Goal: Task Accomplishment & Management: Complete application form

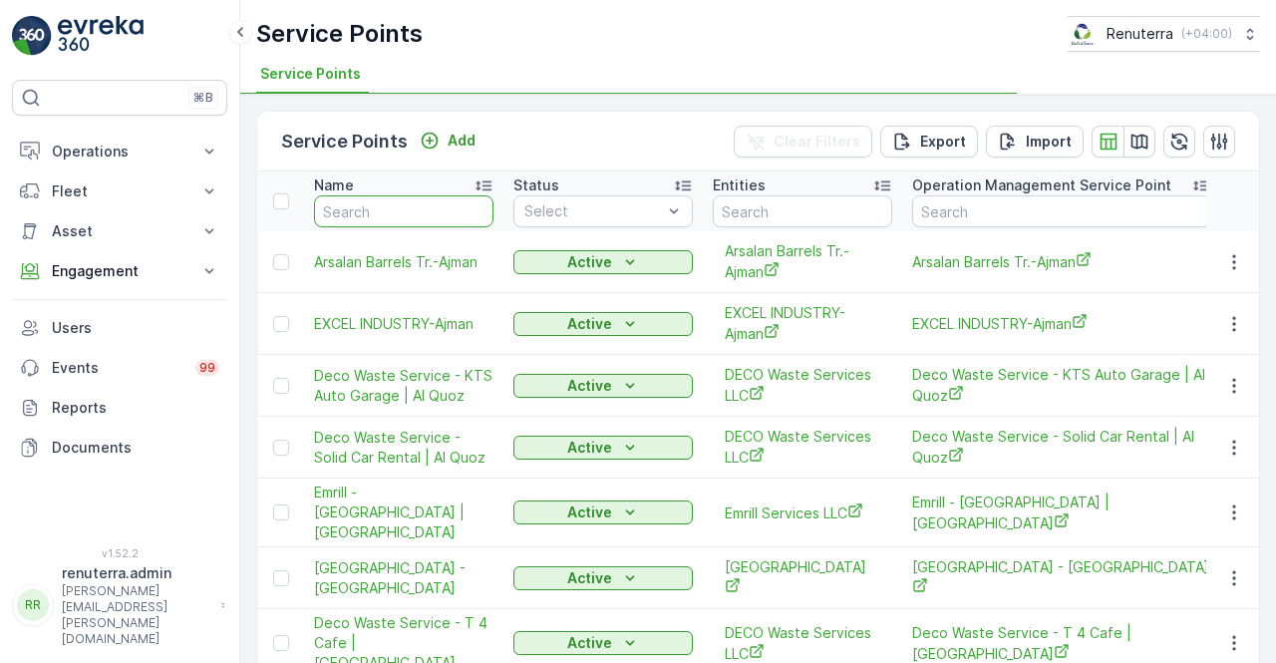
click at [391, 218] on input "text" at bounding box center [403, 211] width 179 height 32
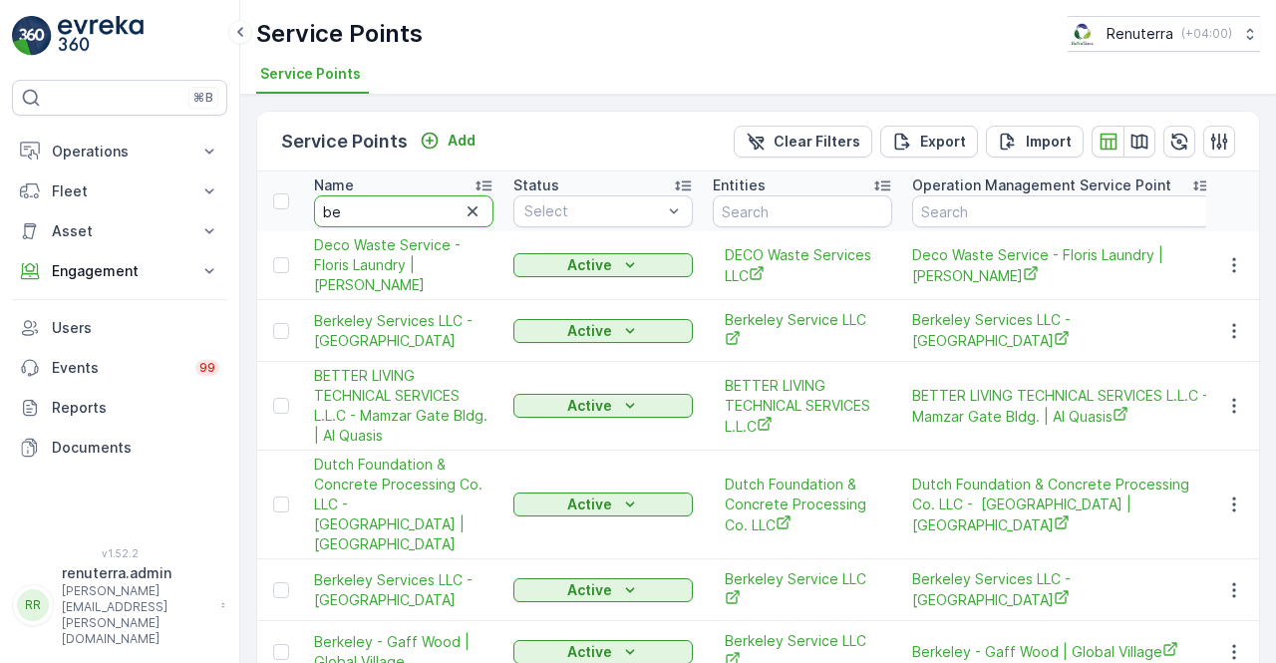
click at [391, 218] on input "be" at bounding box center [403, 211] width 179 height 32
type input "beiru"
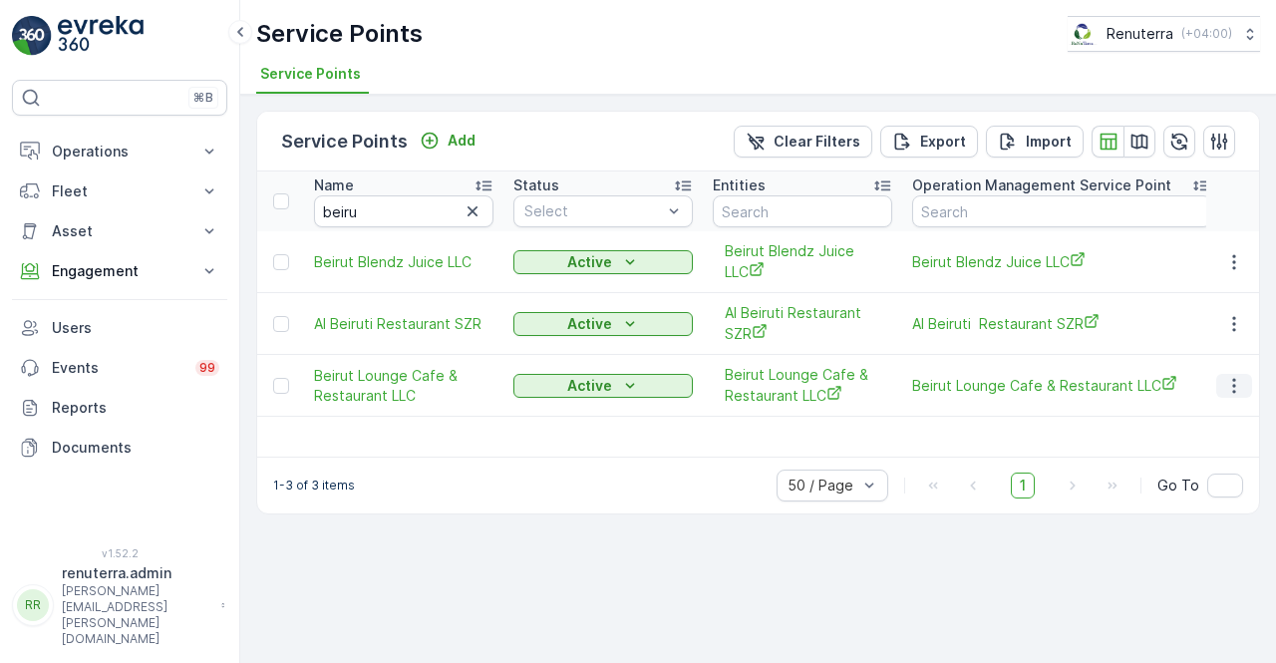
click at [1241, 388] on icon "button" at bounding box center [1234, 386] width 20 height 20
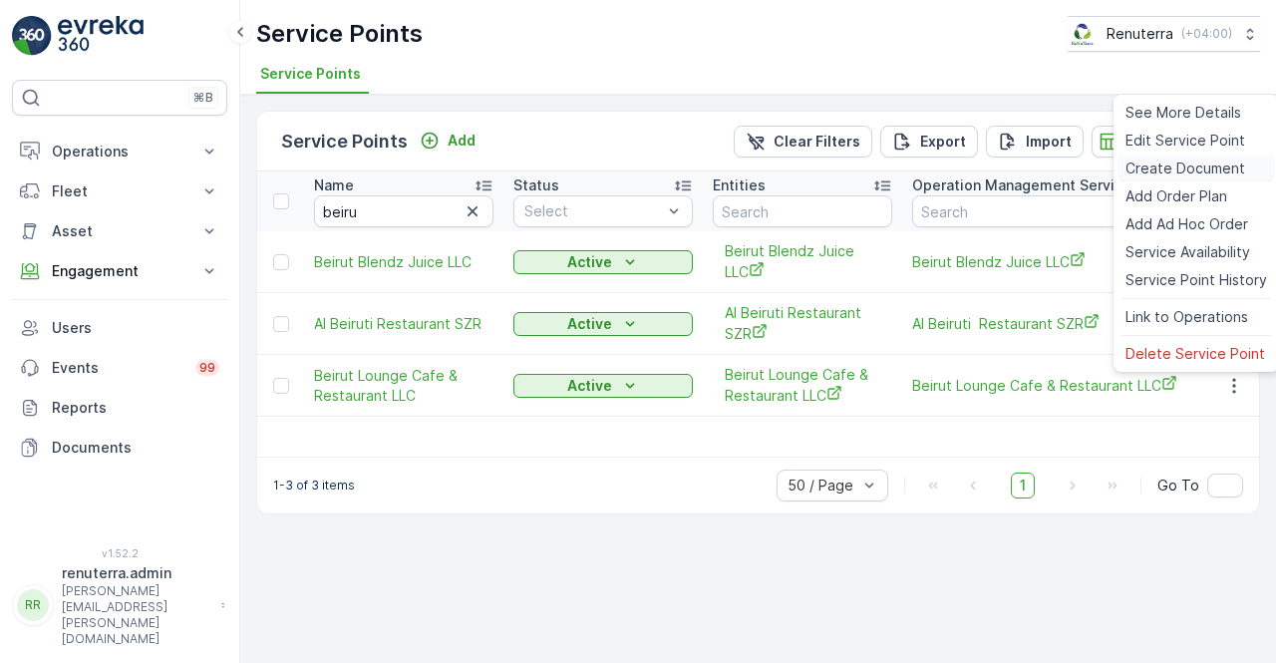
click at [1146, 172] on span "Create Document" at bounding box center [1185, 169] width 120 height 20
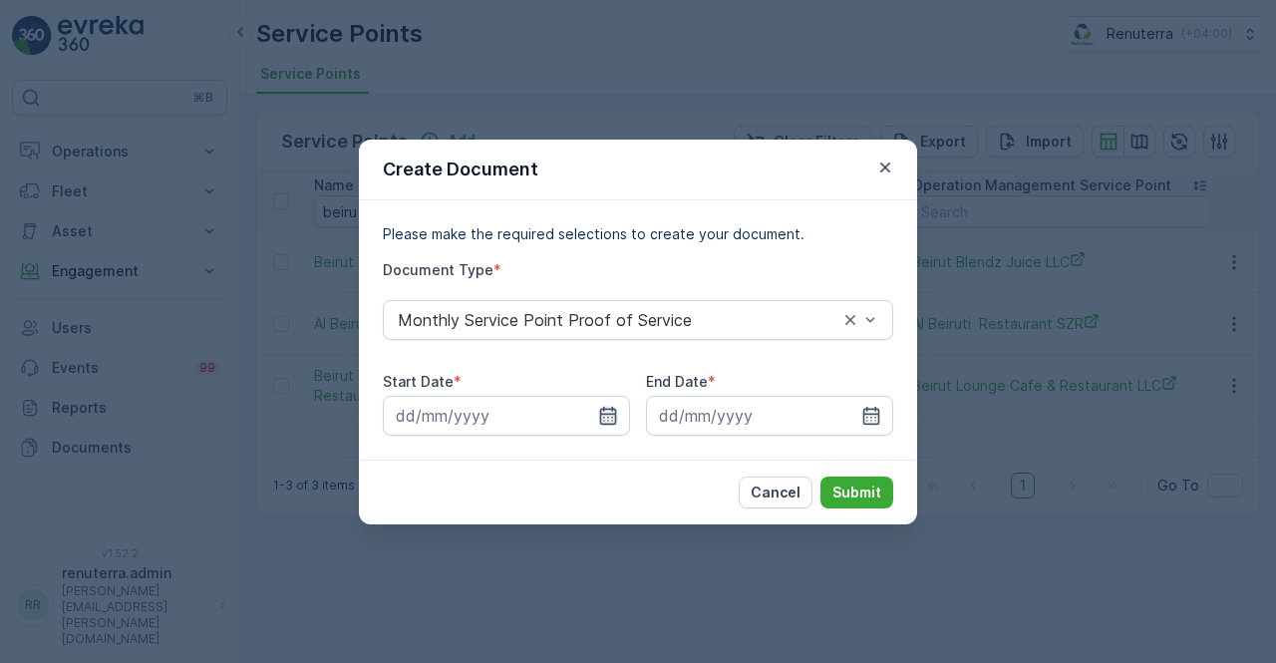
click at [606, 414] on icon "button" at bounding box center [608, 415] width 17 height 18
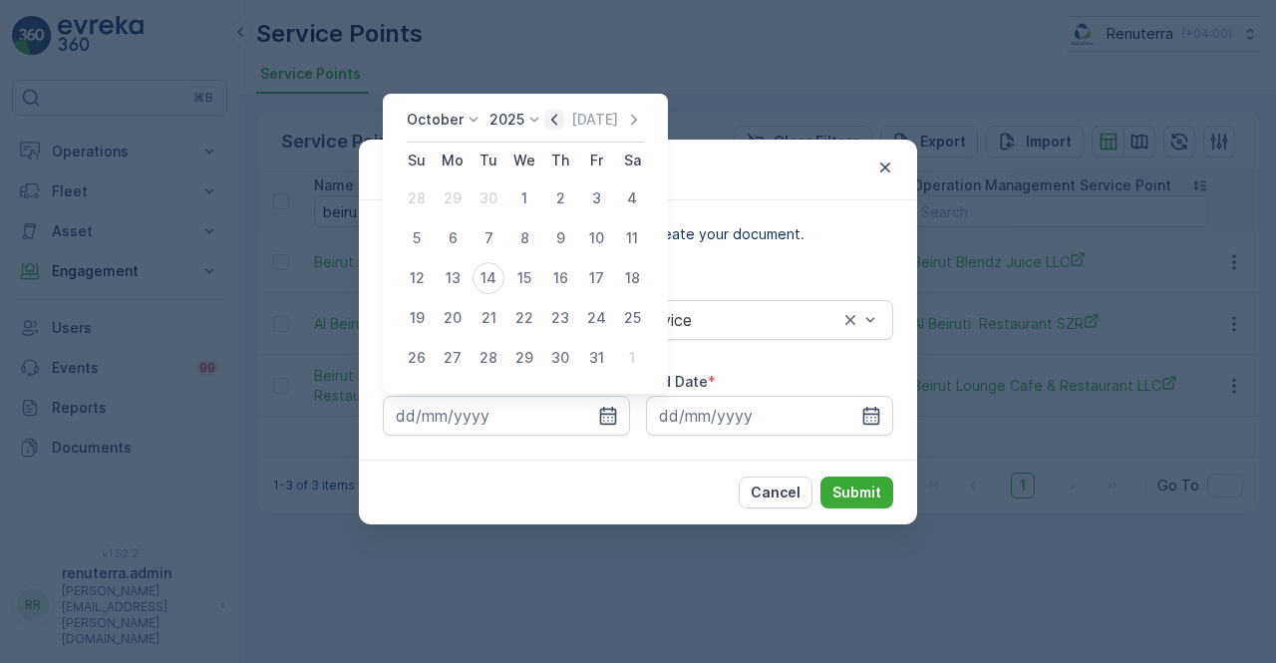
click at [555, 123] on icon "button" at bounding box center [554, 120] width 20 height 20
click at [457, 202] on div "1" at bounding box center [453, 198] width 32 height 32
type input "01.09.2025"
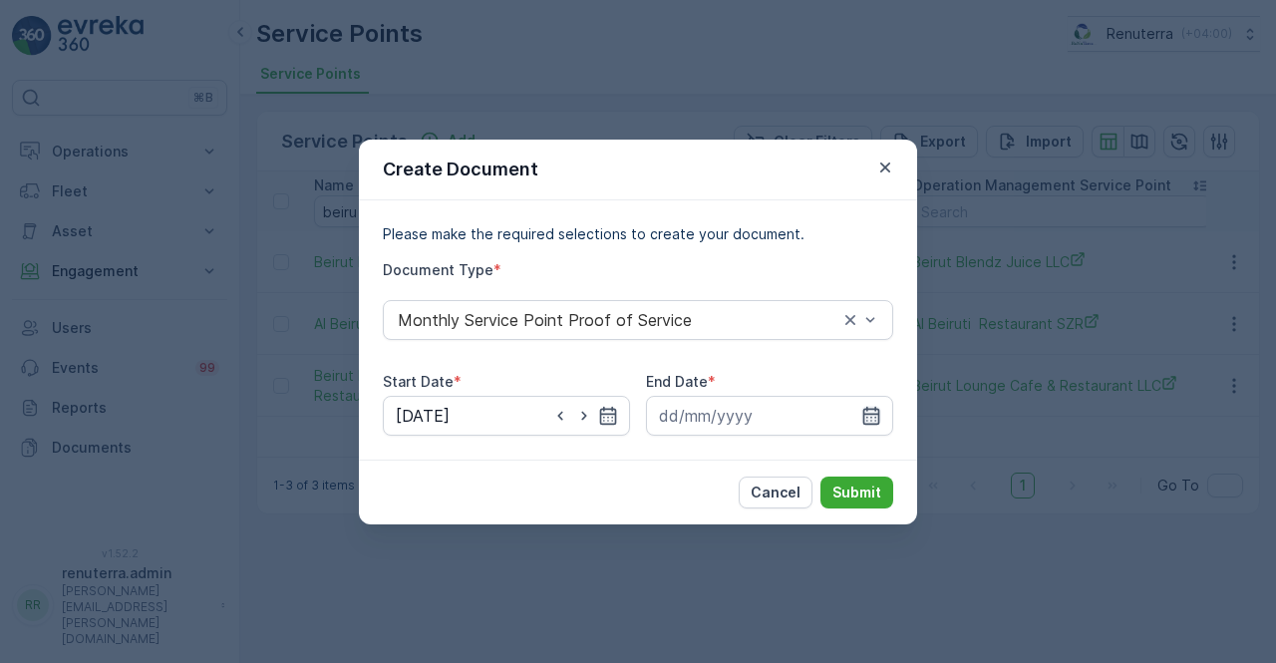
click at [873, 414] on icon "button" at bounding box center [871, 415] width 17 height 18
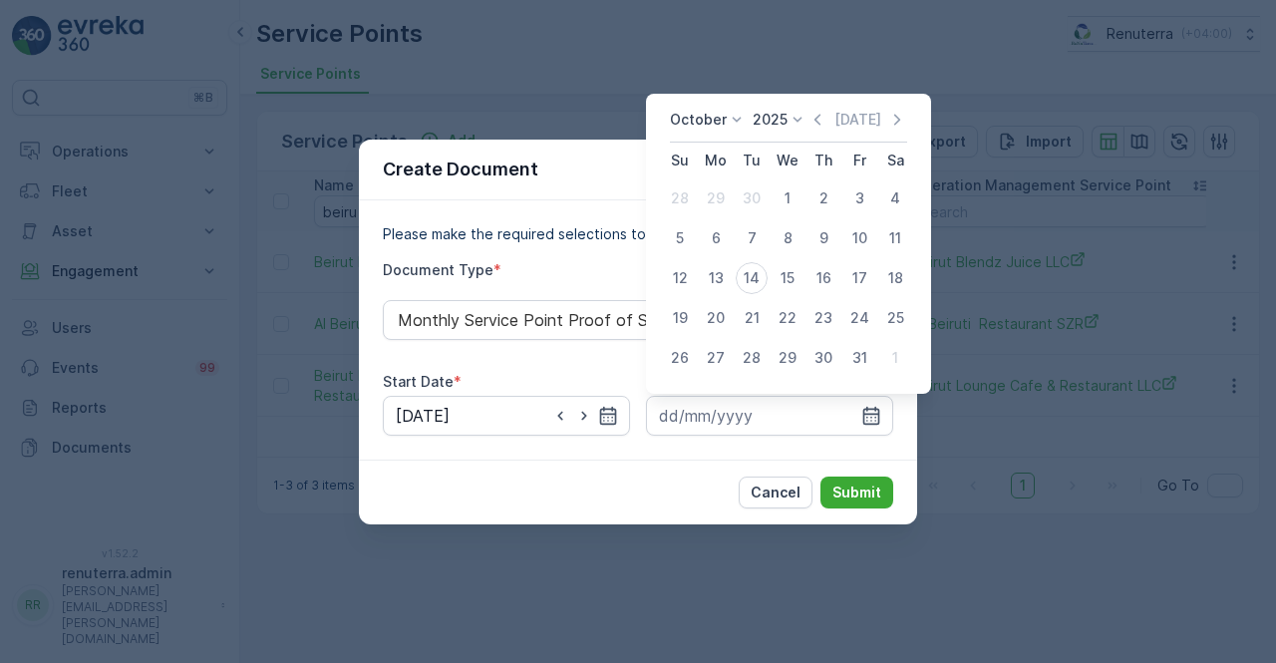
click at [825, 133] on div "October 2025 Today" at bounding box center [788, 126] width 237 height 33
click at [825, 121] on icon "button" at bounding box center [817, 120] width 20 height 20
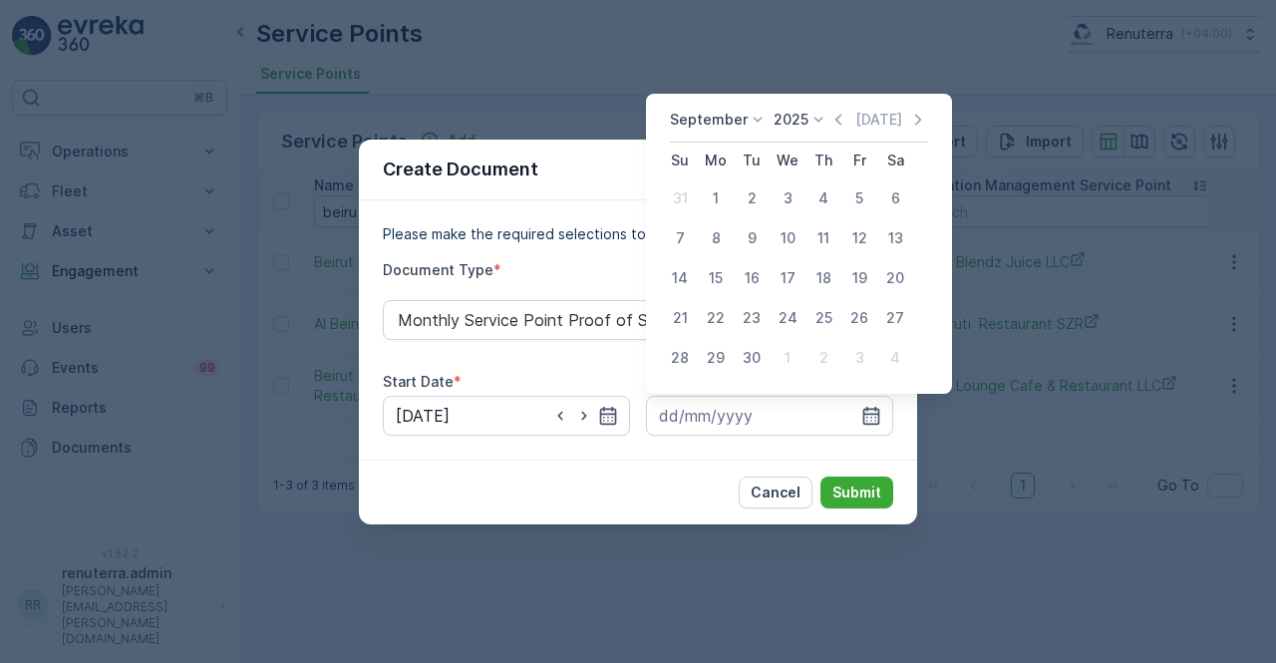
click at [749, 339] on td "30" at bounding box center [752, 358] width 36 height 40
click at [740, 352] on div "30" at bounding box center [752, 358] width 32 height 32
type input "30.09.2025"
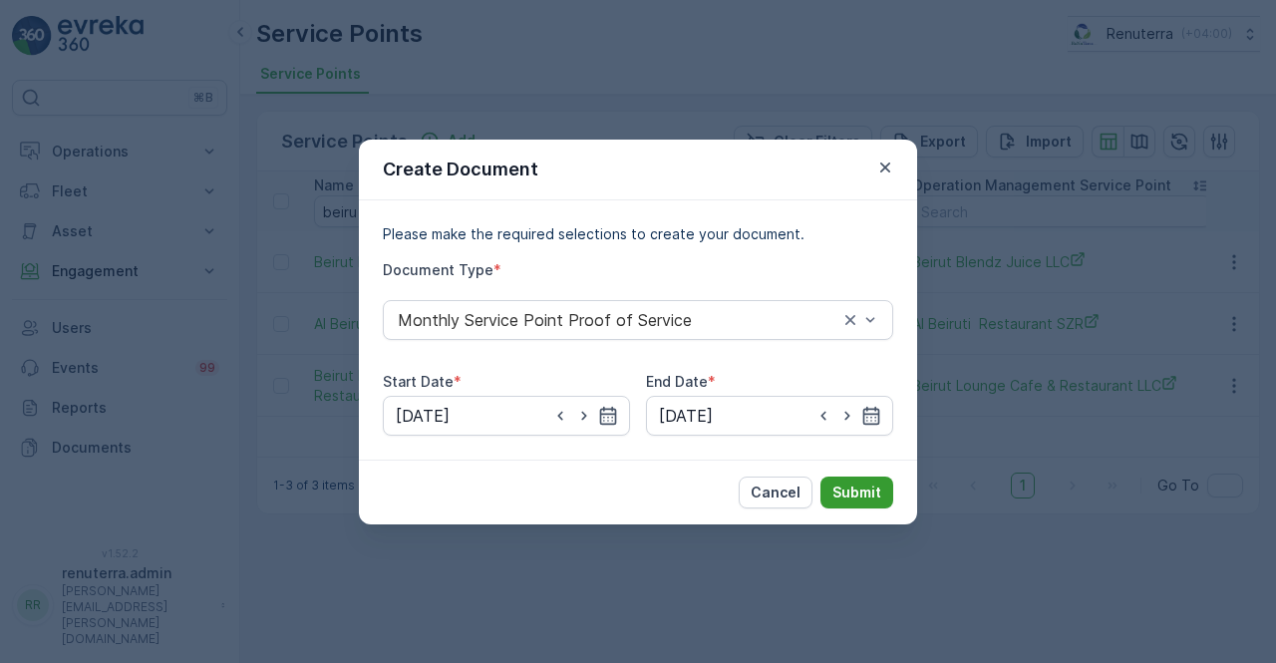
drag, startPoint x: 843, startPoint y: 466, endPoint x: 845, endPoint y: 483, distance: 18.1
click at [845, 481] on div "Cancel Submit" at bounding box center [638, 492] width 558 height 65
click at [846, 484] on p "Submit" at bounding box center [856, 492] width 49 height 20
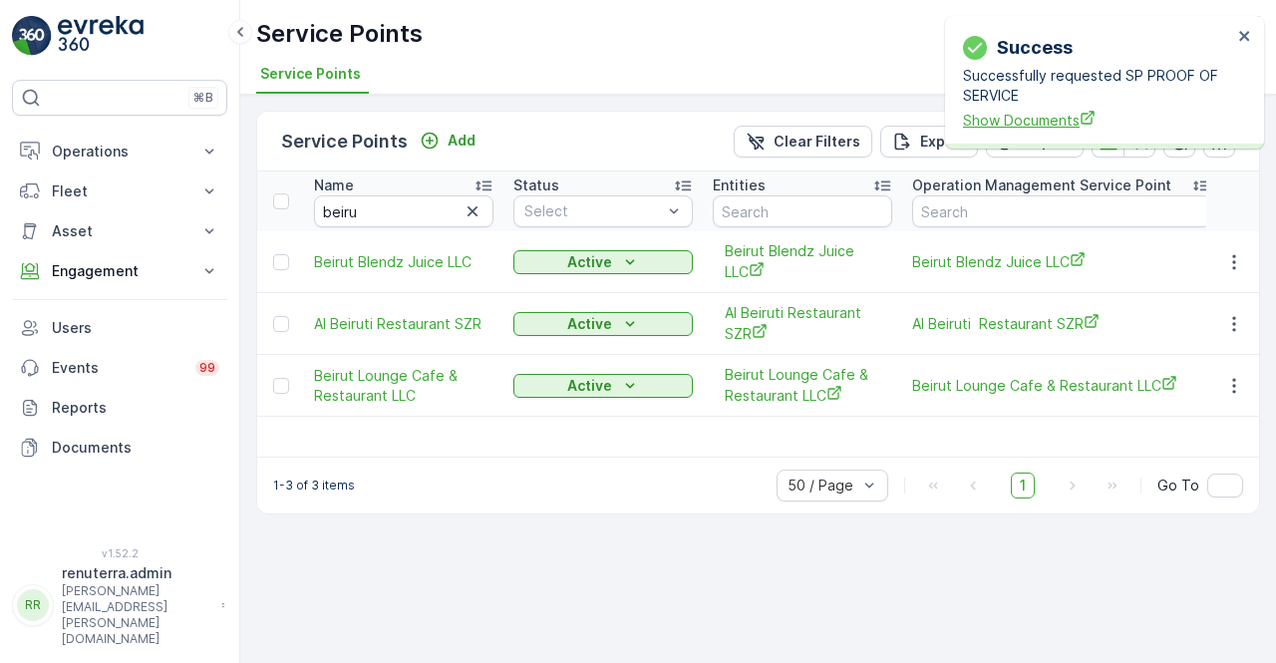
click at [1021, 128] on span "Show Documents" at bounding box center [1097, 120] width 269 height 21
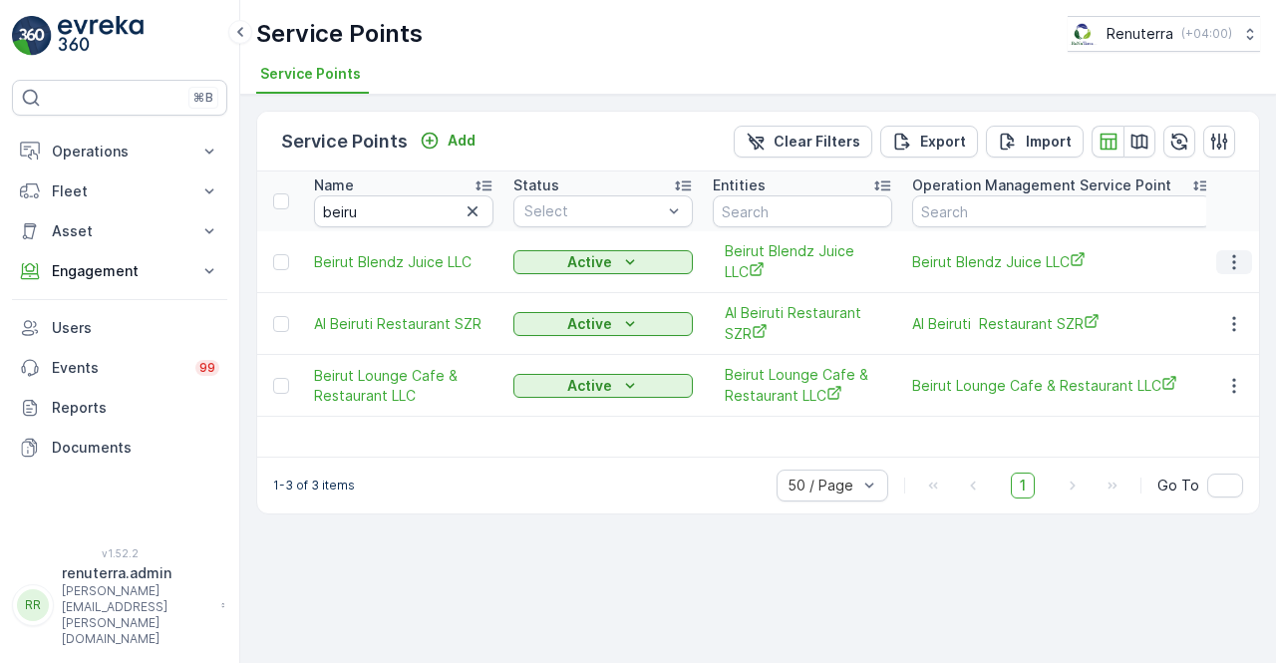
drag, startPoint x: 1227, startPoint y: 260, endPoint x: 1228, endPoint y: 270, distance: 10.0
click at [1234, 266] on icon "button" at bounding box center [1234, 262] width 20 height 20
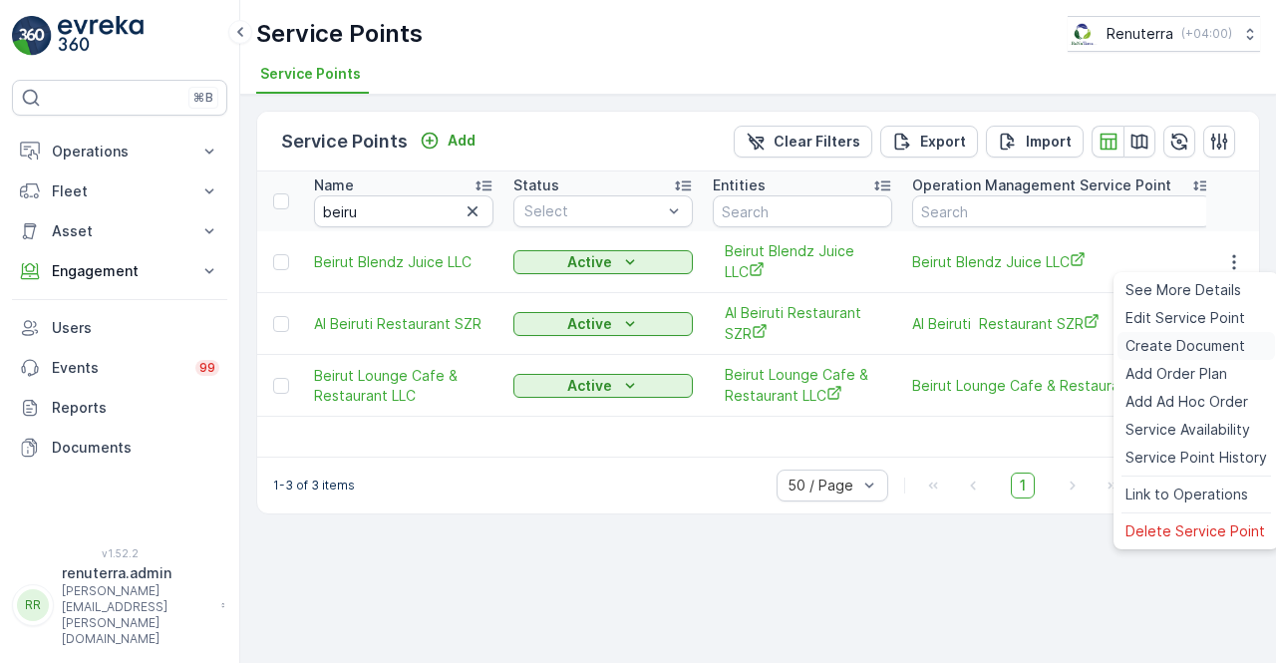
click at [1187, 349] on span "Create Document" at bounding box center [1185, 346] width 120 height 20
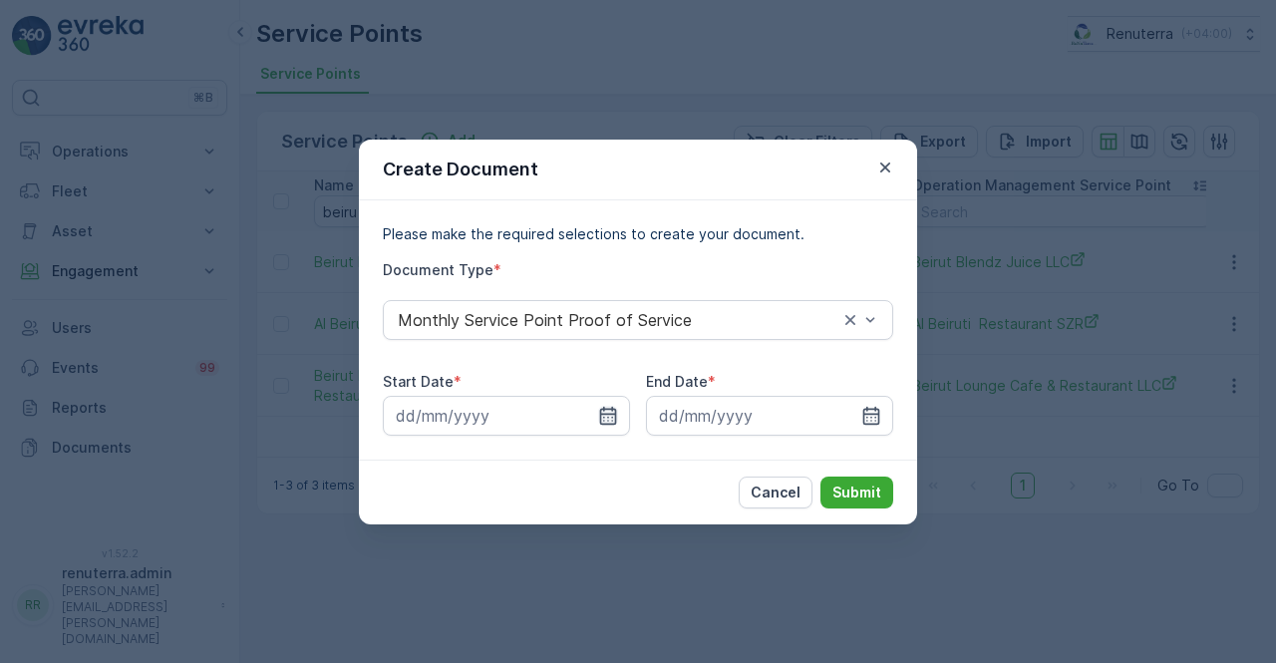
click at [612, 412] on icon "button" at bounding box center [608, 416] width 20 height 20
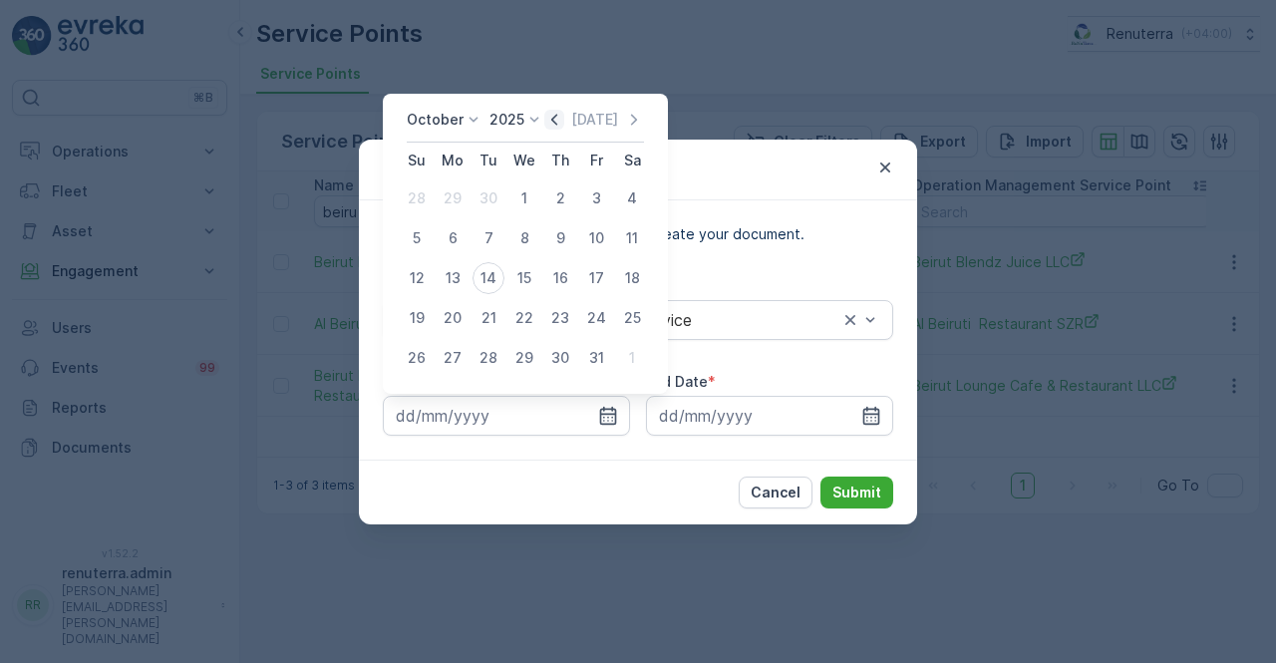
click at [557, 117] on icon "button" at bounding box center [554, 120] width 20 height 20
click at [461, 191] on div "1" at bounding box center [453, 198] width 32 height 32
type input "[DATE]"
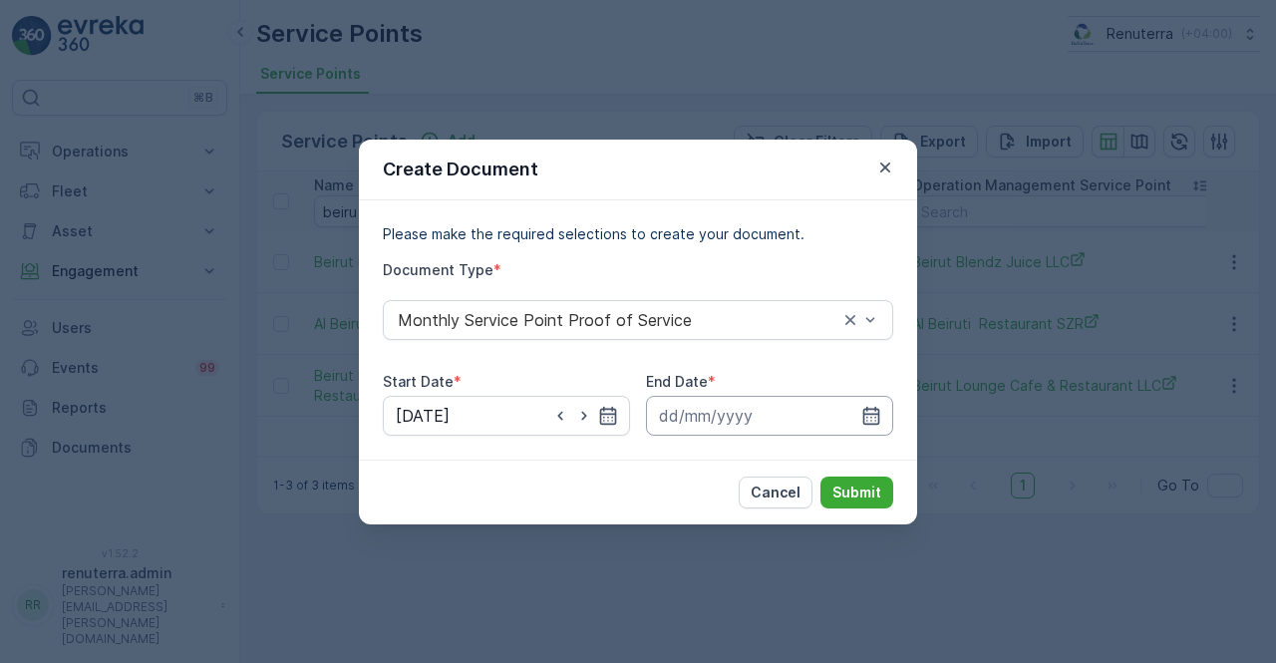
click at [878, 406] on icon "button" at bounding box center [871, 416] width 20 height 20
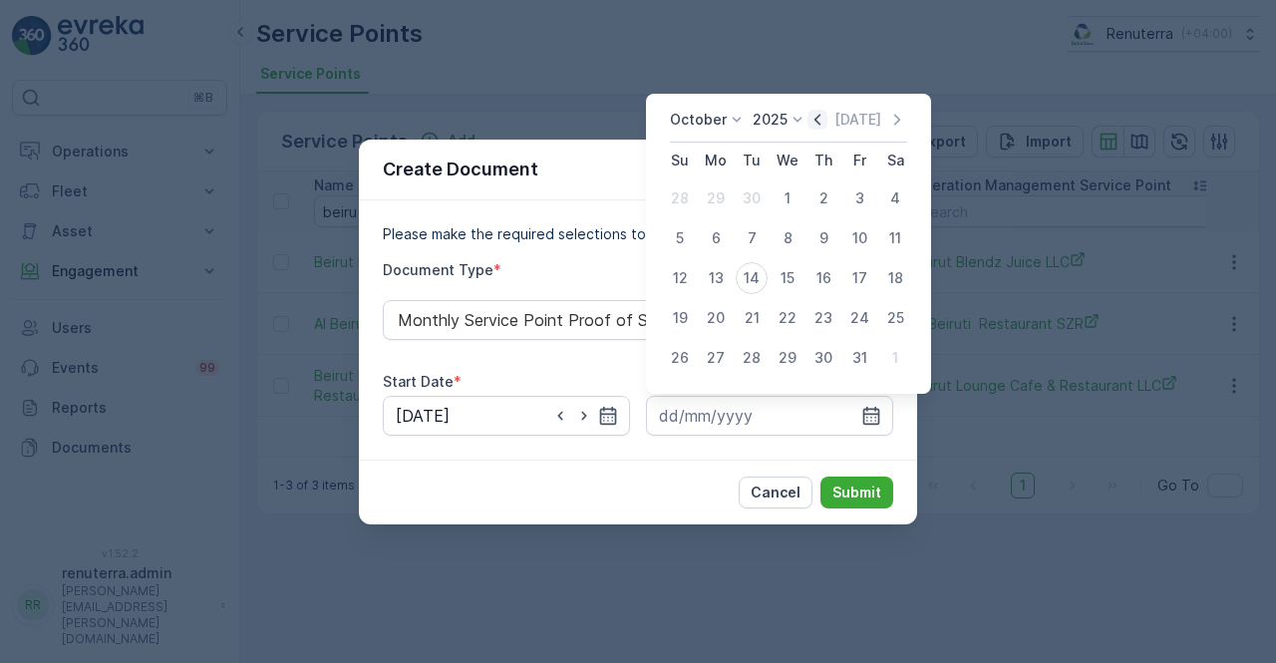
click at [820, 123] on icon "button" at bounding box center [817, 119] width 6 height 11
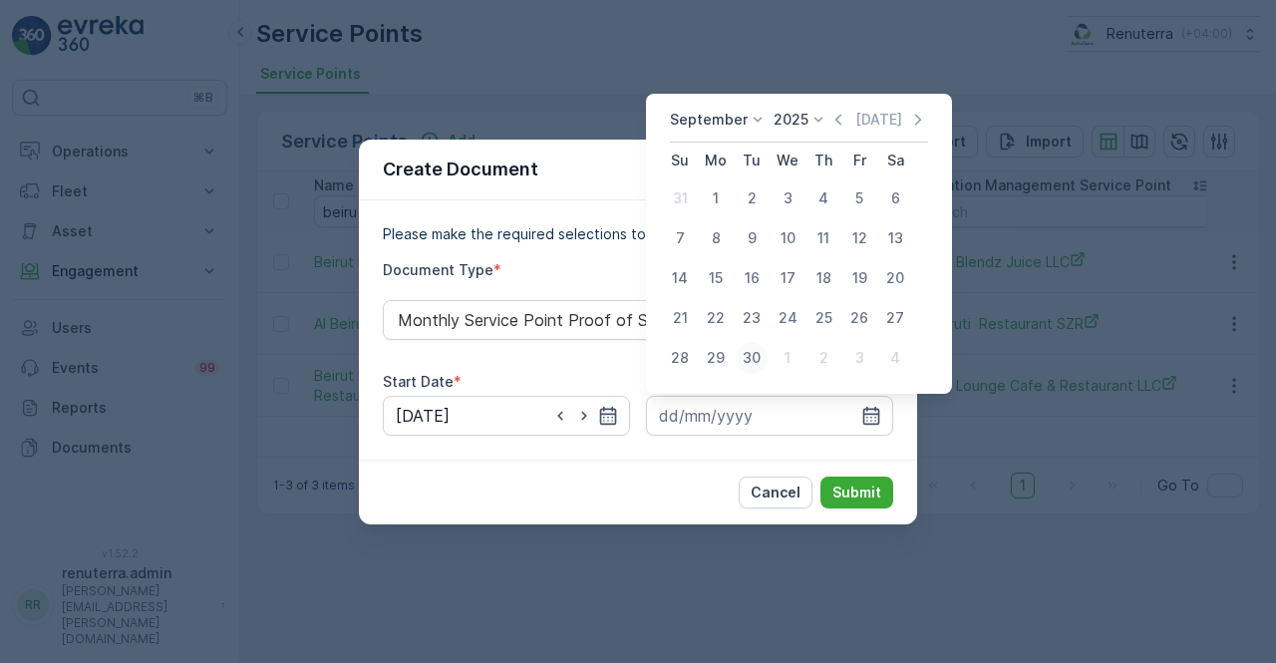
click at [752, 347] on div "30" at bounding box center [752, 358] width 32 height 32
type input "30.09.2025"
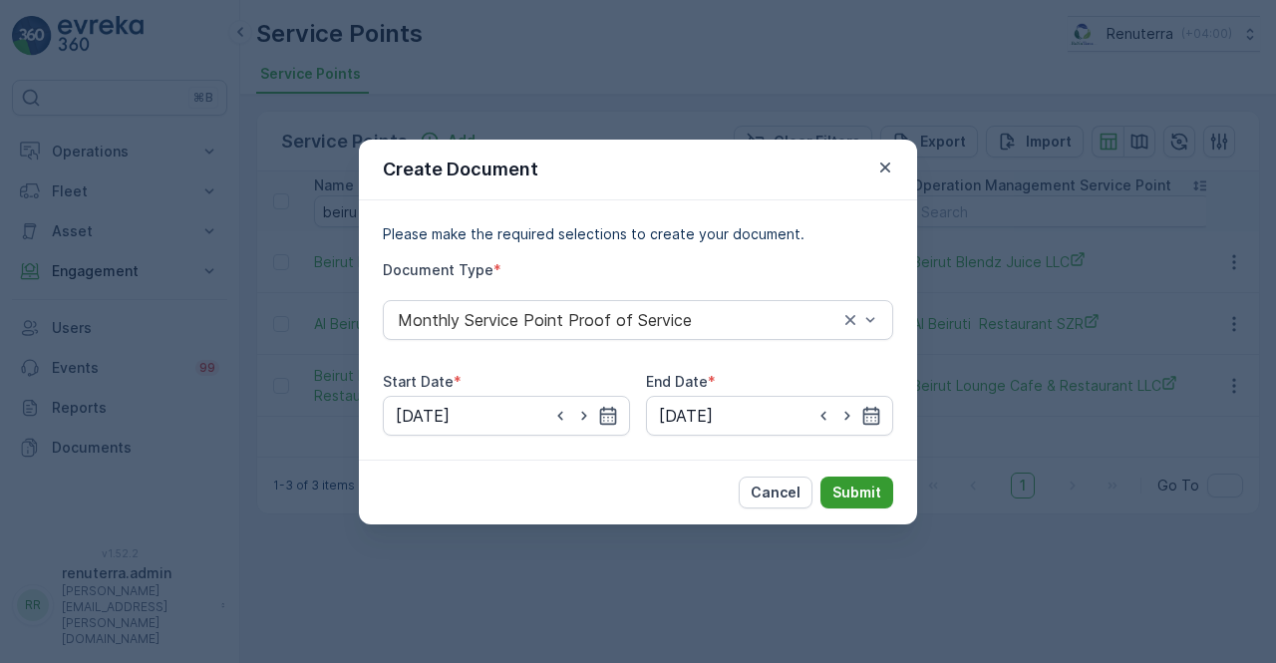
click at [846, 492] on p "Submit" at bounding box center [856, 492] width 49 height 20
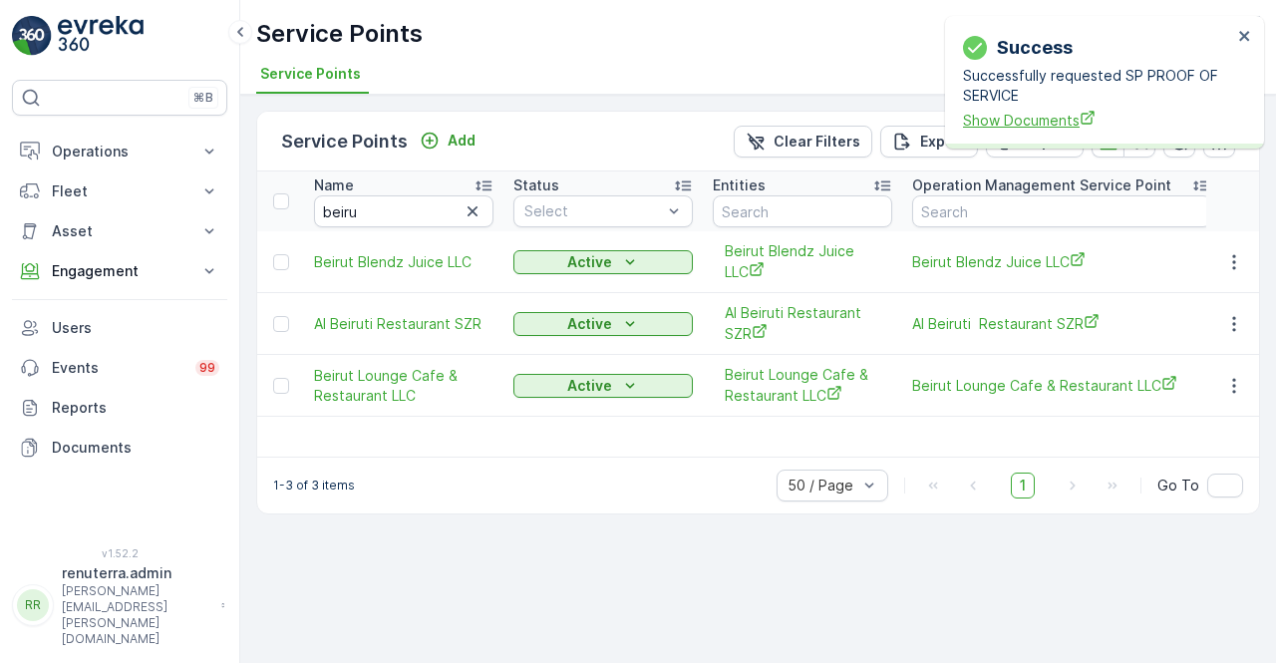
click at [1051, 114] on span "Show Documents" at bounding box center [1097, 120] width 269 height 21
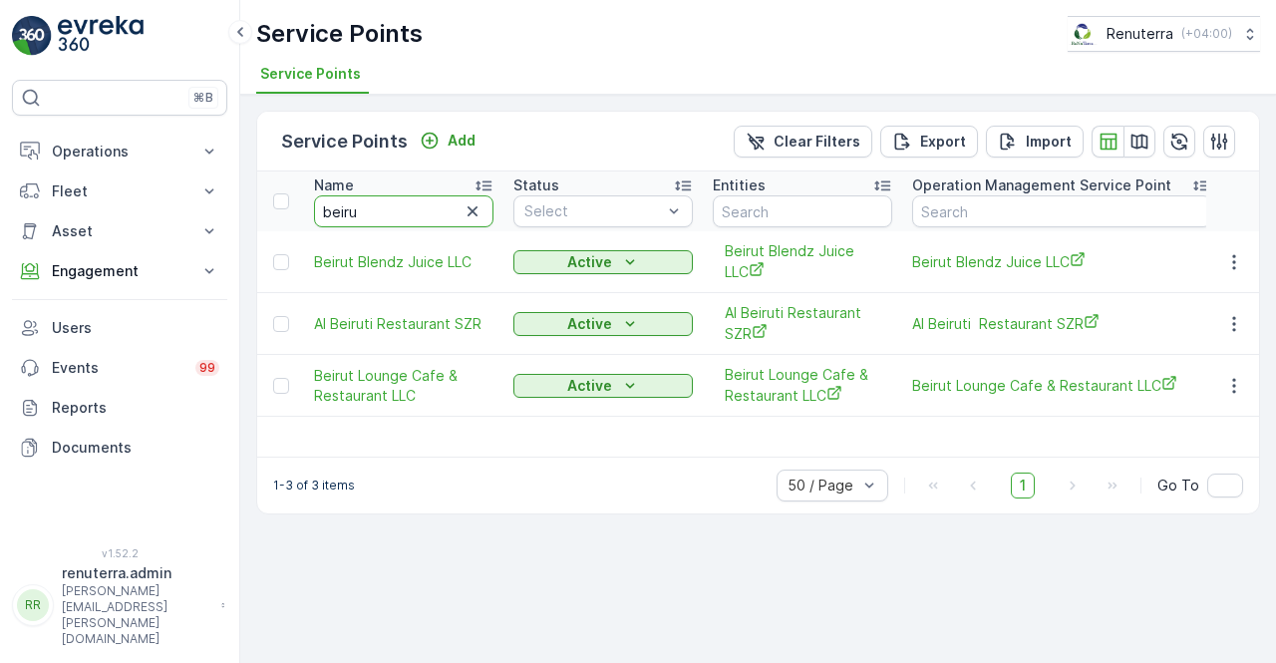
click at [397, 204] on input "beiru" at bounding box center [403, 211] width 179 height 32
type input "belg"
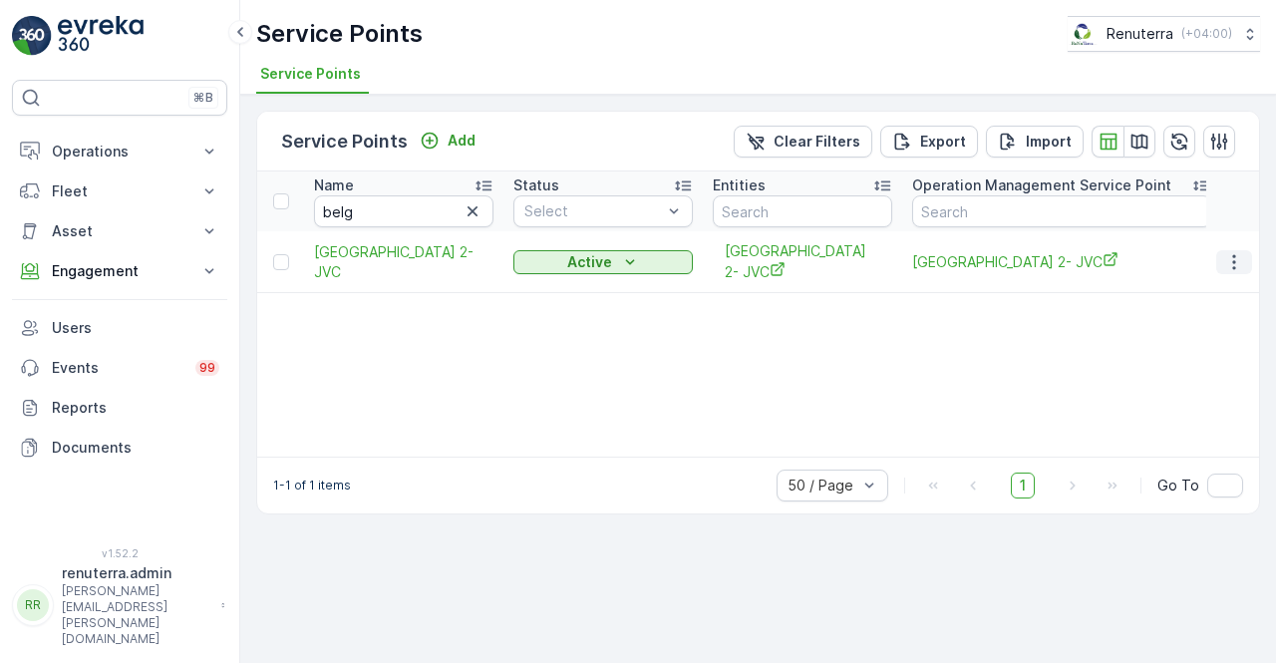
click at [1229, 256] on icon "button" at bounding box center [1234, 262] width 20 height 20
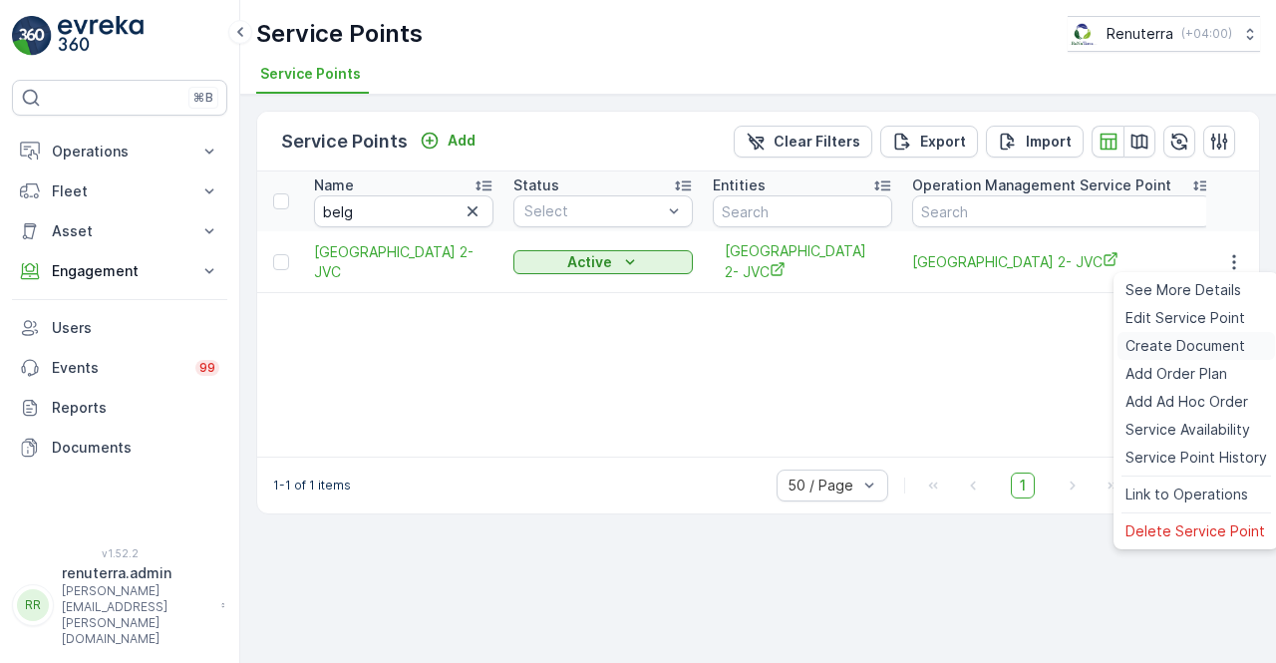
drag, startPoint x: 1164, startPoint y: 344, endPoint x: 1152, endPoint y: 345, distance: 12.0
click at [1152, 345] on span "Create Document" at bounding box center [1185, 346] width 120 height 20
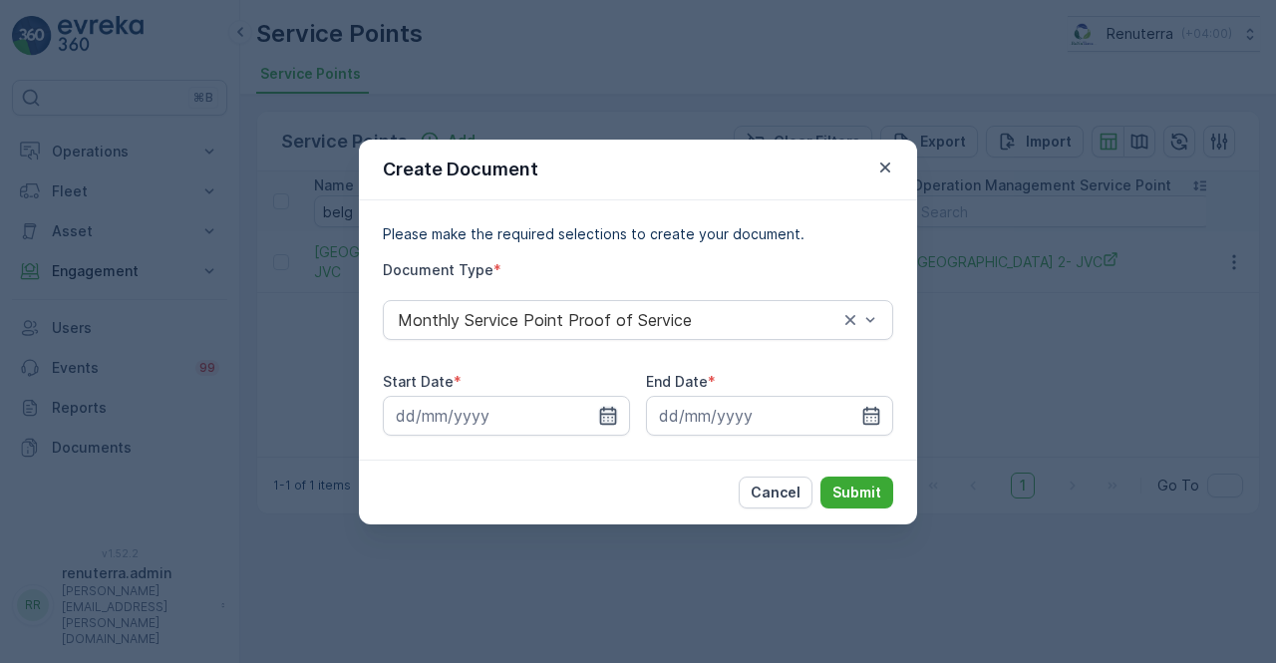
drag, startPoint x: 620, startPoint y: 420, endPoint x: 610, endPoint y: 412, distance: 12.8
click at [618, 420] on input at bounding box center [506, 416] width 247 height 40
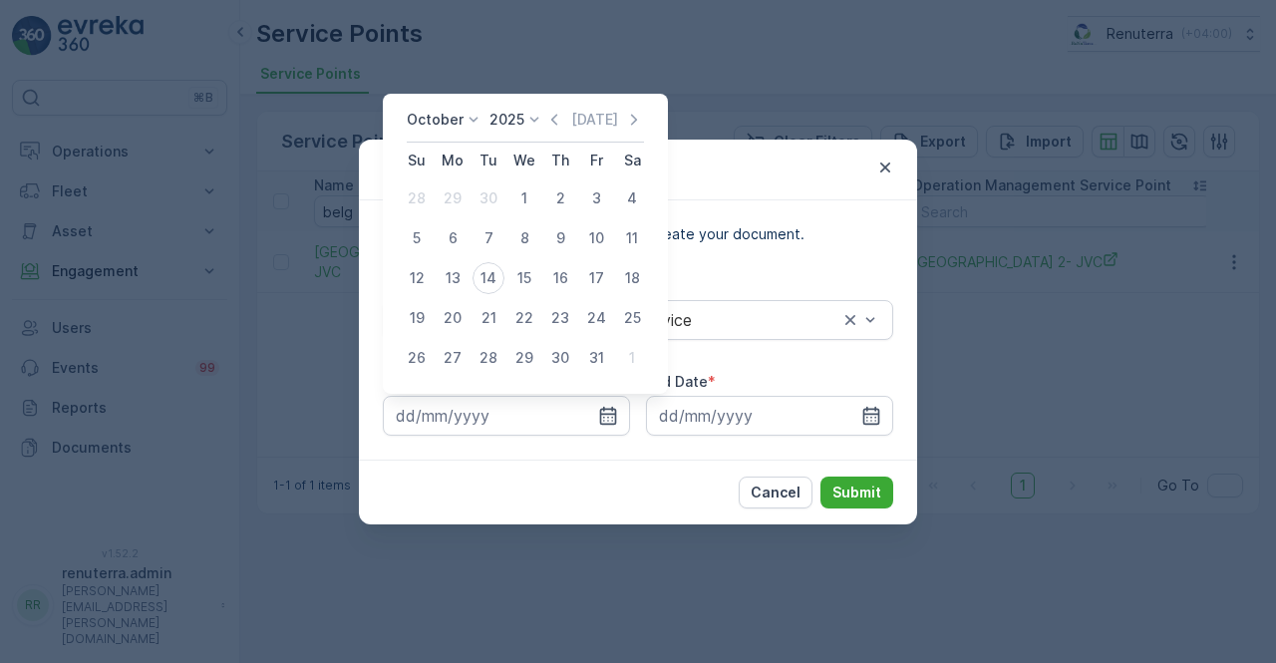
click at [556, 113] on icon "button" at bounding box center [554, 120] width 20 height 20
click at [457, 196] on div "1" at bounding box center [453, 198] width 32 height 32
type input "01.09.2025"
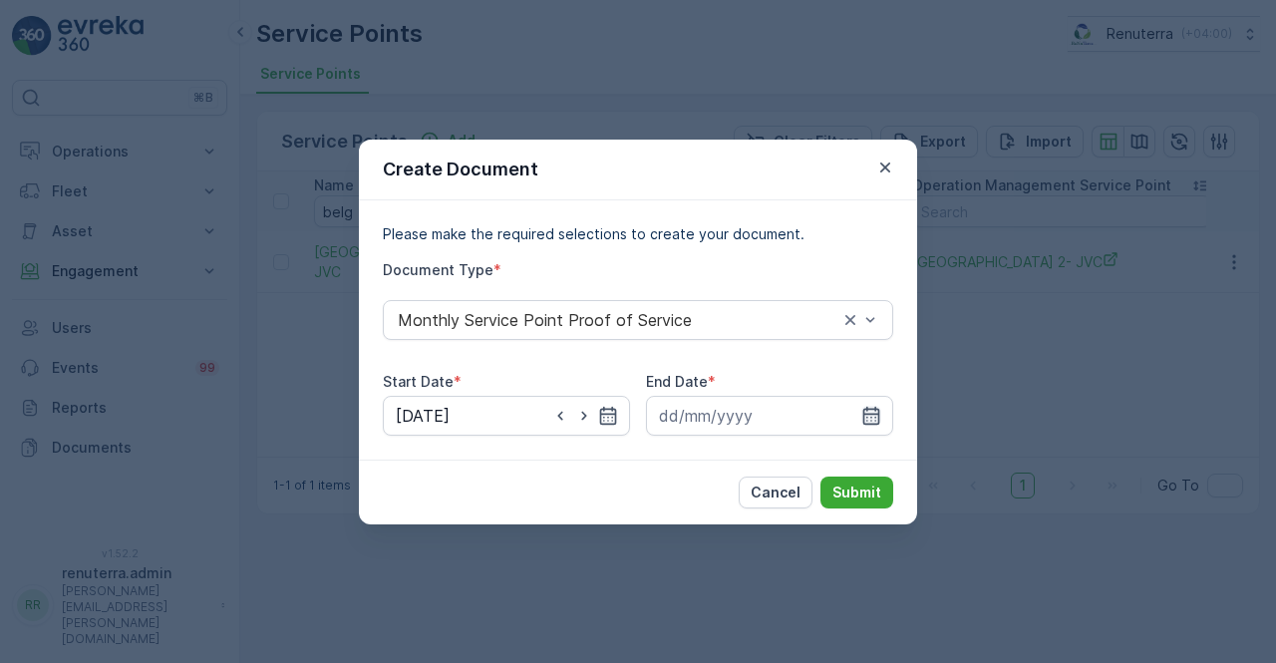
click at [878, 416] on icon "button" at bounding box center [871, 415] width 17 height 18
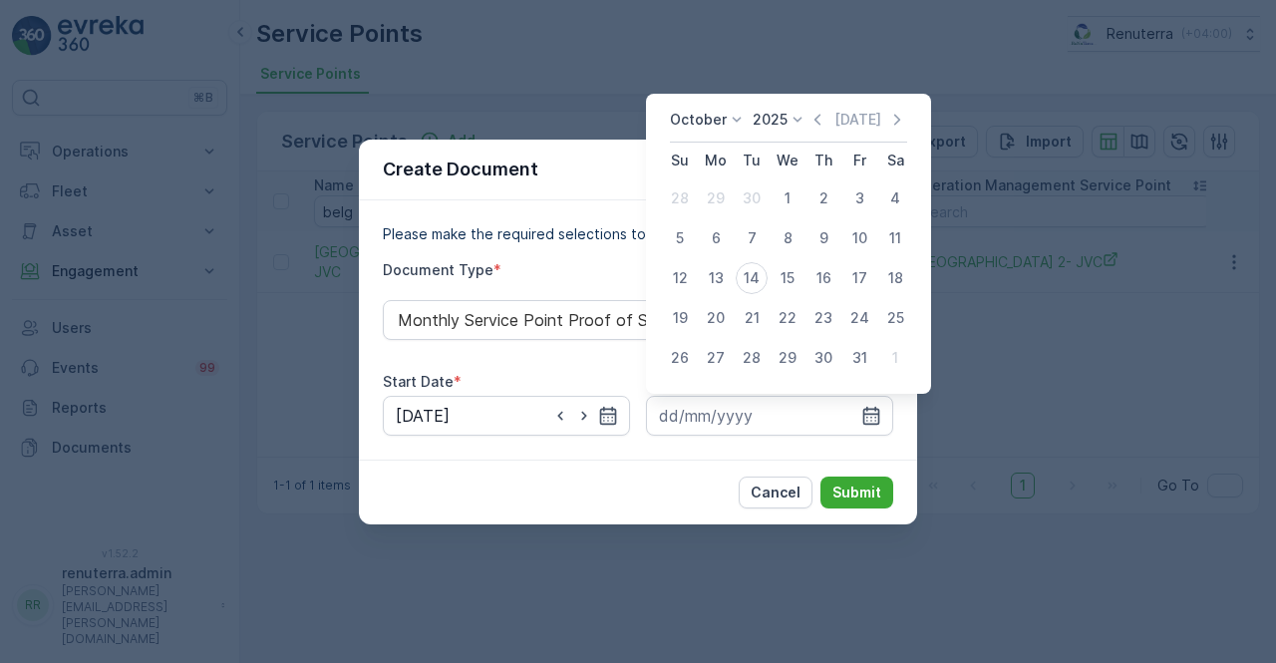
click at [820, 116] on icon "button" at bounding box center [817, 120] width 20 height 20
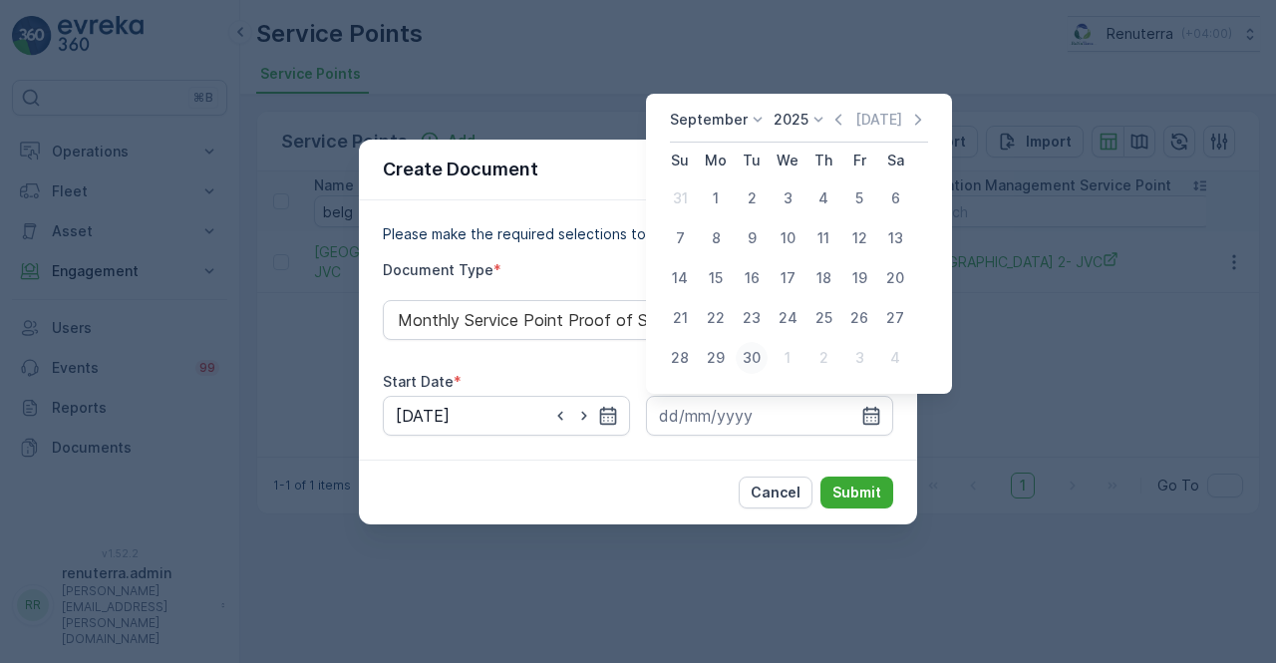
click at [752, 361] on div "30" at bounding box center [752, 358] width 32 height 32
type input "30.09.2025"
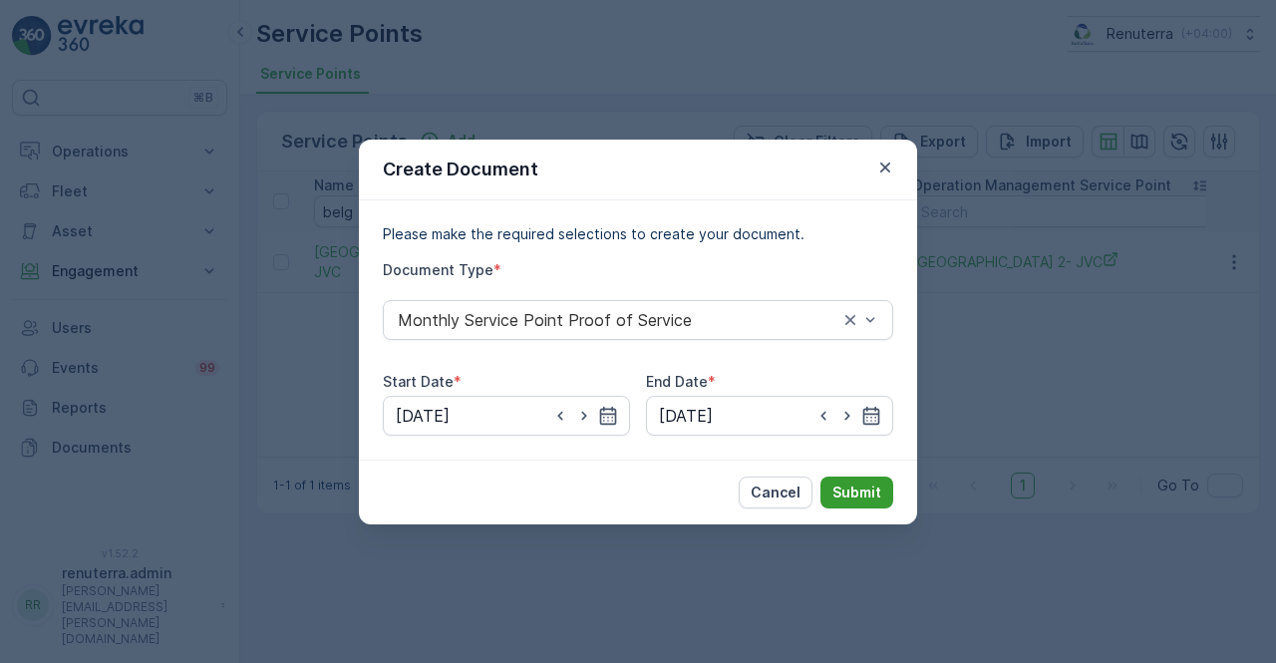
click at [875, 503] on button "Submit" at bounding box center [856, 493] width 73 height 32
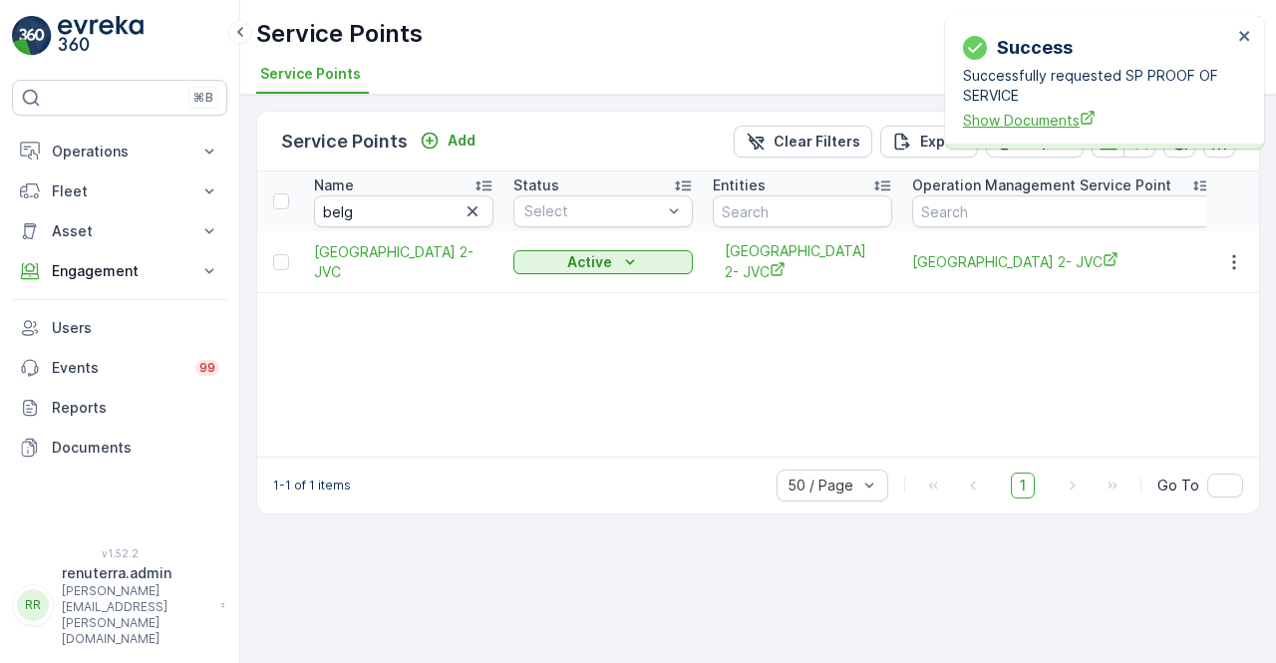
click at [1061, 125] on span "Show Documents" at bounding box center [1097, 120] width 269 height 21
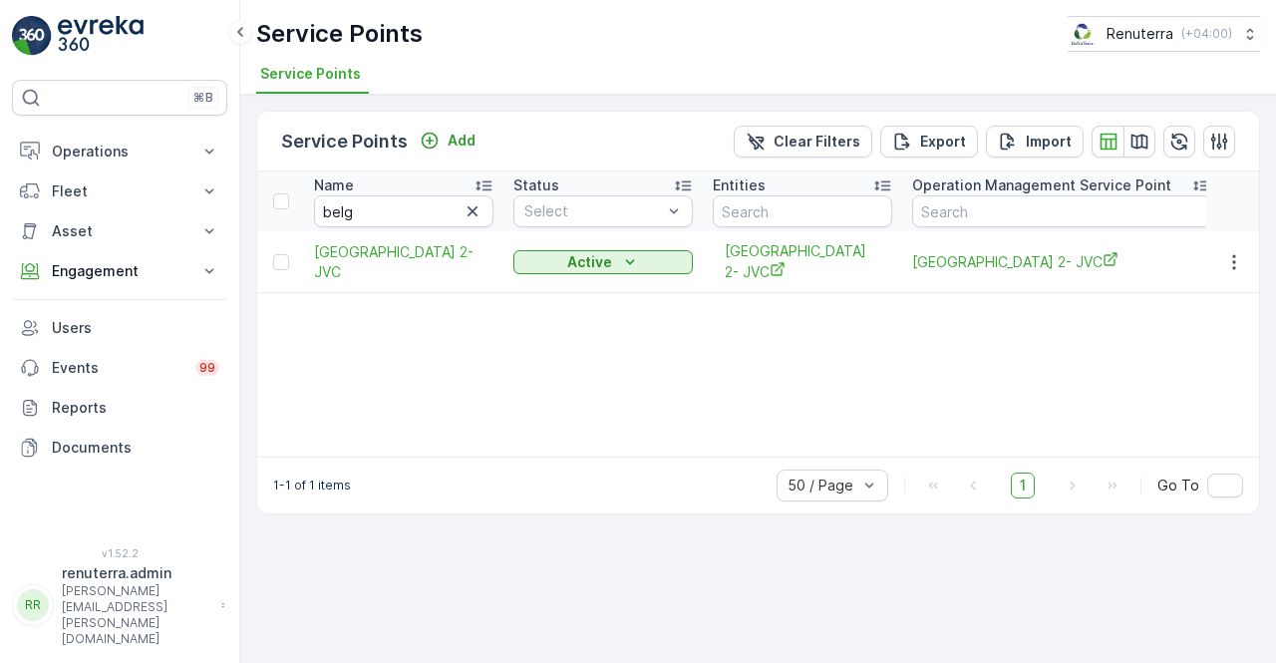
click at [388, 203] on input "belg" at bounding box center [403, 211] width 179 height 32
type input "b"
type input "better"
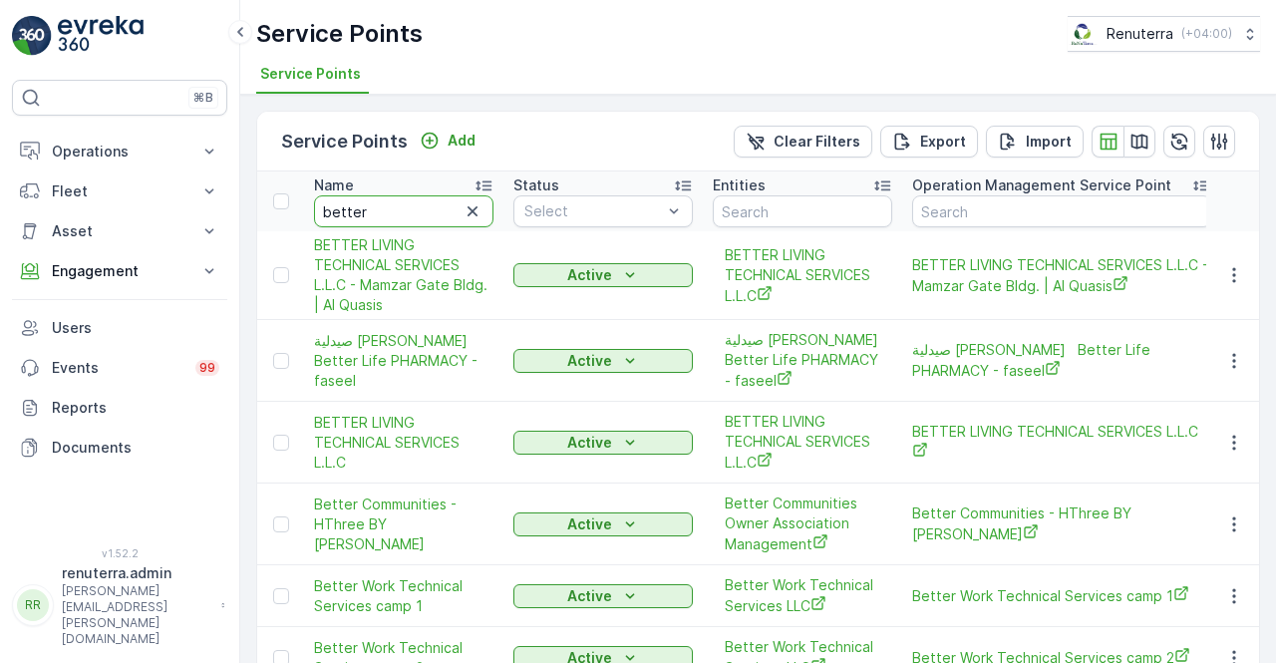
click at [388, 203] on input "better" at bounding box center [403, 211] width 179 height 32
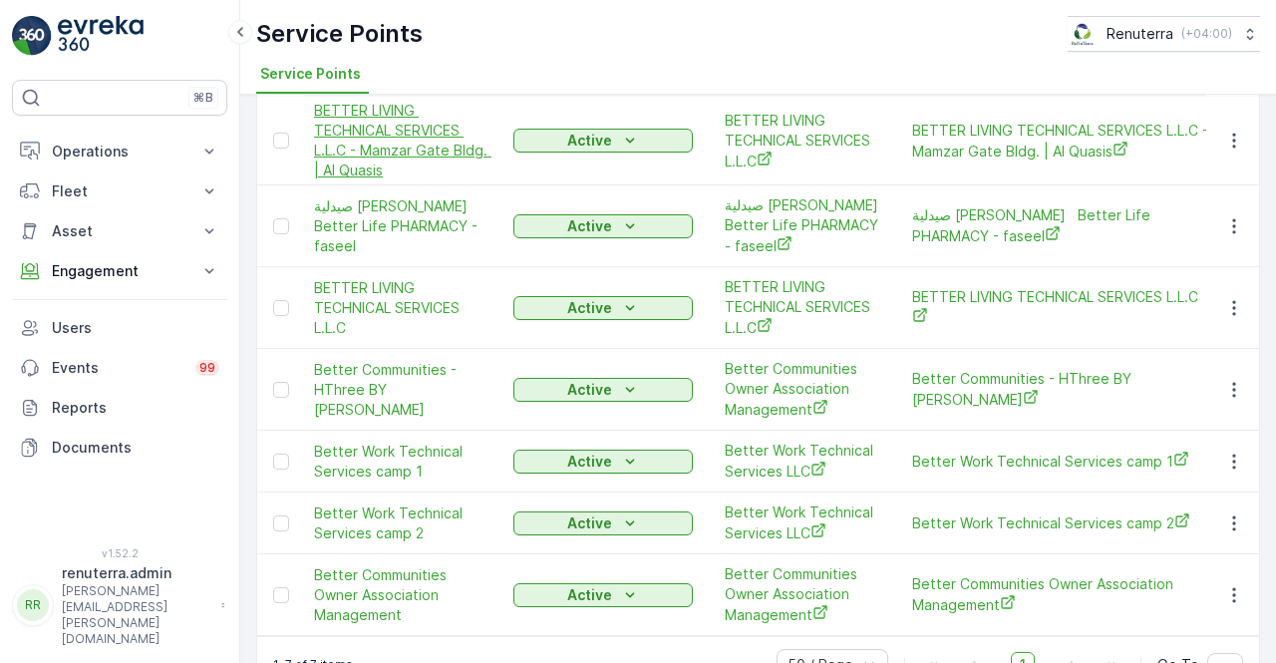
scroll to position [188, 0]
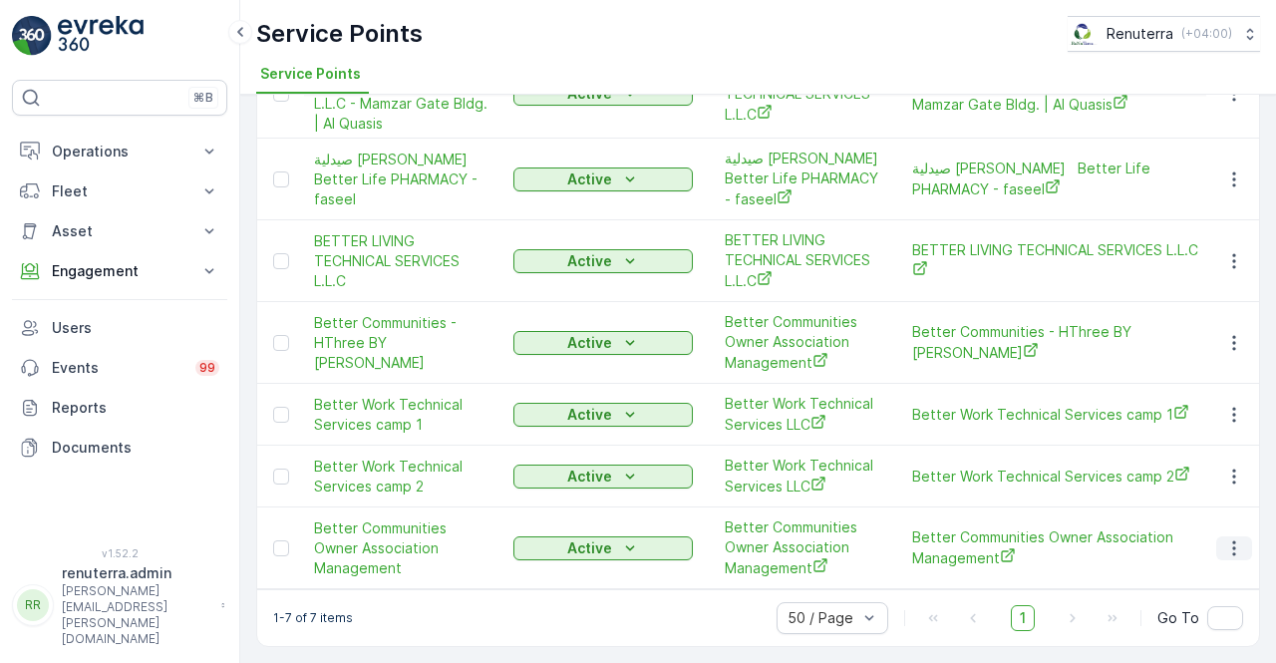
click at [1243, 537] on button "button" at bounding box center [1234, 548] width 36 height 24
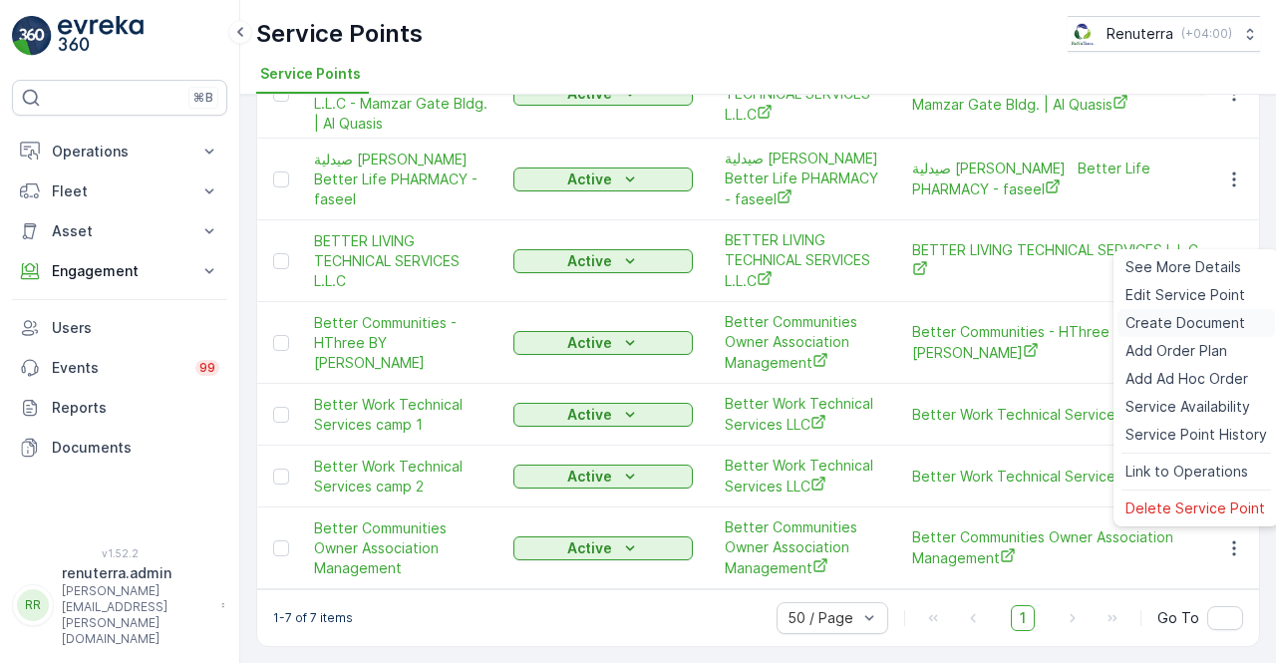
click at [1157, 330] on span "Create Document" at bounding box center [1185, 323] width 120 height 20
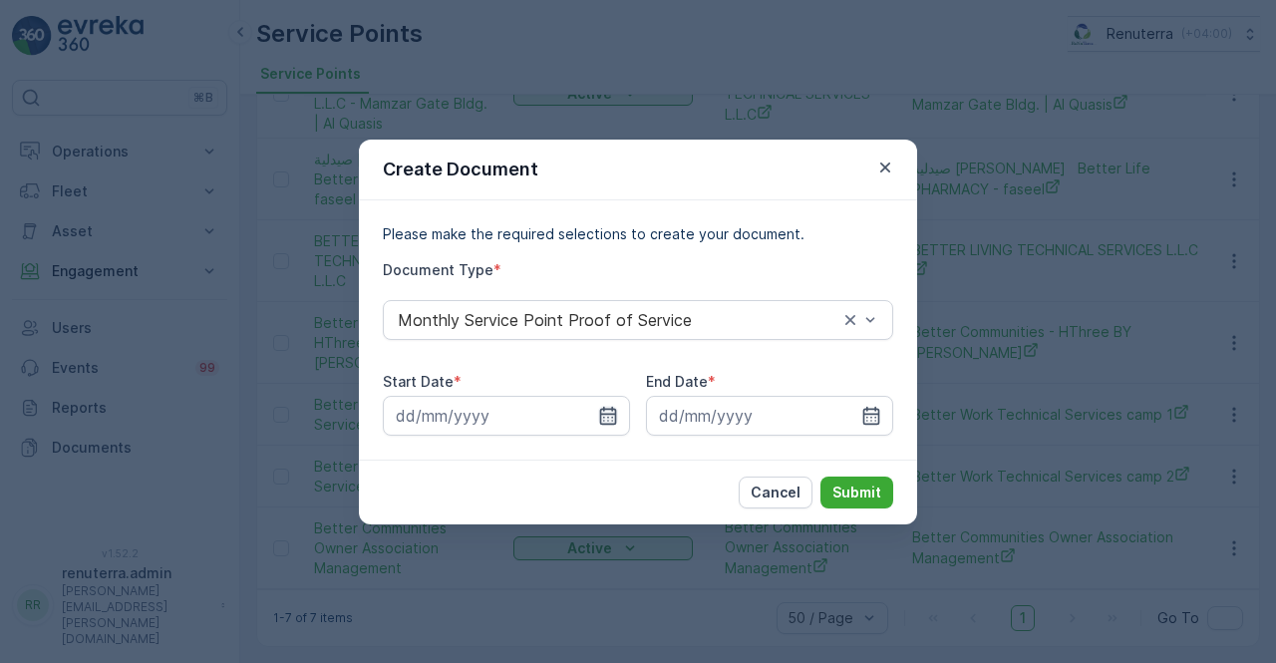
click at [598, 420] on icon "button" at bounding box center [608, 416] width 20 height 20
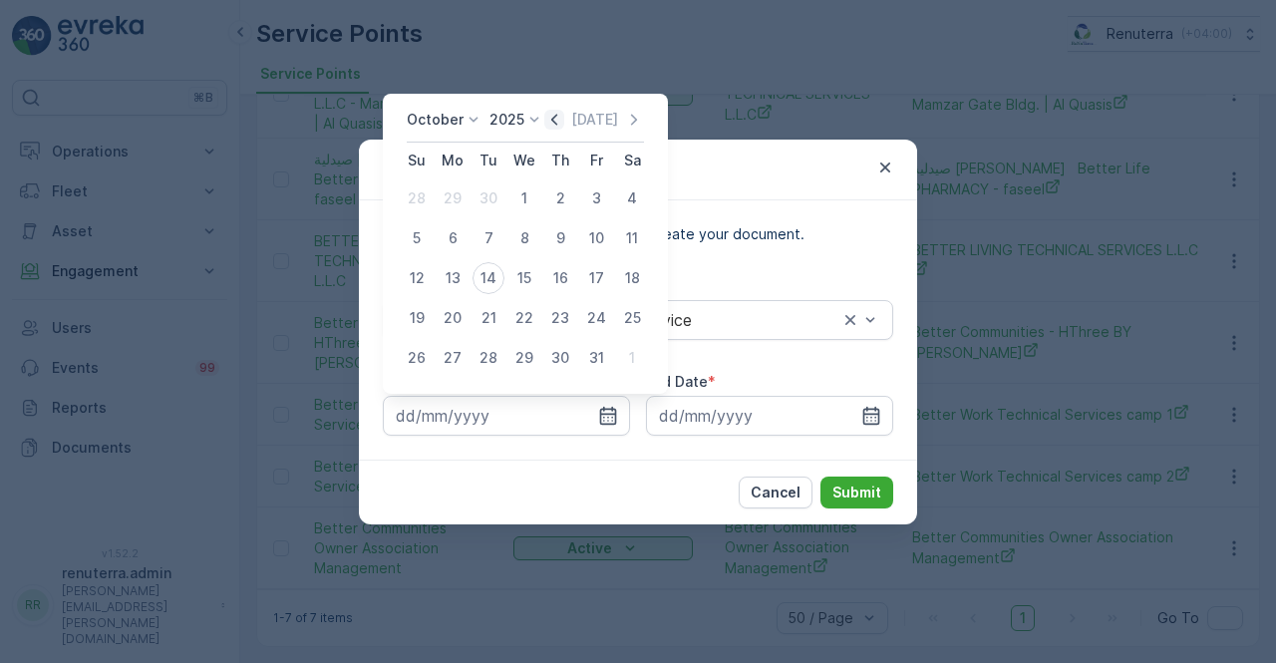
click at [556, 117] on icon "button" at bounding box center [554, 120] width 20 height 20
click at [453, 201] on div "1" at bounding box center [453, 198] width 32 height 32
type input "01.09.2025"
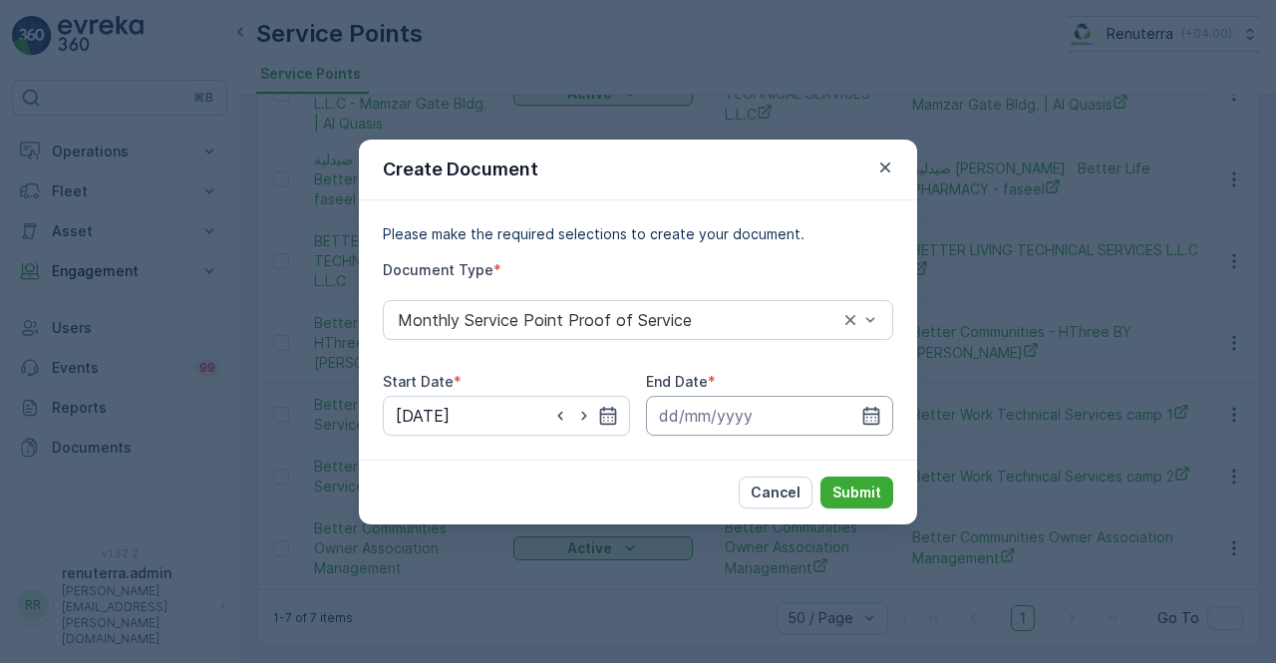
click at [885, 418] on input at bounding box center [769, 416] width 247 height 40
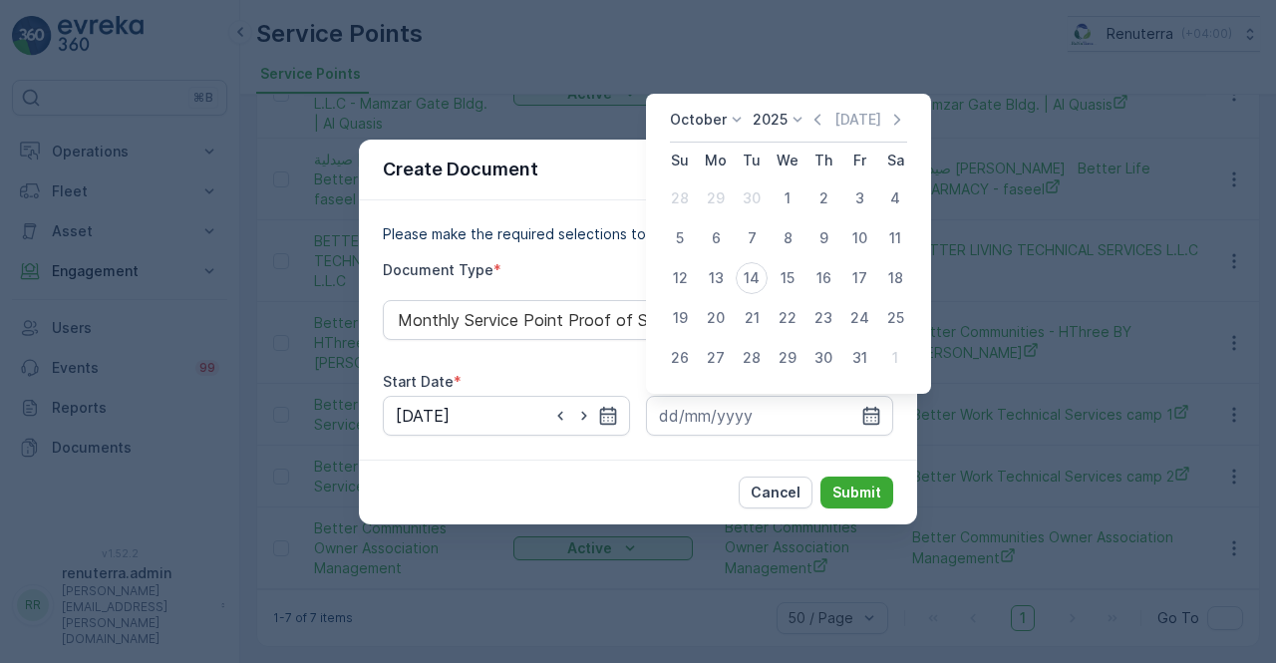
drag, startPoint x: 818, startPoint y: 113, endPoint x: 819, endPoint y: 161, distance: 48.9
click at [818, 119] on icon "button" at bounding box center [817, 120] width 20 height 20
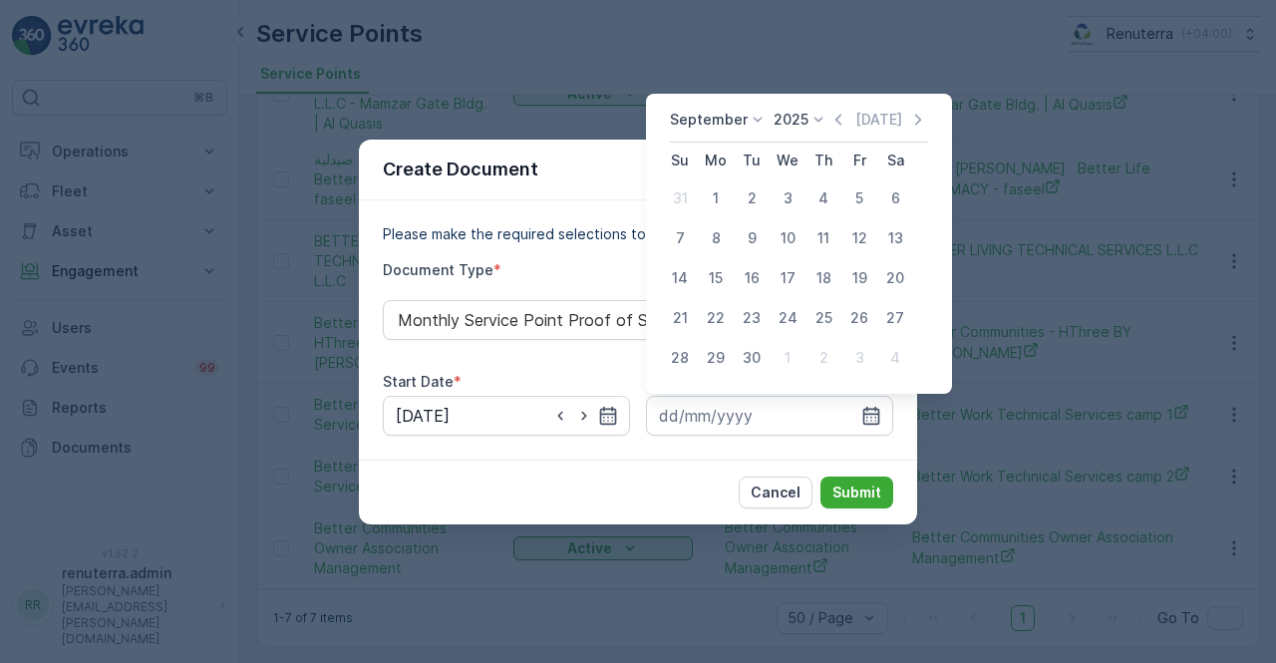
drag, startPoint x: 754, startPoint y: 355, endPoint x: 831, endPoint y: 456, distance: 127.2
click at [756, 355] on div "30" at bounding box center [752, 358] width 32 height 32
type input "30.09.2025"
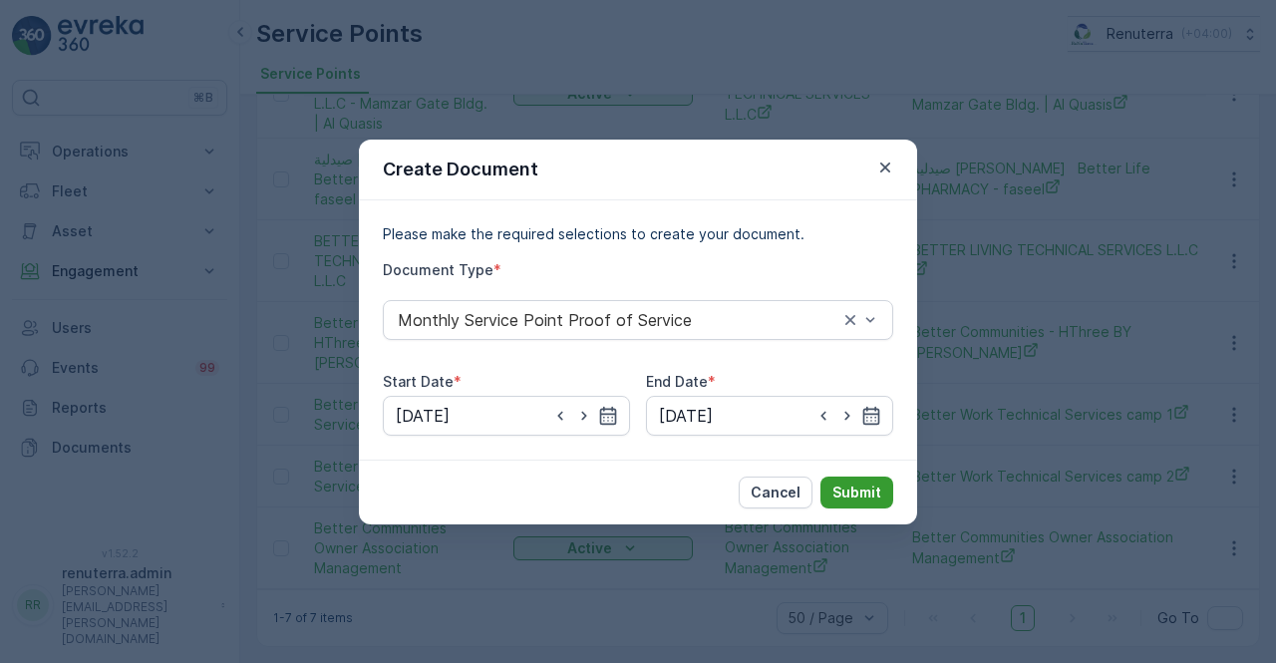
click at [855, 483] on p "Submit" at bounding box center [856, 492] width 49 height 20
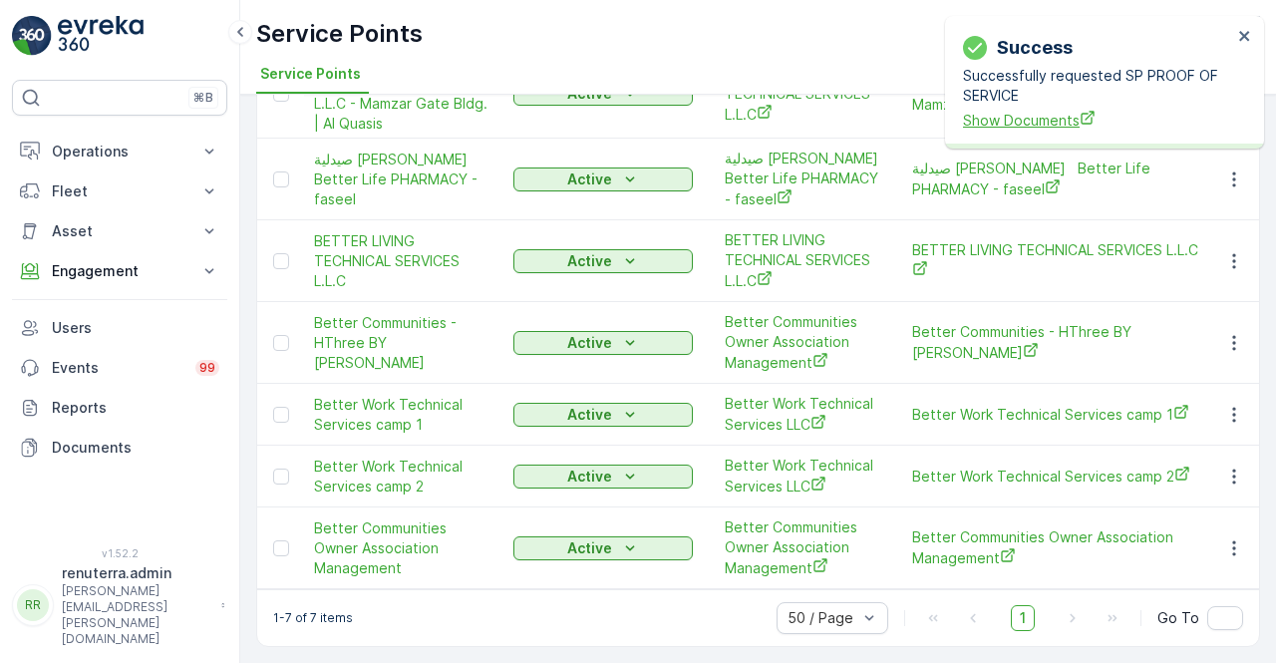
click at [1005, 123] on span "Show Documents" at bounding box center [1097, 120] width 269 height 21
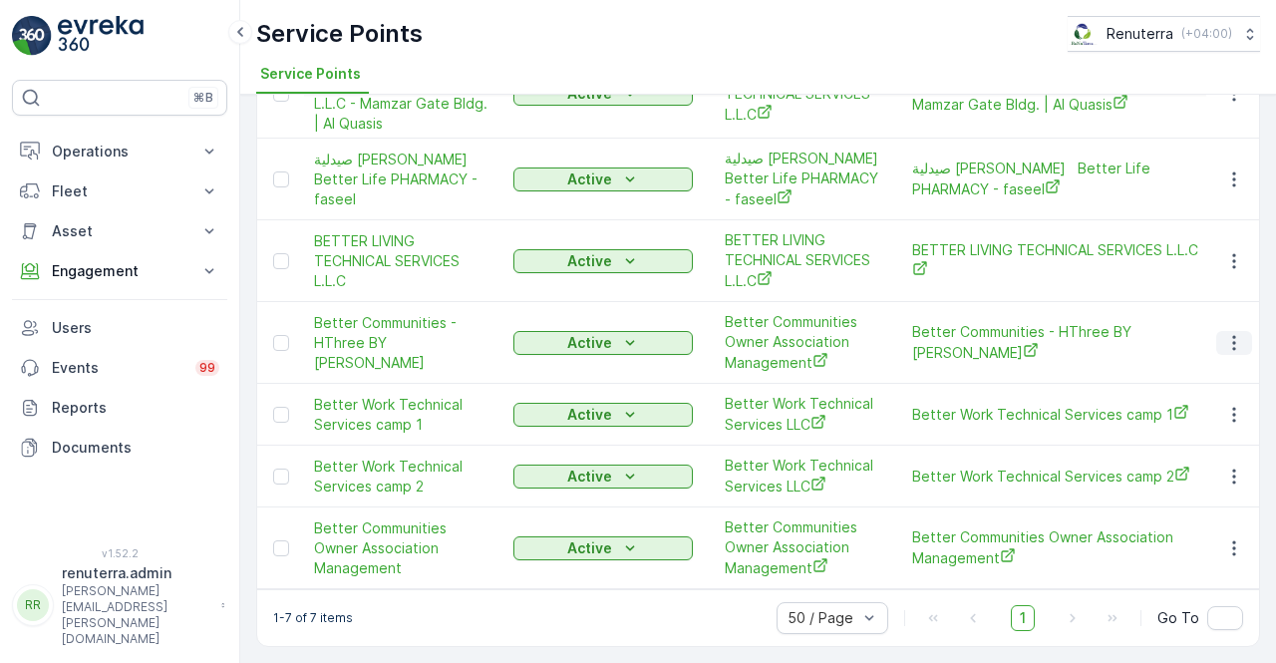
click at [1236, 333] on icon "button" at bounding box center [1234, 343] width 20 height 20
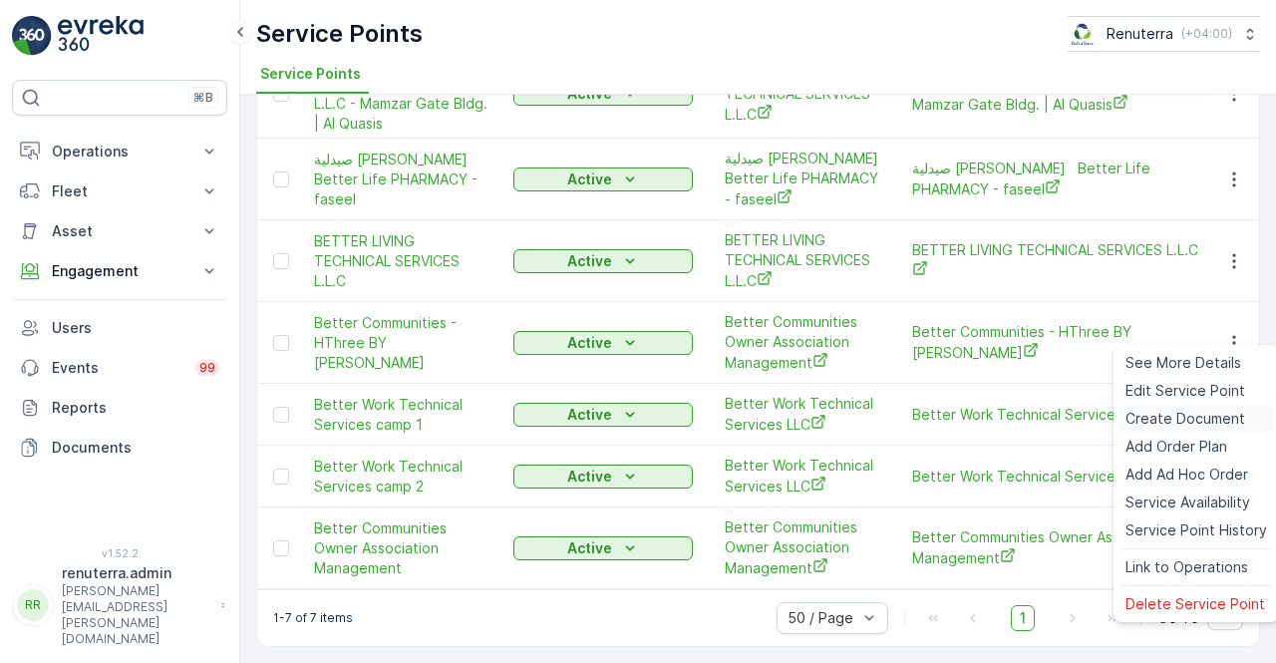
click at [1178, 414] on span "Create Document" at bounding box center [1185, 419] width 120 height 20
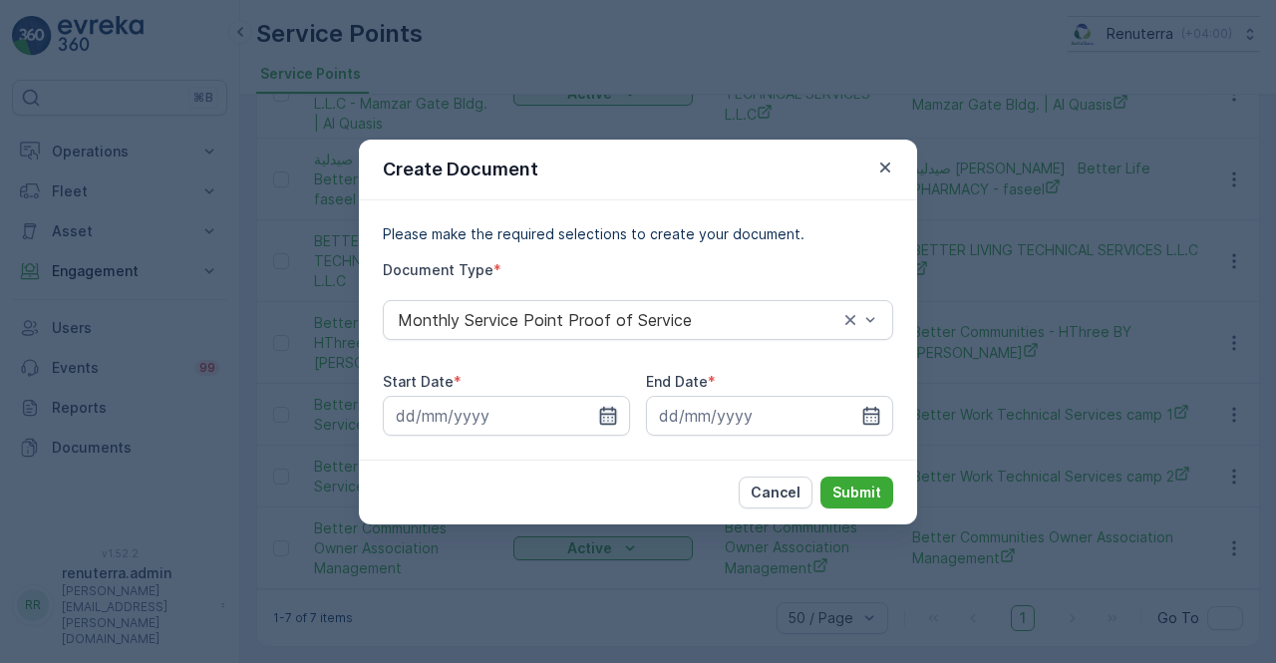
click at [614, 410] on icon "button" at bounding box center [608, 416] width 20 height 20
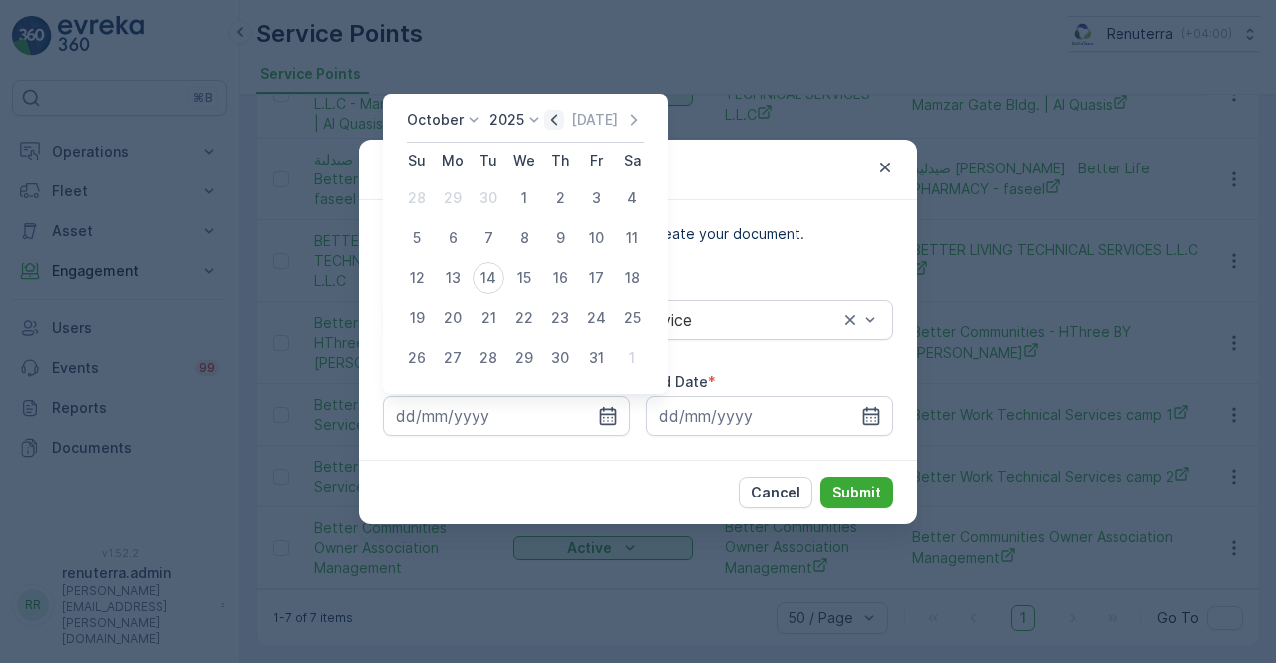
click at [564, 113] on icon "button" at bounding box center [554, 120] width 20 height 20
click at [460, 194] on div "1" at bounding box center [453, 198] width 32 height 32
type input "01.09.2025"
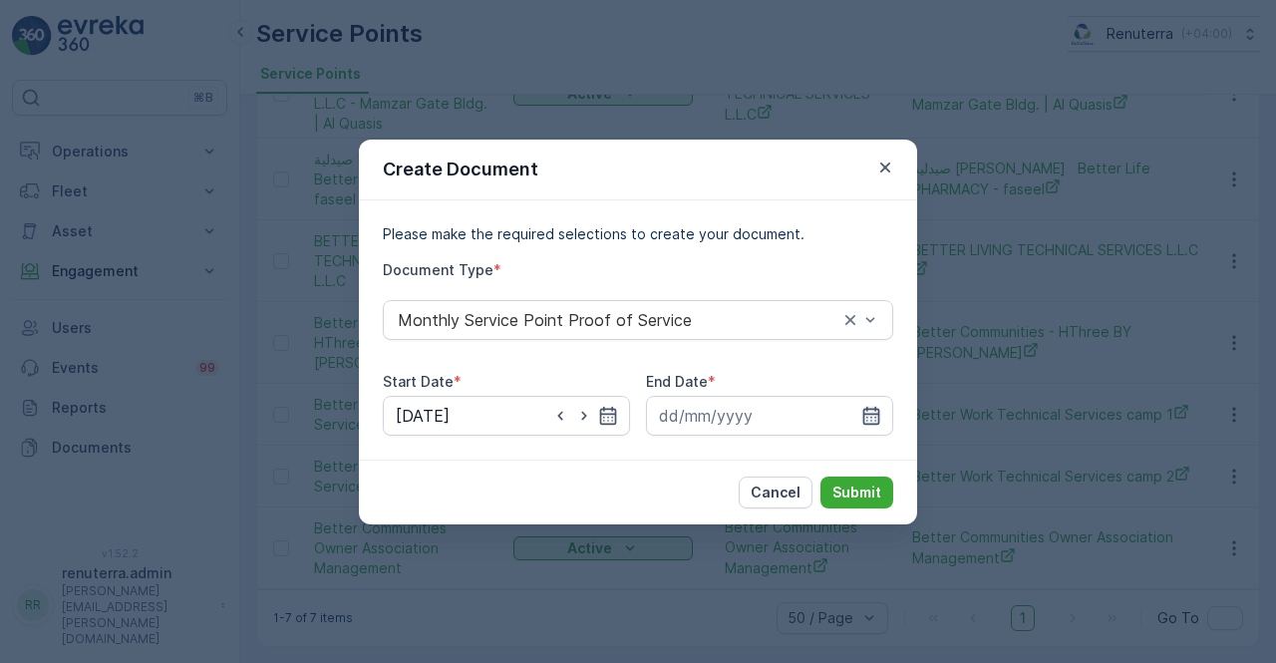
click at [870, 408] on icon "button" at bounding box center [871, 415] width 17 height 18
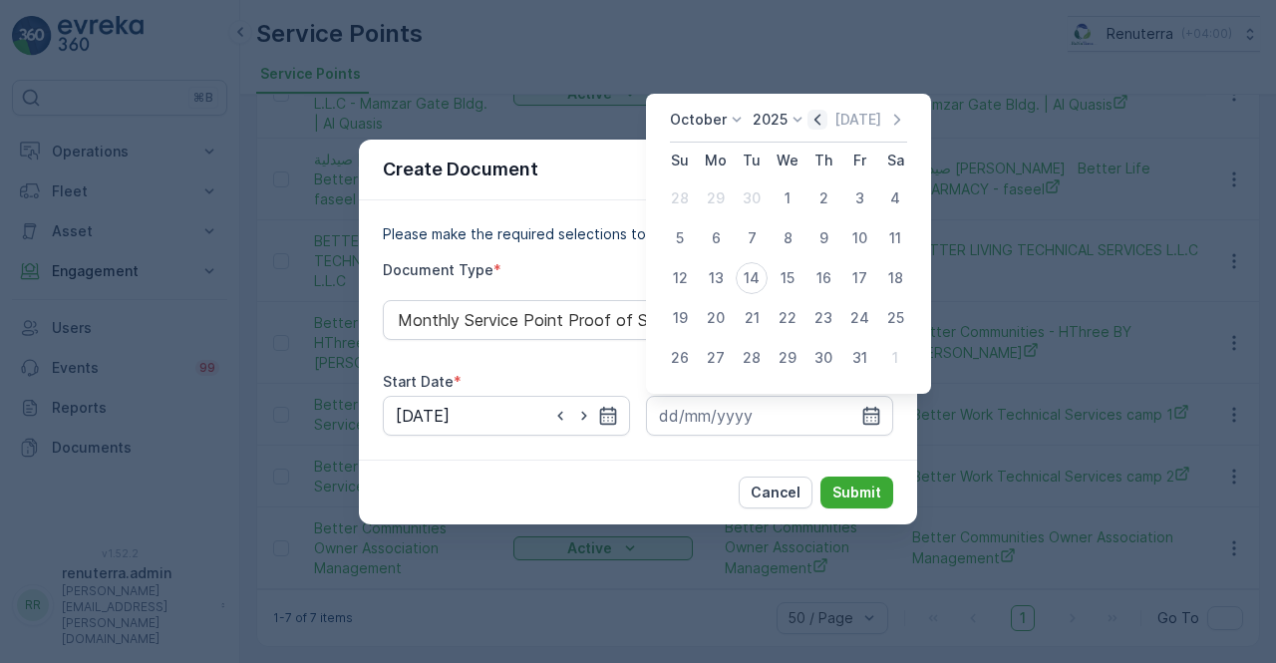
click at [817, 115] on icon "button" at bounding box center [817, 120] width 20 height 20
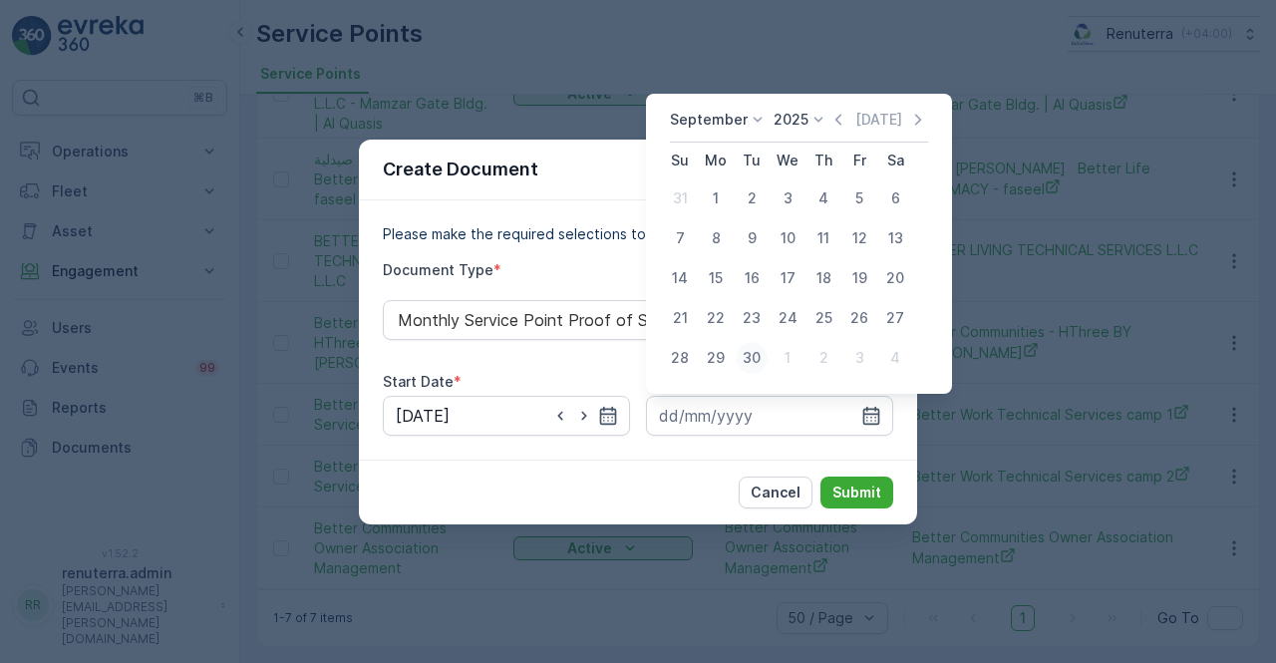
click at [759, 356] on div "30" at bounding box center [752, 358] width 32 height 32
type input "30.09.2025"
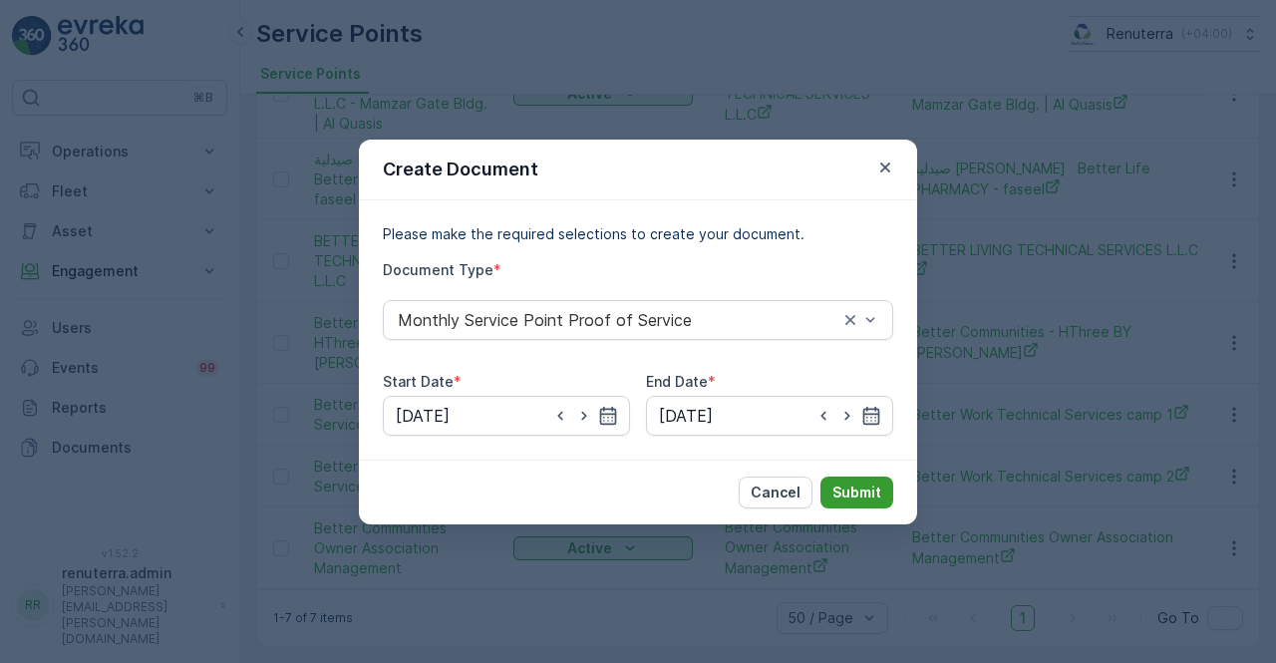
click at [849, 482] on p "Submit" at bounding box center [856, 492] width 49 height 20
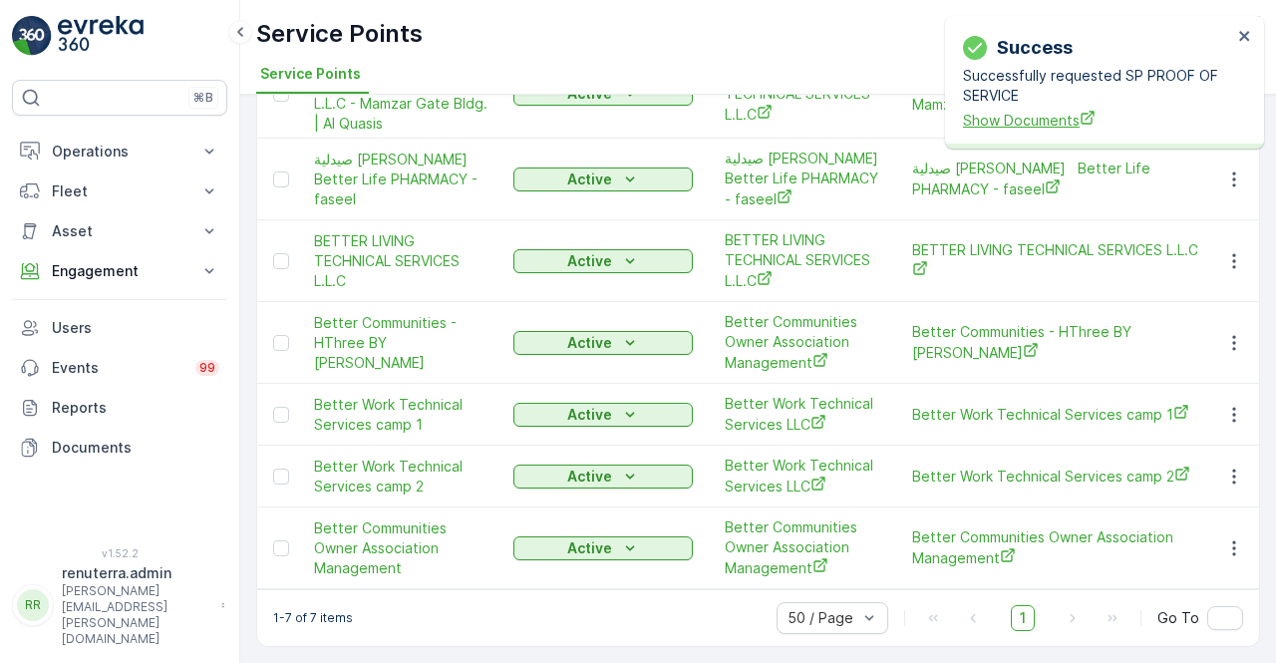
click at [1027, 124] on span "Show Documents" at bounding box center [1097, 120] width 269 height 21
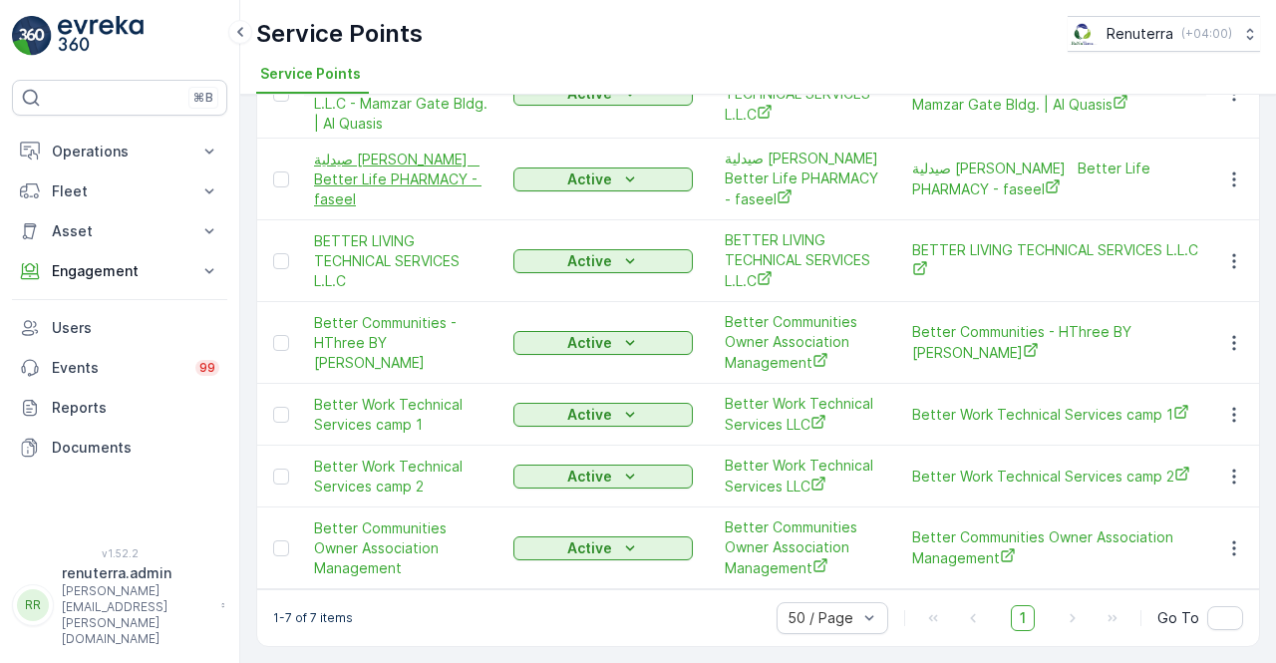
scroll to position [0, 0]
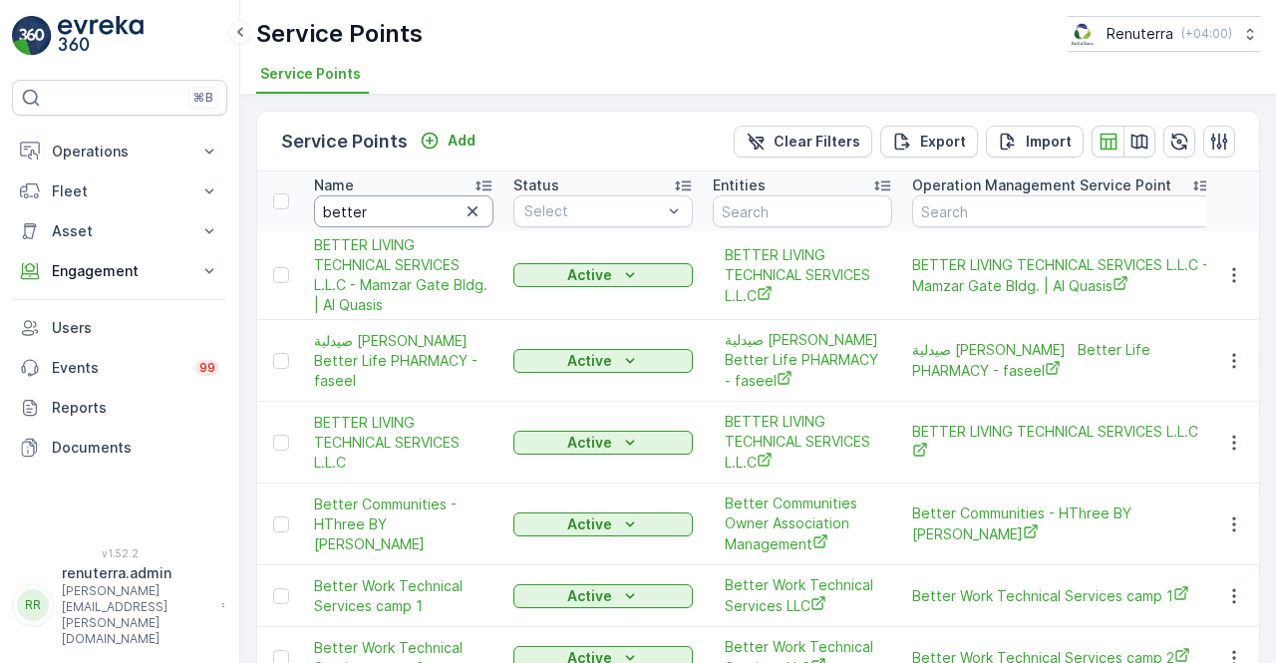
click at [383, 204] on input "better" at bounding box center [403, 211] width 179 height 32
click at [1228, 275] on icon "button" at bounding box center [1234, 275] width 20 height 20
click at [1232, 272] on icon "button" at bounding box center [1234, 275] width 20 height 20
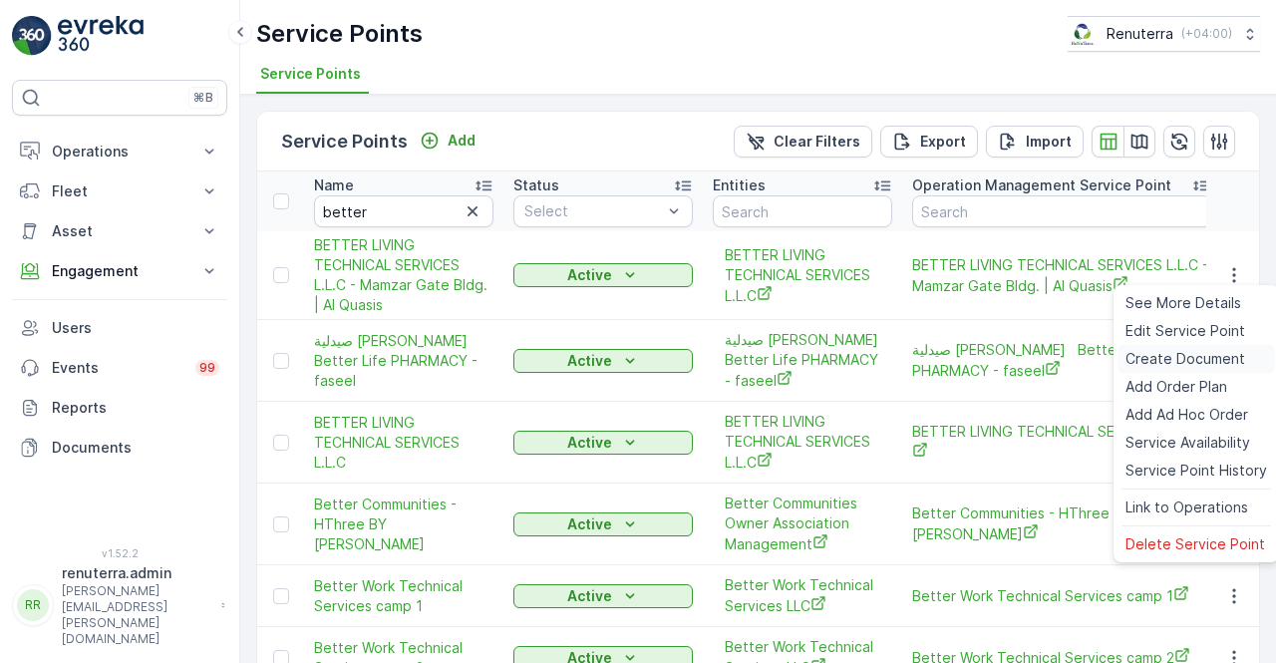
click at [1186, 367] on span "Create Document" at bounding box center [1185, 359] width 120 height 20
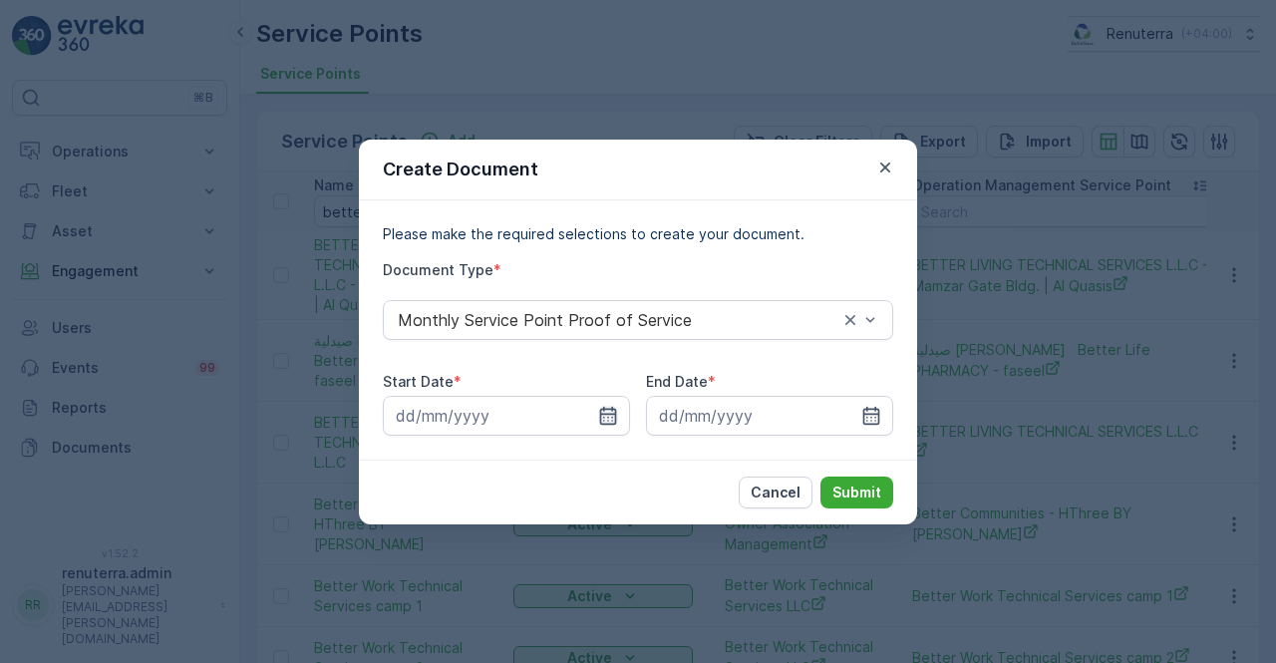
click at [601, 418] on icon "button" at bounding box center [608, 415] width 17 height 18
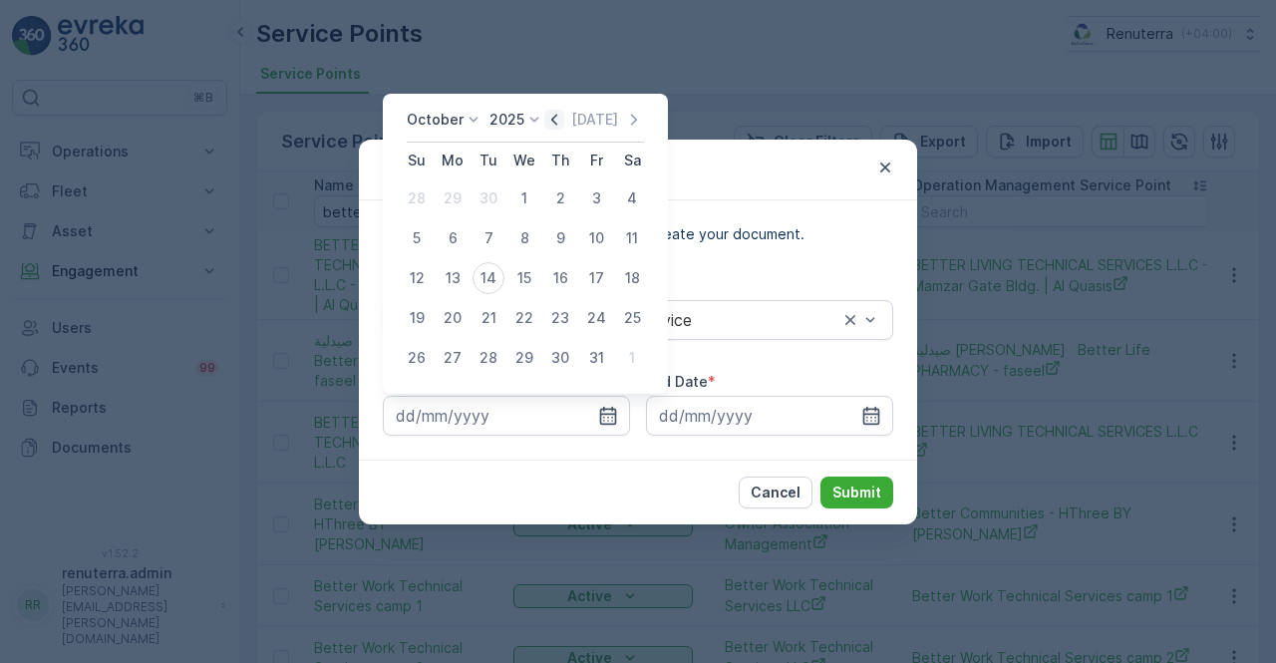
click at [556, 128] on icon "button" at bounding box center [554, 120] width 20 height 20
click at [458, 200] on div "1" at bounding box center [453, 198] width 32 height 32
type input "01.09.2025"
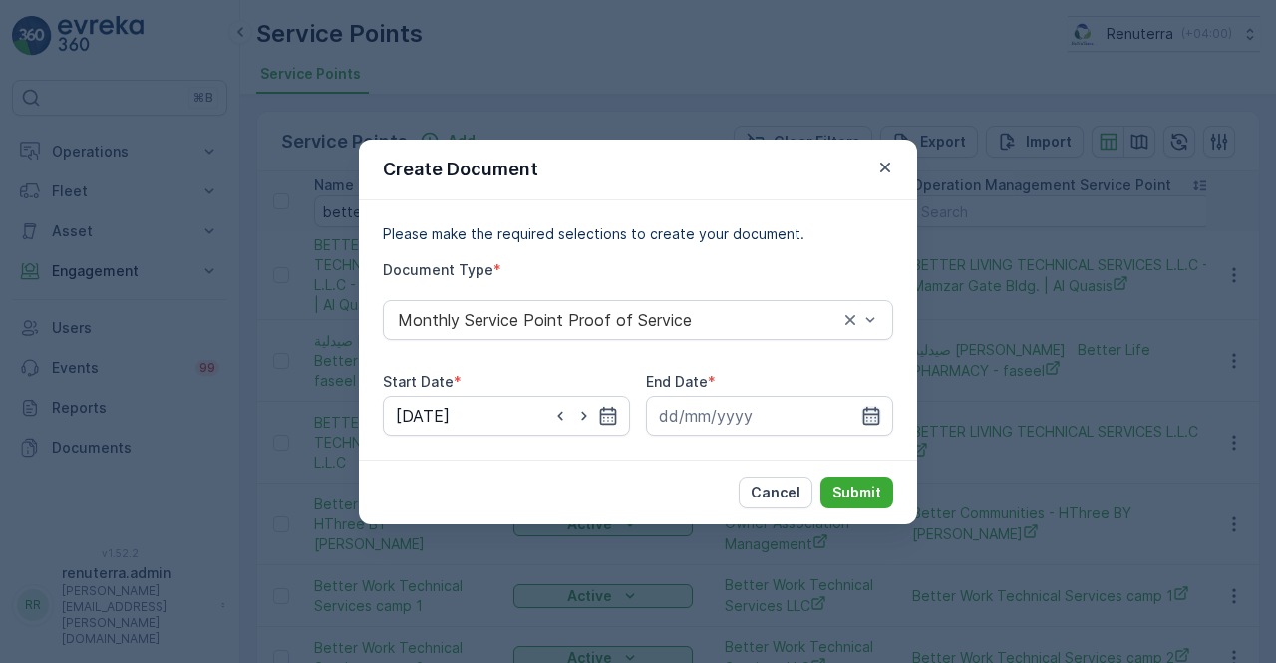
click at [871, 416] on icon "button" at bounding box center [871, 415] width 17 height 18
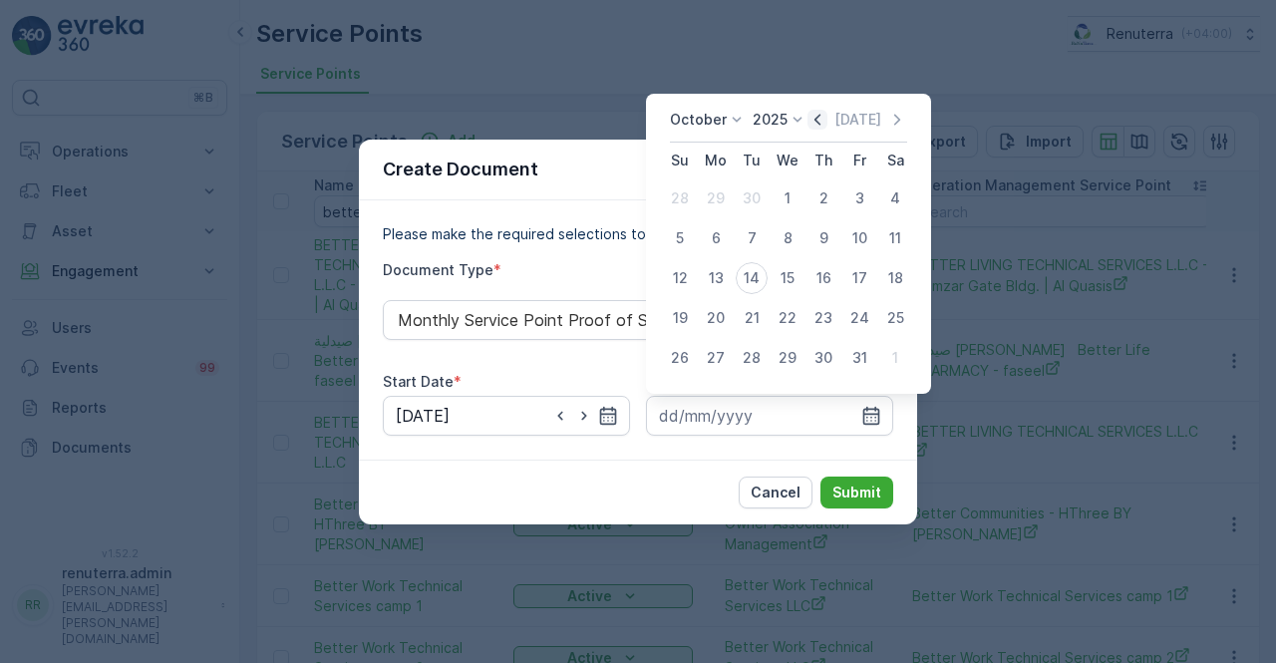
click at [819, 119] on icon "button" at bounding box center [817, 120] width 20 height 20
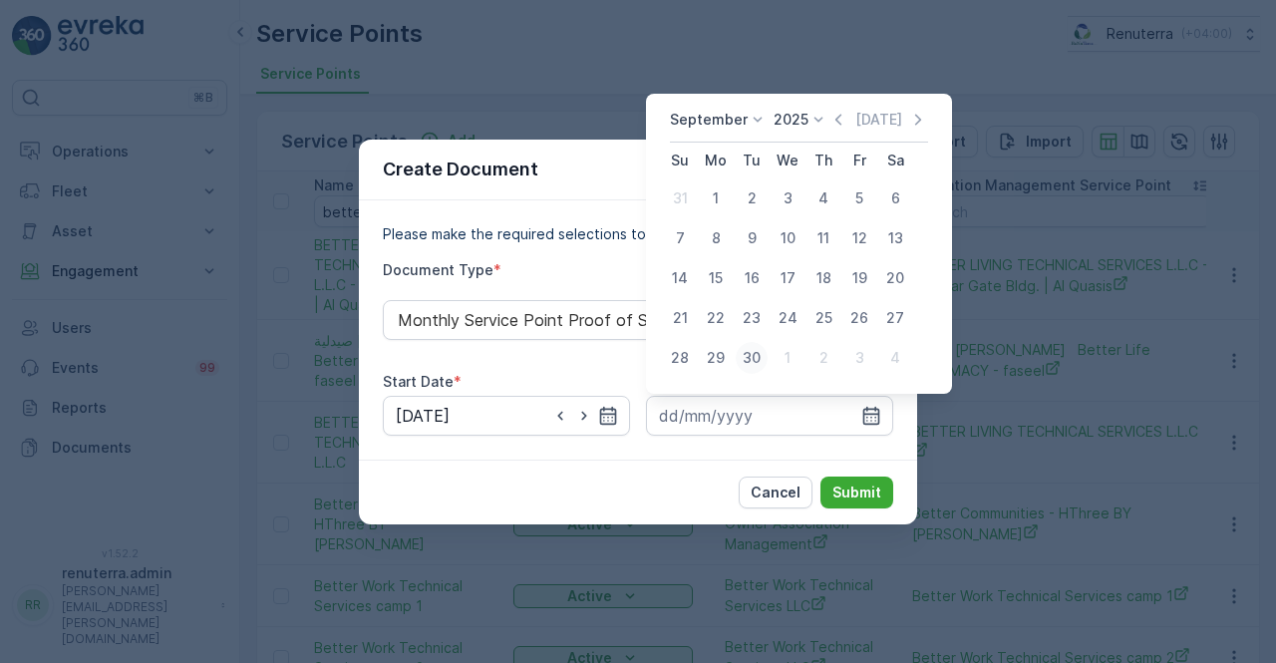
click at [747, 361] on div "30" at bounding box center [752, 358] width 32 height 32
type input "30.09.2025"
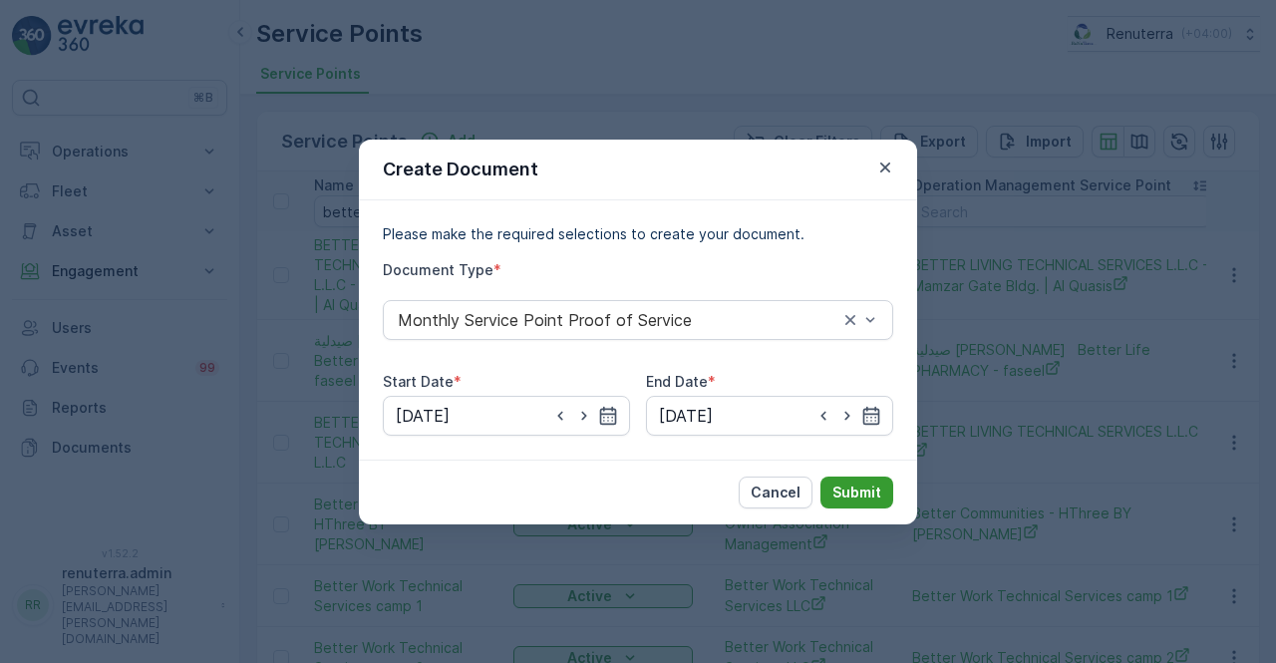
click at [856, 489] on p "Submit" at bounding box center [856, 492] width 49 height 20
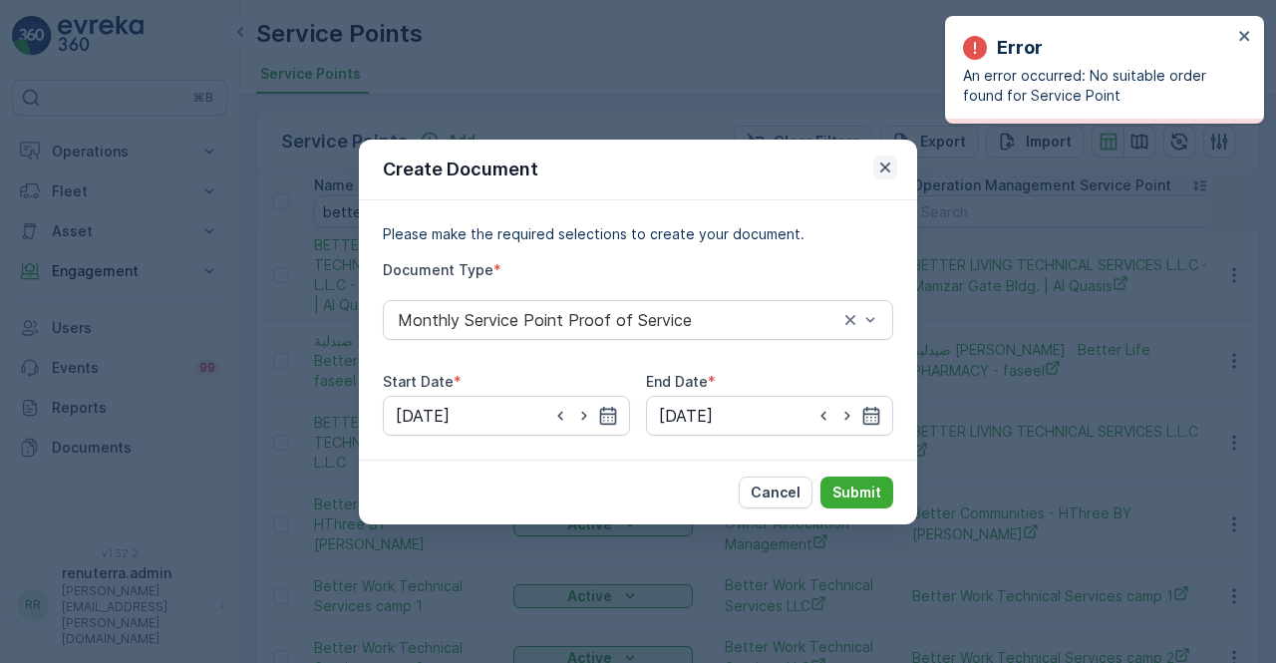
click at [888, 170] on icon "button" at bounding box center [885, 166] width 10 height 10
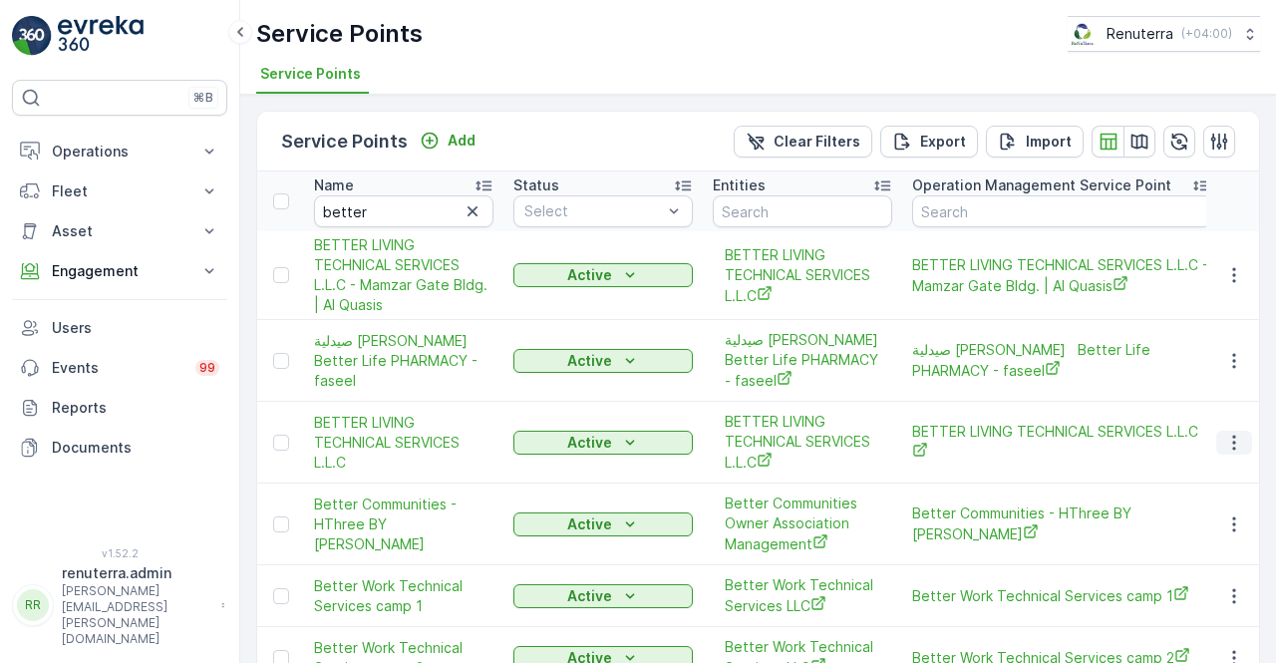
click at [1217, 444] on button "button" at bounding box center [1234, 443] width 36 height 24
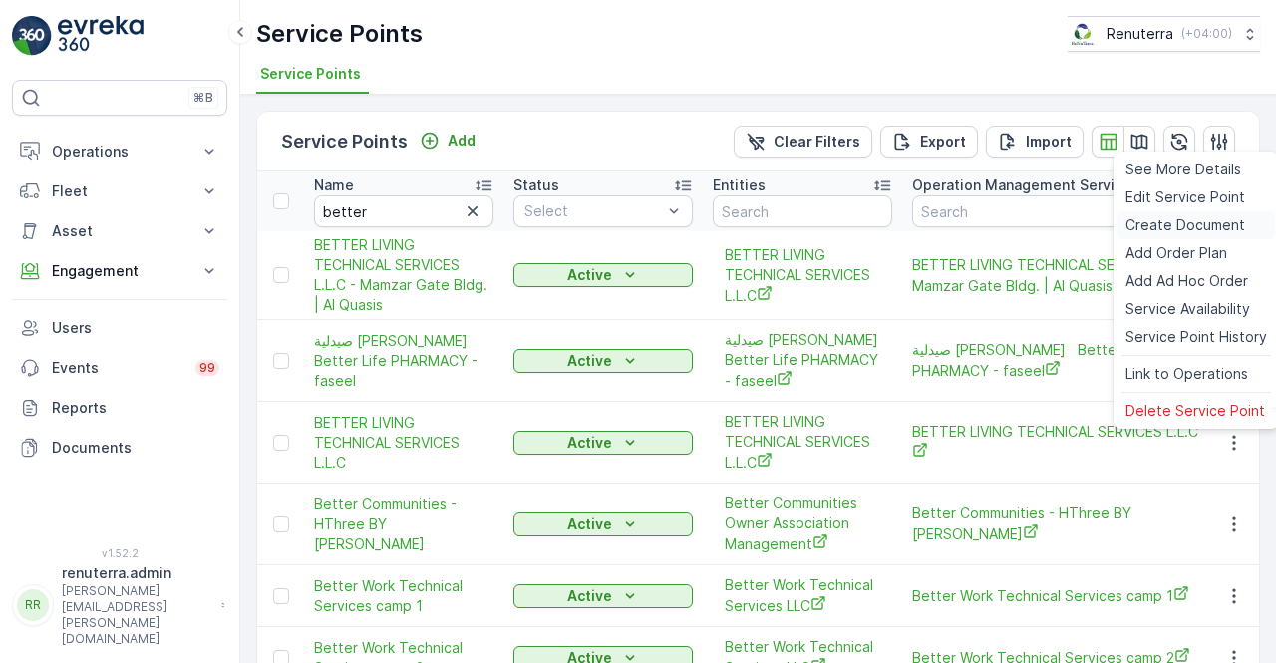
click at [1164, 224] on span "Create Document" at bounding box center [1185, 225] width 120 height 20
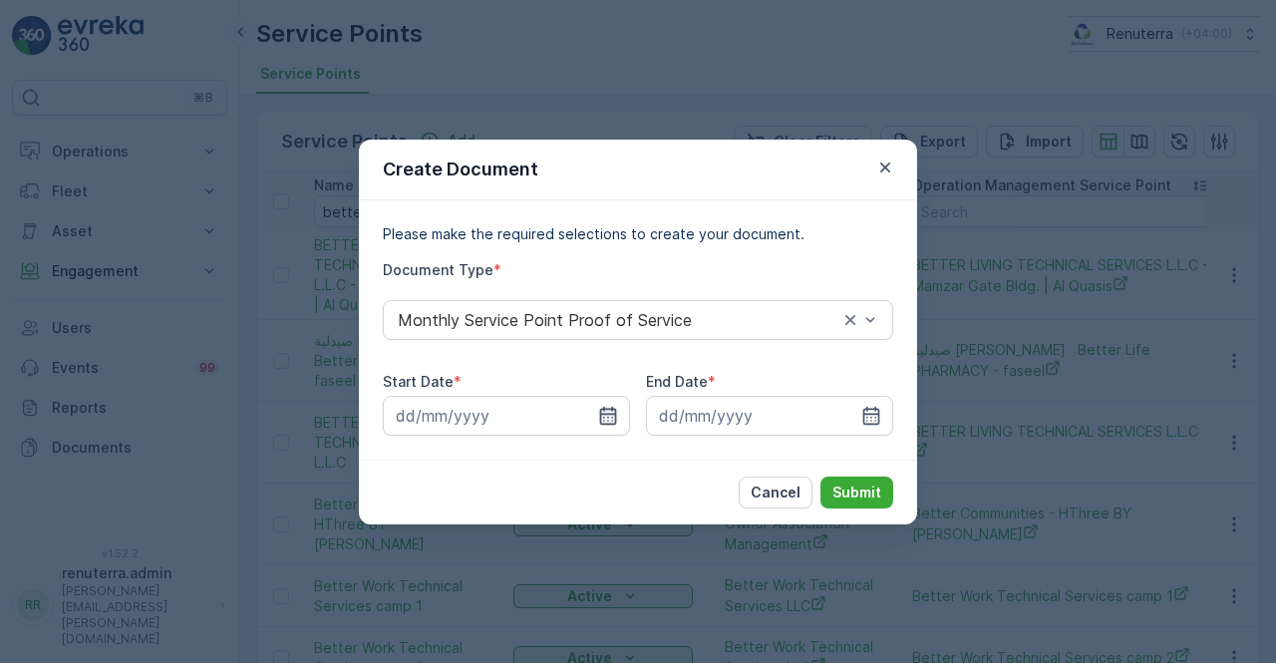
click at [614, 420] on icon "button" at bounding box center [608, 415] width 17 height 18
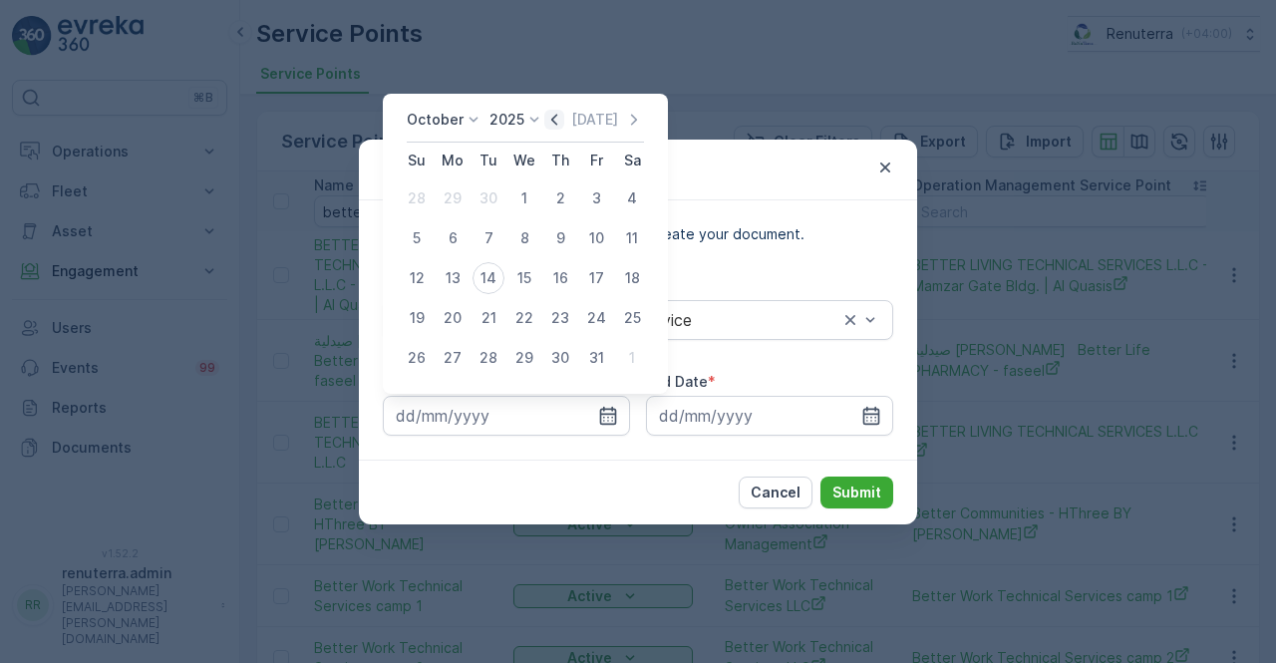
click at [561, 120] on icon "button" at bounding box center [554, 120] width 20 height 20
click at [447, 176] on th "Mo" at bounding box center [453, 161] width 36 height 36
click at [452, 186] on div "1" at bounding box center [453, 198] width 32 height 32
type input "01.09.2025"
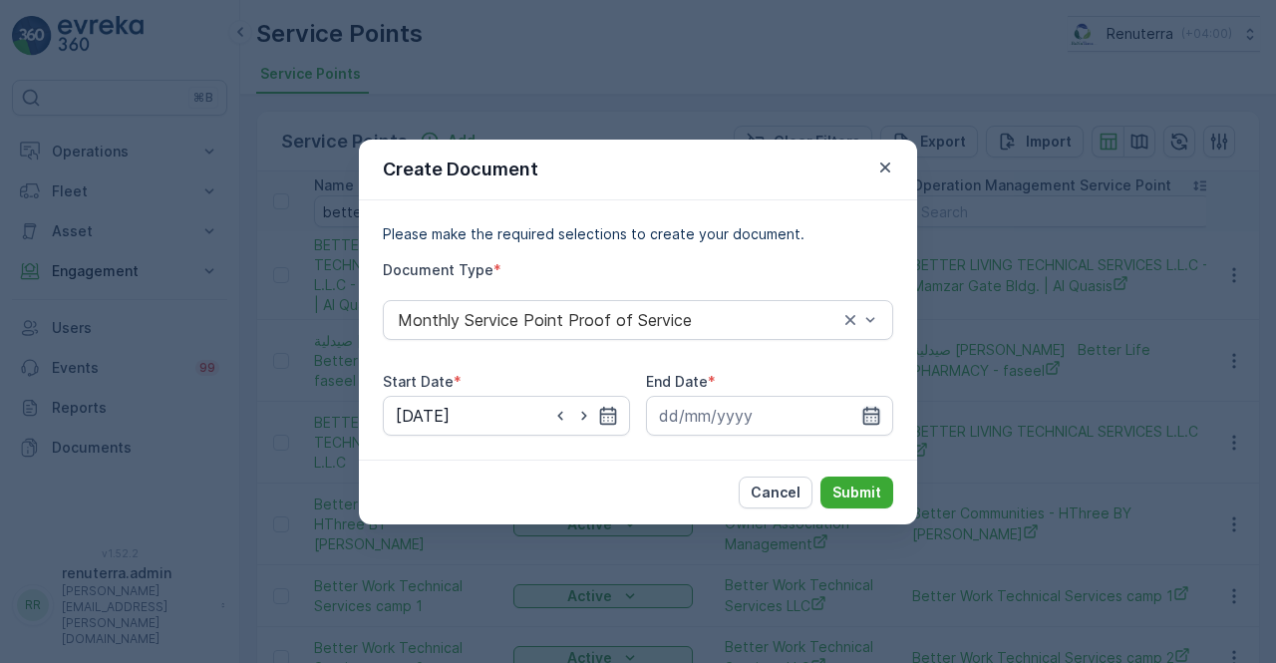
click at [866, 409] on icon "button" at bounding box center [871, 416] width 20 height 20
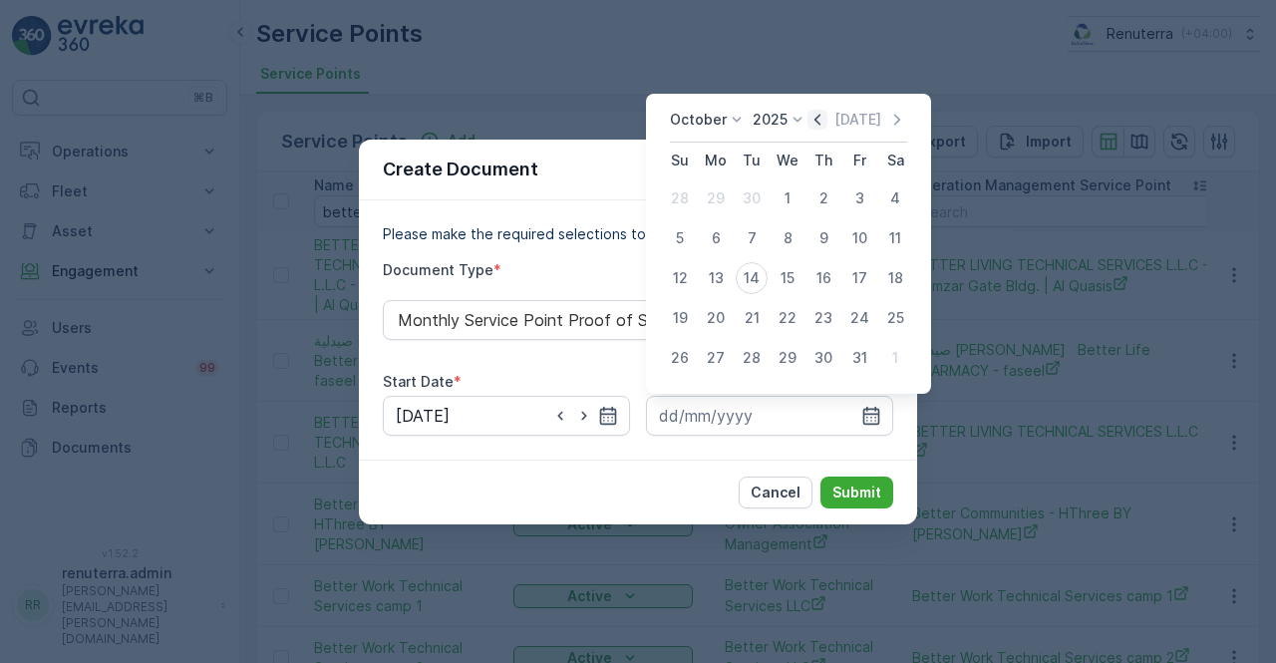
click at [822, 119] on icon "button" at bounding box center [817, 120] width 20 height 20
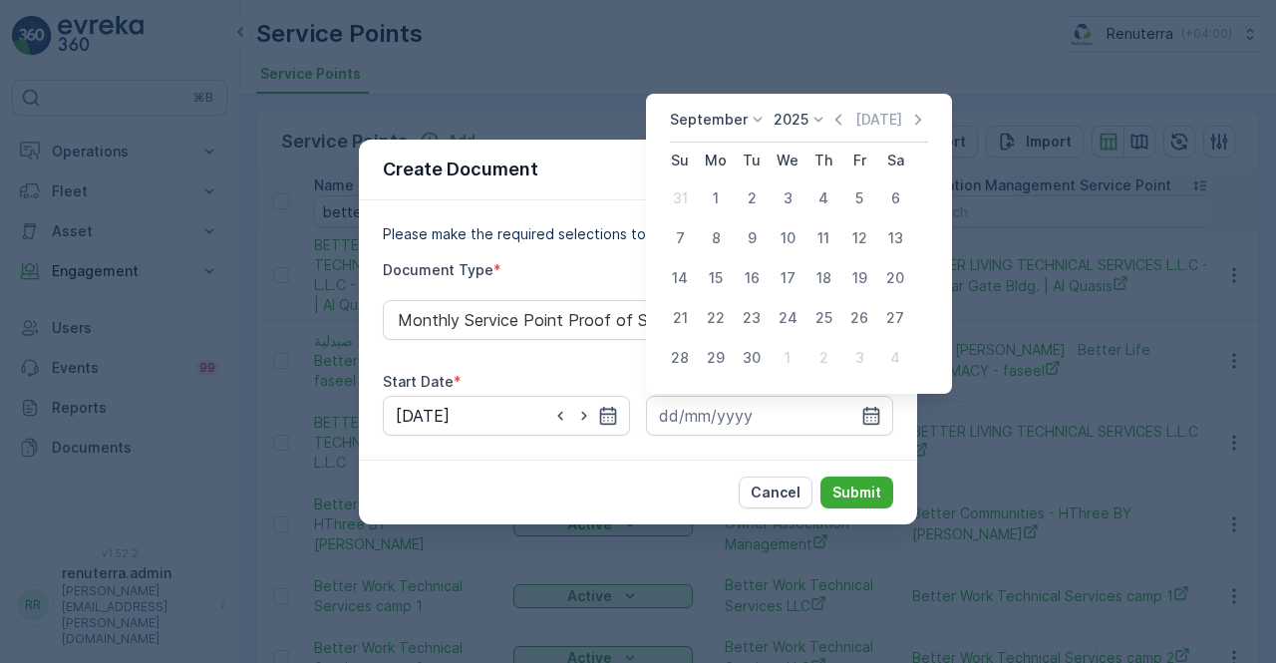
drag, startPoint x: 746, startPoint y: 356, endPoint x: 754, endPoint y: 380, distance: 25.2
click at [745, 356] on div "30" at bounding box center [752, 358] width 32 height 32
type input "30.09.2025"
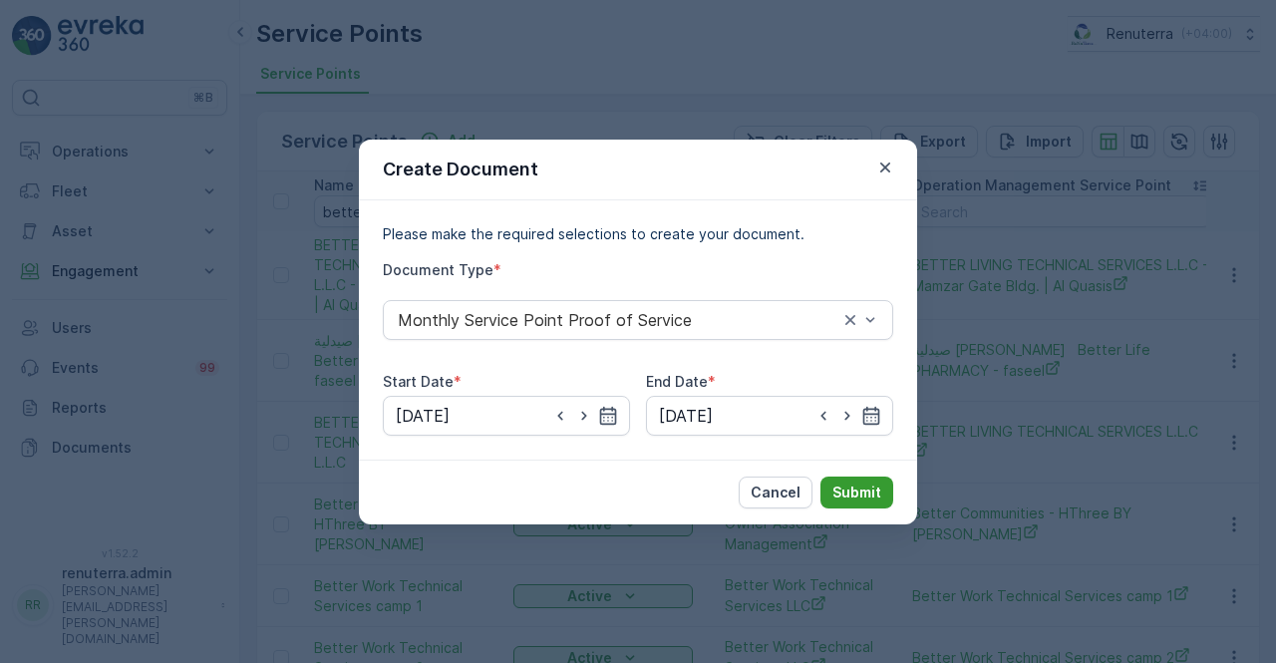
click at [838, 503] on button "Submit" at bounding box center [856, 493] width 73 height 32
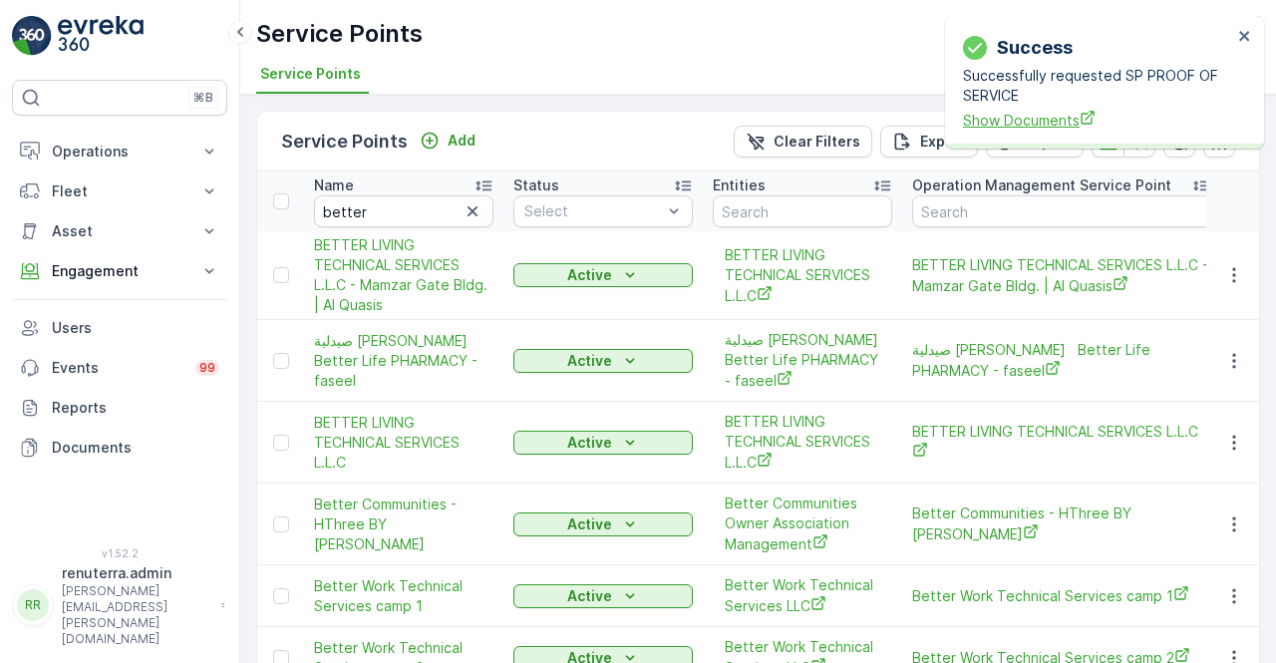
click at [1021, 114] on span "Show Documents" at bounding box center [1097, 120] width 269 height 21
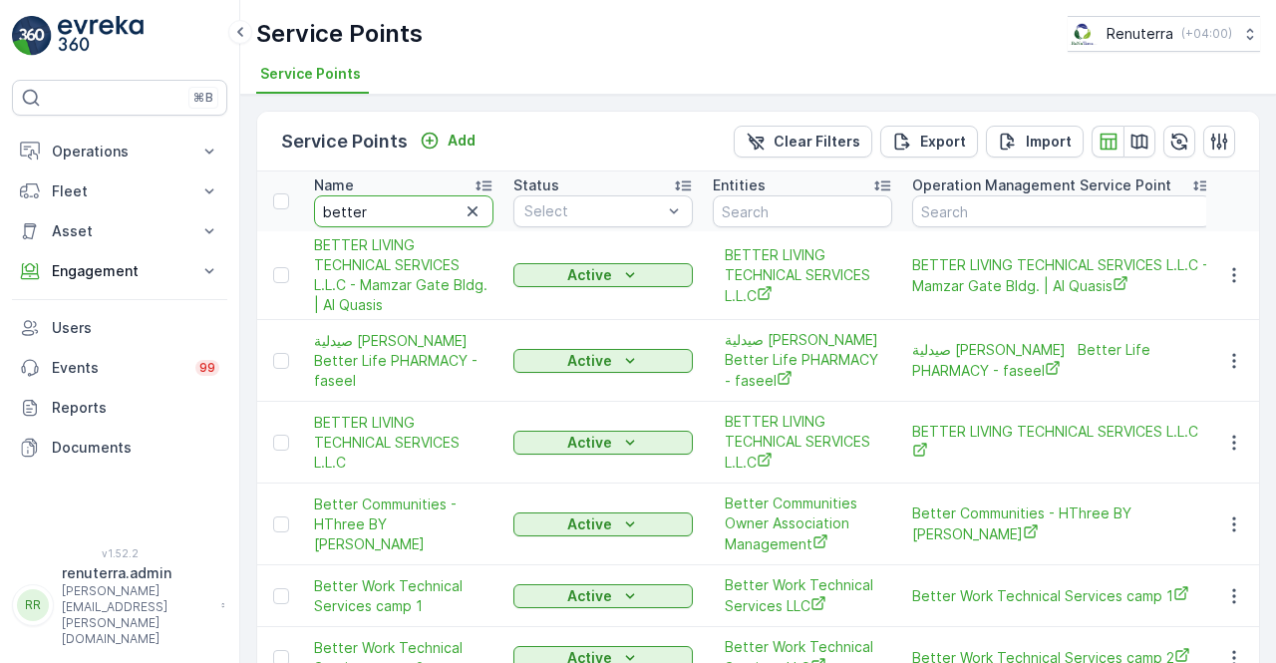
click at [383, 200] on input "better" at bounding box center [403, 211] width 179 height 32
type input "bho"
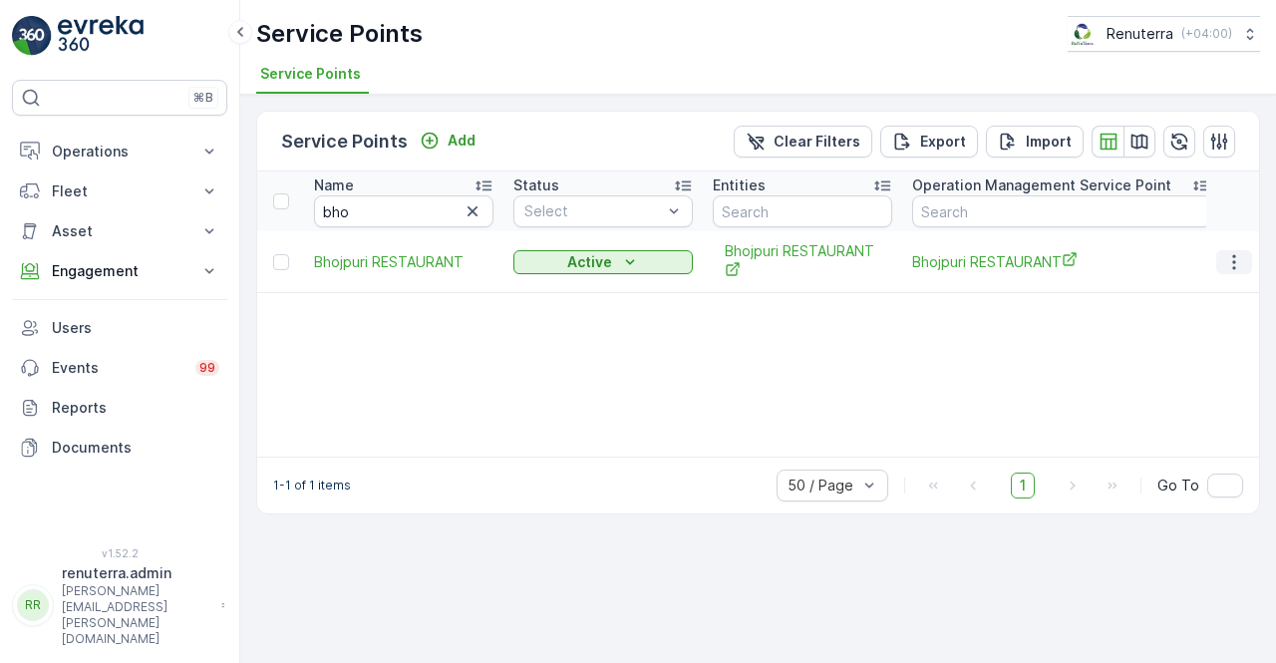
drag, startPoint x: 1232, startPoint y: 259, endPoint x: 1225, endPoint y: 268, distance: 11.4
click at [1228, 261] on icon "button" at bounding box center [1234, 262] width 20 height 20
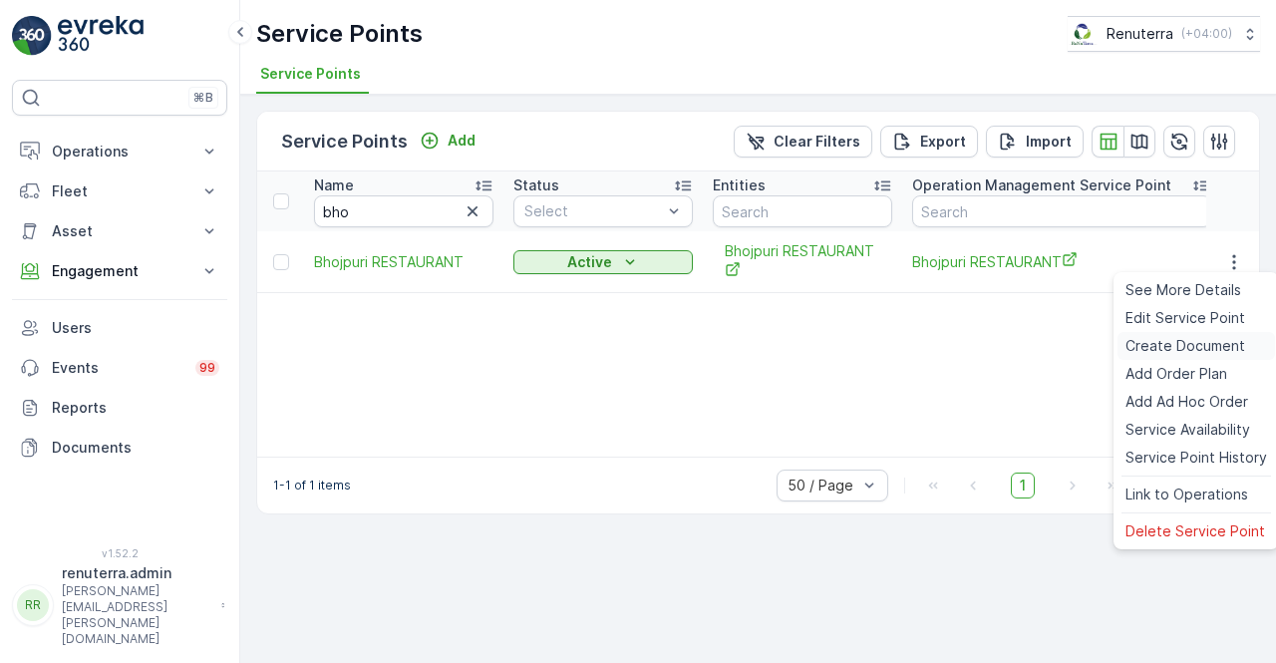
click at [1150, 348] on span "Create Document" at bounding box center [1185, 346] width 120 height 20
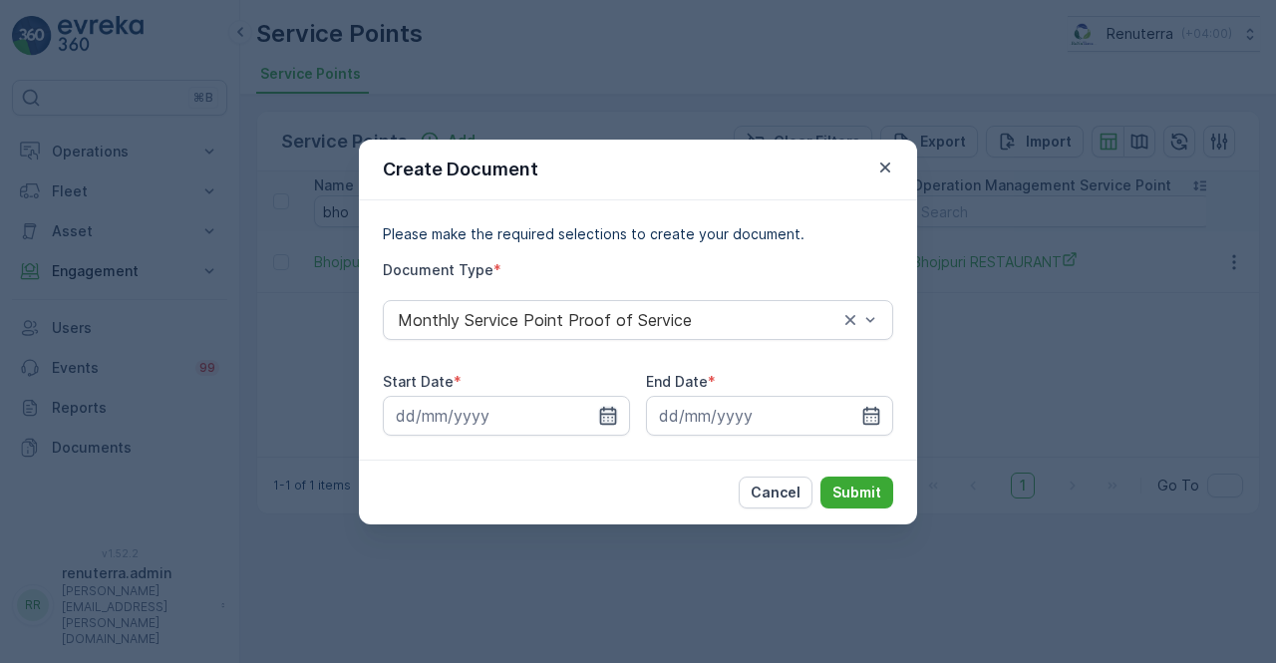
click at [616, 410] on icon "button" at bounding box center [608, 415] width 17 height 18
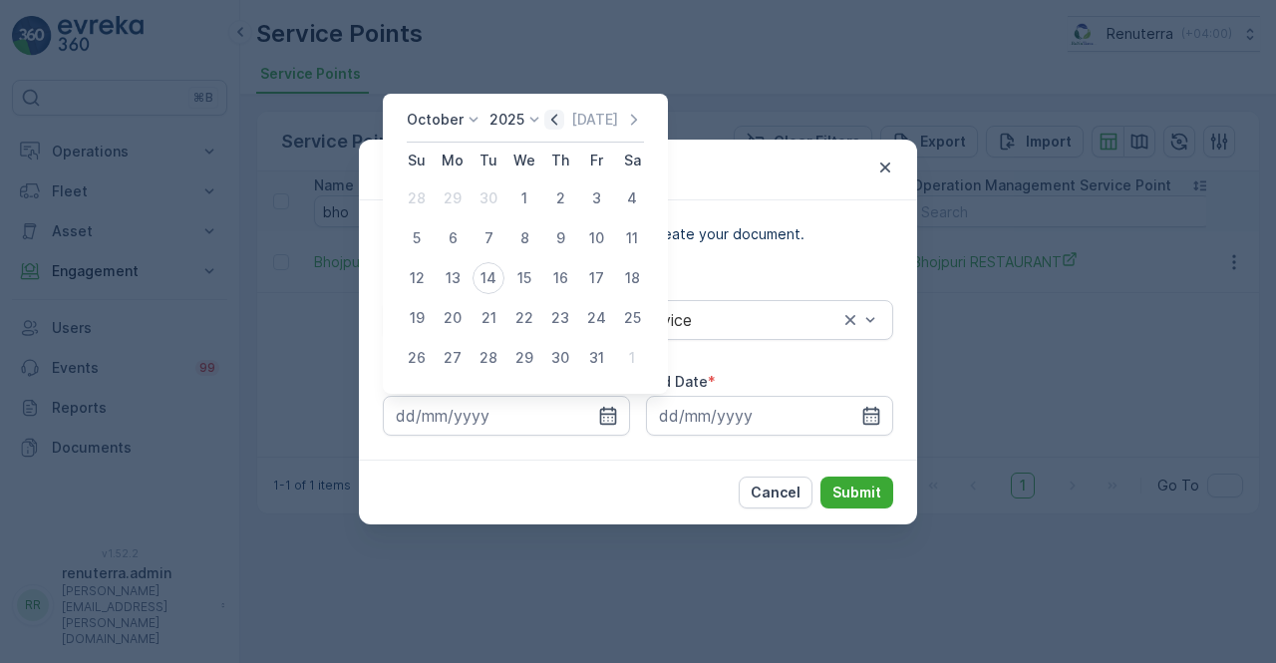
click at [555, 119] on icon "button" at bounding box center [554, 120] width 20 height 20
click at [451, 205] on div "1" at bounding box center [453, 198] width 32 height 32
type input "01.09.2025"
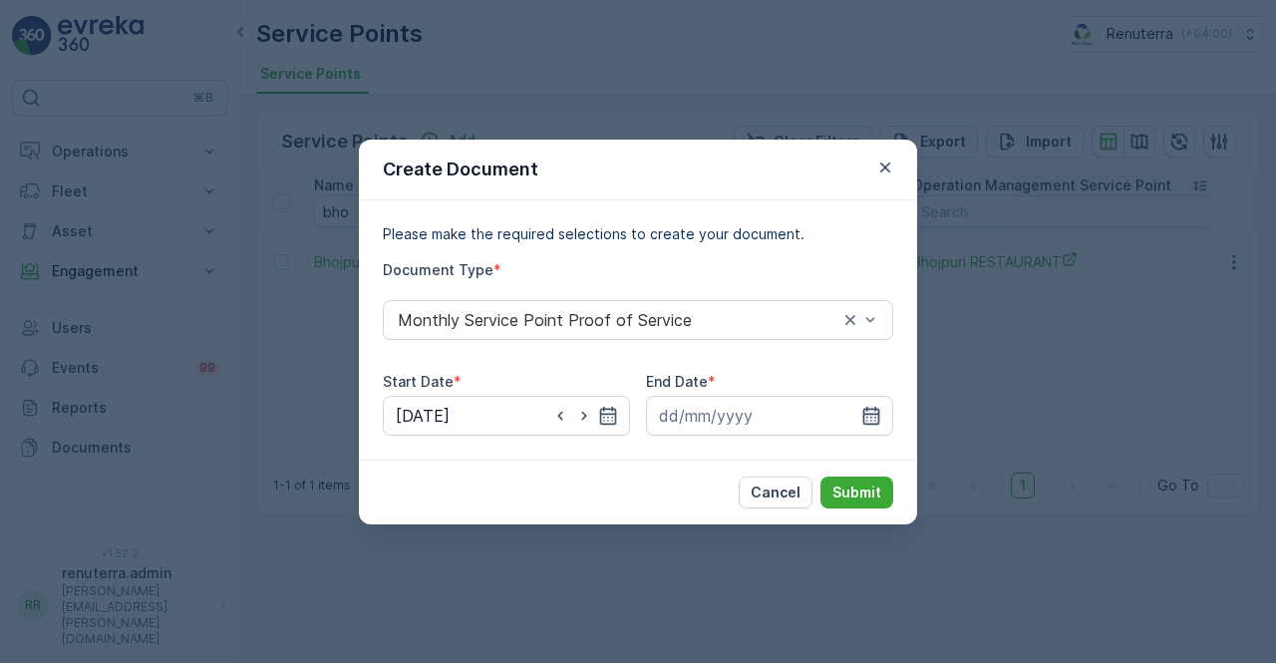
click at [874, 409] on icon "button" at bounding box center [871, 415] width 17 height 18
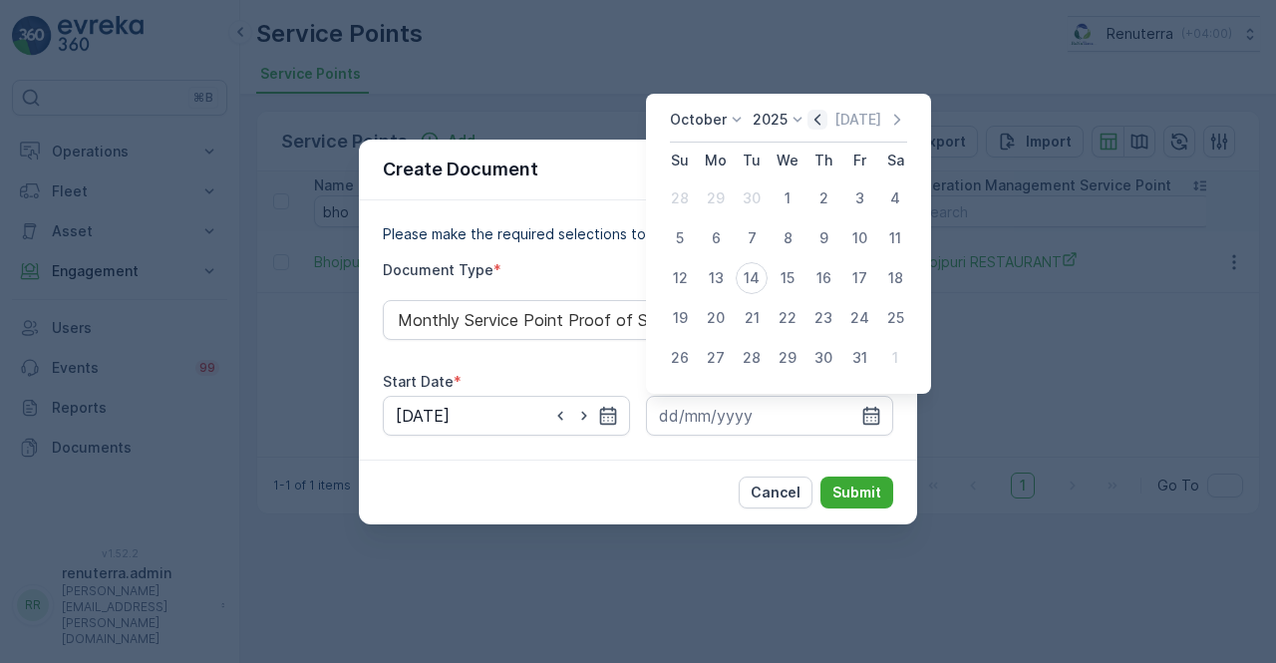
click at [818, 120] on icon "button" at bounding box center [817, 120] width 20 height 20
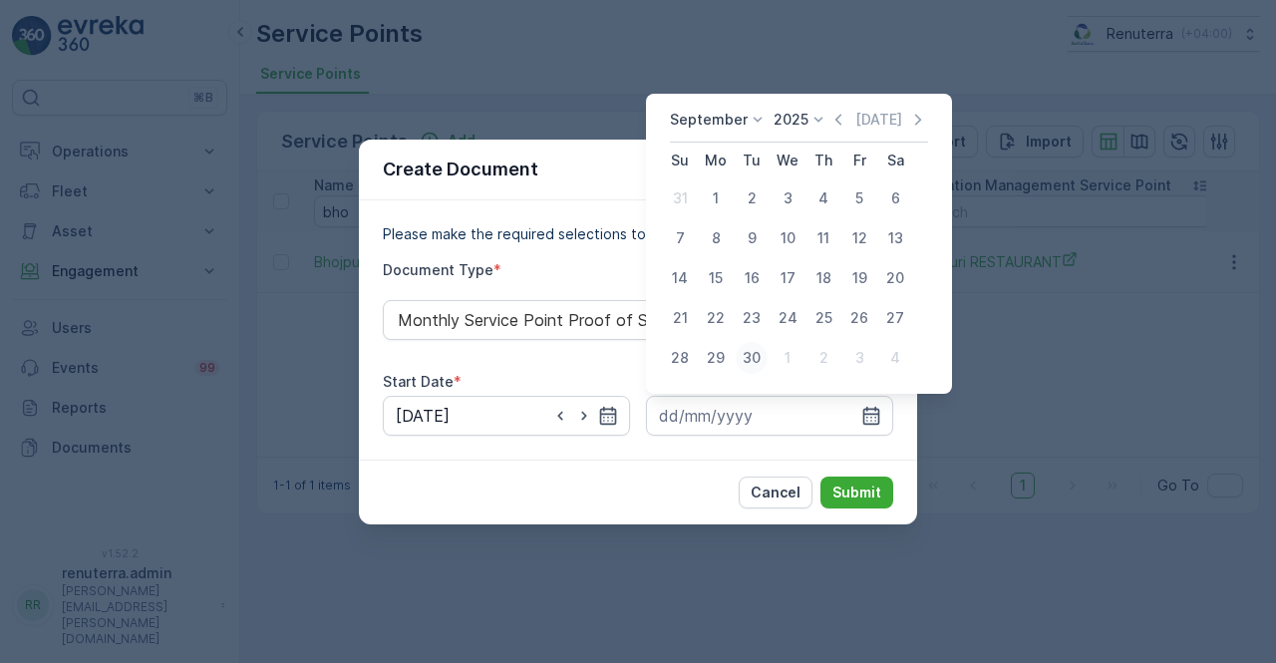
click at [749, 359] on div "30" at bounding box center [752, 358] width 32 height 32
type input "30.09.2025"
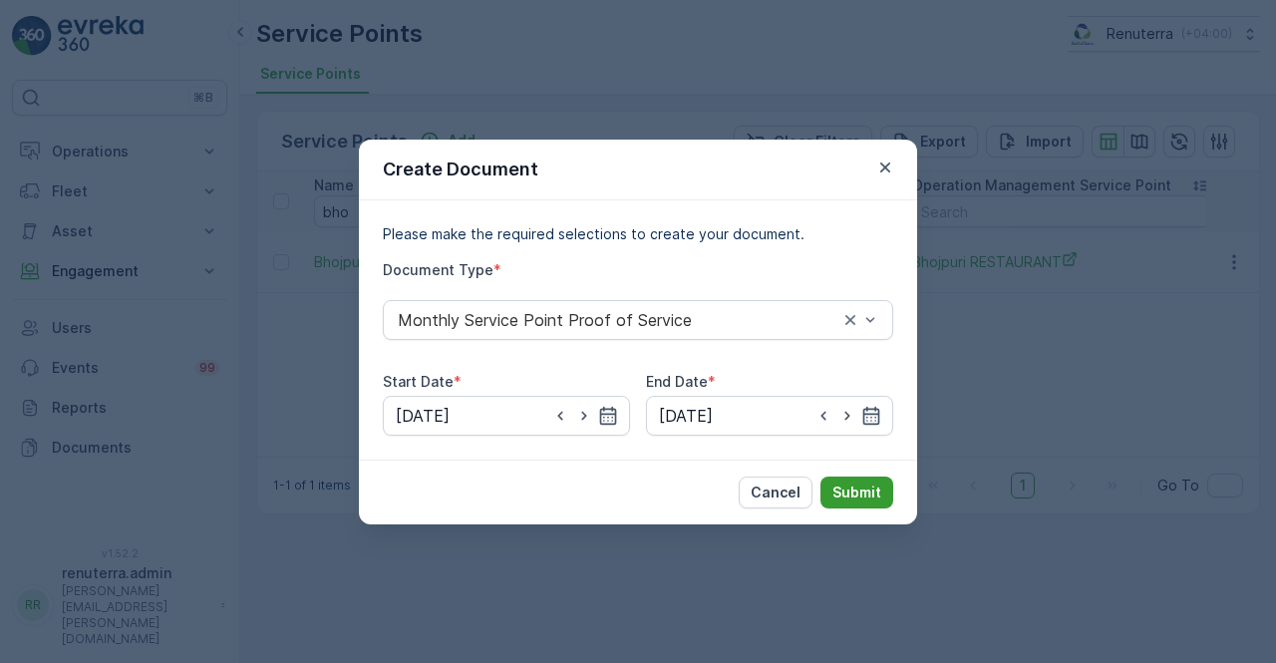
click at [863, 491] on p "Submit" at bounding box center [856, 492] width 49 height 20
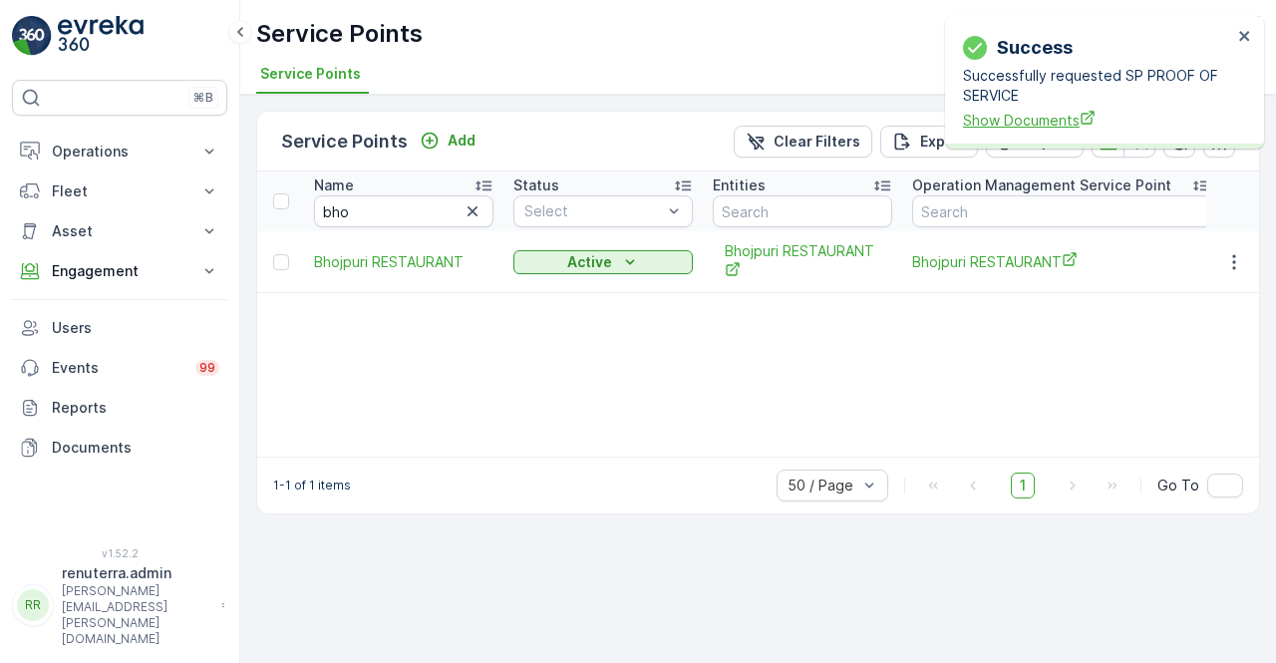
click at [1058, 124] on span "Show Documents" at bounding box center [1097, 120] width 269 height 21
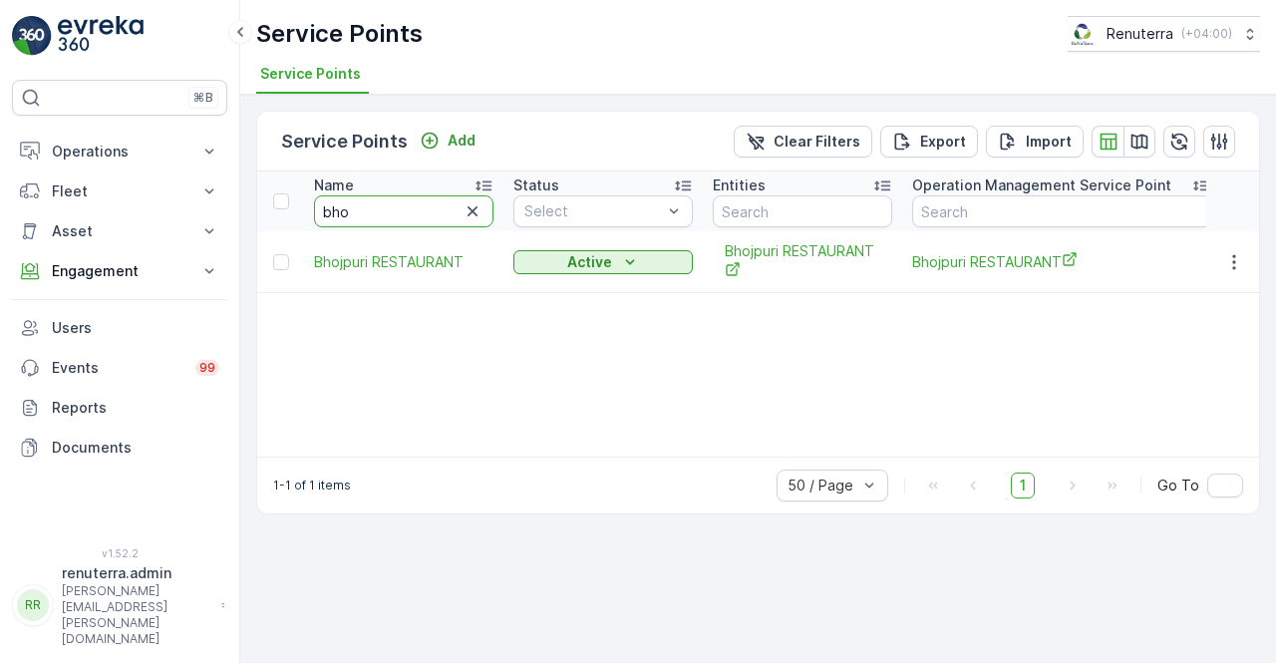
click at [334, 208] on input "bho" at bounding box center [403, 211] width 179 height 32
type input "b"
click at [343, 204] on input "text" at bounding box center [403, 211] width 179 height 32
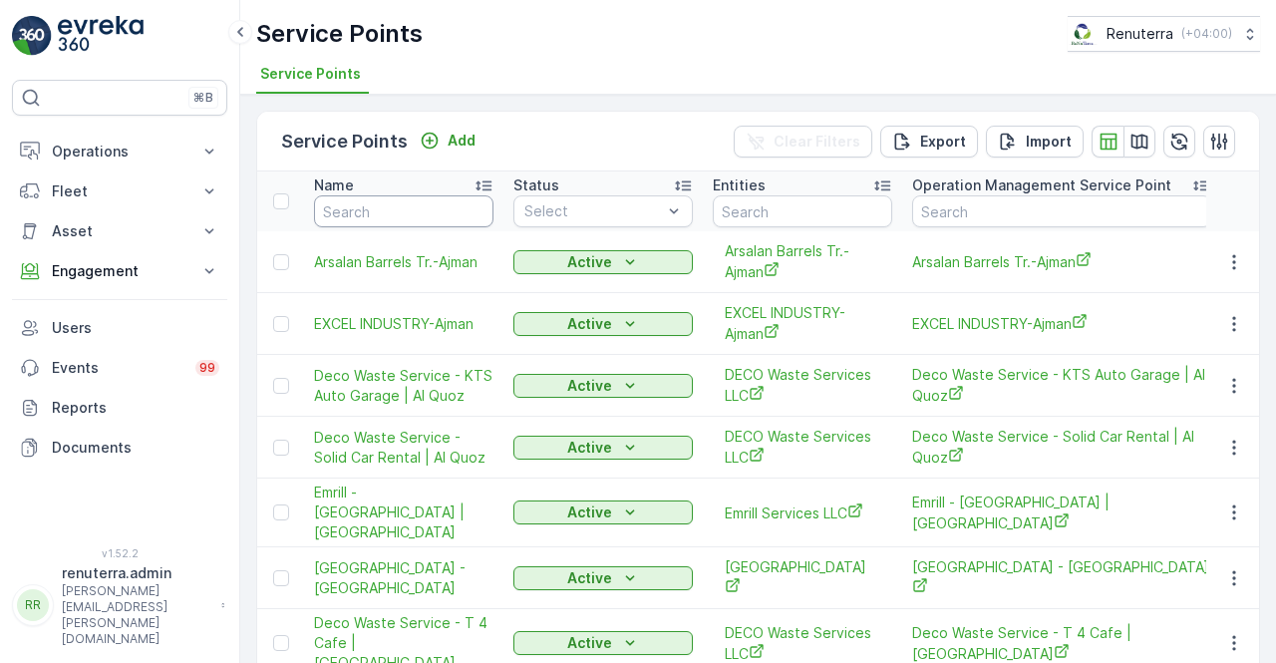
click at [343, 204] on input "text" at bounding box center [403, 211] width 179 height 32
type input "car"
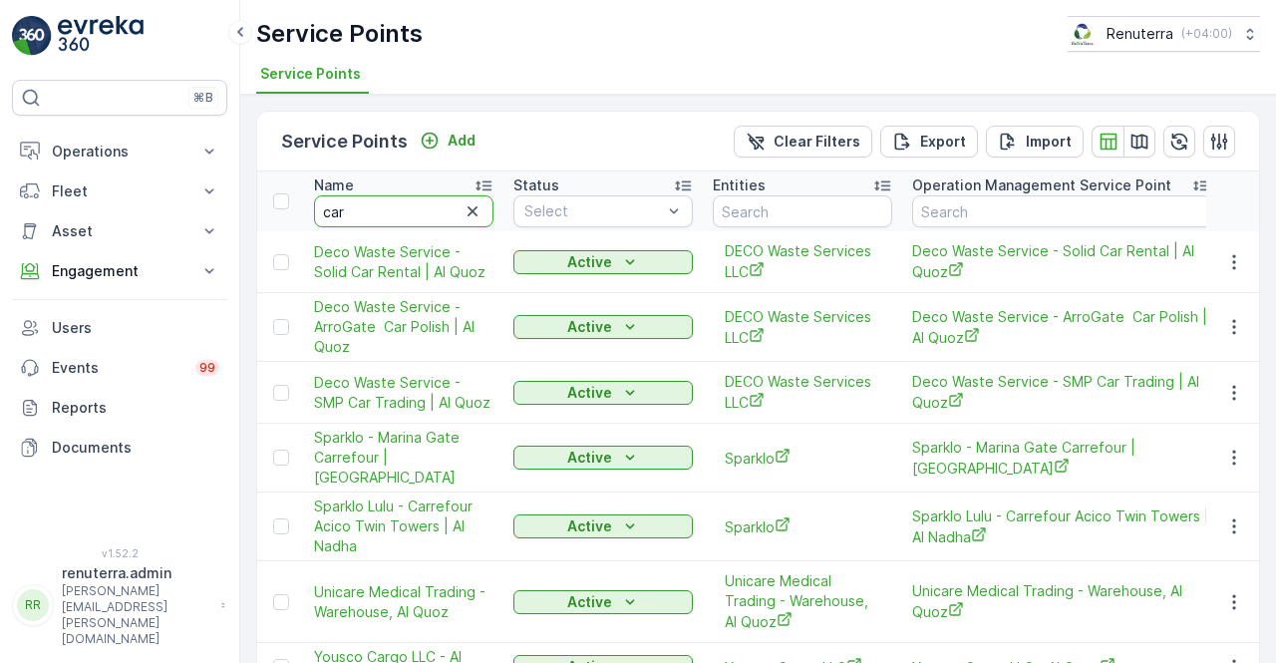
click at [379, 202] on input "car" at bounding box center [403, 211] width 179 height 32
type input "car atxi"
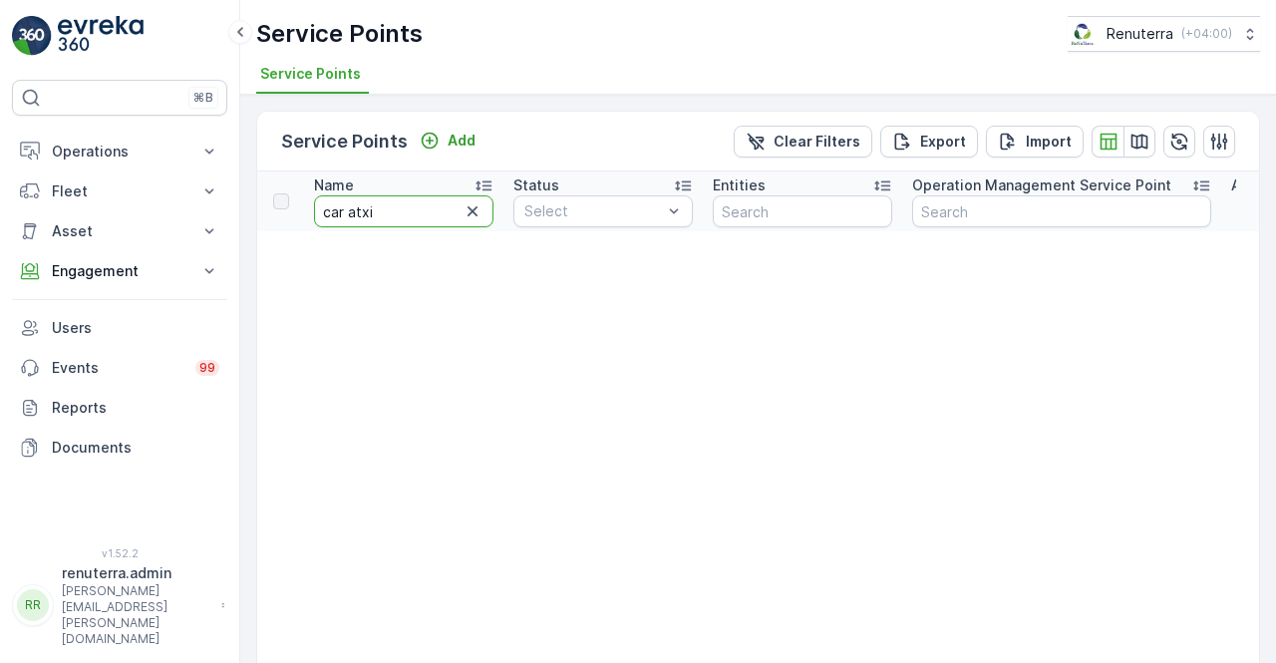
click at [379, 202] on input "car atxi" at bounding box center [403, 211] width 179 height 32
type input "car taxi"
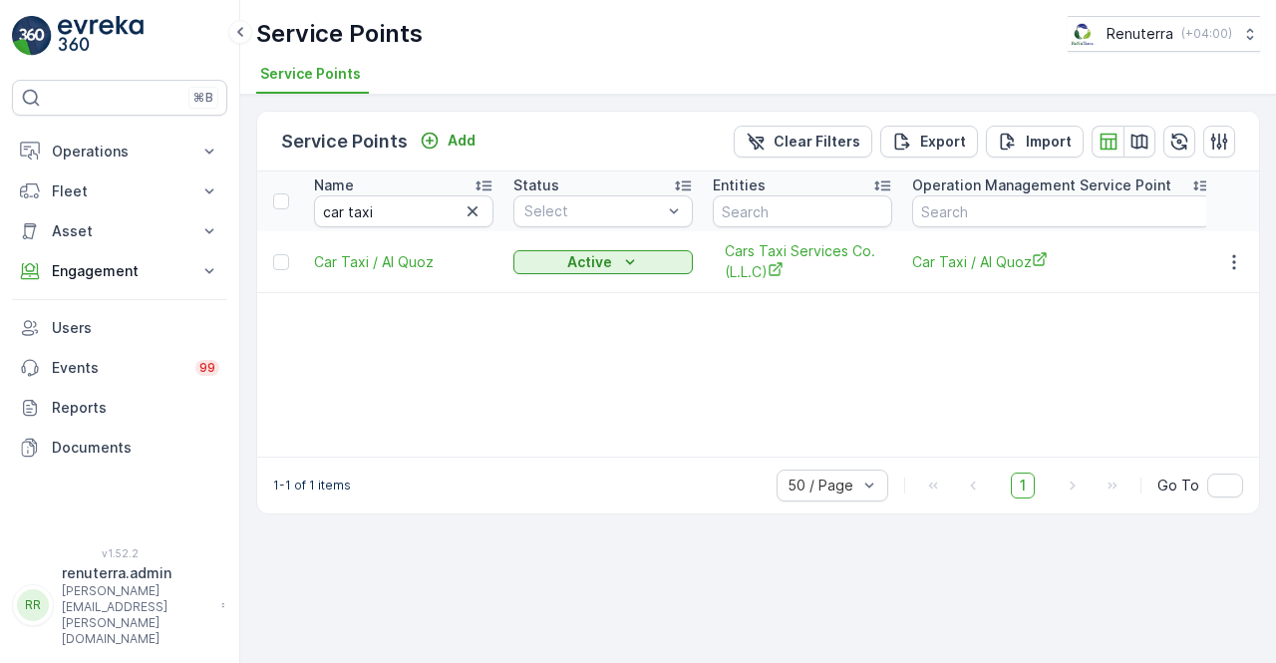
click at [1257, 266] on td at bounding box center [1233, 262] width 54 height 62
click at [1232, 252] on icon "button" at bounding box center [1234, 262] width 20 height 20
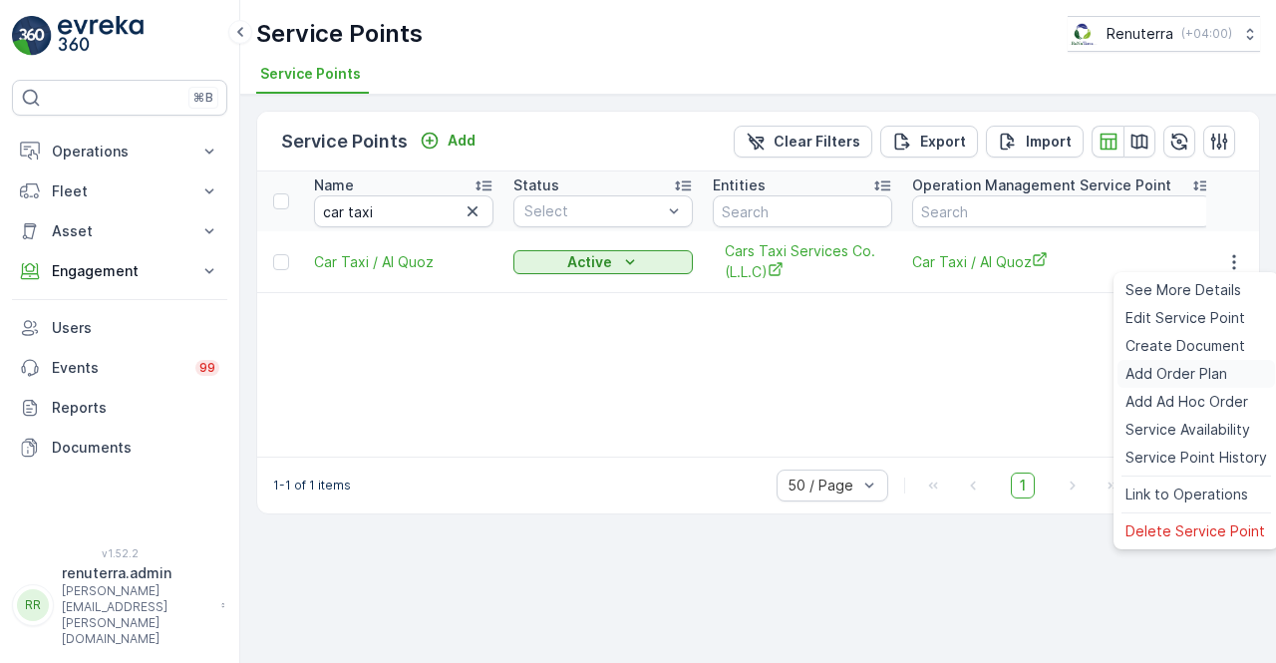
click at [1178, 360] on div "Add Order Plan" at bounding box center [1196, 374] width 158 height 28
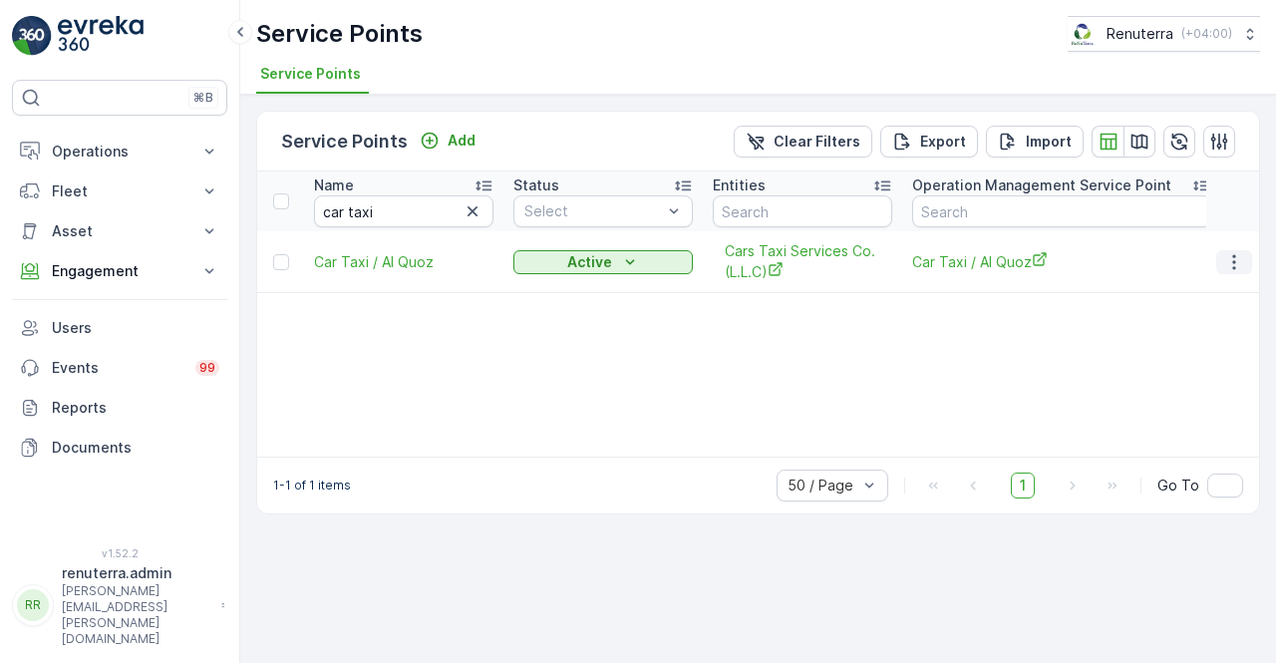
click at [1232, 260] on icon "button" at bounding box center [1234, 262] width 20 height 20
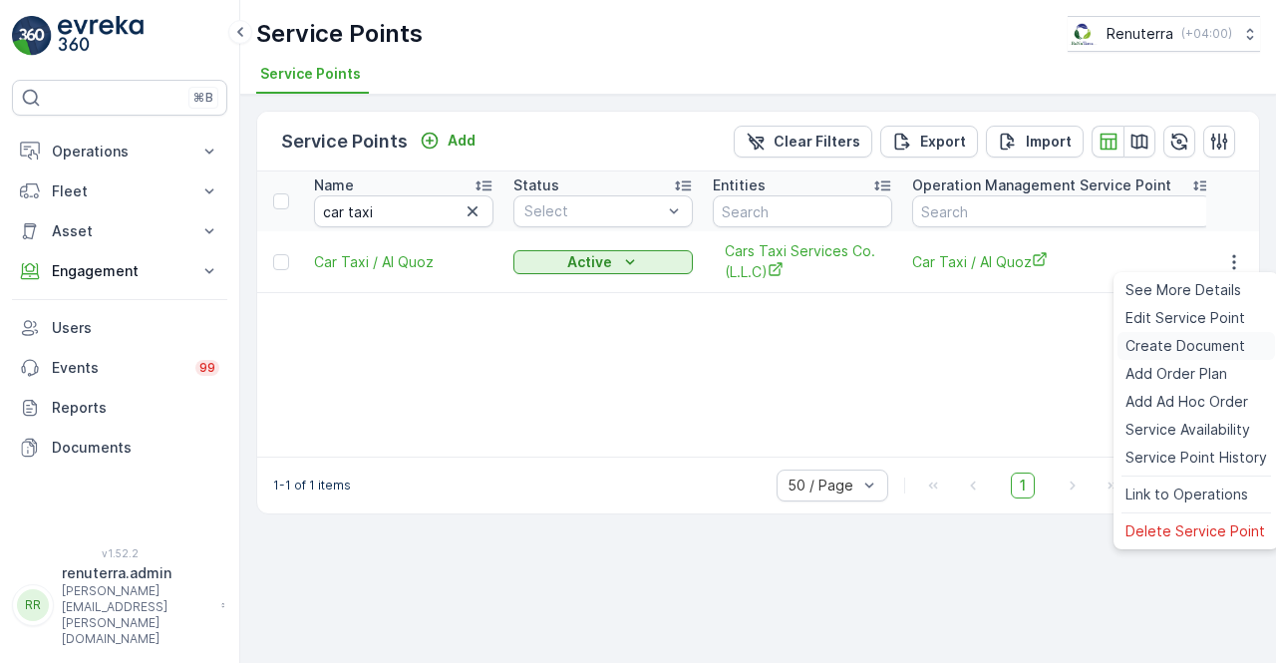
click at [1184, 345] on span "Create Document" at bounding box center [1185, 346] width 120 height 20
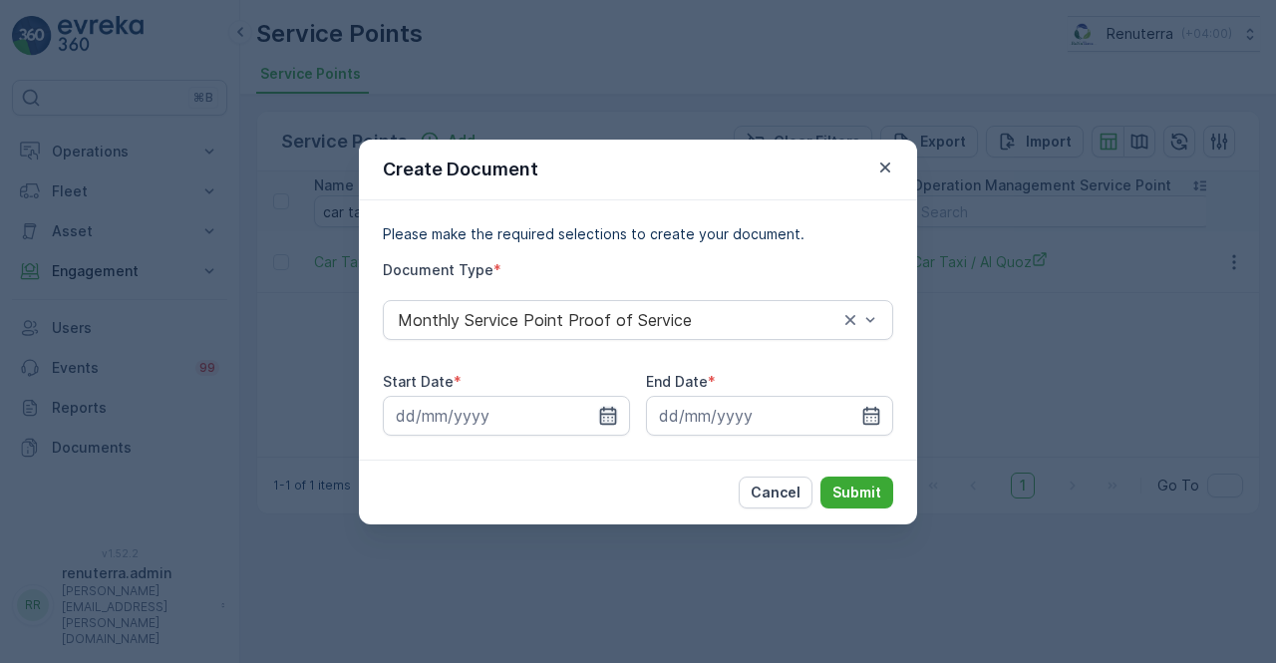
click at [610, 415] on icon "button" at bounding box center [608, 416] width 20 height 20
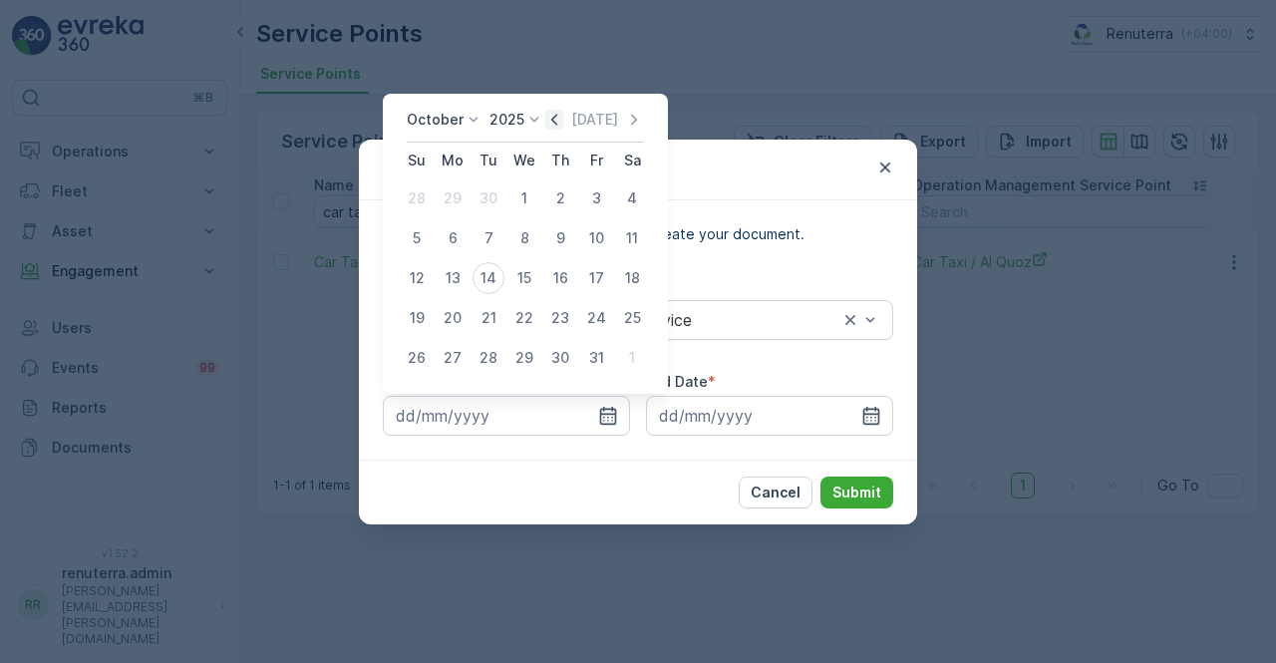
click at [558, 119] on icon "button" at bounding box center [554, 120] width 20 height 20
click at [459, 194] on div "1" at bounding box center [453, 198] width 32 height 32
type input "01.09.2025"
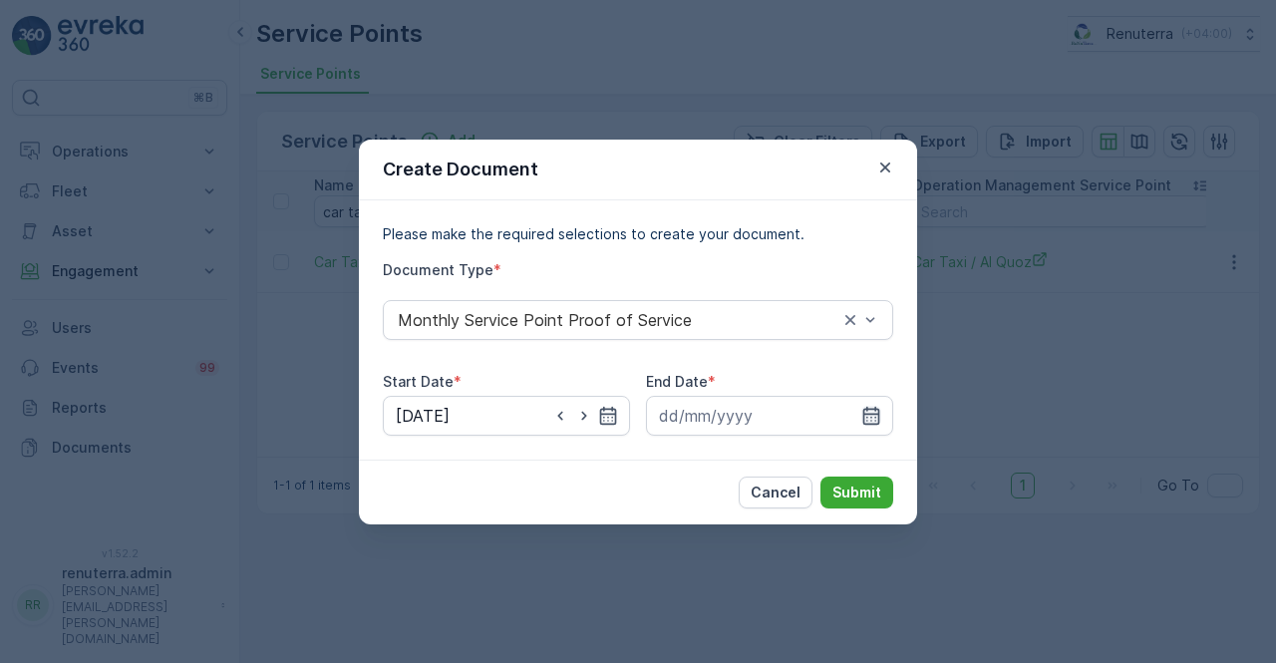
click at [873, 415] on icon "button" at bounding box center [871, 416] width 20 height 20
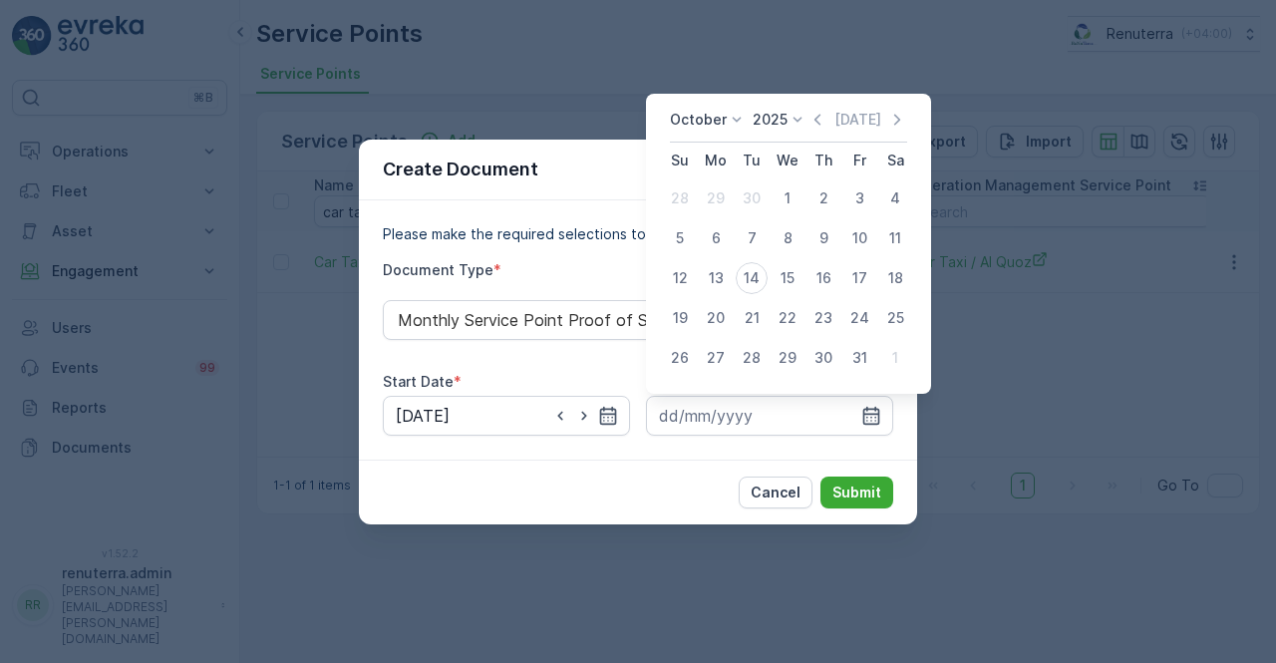
drag, startPoint x: 823, startPoint y: 117, endPoint x: 807, endPoint y: 154, distance: 40.2
click at [819, 119] on icon "button" at bounding box center [817, 120] width 20 height 20
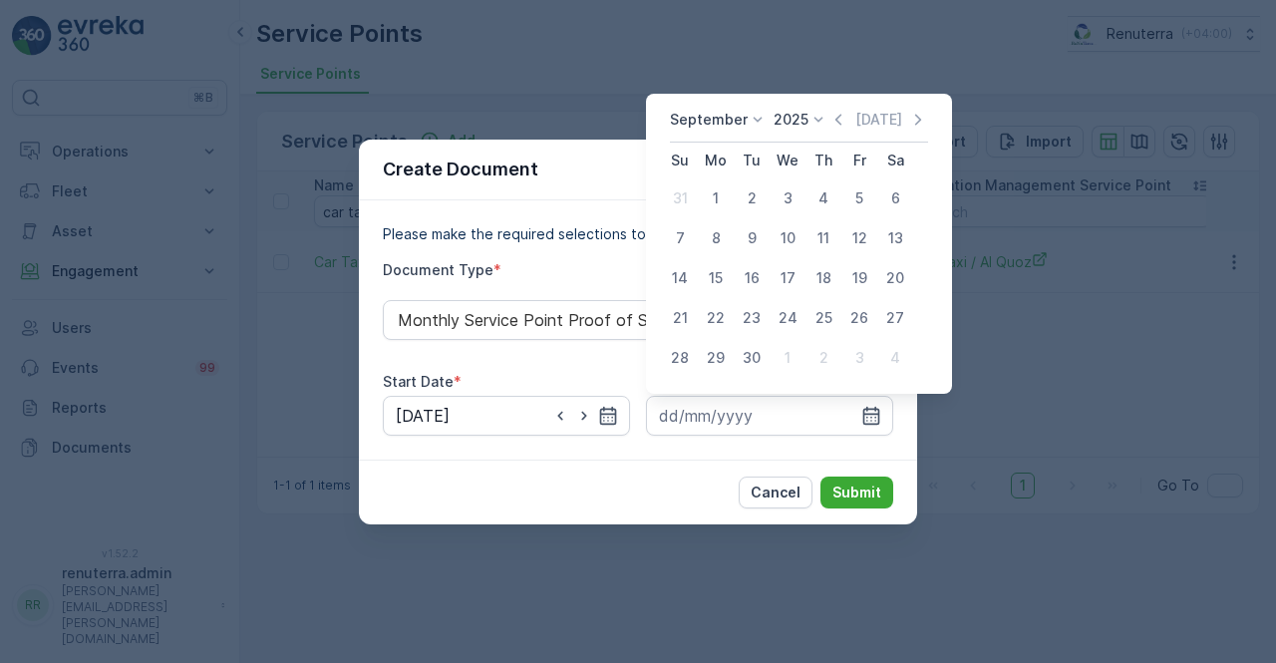
drag, startPoint x: 758, startPoint y: 368, endPoint x: 750, endPoint y: 361, distance: 10.6
click at [755, 366] on div "30" at bounding box center [752, 358] width 32 height 32
type input "30.09.2025"
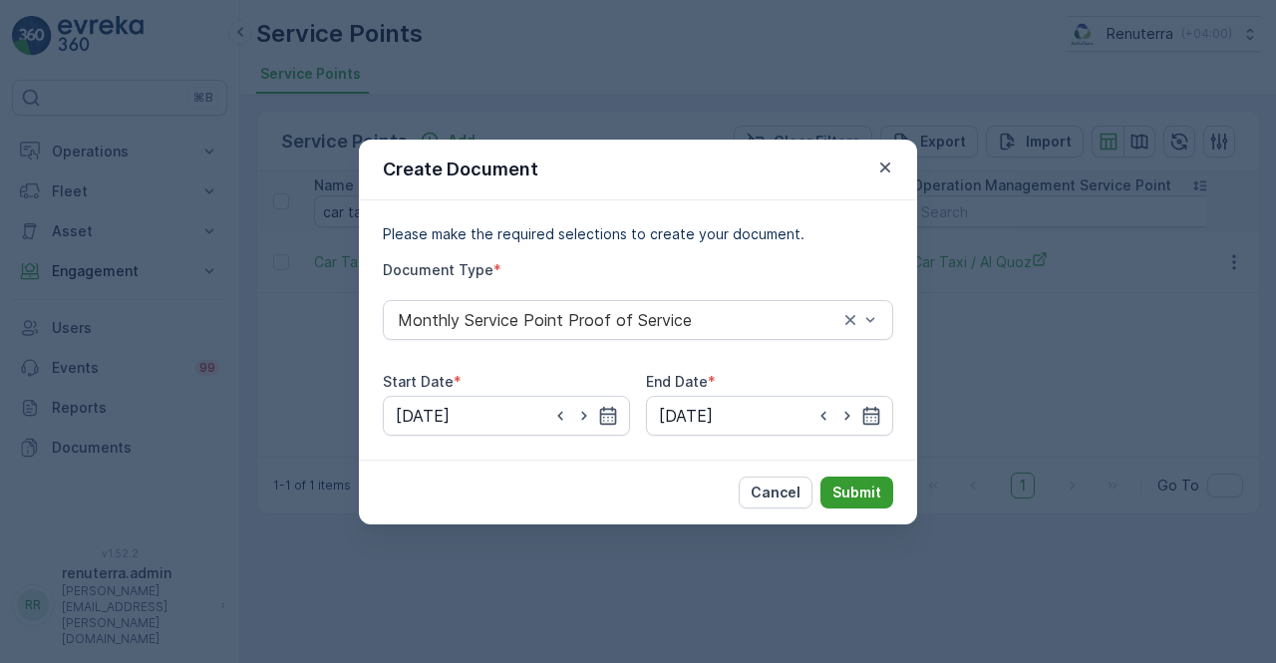
click at [844, 496] on p "Submit" at bounding box center [856, 492] width 49 height 20
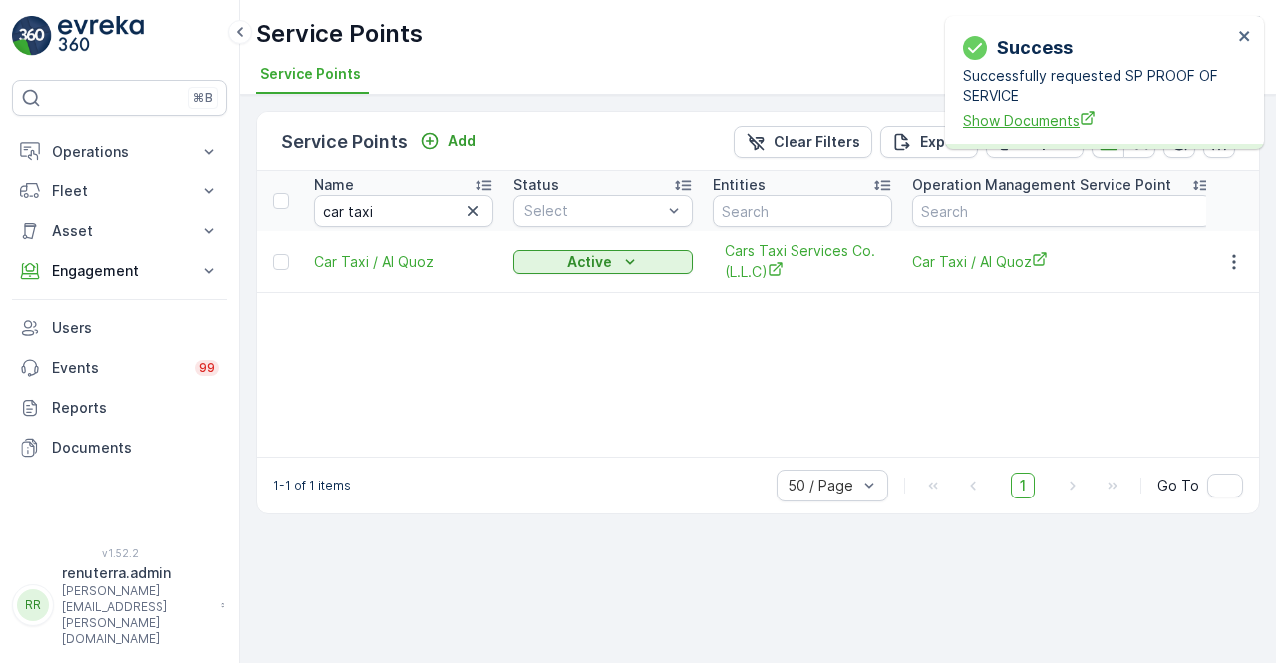
click at [1027, 130] on span "Show Documents" at bounding box center [1097, 120] width 269 height 21
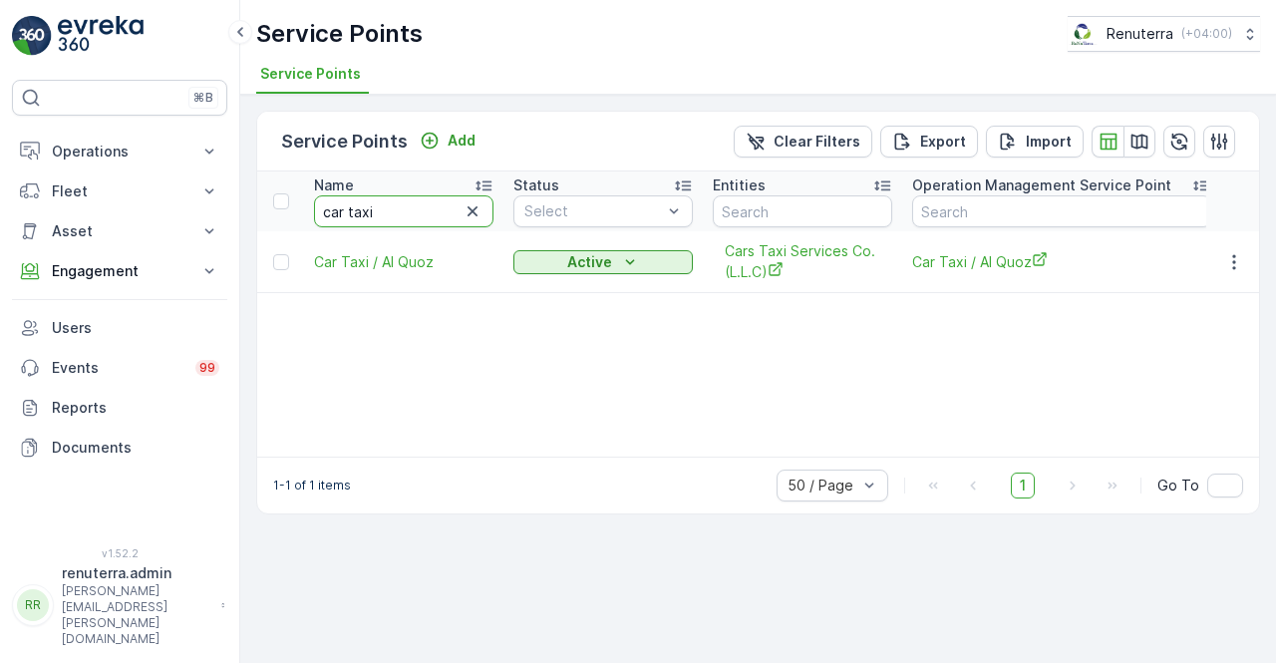
drag, startPoint x: 387, startPoint y: 217, endPoint x: 275, endPoint y: 230, distance: 112.4
type input "home"
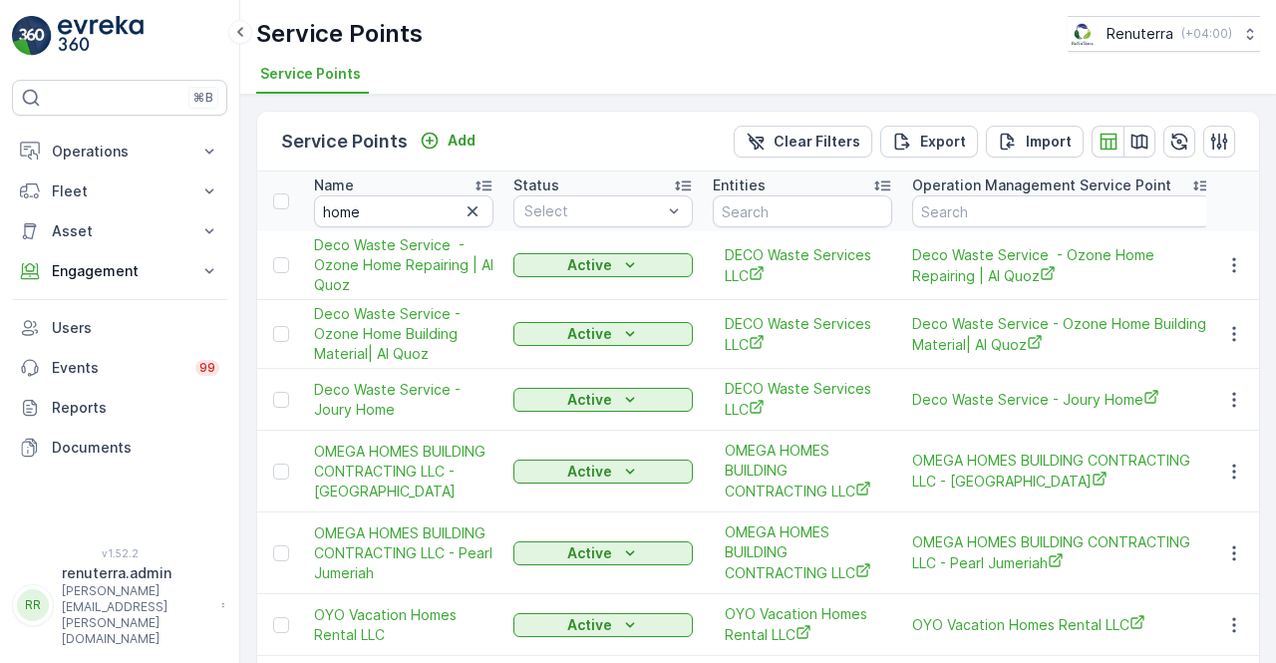
click at [394, 214] on input "home" at bounding box center [403, 211] width 179 height 32
type input "home ma"
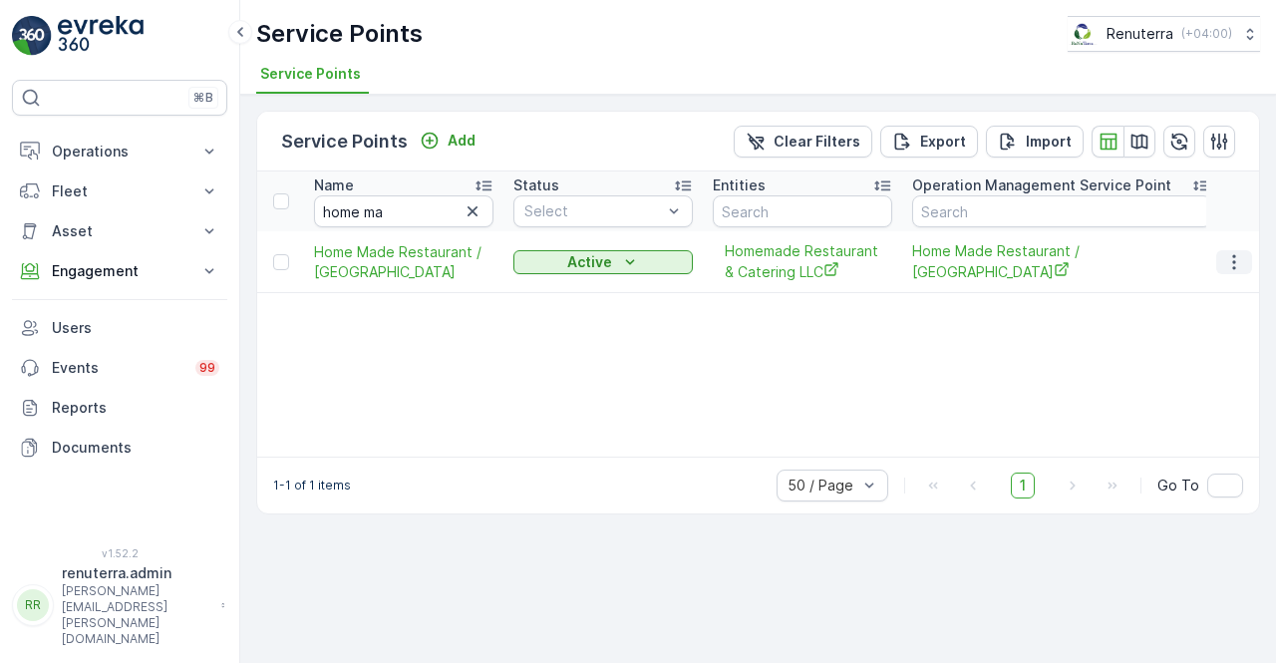
click at [1228, 266] on icon "button" at bounding box center [1234, 262] width 20 height 20
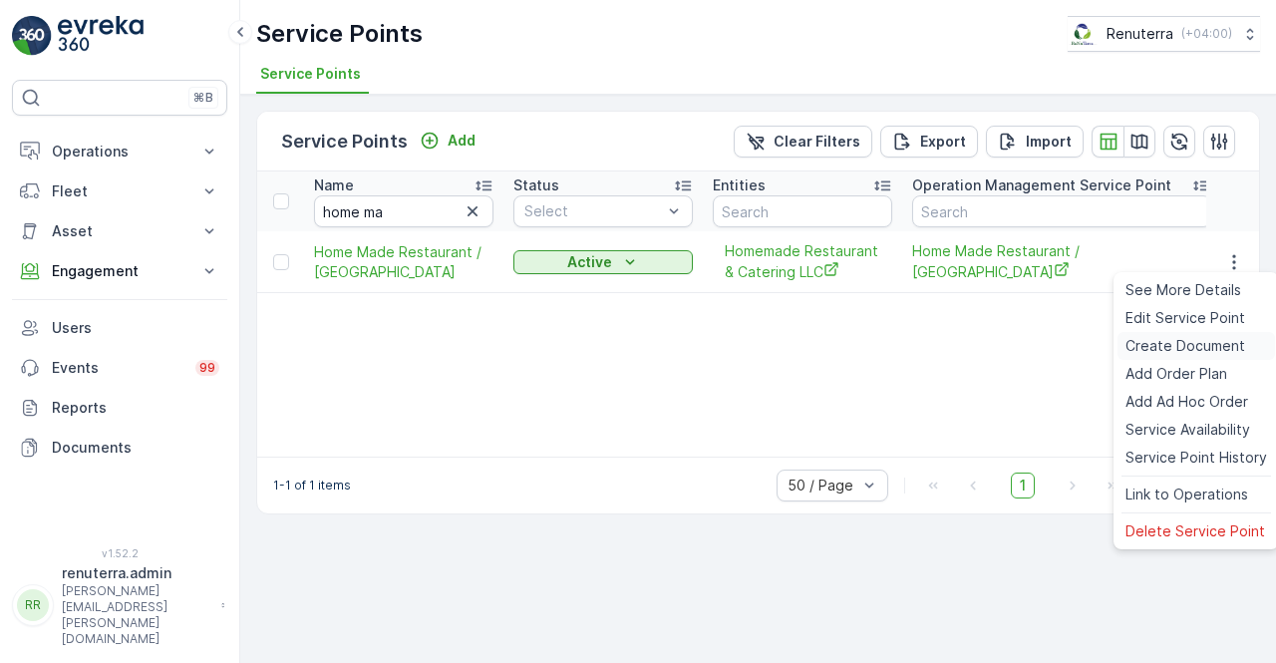
click at [1144, 344] on span "Create Document" at bounding box center [1185, 346] width 120 height 20
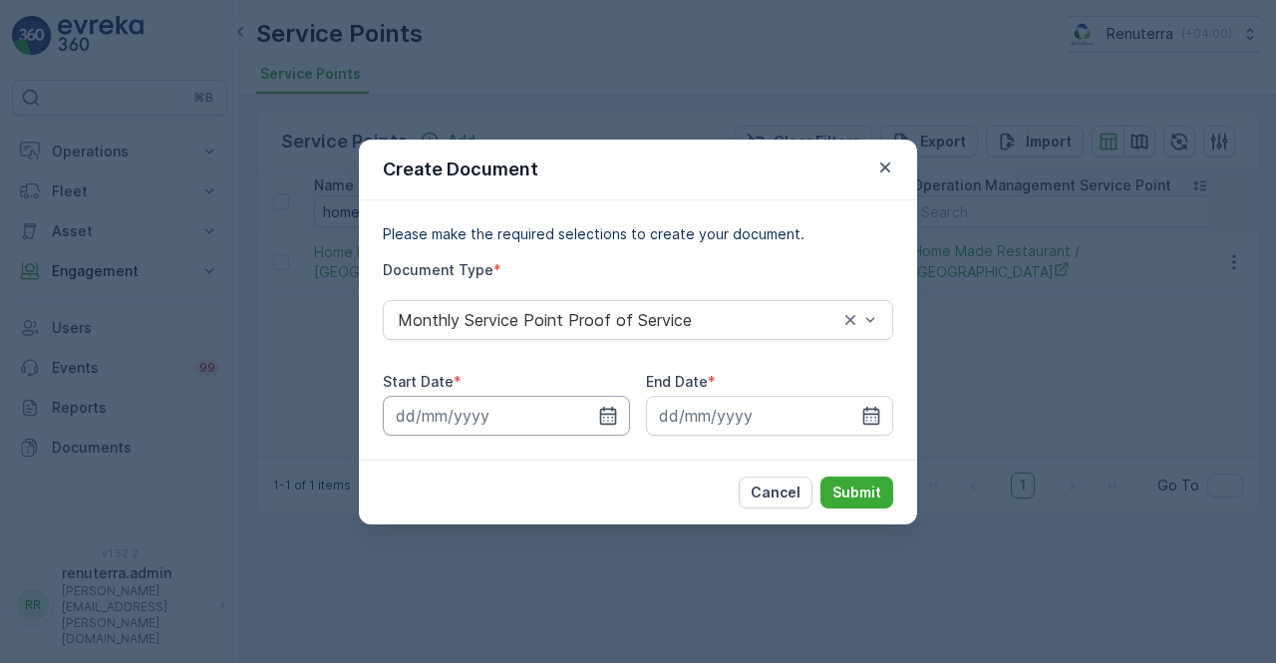
drag, startPoint x: 601, startPoint y: 416, endPoint x: 598, endPoint y: 398, distance: 18.2
click at [598, 416] on icon "button" at bounding box center [608, 416] width 20 height 20
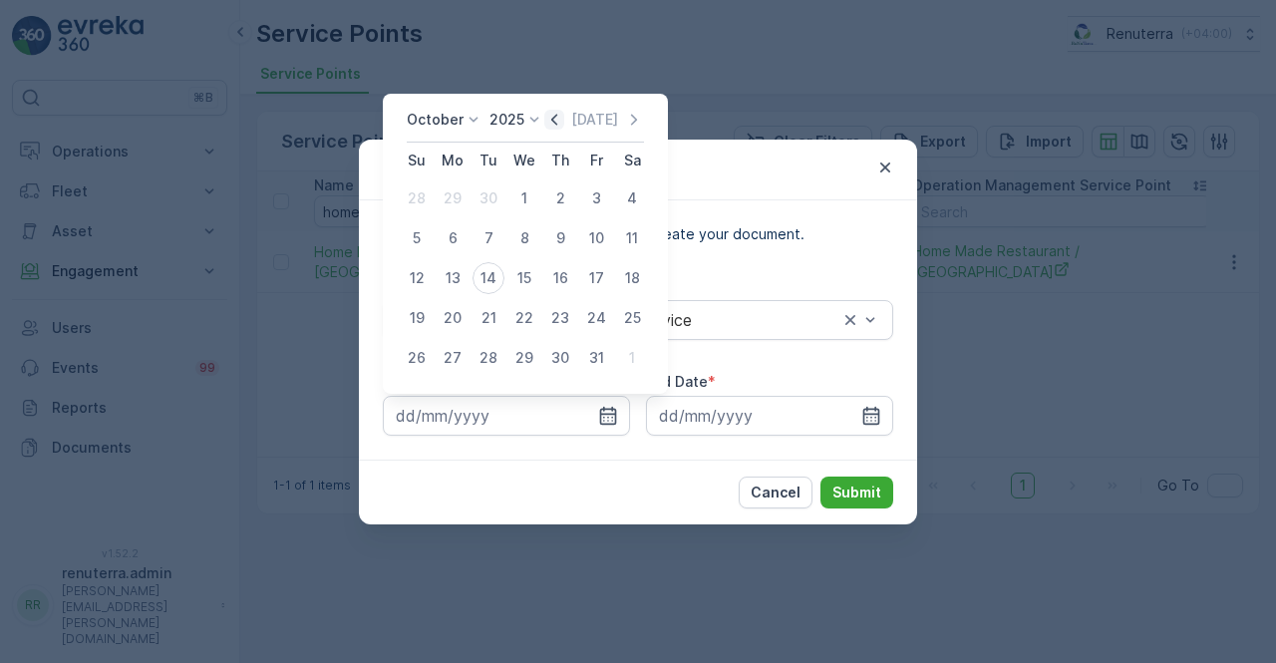
drag, startPoint x: 561, startPoint y: 113, endPoint x: 554, endPoint y: 123, distance: 12.2
click at [559, 113] on icon "button" at bounding box center [554, 120] width 20 height 20
click at [455, 194] on div "1" at bounding box center [453, 198] width 32 height 32
type input "01.09.2025"
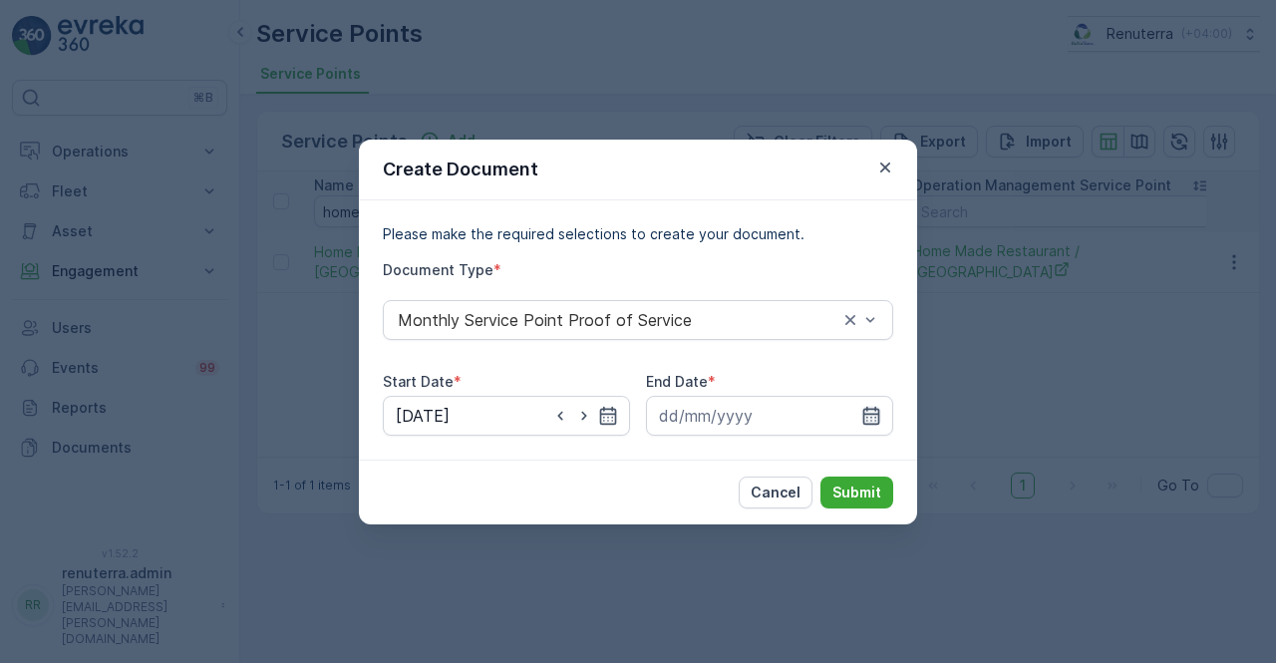
click at [865, 418] on icon "button" at bounding box center [871, 416] width 20 height 20
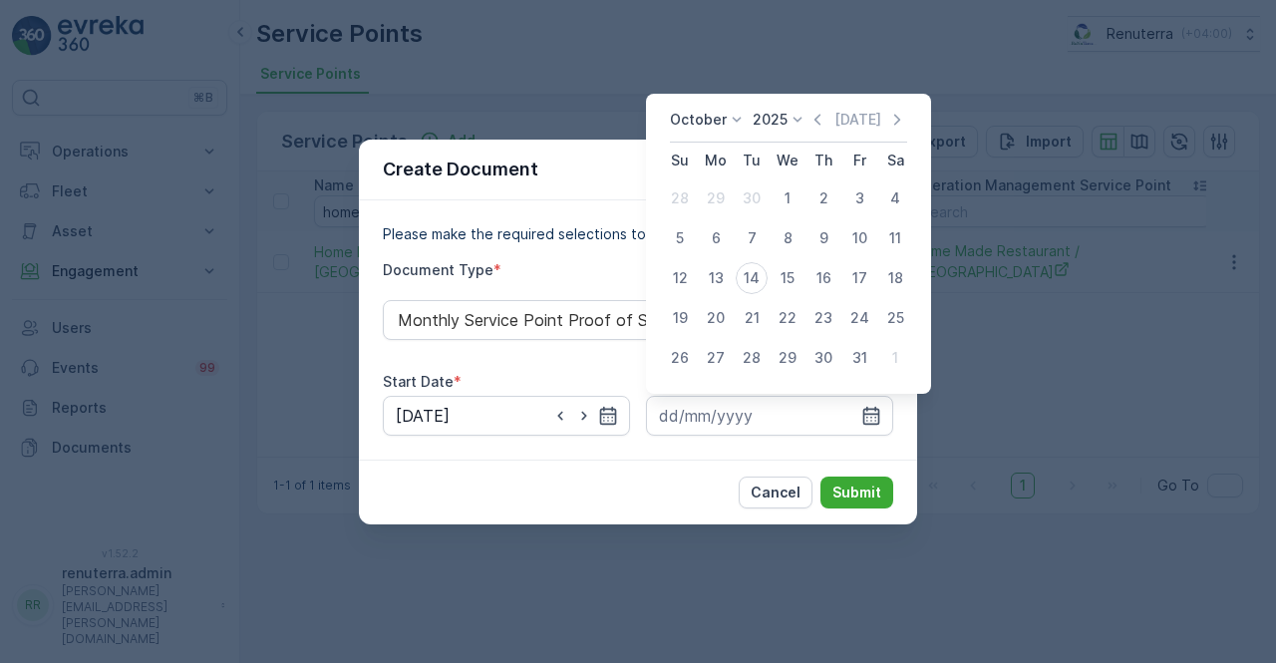
drag, startPoint x: 822, startPoint y: 124, endPoint x: 817, endPoint y: 133, distance: 10.3
click at [820, 123] on icon "button" at bounding box center [817, 119] width 6 height 11
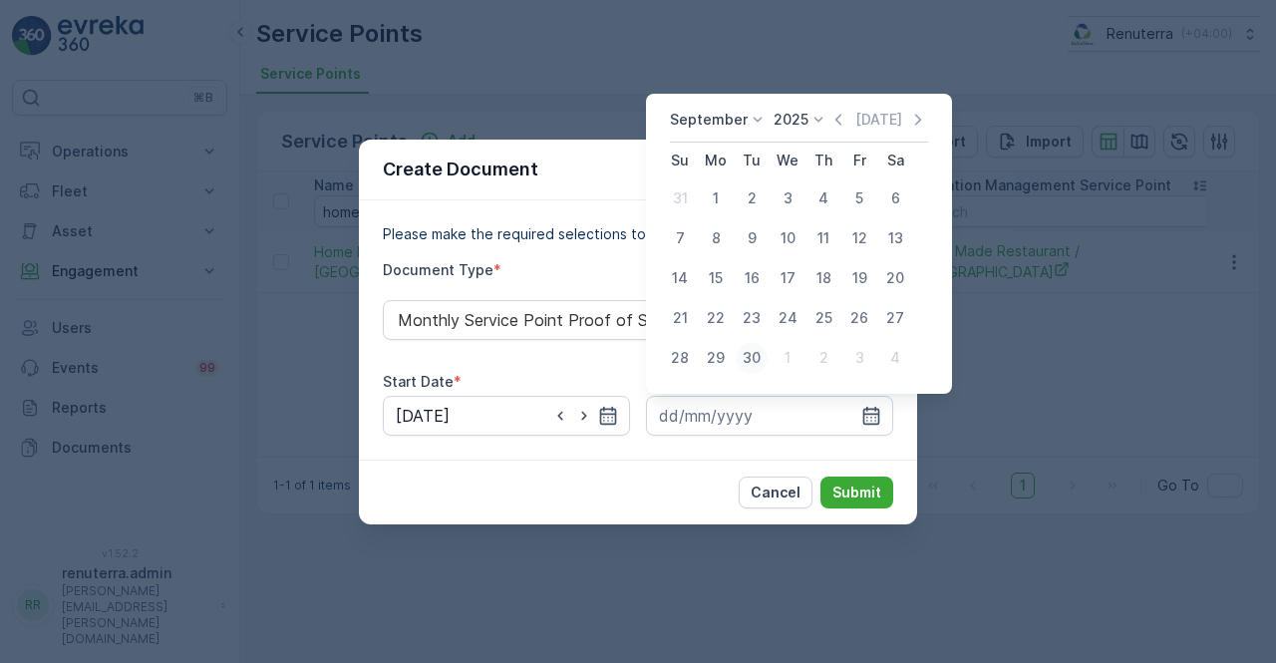
click at [750, 361] on div "30" at bounding box center [752, 358] width 32 height 32
type input "30.09.2025"
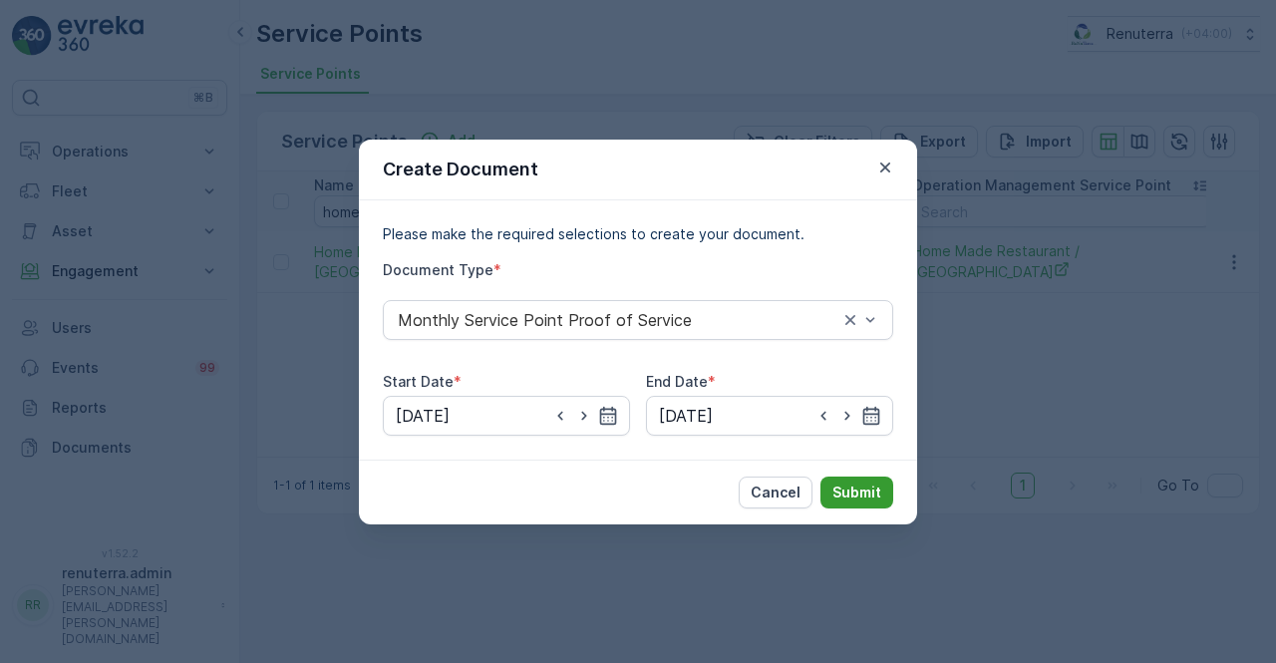
click at [863, 497] on p "Submit" at bounding box center [856, 492] width 49 height 20
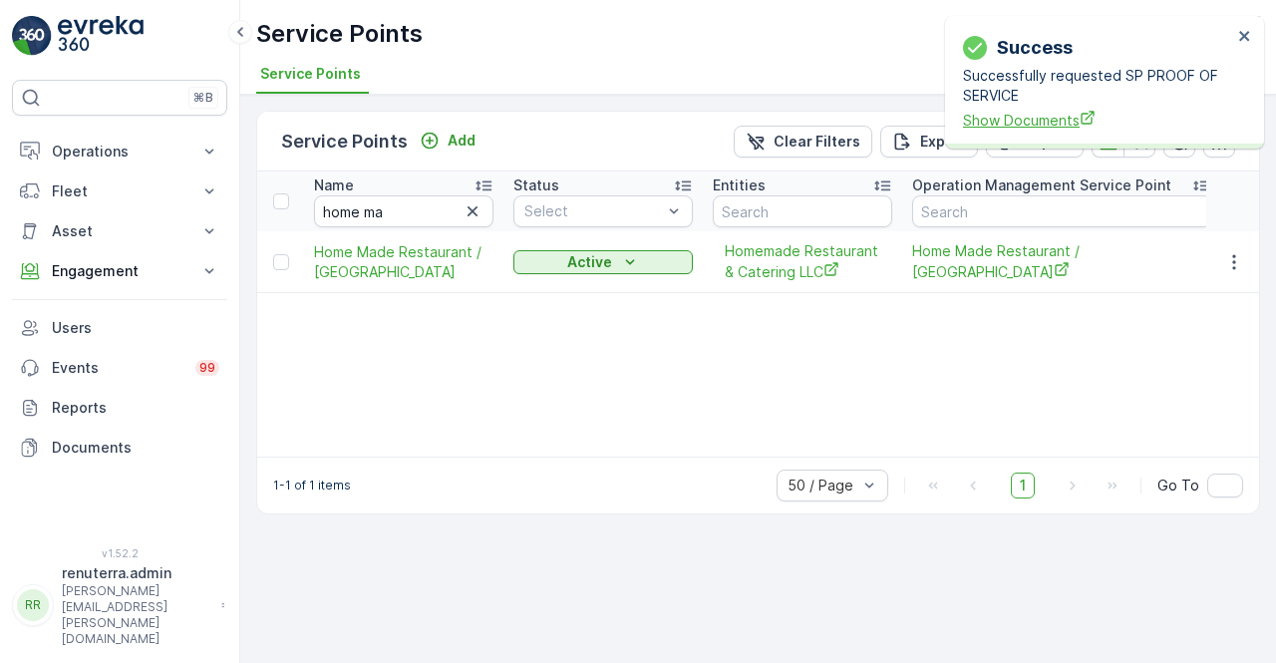
click at [1045, 123] on span "Show Documents" at bounding box center [1097, 120] width 269 height 21
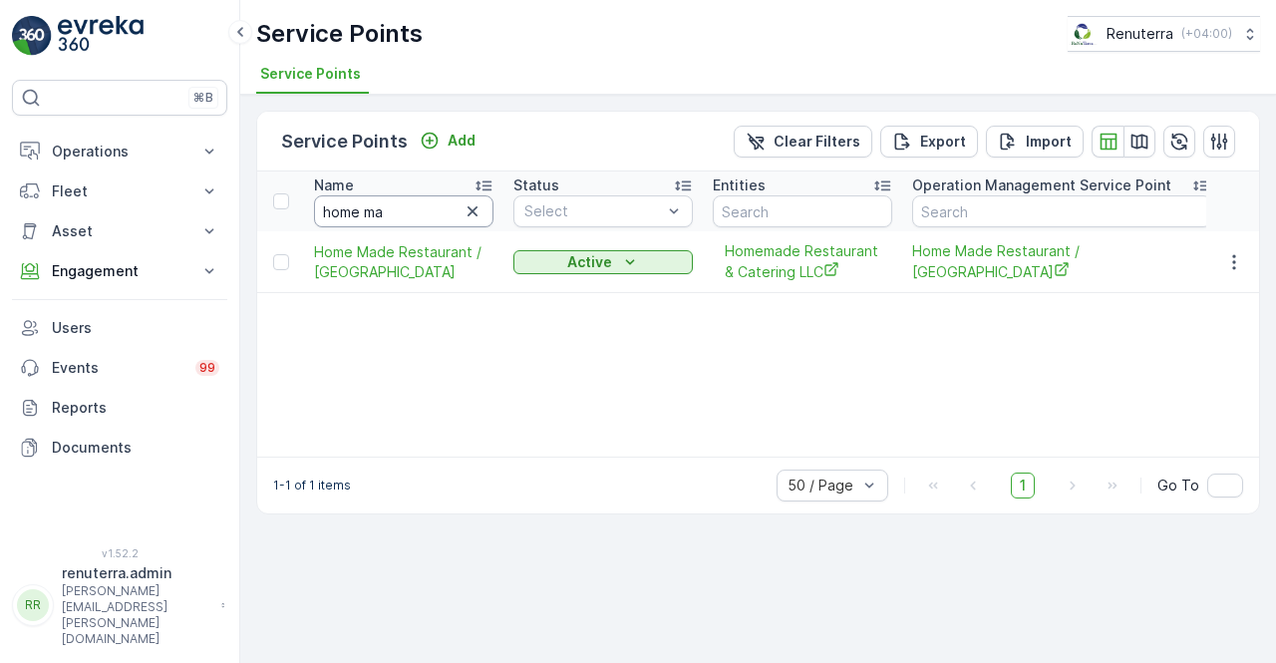
click at [407, 210] on input "home ma" at bounding box center [403, 211] width 179 height 32
type input "h"
click at [407, 210] on input "text" at bounding box center [403, 211] width 179 height 32
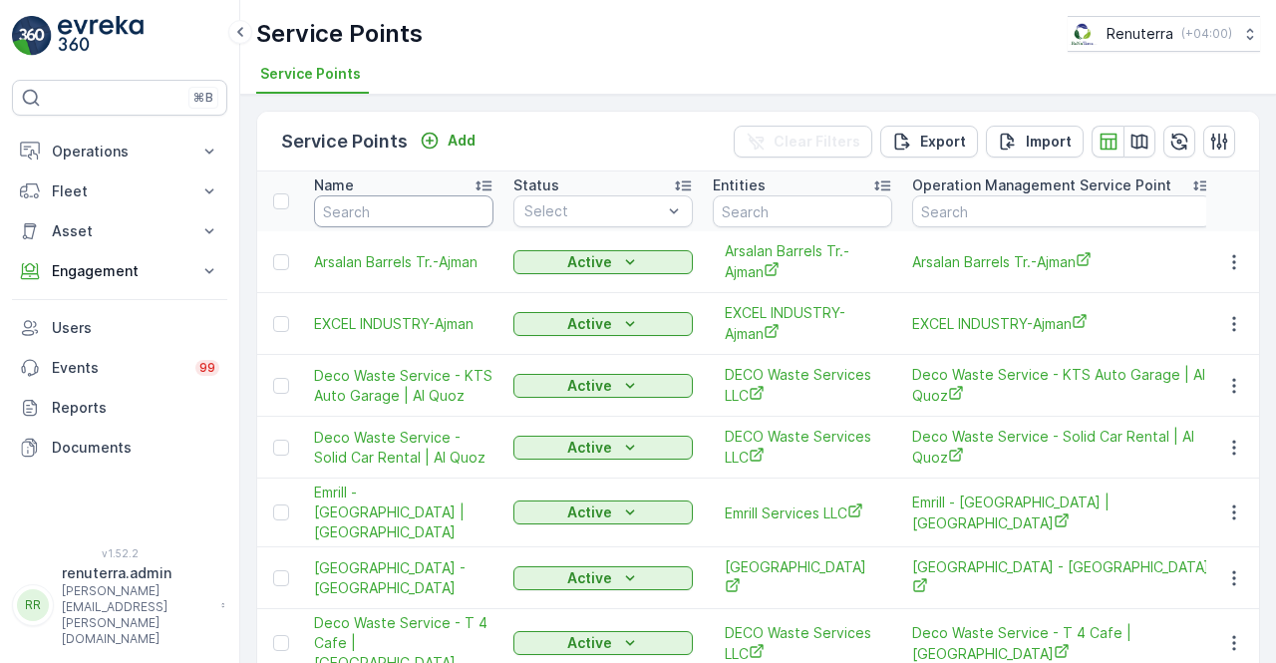
click at [407, 210] on input "text" at bounding box center [403, 211] width 179 height 32
type input "bin"
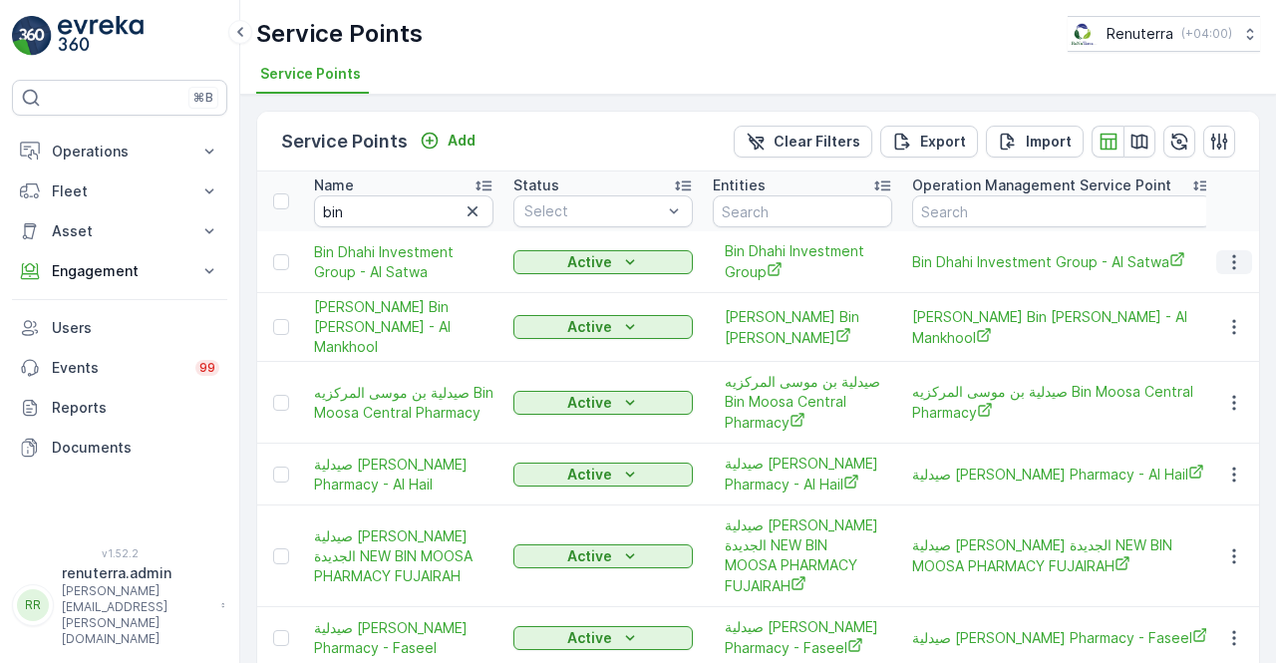
click at [1231, 262] on icon "button" at bounding box center [1234, 262] width 20 height 20
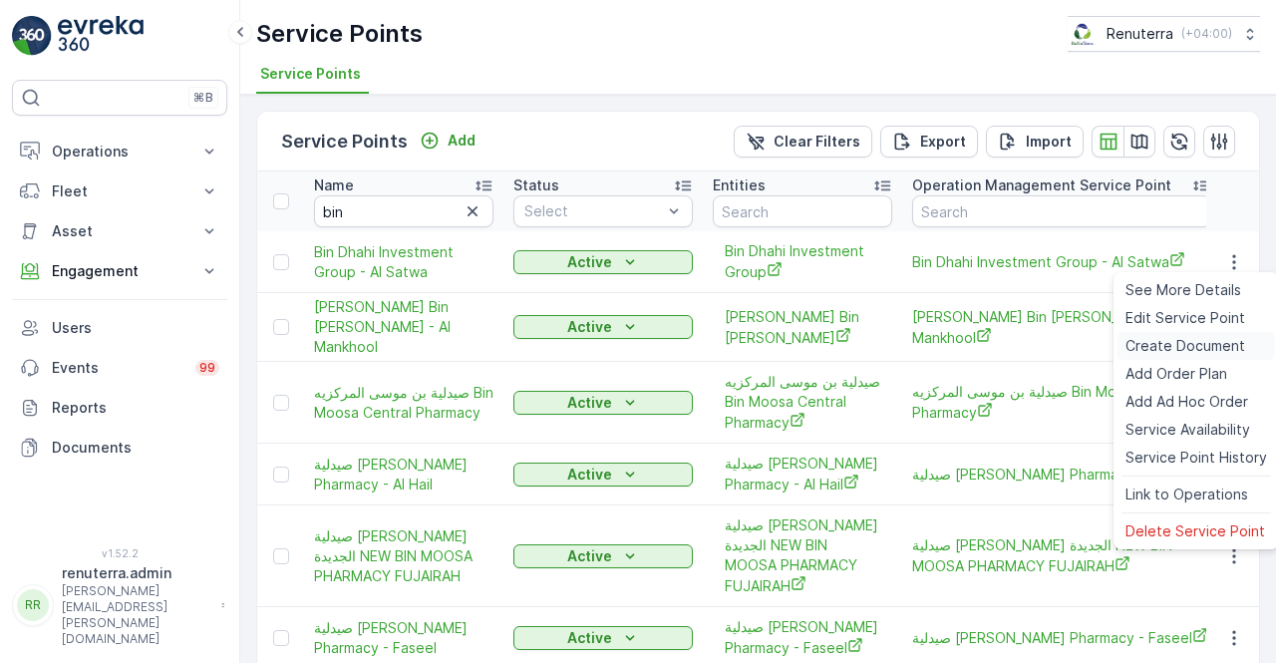
click at [1184, 341] on span "Create Document" at bounding box center [1185, 346] width 120 height 20
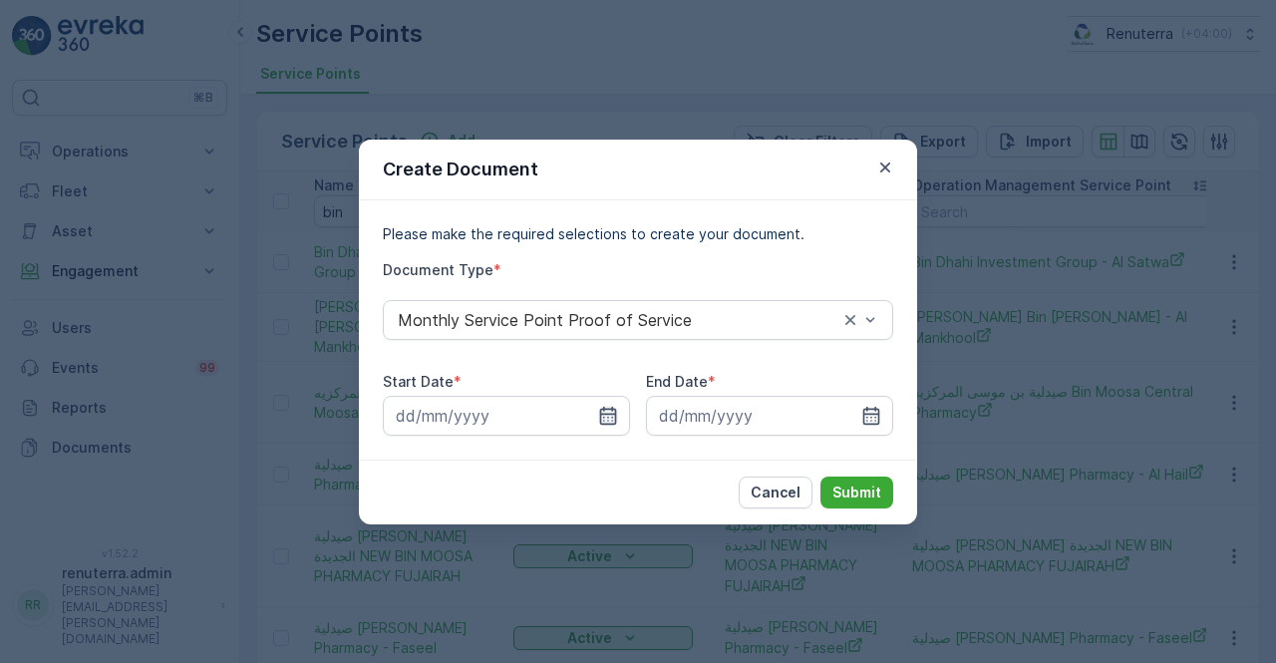
click at [607, 415] on icon "button" at bounding box center [608, 416] width 20 height 20
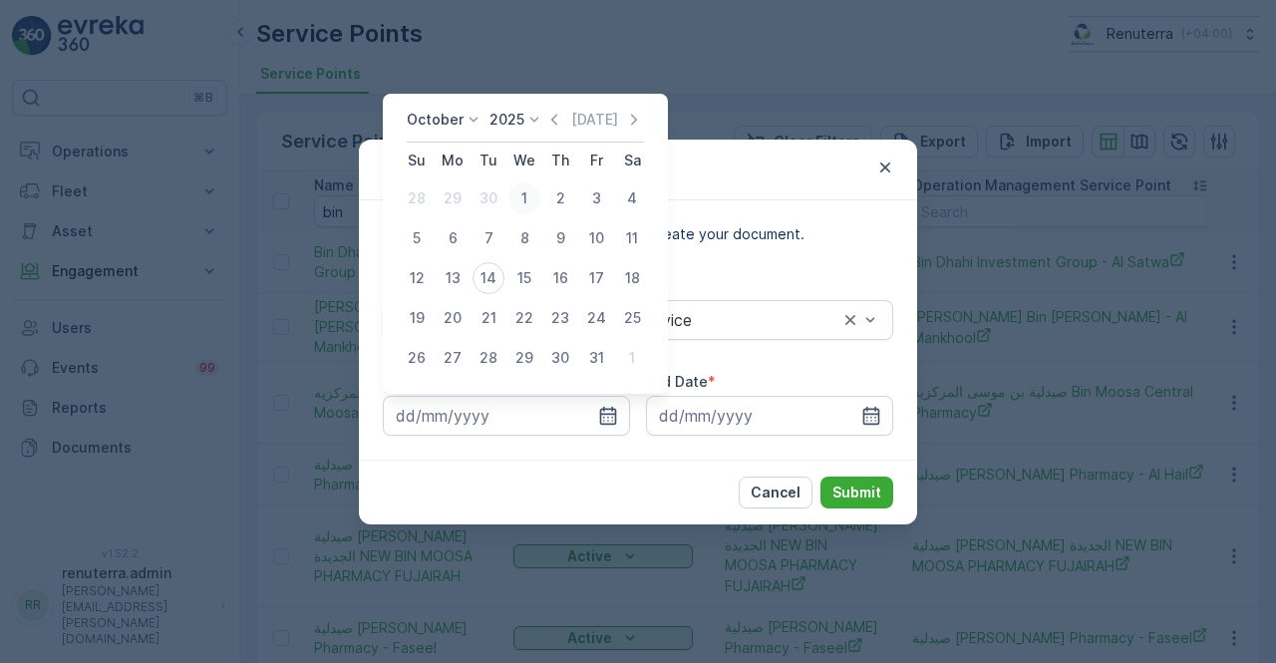
drag, startPoint x: 555, startPoint y: 109, endPoint x: 536, endPoint y: 187, distance: 81.0
click at [554, 115] on div "October 2025 Today Su Mo Tu We Th Fr Sa 28 29 30 1 2 3 4 5 6 7 8 9 10 11 12 13 …" at bounding box center [525, 244] width 285 height 300
click at [556, 115] on icon "button" at bounding box center [554, 120] width 20 height 20
click at [459, 197] on div "1" at bounding box center [453, 198] width 32 height 32
type input "01.09.2025"
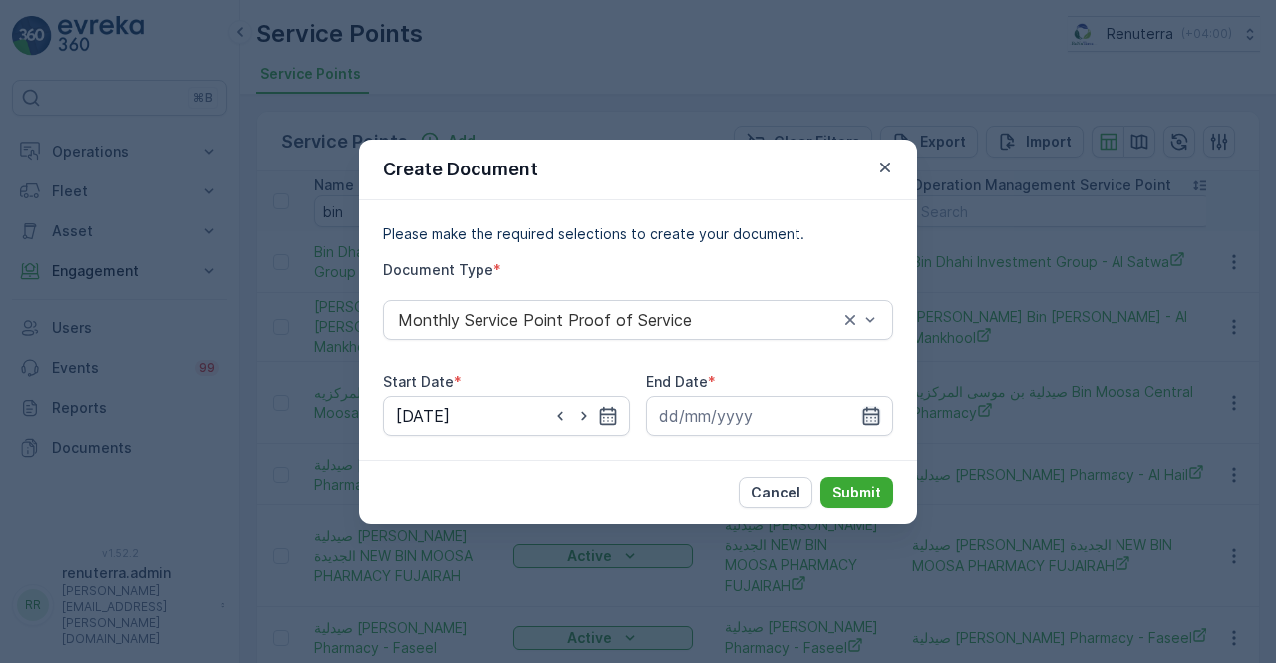
click at [874, 408] on icon "button" at bounding box center [871, 415] width 17 height 18
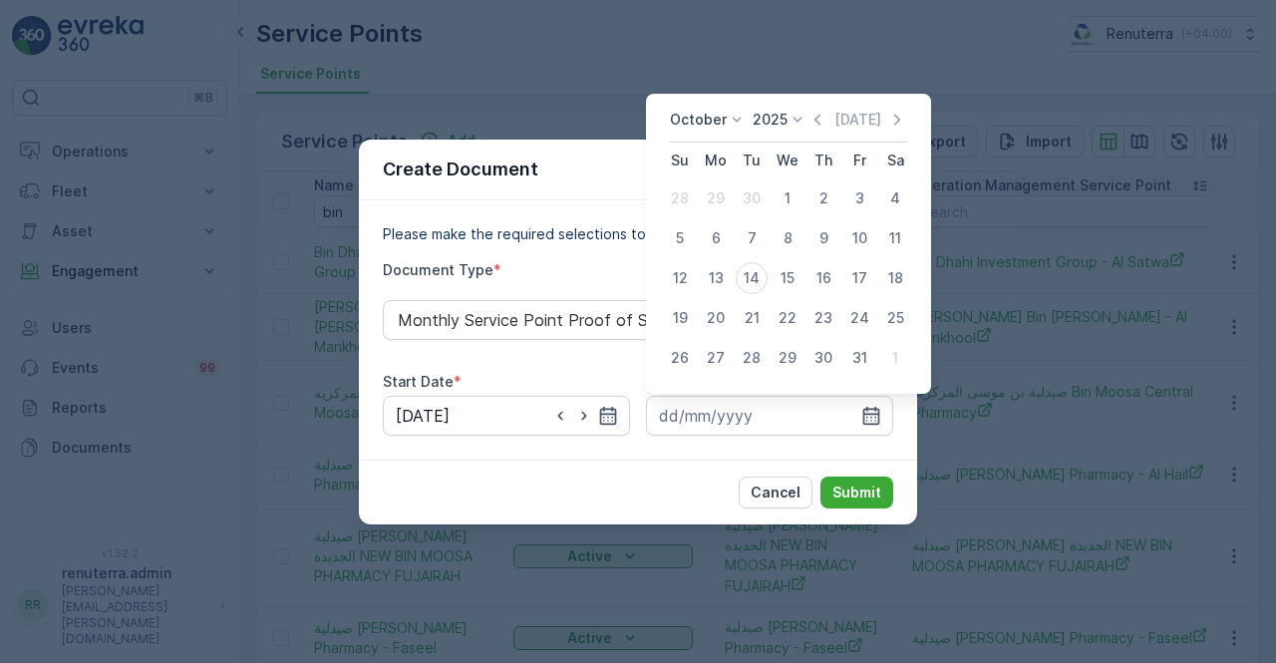
click at [819, 119] on icon "button" at bounding box center [817, 120] width 20 height 20
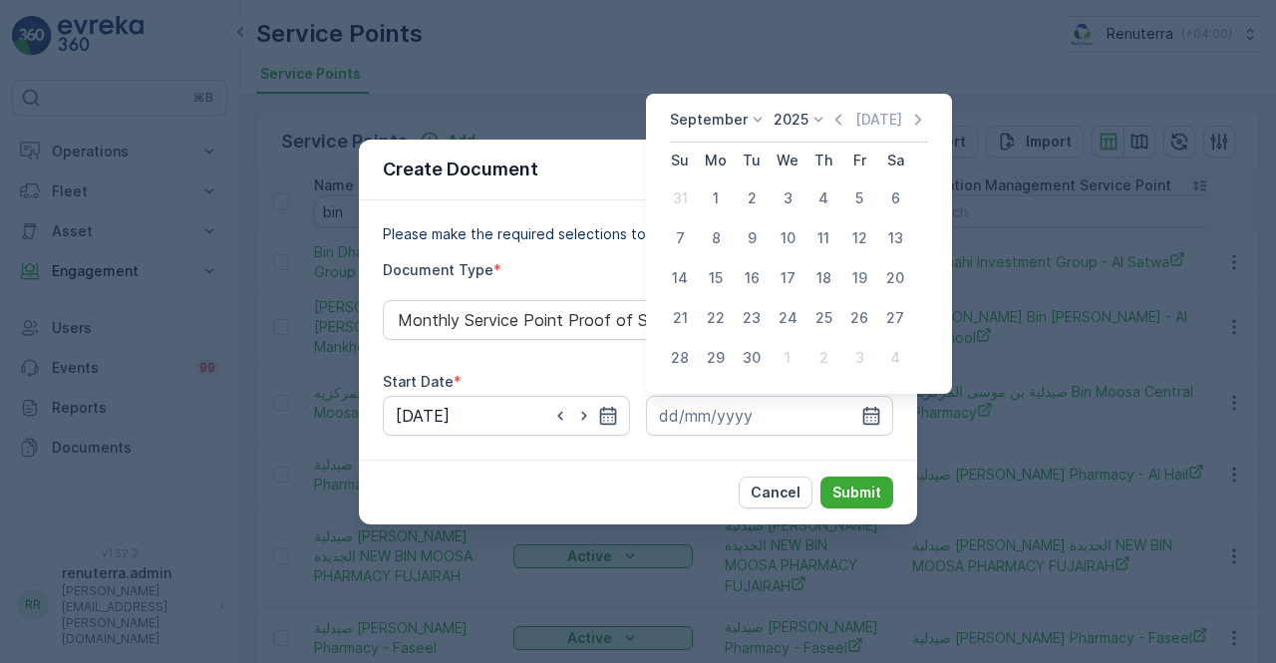
drag, startPoint x: 746, startPoint y: 352, endPoint x: 779, endPoint y: 381, distance: 43.8
click at [750, 355] on div "30" at bounding box center [752, 358] width 32 height 32
type input "30.09.2025"
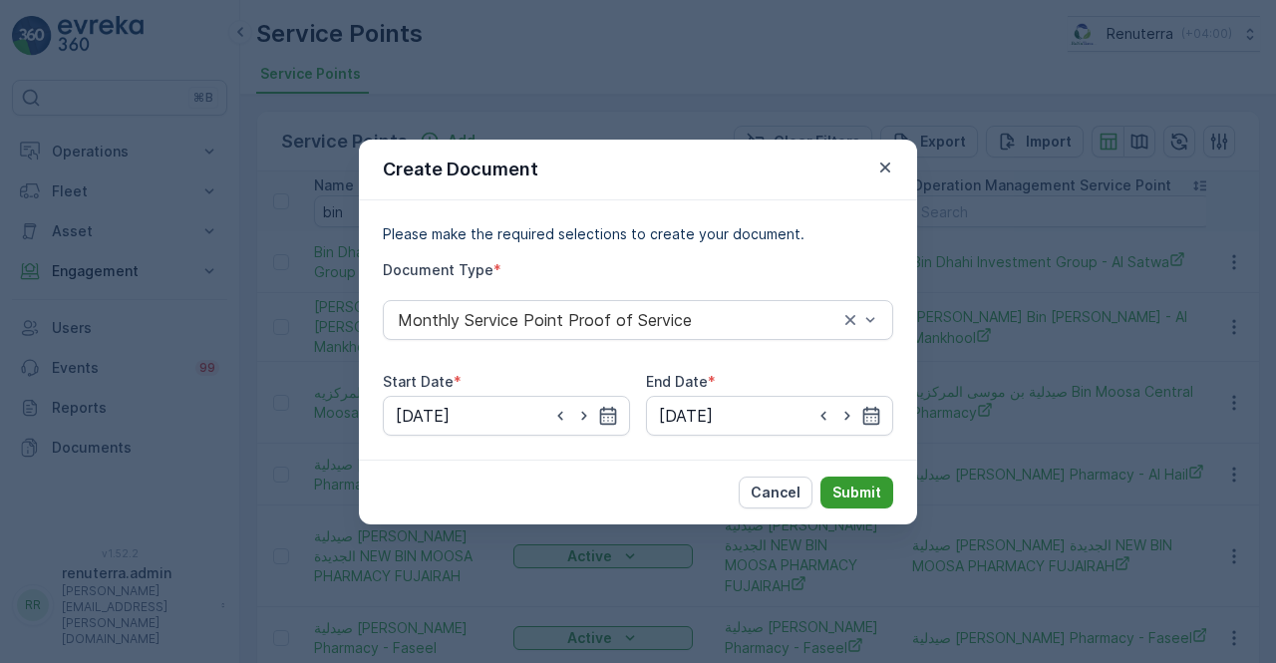
click at [875, 482] on p "Submit" at bounding box center [856, 492] width 49 height 20
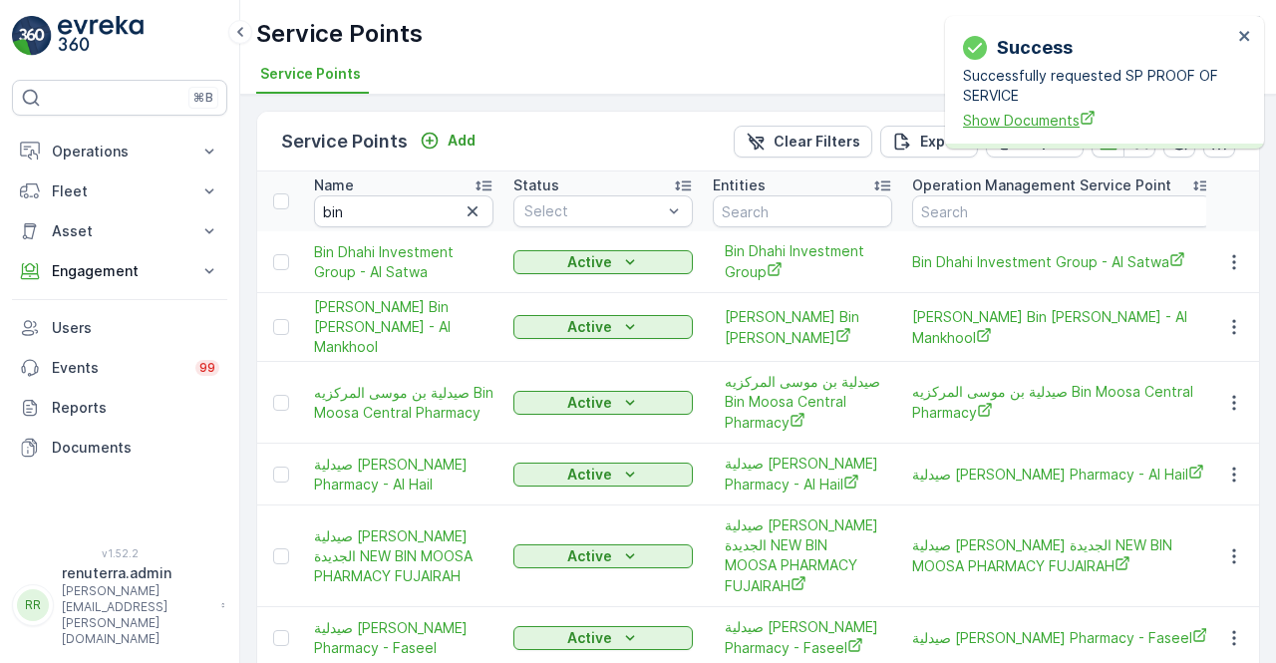
click at [1039, 127] on span "Show Documents" at bounding box center [1097, 120] width 269 height 21
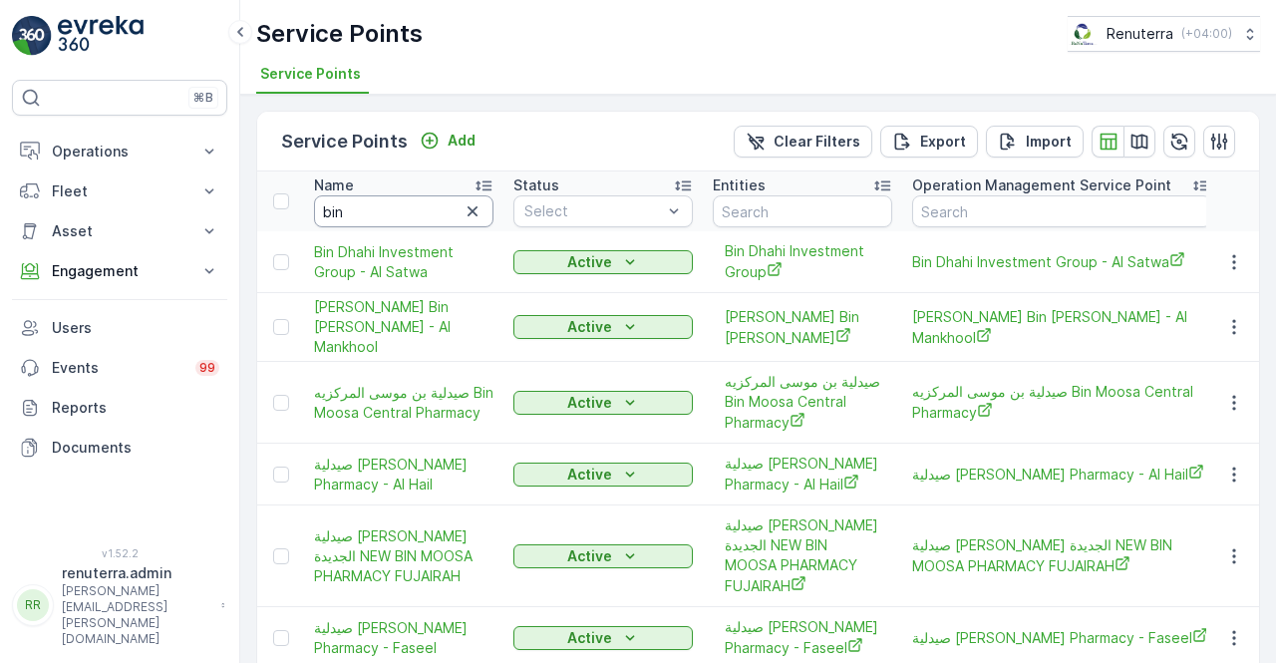
click at [364, 199] on input "bin" at bounding box center [403, 211] width 179 height 32
type input "bin d"
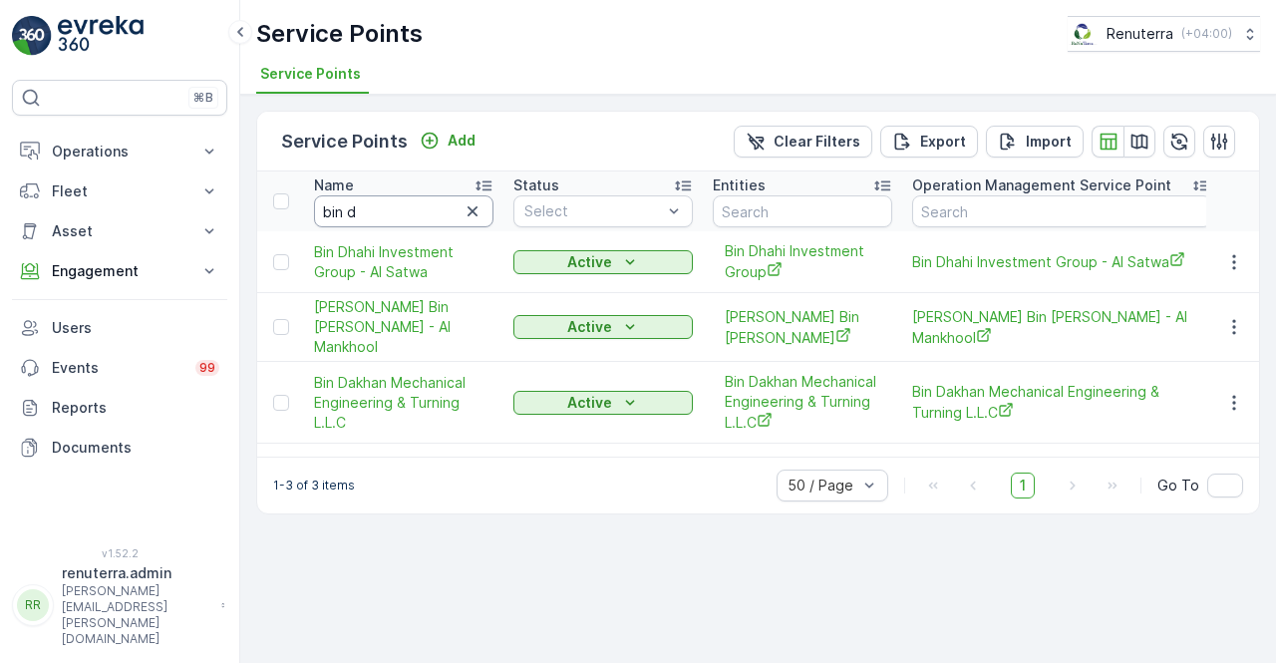
click at [373, 216] on input "bin d" at bounding box center [403, 211] width 179 height 32
click at [1236, 400] on icon "button" at bounding box center [1234, 403] width 20 height 20
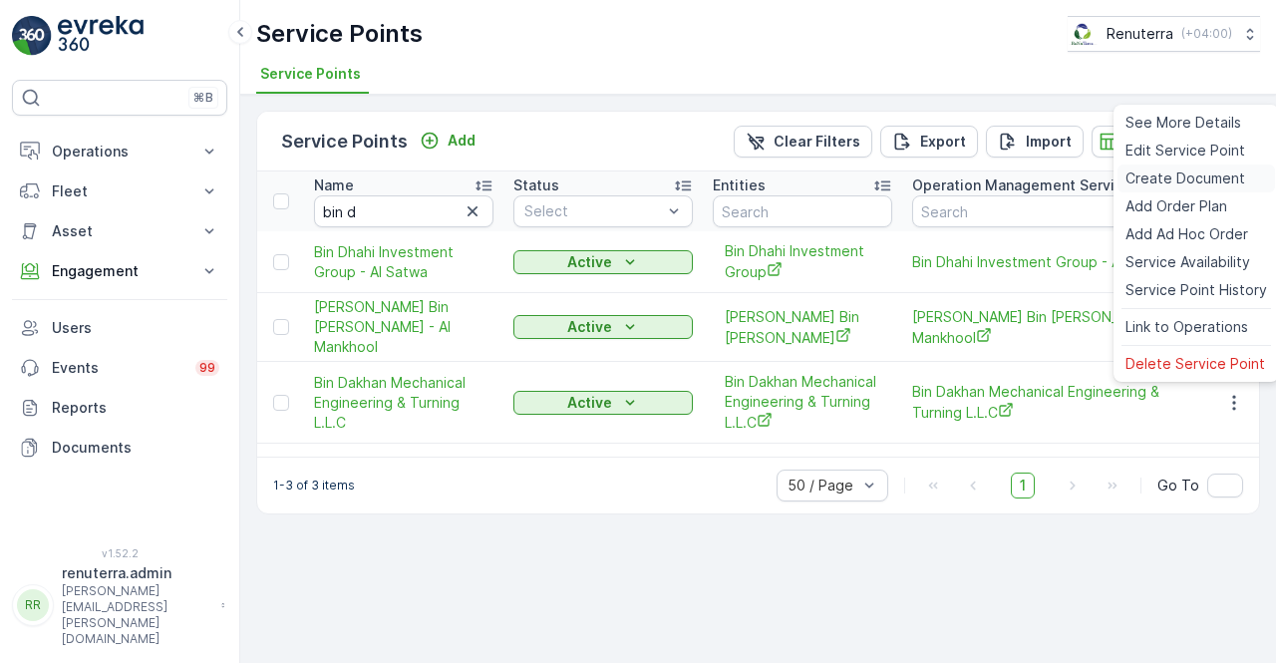
click at [1172, 186] on span "Create Document" at bounding box center [1185, 178] width 120 height 20
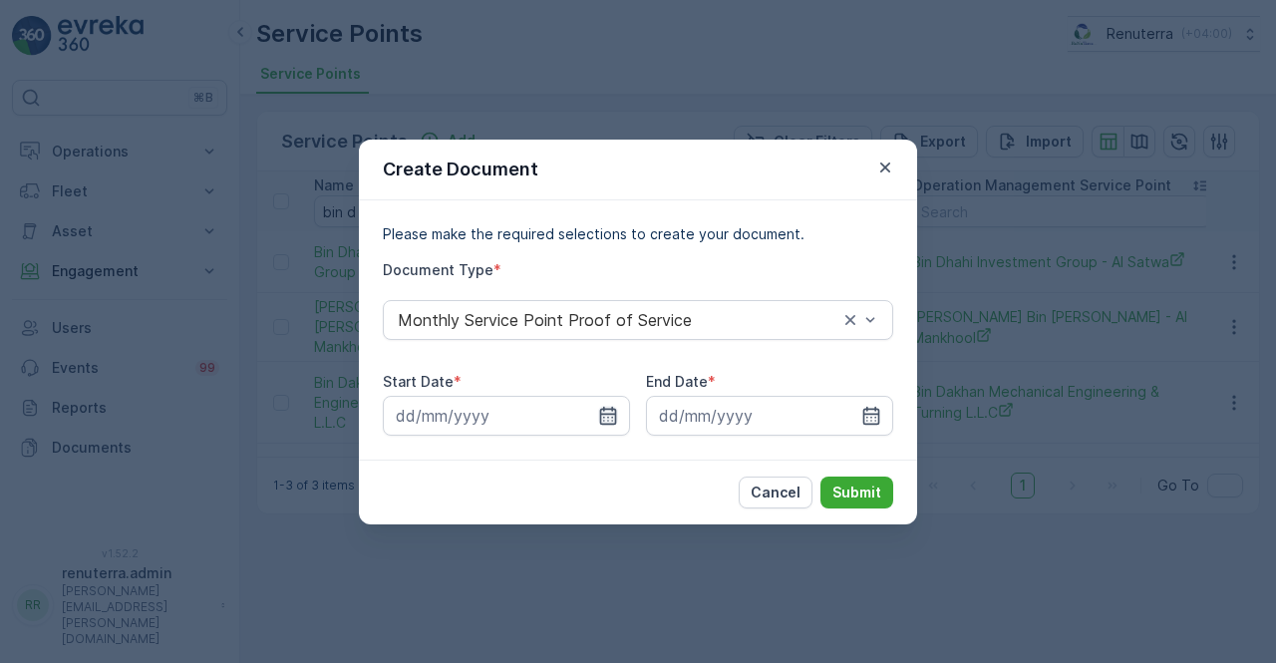
click at [602, 418] on icon "button" at bounding box center [608, 416] width 20 height 20
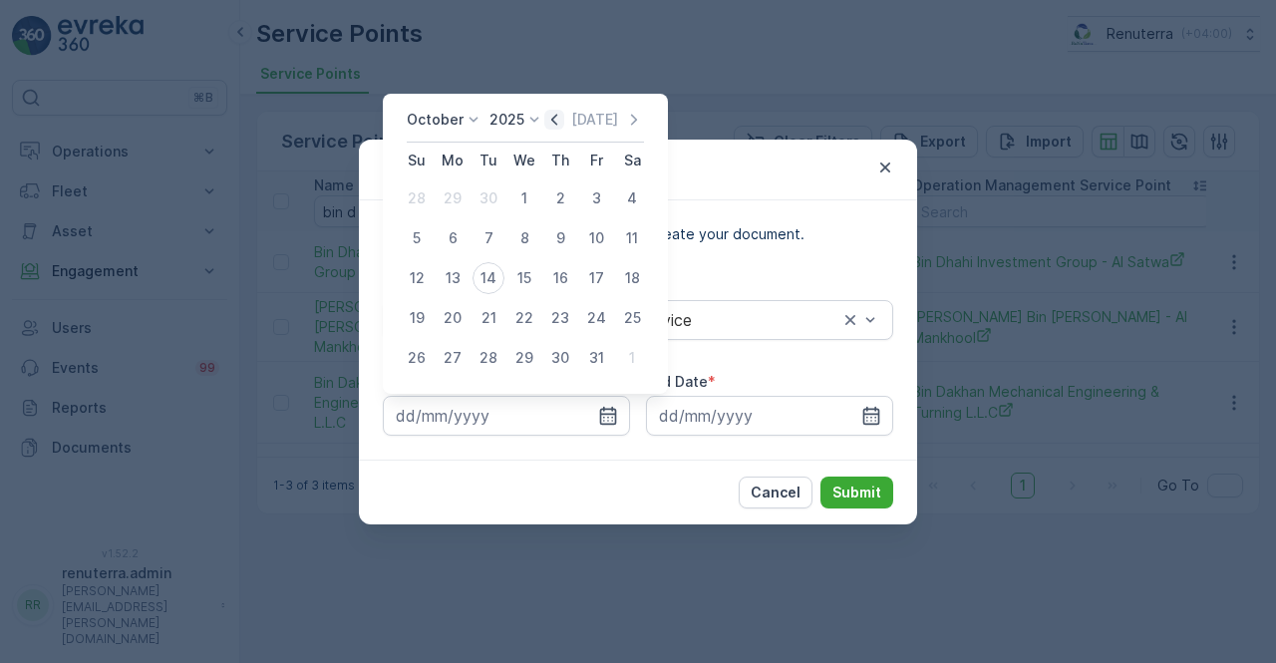
click at [553, 123] on icon "button" at bounding box center [554, 120] width 20 height 20
click at [459, 196] on div "1" at bounding box center [453, 198] width 32 height 32
type input "01.09.2025"
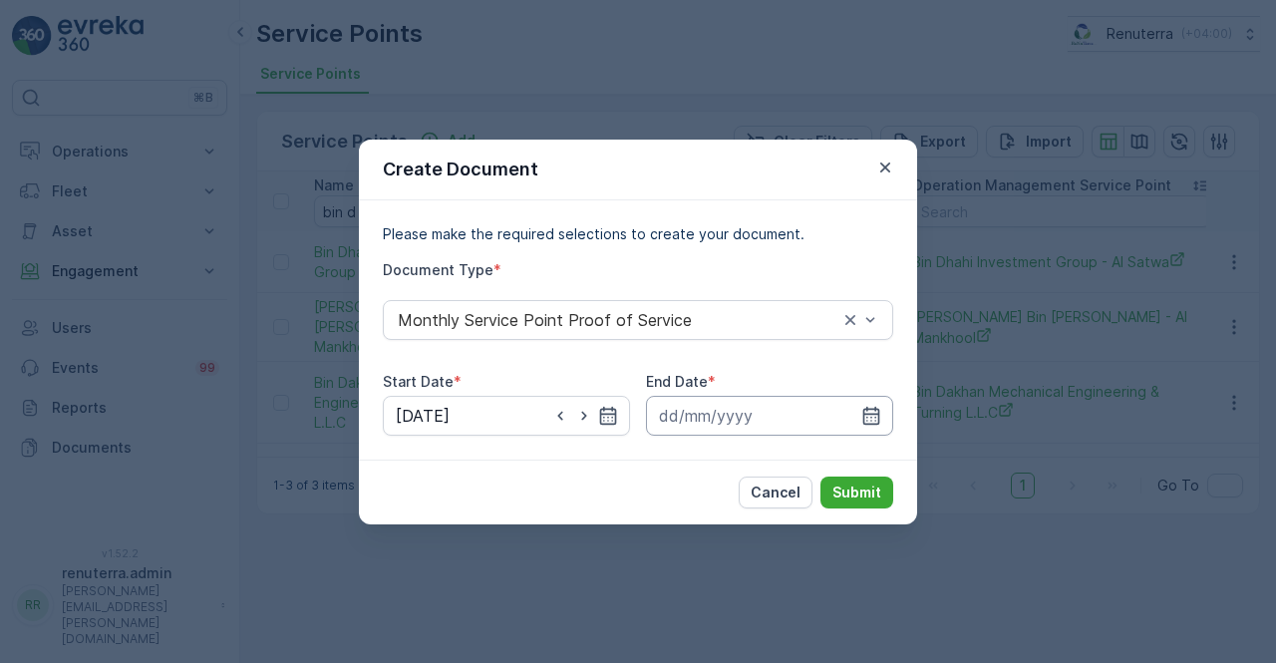
drag, startPoint x: 870, startPoint y: 418, endPoint x: 867, endPoint y: 399, distance: 19.2
click at [871, 418] on icon "button" at bounding box center [871, 416] width 20 height 20
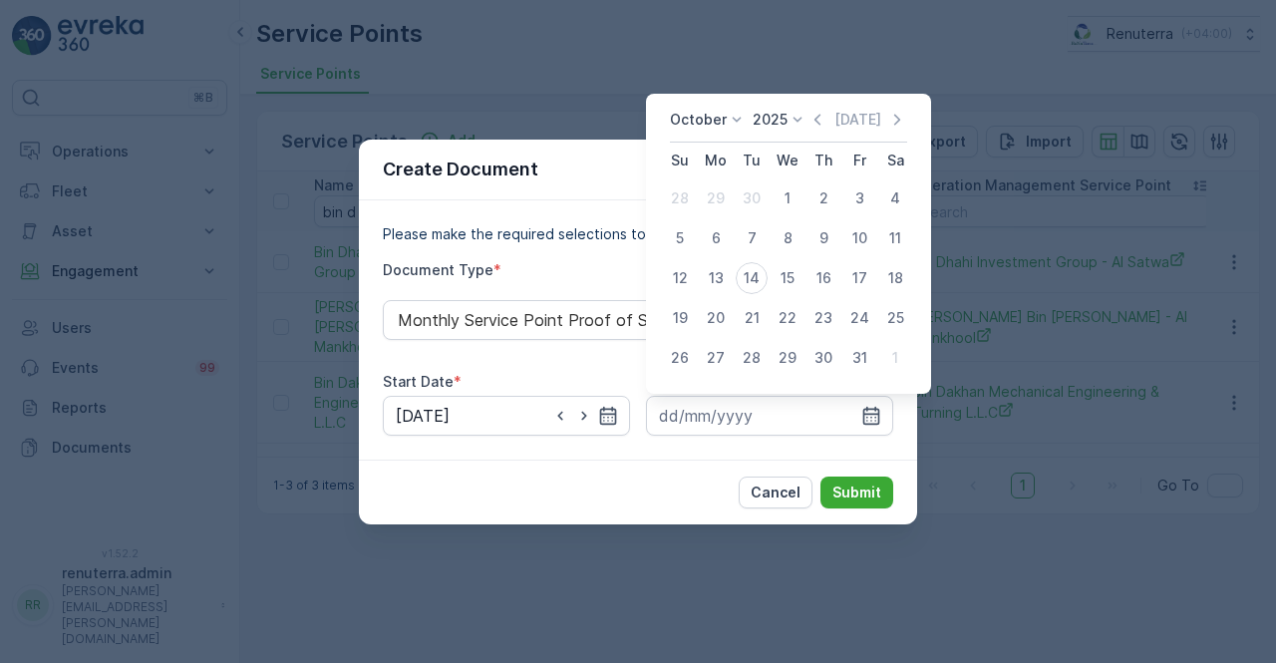
click at [823, 119] on icon "button" at bounding box center [817, 120] width 20 height 20
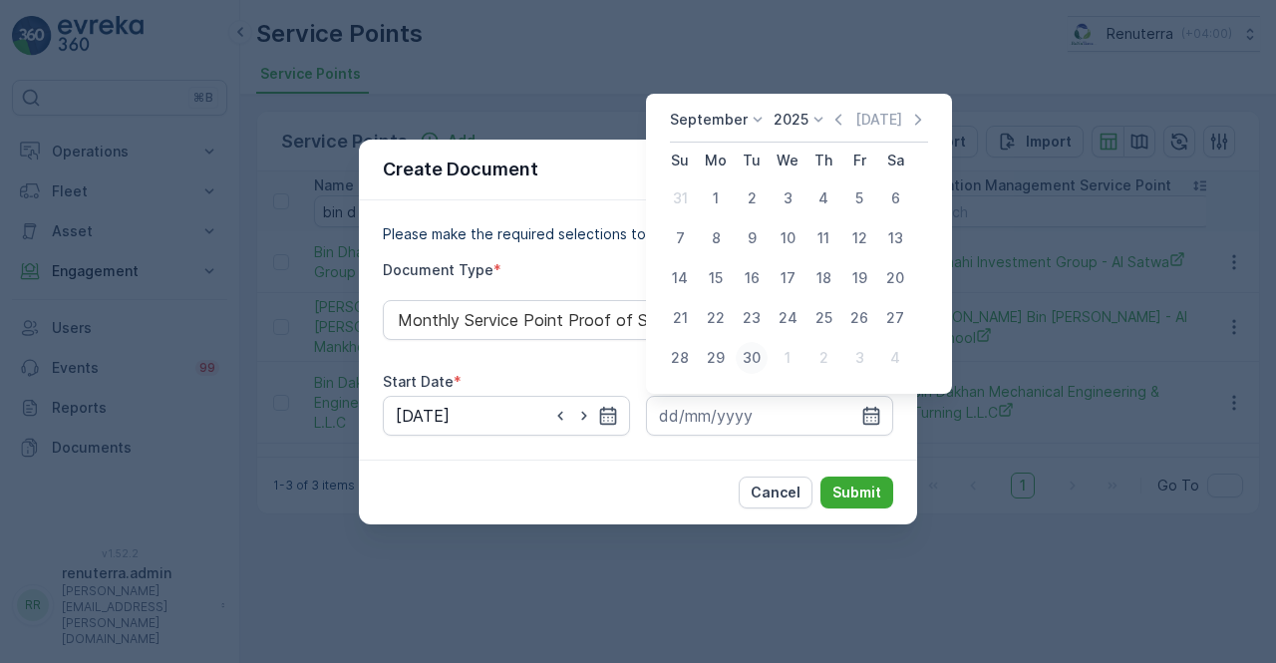
click at [747, 357] on div "30" at bounding box center [752, 358] width 32 height 32
type input "30.09.2025"
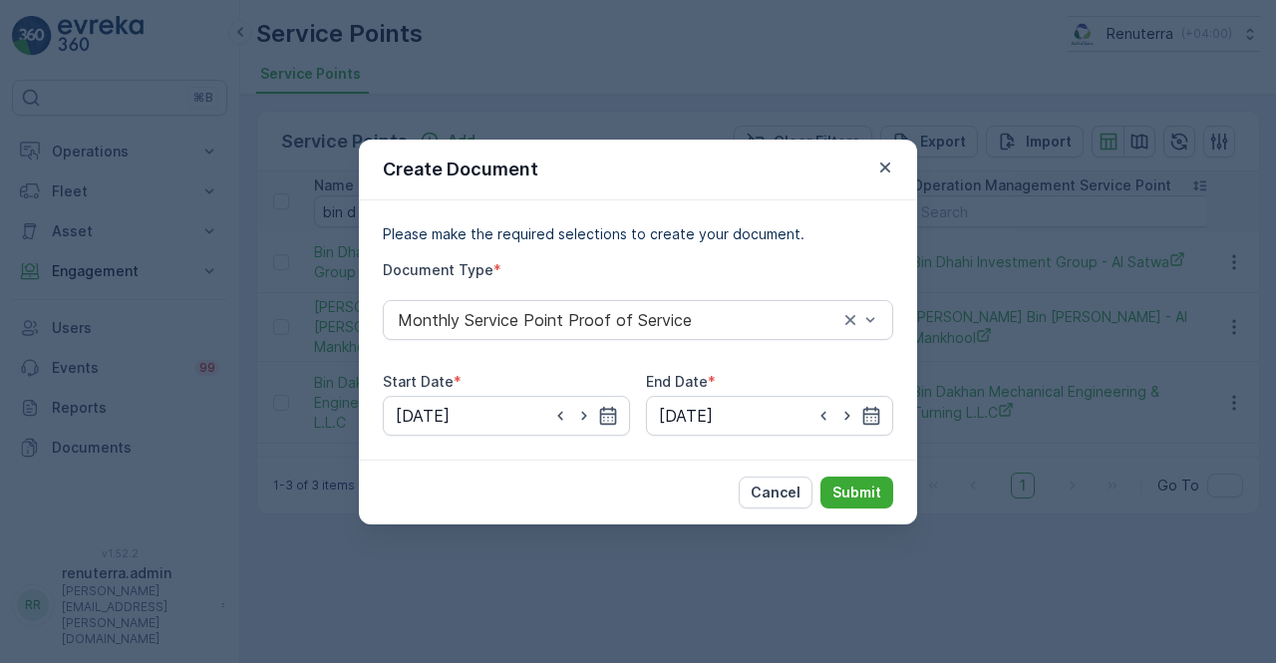
click at [876, 474] on div "Cancel Submit" at bounding box center [638, 492] width 558 height 65
click at [864, 484] on p "Submit" at bounding box center [856, 492] width 49 height 20
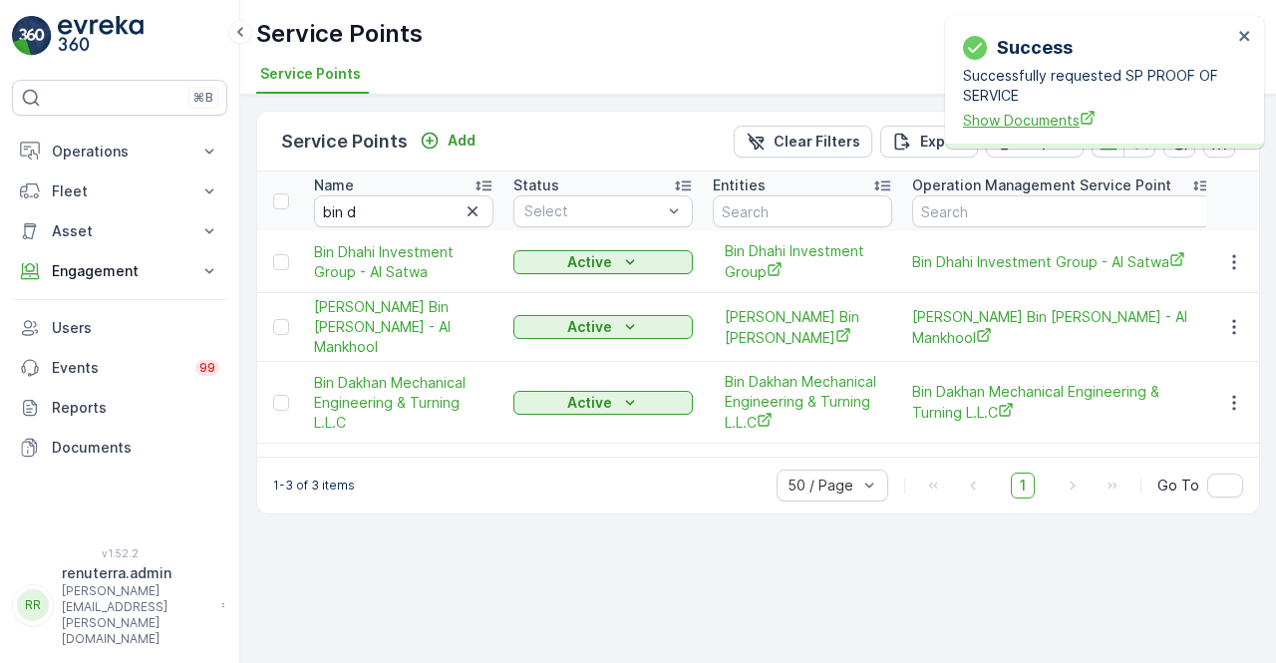
click at [1019, 128] on span "Show Documents" at bounding box center [1097, 120] width 269 height 21
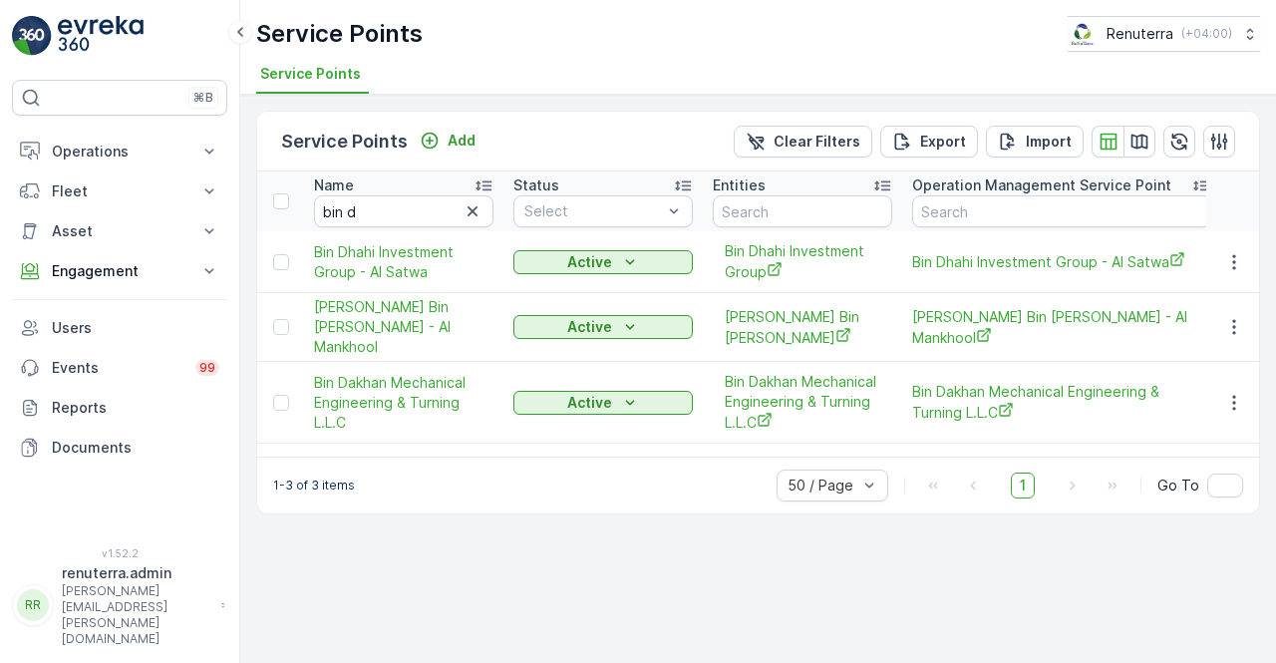
click at [385, 206] on input "bin d" at bounding box center [403, 211] width 179 height 32
type input "b"
type input "cimelia"
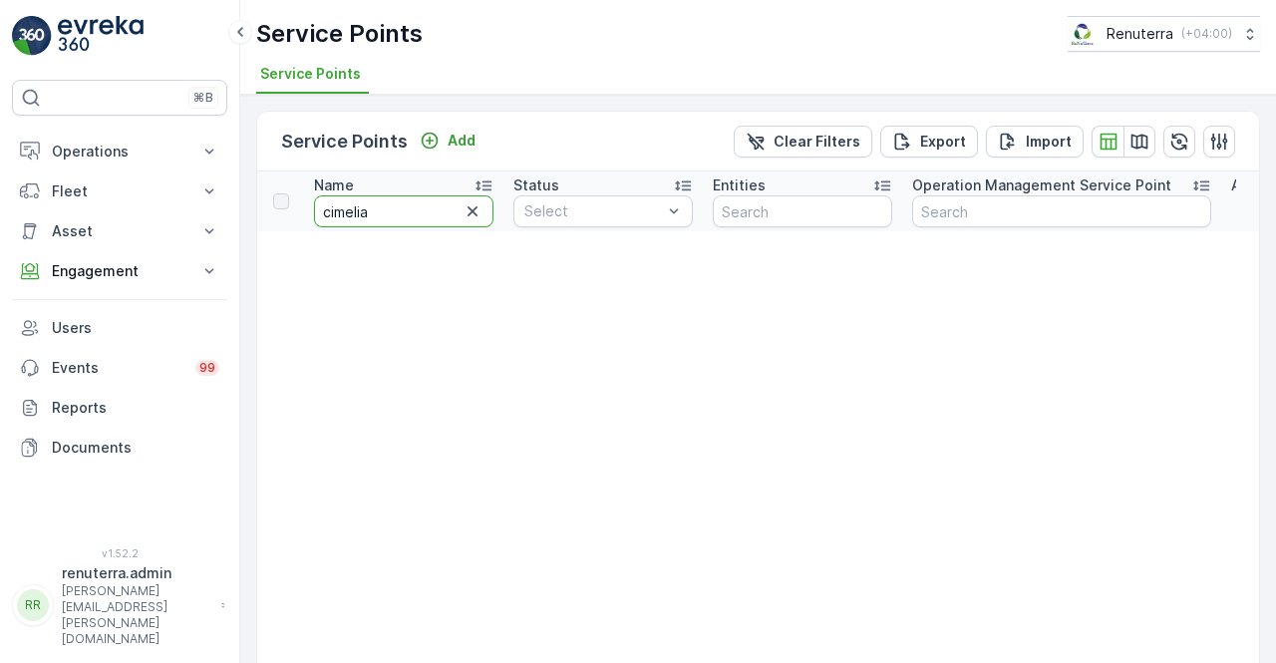
click at [373, 218] on input "cimelia" at bounding box center [403, 211] width 179 height 32
drag, startPoint x: 331, startPoint y: 208, endPoint x: 338, endPoint y: 227, distance: 20.2
click at [334, 213] on input "cimelia" at bounding box center [403, 211] width 179 height 32
type input "cAmelia"
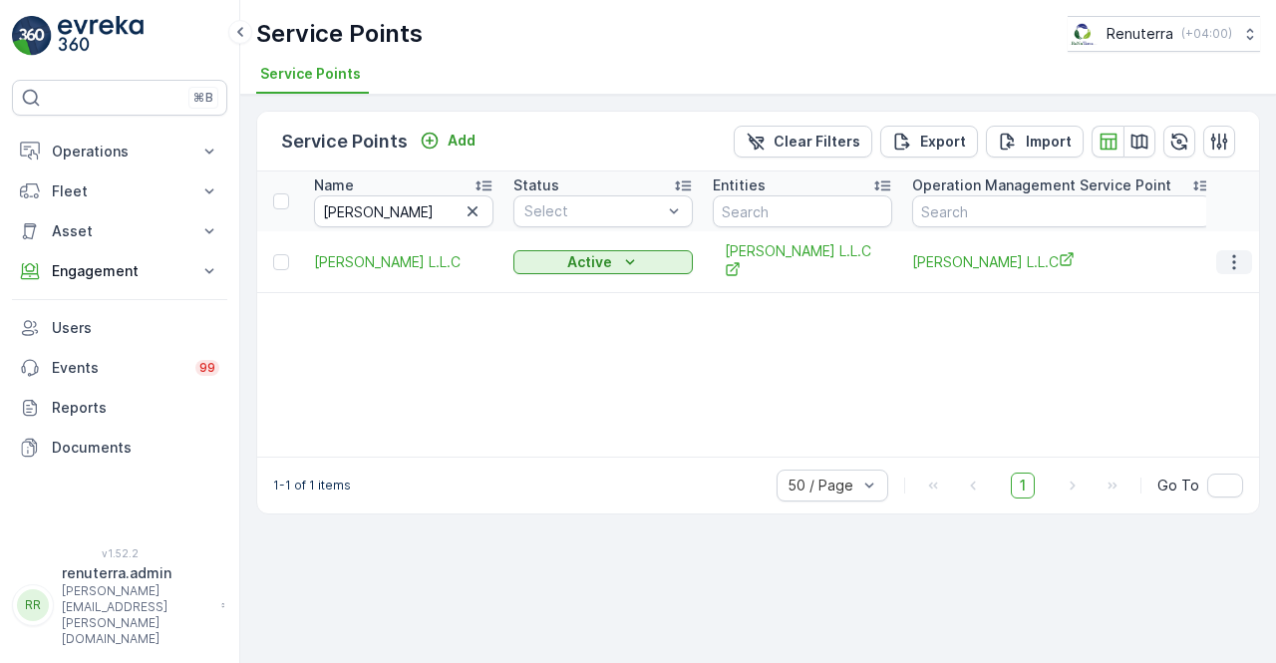
click at [1230, 253] on icon "button" at bounding box center [1234, 262] width 20 height 20
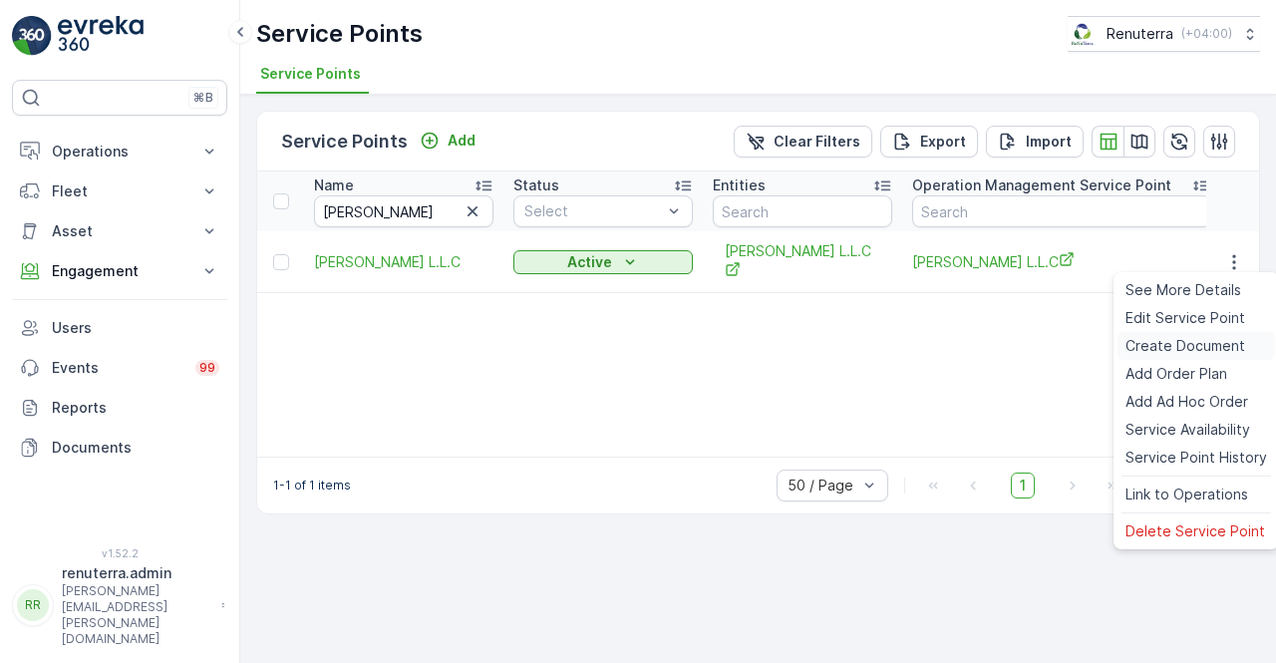
click at [1176, 348] on span "Create Document" at bounding box center [1185, 346] width 120 height 20
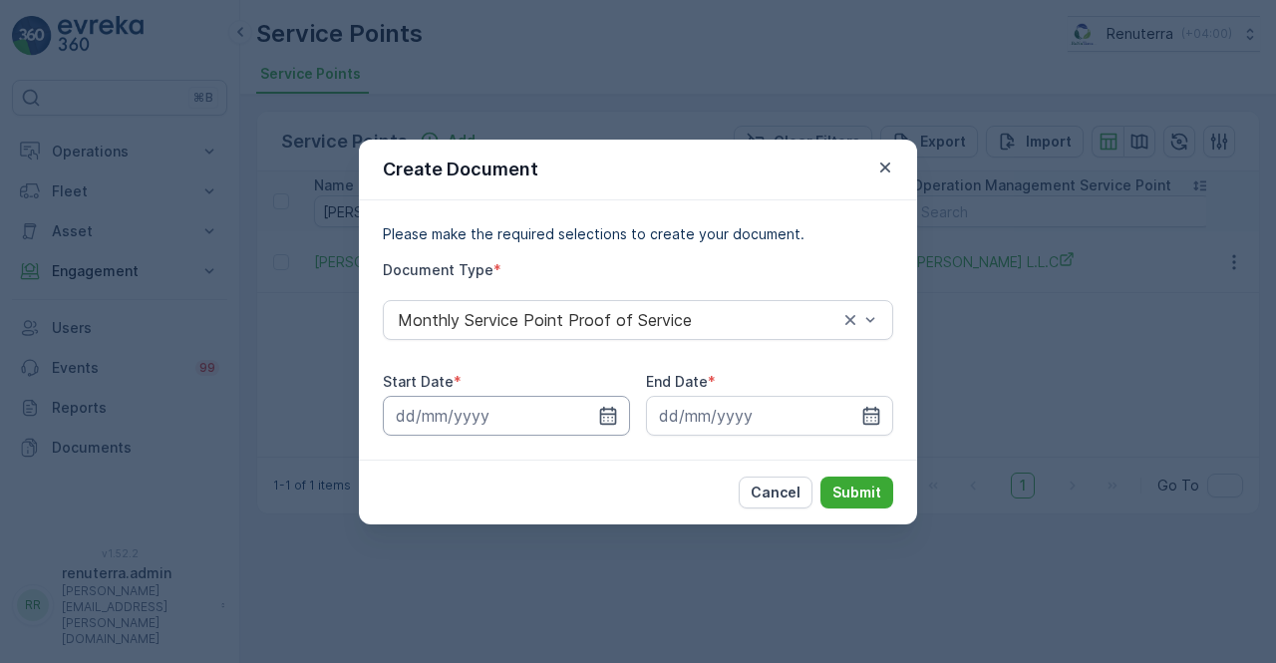
click at [620, 420] on input at bounding box center [506, 416] width 247 height 40
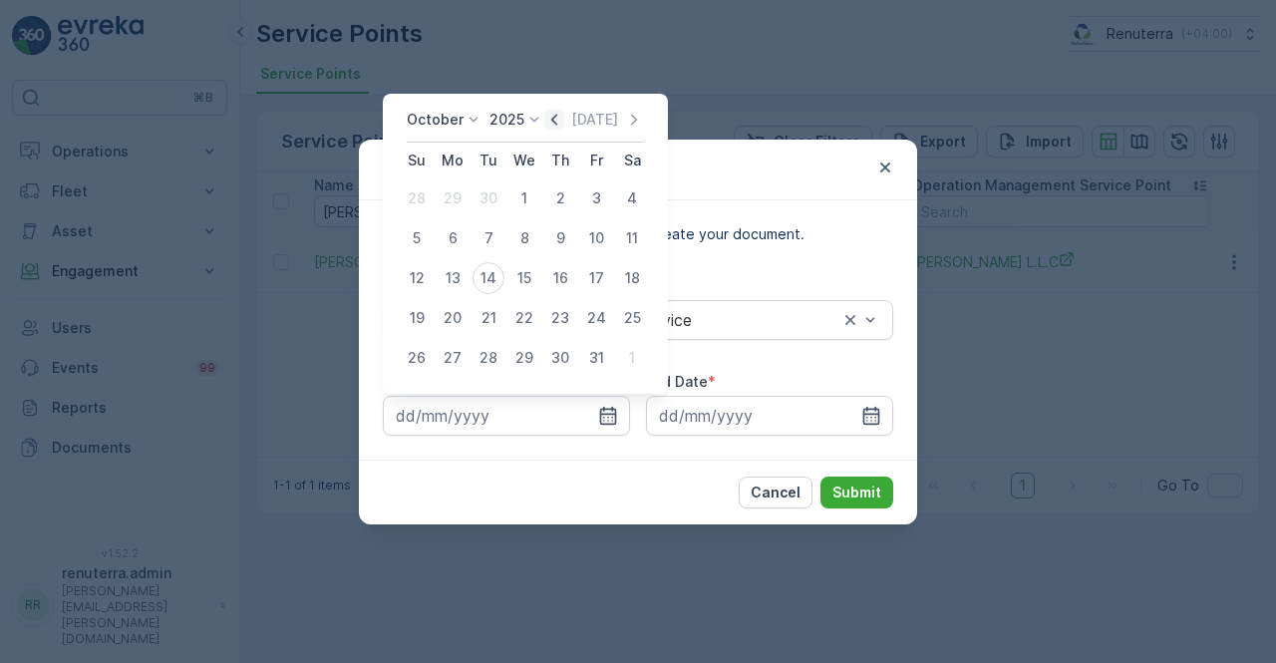
click at [558, 124] on icon "button" at bounding box center [554, 120] width 20 height 20
click at [444, 190] on div "1" at bounding box center [453, 198] width 32 height 32
type input "01.09.2025"
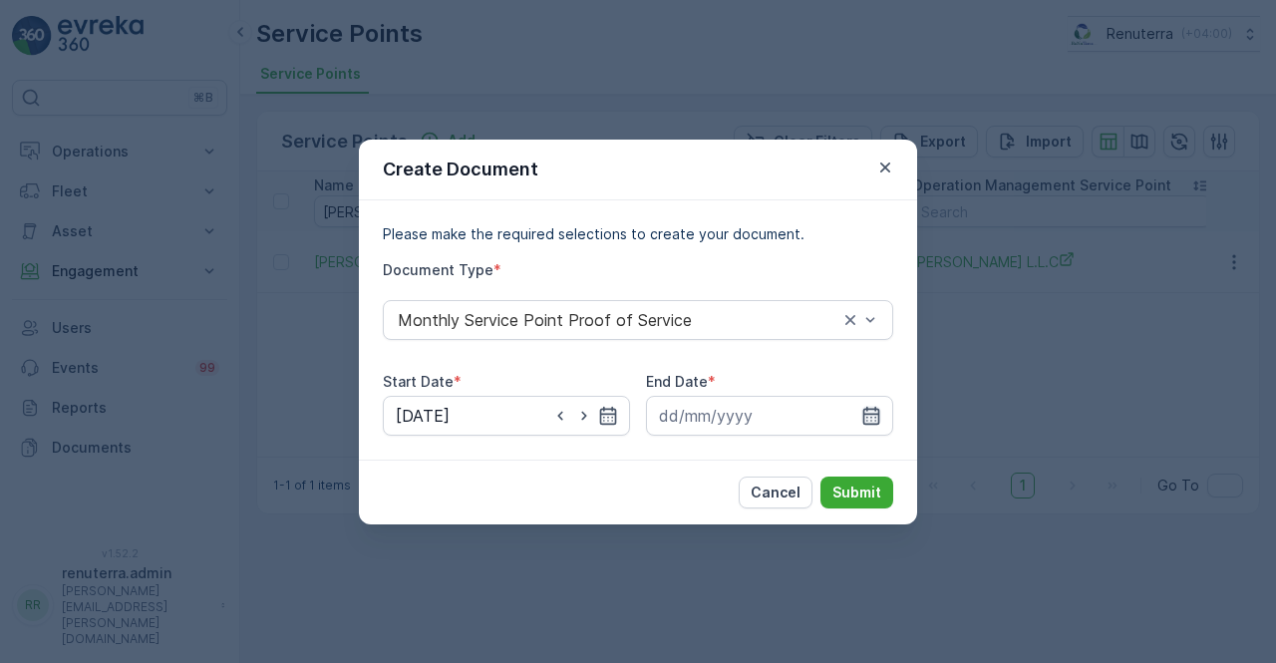
click at [875, 413] on icon "button" at bounding box center [871, 415] width 17 height 18
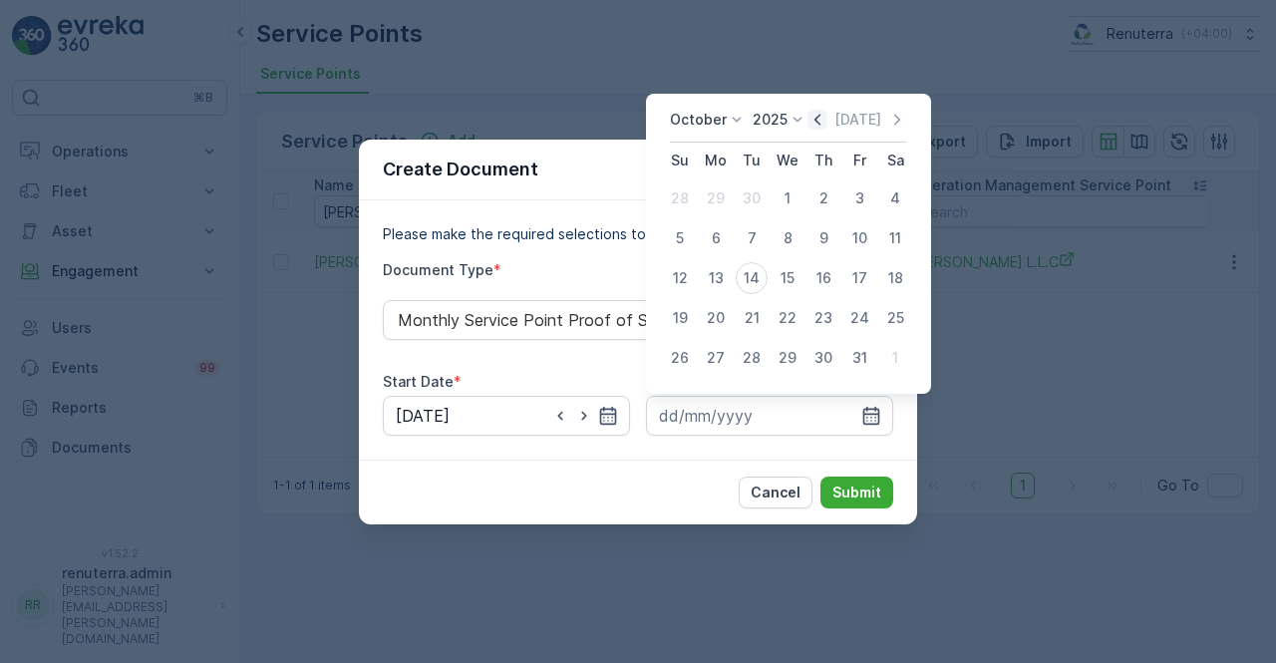
click at [827, 119] on icon "button" at bounding box center [817, 120] width 20 height 20
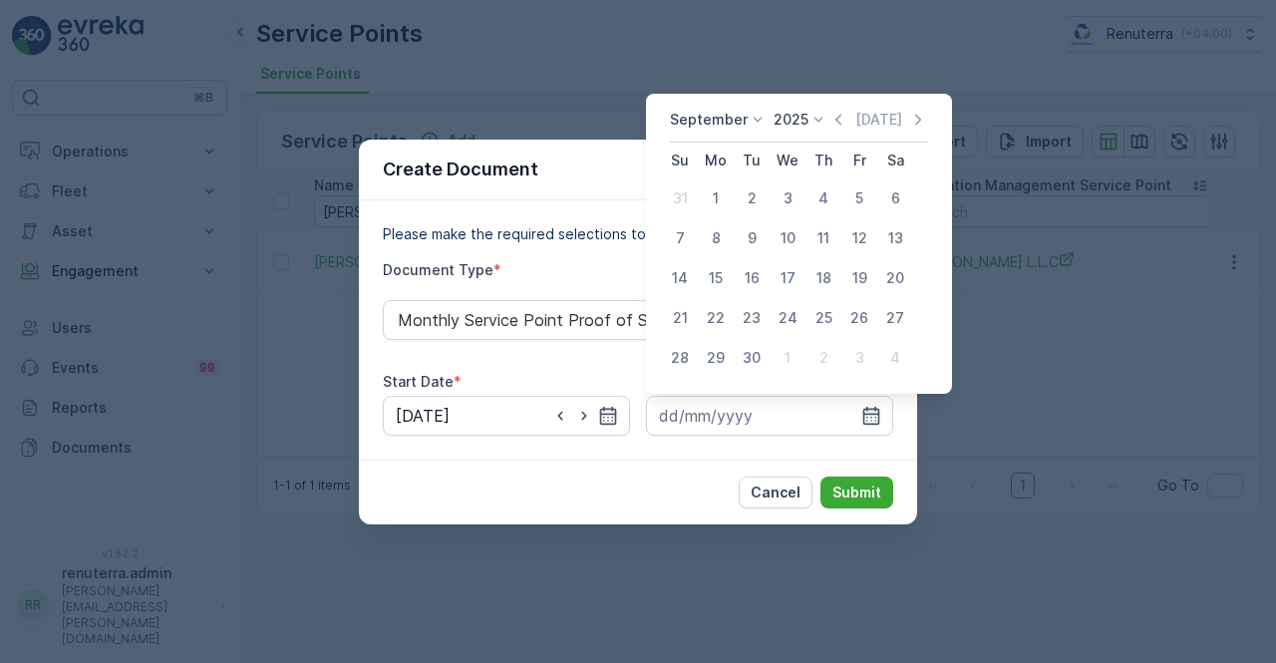
click at [756, 360] on div "30" at bounding box center [752, 358] width 32 height 32
type input "30.09.2025"
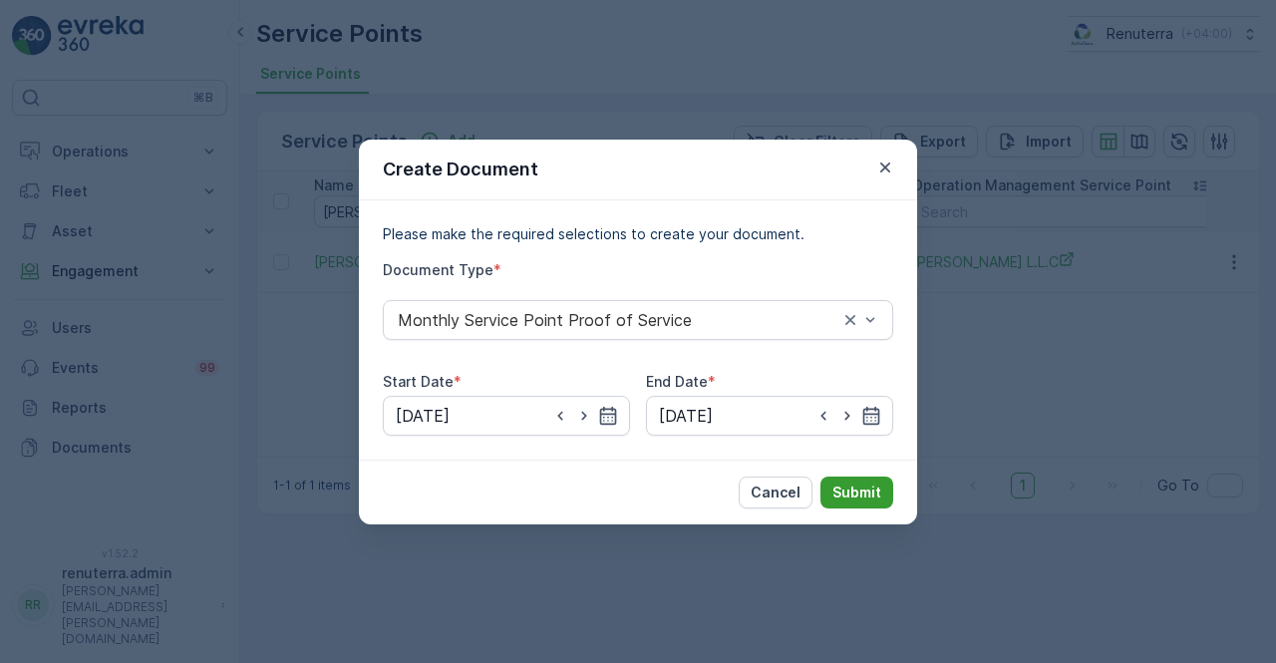
click at [851, 499] on p "Submit" at bounding box center [856, 492] width 49 height 20
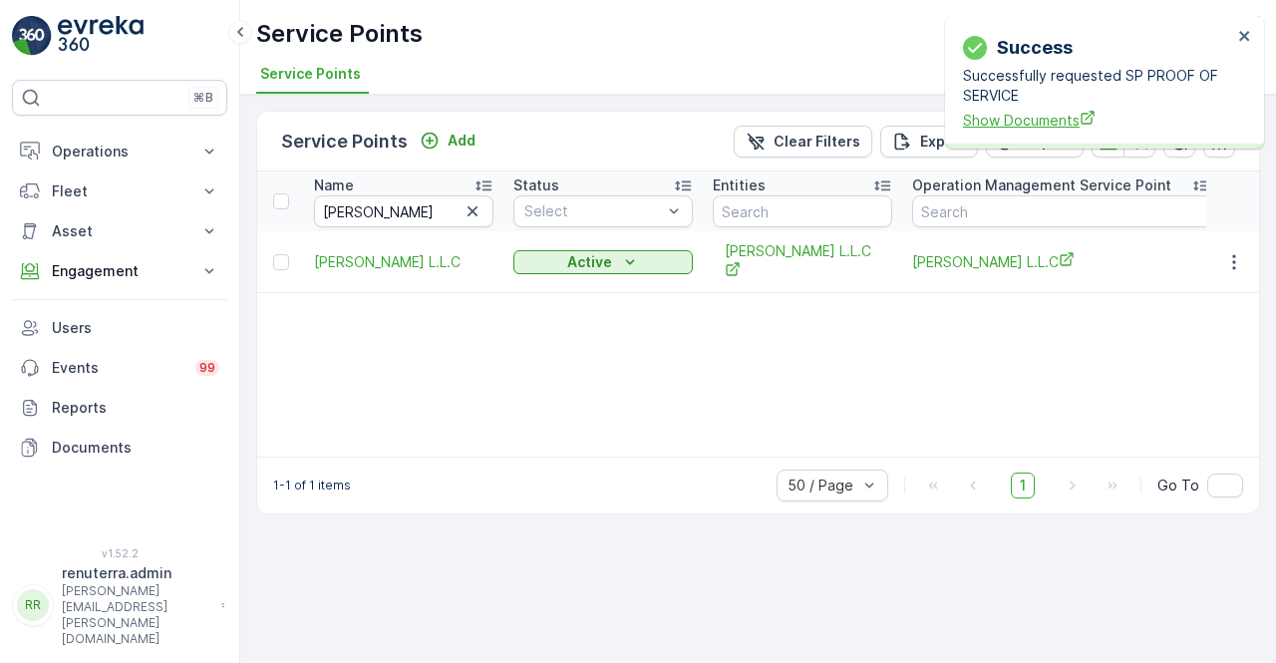
click at [1050, 113] on span "Show Documents" at bounding box center [1097, 120] width 269 height 21
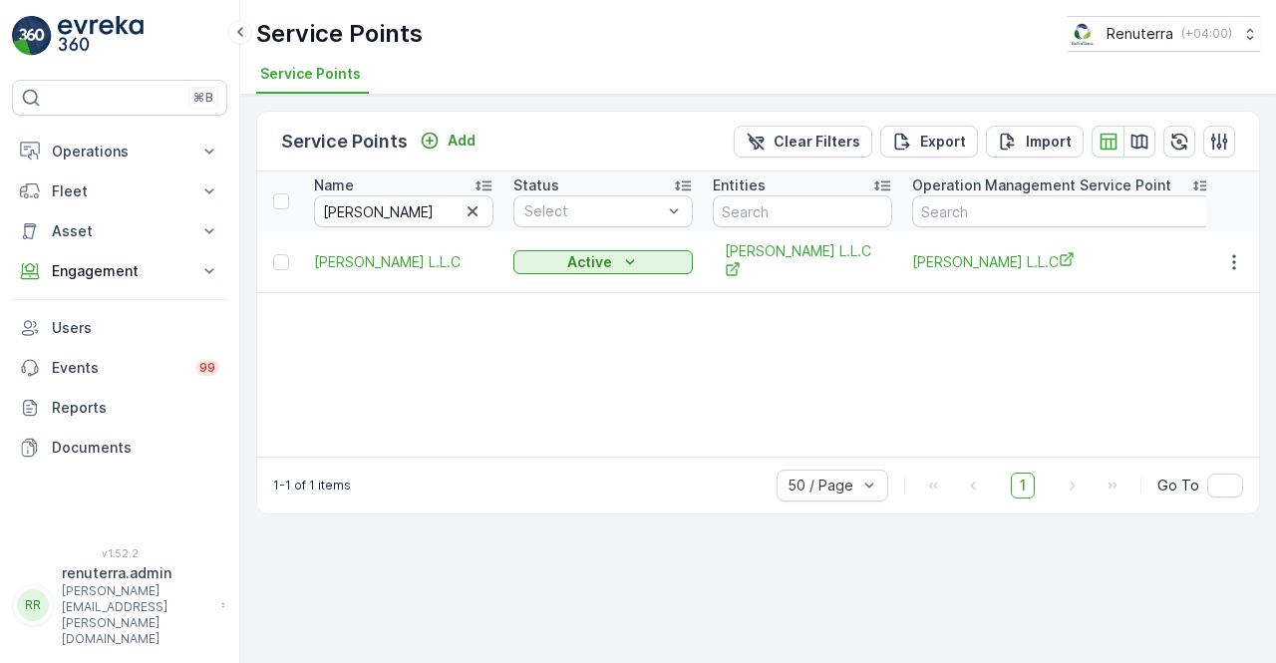
drag, startPoint x: 346, startPoint y: 188, endPoint x: 397, endPoint y: 208, distance: 54.6
click at [359, 193] on th "Name cAmelia" at bounding box center [403, 201] width 199 height 60
click at [397, 208] on input "cAmelia" at bounding box center [403, 211] width 179 height 32
type input "c"
type input "con"
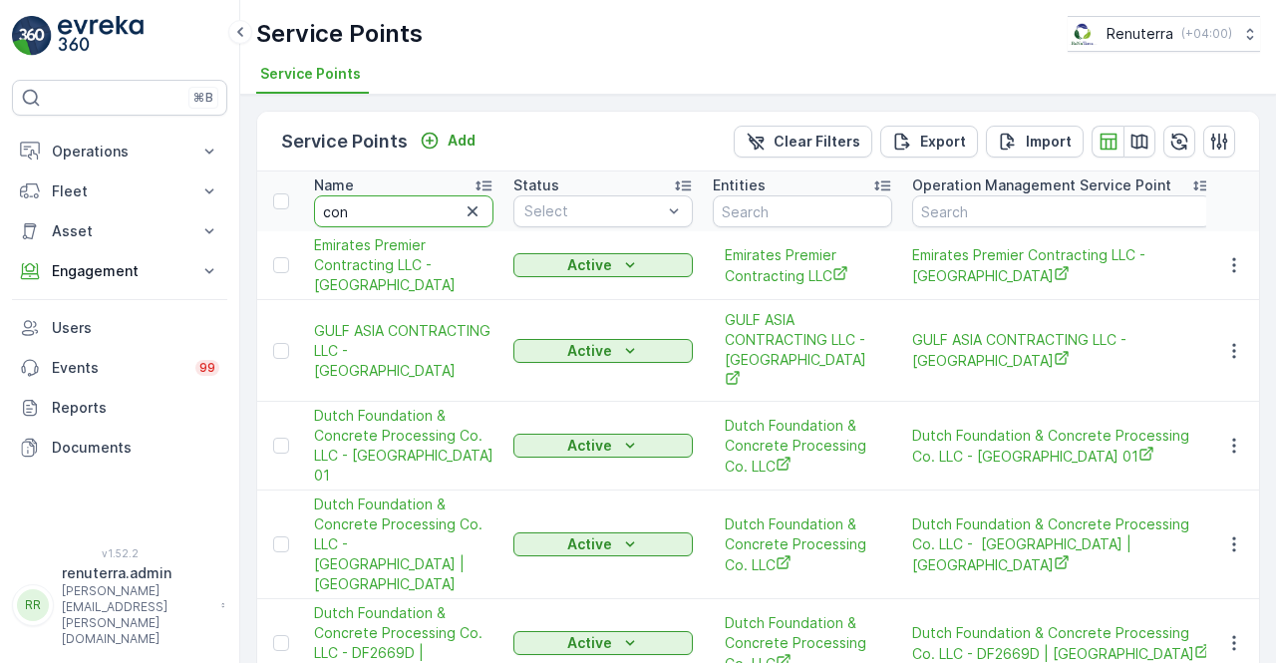
click at [387, 204] on input "con" at bounding box center [403, 211] width 179 height 32
type input "concor"
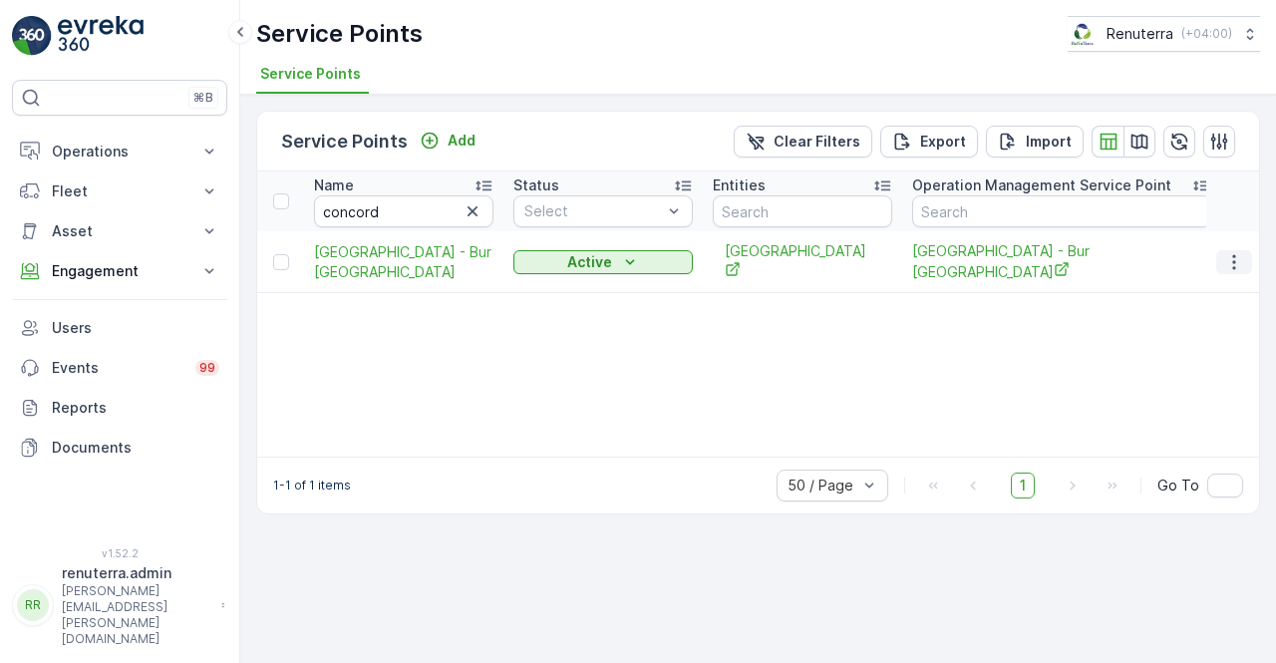
click at [1228, 257] on icon "button" at bounding box center [1234, 262] width 20 height 20
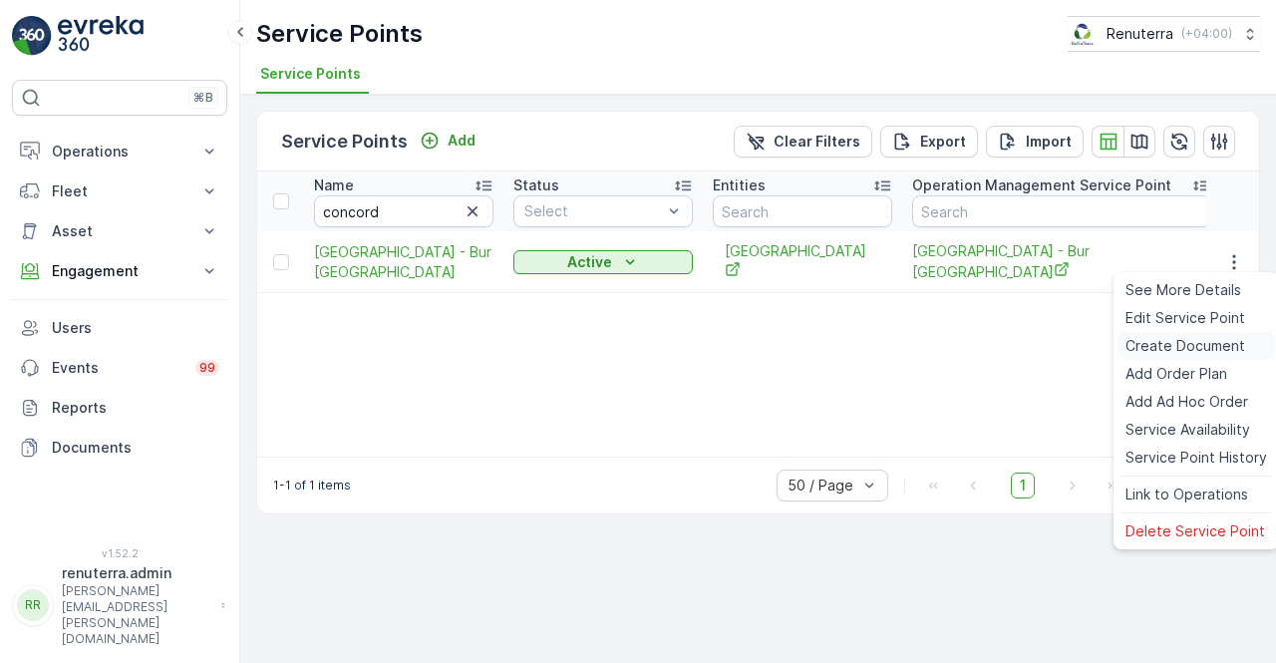
click at [1139, 349] on span "Create Document" at bounding box center [1185, 346] width 120 height 20
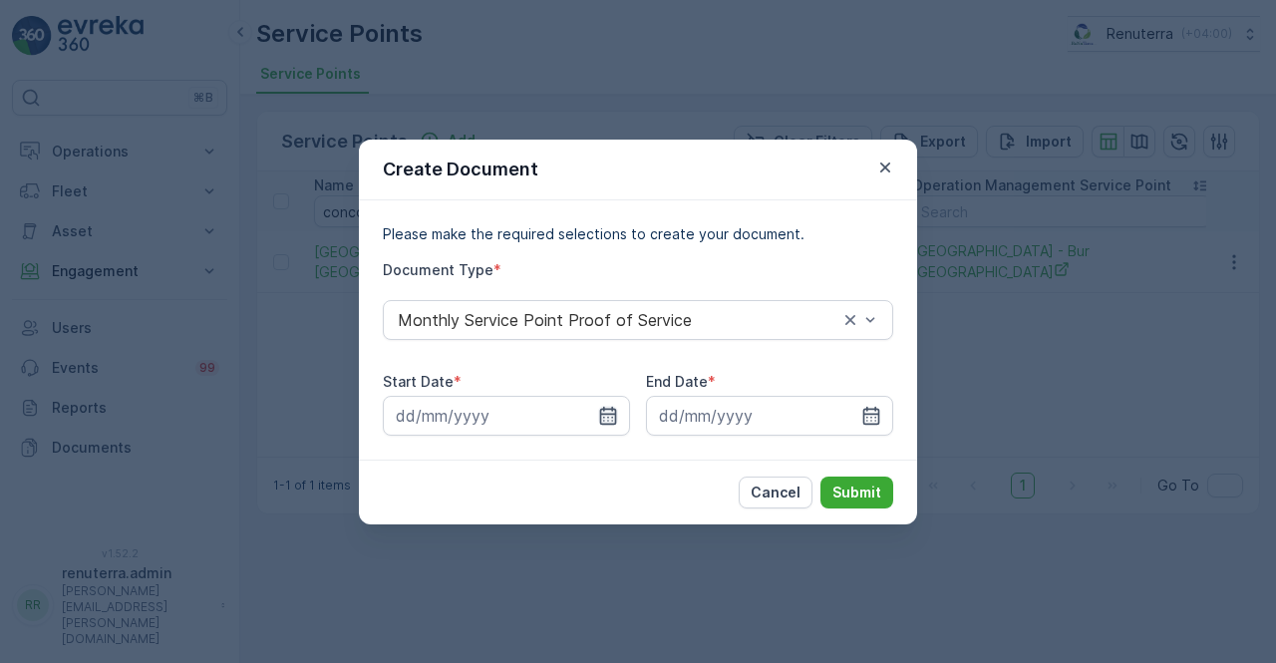
click at [604, 413] on icon "button" at bounding box center [608, 415] width 17 height 18
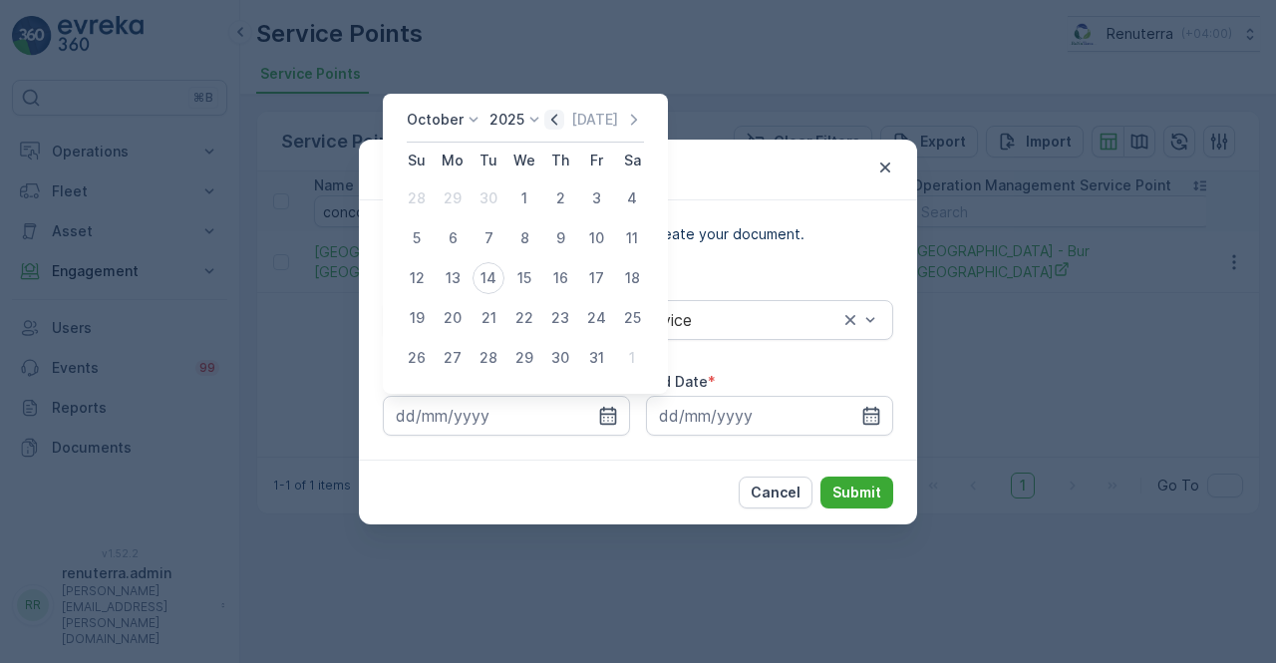
drag, startPoint x: 562, startPoint y: 121, endPoint x: 505, endPoint y: 171, distance: 76.2
click at [561, 121] on icon "button" at bounding box center [554, 120] width 20 height 20
click at [457, 202] on div "1" at bounding box center [453, 198] width 32 height 32
type input "01.09.2025"
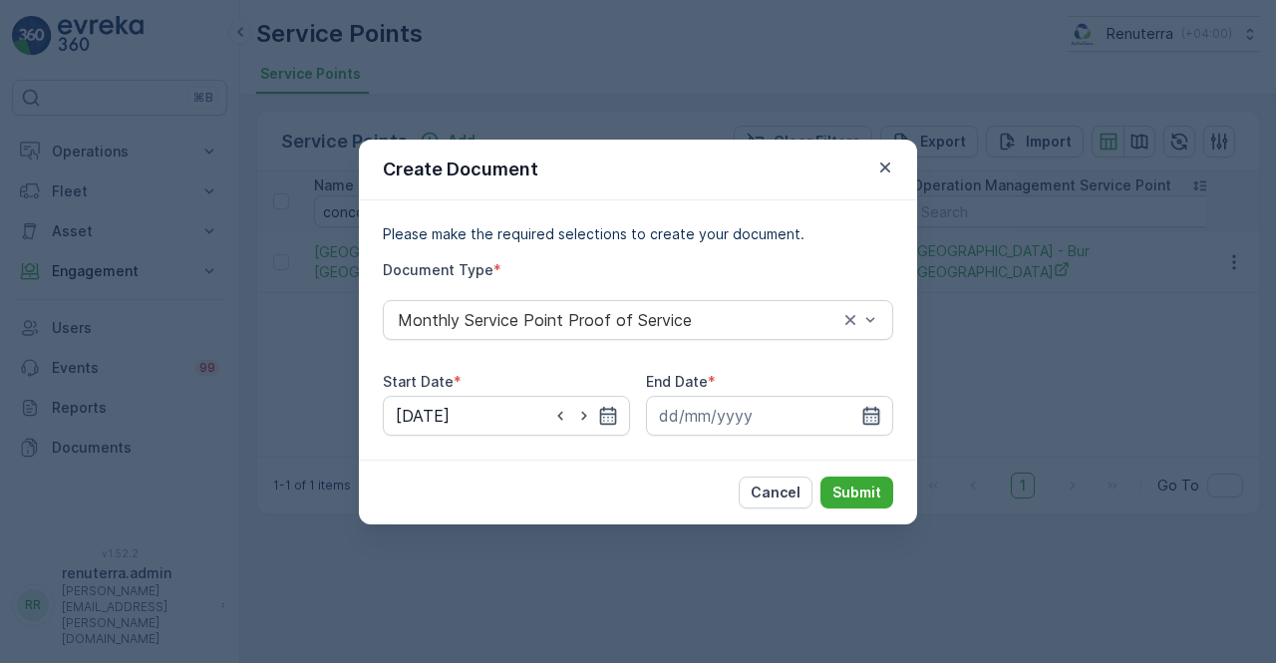
click at [866, 408] on icon "button" at bounding box center [871, 416] width 20 height 20
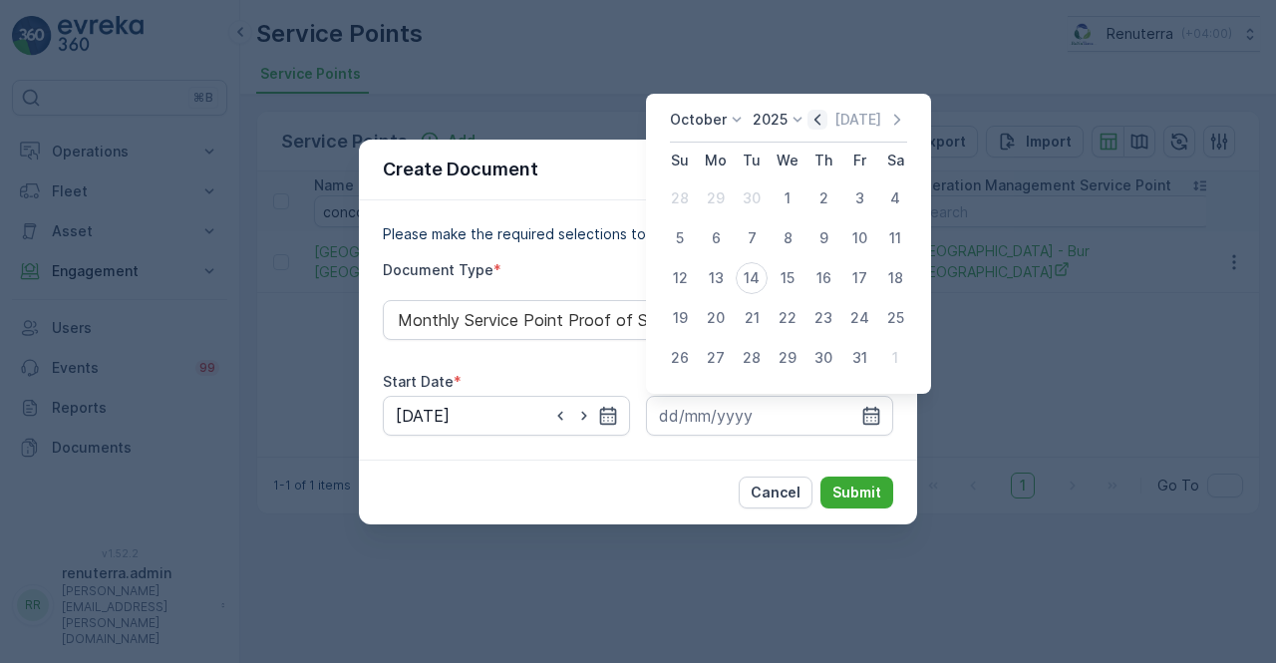
click at [813, 116] on icon "button" at bounding box center [817, 120] width 20 height 20
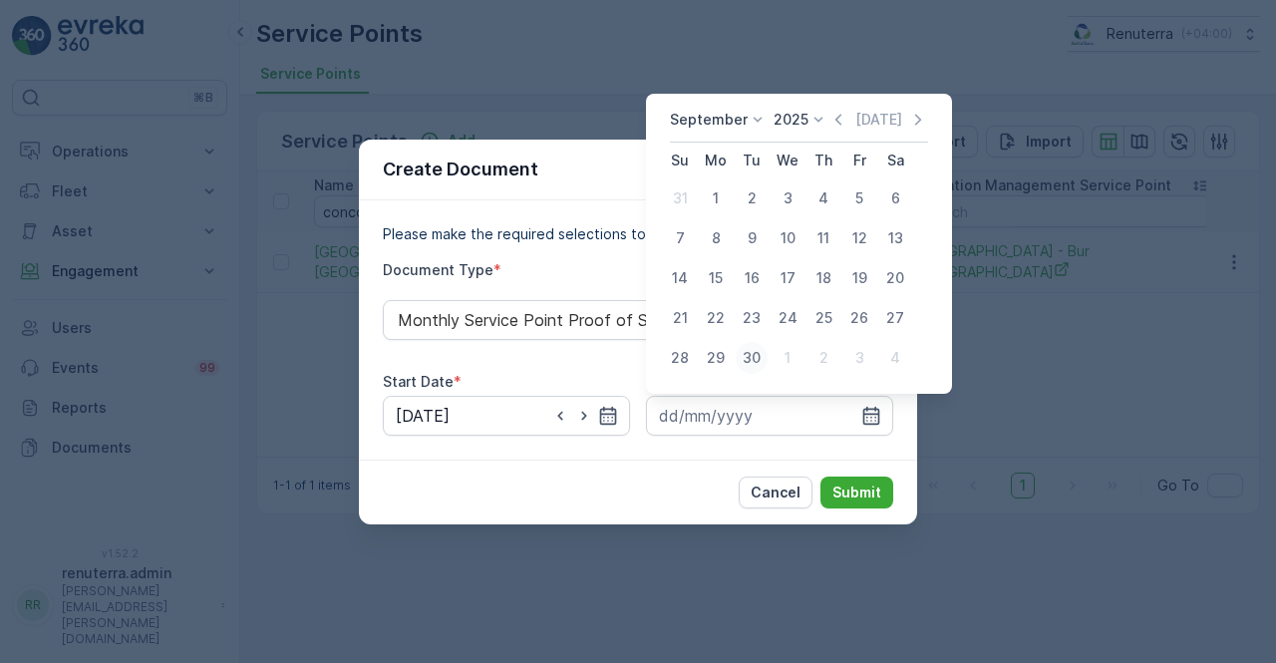
click at [751, 366] on div "30" at bounding box center [752, 358] width 32 height 32
type input "30.09.2025"
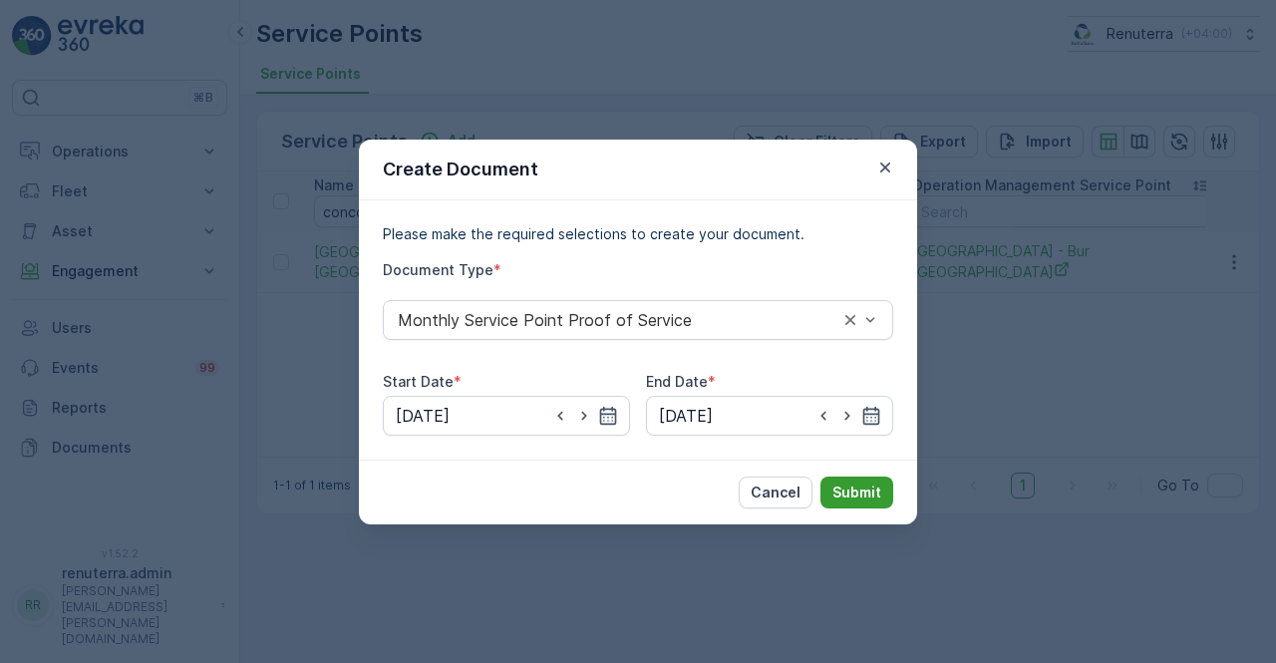
click at [861, 500] on p "Submit" at bounding box center [856, 492] width 49 height 20
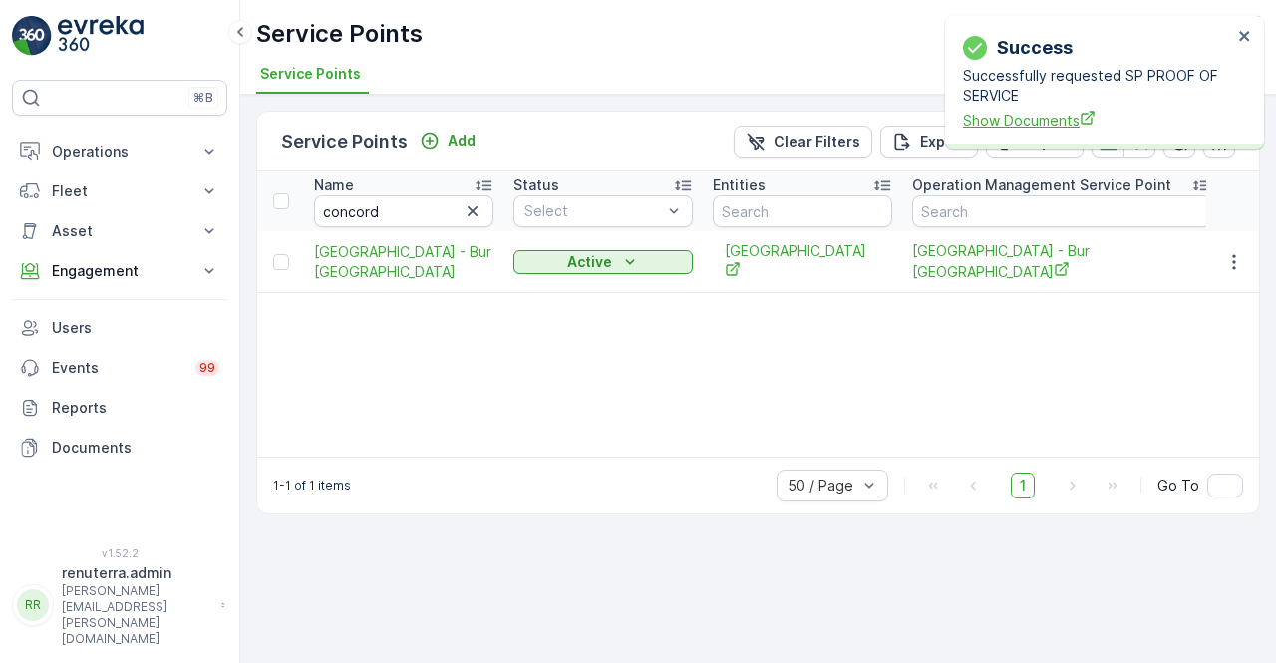
click at [1030, 121] on span "Show Documents" at bounding box center [1097, 120] width 269 height 21
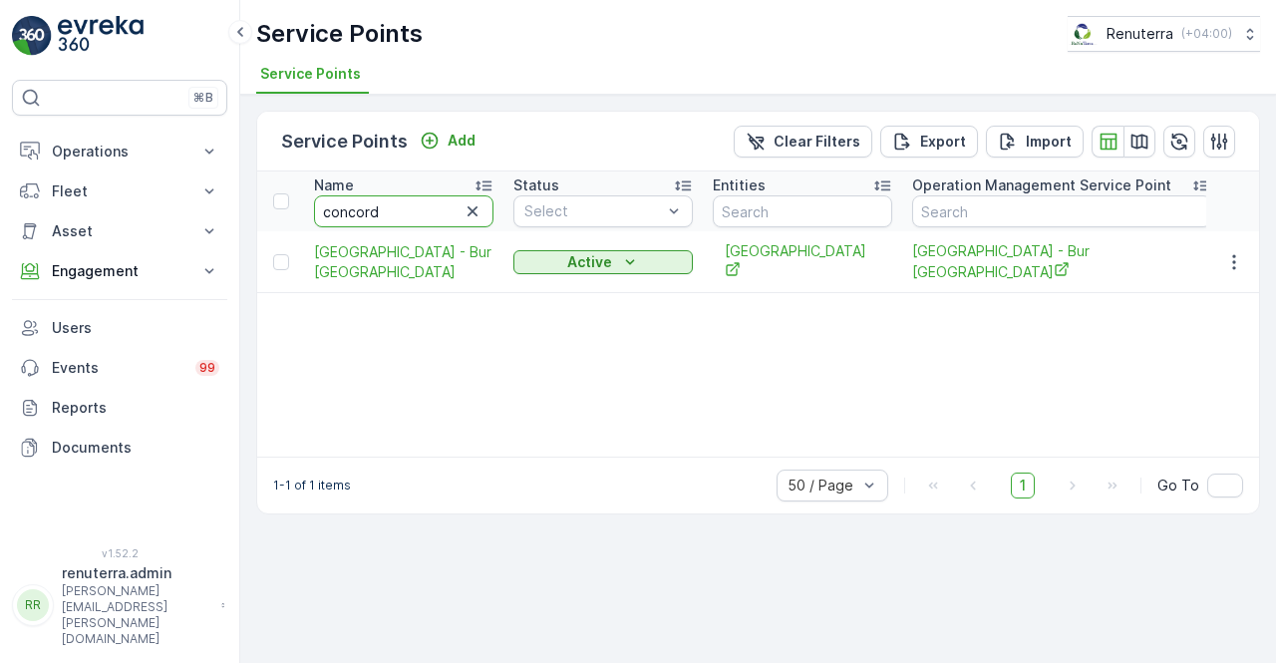
click at [370, 212] on input "concord" at bounding box center [403, 211] width 179 height 32
click at [420, 206] on input "concord" at bounding box center [403, 211] width 179 height 32
type input "c"
type input "dr mas"
click at [420, 206] on input "dr mas" at bounding box center [403, 211] width 179 height 32
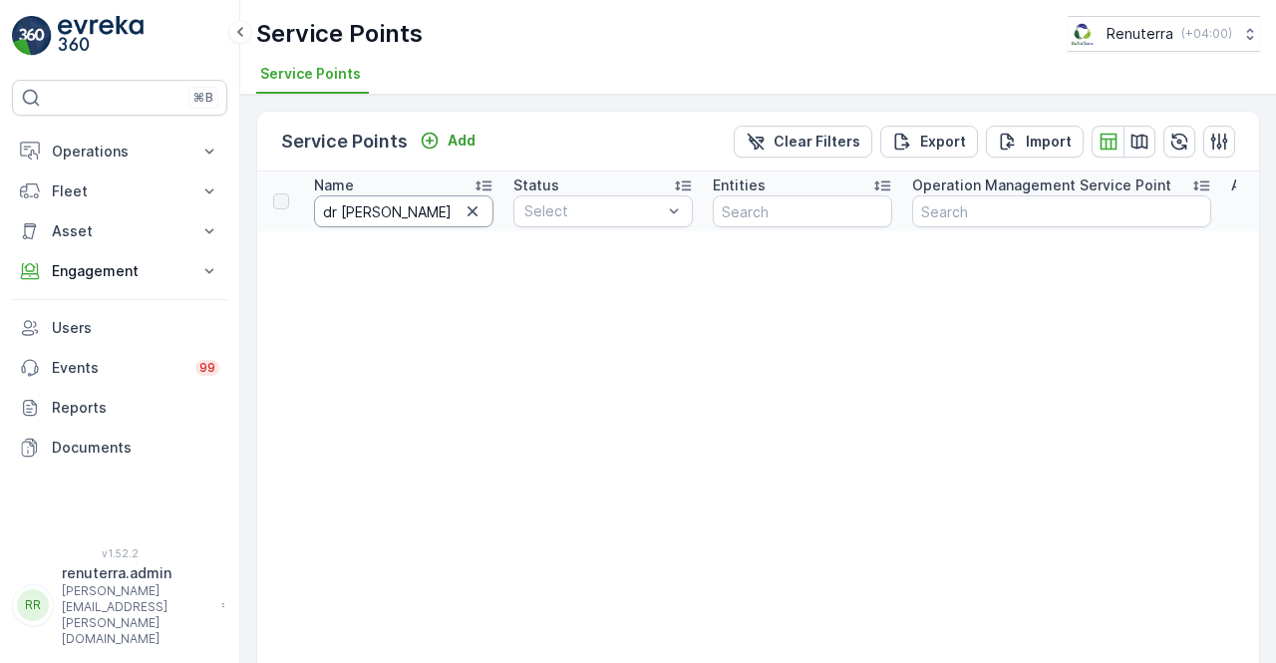
click at [419, 206] on input "dr mas" at bounding box center [403, 211] width 179 height 32
type input "dr man"
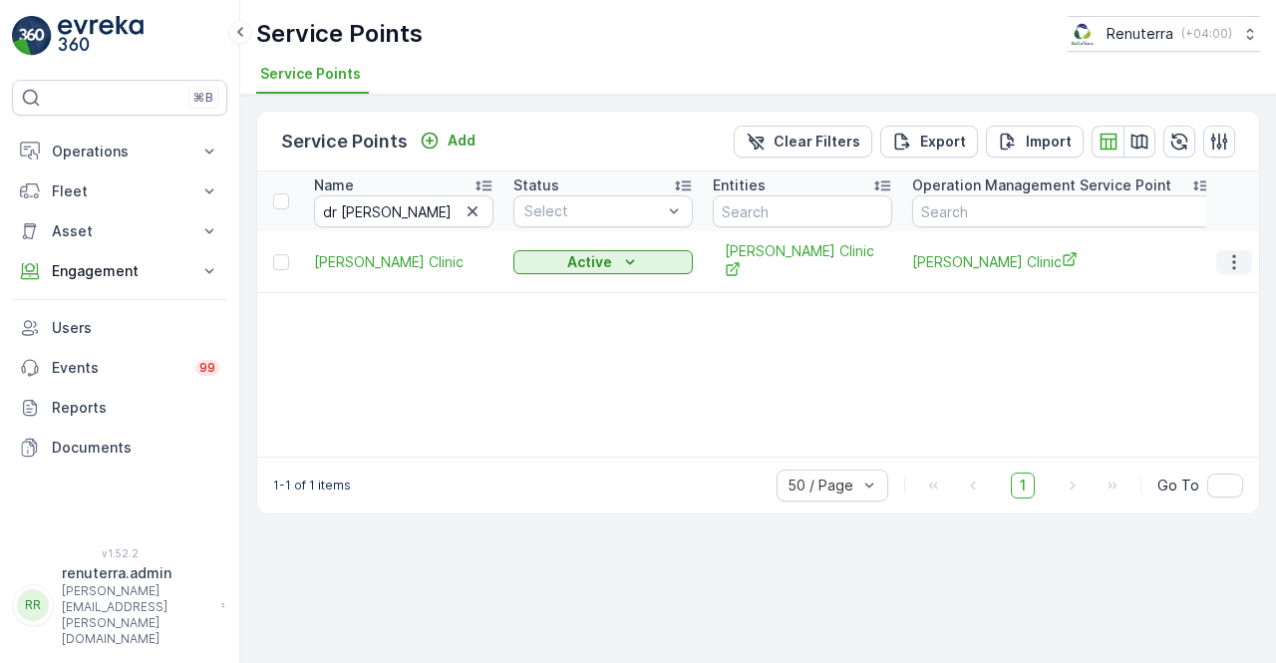
click at [1237, 262] on icon "button" at bounding box center [1234, 262] width 20 height 20
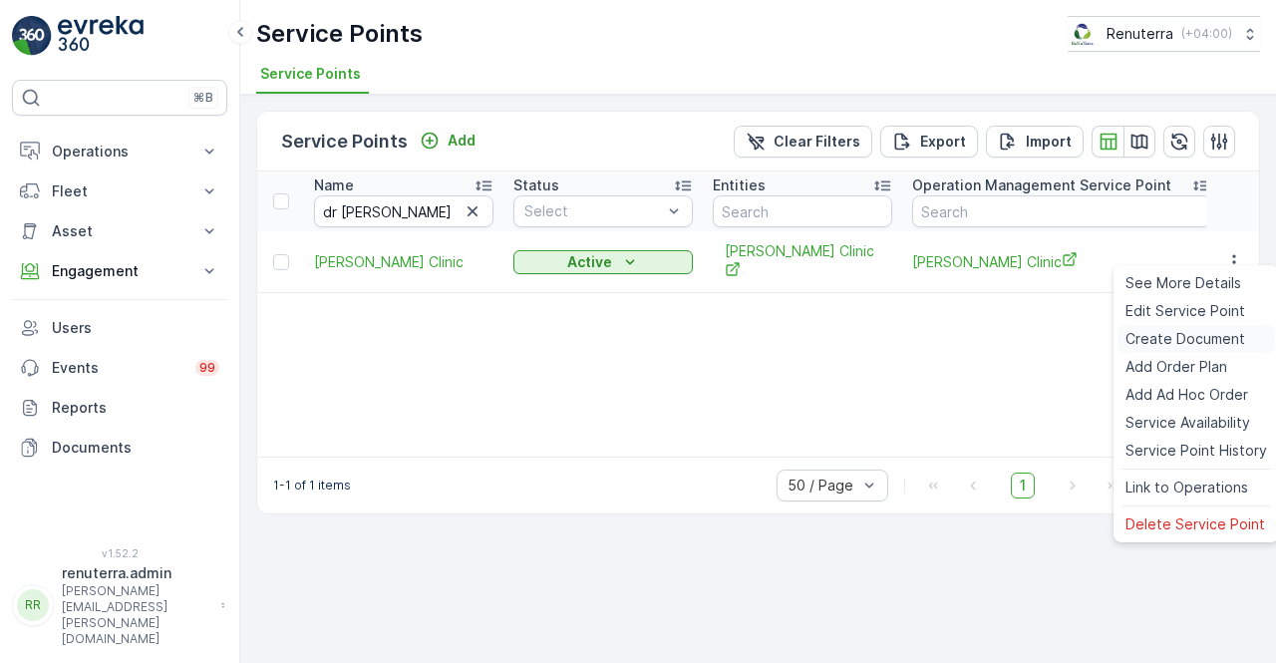
click at [1172, 334] on span "Create Document" at bounding box center [1185, 339] width 120 height 20
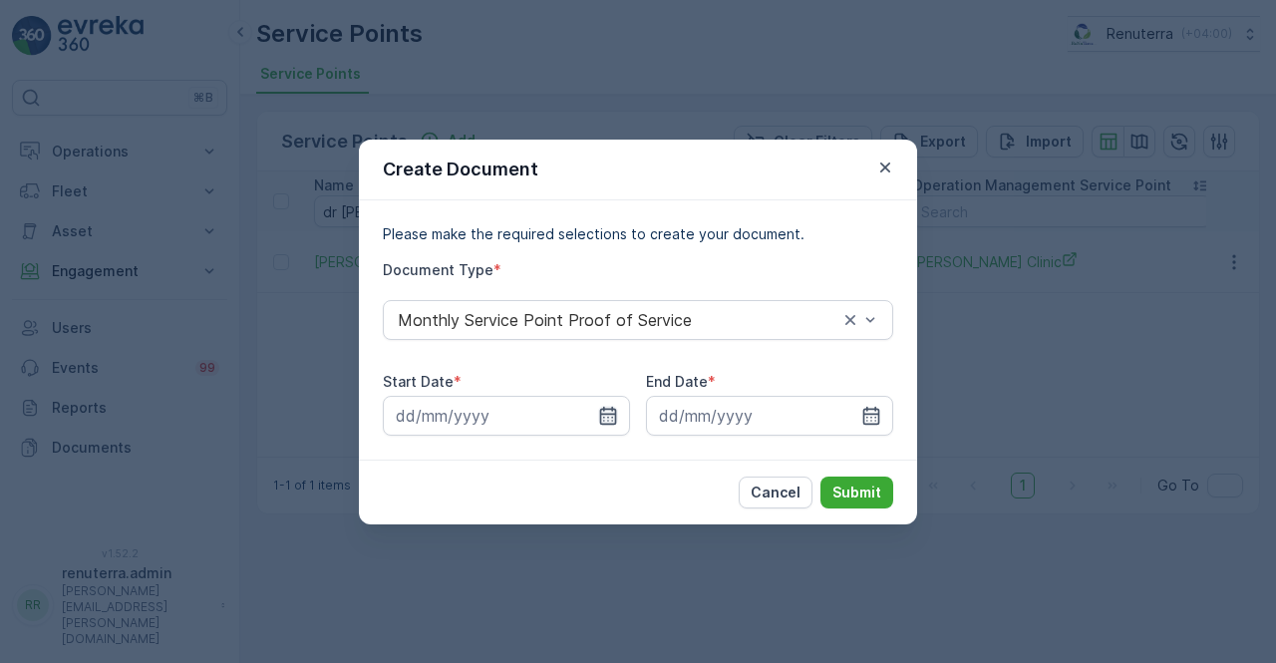
click at [606, 412] on icon "button" at bounding box center [608, 416] width 20 height 20
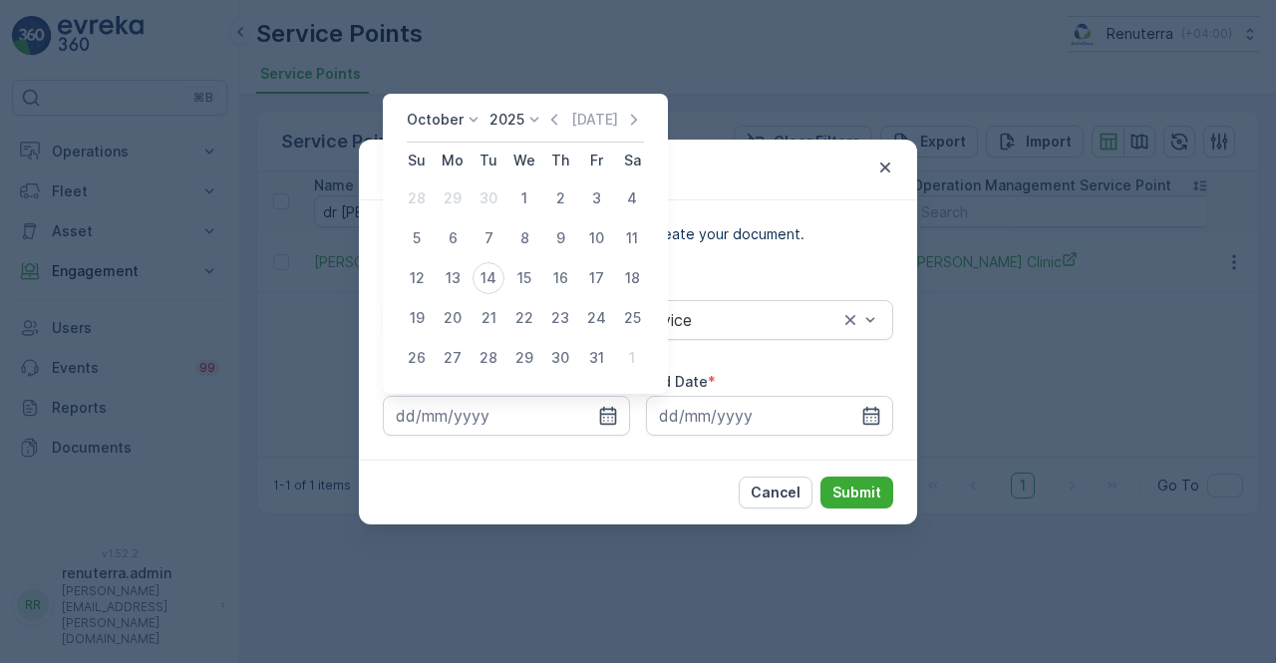
drag, startPoint x: 561, startPoint y: 119, endPoint x: 535, endPoint y: 171, distance: 58.8
click at [559, 121] on icon "button" at bounding box center [554, 120] width 20 height 20
click at [453, 194] on div "1" at bounding box center [453, 198] width 32 height 32
type input "01.09.2025"
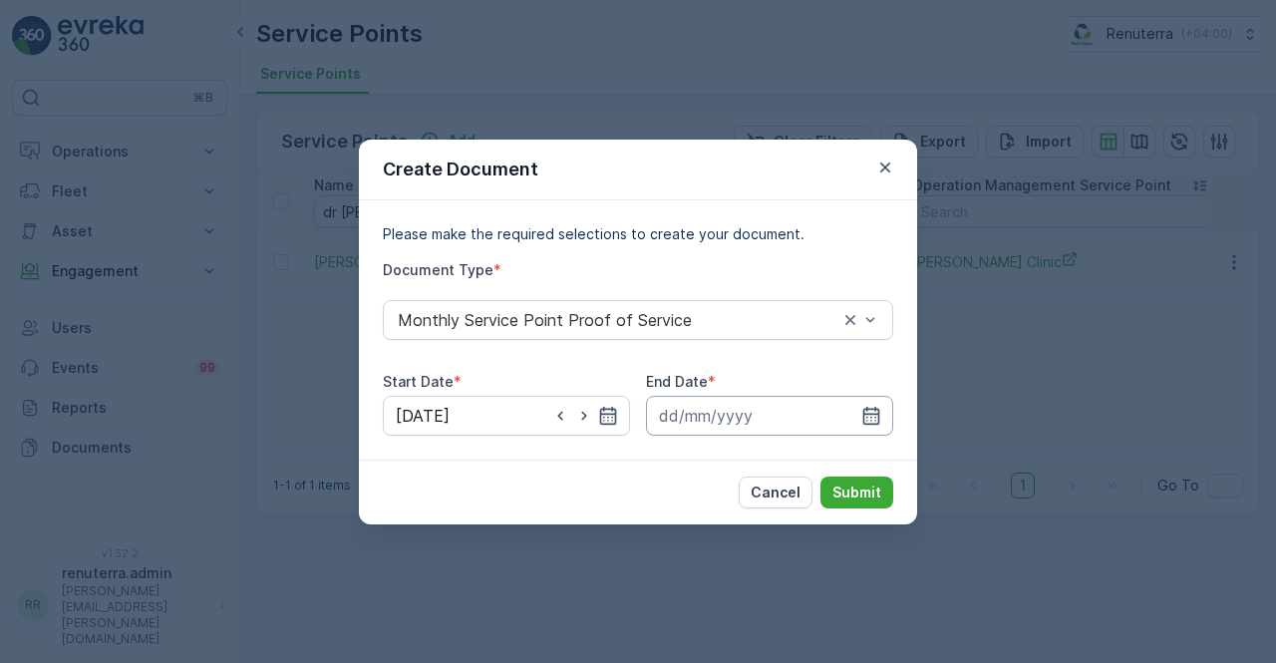
click at [885, 414] on input at bounding box center [769, 416] width 247 height 40
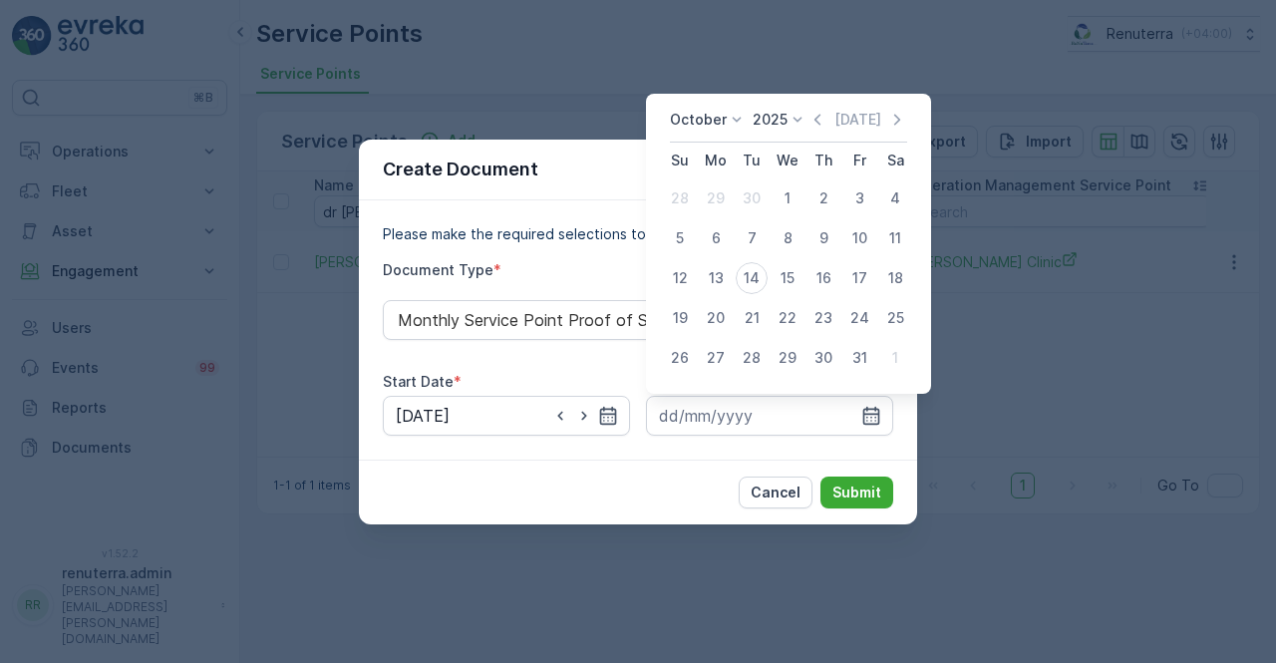
click at [819, 113] on icon "button" at bounding box center [817, 120] width 20 height 20
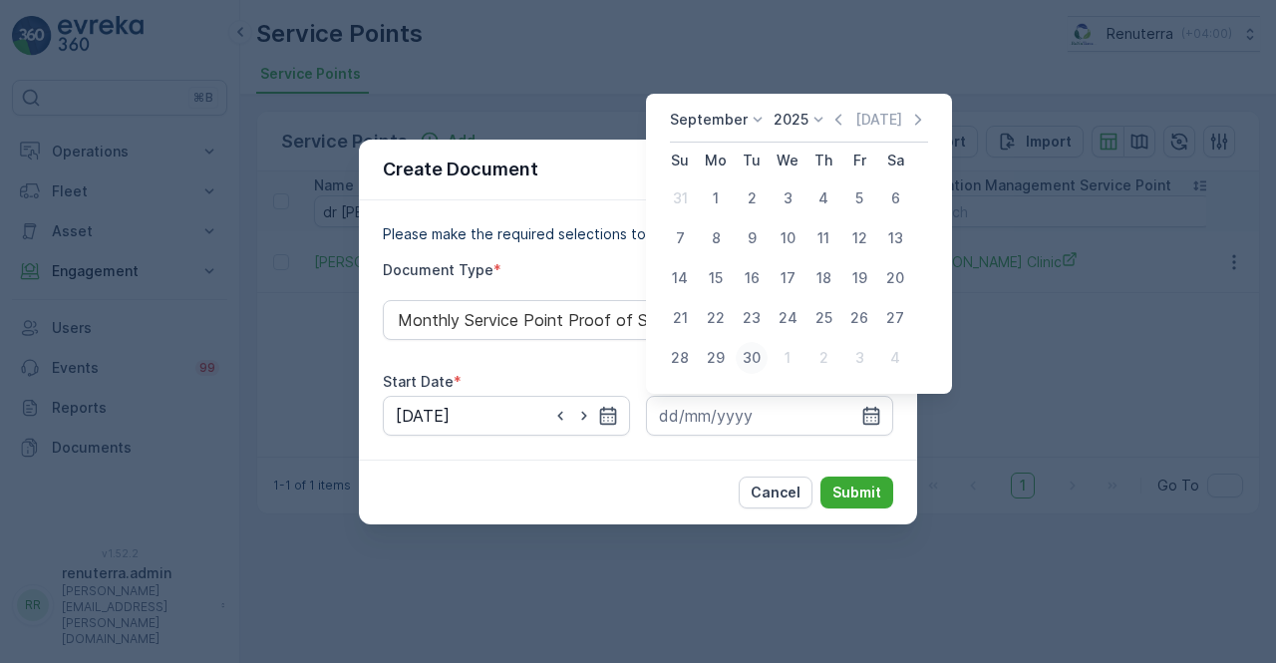
click at [752, 364] on div "30" at bounding box center [752, 358] width 32 height 32
type input "30.09.2025"
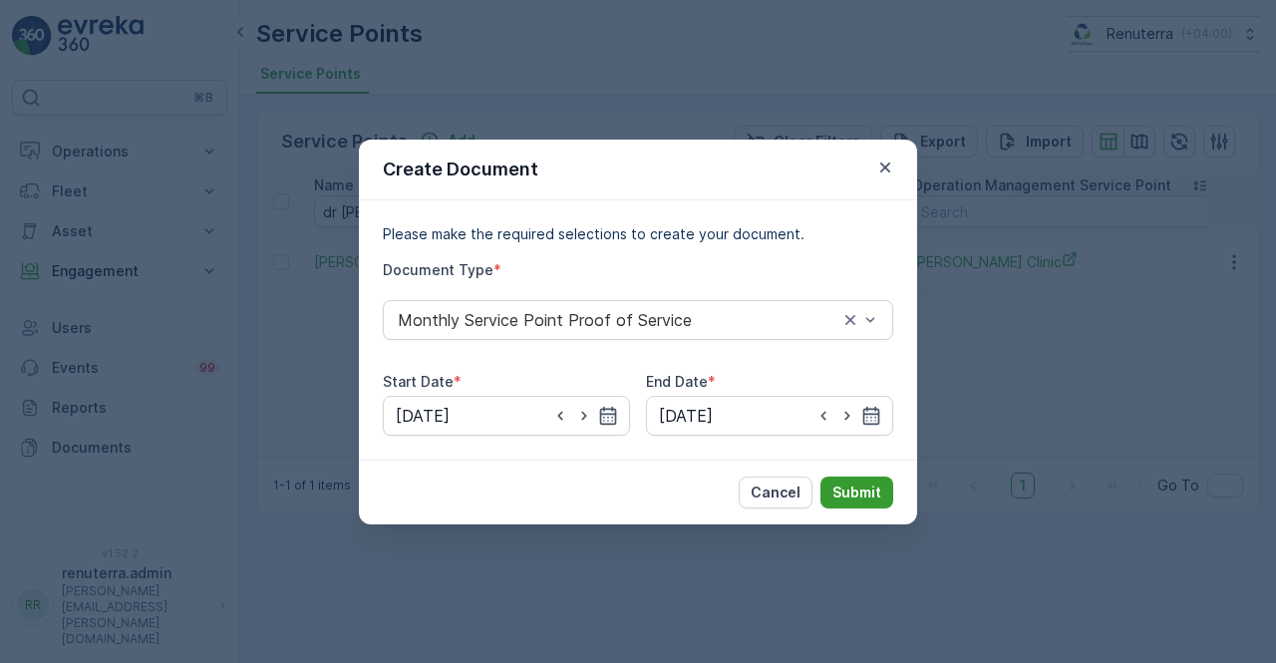
click at [861, 497] on p "Submit" at bounding box center [856, 492] width 49 height 20
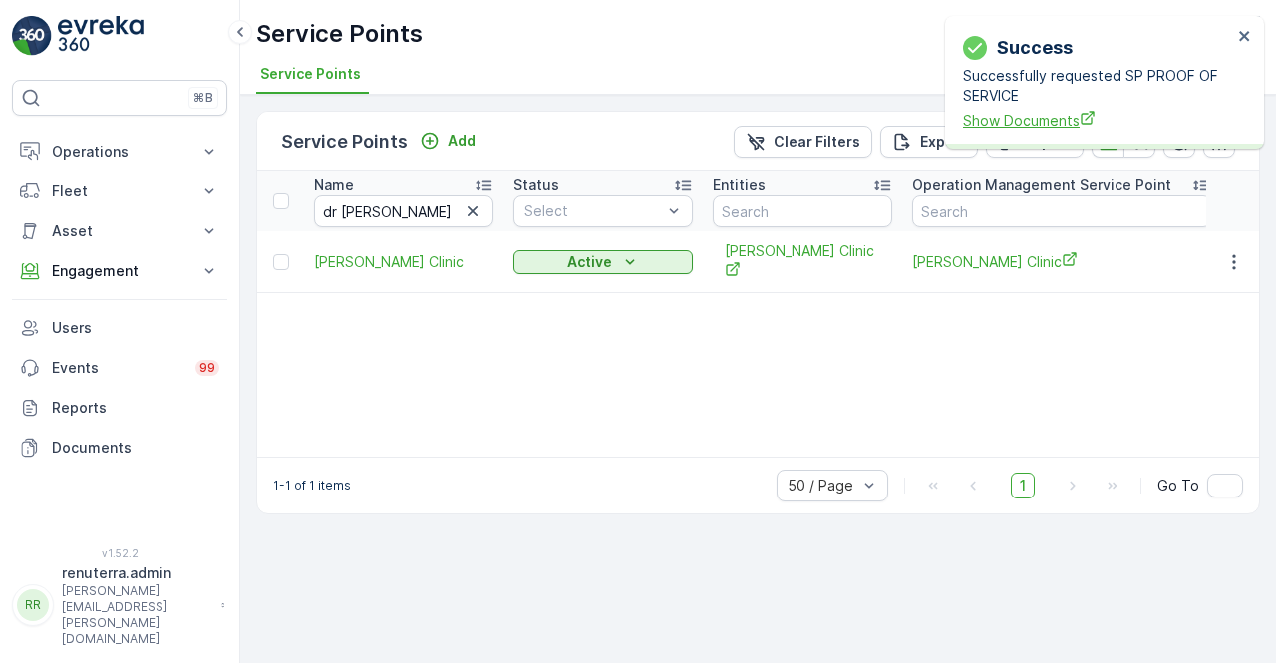
click at [1028, 131] on span "Show Documents" at bounding box center [1097, 120] width 269 height 21
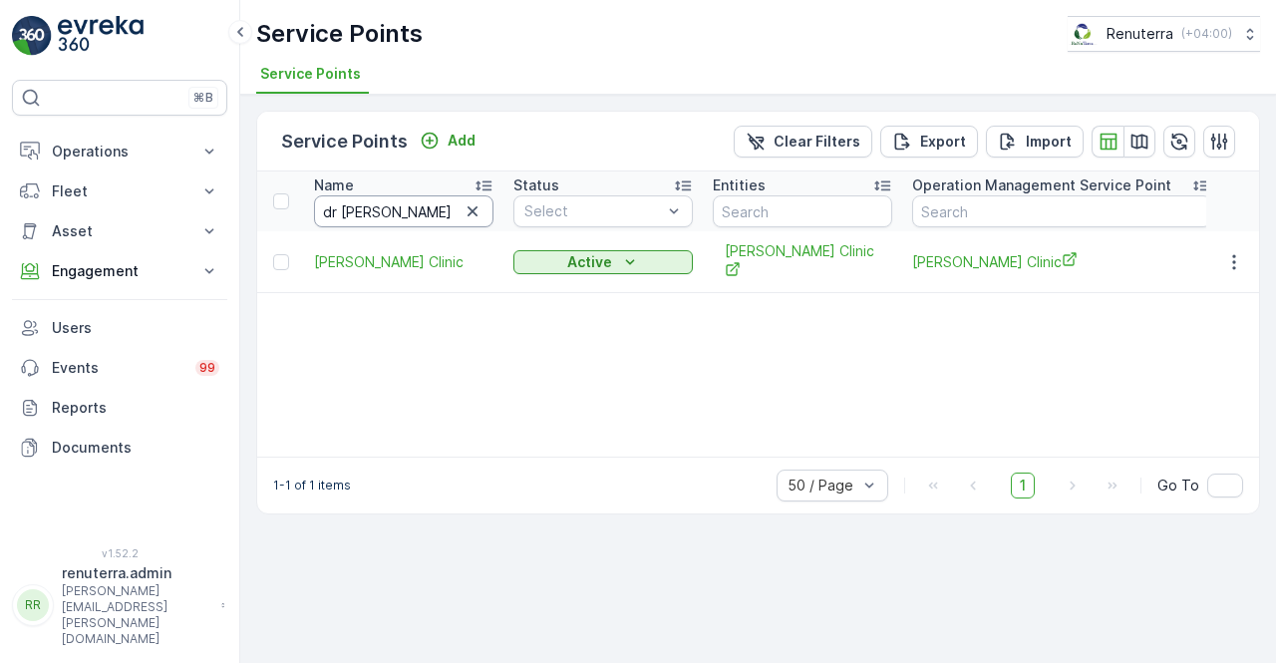
click at [389, 214] on input "dr man" at bounding box center [403, 211] width 179 height 32
type input "dr solim"
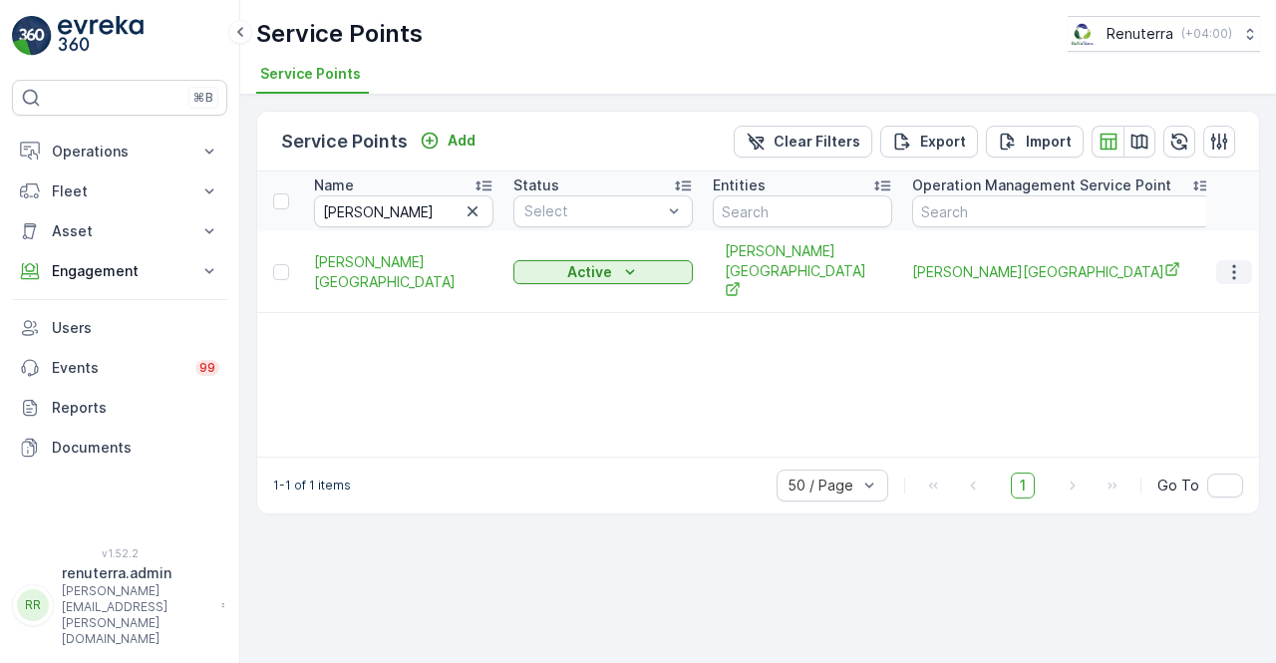
drag, startPoint x: 1235, startPoint y: 264, endPoint x: 1233, endPoint y: 280, distance: 16.1
click at [1236, 266] on icon "button" at bounding box center [1234, 272] width 20 height 20
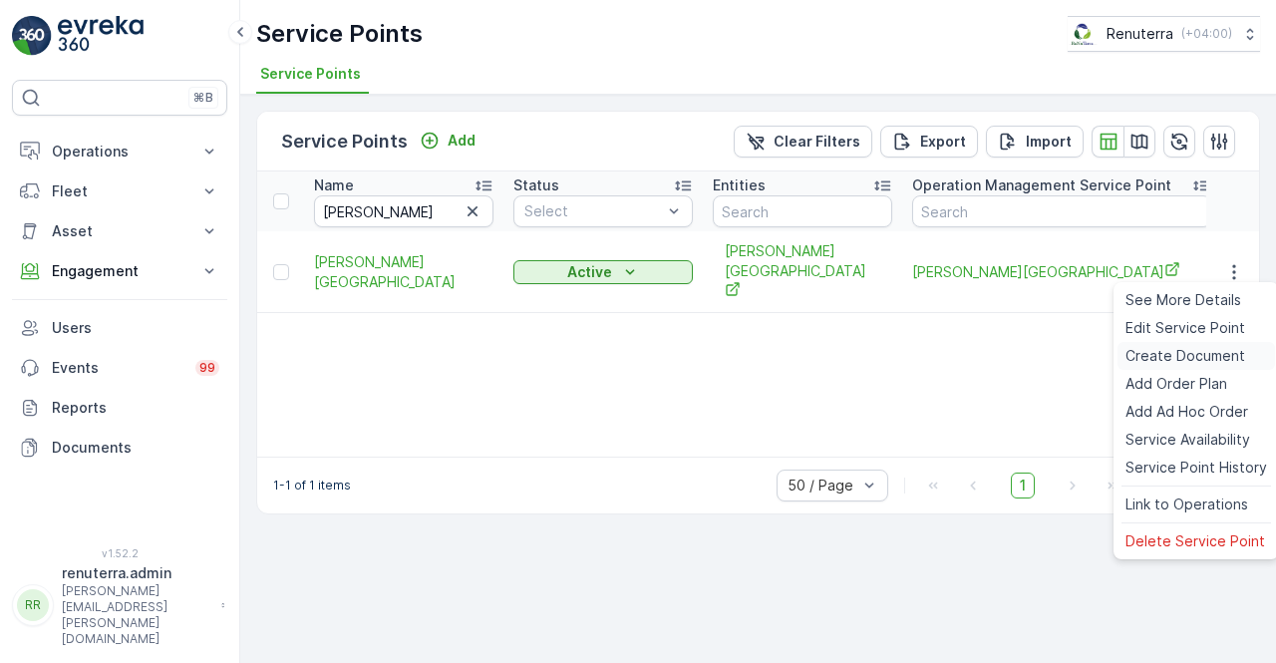
click at [1177, 360] on span "Create Document" at bounding box center [1185, 356] width 120 height 20
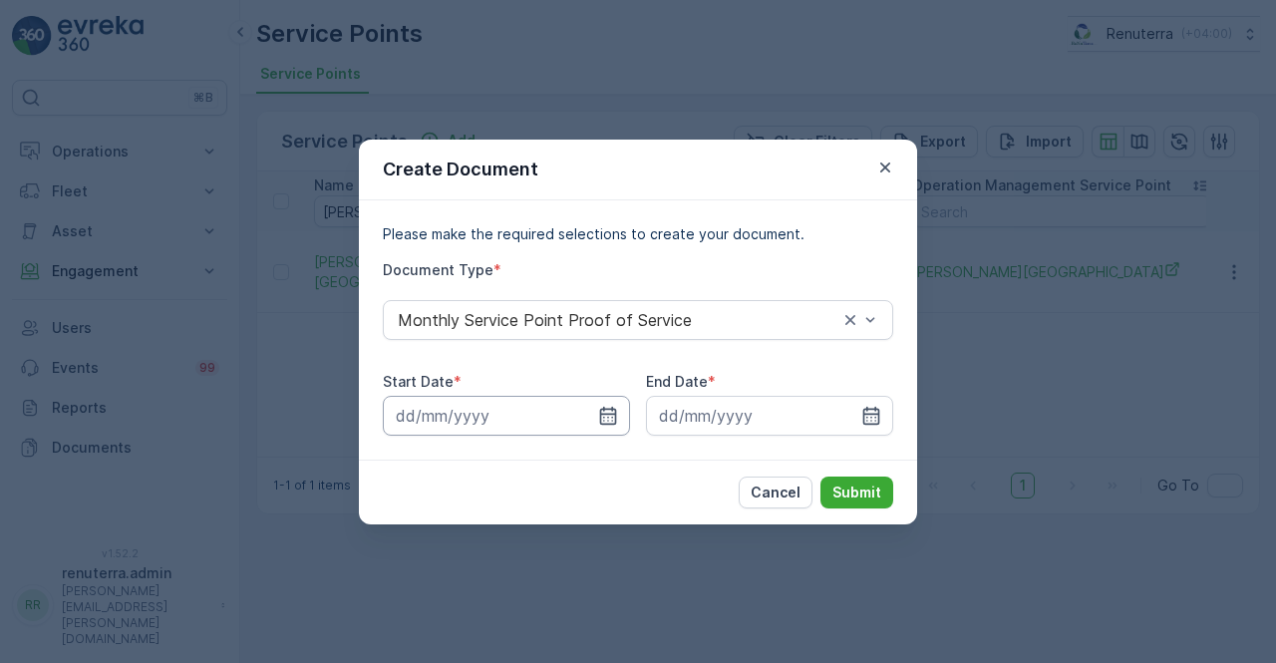
drag, startPoint x: 604, startPoint y: 418, endPoint x: 612, endPoint y: 403, distance: 16.9
click at [604, 417] on icon "button" at bounding box center [608, 416] width 20 height 20
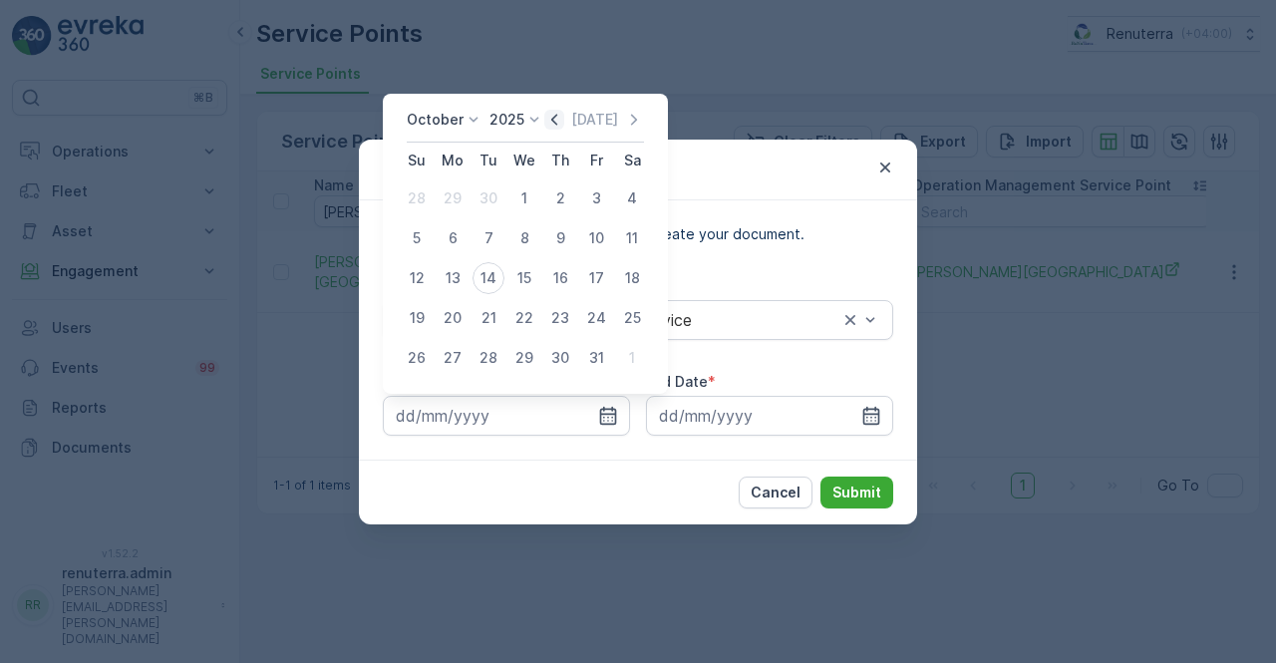
click at [554, 127] on icon "button" at bounding box center [554, 120] width 20 height 20
click at [456, 192] on div "1" at bounding box center [453, 198] width 32 height 32
type input "01.09.2025"
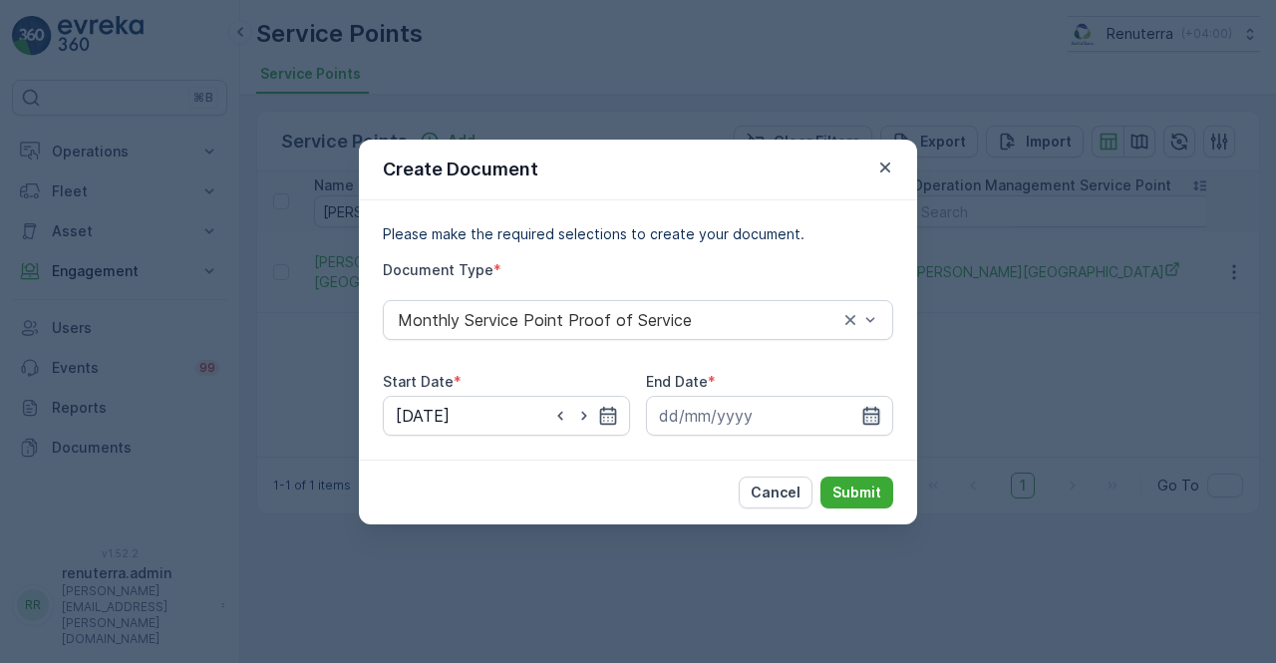
click at [869, 416] on icon "button" at bounding box center [871, 416] width 20 height 20
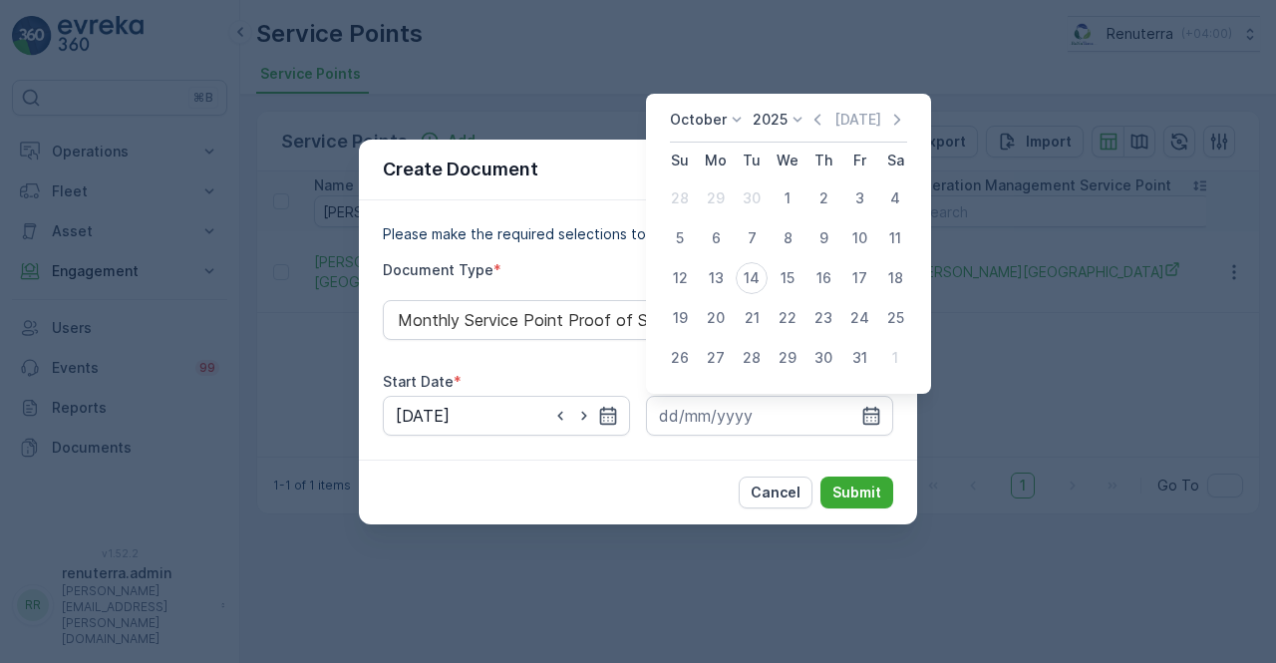
click at [825, 110] on icon "button" at bounding box center [817, 120] width 20 height 20
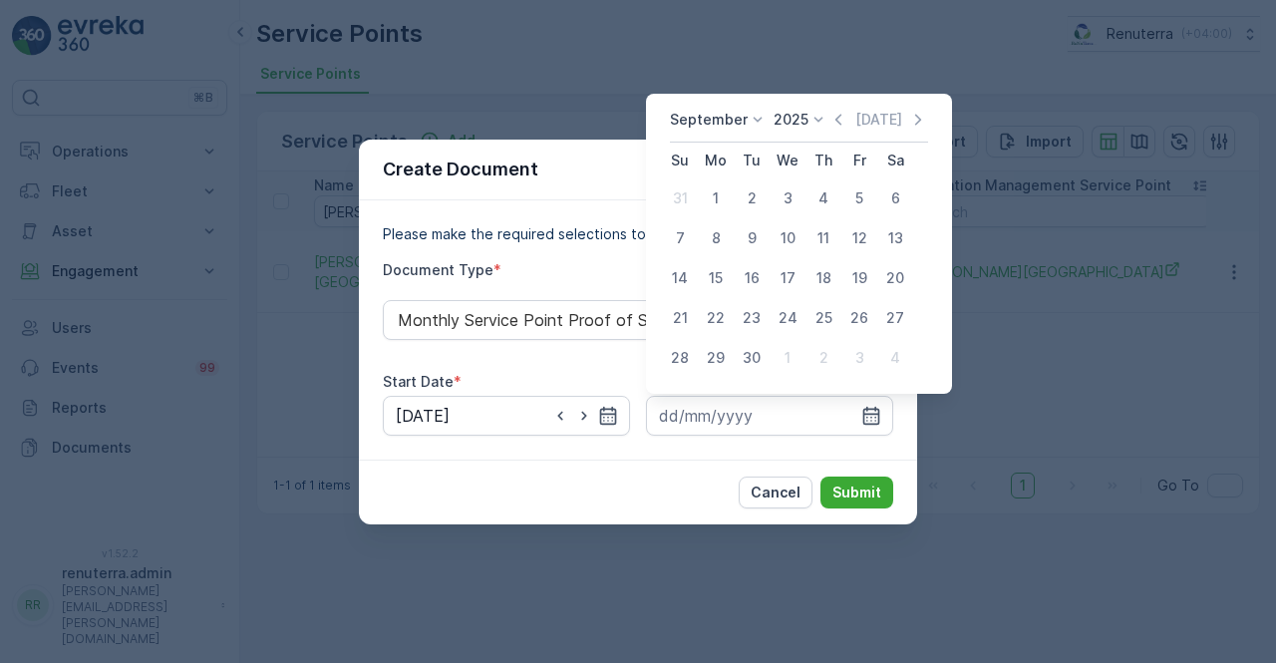
drag, startPoint x: 743, startPoint y: 354, endPoint x: 752, endPoint y: 362, distance: 12.0
click at [746, 356] on div "30" at bounding box center [752, 358] width 32 height 32
type input "30.09.2025"
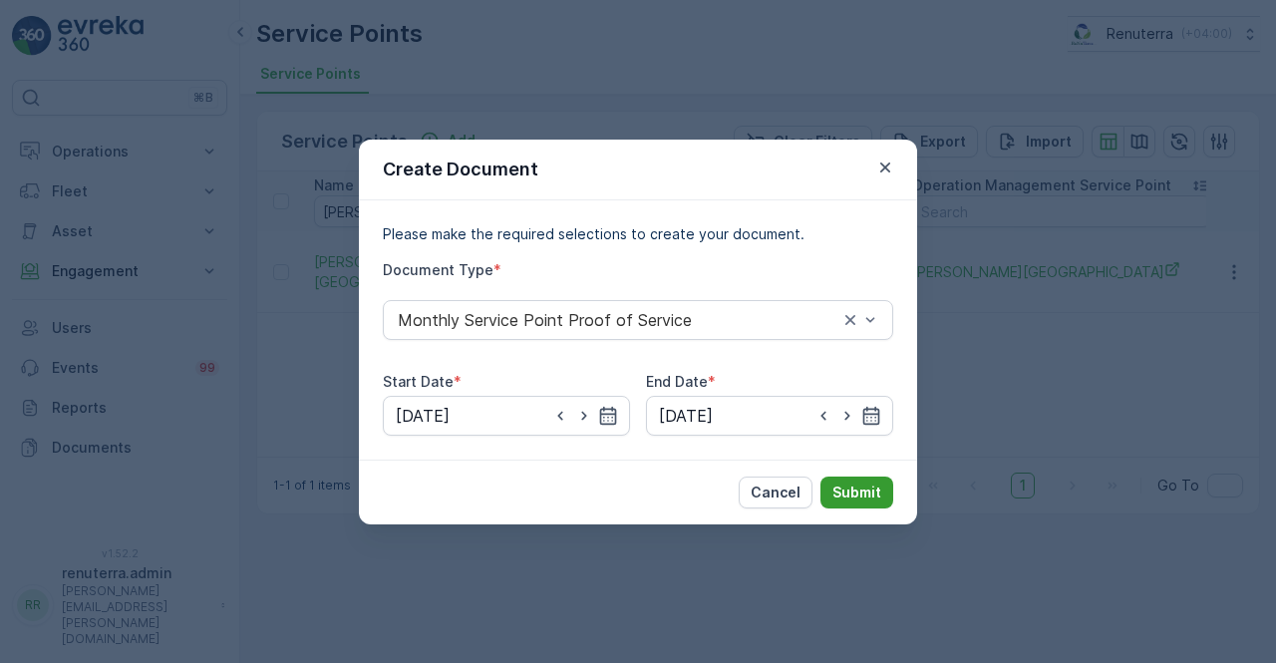
click at [870, 495] on p "Submit" at bounding box center [856, 492] width 49 height 20
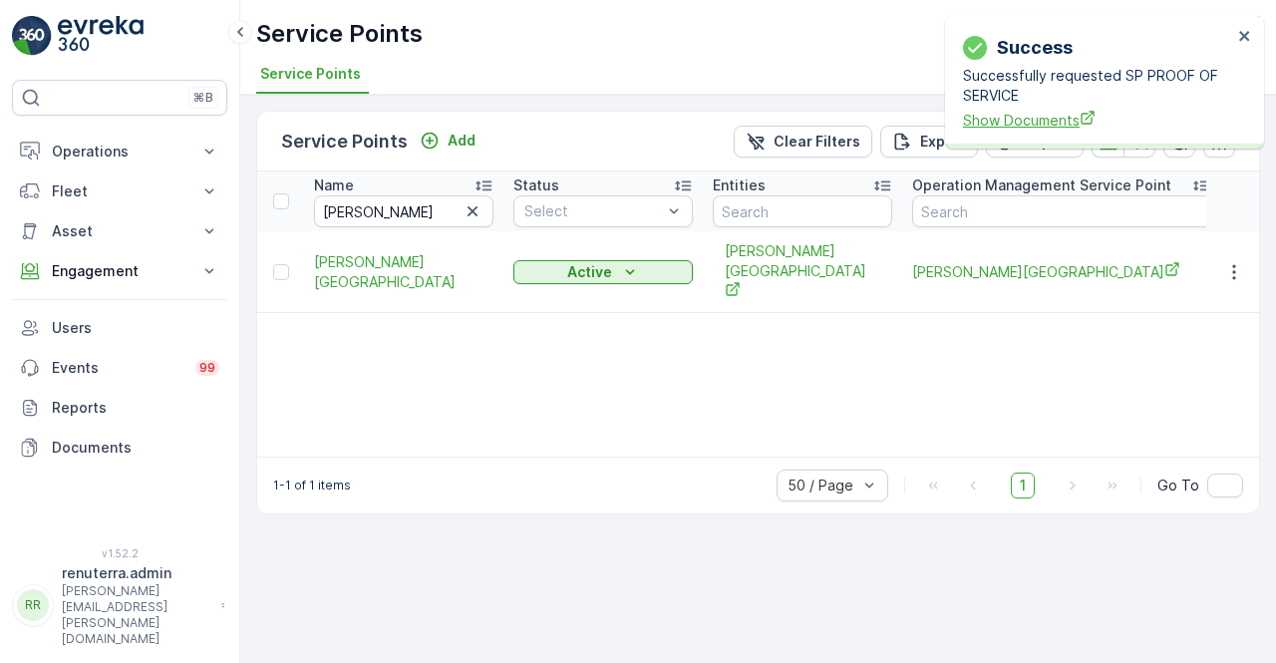
click at [1021, 117] on span "Show Documents" at bounding box center [1097, 120] width 269 height 21
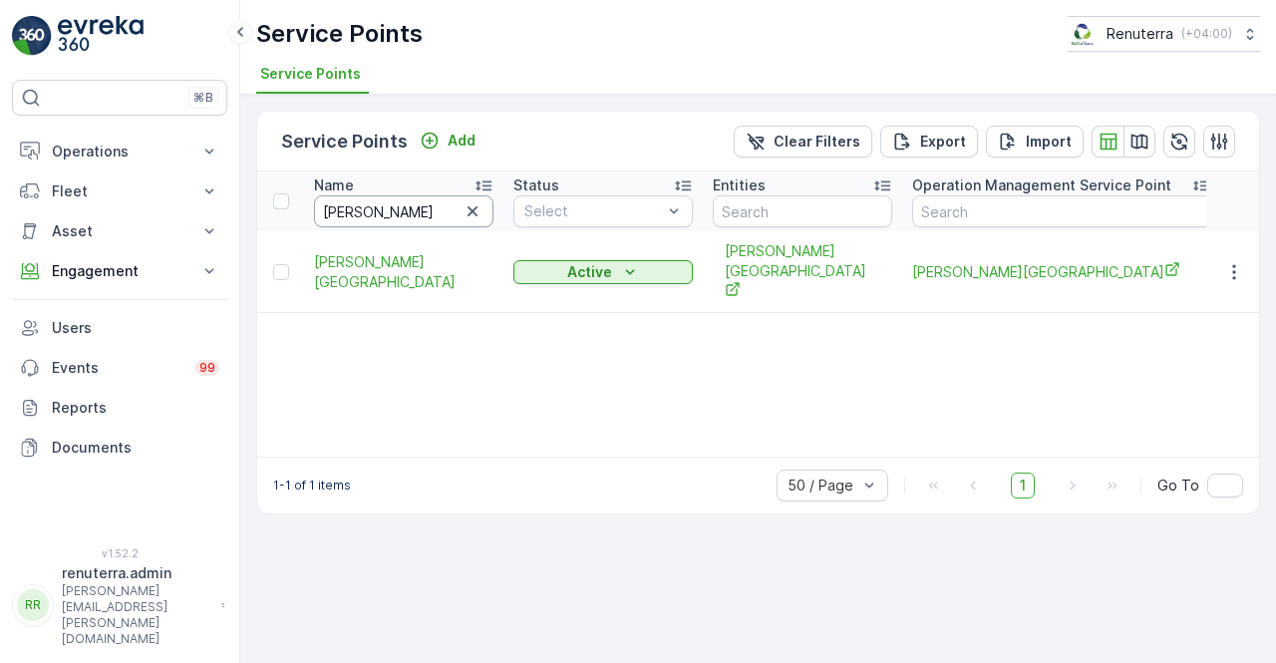
click at [376, 210] on input "dr solim" at bounding box center [403, 211] width 179 height 32
type input "d"
type input "a"
type input "dear"
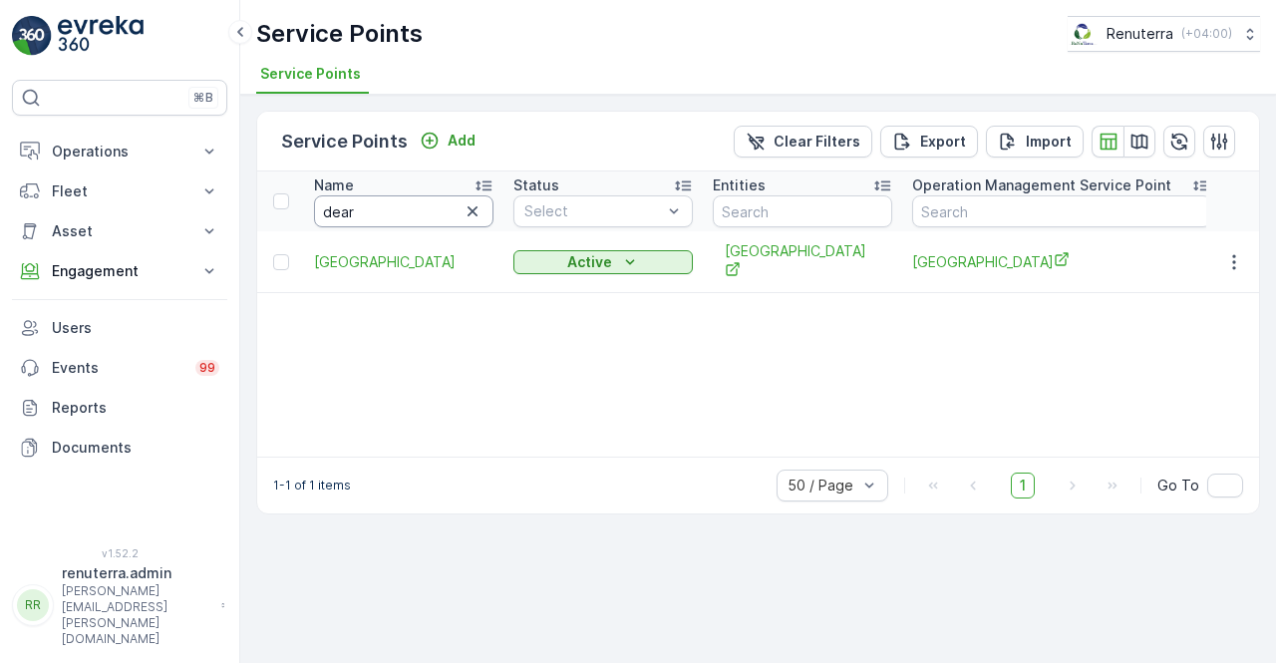
click at [373, 217] on input "dear" at bounding box center [403, 211] width 179 height 32
type input "dearm"
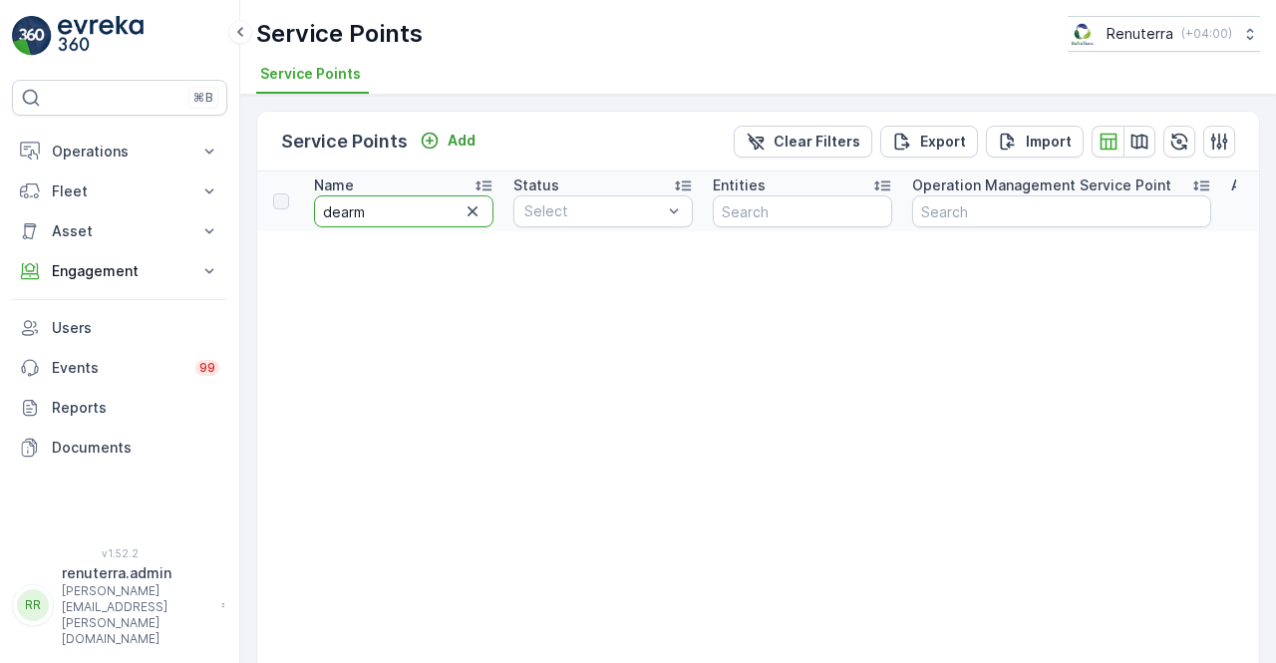
click at [373, 217] on input "dearm" at bounding box center [403, 211] width 179 height 32
type input "drea"
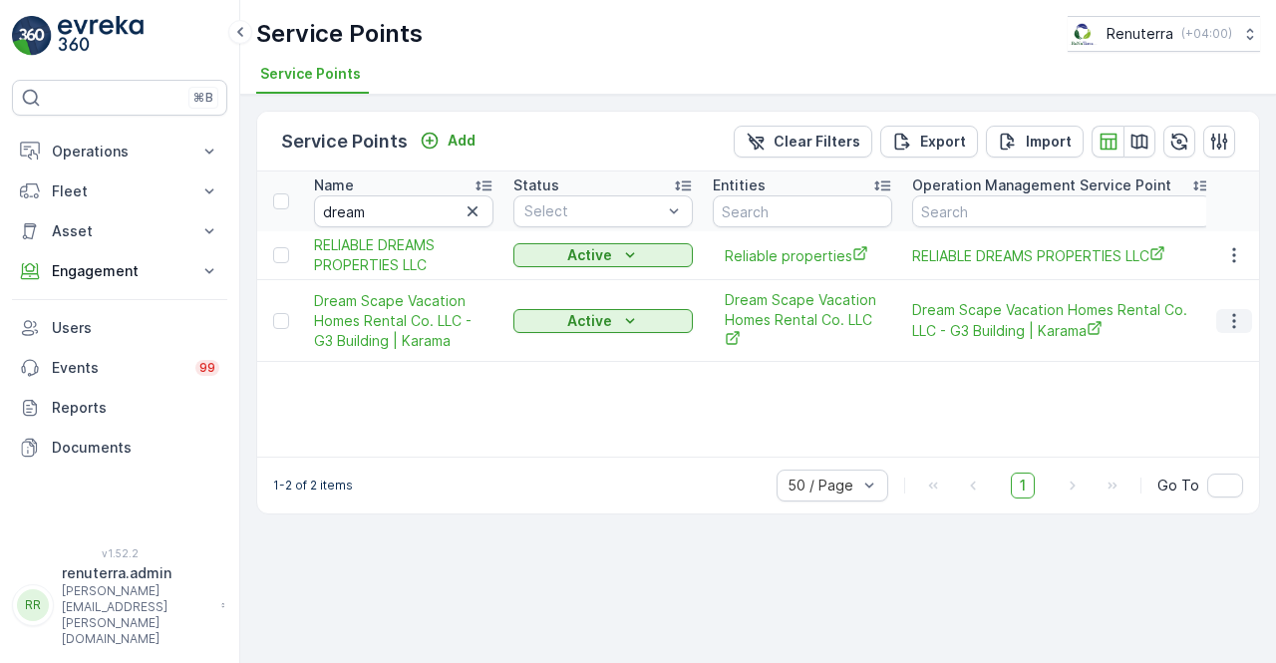
click at [1238, 322] on icon "button" at bounding box center [1234, 321] width 20 height 20
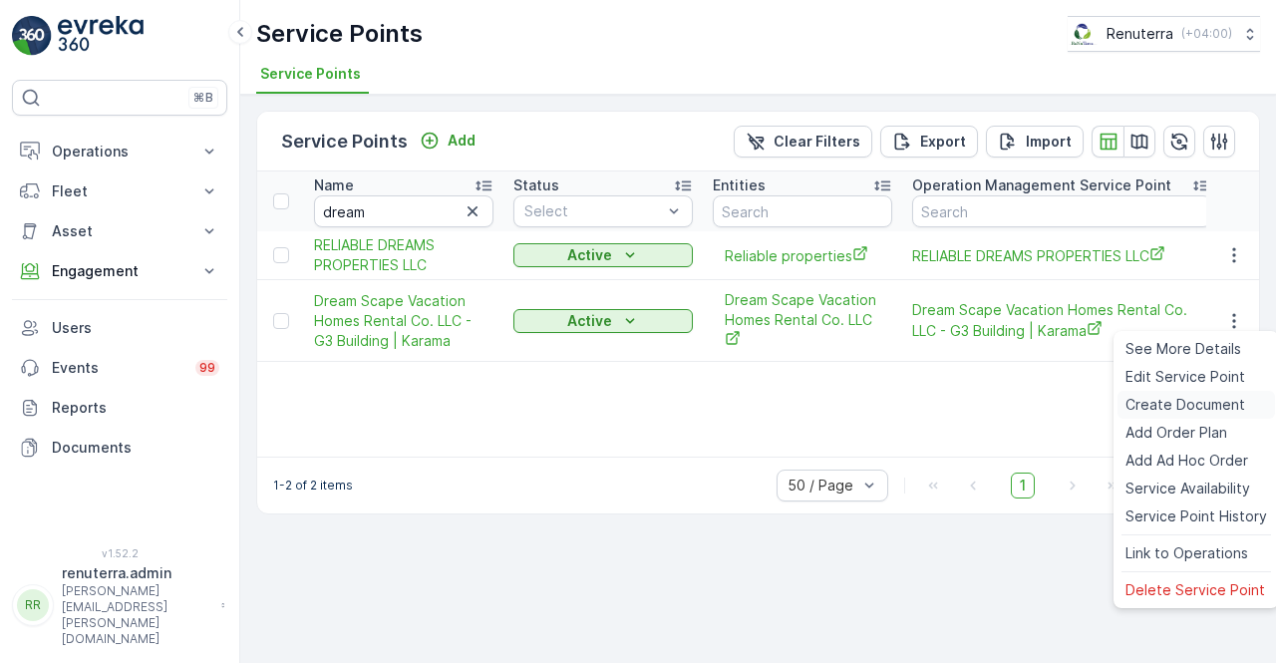
click at [1183, 404] on span "Create Document" at bounding box center [1185, 405] width 120 height 20
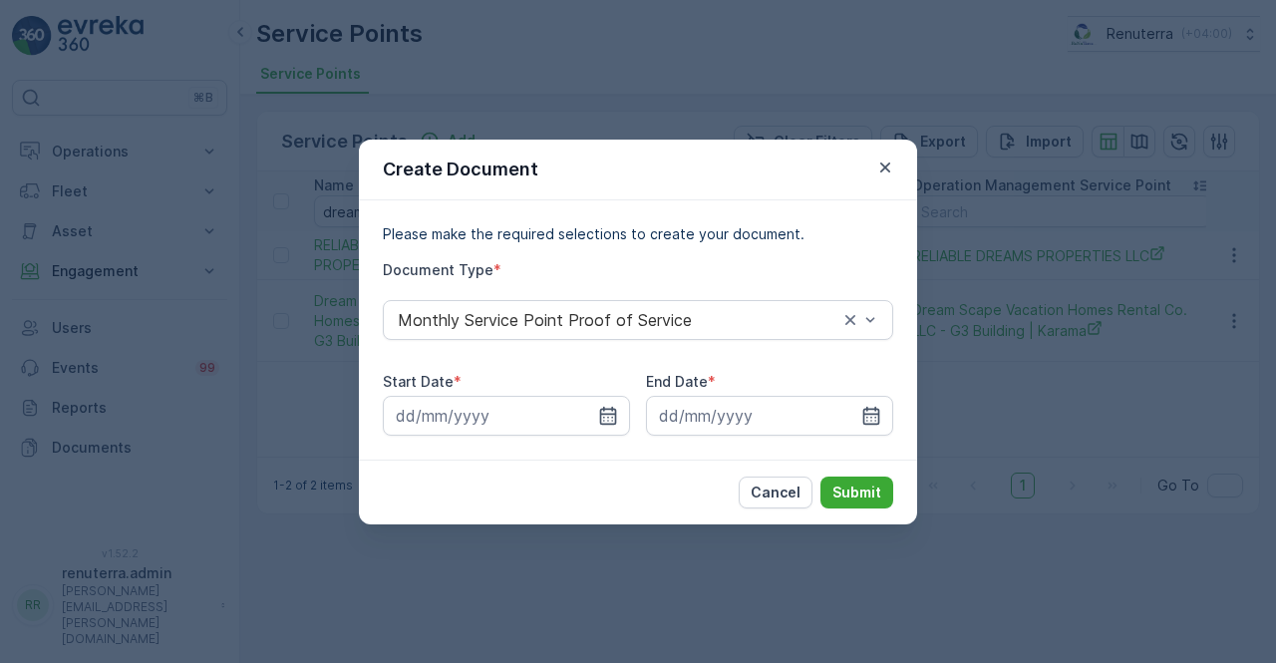
drag, startPoint x: 605, startPoint y: 416, endPoint x: 640, endPoint y: 410, distance: 35.4
click at [610, 424] on icon "button" at bounding box center [608, 416] width 20 height 20
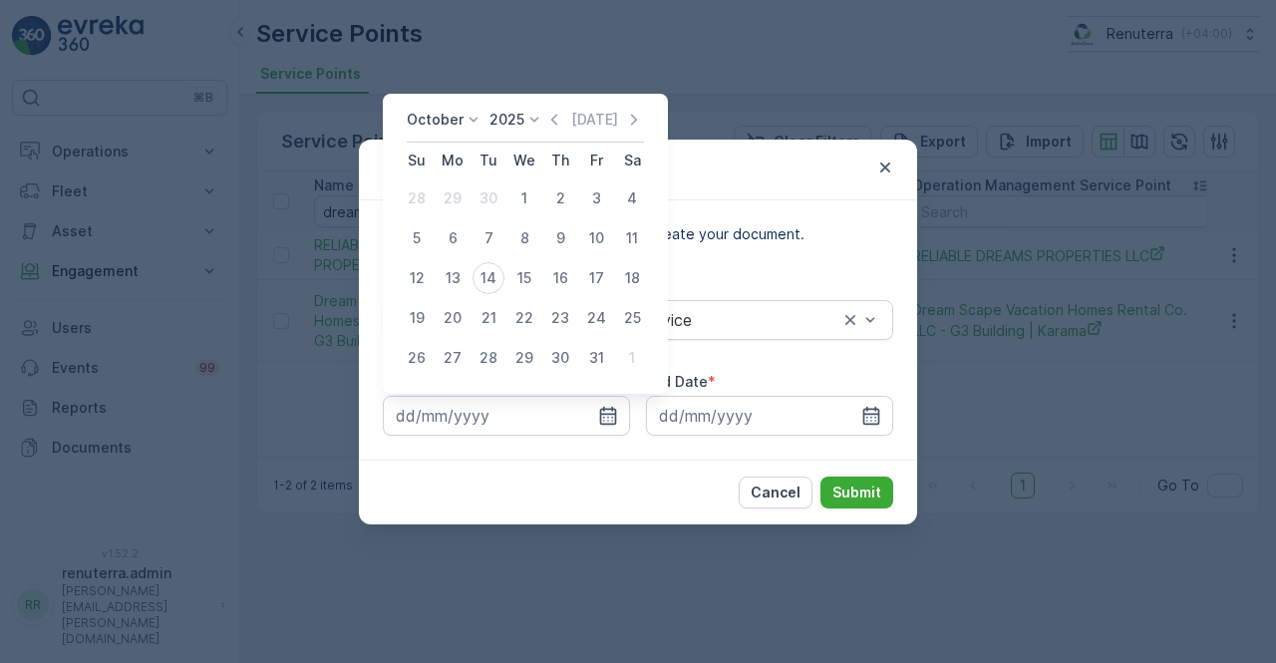
click at [554, 117] on icon "button" at bounding box center [554, 120] width 20 height 20
click at [460, 204] on div "1" at bounding box center [453, 198] width 32 height 32
type input "01.09.2025"
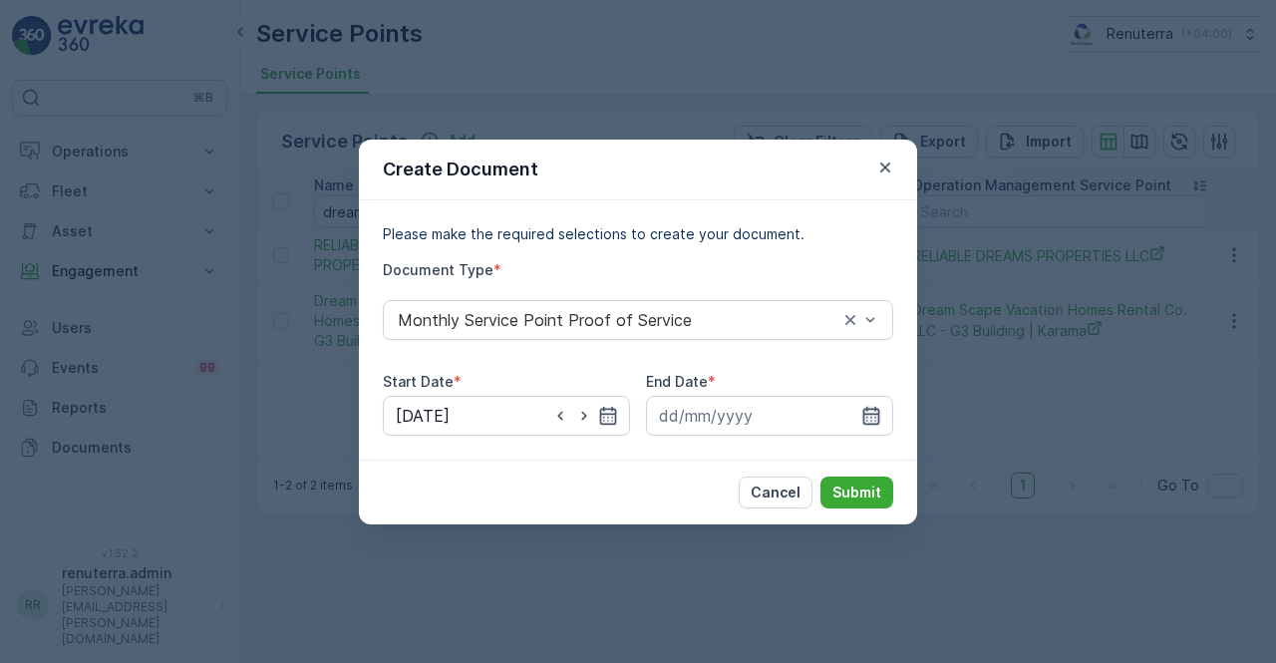
click at [877, 423] on icon "button" at bounding box center [871, 415] width 17 height 18
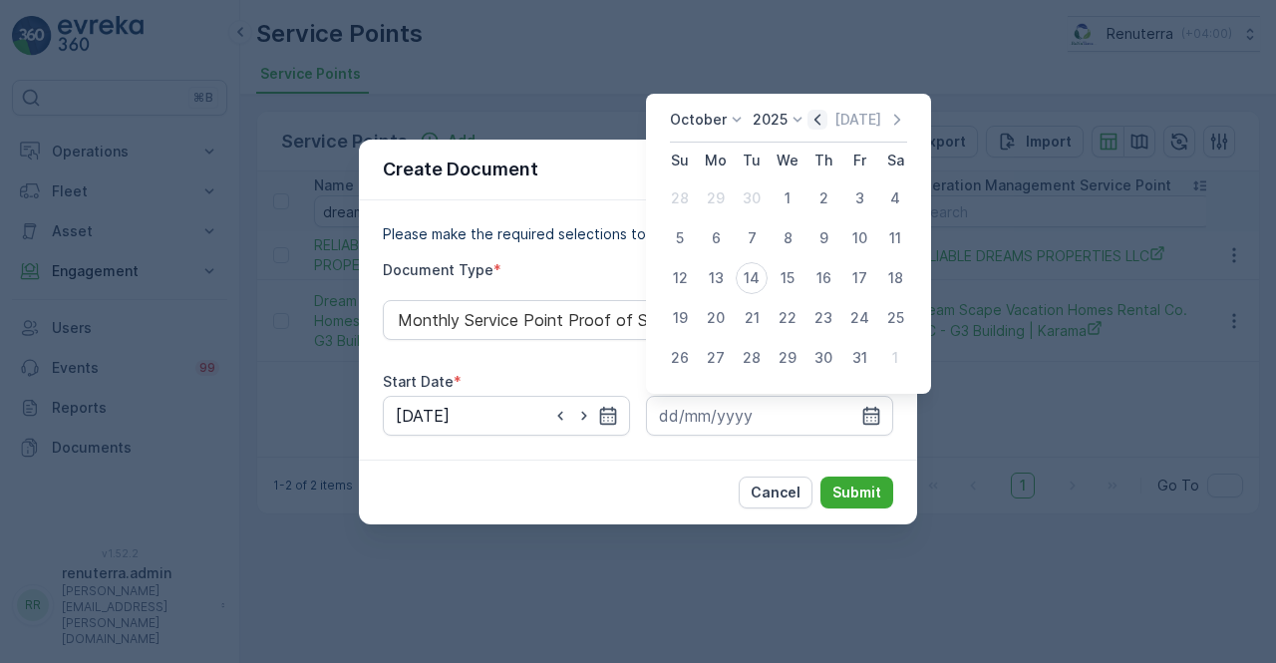
click at [824, 119] on icon "button" at bounding box center [817, 120] width 20 height 20
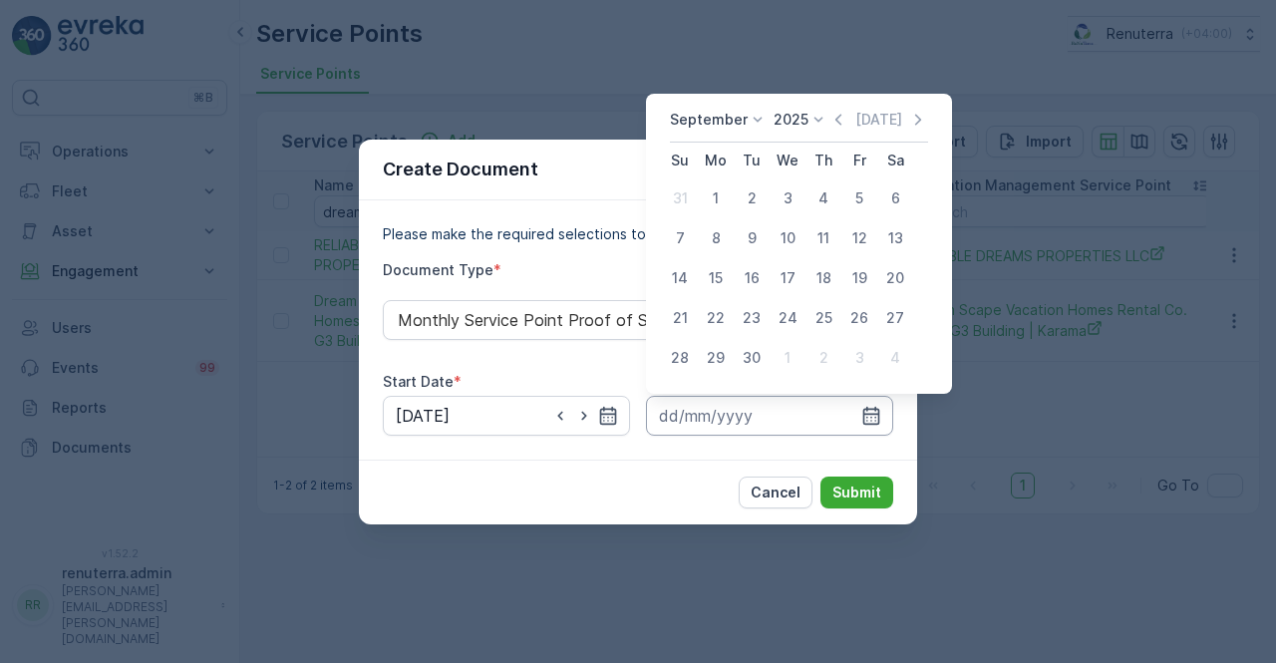
drag, startPoint x: 750, startPoint y: 366, endPoint x: 787, endPoint y: 417, distance: 62.8
click at [750, 366] on div "30" at bounding box center [752, 358] width 32 height 32
type input "30.09.2025"
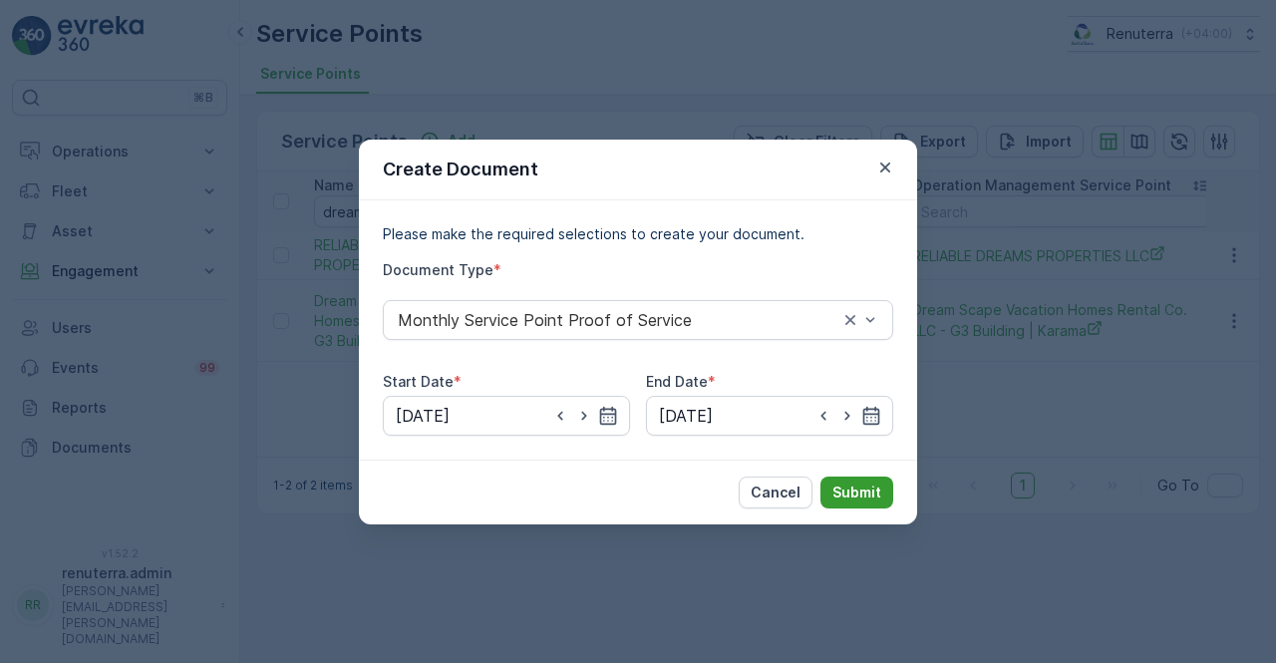
click at [845, 486] on p "Submit" at bounding box center [856, 492] width 49 height 20
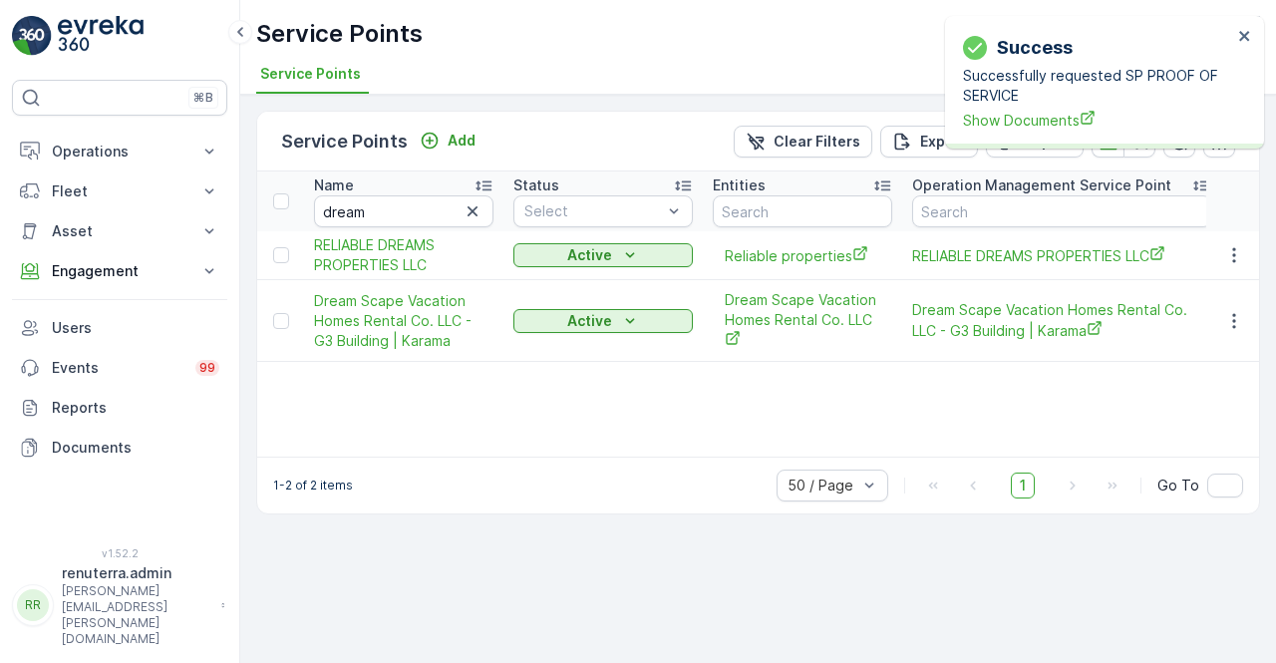
click at [1011, 103] on p "Successfully requested SP PROOF OF SERVICE" at bounding box center [1097, 86] width 269 height 40
click at [1015, 123] on span "Show Documents" at bounding box center [1097, 120] width 269 height 21
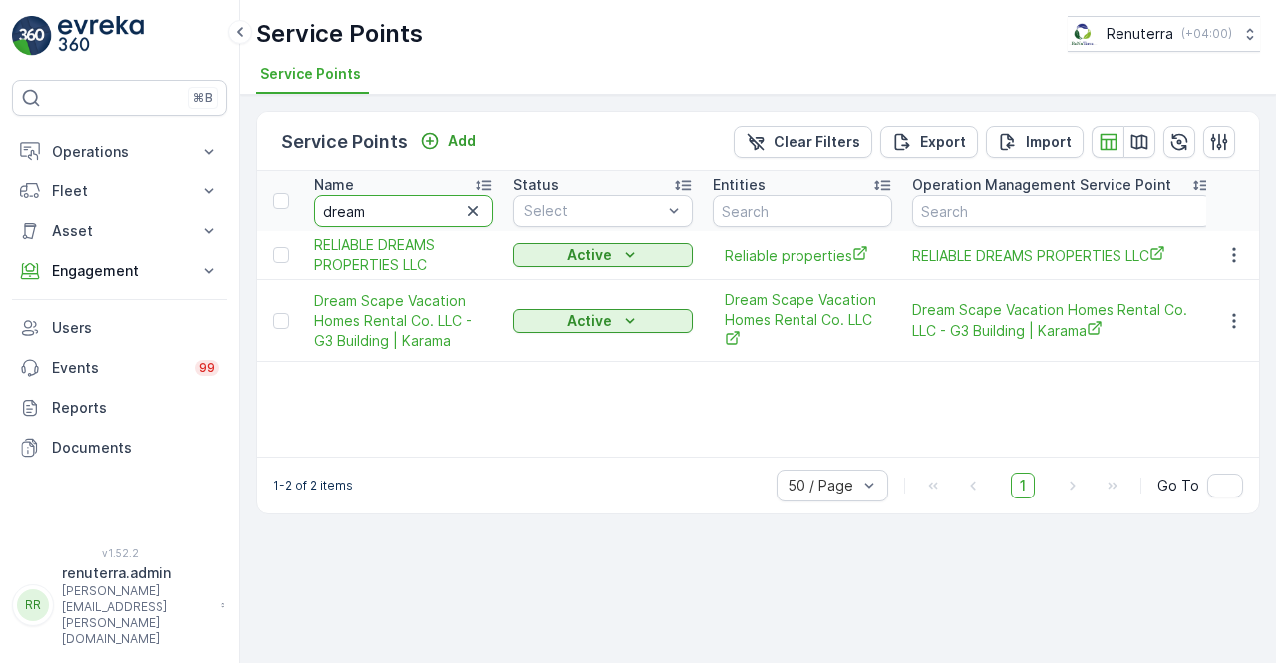
click at [383, 214] on input "dream" at bounding box center [403, 211] width 179 height 32
type input "d"
click at [383, 214] on input "text" at bounding box center [403, 211] width 179 height 32
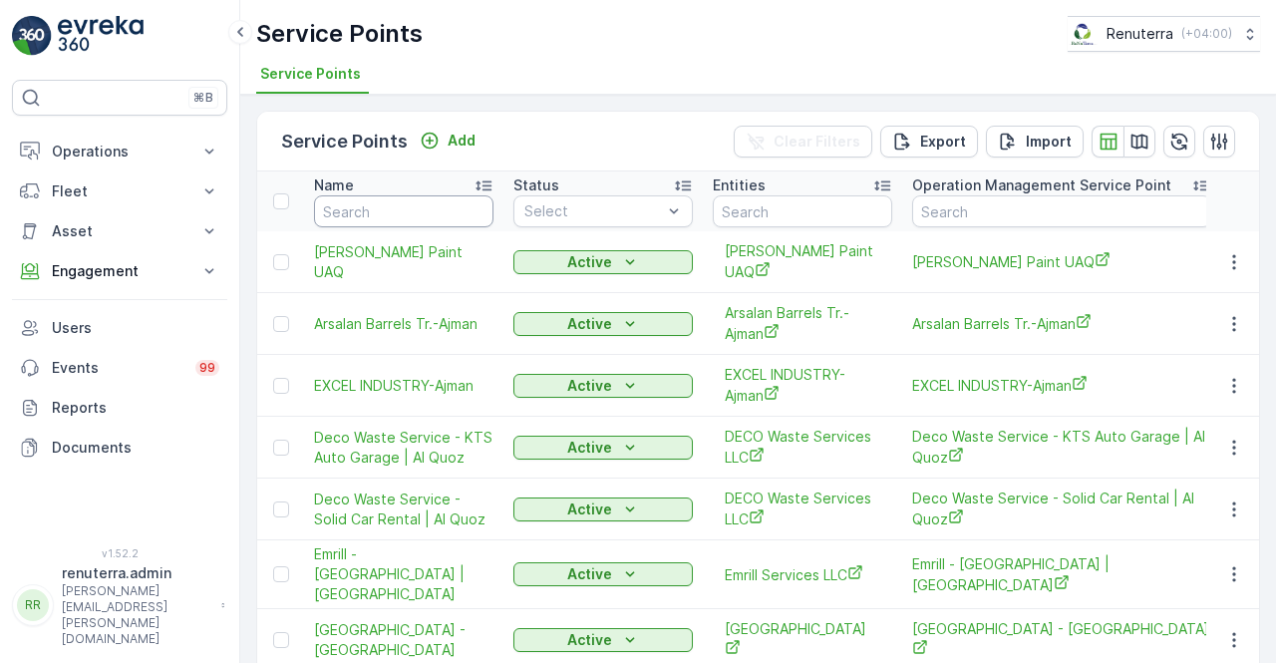
click at [383, 214] on input "text" at bounding box center [403, 211] width 179 height 32
type input "cost"
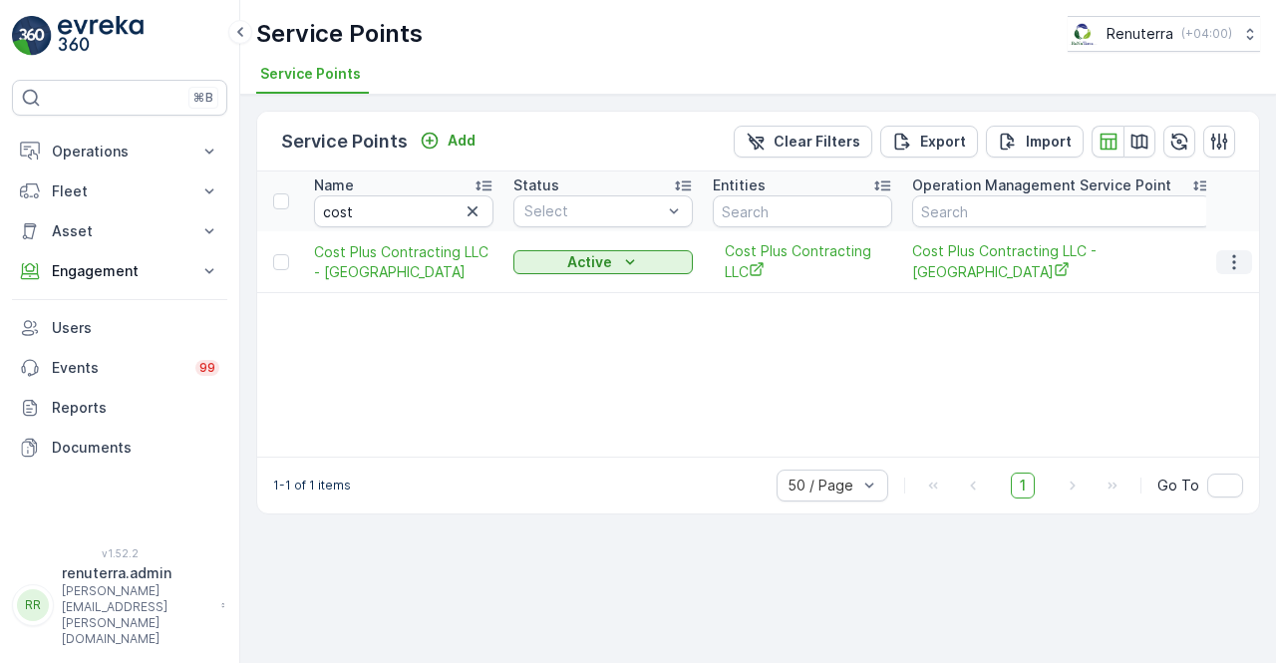
click at [1234, 262] on icon "button" at bounding box center [1234, 262] width 20 height 20
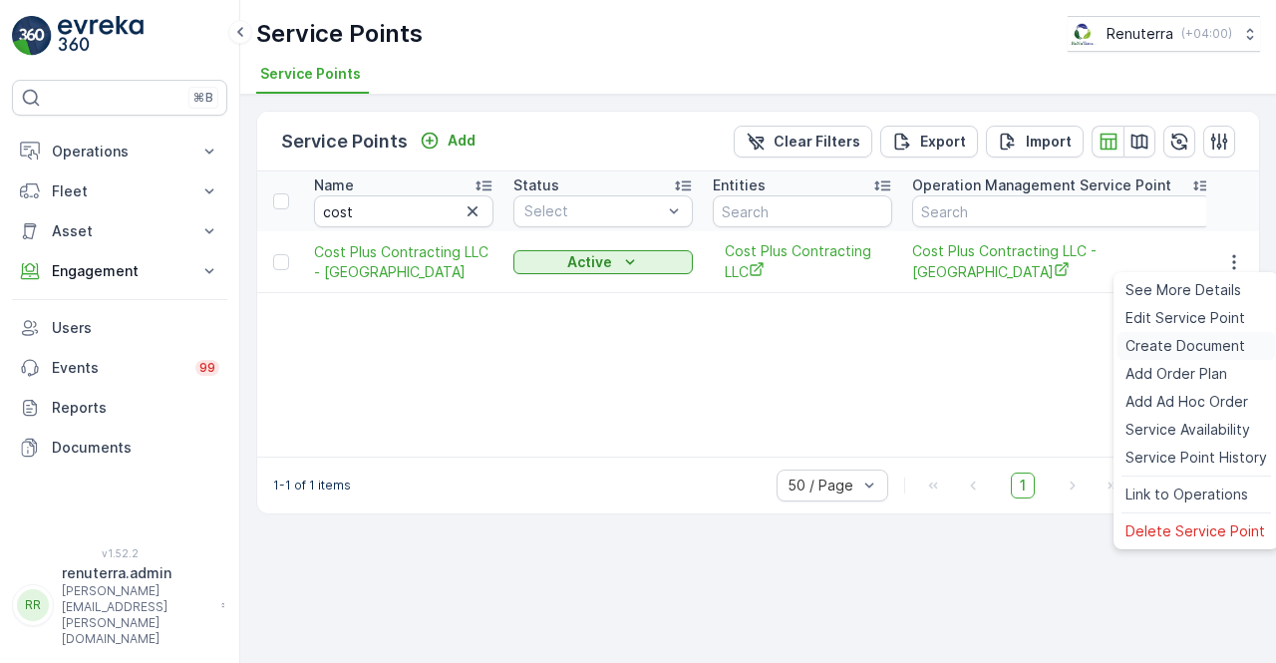
click at [1167, 336] on div "Create Document" at bounding box center [1196, 346] width 158 height 28
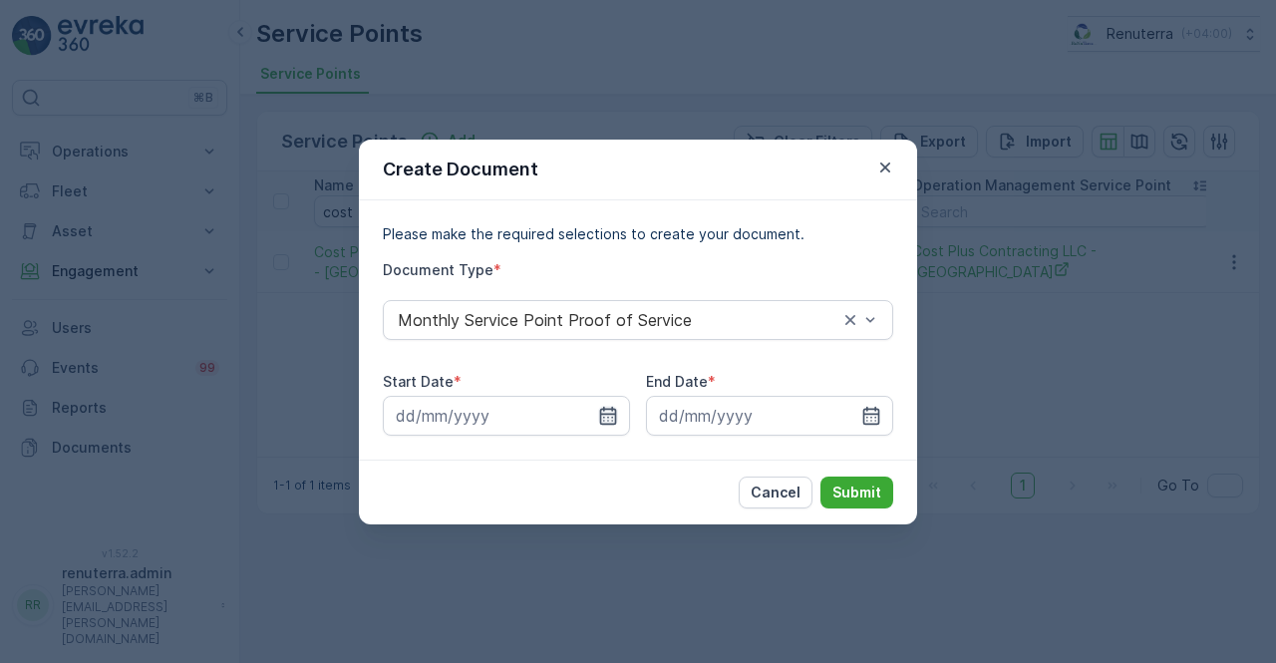
click at [604, 420] on icon "button" at bounding box center [608, 415] width 17 height 18
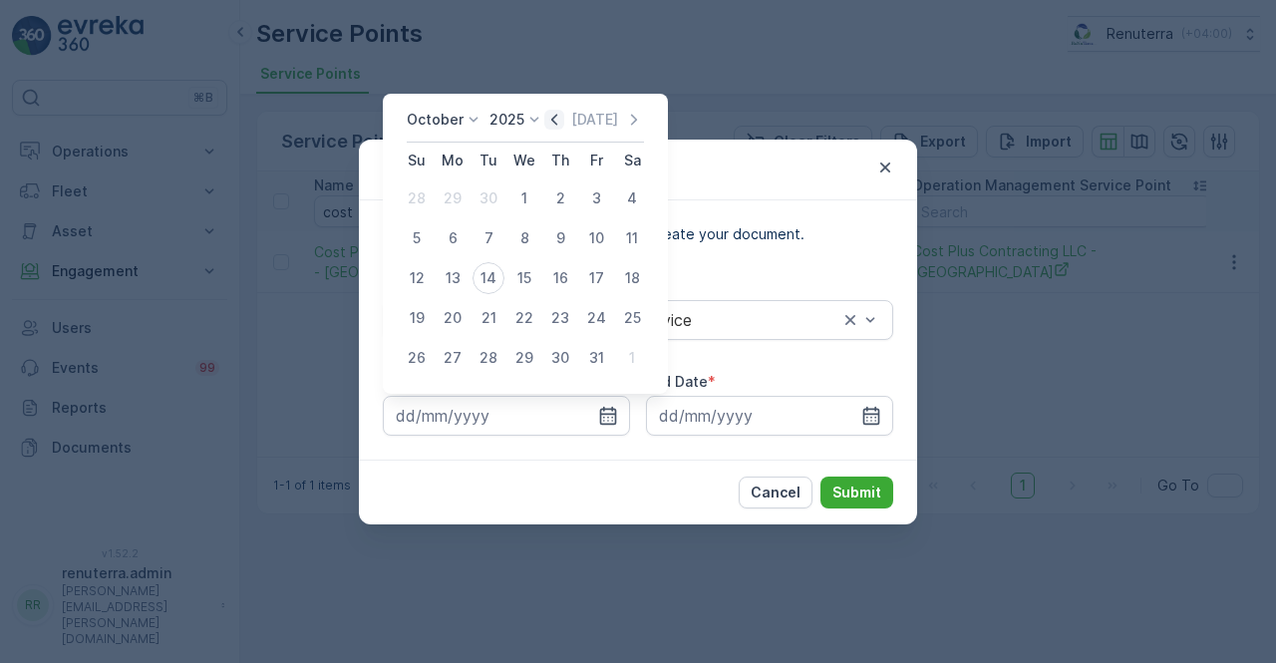
click at [555, 121] on icon "button" at bounding box center [554, 120] width 20 height 20
click at [447, 201] on div "1" at bounding box center [453, 198] width 32 height 32
type input "01.09.2025"
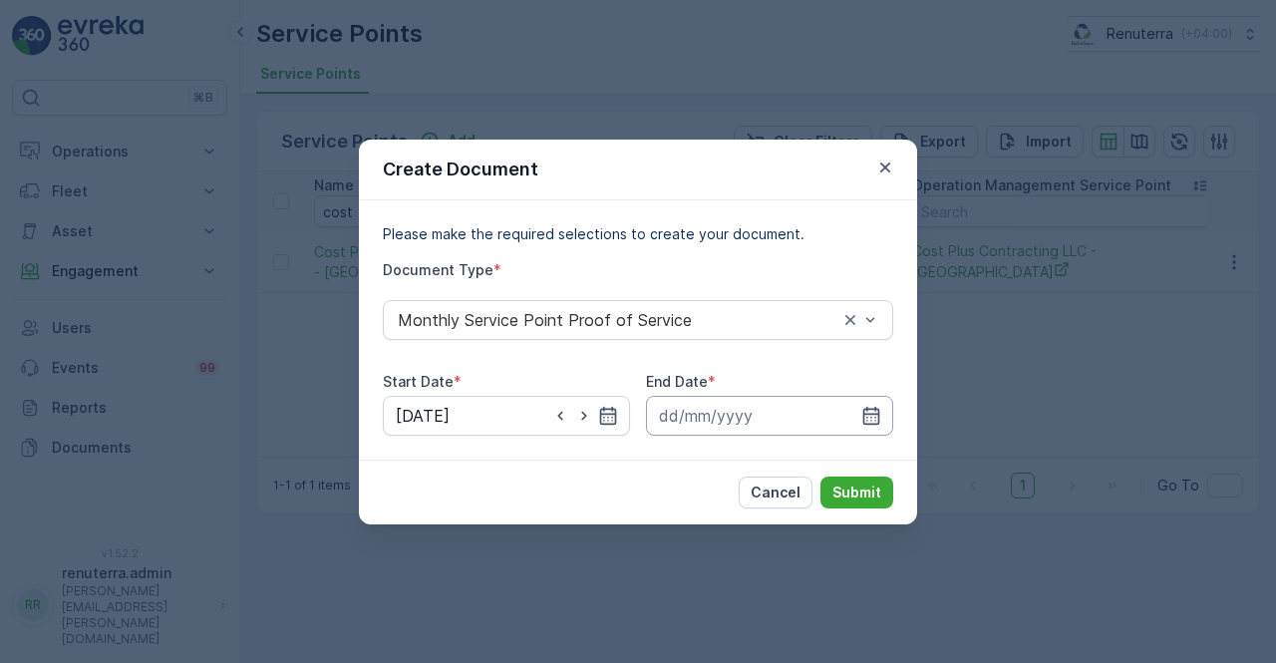
drag, startPoint x: 883, startPoint y: 414, endPoint x: 881, endPoint y: 400, distance: 14.1
click at [886, 402] on input at bounding box center [769, 416] width 247 height 40
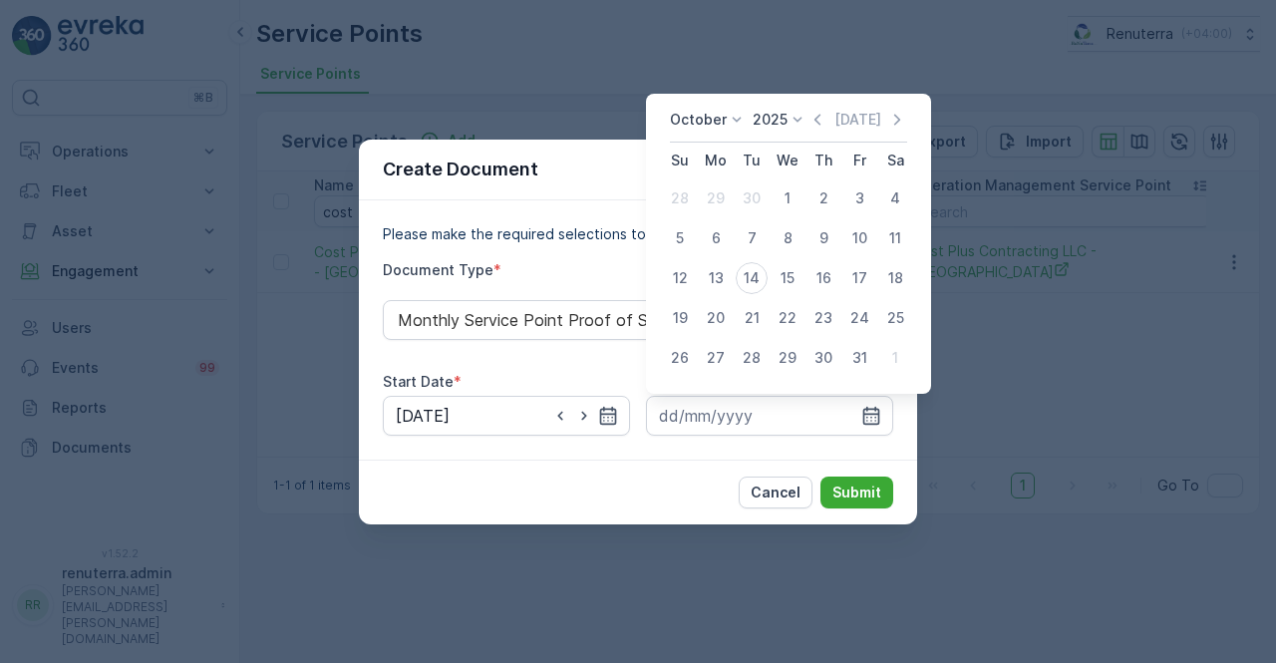
drag, startPoint x: 827, startPoint y: 111, endPoint x: 814, endPoint y: 147, distance: 38.2
click at [827, 112] on icon "button" at bounding box center [817, 120] width 20 height 20
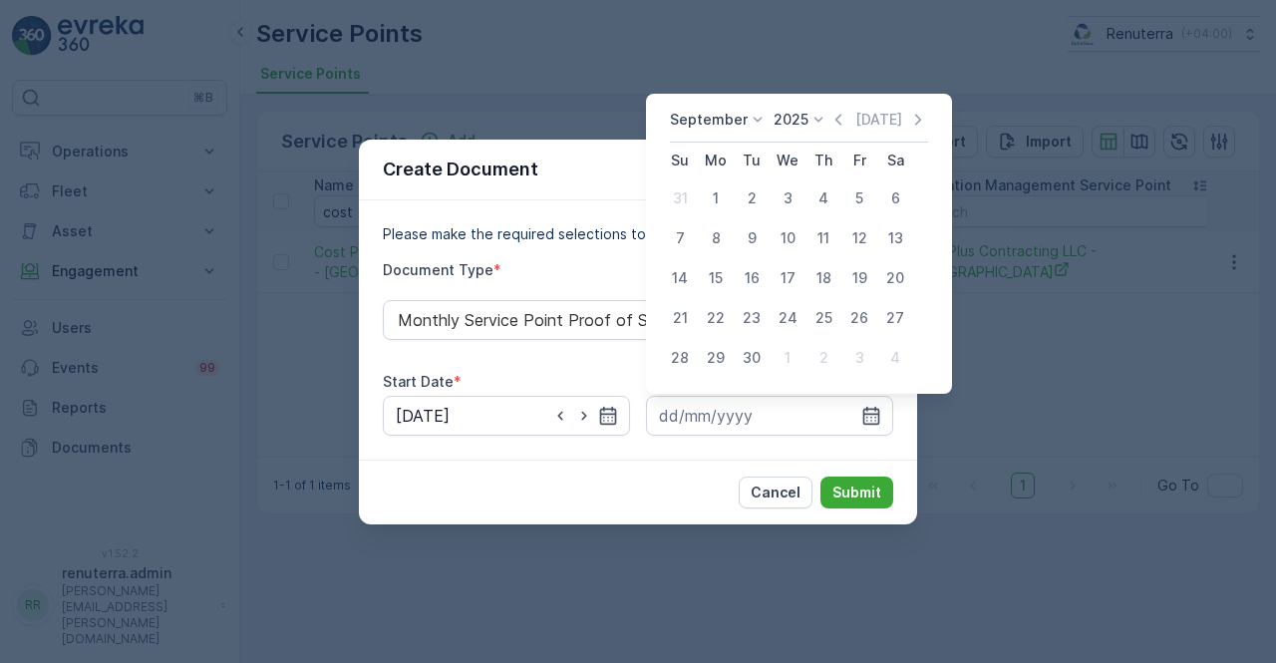
click at [751, 358] on div "30" at bounding box center [752, 358] width 32 height 32
type input "30.09.2025"
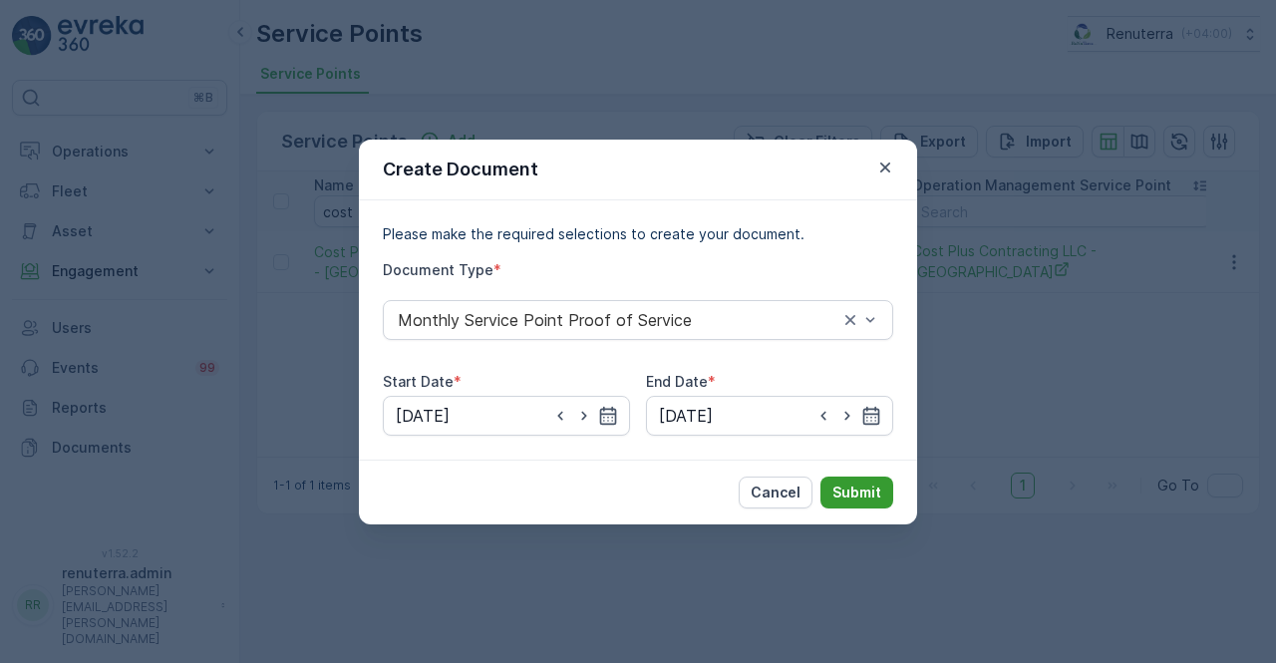
click at [869, 500] on p "Submit" at bounding box center [856, 492] width 49 height 20
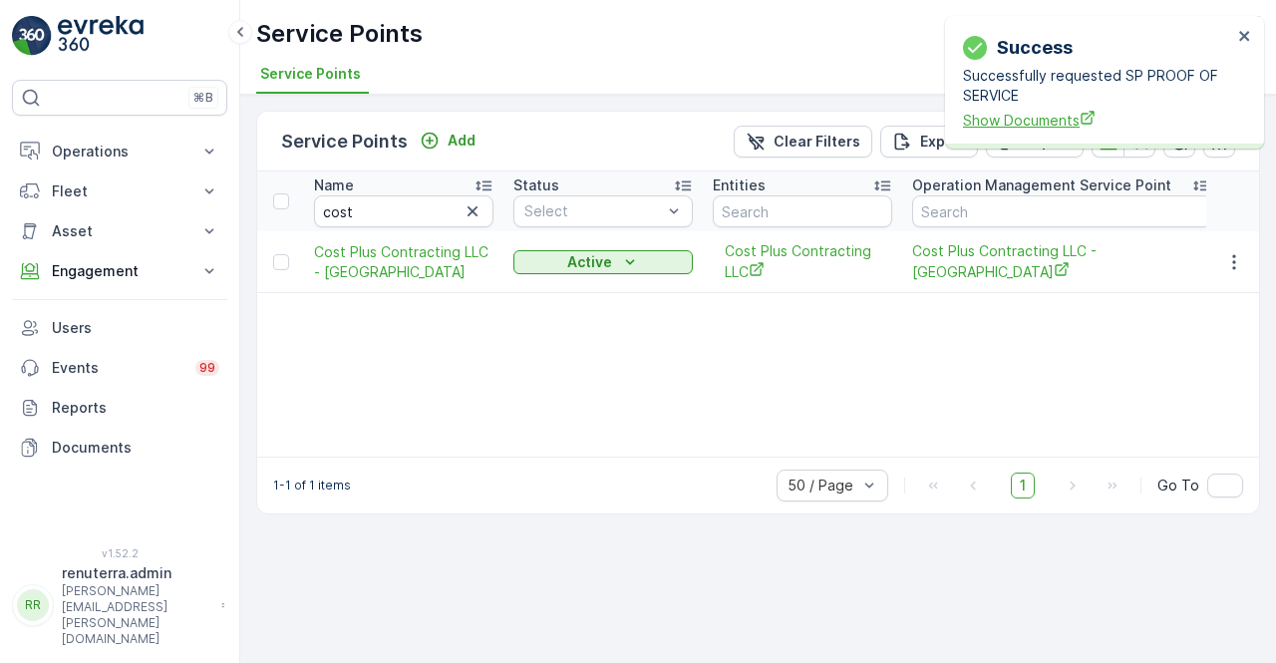
click at [1033, 117] on span "Show Documents" at bounding box center [1097, 120] width 269 height 21
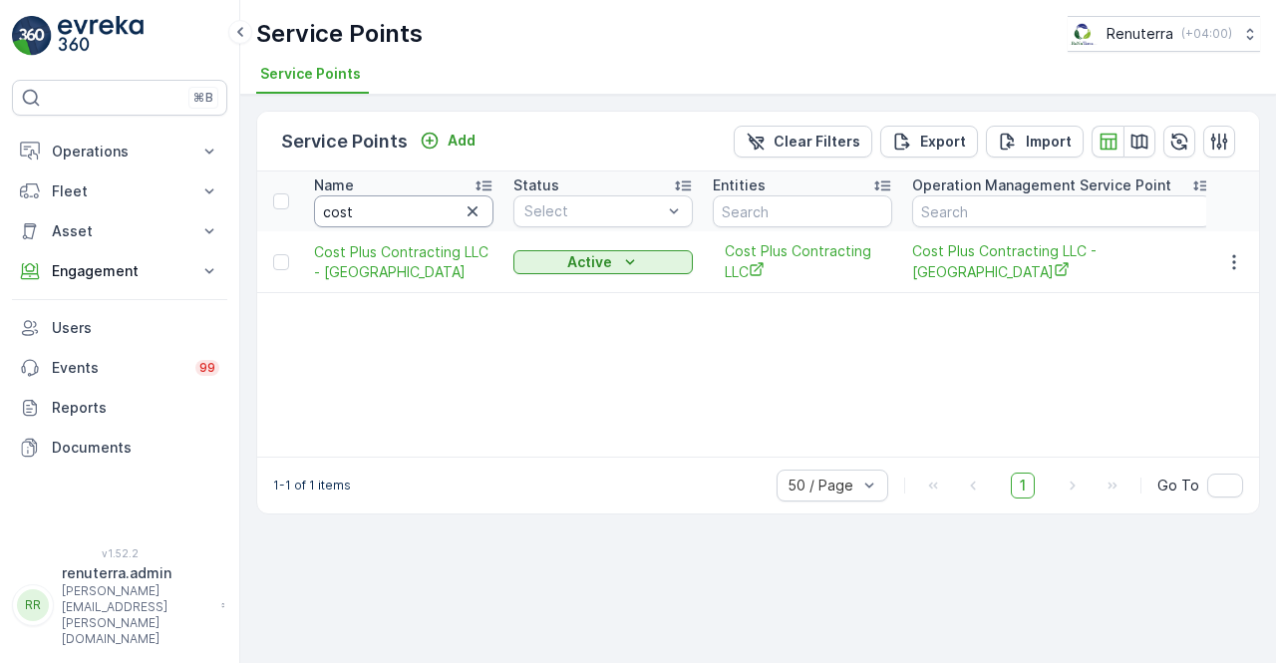
click at [355, 196] on input "cost" at bounding box center [403, 211] width 179 height 32
type input "cur"
click at [345, 213] on input "cur" at bounding box center [403, 211] width 179 height 32
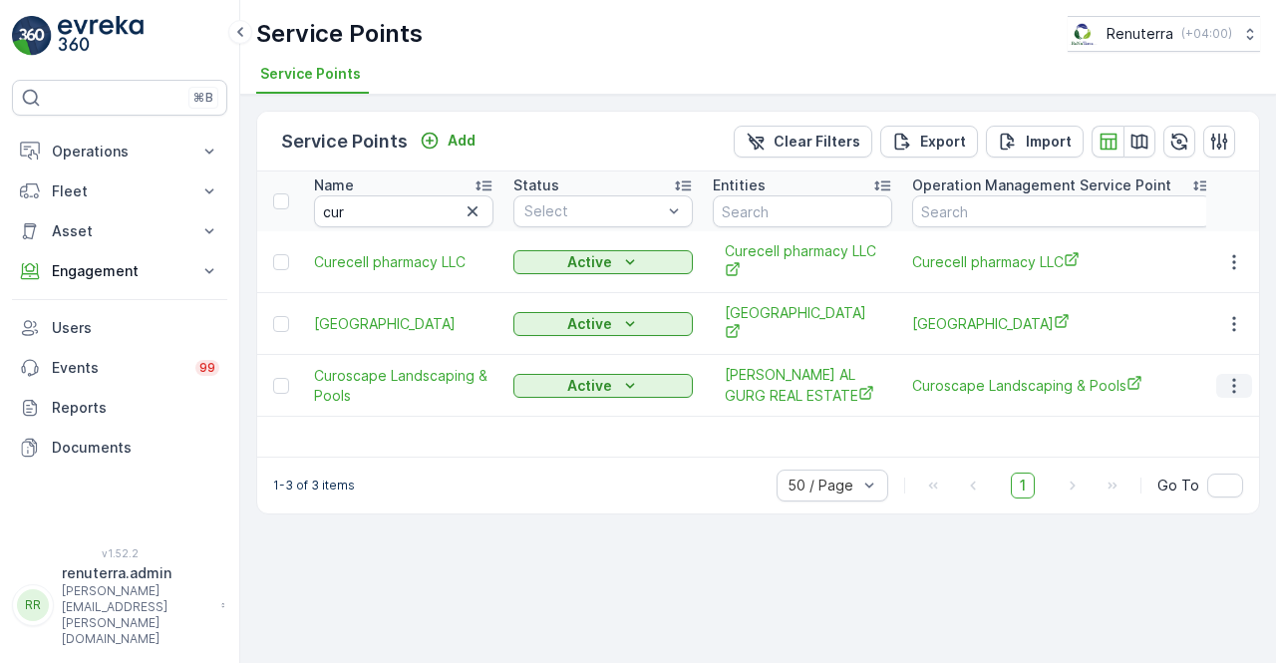
click at [1234, 384] on icon "button" at bounding box center [1233, 385] width 3 height 15
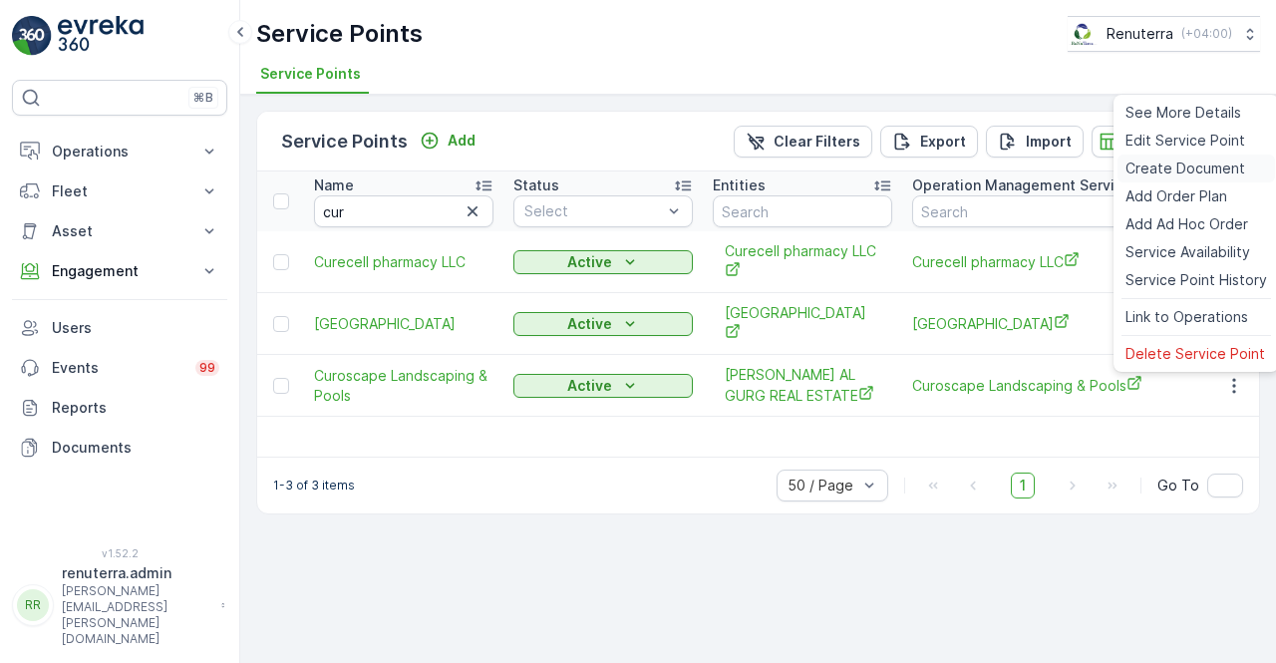
click at [1174, 160] on span "Create Document" at bounding box center [1185, 169] width 120 height 20
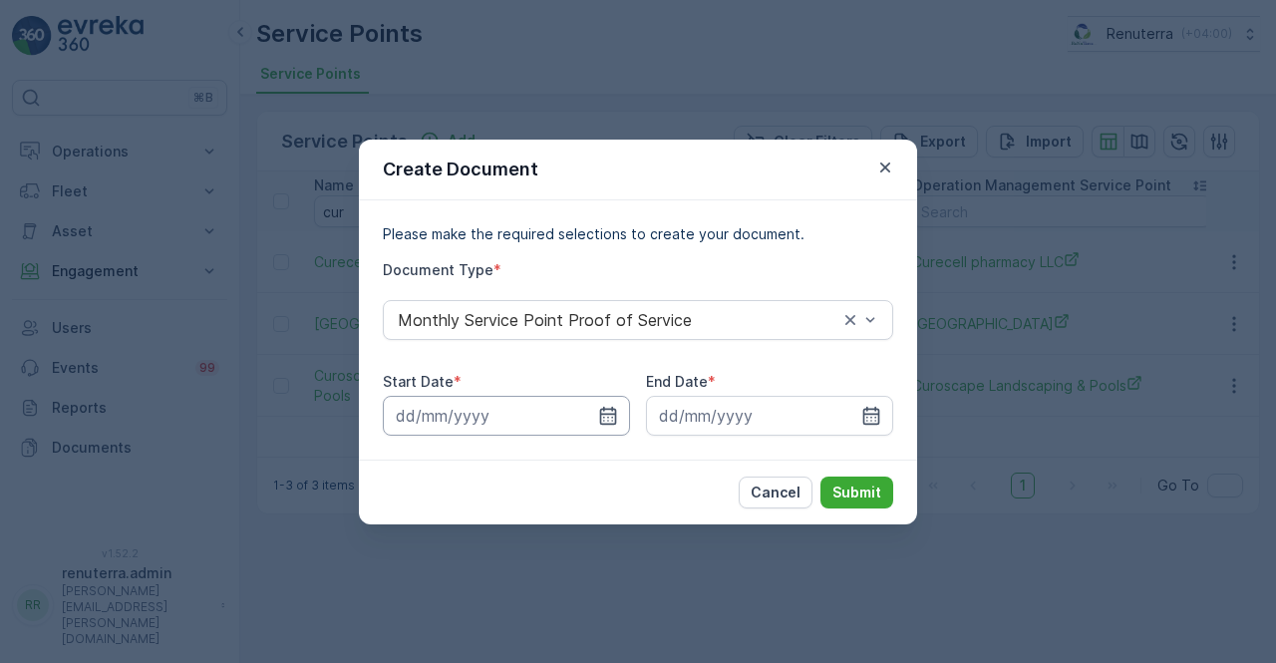
click at [613, 404] on input at bounding box center [506, 416] width 247 height 40
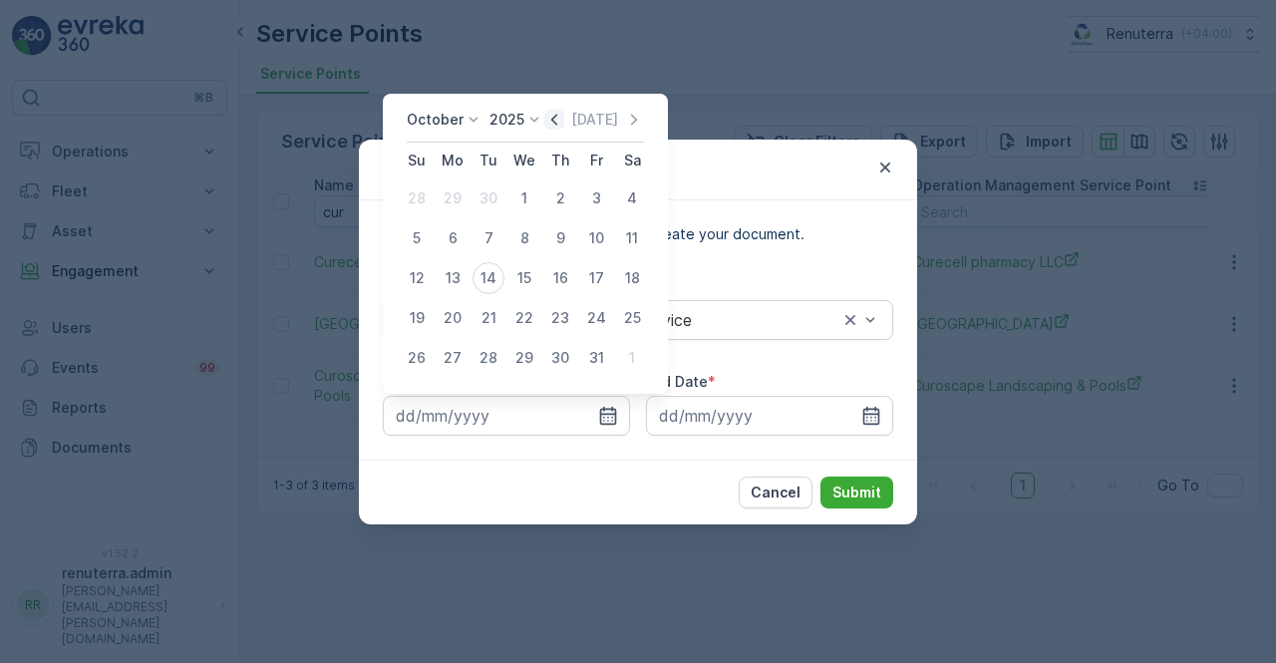
click at [558, 120] on icon "button" at bounding box center [554, 120] width 20 height 20
click at [457, 197] on div "1" at bounding box center [453, 198] width 32 height 32
type input "01.09.2025"
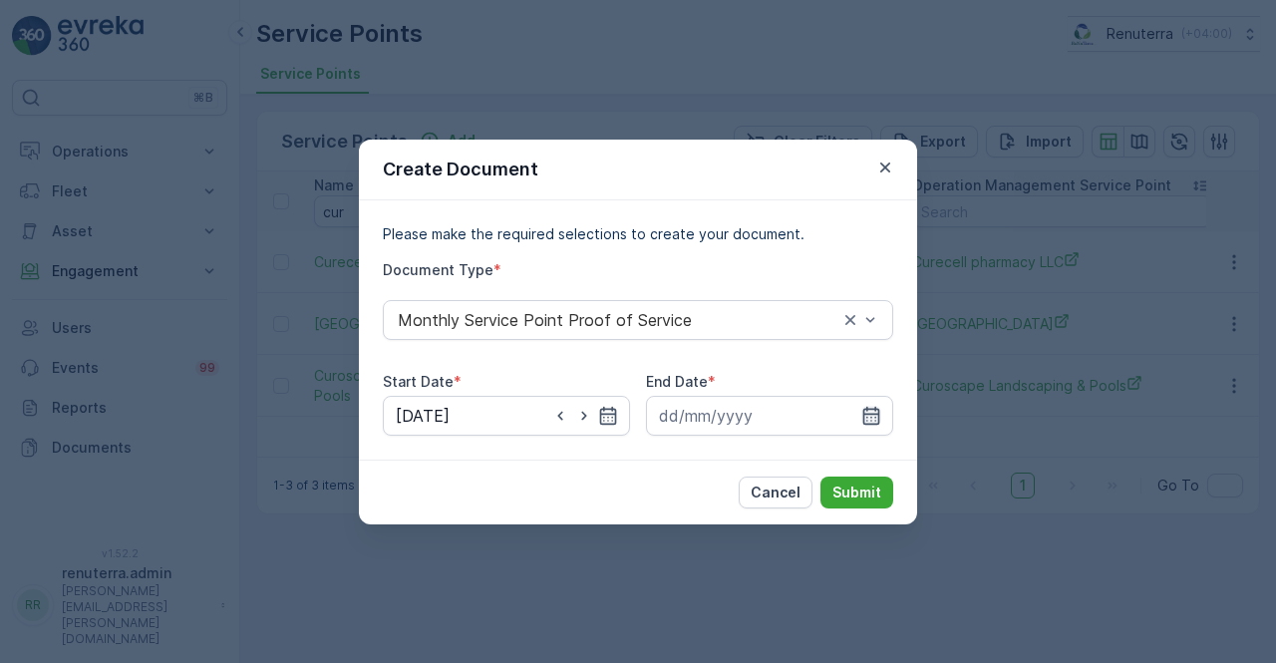
click at [872, 418] on icon "button" at bounding box center [871, 416] width 20 height 20
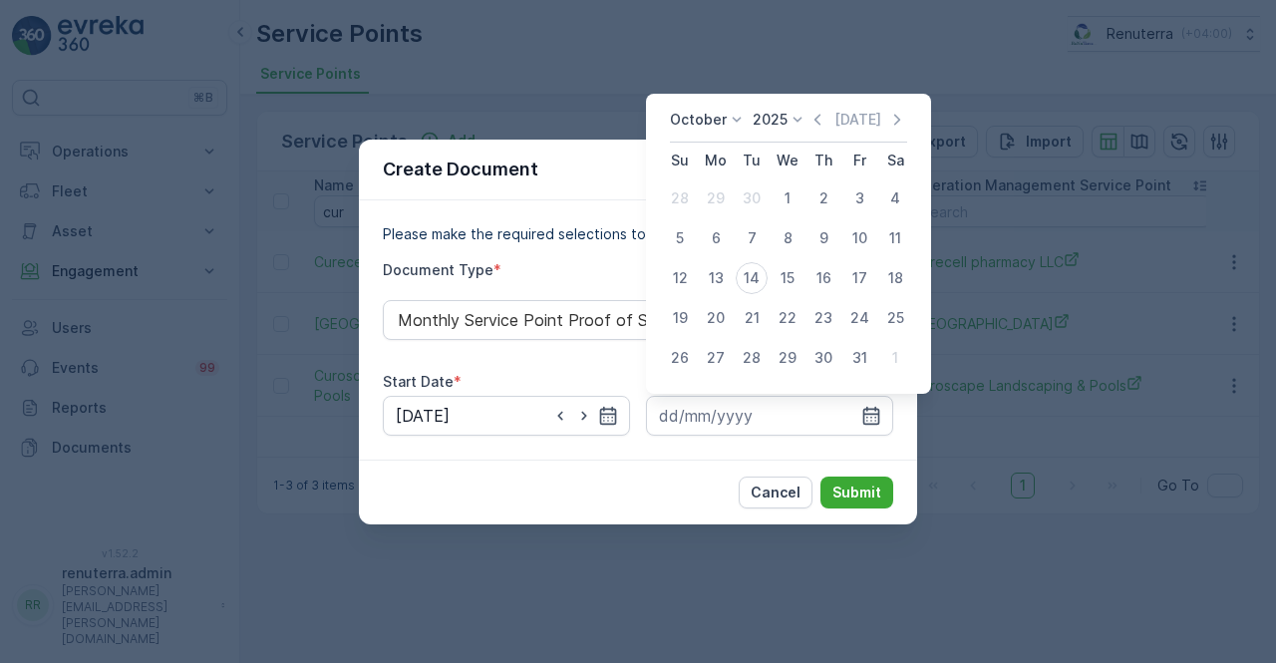
drag, startPoint x: 817, startPoint y: 113, endPoint x: 820, endPoint y: 134, distance: 21.1
click at [817, 113] on icon "button" at bounding box center [817, 120] width 20 height 20
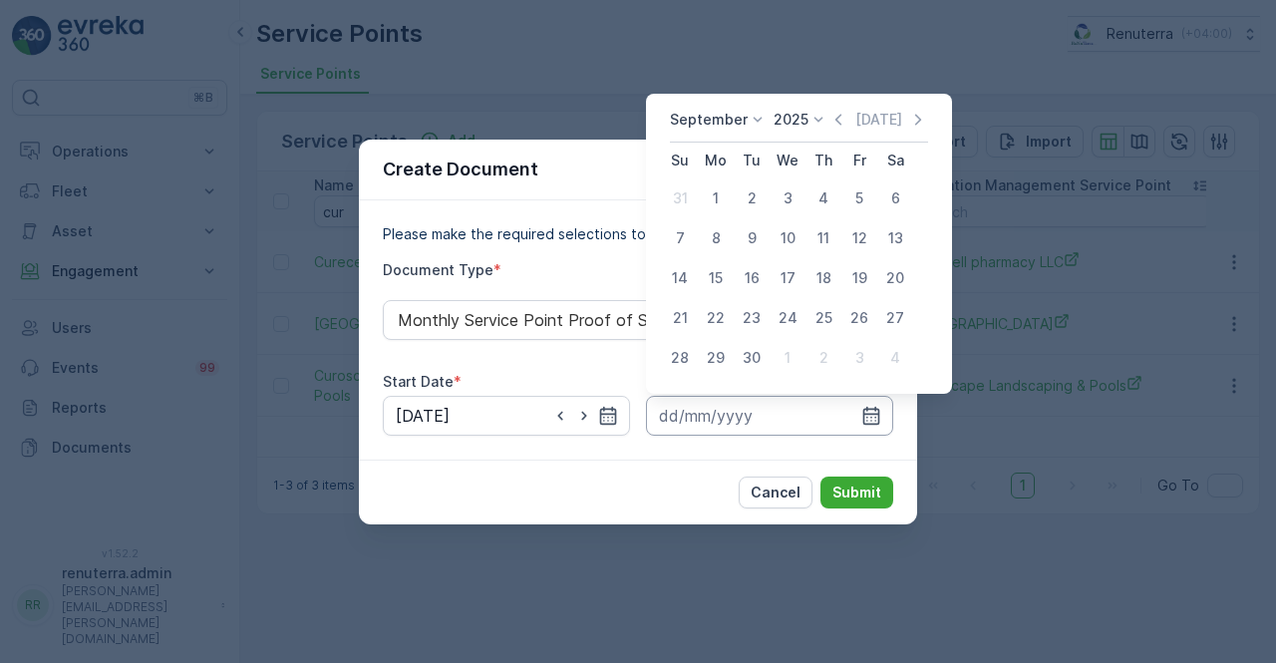
drag, startPoint x: 752, startPoint y: 362, endPoint x: 769, endPoint y: 424, distance: 64.1
click at [752, 365] on div "30" at bounding box center [752, 358] width 32 height 32
type input "30.09.2025"
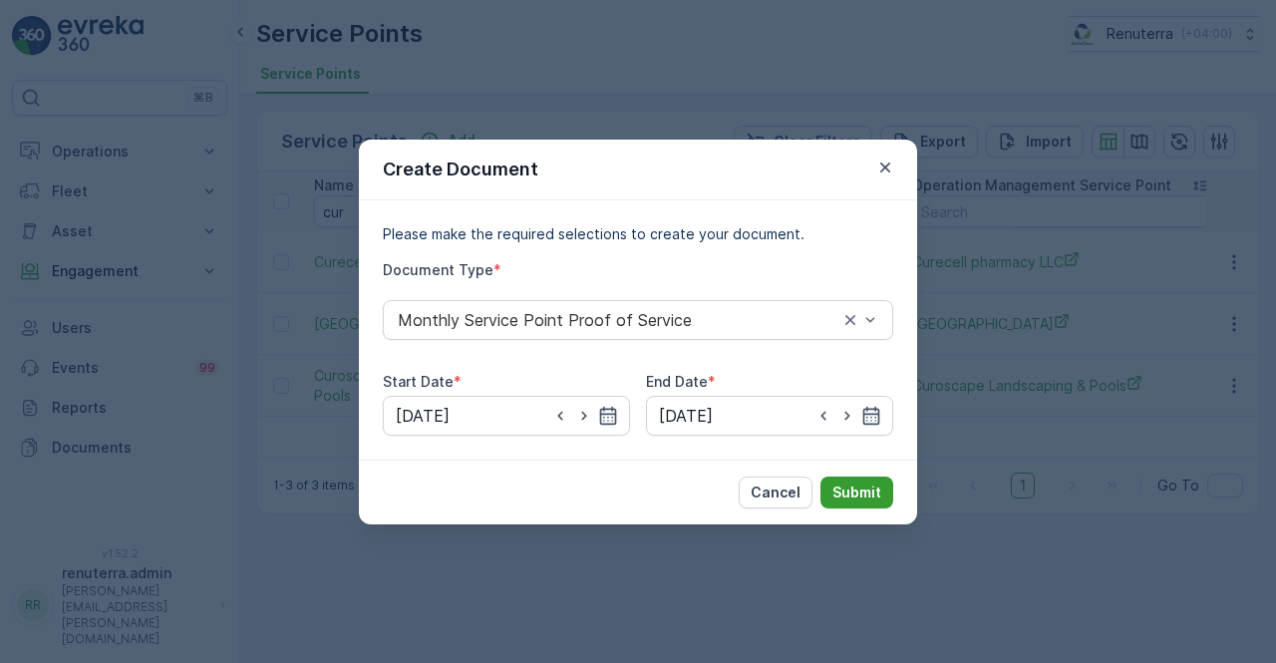
click at [861, 494] on p "Submit" at bounding box center [856, 492] width 49 height 20
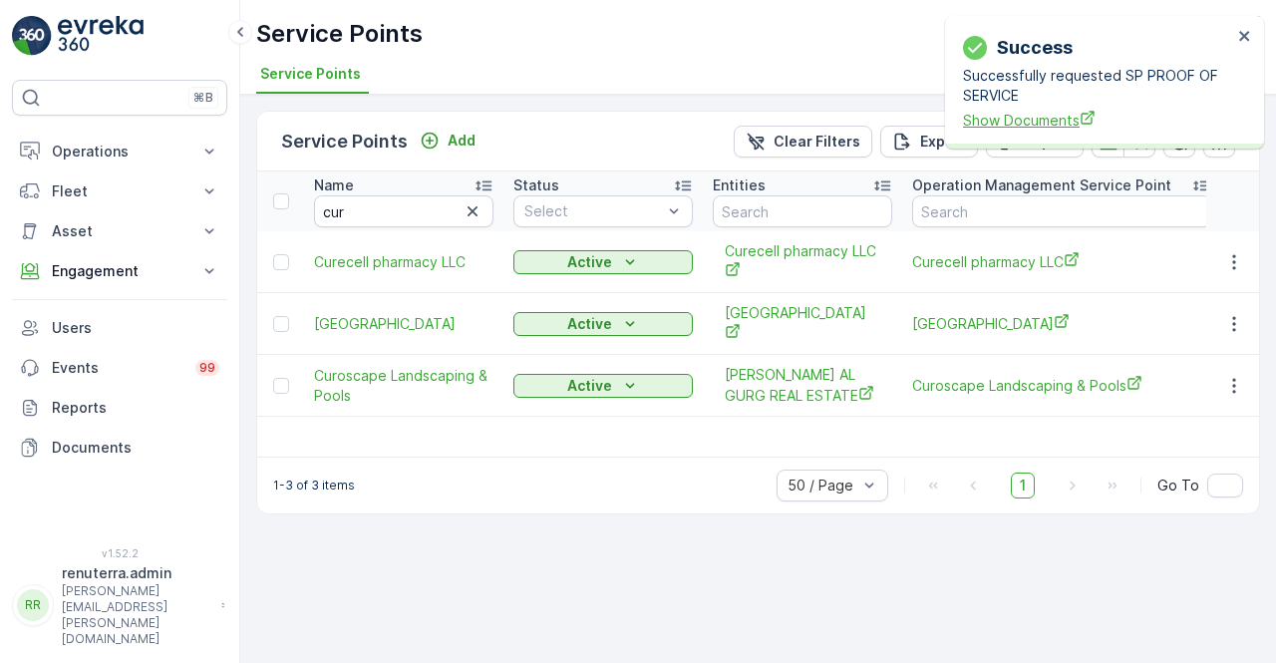
click at [1043, 111] on span "Show Documents" at bounding box center [1097, 120] width 269 height 21
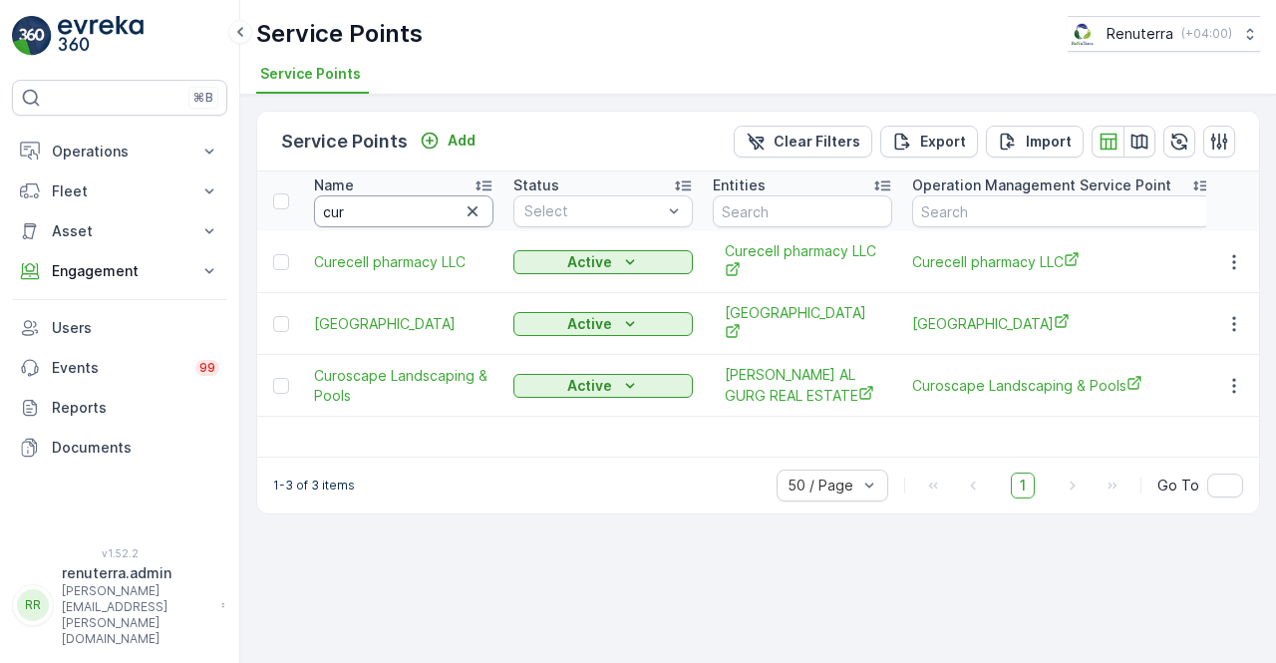
click at [358, 221] on input "cur" at bounding box center [403, 211] width 179 height 32
click at [1240, 256] on icon "button" at bounding box center [1234, 262] width 20 height 20
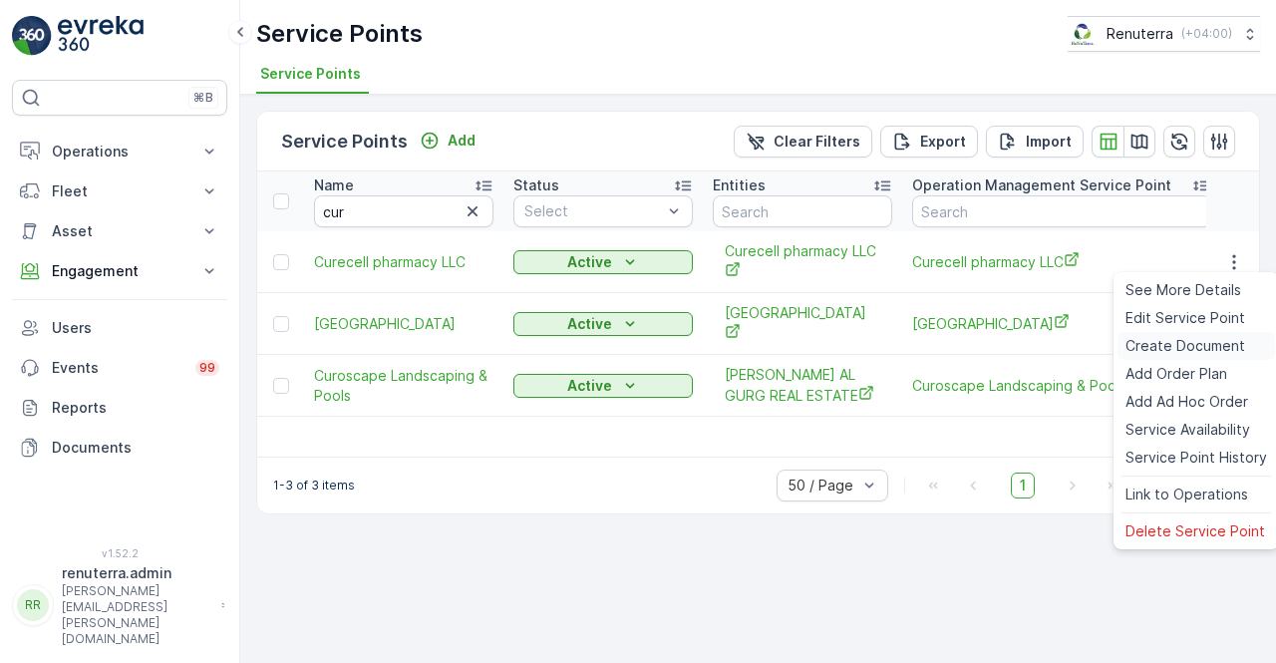
click at [1158, 334] on div "Create Document" at bounding box center [1196, 346] width 158 height 28
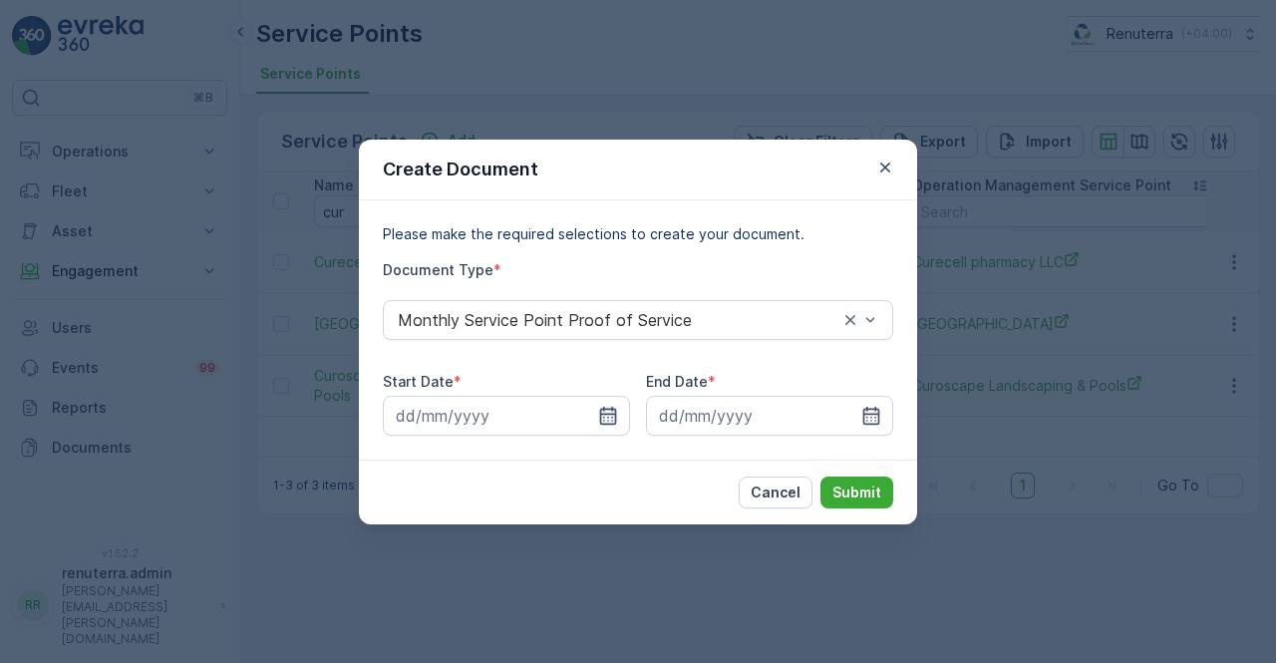
click at [614, 406] on icon "button" at bounding box center [608, 416] width 20 height 20
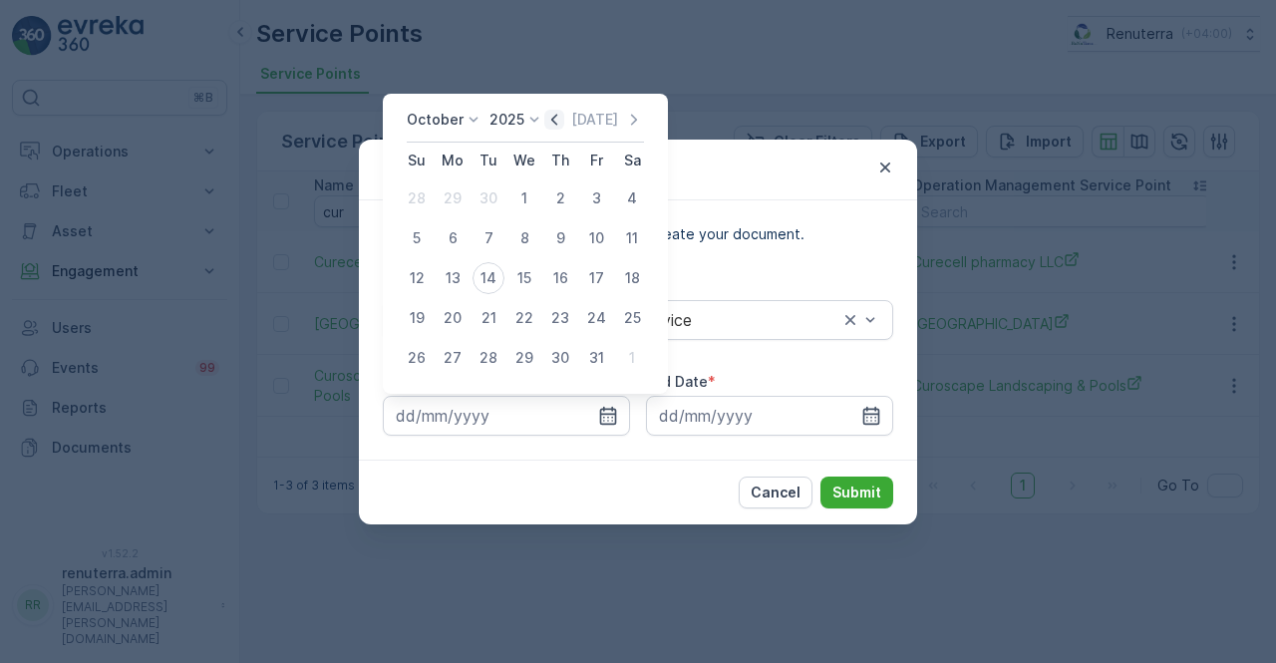
click at [556, 119] on icon "button" at bounding box center [554, 120] width 20 height 20
click at [457, 198] on div "1" at bounding box center [453, 198] width 32 height 32
type input "01.09.2025"
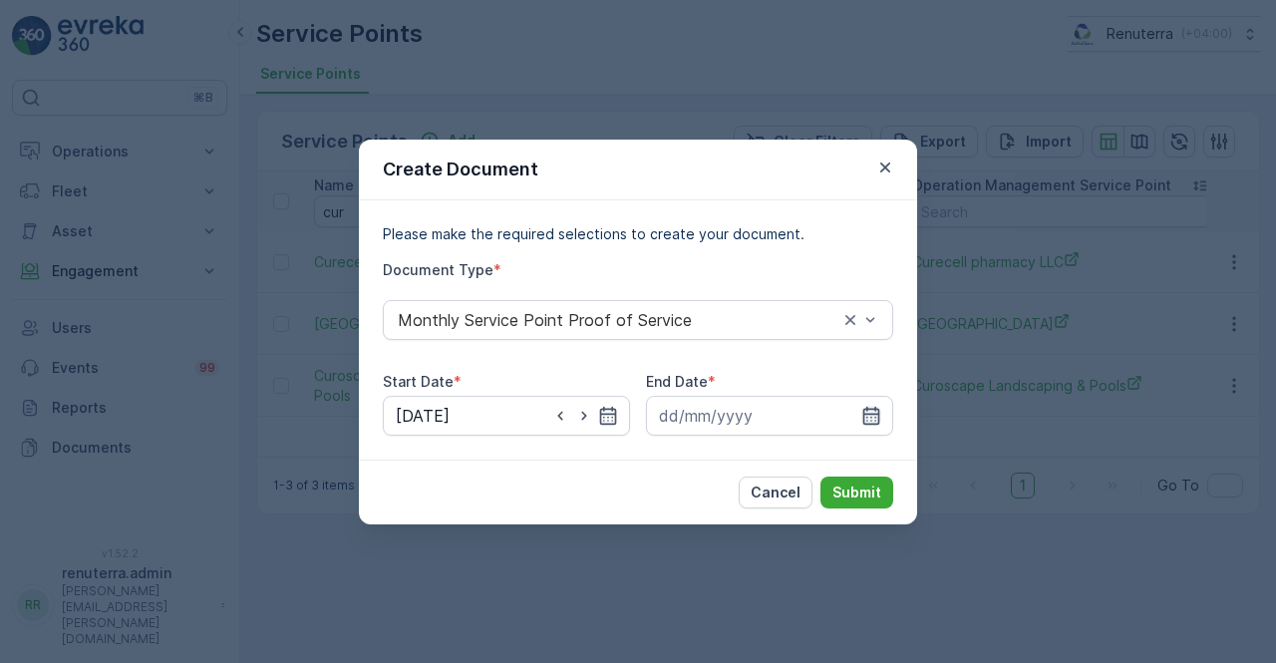
click at [866, 411] on icon "button" at bounding box center [871, 416] width 20 height 20
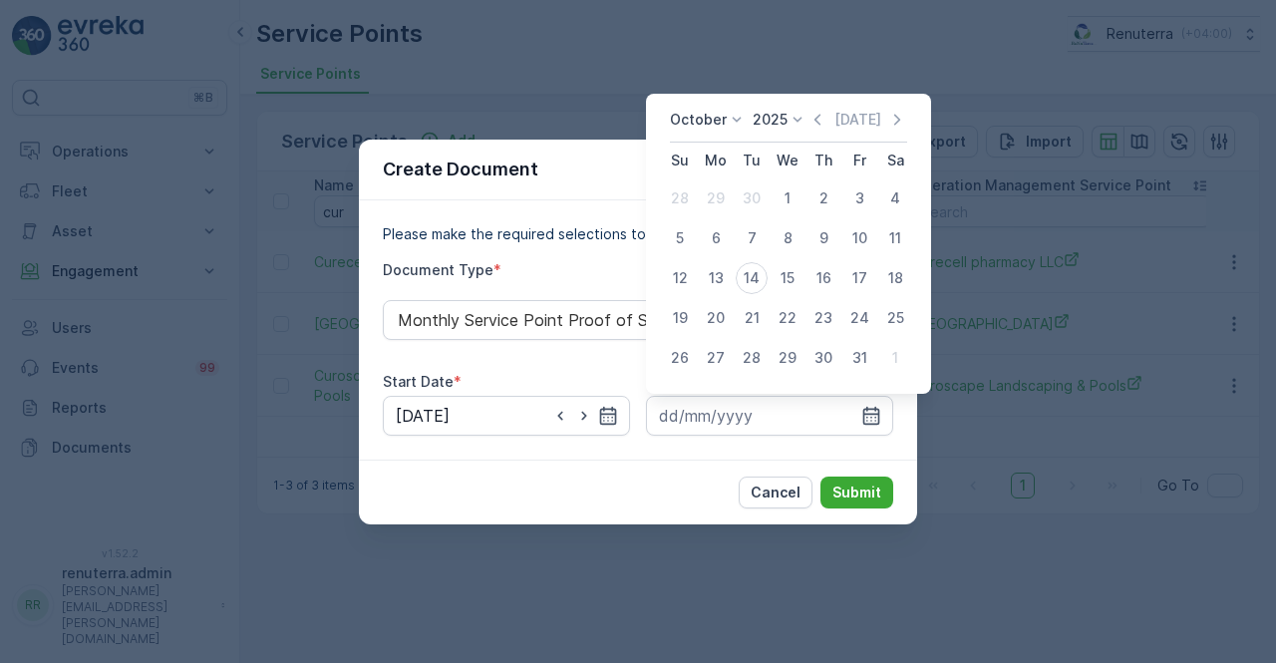
click at [822, 133] on div "October 2025 Today" at bounding box center [788, 126] width 237 height 33
drag, startPoint x: 823, startPoint y: 125, endPoint x: 819, endPoint y: 155, distance: 30.2
click at [819, 133] on div "October 2025 Today" at bounding box center [788, 126] width 237 height 33
click at [847, 355] on div "31" at bounding box center [859, 358] width 32 height 32
type input "31.10.2025"
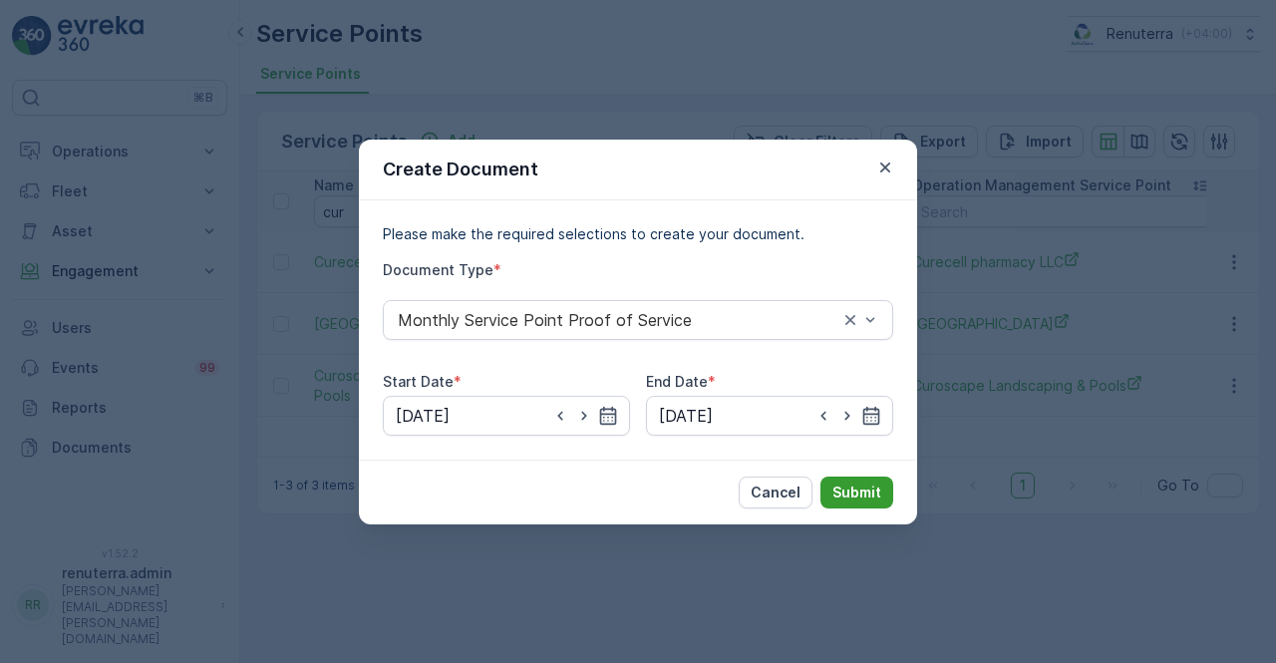
drag, startPoint x: 865, startPoint y: 510, endPoint x: 862, endPoint y: 486, distance: 24.1
click at [865, 511] on div "Cancel Submit" at bounding box center [638, 492] width 558 height 65
click at [862, 486] on p "Submit" at bounding box center [856, 492] width 49 height 20
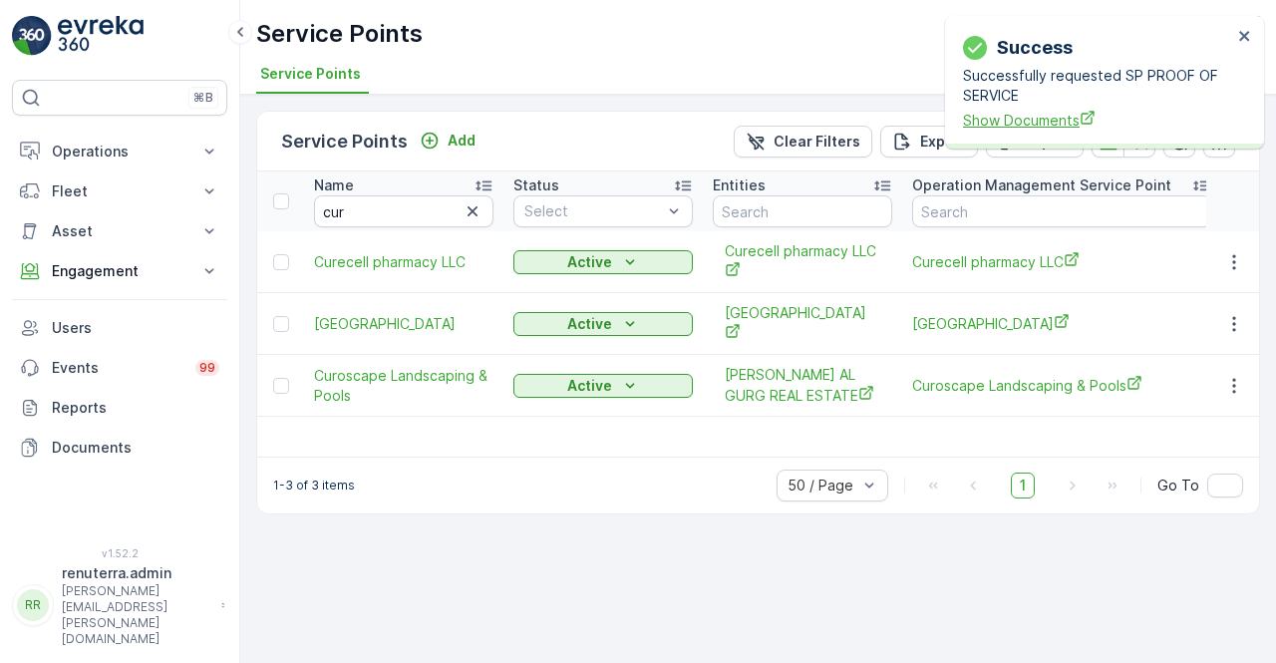
click at [1033, 117] on span "Show Documents" at bounding box center [1097, 120] width 269 height 21
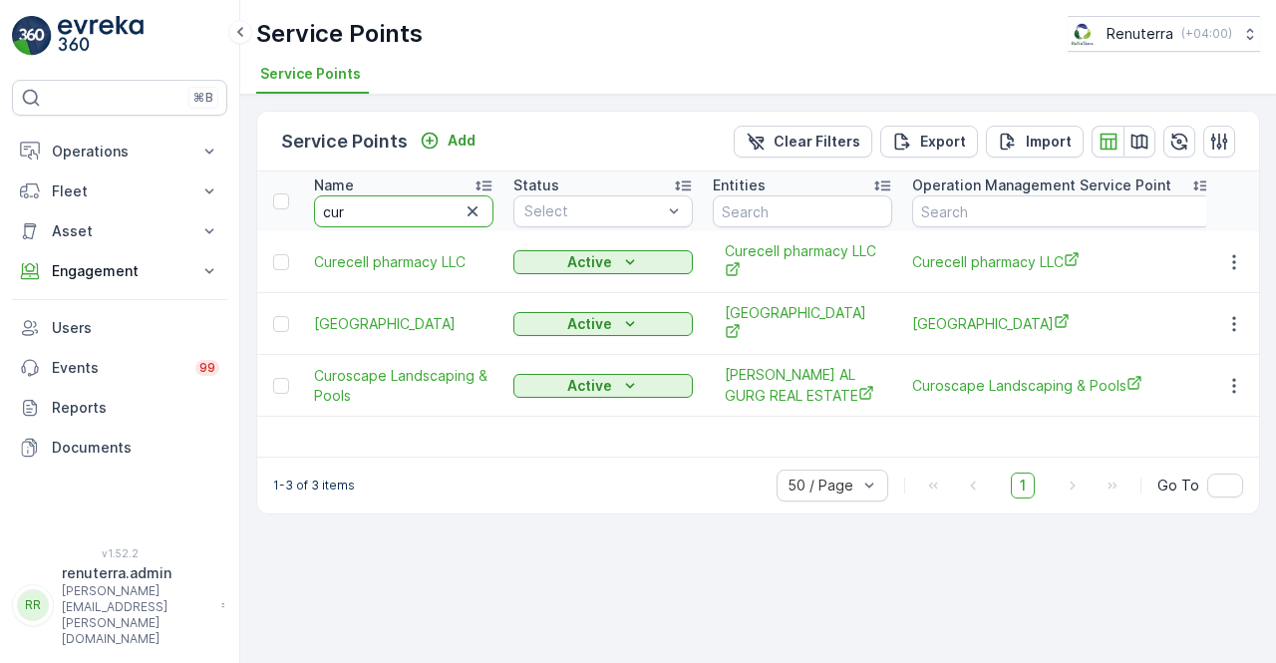
click at [373, 214] on input "cur" at bounding box center [403, 211] width 179 height 32
type input "c"
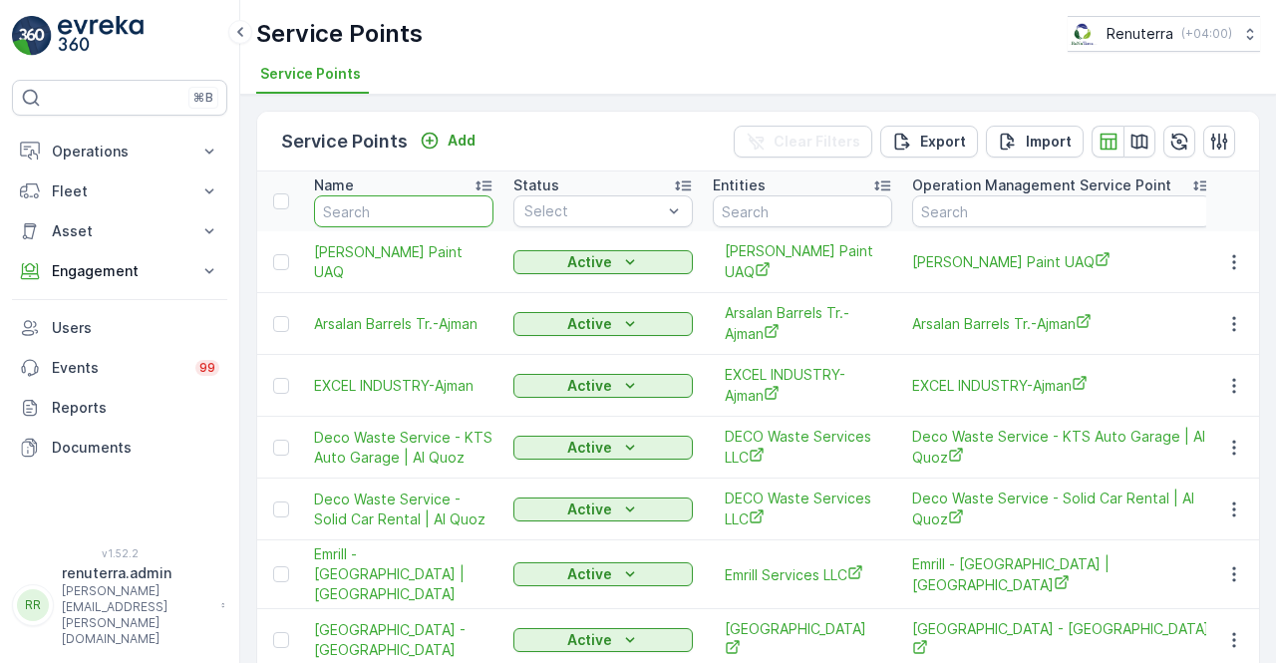
click at [397, 214] on input "text" at bounding box center [403, 211] width 179 height 32
type input "dutch"
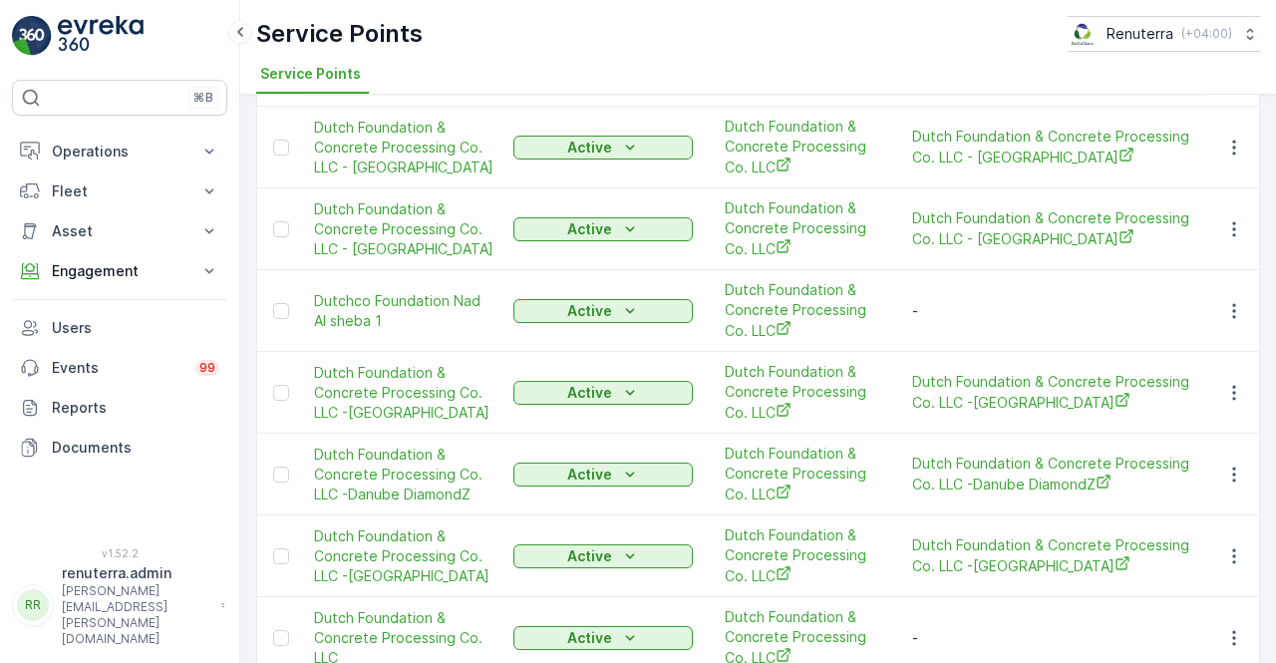
scroll to position [795, 0]
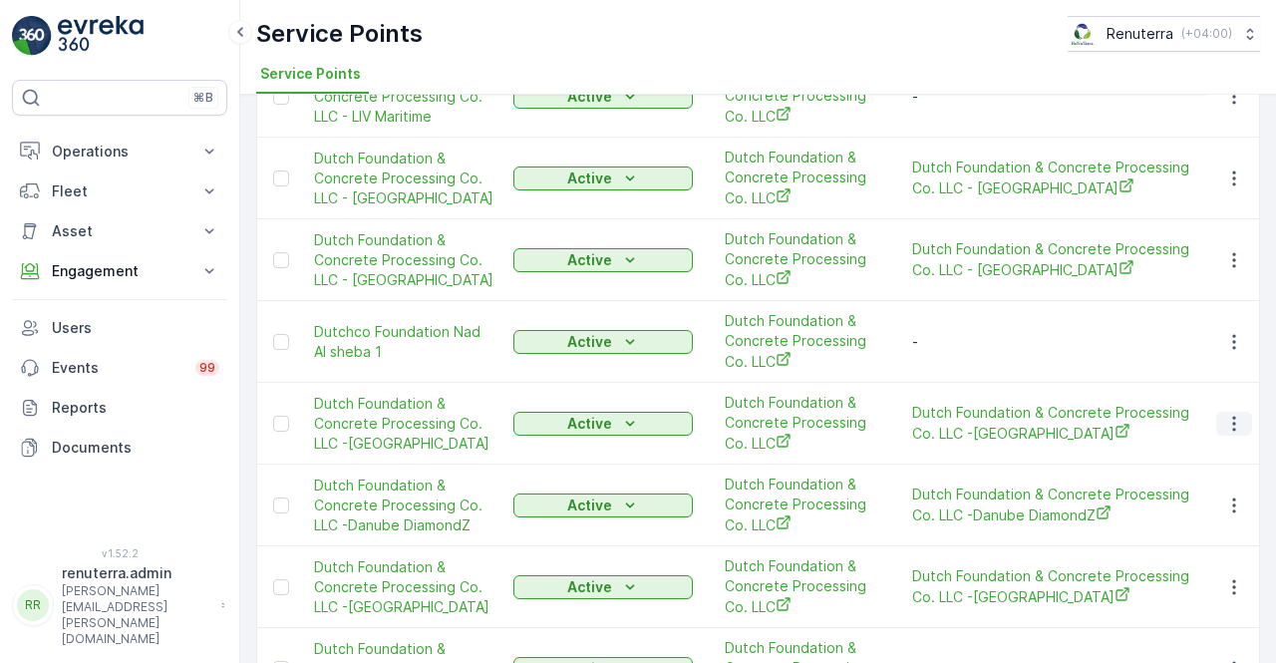
click at [1224, 414] on icon "button" at bounding box center [1234, 424] width 20 height 20
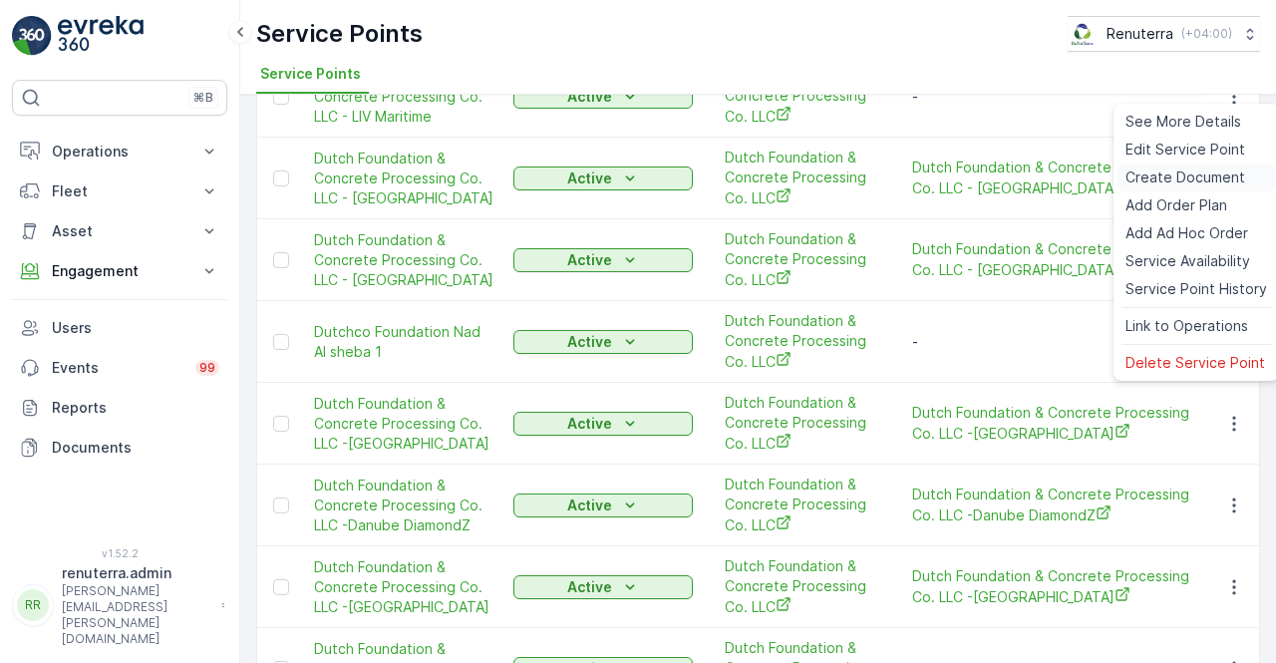
drag, startPoint x: 1174, startPoint y: 176, endPoint x: 1171, endPoint y: 166, distance: 10.4
click at [1171, 166] on div "Create Document" at bounding box center [1196, 177] width 158 height 28
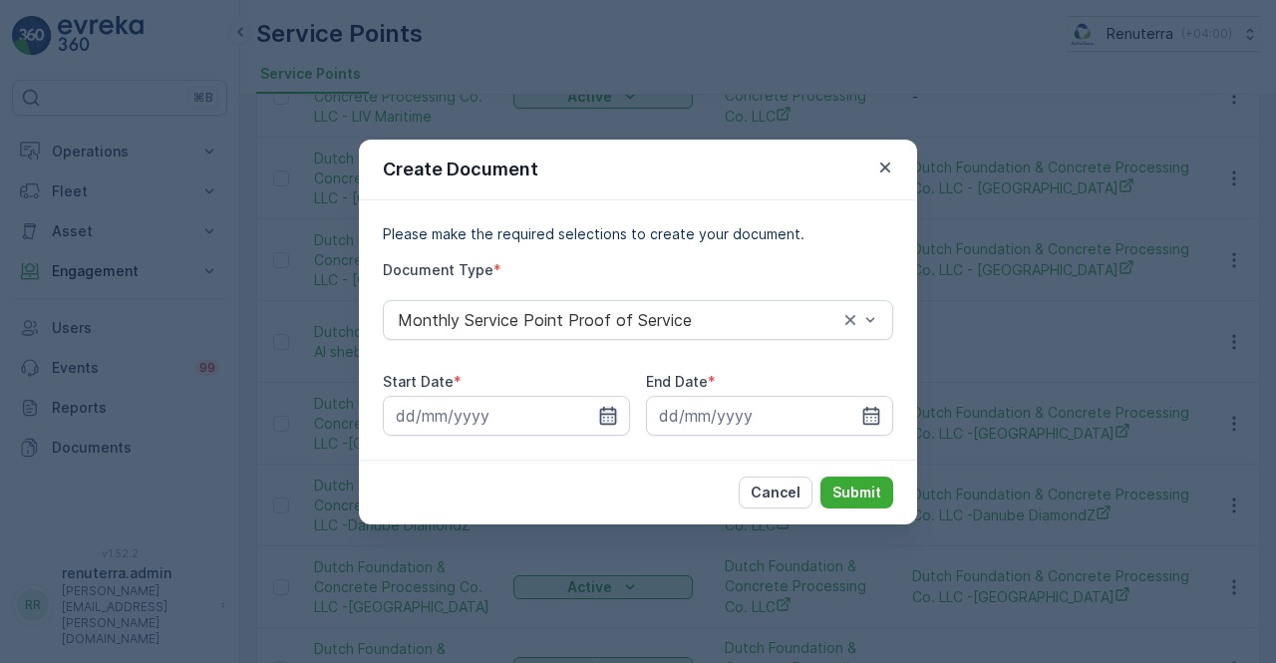
click at [610, 412] on icon "button" at bounding box center [608, 416] width 20 height 20
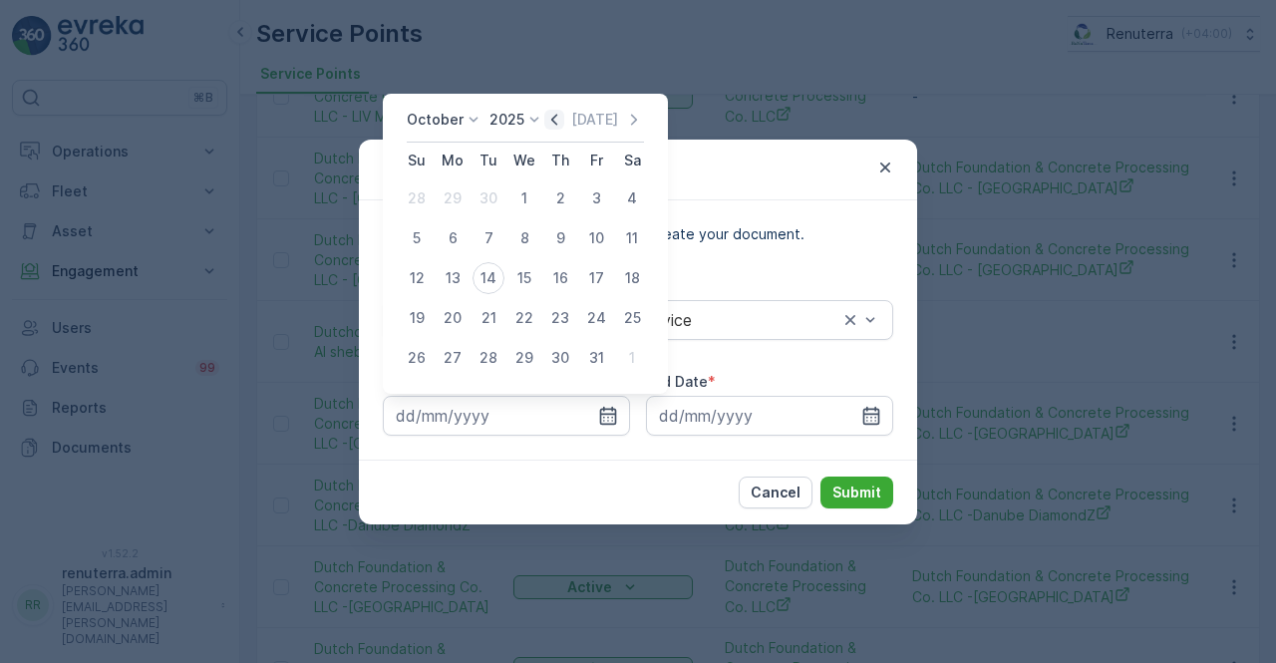
click at [556, 125] on icon "button" at bounding box center [554, 120] width 20 height 20
click at [450, 196] on div "1" at bounding box center [453, 198] width 32 height 32
type input "01.09.2025"
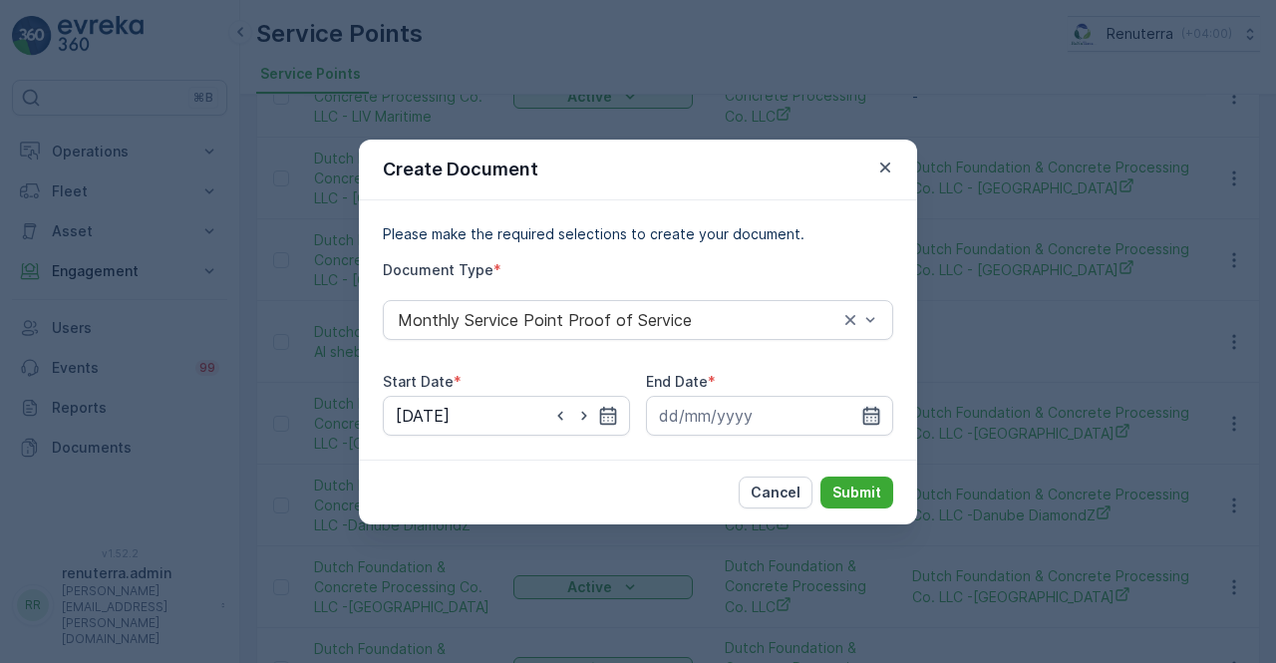
click at [869, 416] on icon "button" at bounding box center [871, 416] width 20 height 20
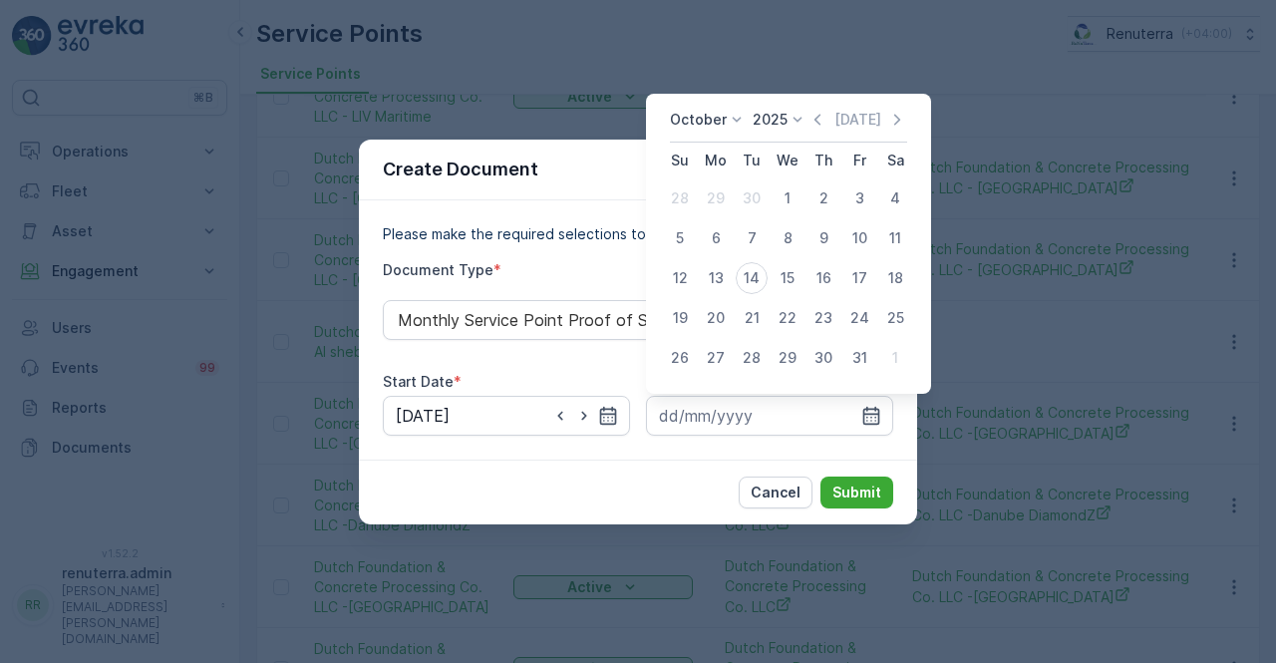
drag, startPoint x: 819, startPoint y: 121, endPoint x: 795, endPoint y: 174, distance: 58.9
click at [819, 120] on icon "button" at bounding box center [817, 119] width 6 height 11
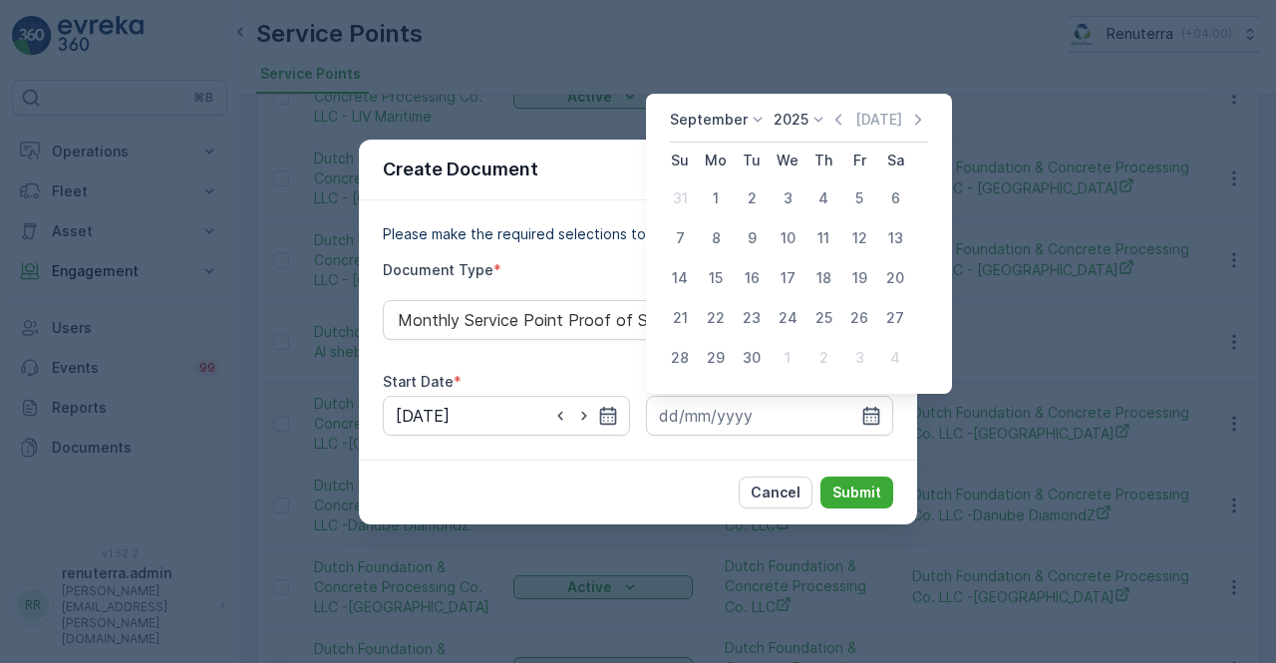
click at [747, 368] on div "30" at bounding box center [752, 358] width 32 height 32
type input "30.09.2025"
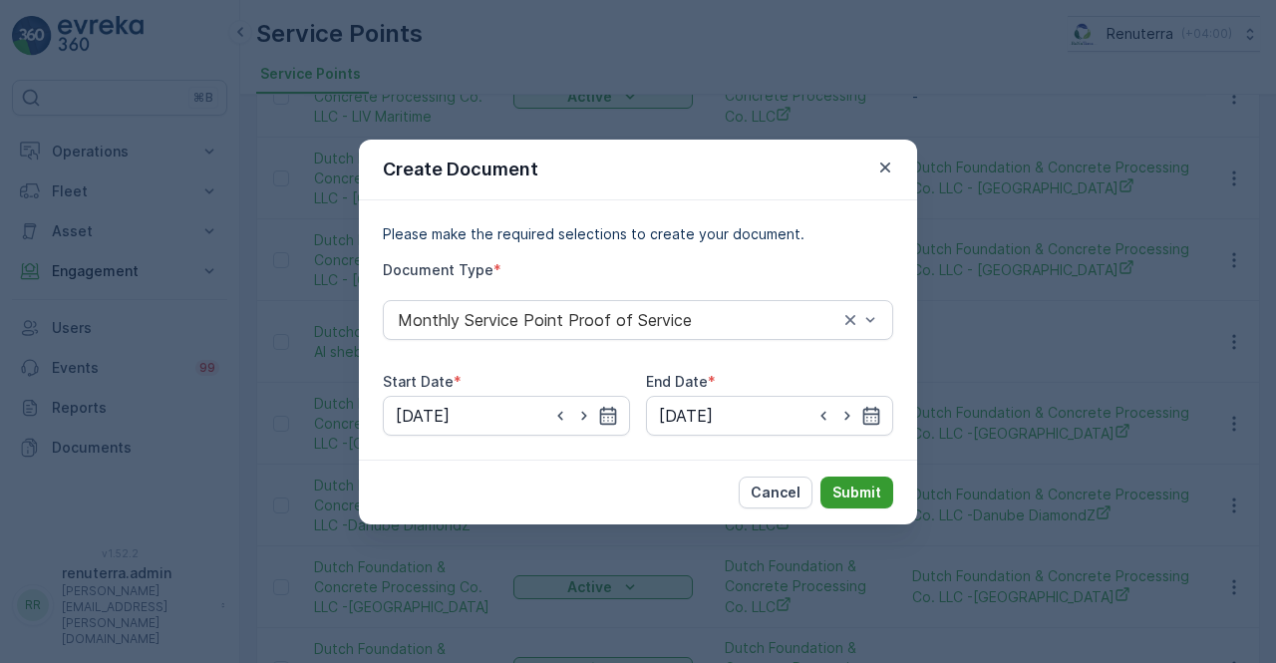
click at [856, 491] on p "Submit" at bounding box center [856, 492] width 49 height 20
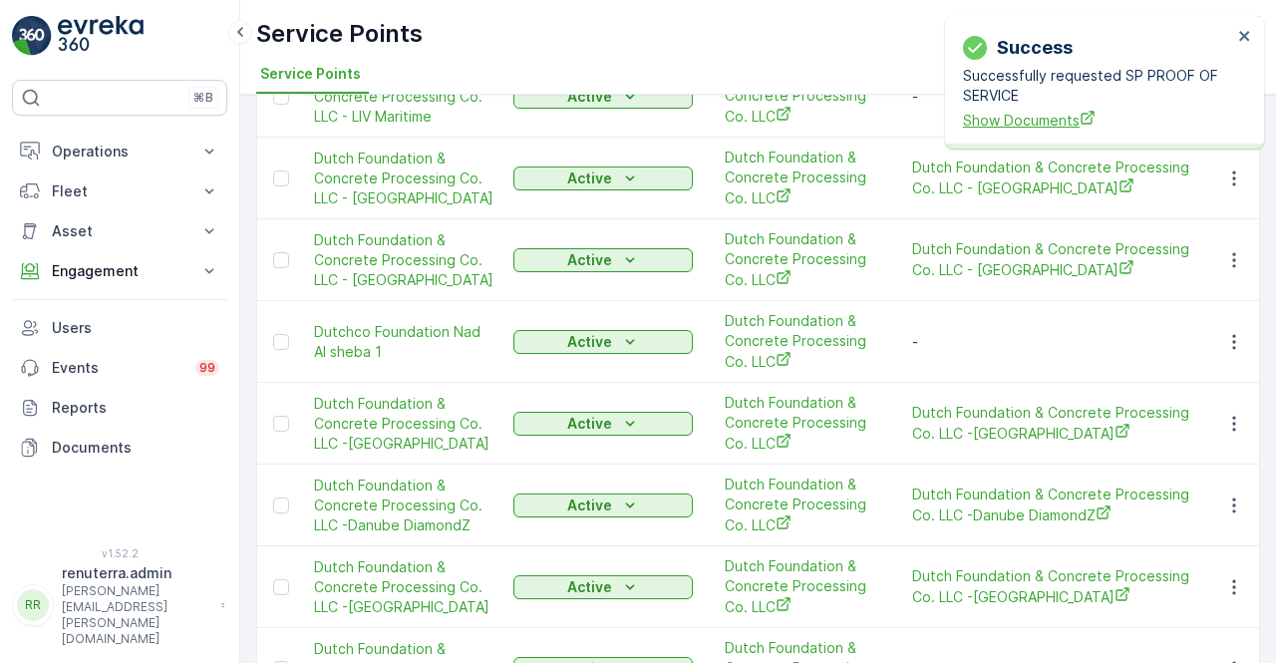
click at [1043, 125] on span "Show Documents" at bounding box center [1097, 120] width 269 height 21
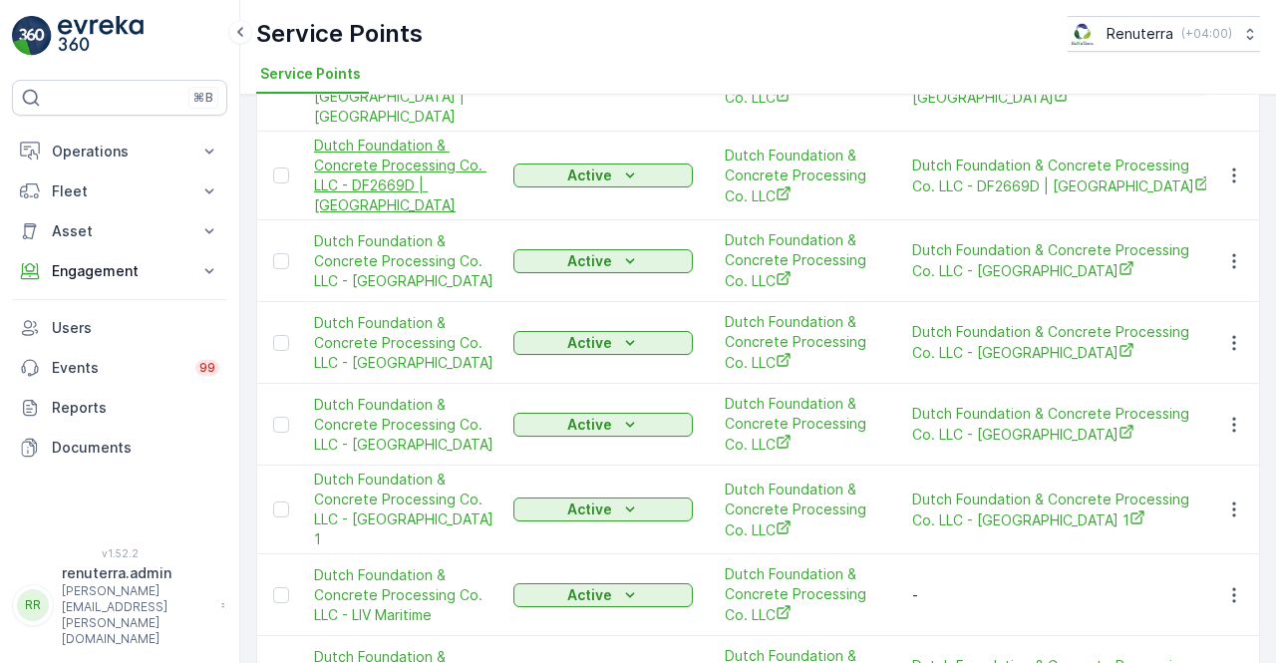
scroll to position [0, 0]
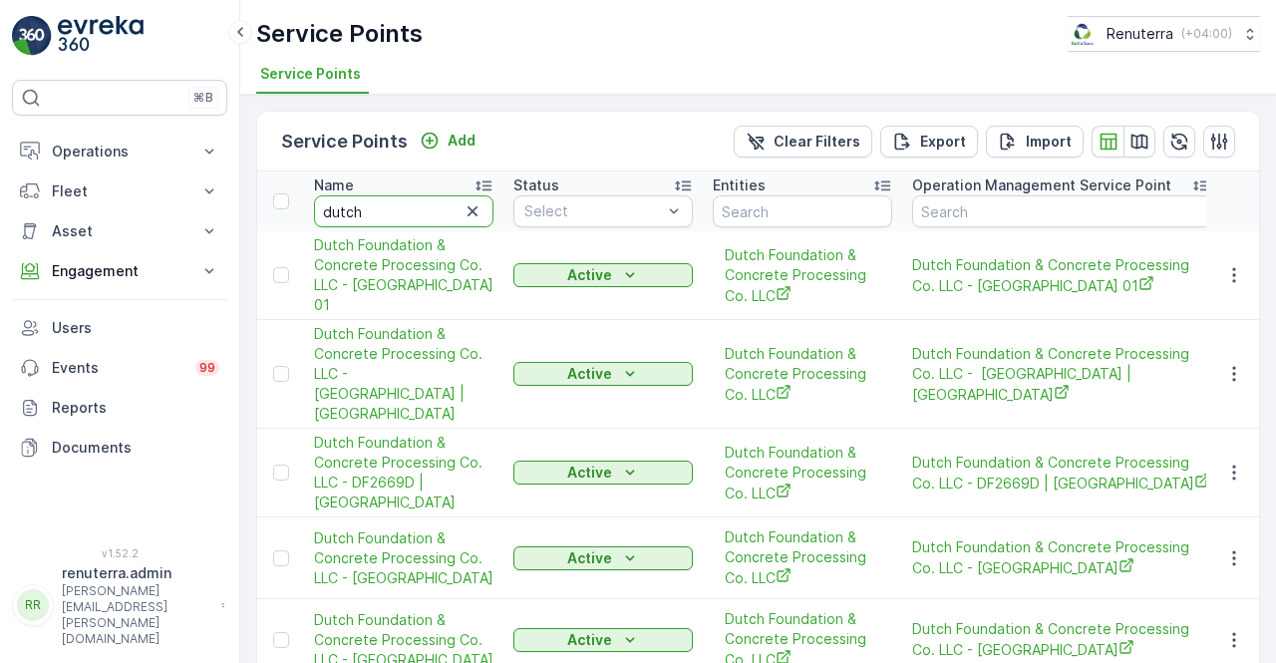
drag, startPoint x: 372, startPoint y: 200, endPoint x: 243, endPoint y: 202, distance: 128.6
click at [243, 202] on div "Service Points Add Clear Filters Export Import Name dutch Status Select Entitie…" at bounding box center [758, 379] width 1036 height 568
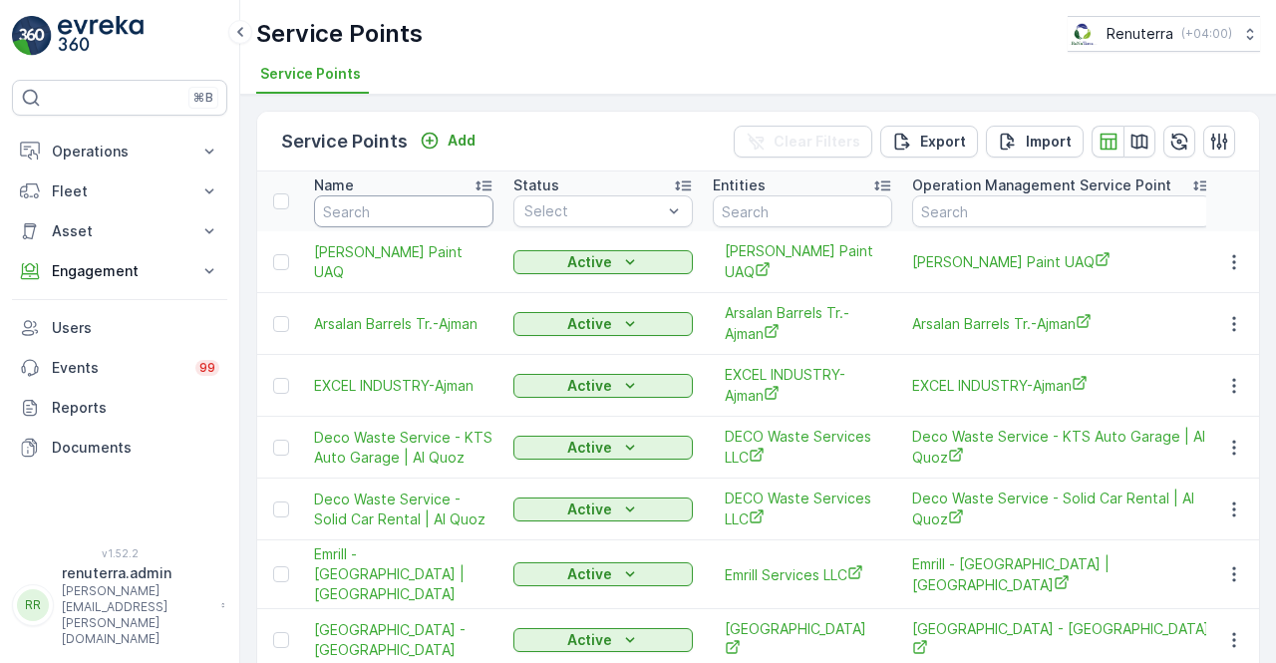
click at [339, 207] on input "text" at bounding box center [403, 211] width 179 height 32
type input "t"
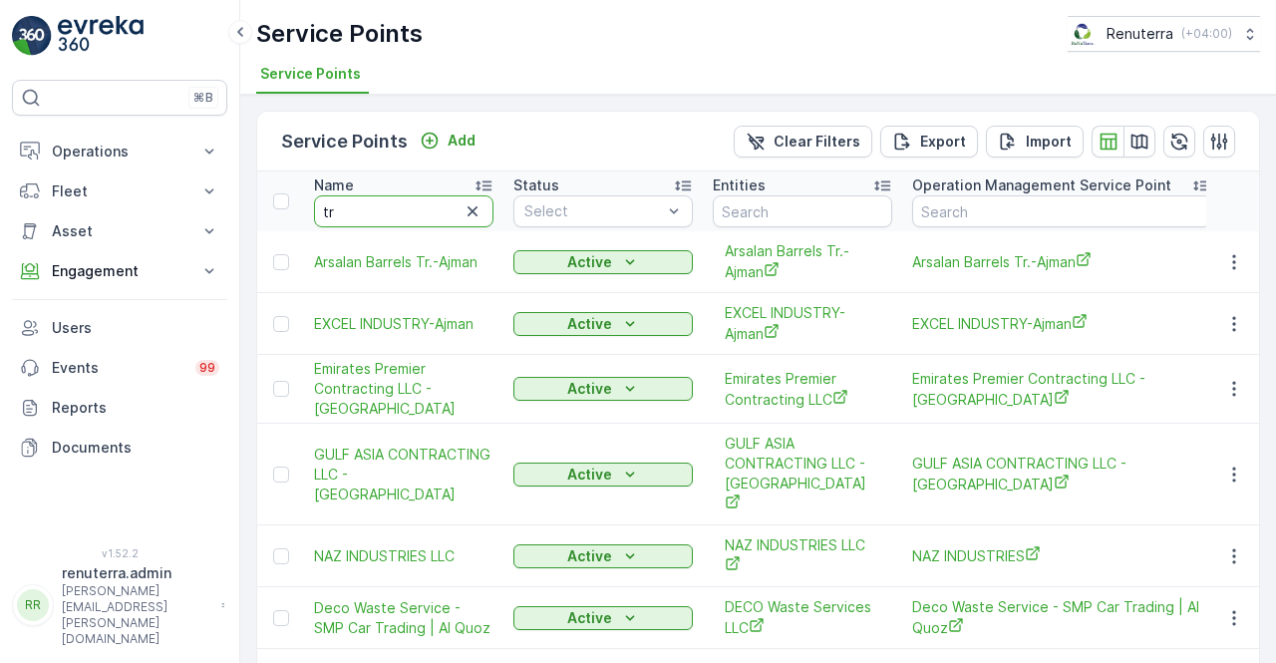
click at [408, 216] on input "tr" at bounding box center [403, 211] width 179 height 32
type input "trust"
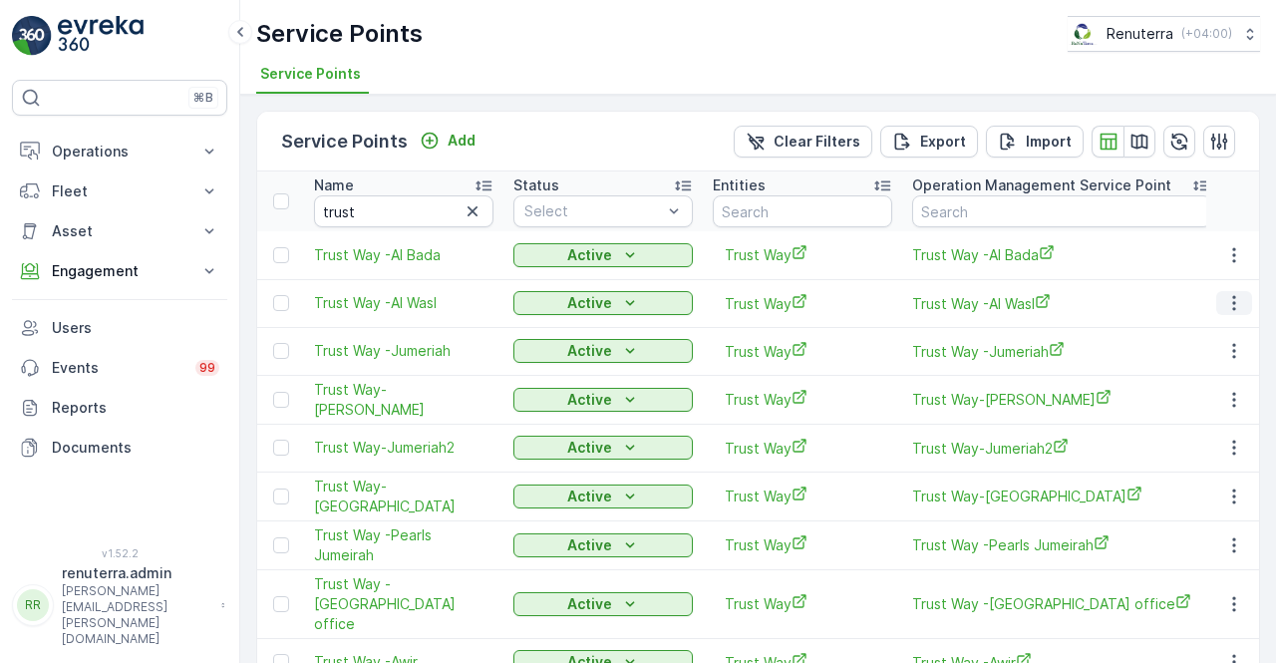
click at [1232, 308] on icon "button" at bounding box center [1234, 303] width 20 height 20
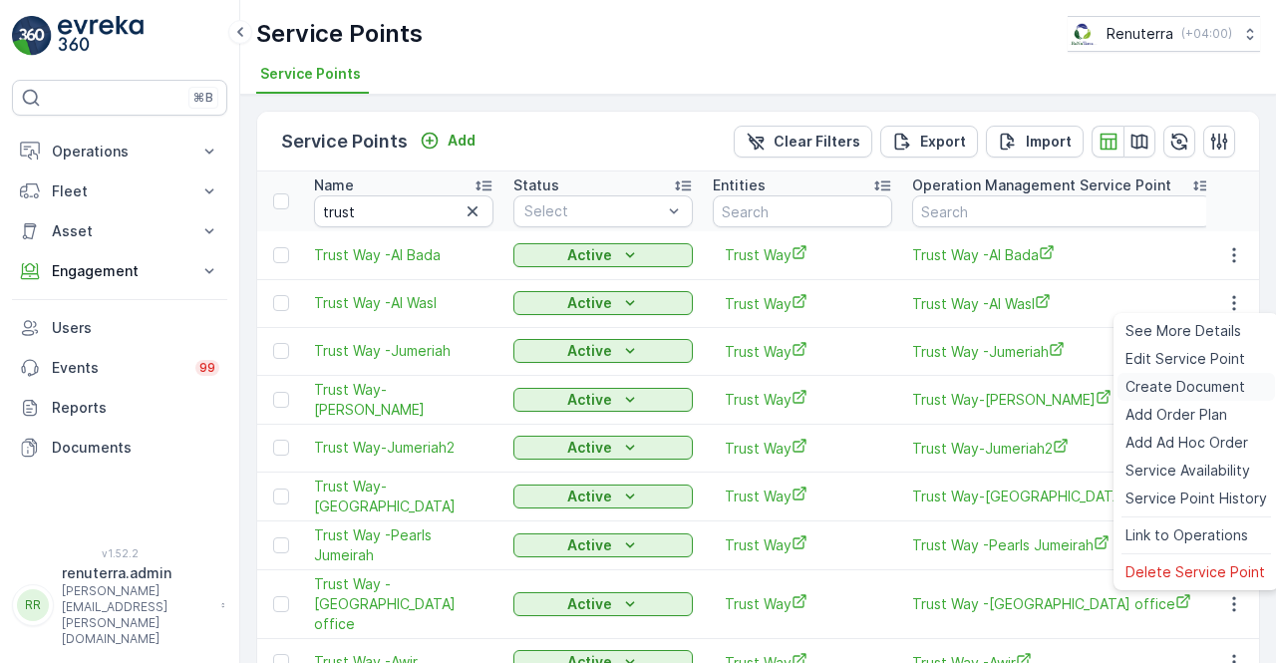
click at [1174, 384] on span "Create Document" at bounding box center [1185, 387] width 120 height 20
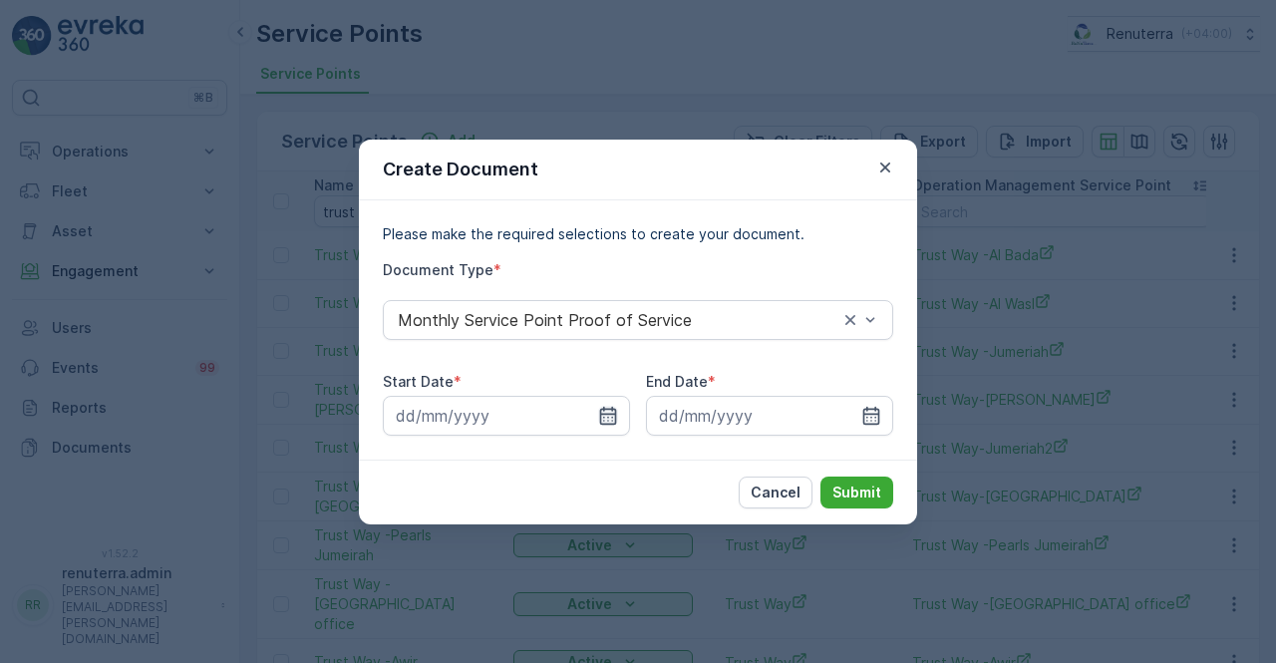
click at [601, 418] on icon "button" at bounding box center [608, 416] width 20 height 20
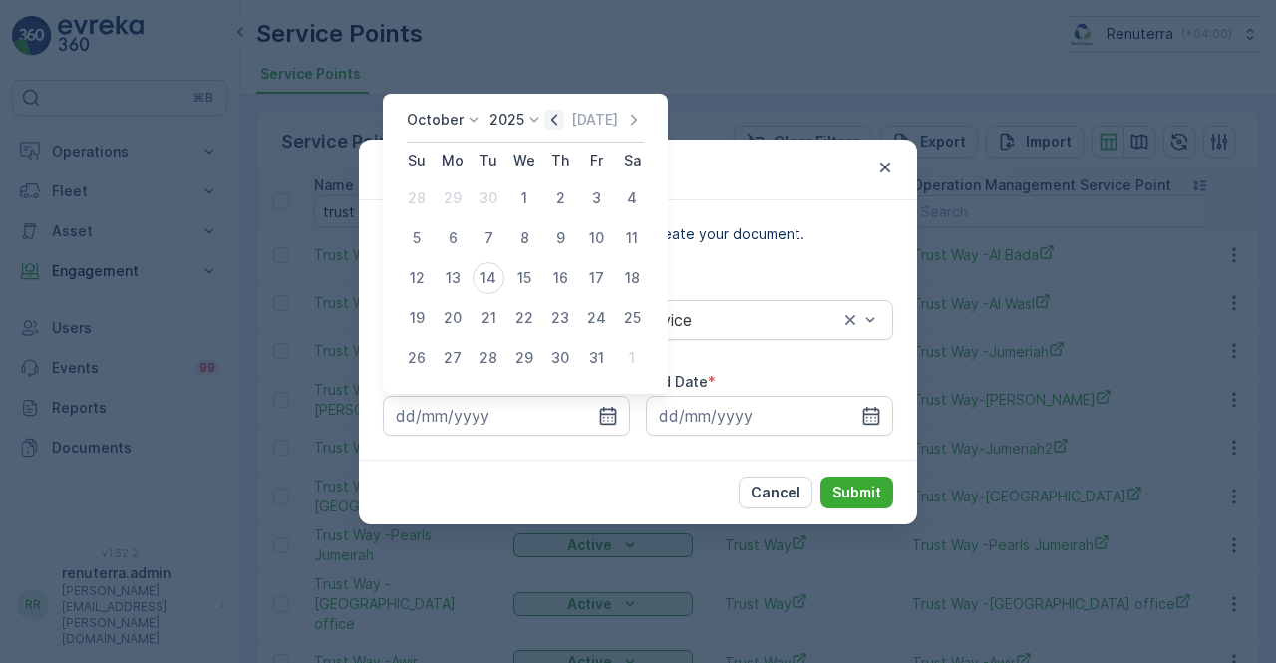
click at [562, 112] on icon "button" at bounding box center [554, 120] width 20 height 20
click at [459, 198] on div "1" at bounding box center [453, 198] width 32 height 32
type input "01.09.2025"
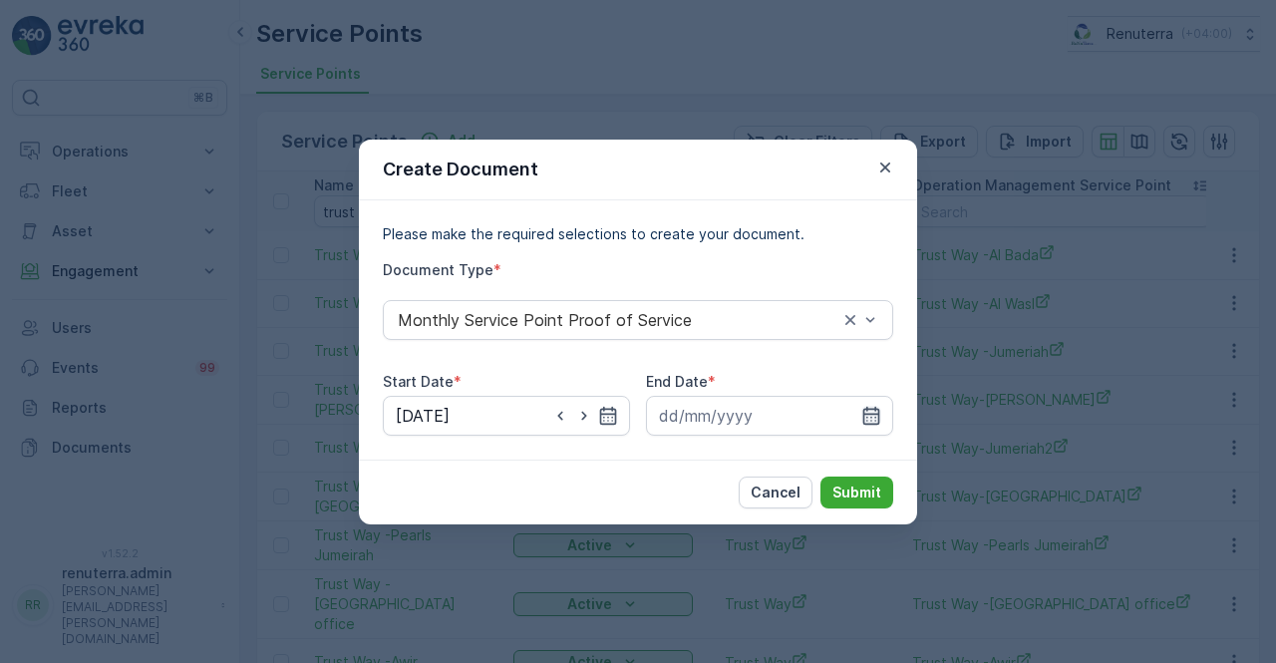
click at [870, 422] on icon "button" at bounding box center [871, 416] width 20 height 20
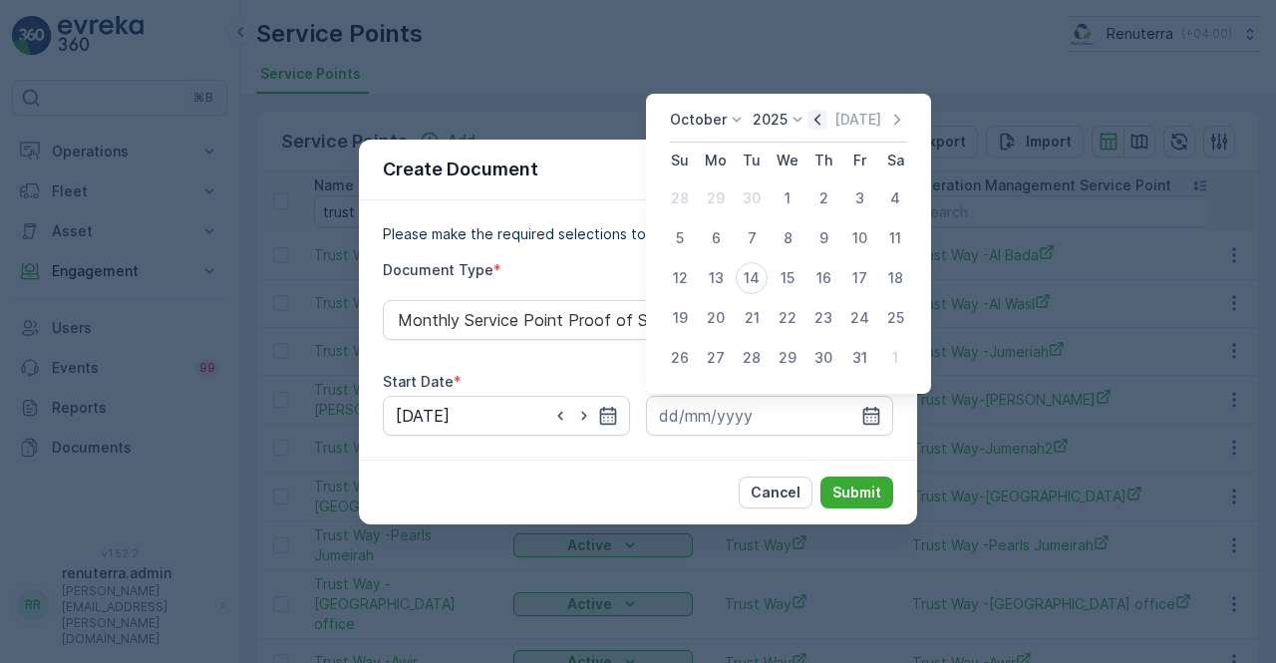
click at [820, 123] on icon "button" at bounding box center [817, 120] width 20 height 20
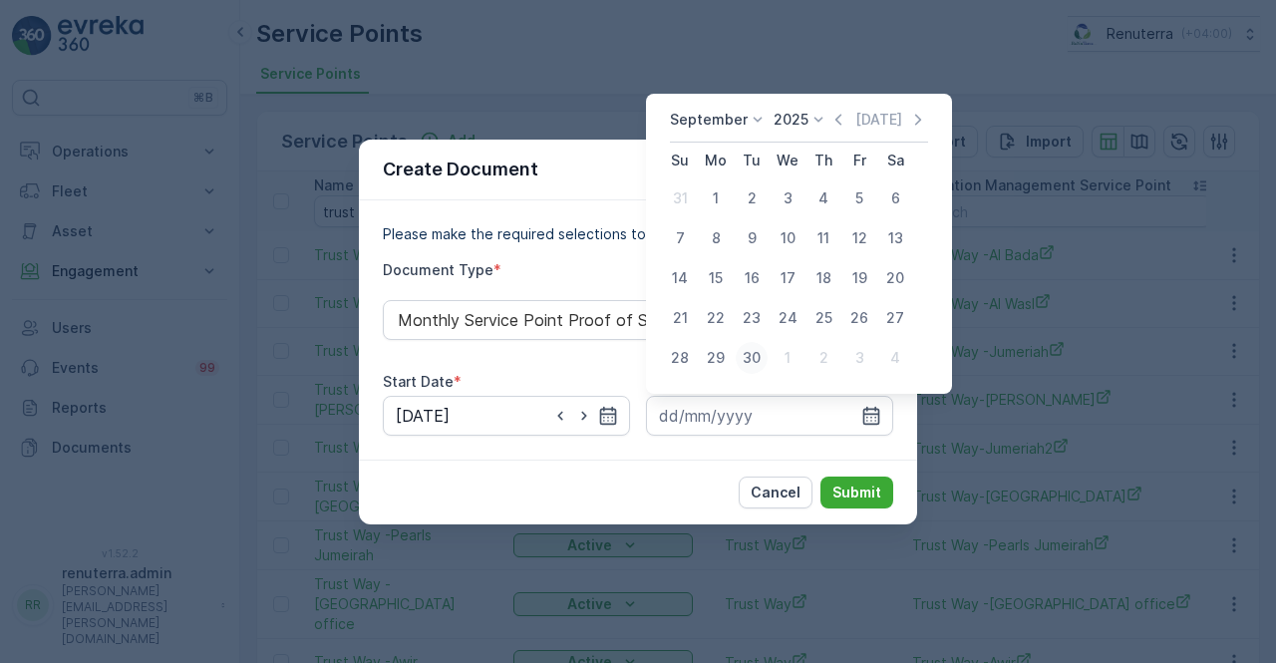
click at [749, 353] on div "30" at bounding box center [752, 358] width 32 height 32
type input "30.09.2025"
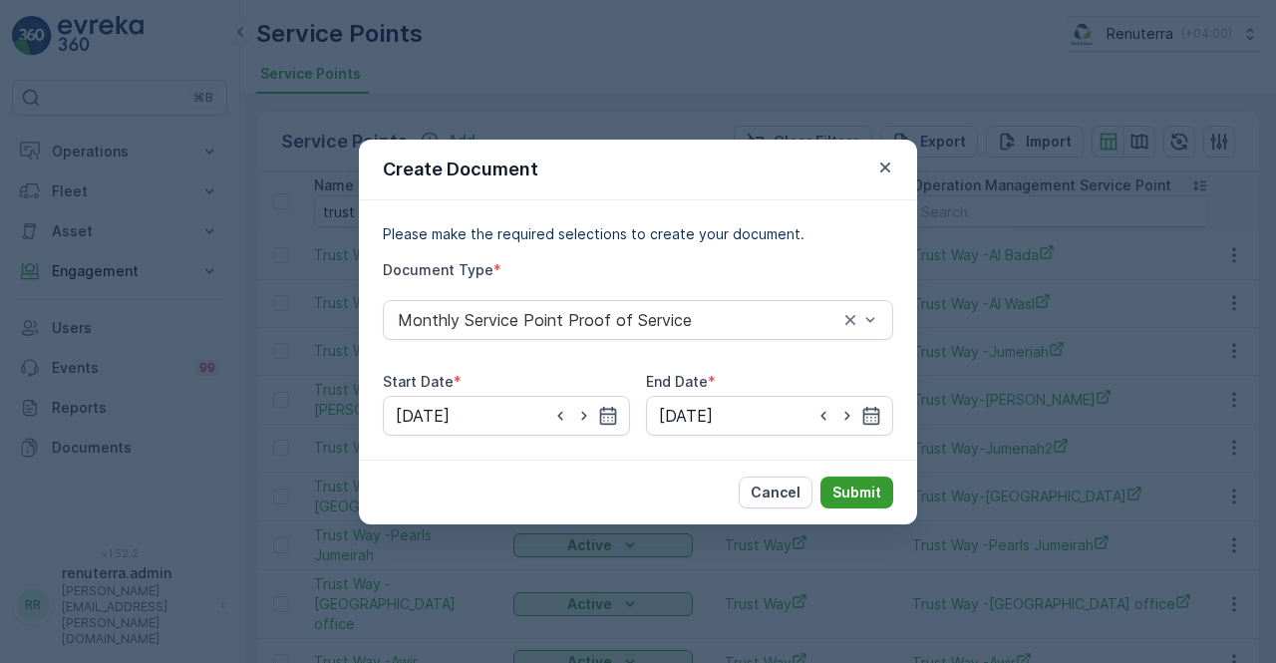
click at [851, 479] on button "Submit" at bounding box center [856, 493] width 73 height 32
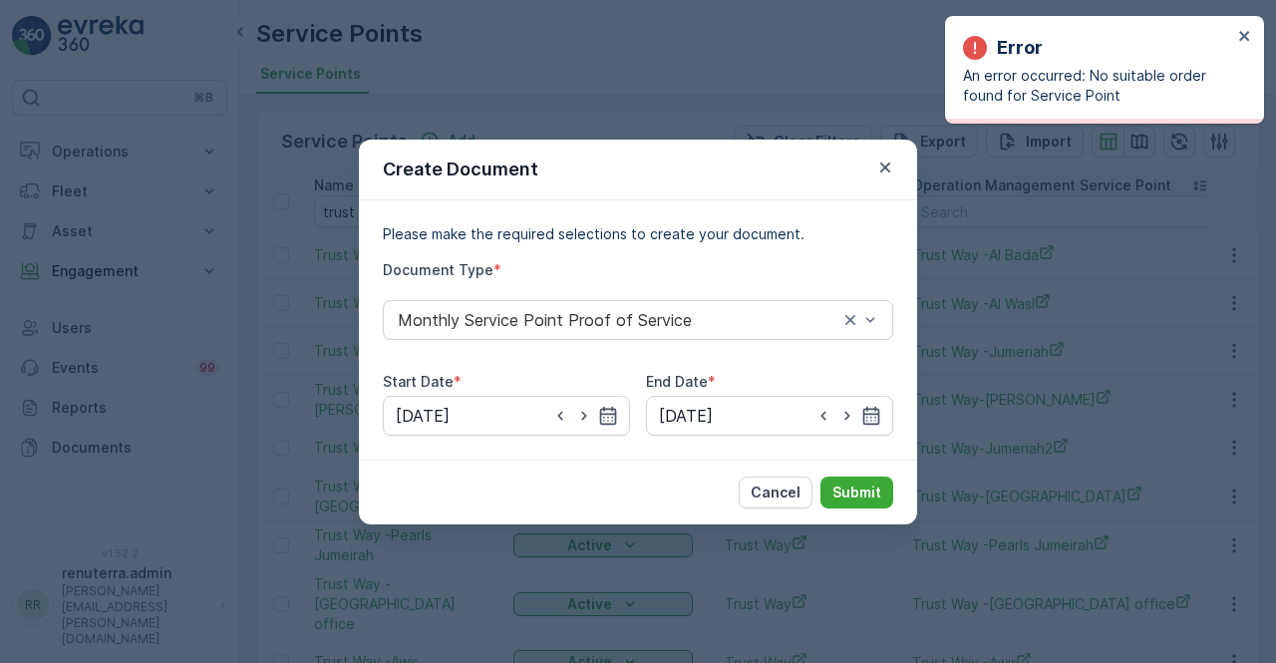
click at [1229, 37] on div "Error" at bounding box center [1097, 48] width 269 height 28
click at [1234, 31] on div "Error An error occurred: No suitable order found for Service Point" at bounding box center [1097, 70] width 281 height 84
click at [1244, 33] on icon "close" at bounding box center [1245, 36] width 14 height 16
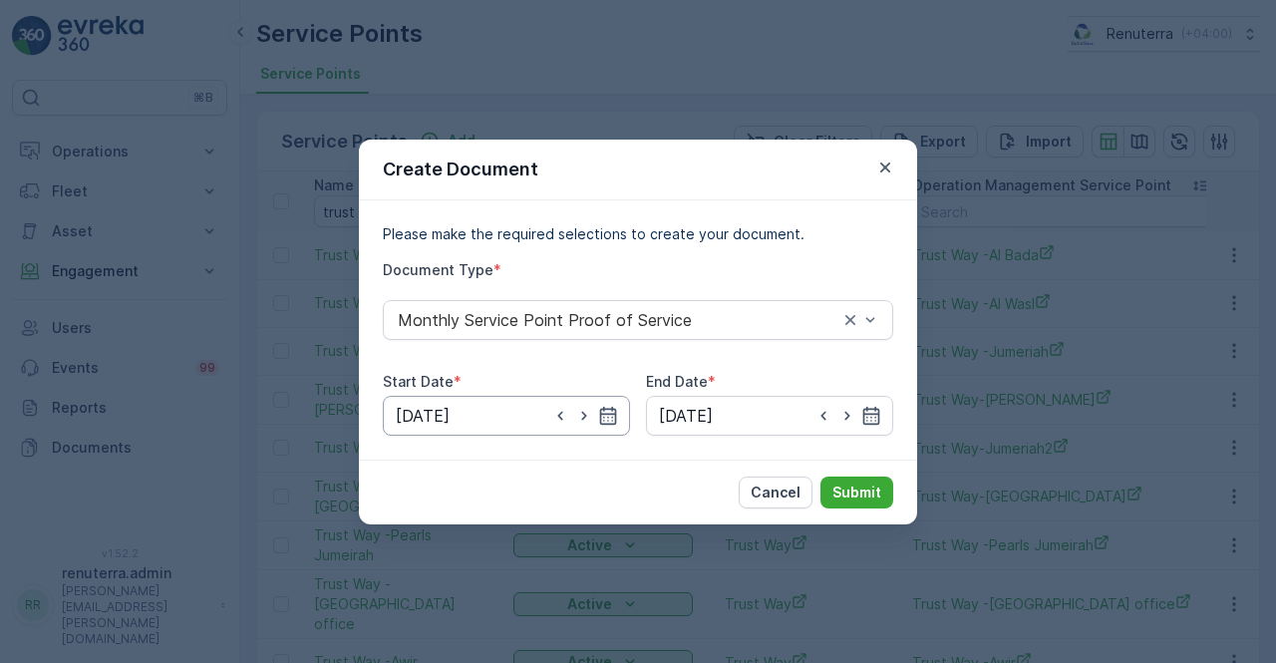
click at [619, 409] on input "01.09.2025" at bounding box center [506, 416] width 247 height 40
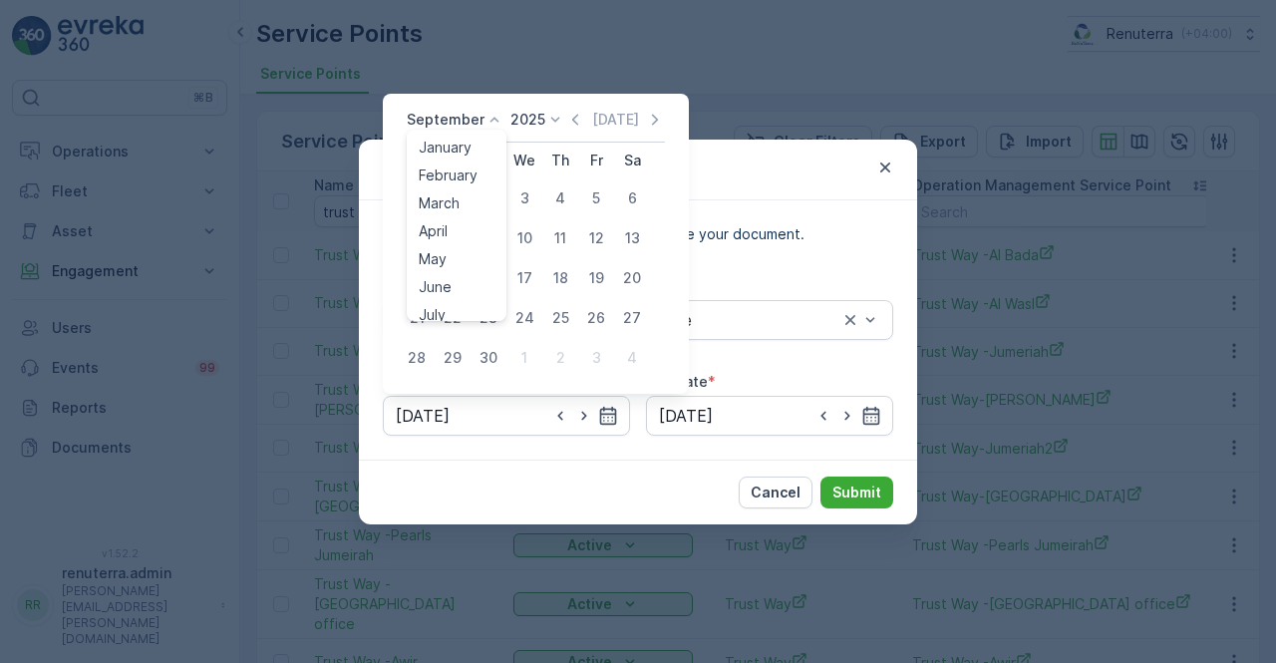
click at [478, 121] on div "September January February March April May June July August September October N…" at bounding box center [456, 120] width 98 height 20
click at [453, 261] on div "May" at bounding box center [433, 259] width 44 height 28
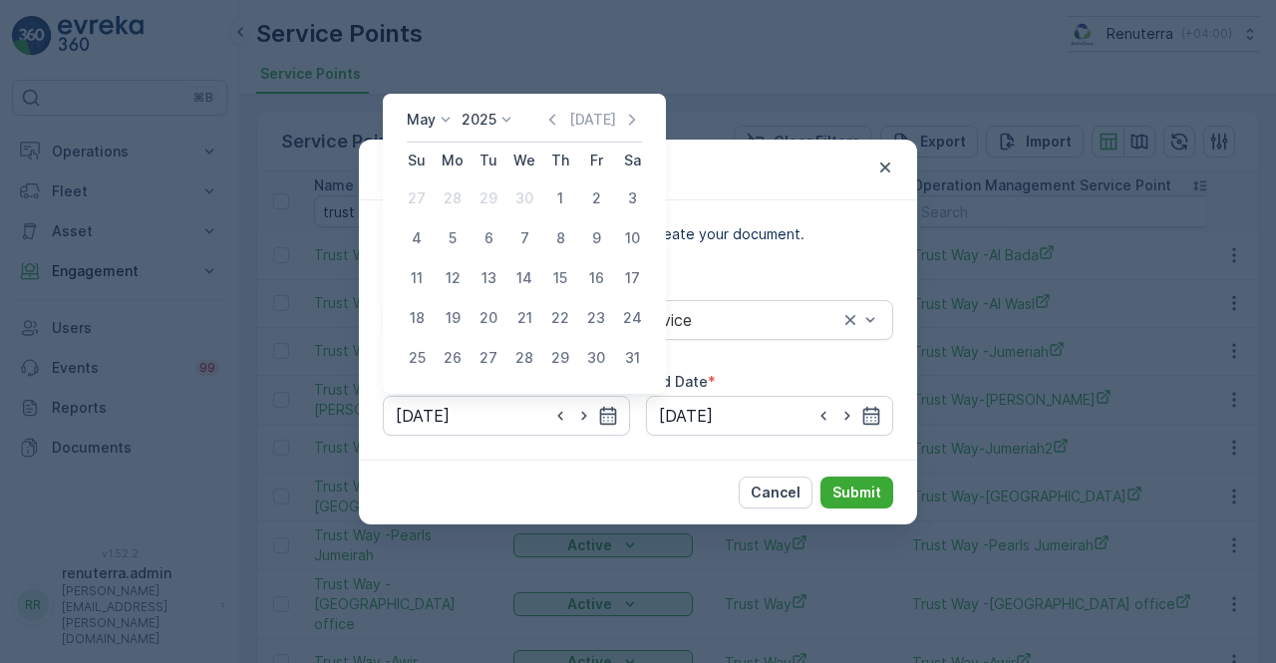
click at [558, 194] on div "1" at bounding box center [560, 198] width 32 height 32
type input "01.05.2025"
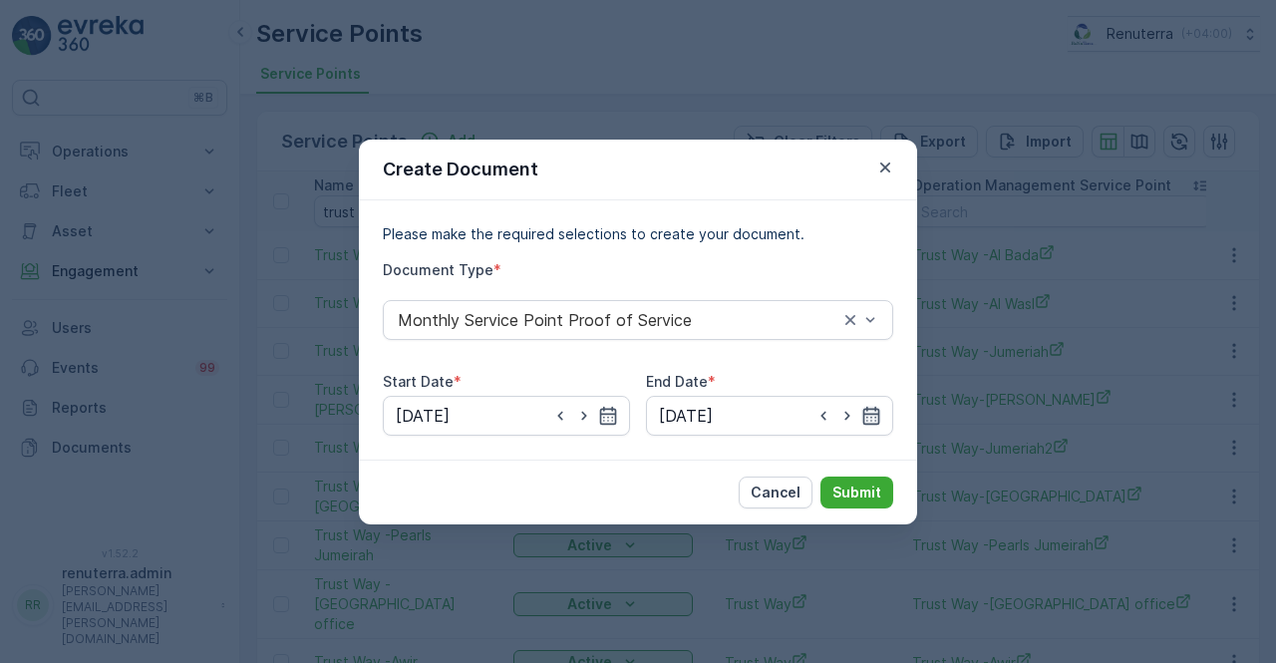
click at [878, 412] on icon "button" at bounding box center [871, 415] width 17 height 18
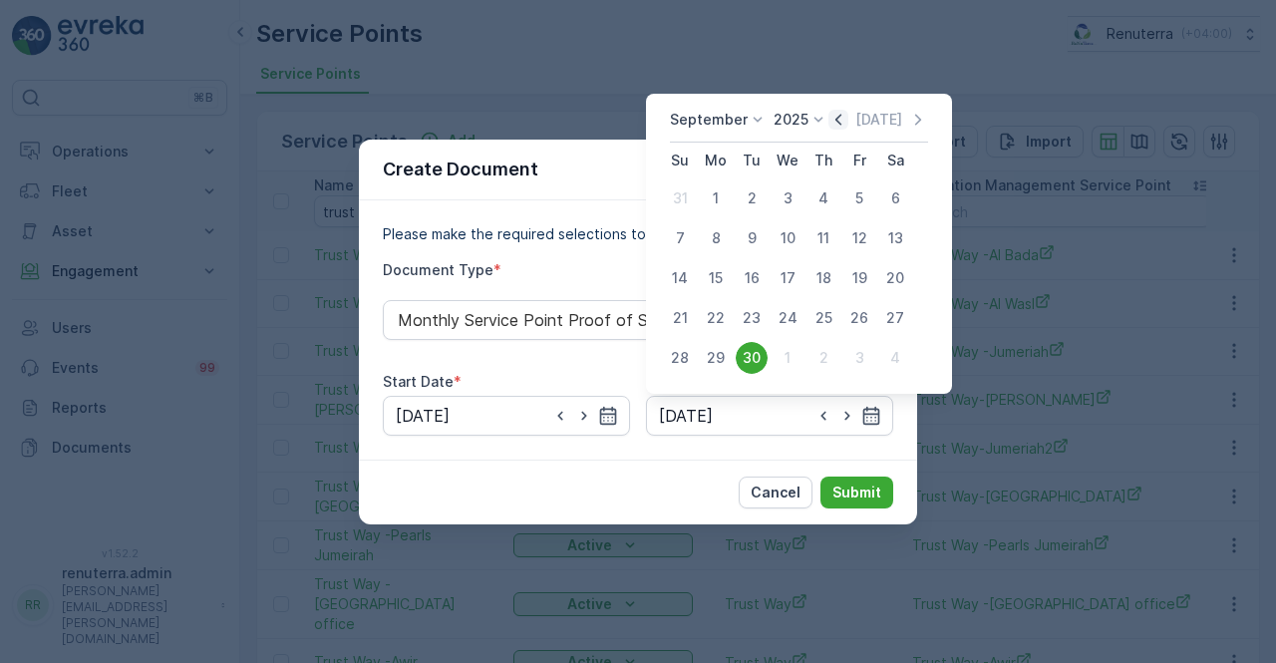
click at [830, 123] on icon "button" at bounding box center [838, 120] width 20 height 20
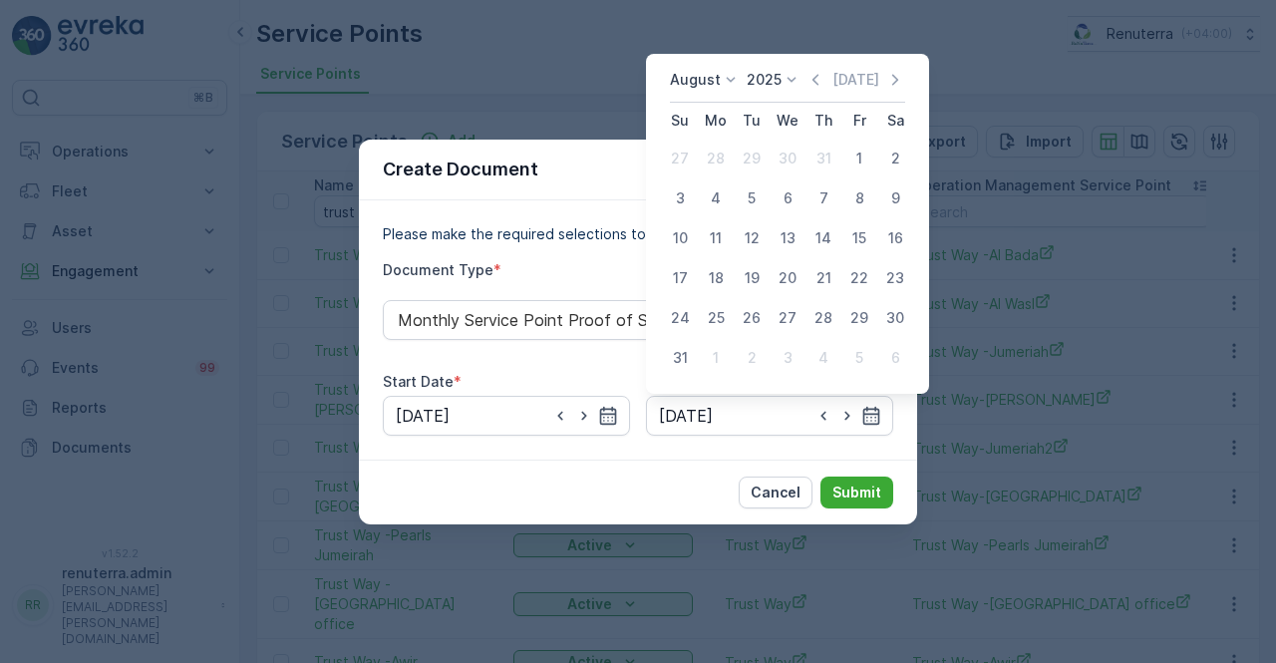
click at [724, 75] on icon at bounding box center [731, 80] width 20 height 20
click at [705, 220] on span "May" at bounding box center [696, 219] width 28 height 20
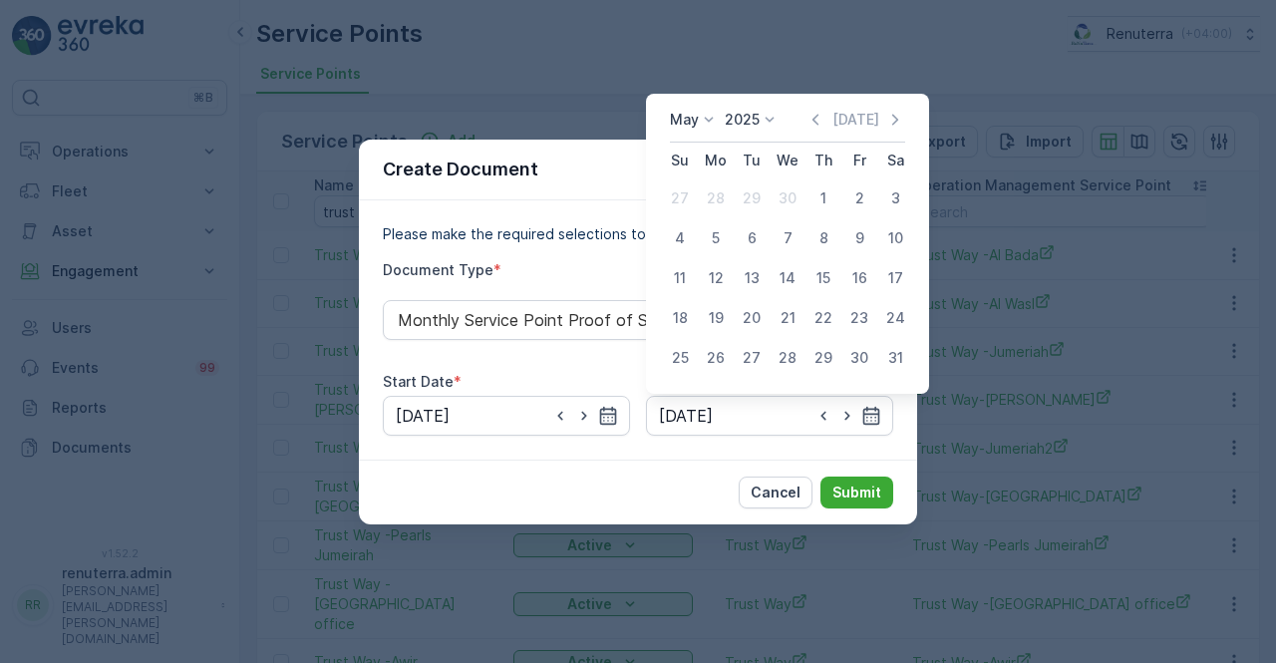
drag, startPoint x: 887, startPoint y: 354, endPoint x: 872, endPoint y: 389, distance: 38.0
click at [889, 354] on div "31" at bounding box center [895, 358] width 32 height 32
type input "31.05.2025"
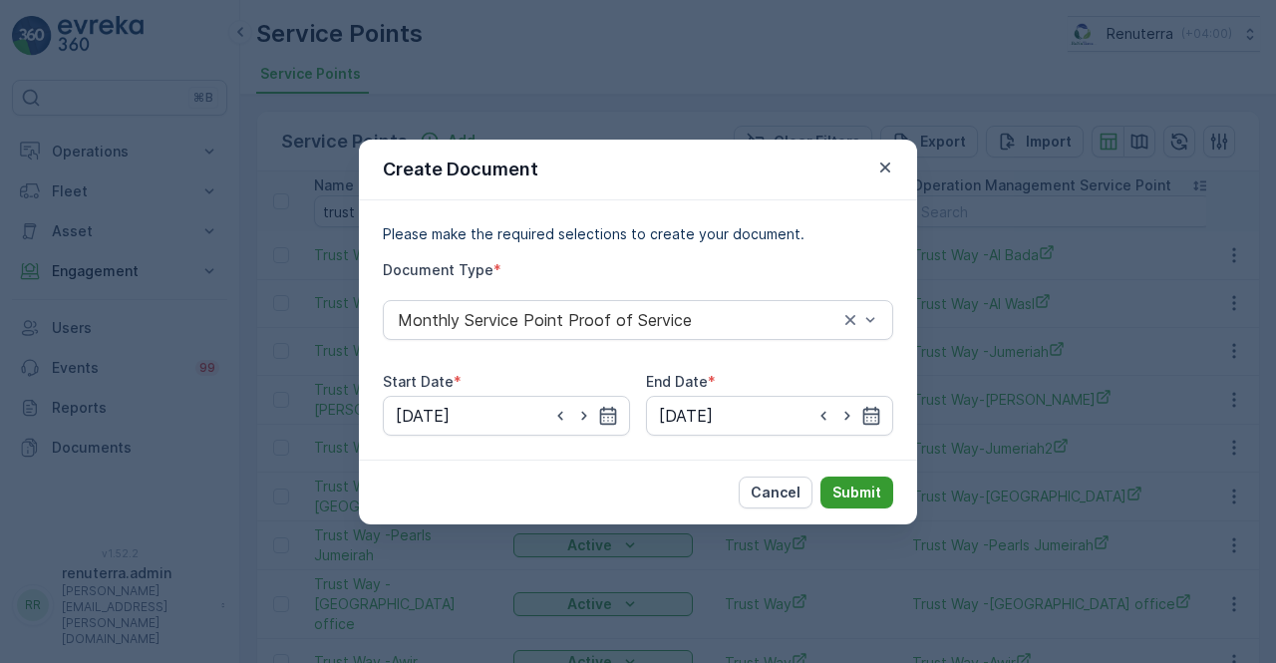
click at [855, 488] on p "Submit" at bounding box center [856, 492] width 49 height 20
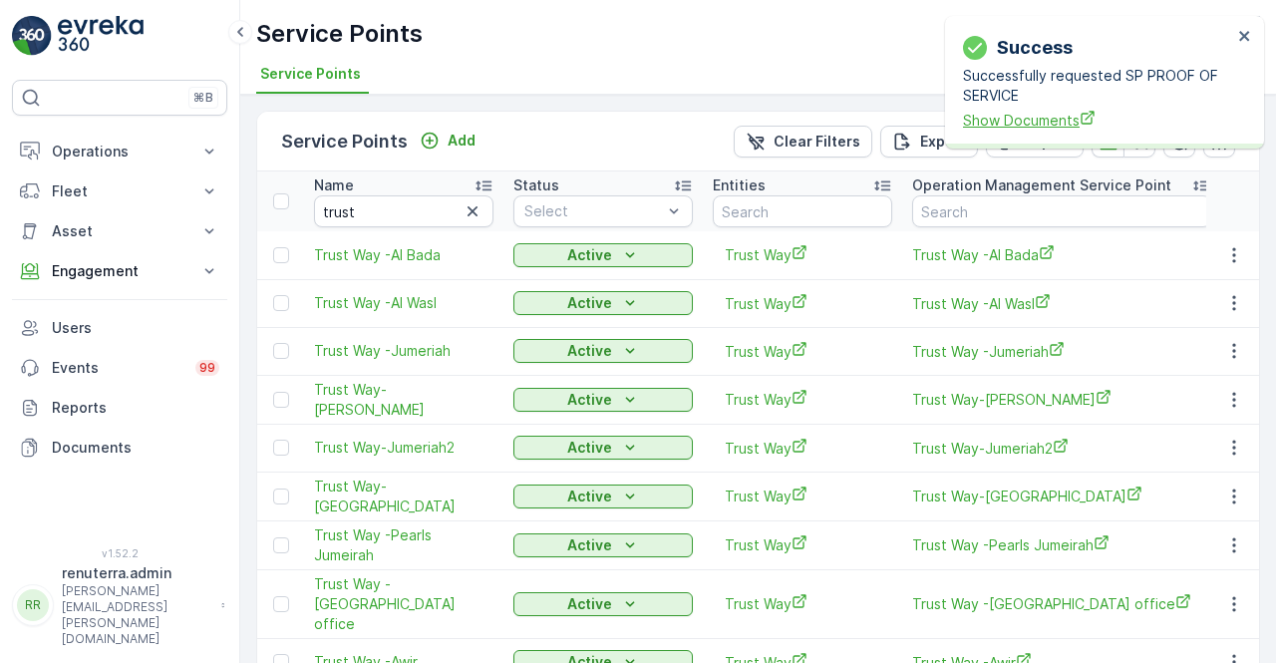
click at [1014, 119] on span "Show Documents" at bounding box center [1097, 120] width 269 height 21
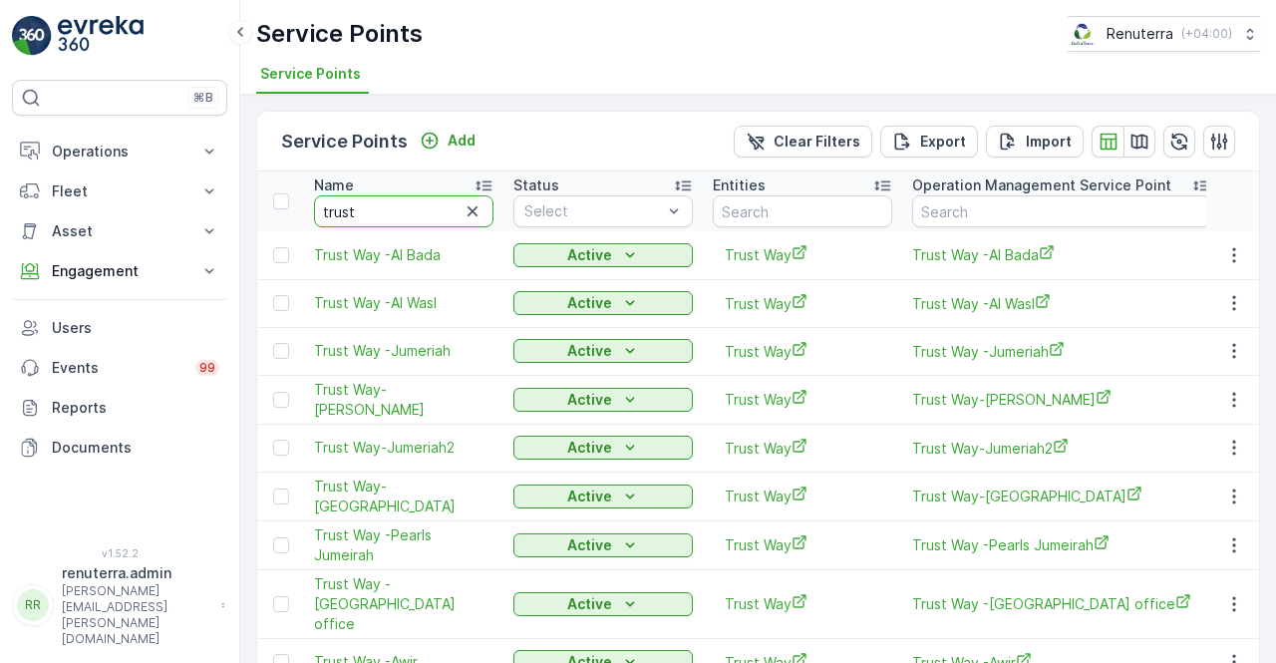
click at [381, 205] on input "trust" at bounding box center [403, 211] width 179 height 32
type input "t"
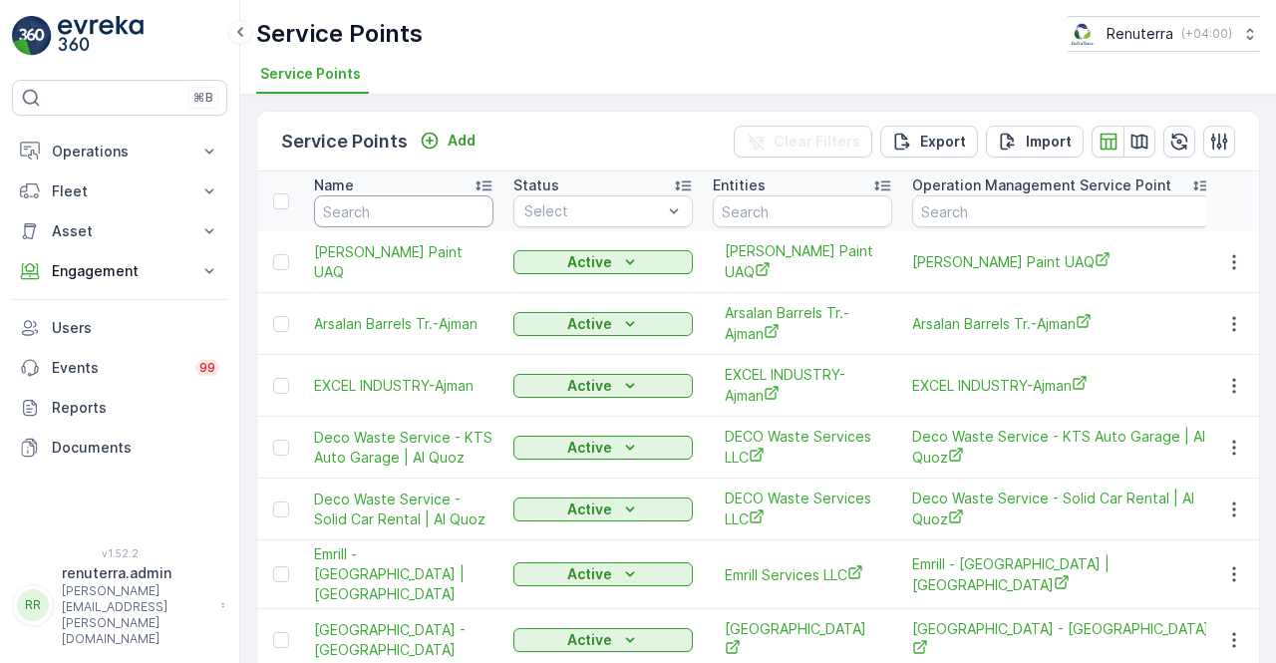
click at [359, 209] on input "text" at bounding box center [403, 211] width 179 height 32
type input "dutch"
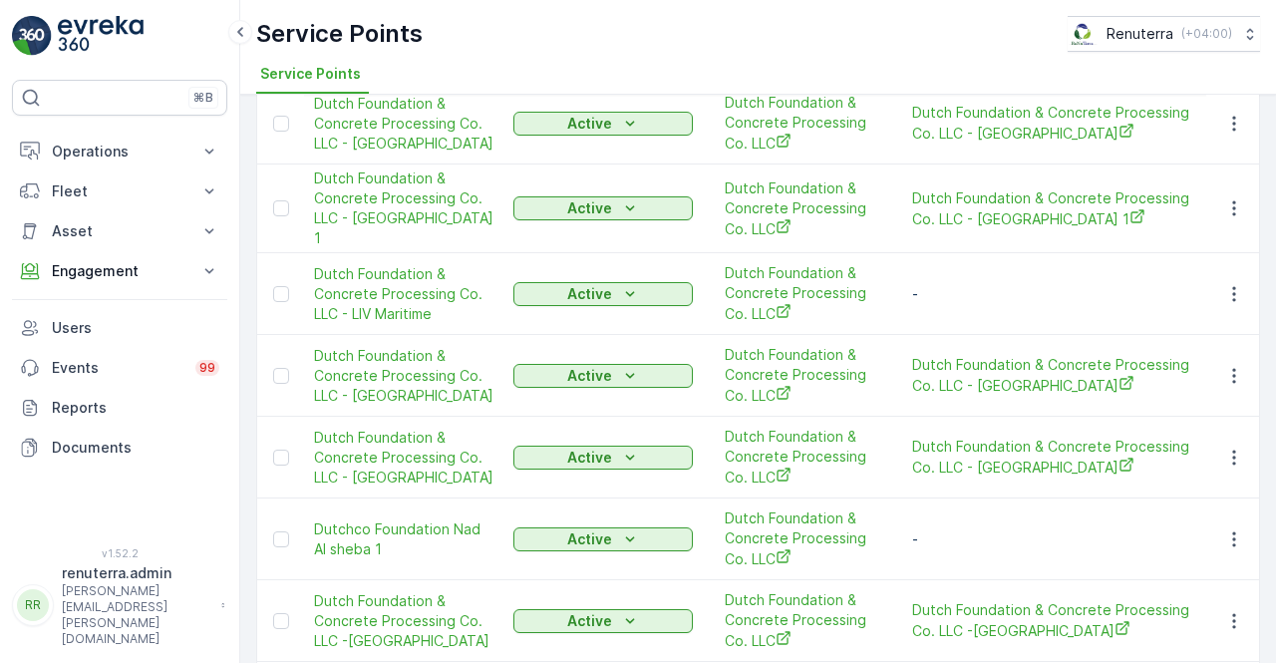
scroll to position [698, 0]
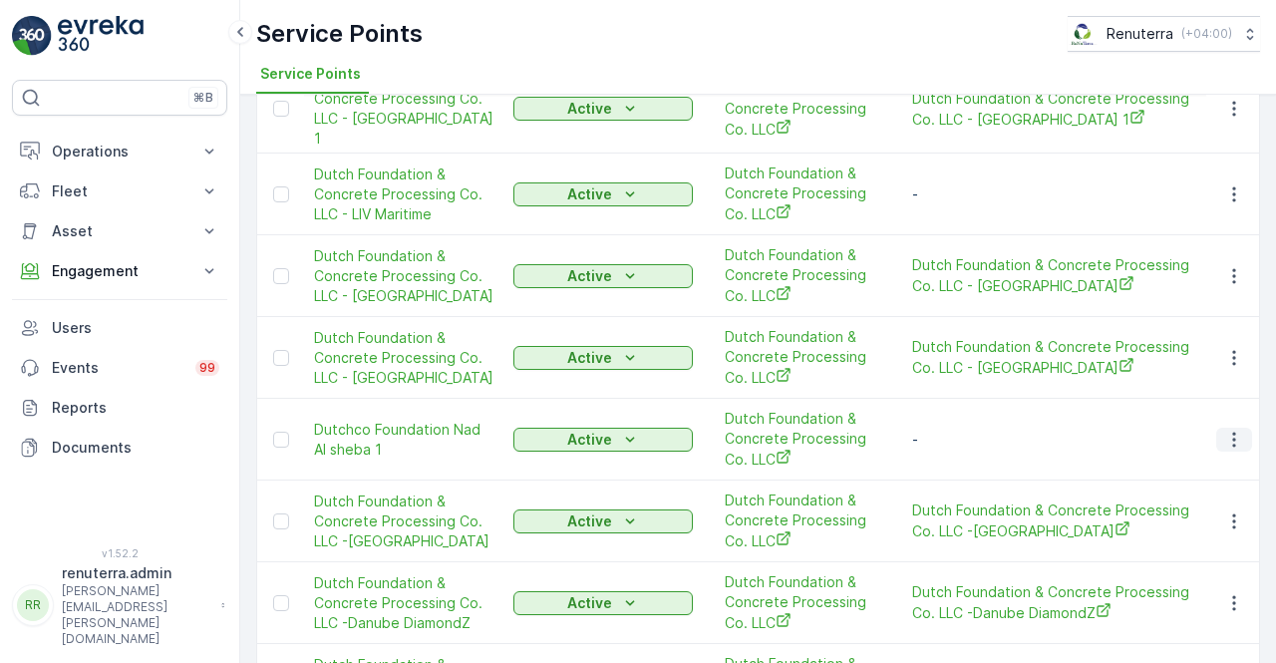
click at [1238, 430] on icon "button" at bounding box center [1234, 440] width 20 height 20
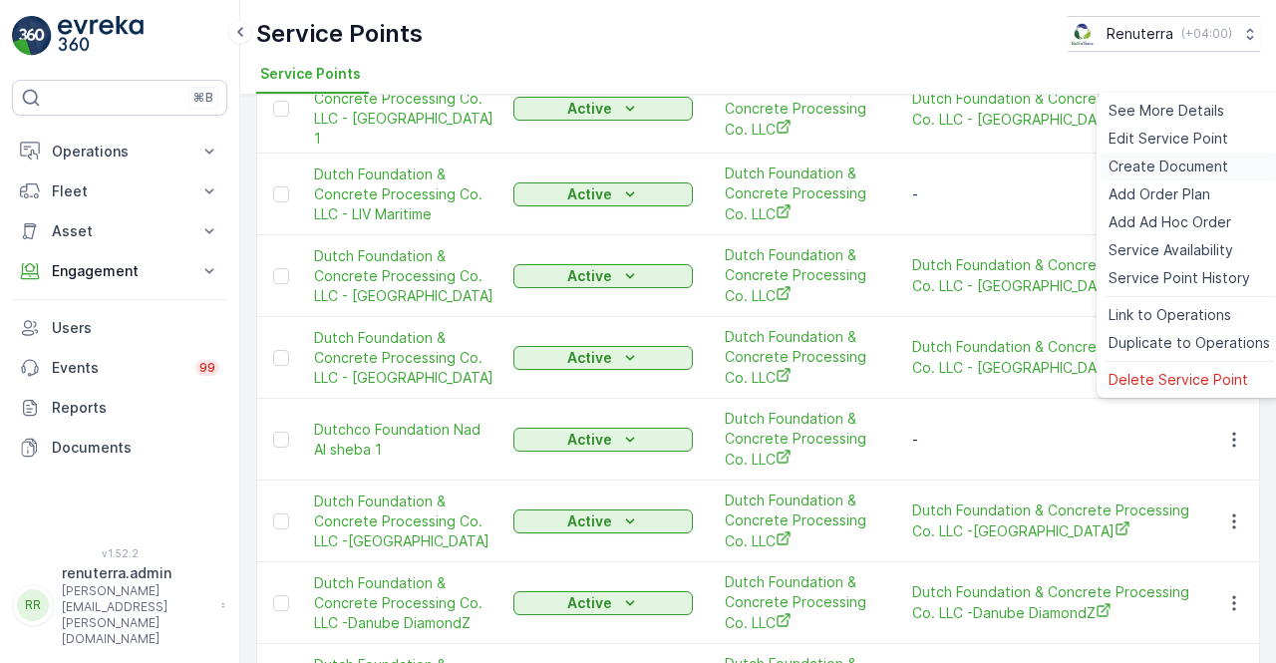
click at [1143, 168] on span "Create Document" at bounding box center [1169, 167] width 120 height 20
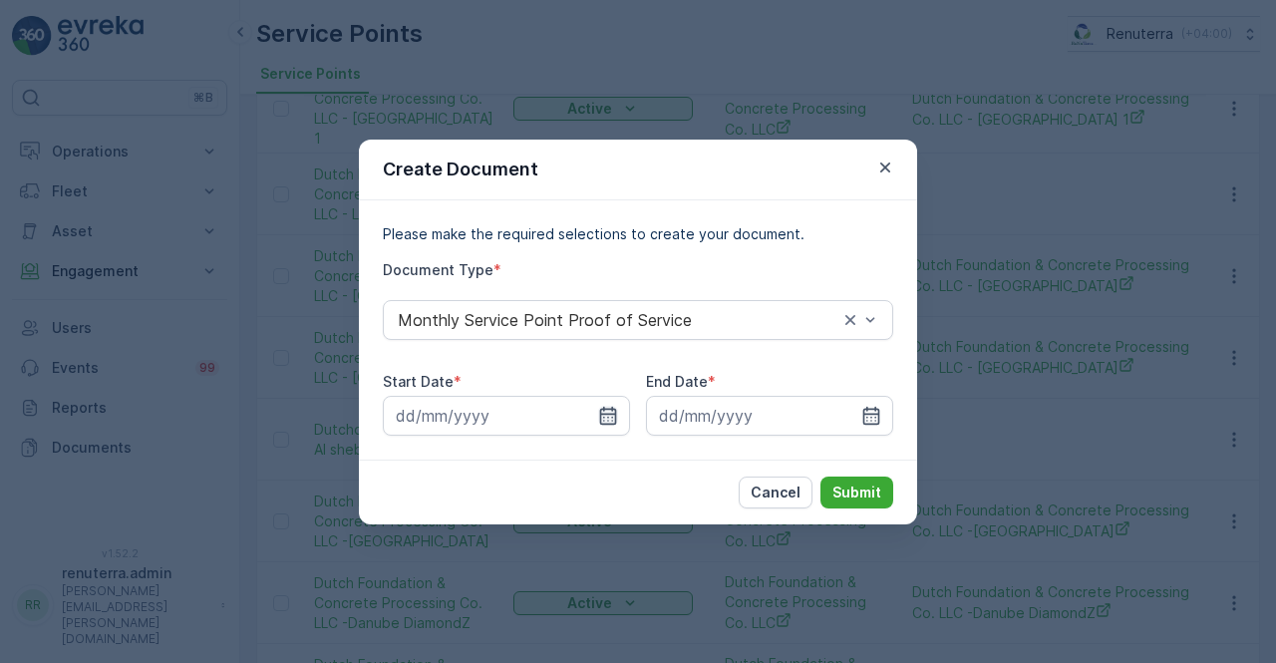
click at [599, 412] on icon "button" at bounding box center [608, 416] width 20 height 20
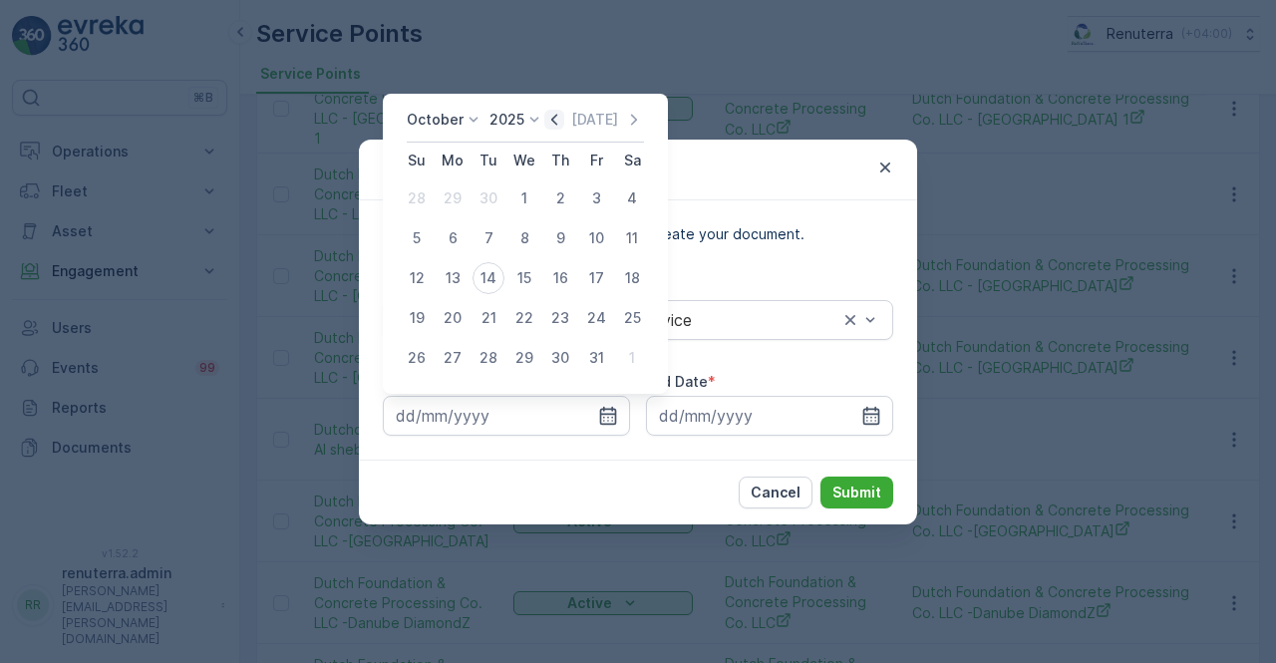
click at [556, 121] on icon "button" at bounding box center [554, 119] width 6 height 11
click at [453, 194] on div "1" at bounding box center [453, 198] width 32 height 32
type input "01.09.2025"
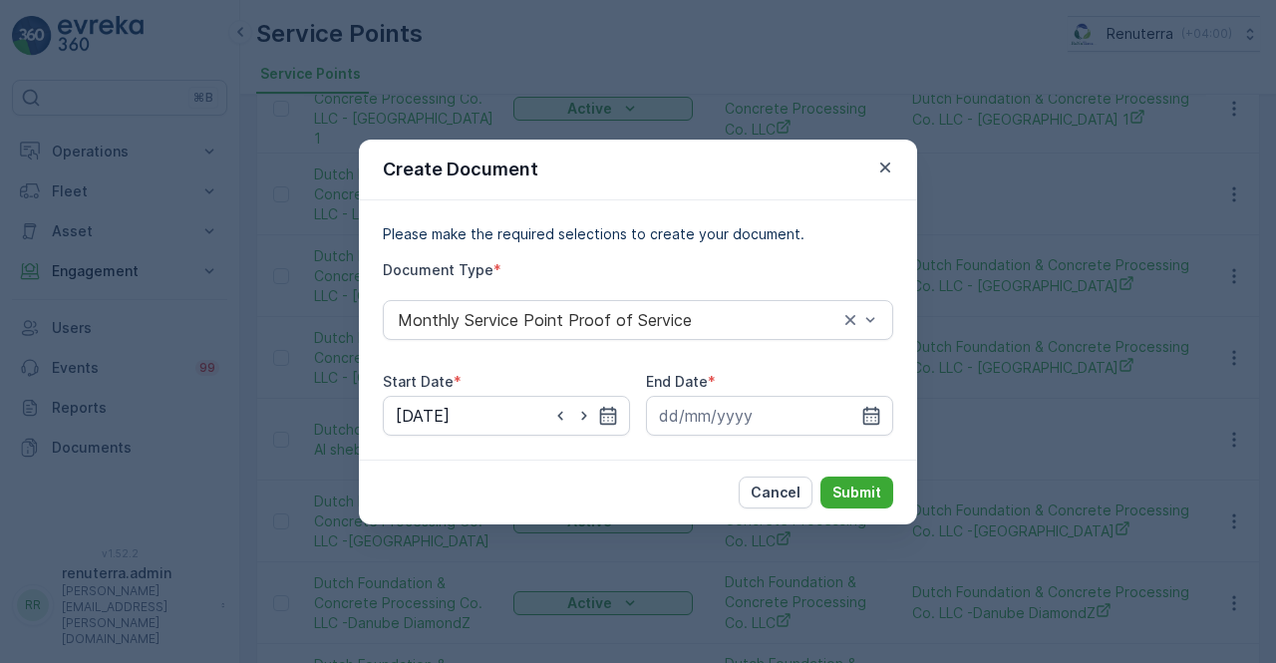
drag, startPoint x: 863, startPoint y: 410, endPoint x: 863, endPoint y: 382, distance: 27.9
click at [863, 404] on div at bounding box center [769, 416] width 247 height 40
drag, startPoint x: 865, startPoint y: 417, endPoint x: 858, endPoint y: 396, distance: 22.1
click at [861, 406] on icon "button" at bounding box center [871, 416] width 20 height 20
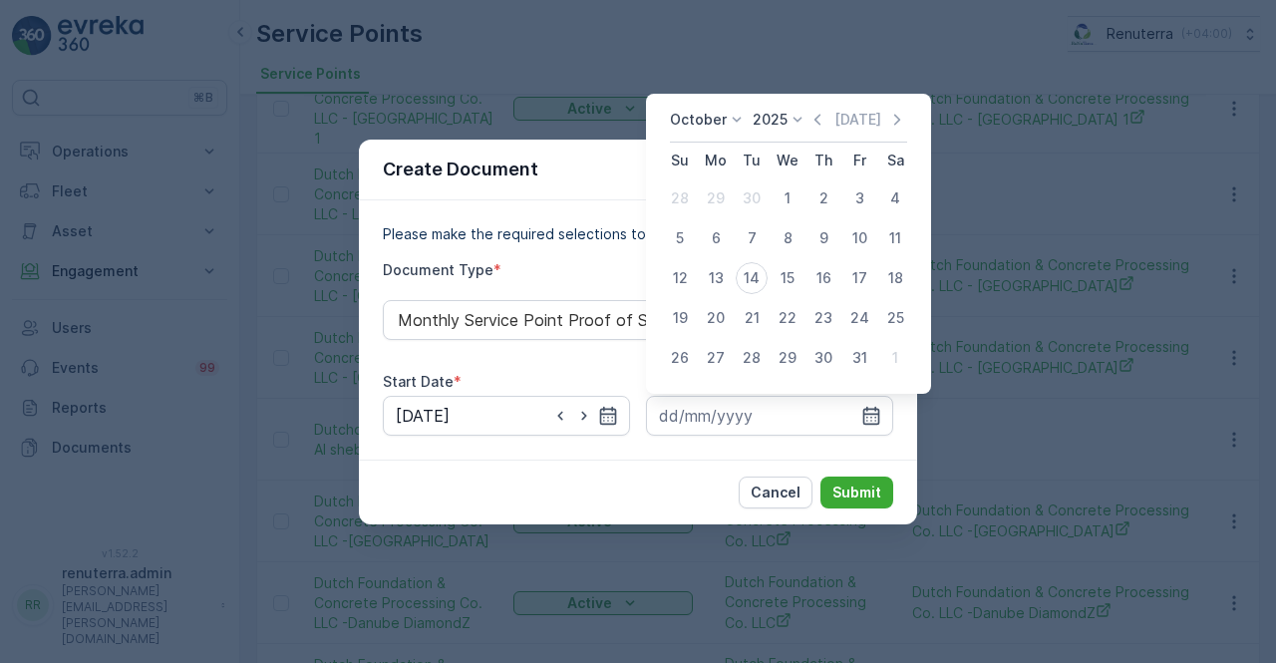
drag, startPoint x: 822, startPoint y: 121, endPoint x: 809, endPoint y: 160, distance: 41.9
click at [822, 121] on icon "button" at bounding box center [817, 120] width 20 height 20
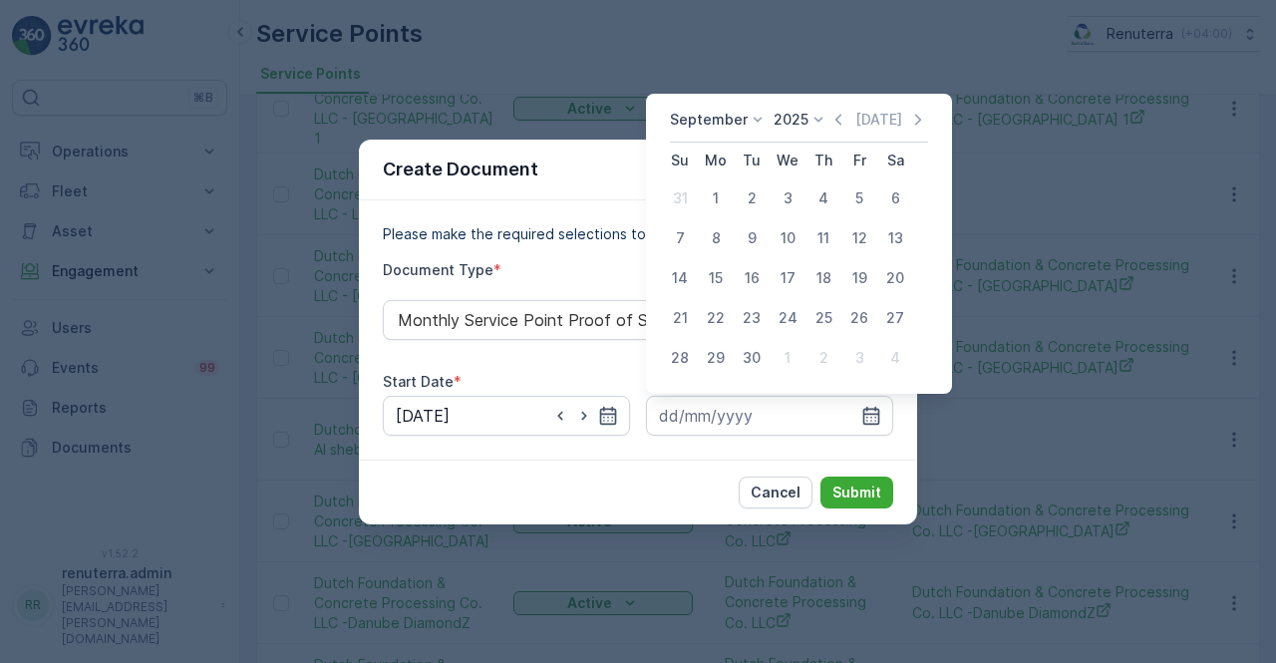
drag, startPoint x: 750, startPoint y: 354, endPoint x: 815, endPoint y: 445, distance: 112.1
click at [750, 356] on div "30" at bounding box center [752, 358] width 32 height 32
type input "30.09.2025"
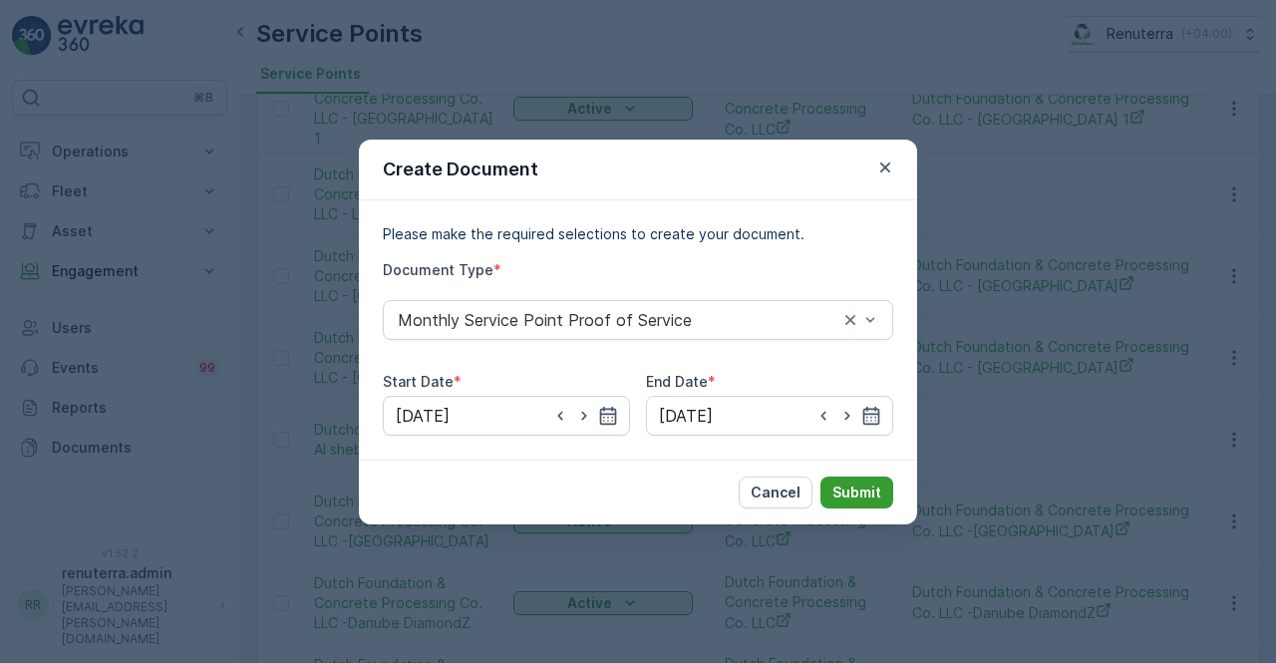
click at [857, 485] on p "Submit" at bounding box center [856, 492] width 49 height 20
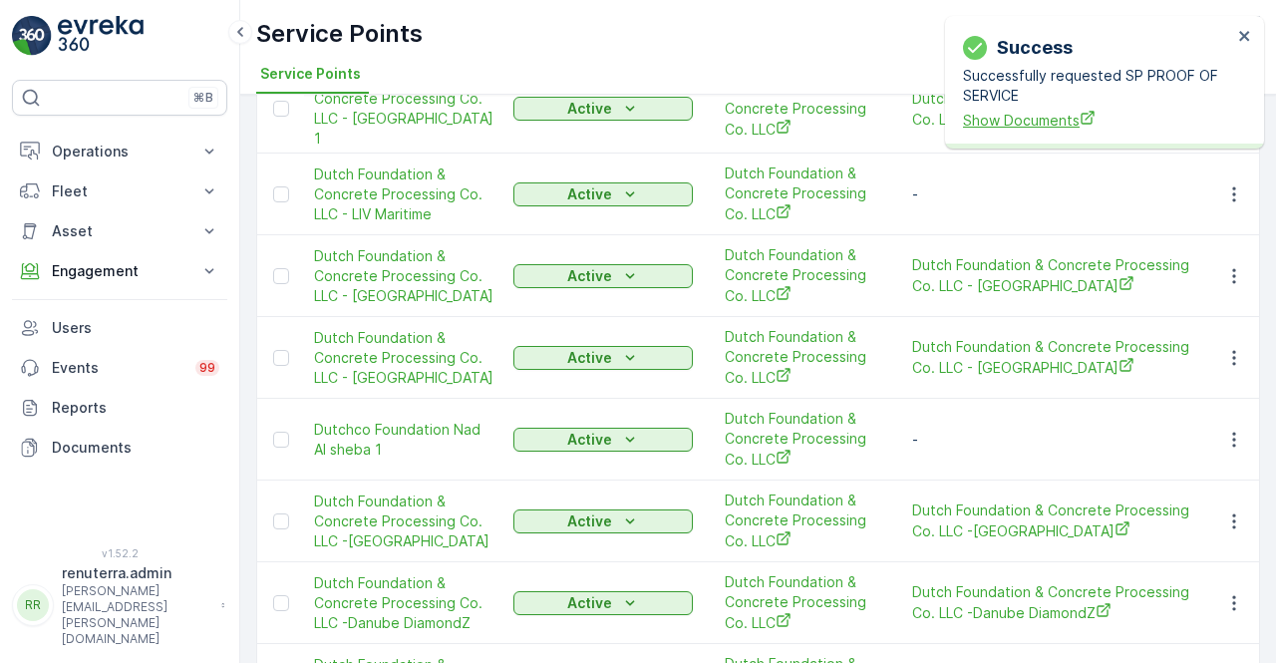
click at [1011, 118] on span "Show Documents" at bounding box center [1097, 120] width 269 height 21
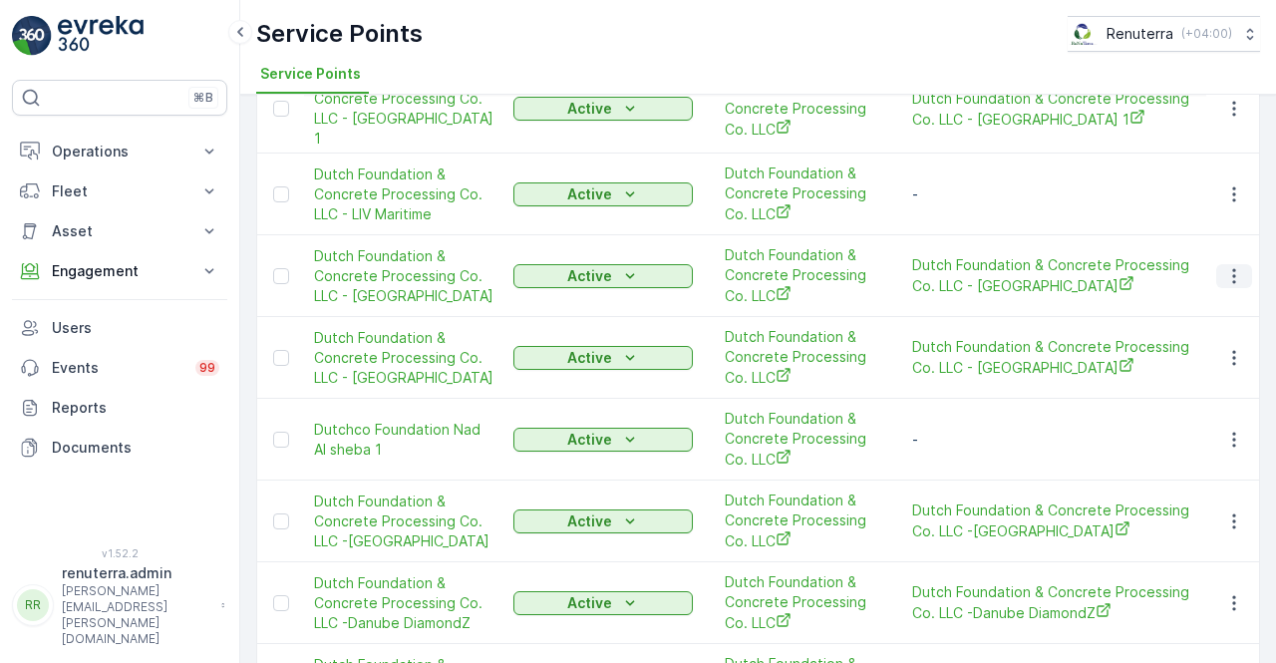
click at [1226, 266] on icon "button" at bounding box center [1234, 276] width 20 height 20
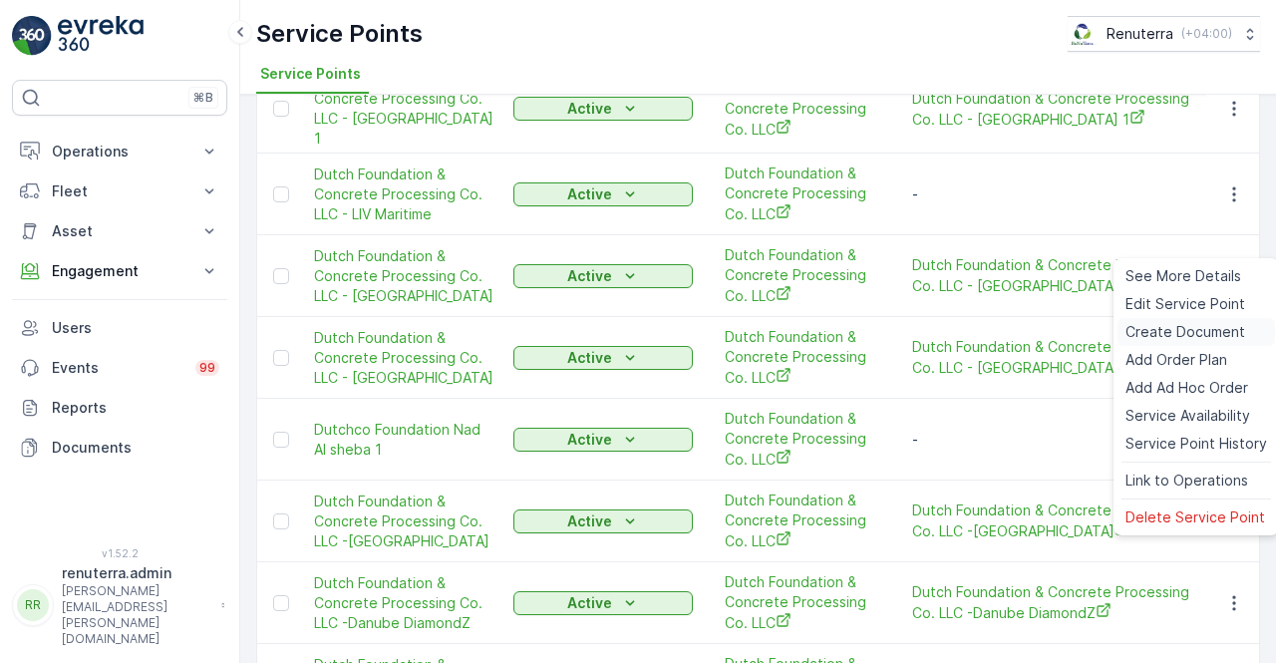
click at [1145, 330] on span "Create Document" at bounding box center [1185, 332] width 120 height 20
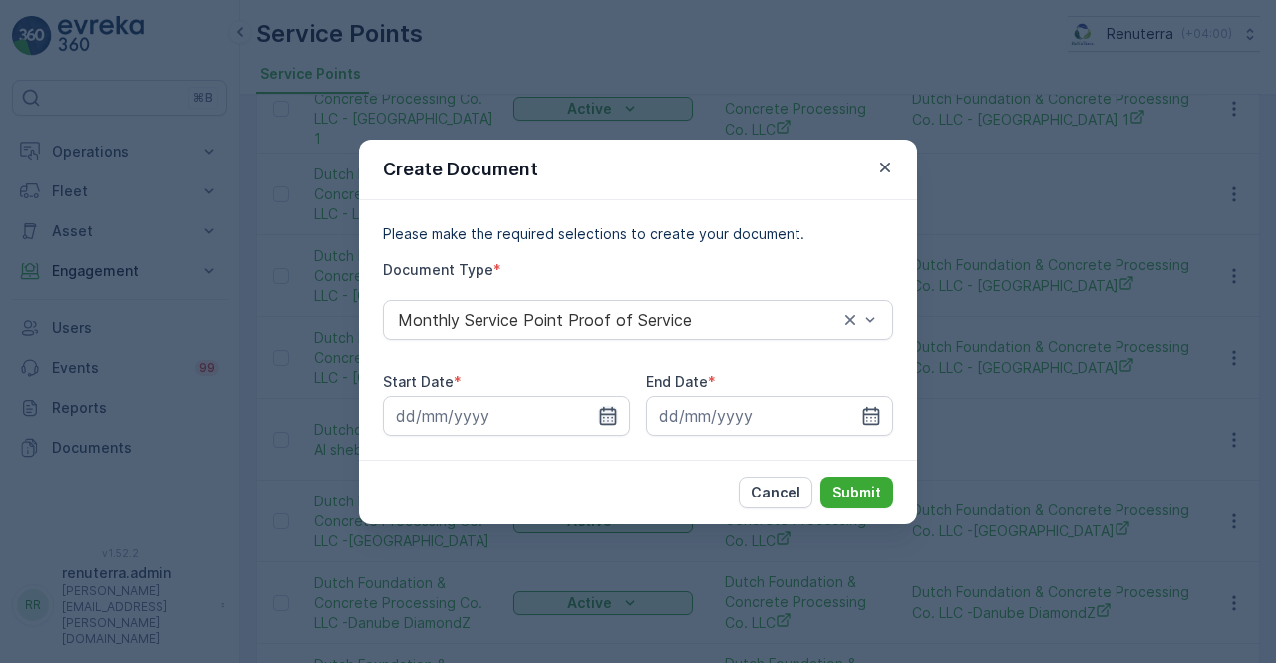
click at [614, 418] on icon "button" at bounding box center [608, 415] width 17 height 18
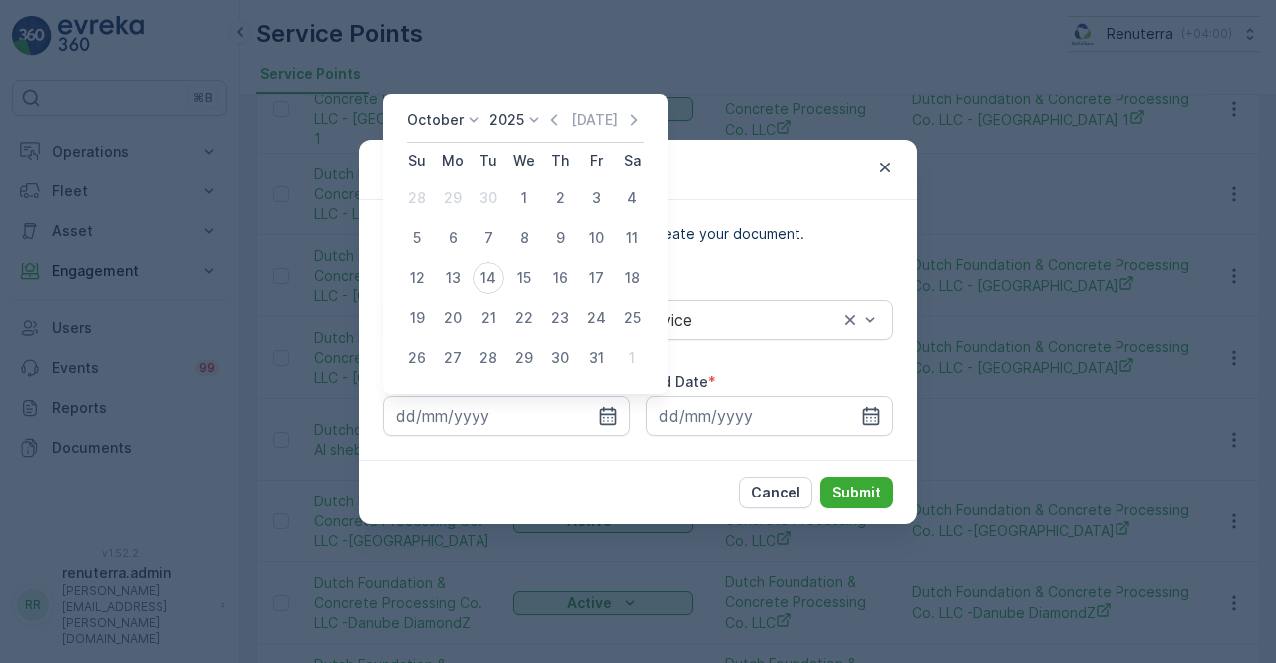
drag, startPoint x: 563, startPoint y: 121, endPoint x: 538, endPoint y: 174, distance: 59.3
click at [560, 120] on icon "button" at bounding box center [554, 120] width 20 height 20
click at [444, 199] on div "1" at bounding box center [453, 198] width 32 height 32
type input "01.09.2025"
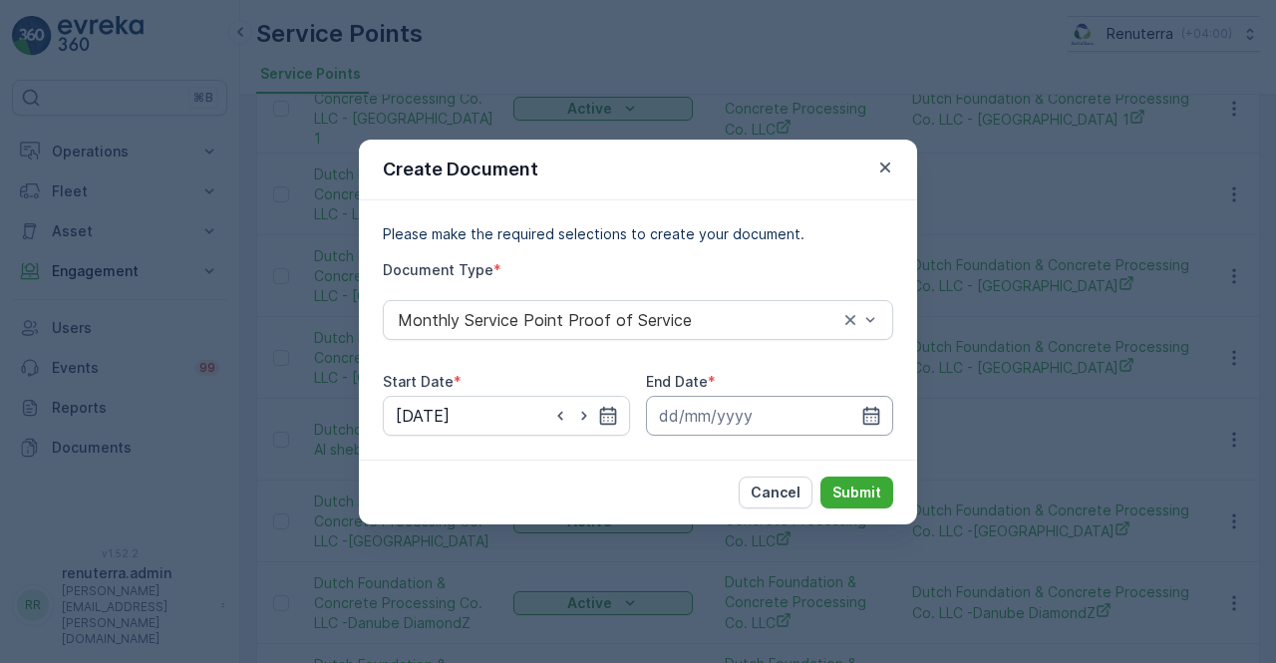
click at [856, 413] on input at bounding box center [769, 416] width 247 height 40
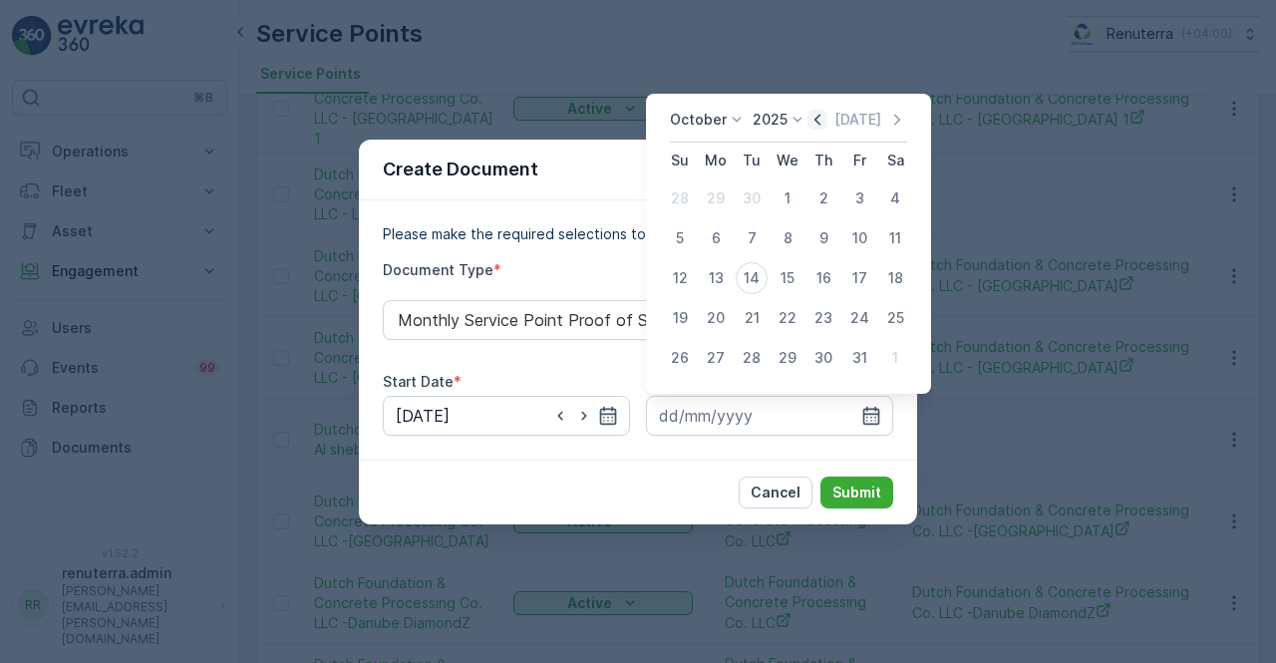
click at [819, 127] on icon "button" at bounding box center [817, 120] width 20 height 20
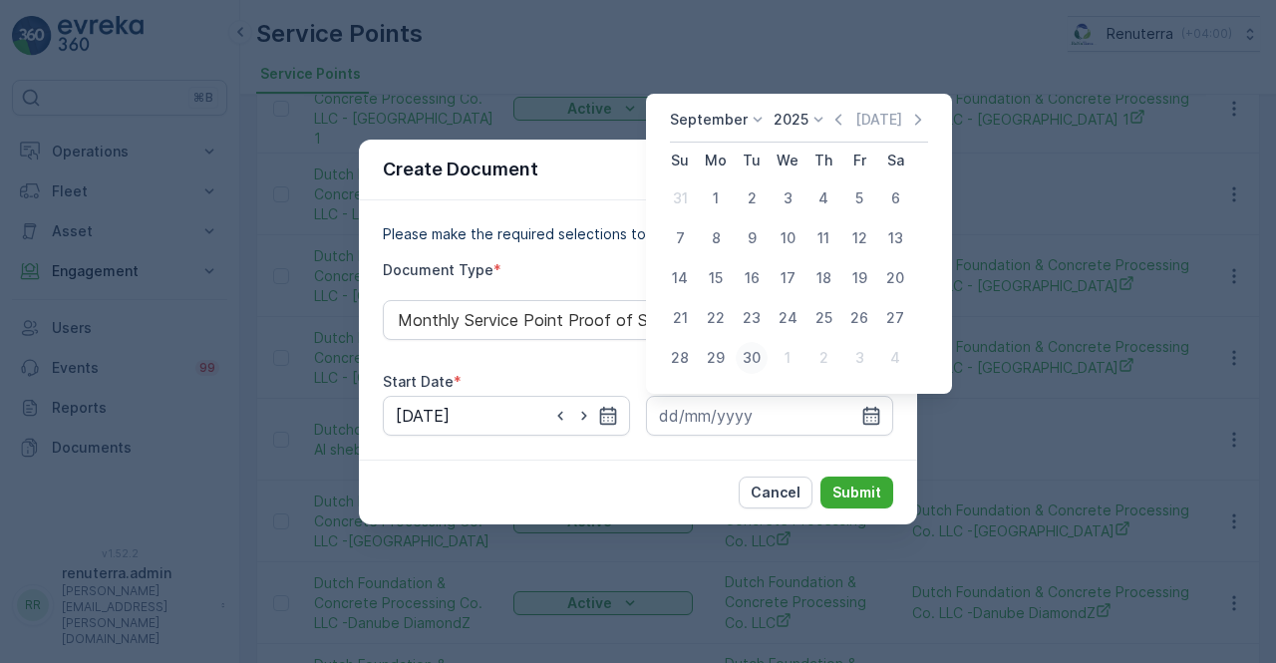
click at [750, 356] on div "30" at bounding box center [752, 358] width 32 height 32
type input "30.09.2025"
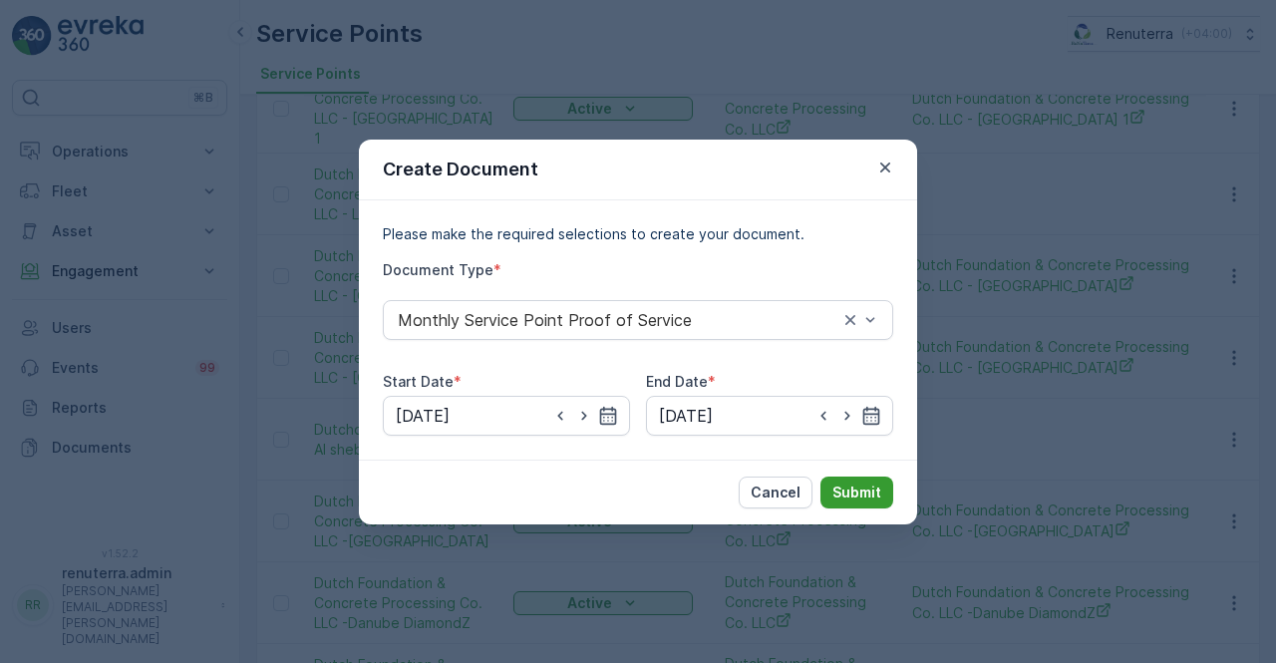
click at [856, 494] on p "Submit" at bounding box center [856, 492] width 49 height 20
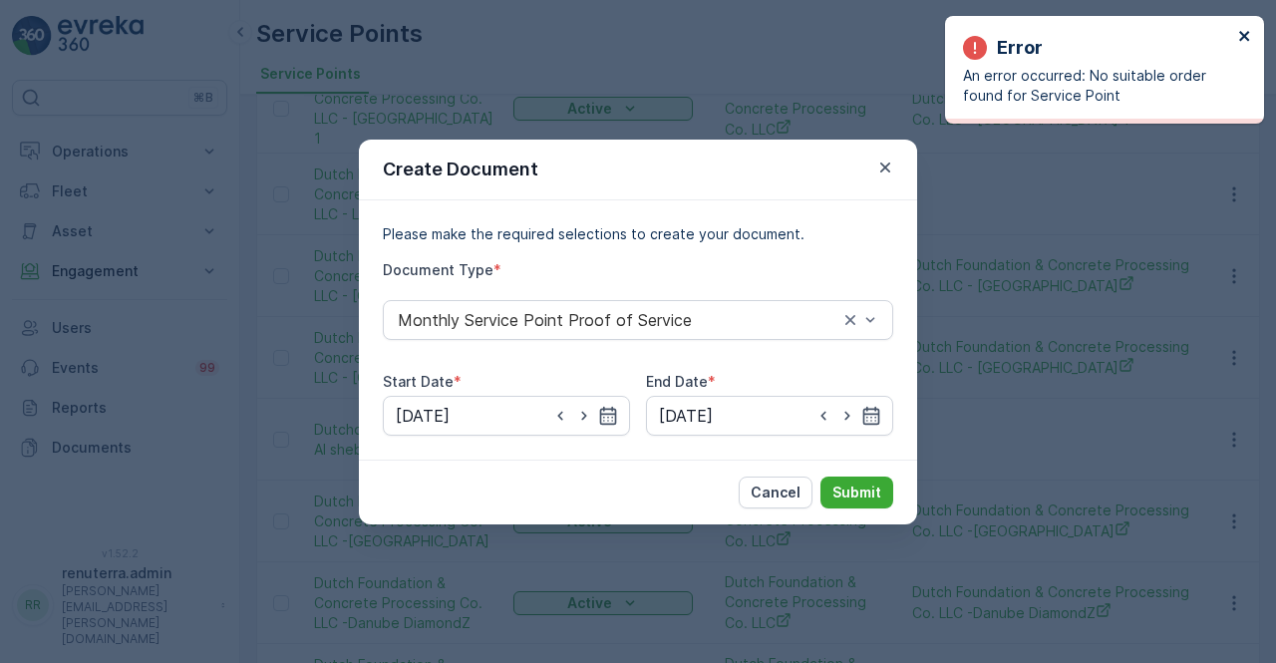
click at [1248, 36] on icon "close" at bounding box center [1245, 36] width 14 height 16
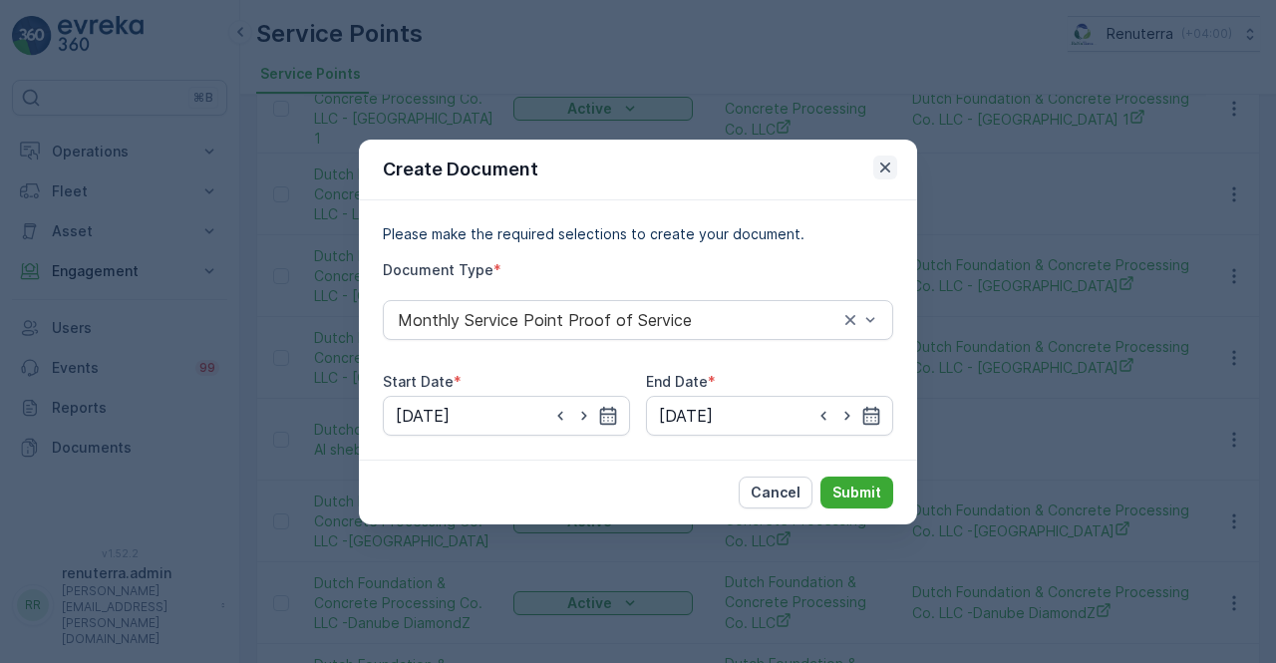
click at [887, 172] on icon "button" at bounding box center [885, 168] width 20 height 20
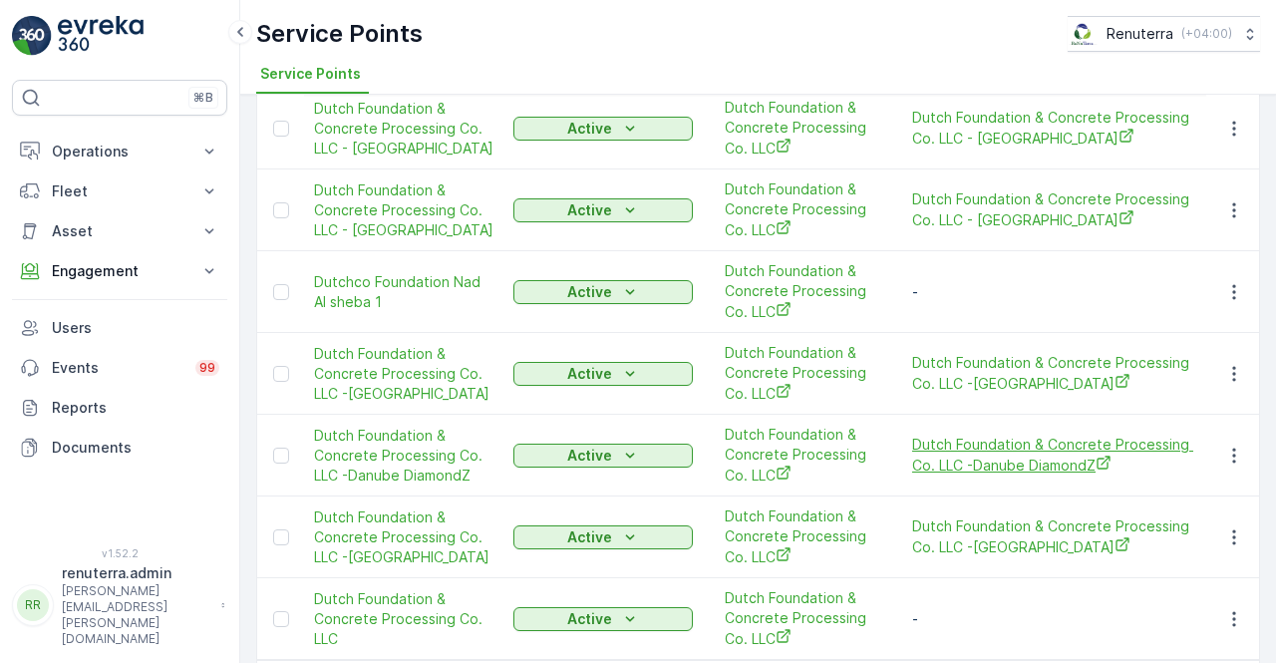
scroll to position [696, 0]
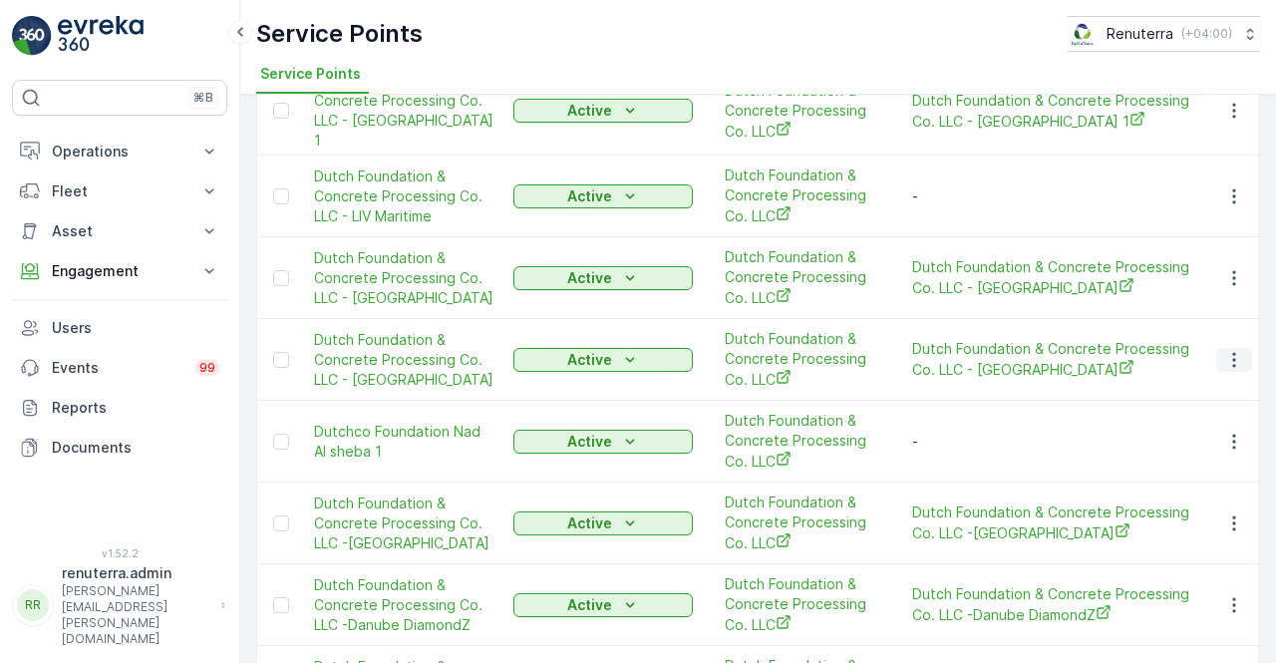
click at [1236, 350] on icon "button" at bounding box center [1234, 360] width 20 height 20
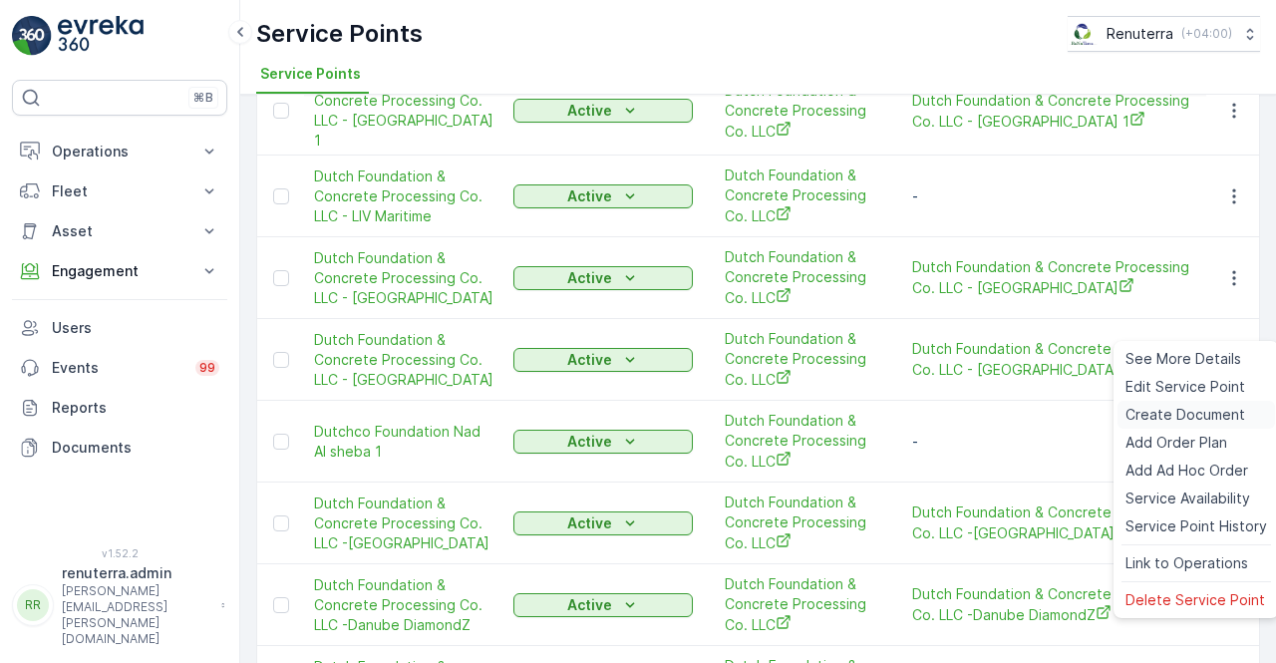
click at [1182, 412] on span "Create Document" at bounding box center [1185, 415] width 120 height 20
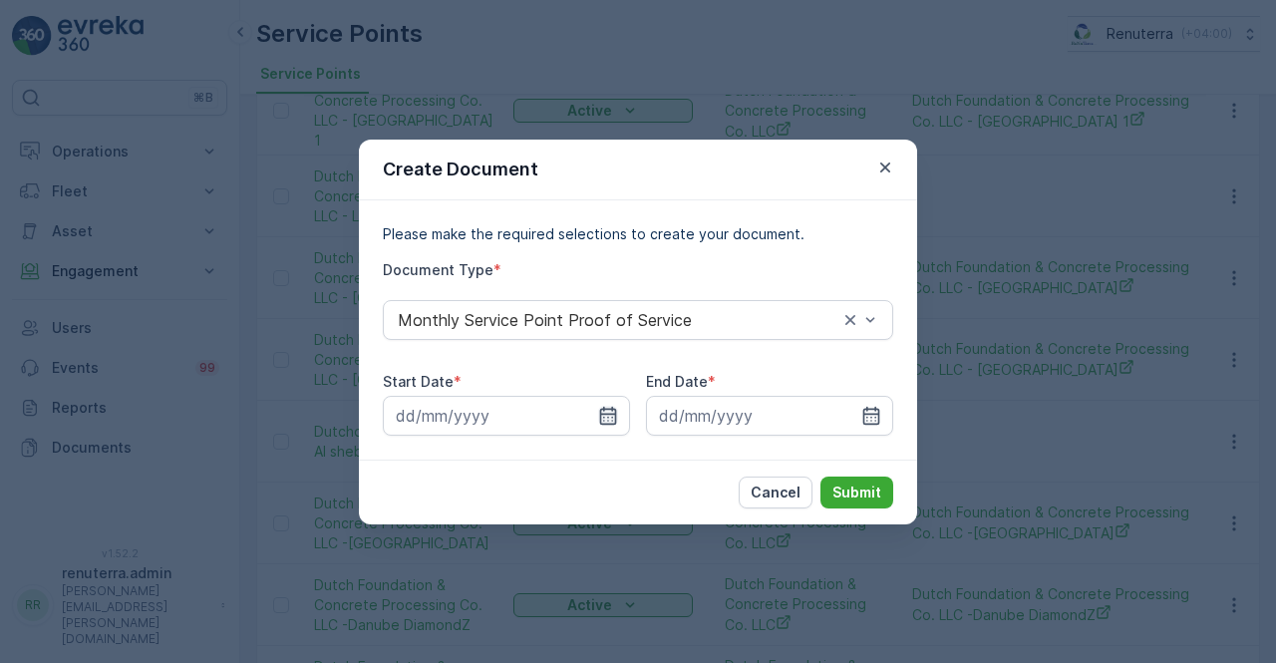
click at [609, 415] on icon "button" at bounding box center [608, 416] width 20 height 20
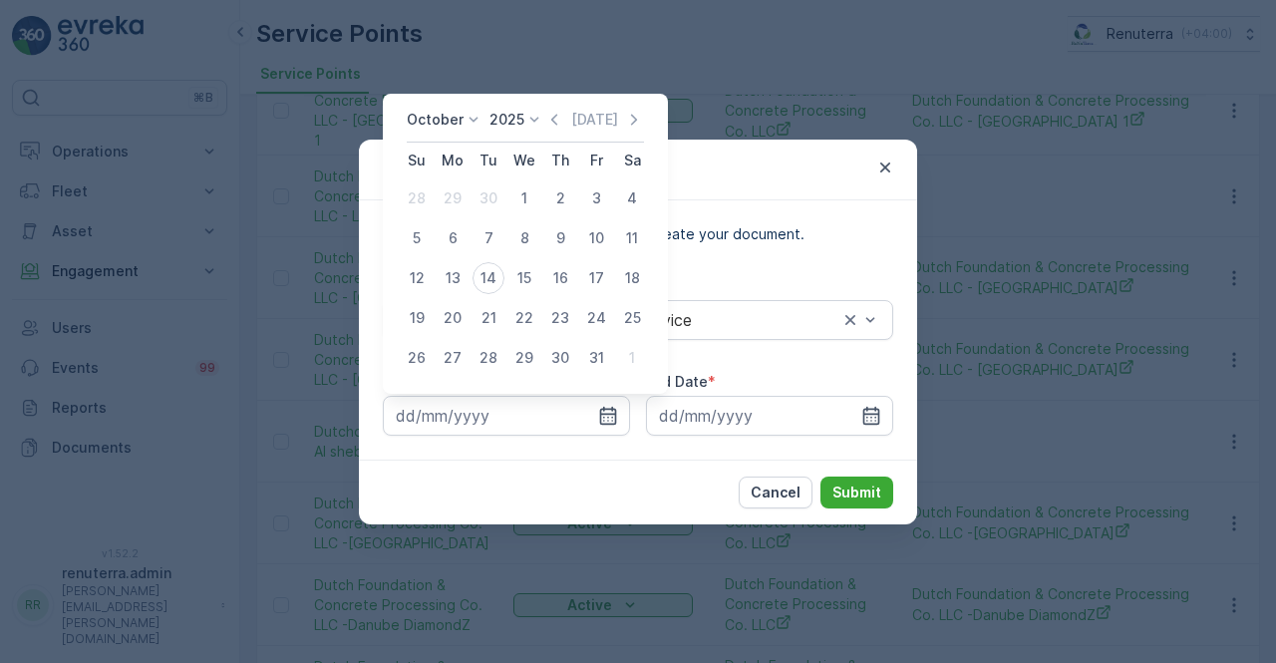
drag, startPoint x: 557, startPoint y: 119, endPoint x: 547, endPoint y: 142, distance: 25.0
click at [557, 117] on icon "button" at bounding box center [554, 120] width 20 height 20
click at [456, 199] on div "1" at bounding box center [453, 198] width 32 height 32
type input "01.09.2025"
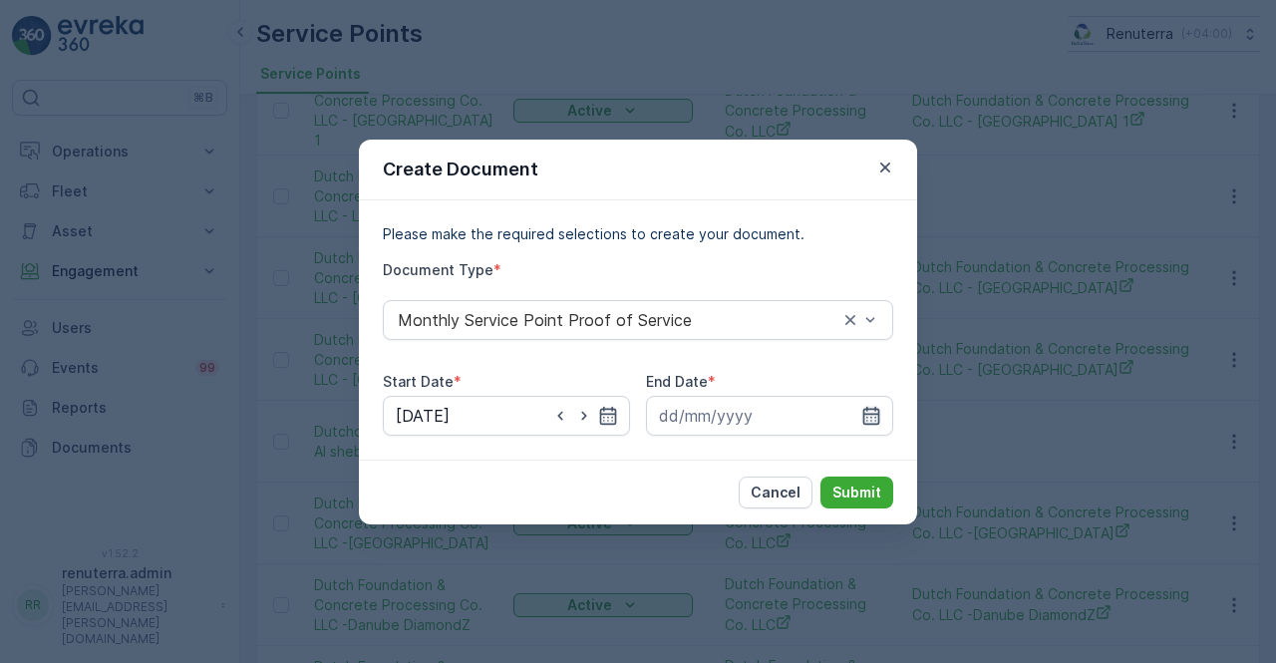
click at [870, 418] on icon "button" at bounding box center [871, 416] width 20 height 20
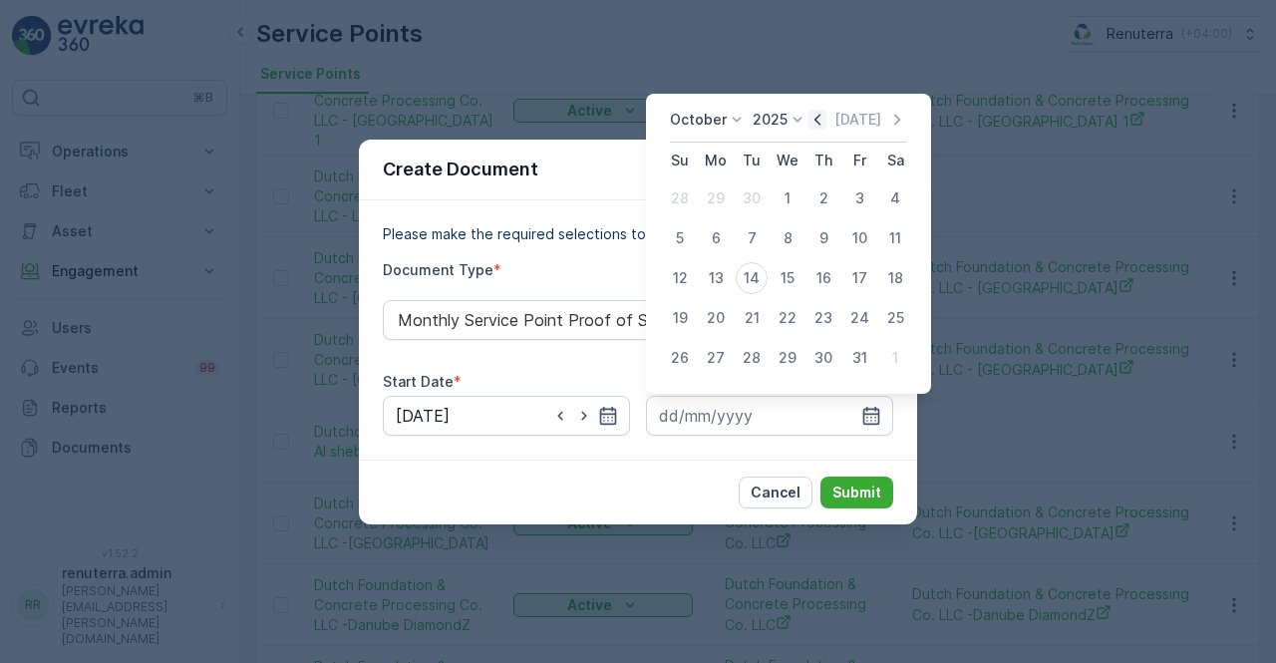
click at [811, 121] on icon "button" at bounding box center [817, 120] width 20 height 20
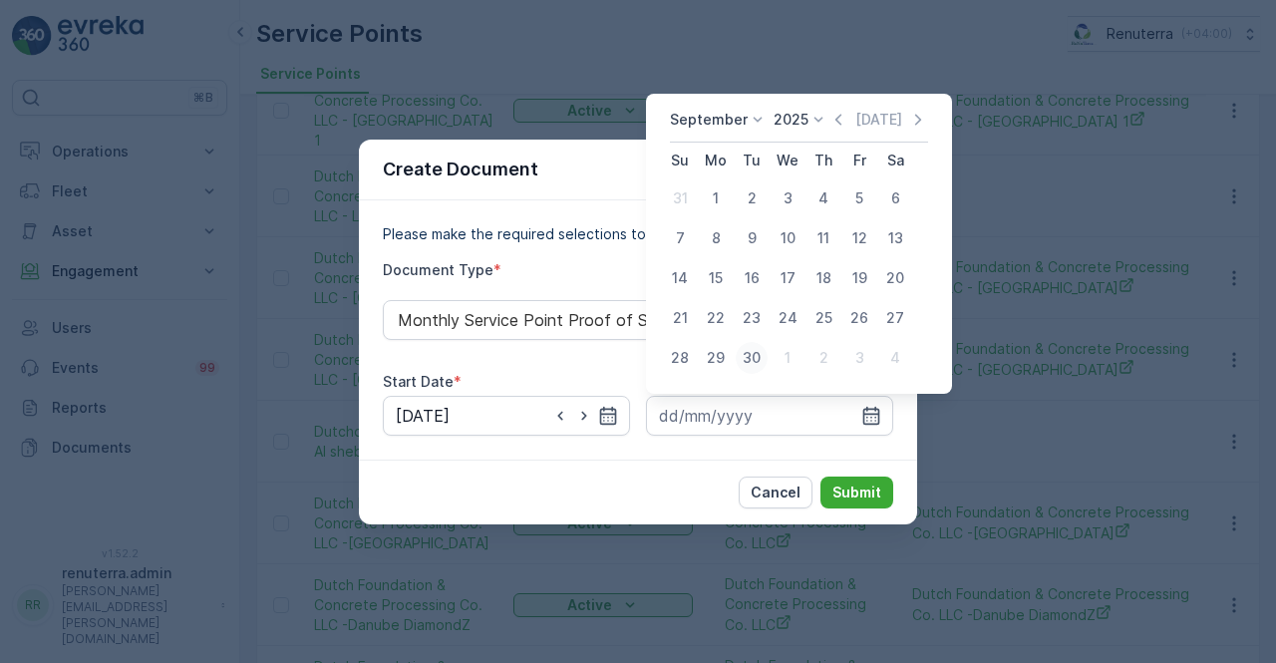
click at [756, 358] on div "30" at bounding box center [752, 358] width 32 height 32
type input "30.09.2025"
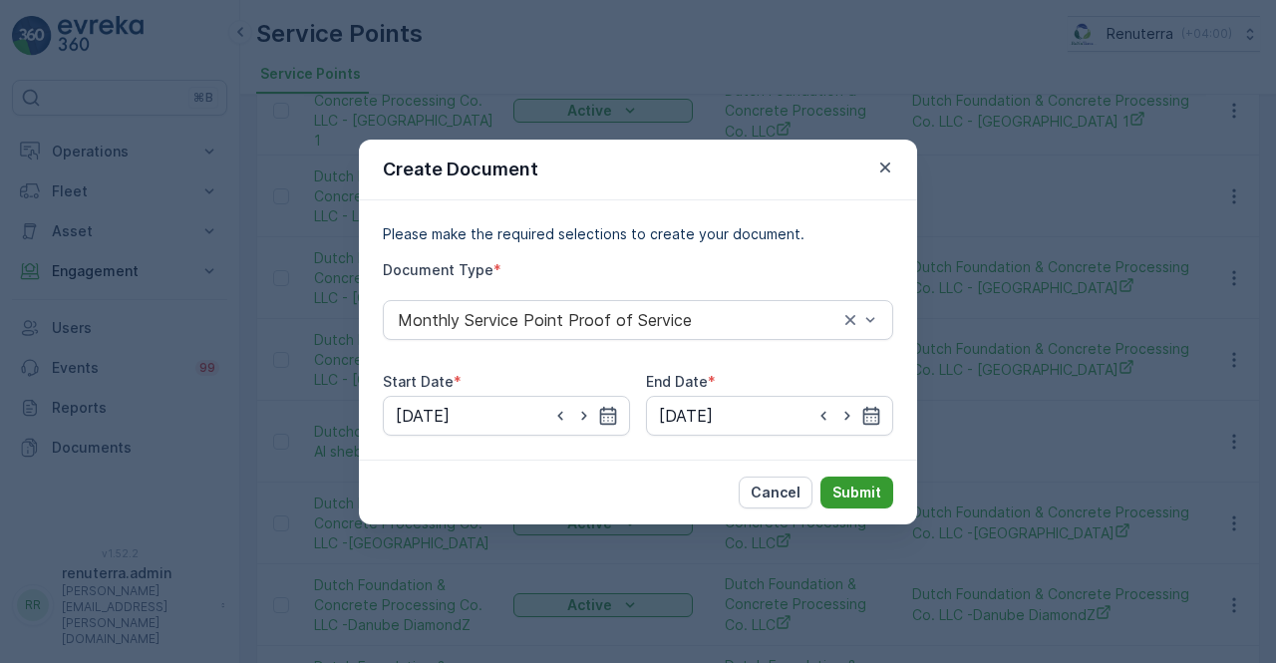
click at [862, 487] on p "Submit" at bounding box center [856, 492] width 49 height 20
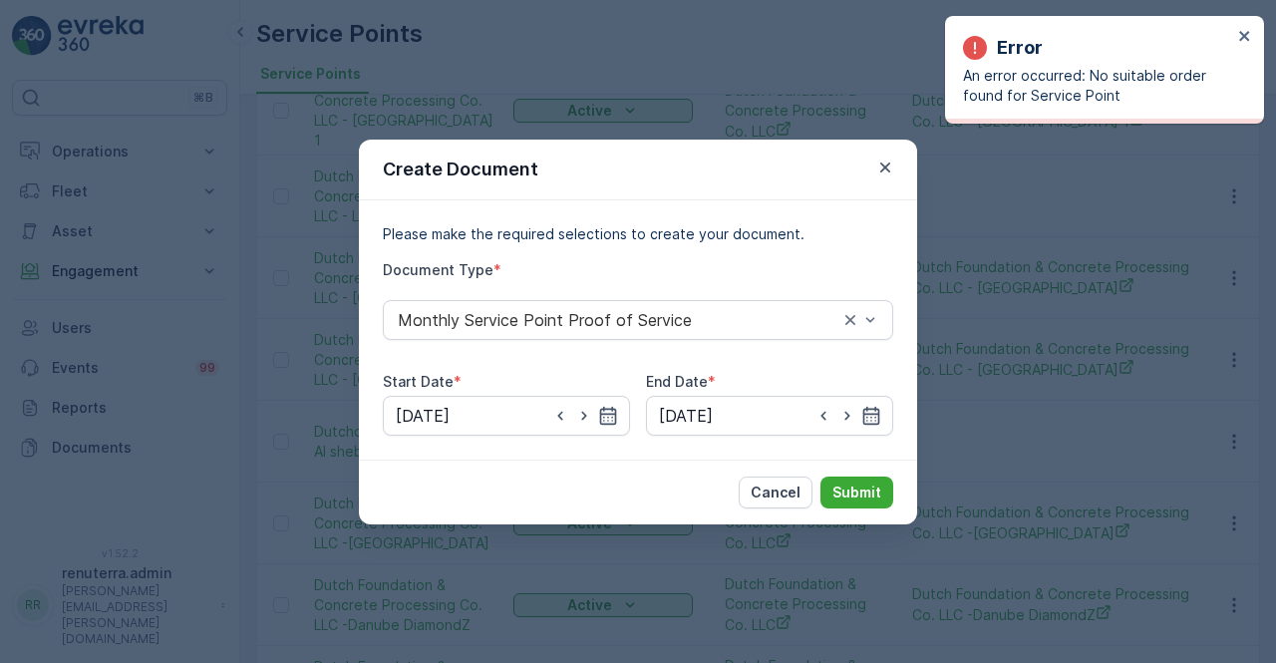
click at [902, 180] on div "Create Document" at bounding box center [638, 170] width 558 height 61
click at [880, 162] on icon "button" at bounding box center [885, 168] width 20 height 20
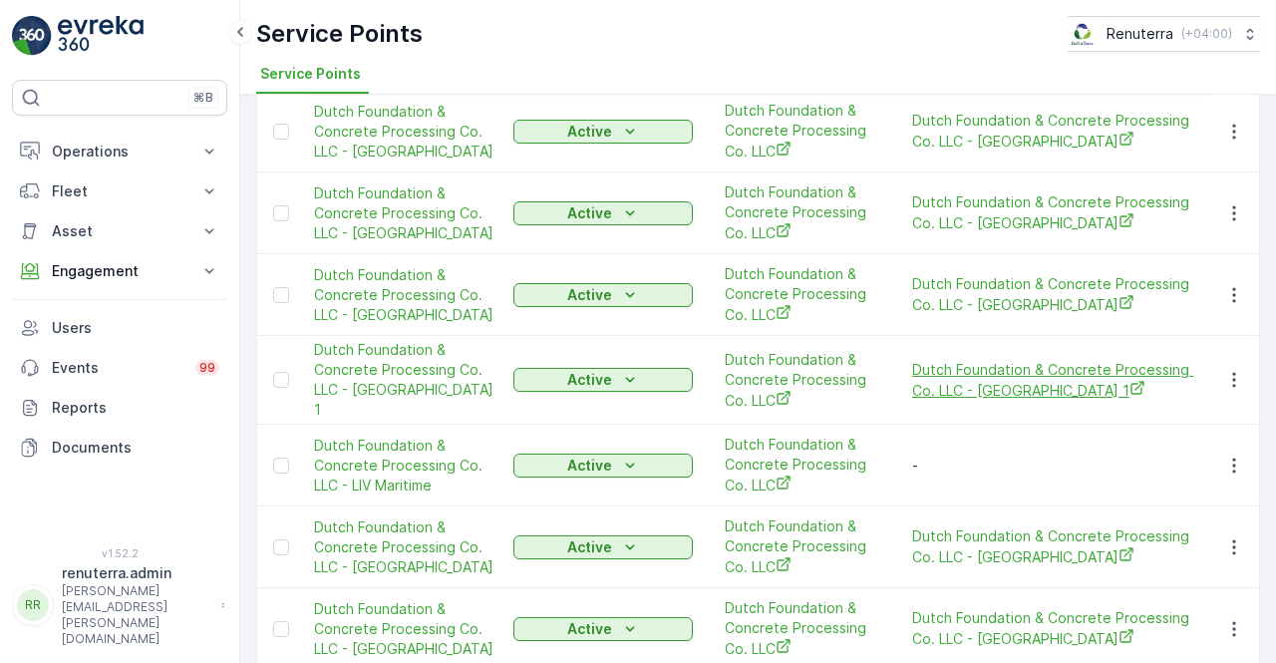
scroll to position [397, 0]
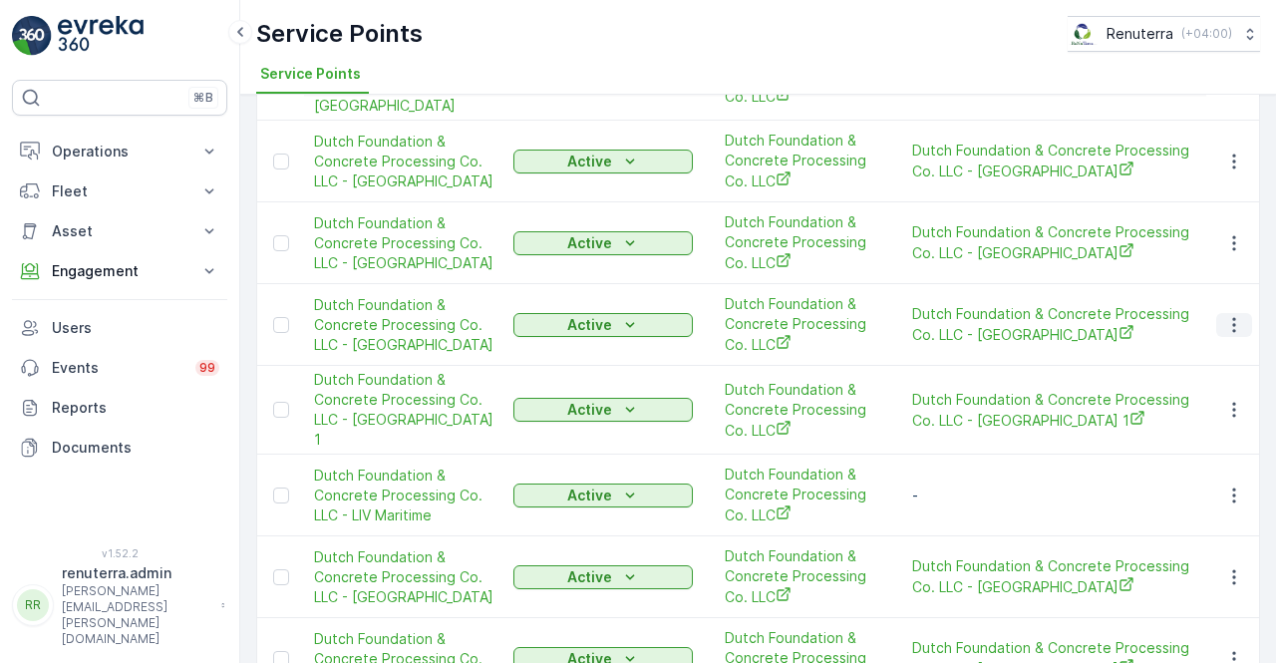
click at [1224, 315] on icon "button" at bounding box center [1234, 325] width 20 height 20
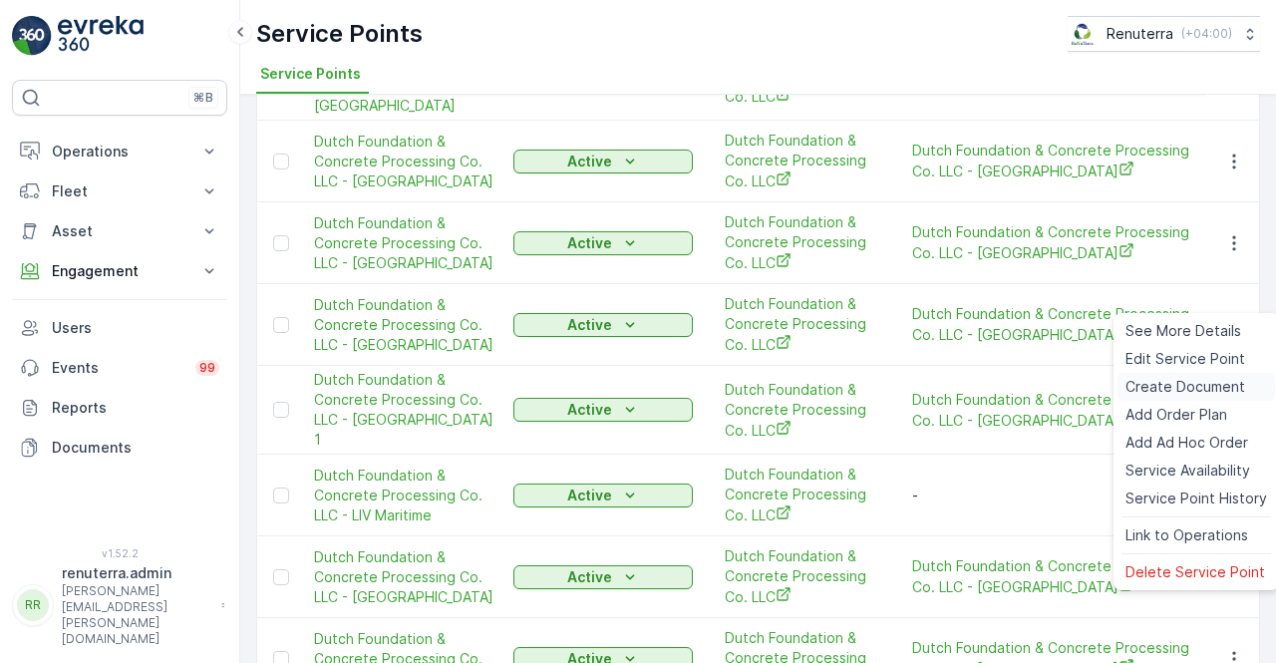
click at [1169, 388] on span "Create Document" at bounding box center [1185, 387] width 120 height 20
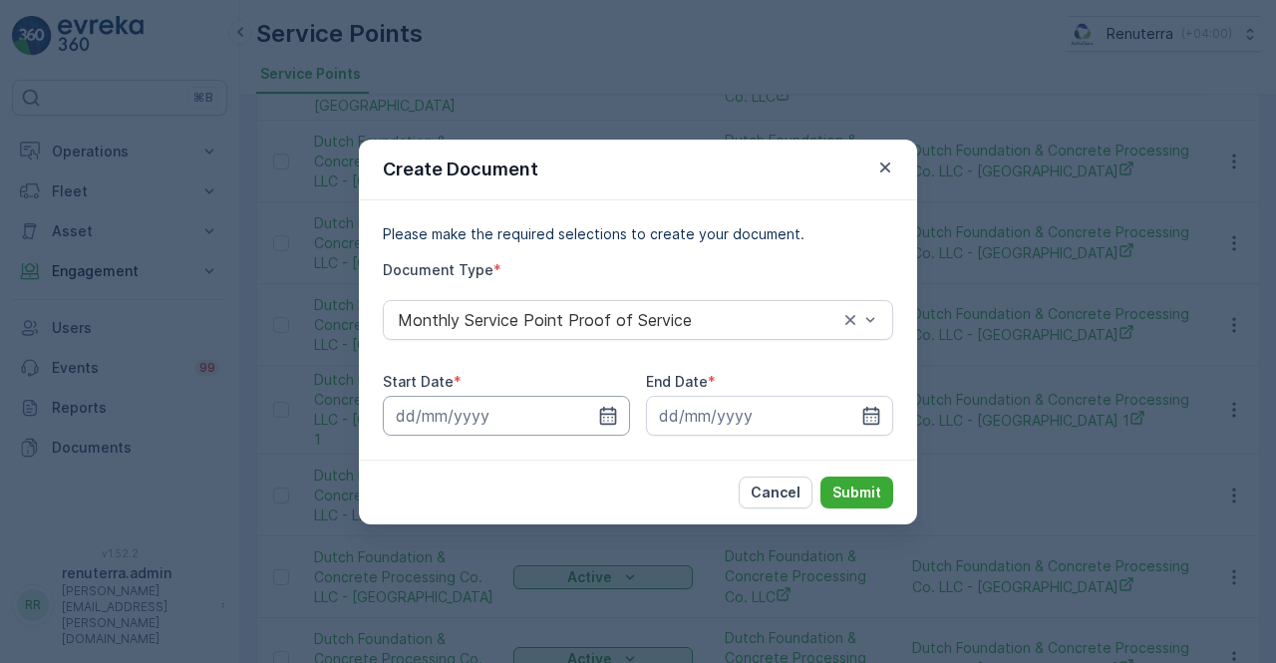
click at [625, 412] on input at bounding box center [506, 416] width 247 height 40
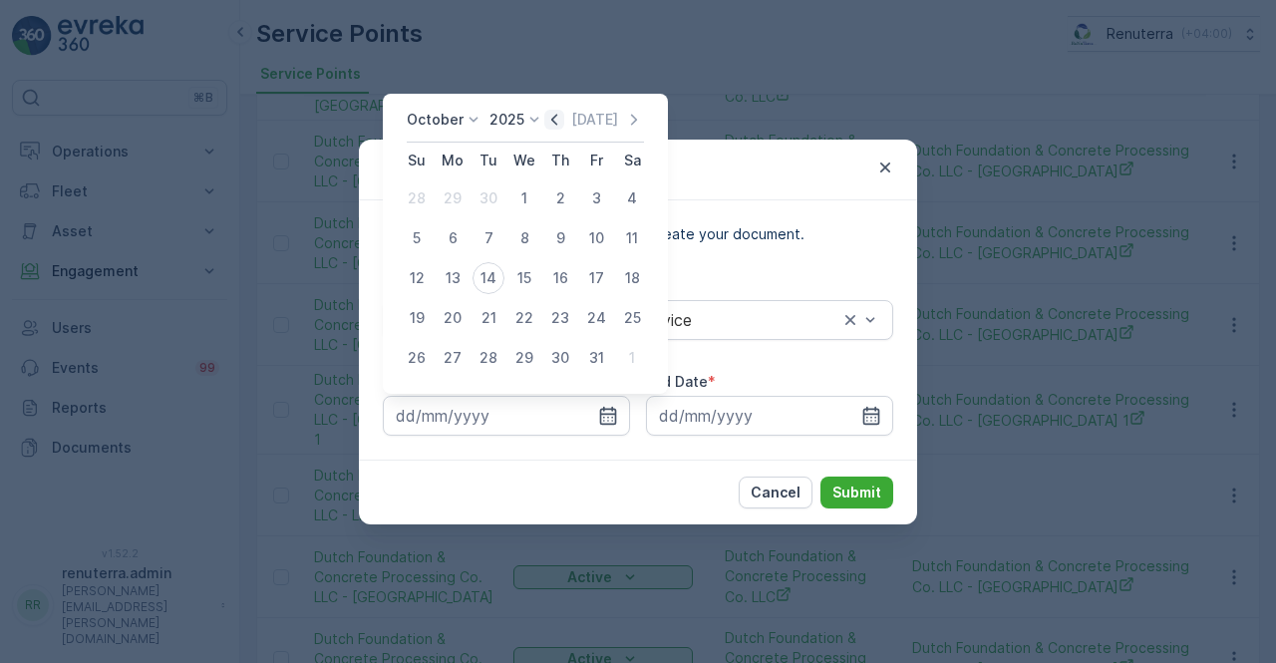
click at [560, 108] on div "October 2025 Today Su Mo Tu We Th Fr Sa 28 29 30 1 2 3 4 5 6 7 8 9 10 11 12 13 …" at bounding box center [525, 244] width 285 height 300
click at [558, 131] on div "October 2025 Today" at bounding box center [525, 126] width 237 height 33
click at [557, 128] on icon "button" at bounding box center [554, 120] width 20 height 20
click at [455, 196] on div "1" at bounding box center [453, 198] width 32 height 32
type input "01.09.2025"
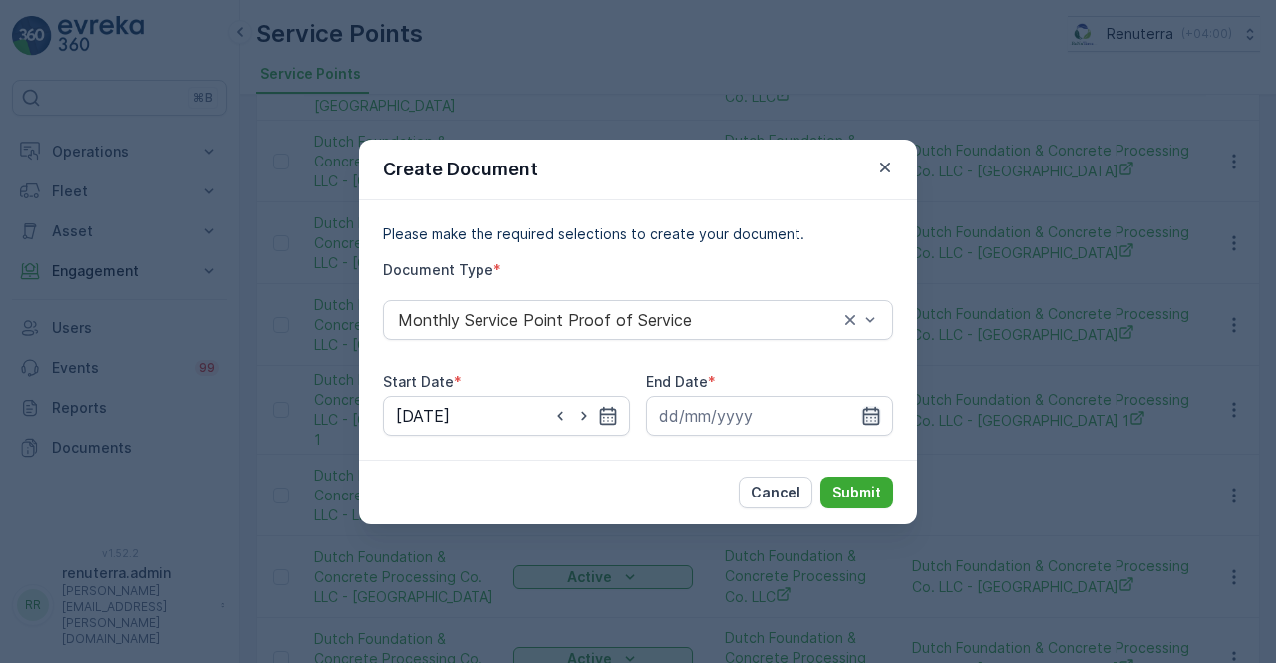
click at [880, 412] on div at bounding box center [769, 416] width 247 height 40
drag, startPoint x: 863, startPoint y: 412, endPoint x: 859, endPoint y: 399, distance: 13.6
click at [861, 408] on icon "button" at bounding box center [871, 416] width 20 height 20
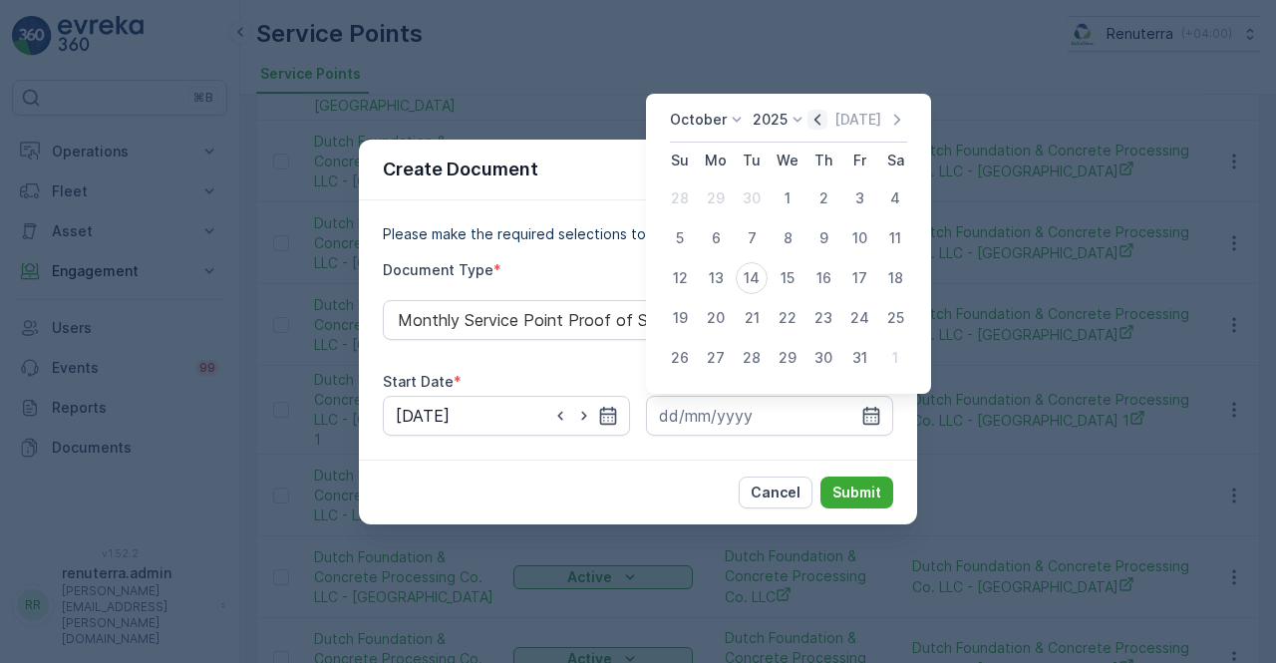
click at [817, 120] on icon "button" at bounding box center [817, 120] width 20 height 20
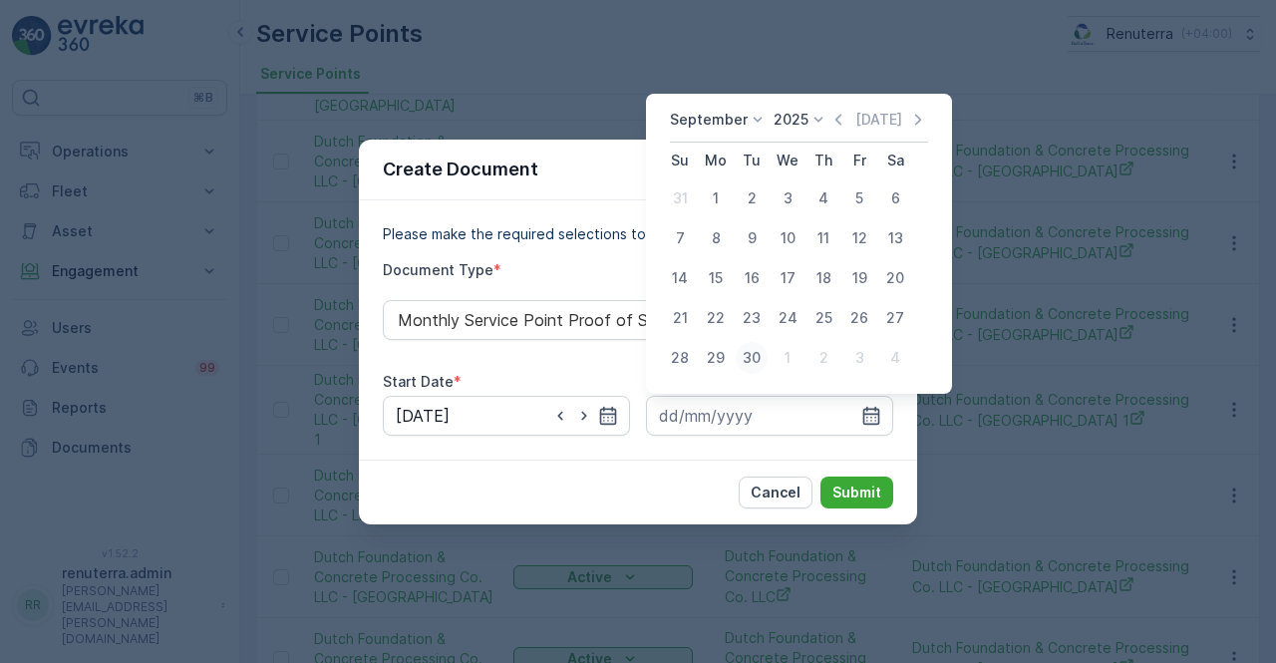
click at [744, 361] on div "30" at bounding box center [752, 358] width 32 height 32
type input "30.09.2025"
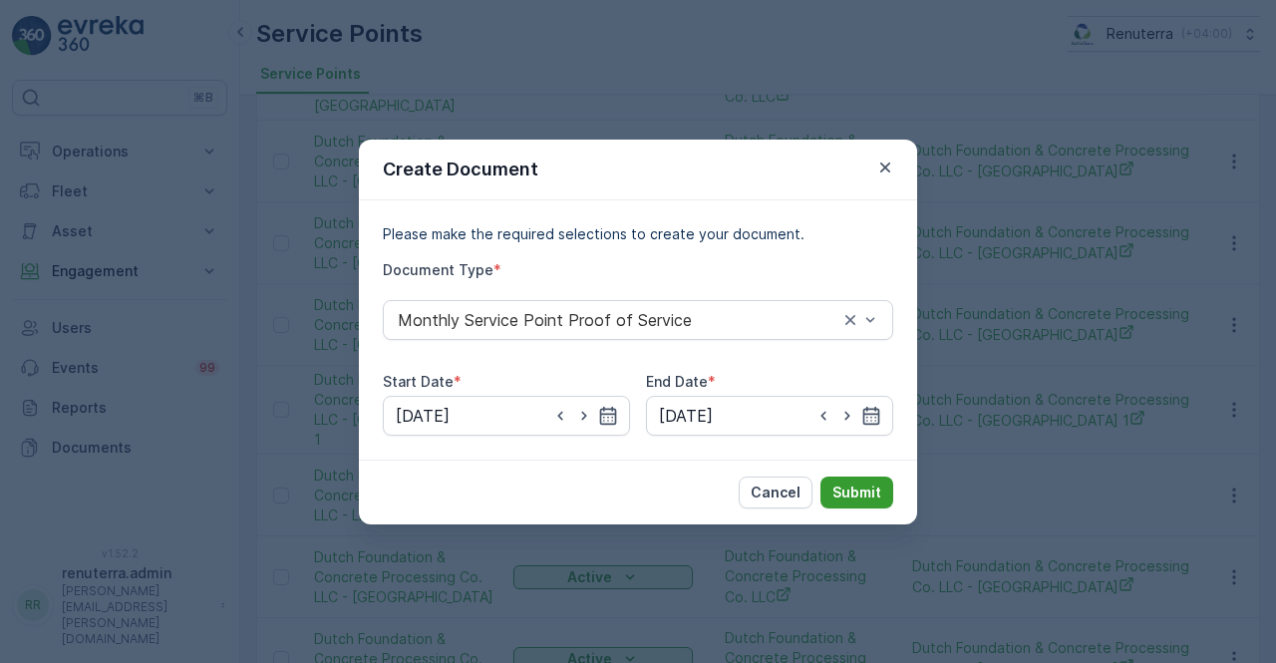
click at [857, 491] on p "Submit" at bounding box center [856, 492] width 49 height 20
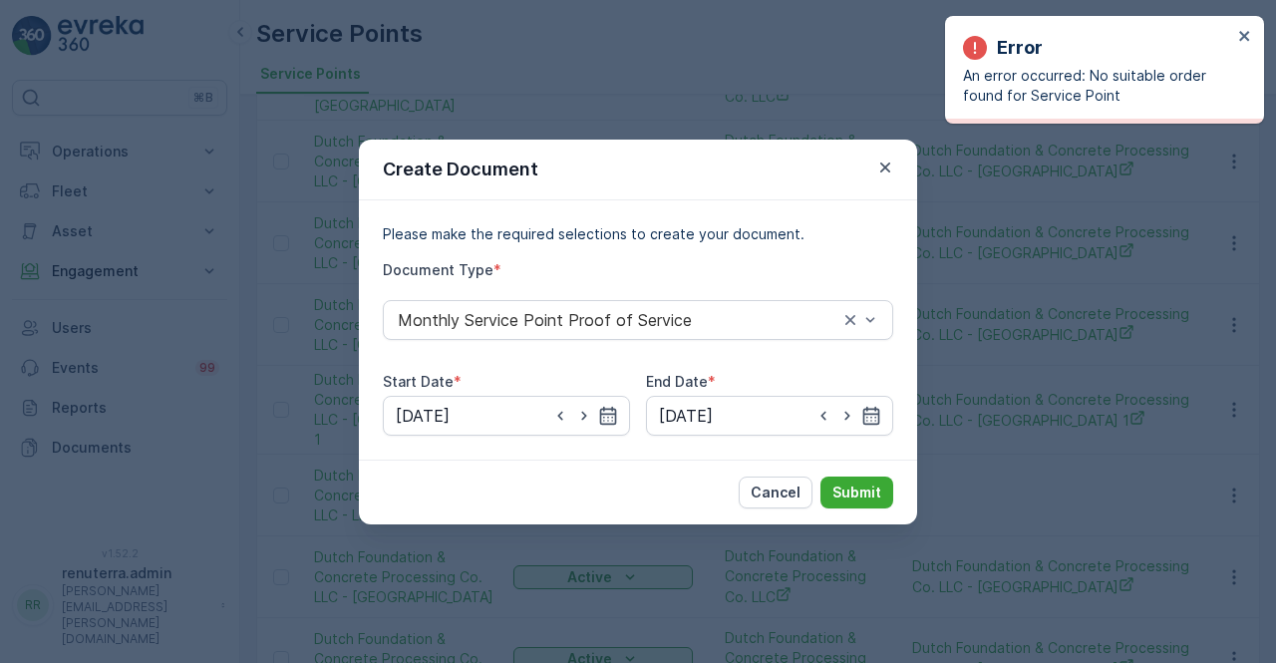
click at [1086, 317] on div "Create Document Please make the required selections to create your document. Do…" at bounding box center [638, 331] width 1276 height 663
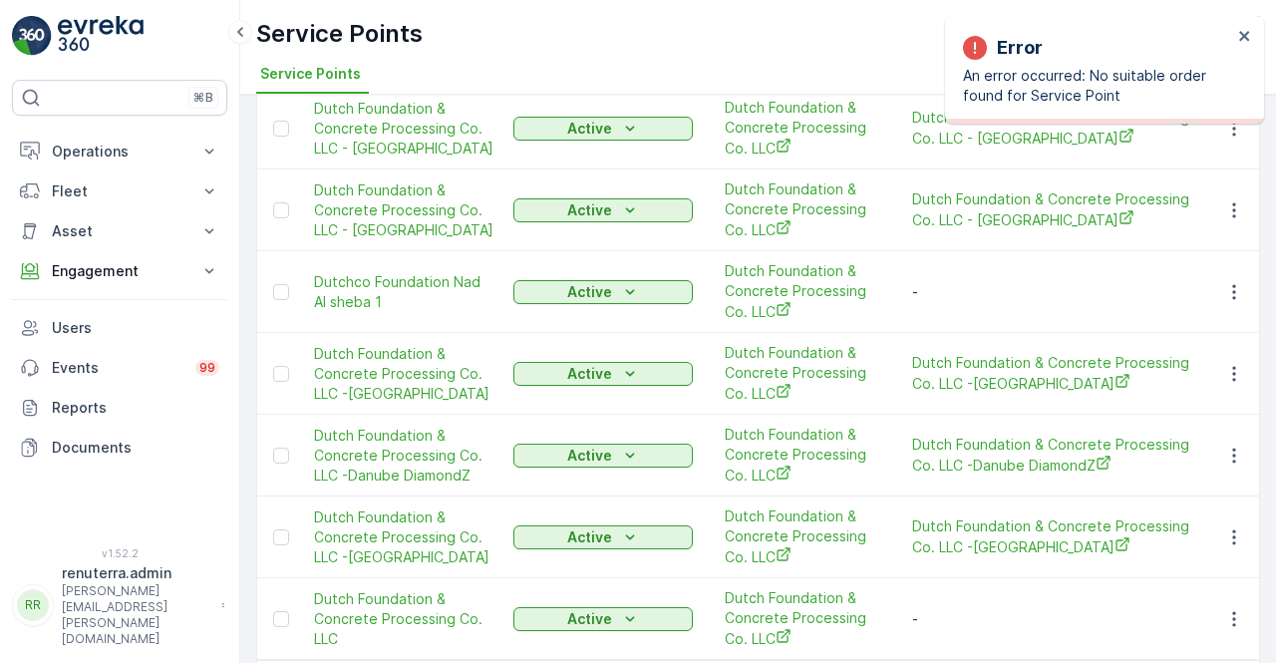
scroll to position [895, 0]
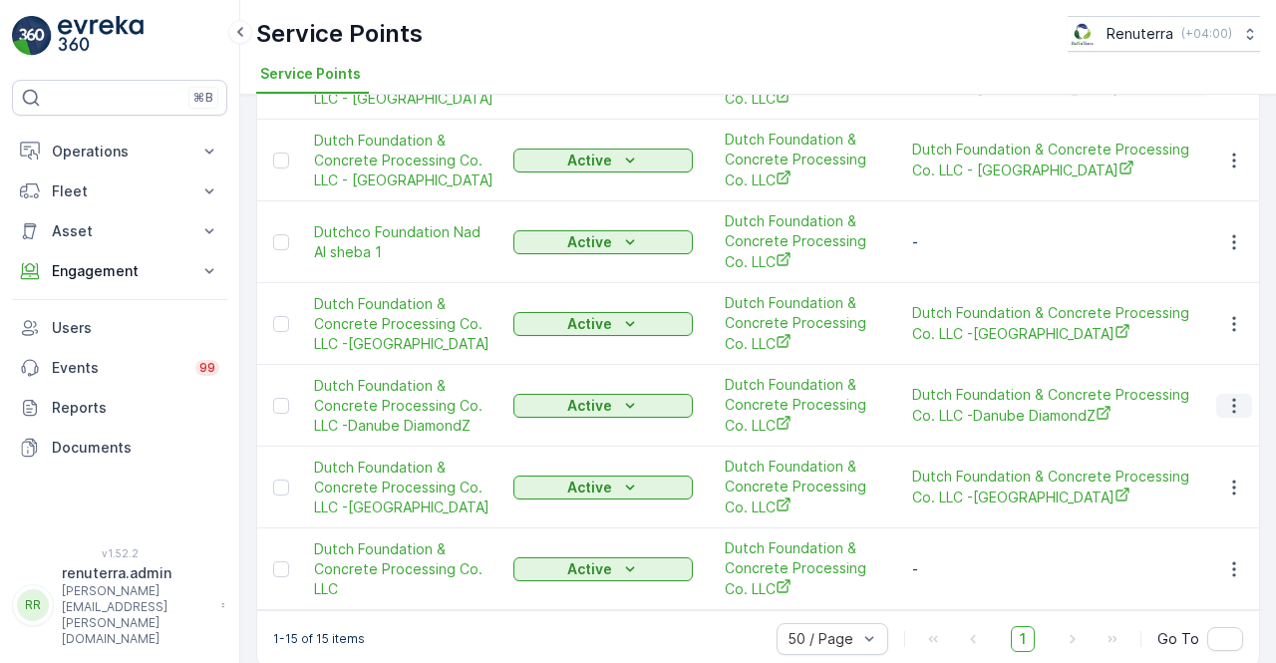
click at [1233, 396] on icon "button" at bounding box center [1234, 406] width 20 height 20
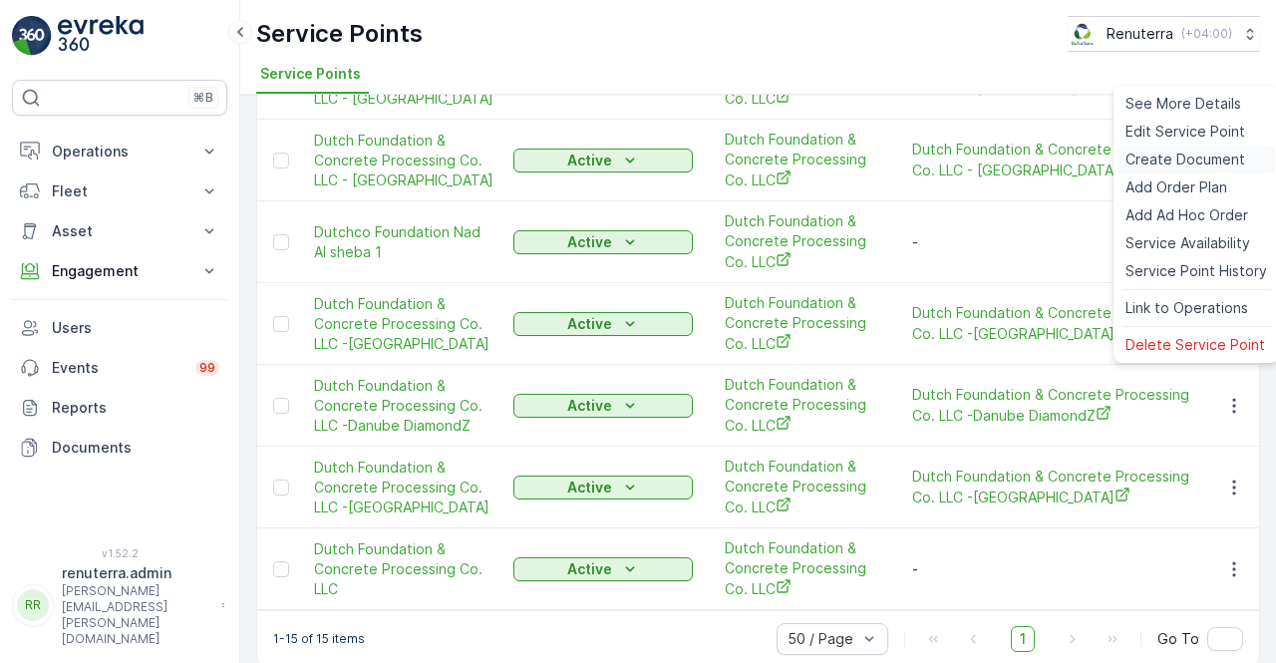
click at [1164, 151] on span "Create Document" at bounding box center [1185, 160] width 120 height 20
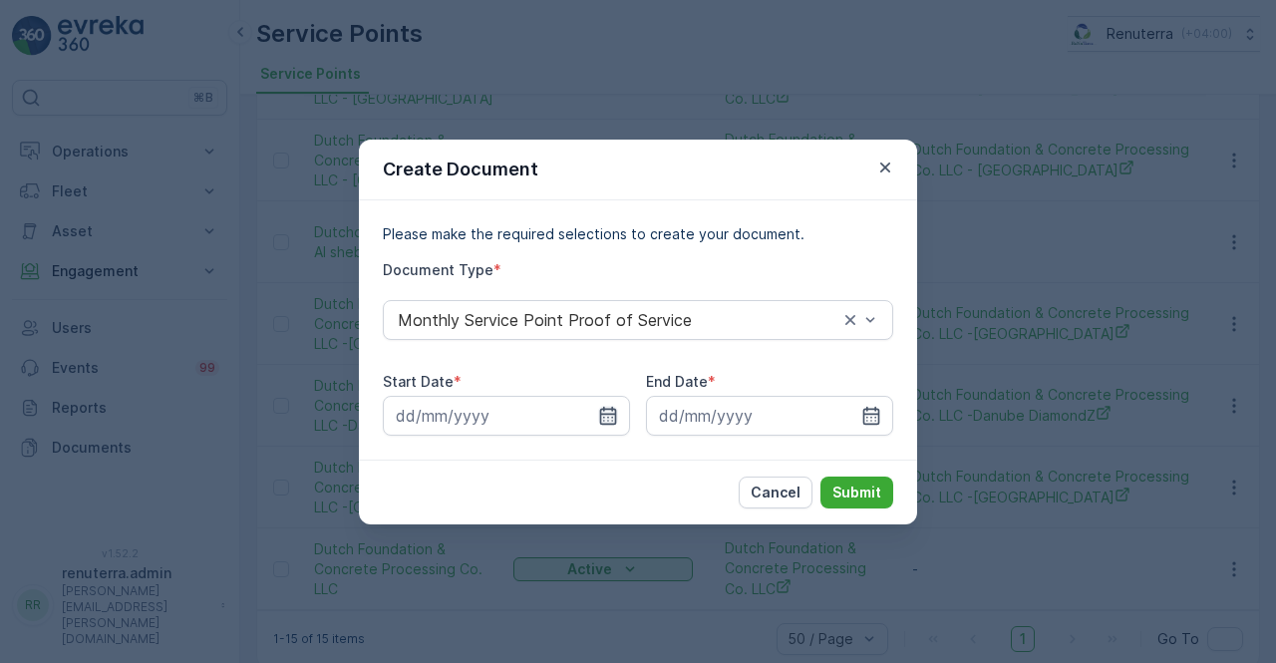
click at [606, 418] on icon "button" at bounding box center [608, 416] width 20 height 20
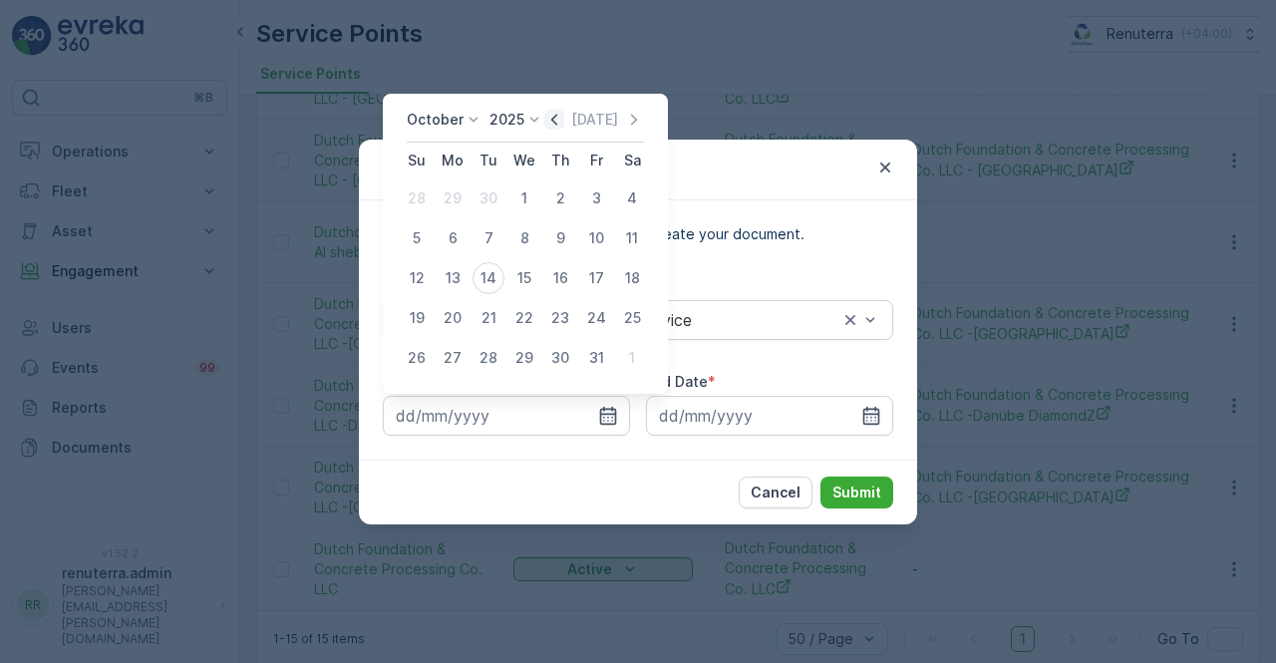
click at [558, 113] on icon "button" at bounding box center [554, 120] width 20 height 20
click at [452, 197] on div "1" at bounding box center [453, 198] width 32 height 32
type input "01.09.2025"
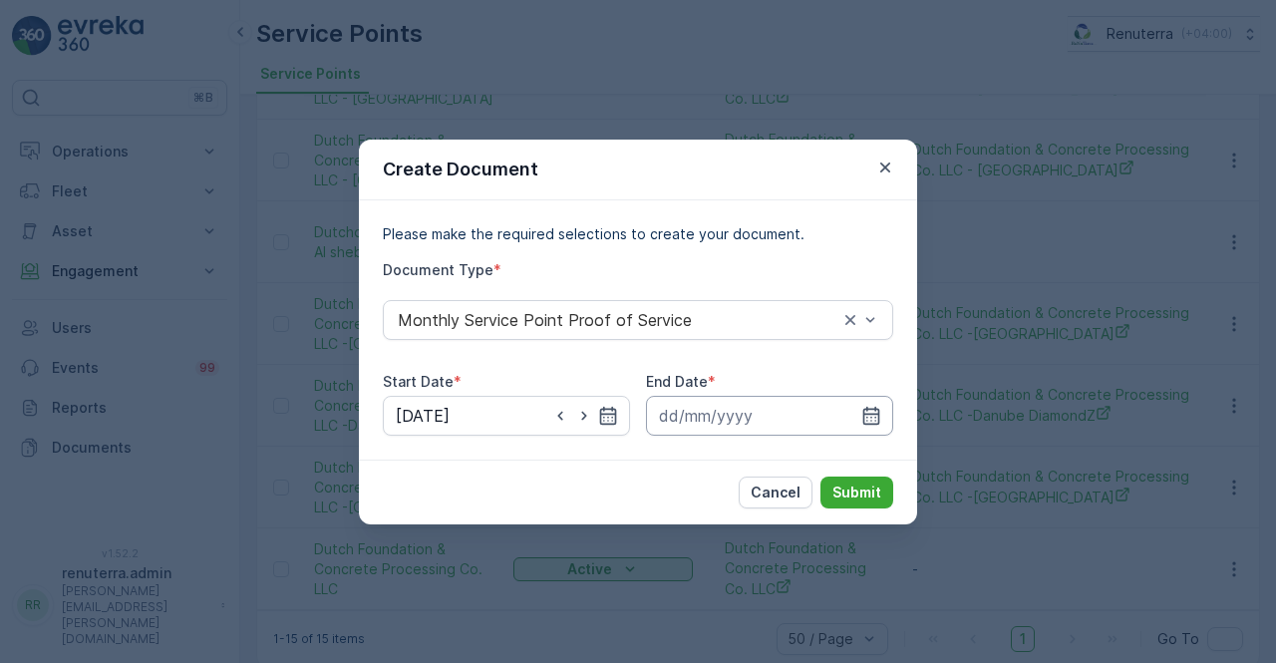
drag, startPoint x: 875, startPoint y: 414, endPoint x: 873, endPoint y: 402, distance: 12.1
click at [873, 407] on icon "button" at bounding box center [871, 416] width 20 height 20
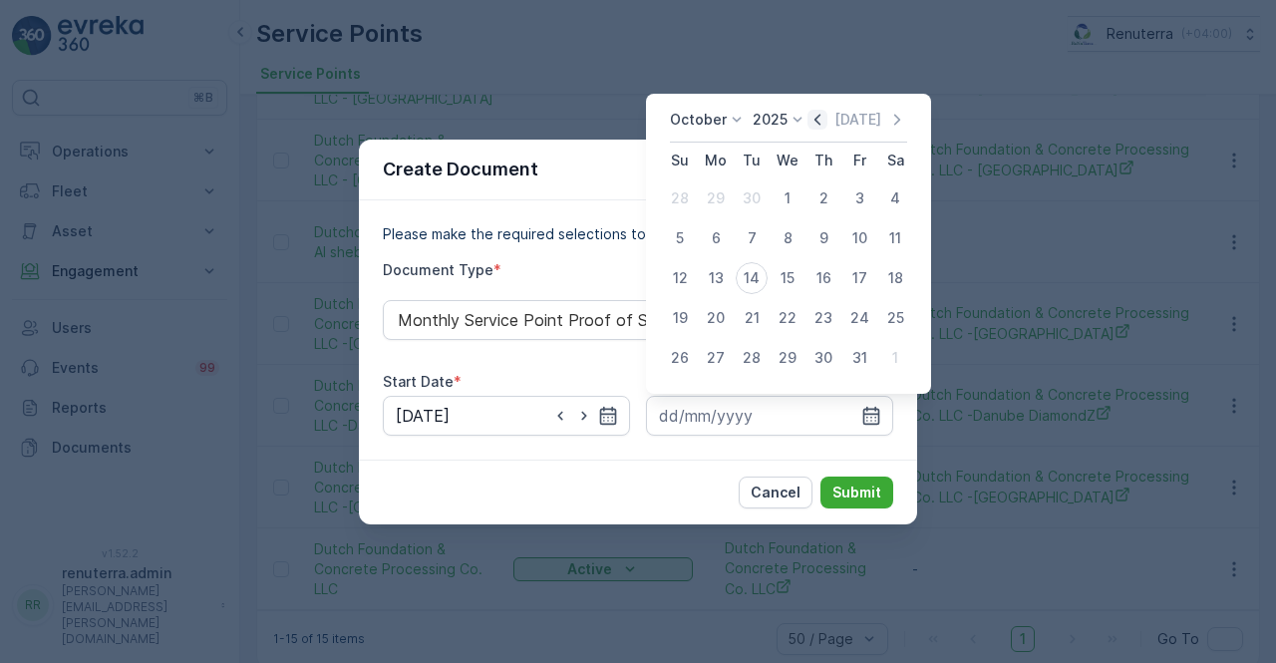
click at [820, 122] on icon "button" at bounding box center [817, 119] width 6 height 11
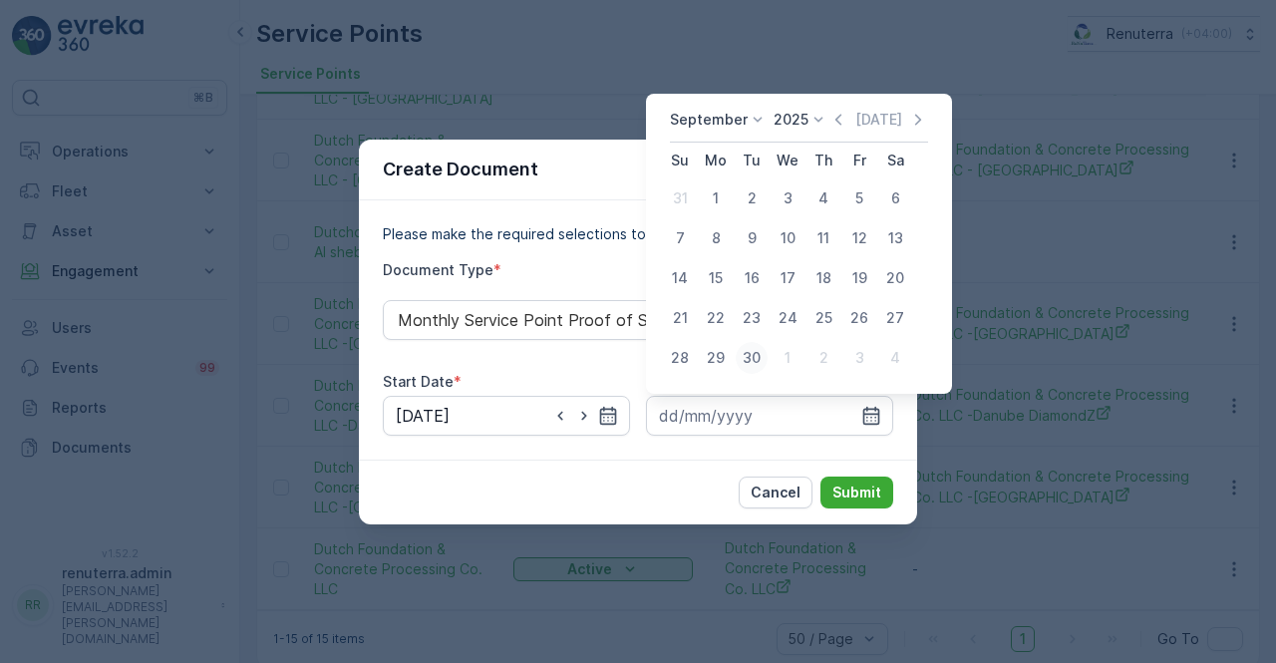
click at [754, 366] on div "30" at bounding box center [752, 358] width 32 height 32
type input "30.09.2025"
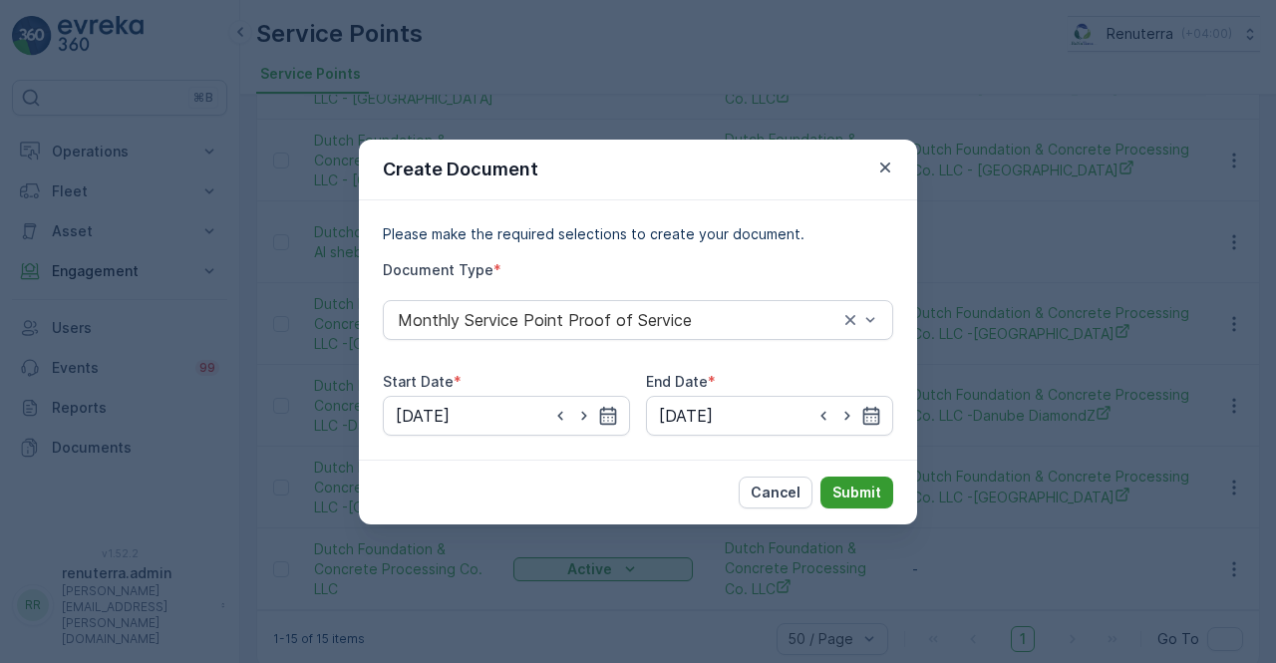
click at [863, 498] on p "Submit" at bounding box center [856, 492] width 49 height 20
click at [883, 174] on icon "button" at bounding box center [885, 168] width 20 height 20
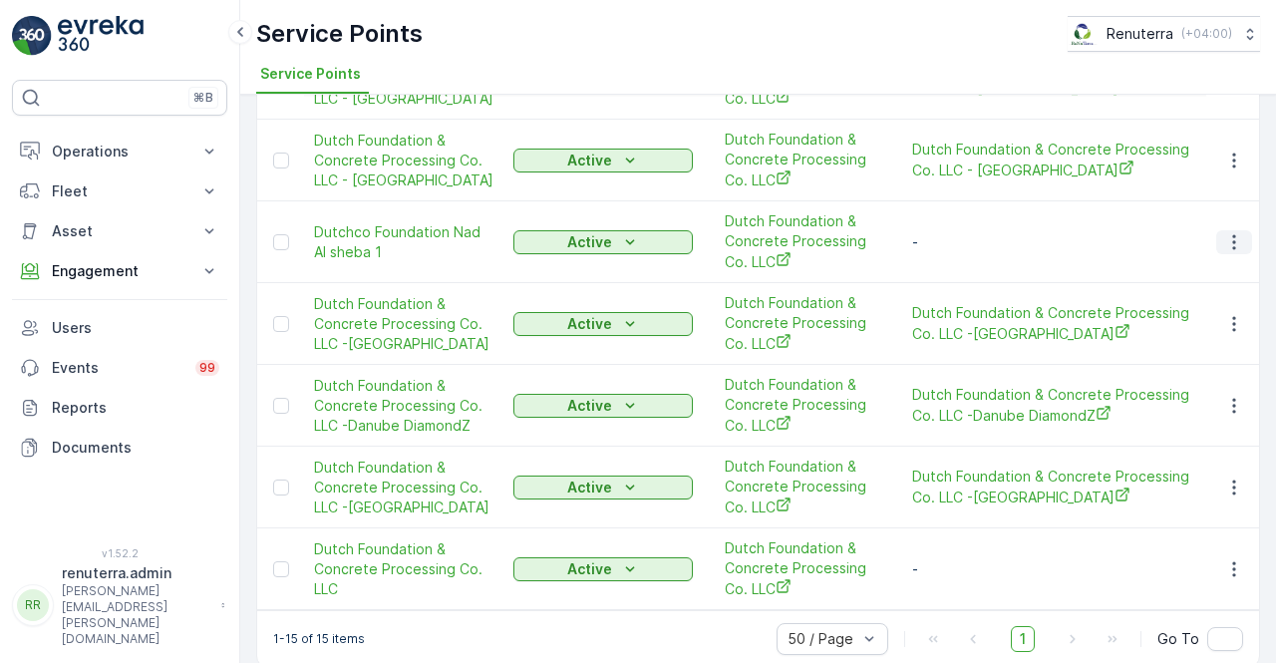
drag, startPoint x: 1231, startPoint y: 211, endPoint x: 1226, endPoint y: 222, distance: 12.0
click at [1232, 232] on icon "button" at bounding box center [1234, 242] width 20 height 20
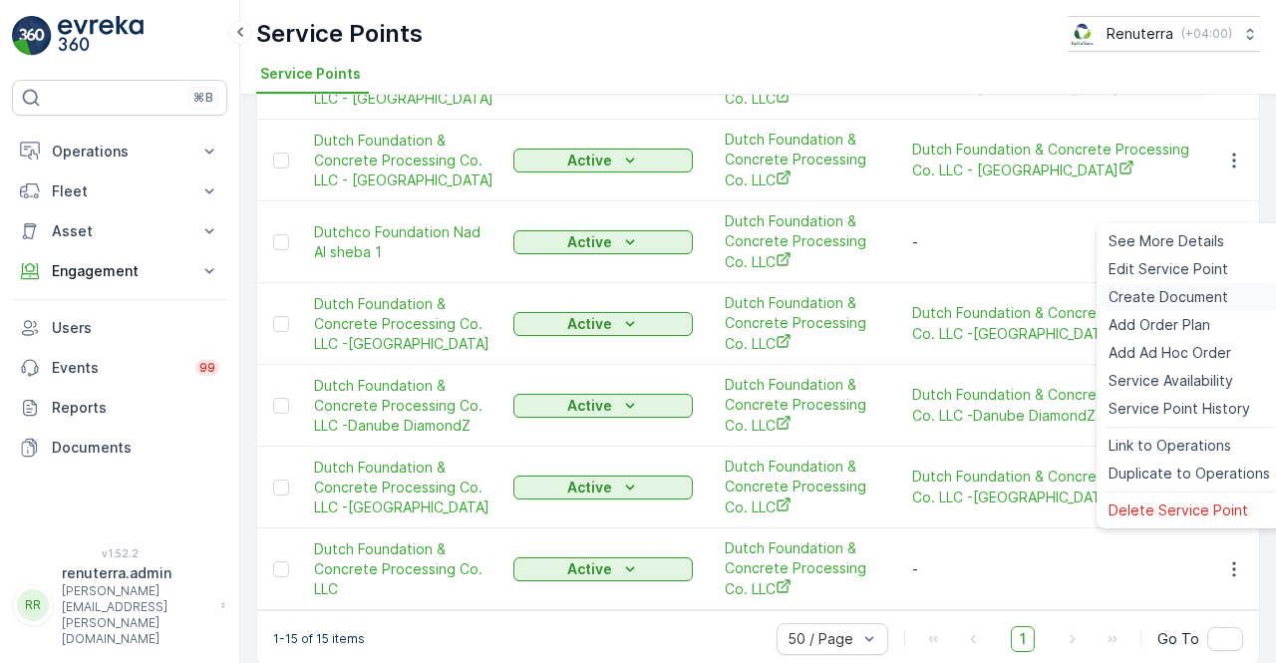
click at [1166, 305] on span "Create Document" at bounding box center [1169, 297] width 120 height 20
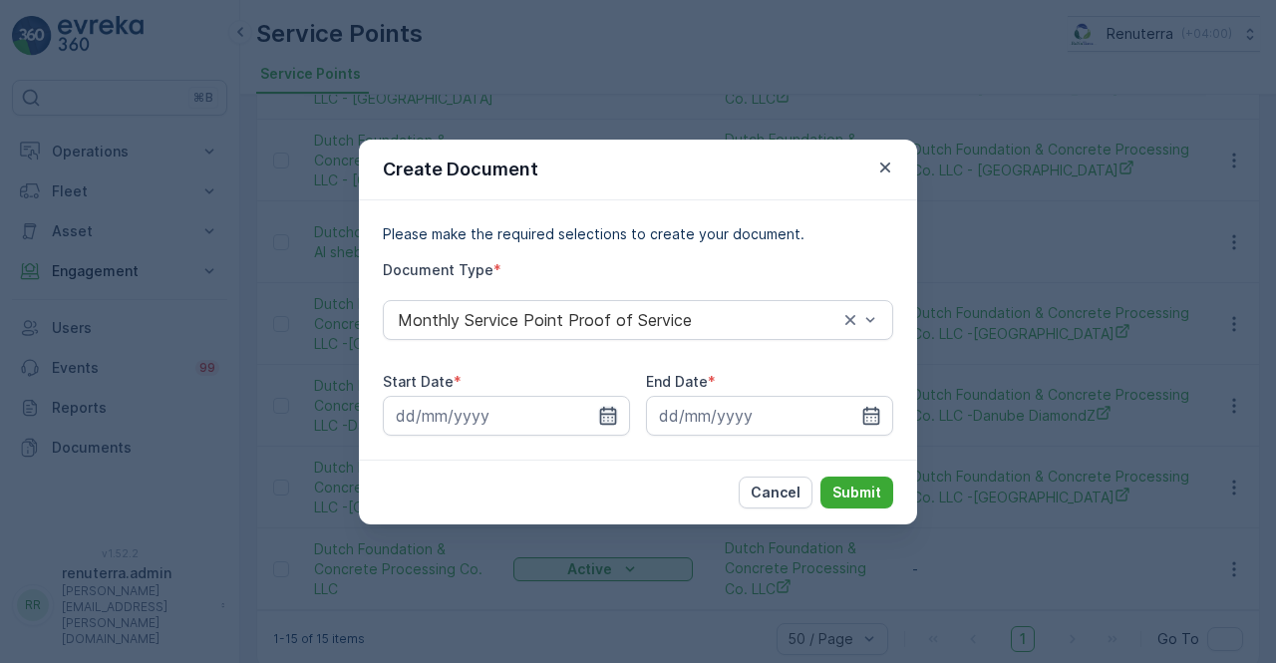
click at [608, 410] on icon "button" at bounding box center [608, 416] width 20 height 20
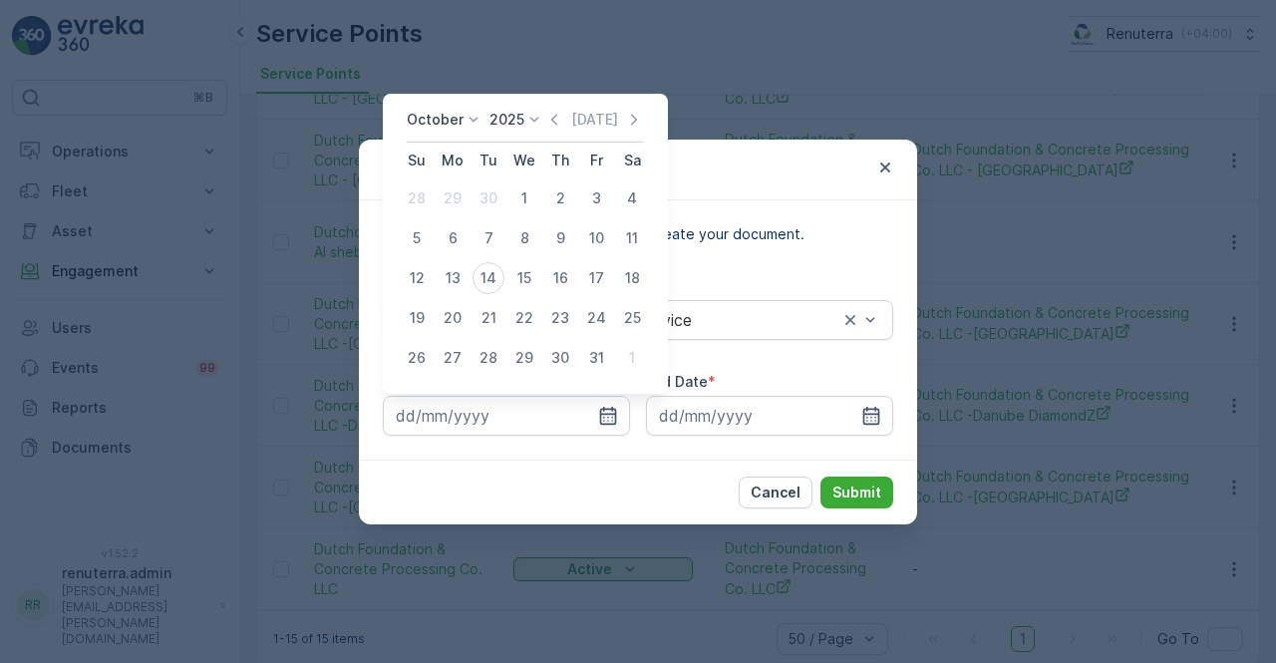
click at [560, 122] on icon "button" at bounding box center [554, 120] width 20 height 20
click at [449, 196] on div "1" at bounding box center [453, 198] width 32 height 32
type input "01.09.2025"
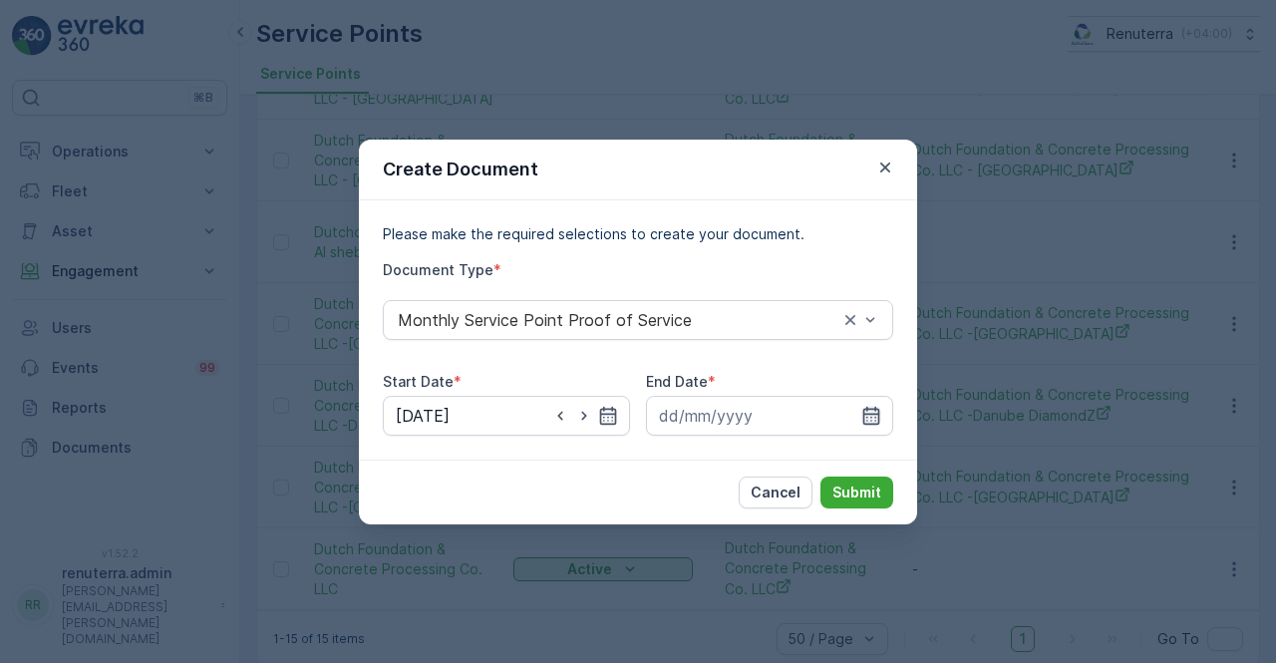
click at [869, 414] on icon "button" at bounding box center [871, 415] width 17 height 18
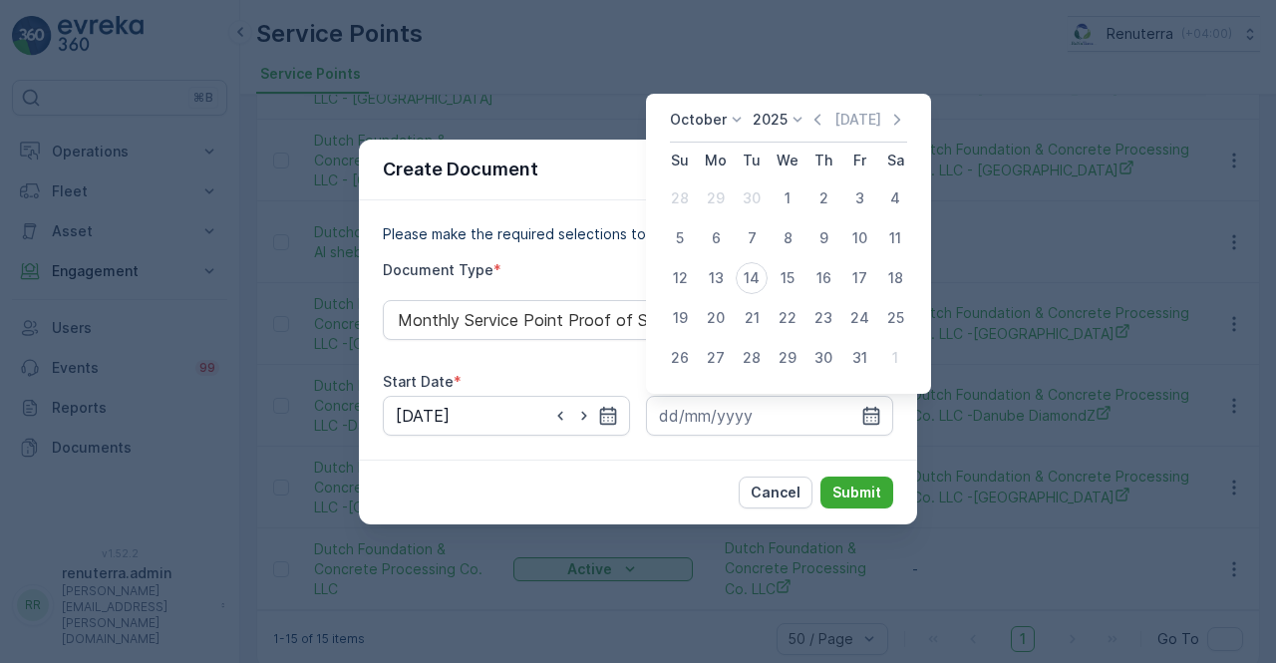
click at [819, 127] on icon "button" at bounding box center [817, 120] width 20 height 20
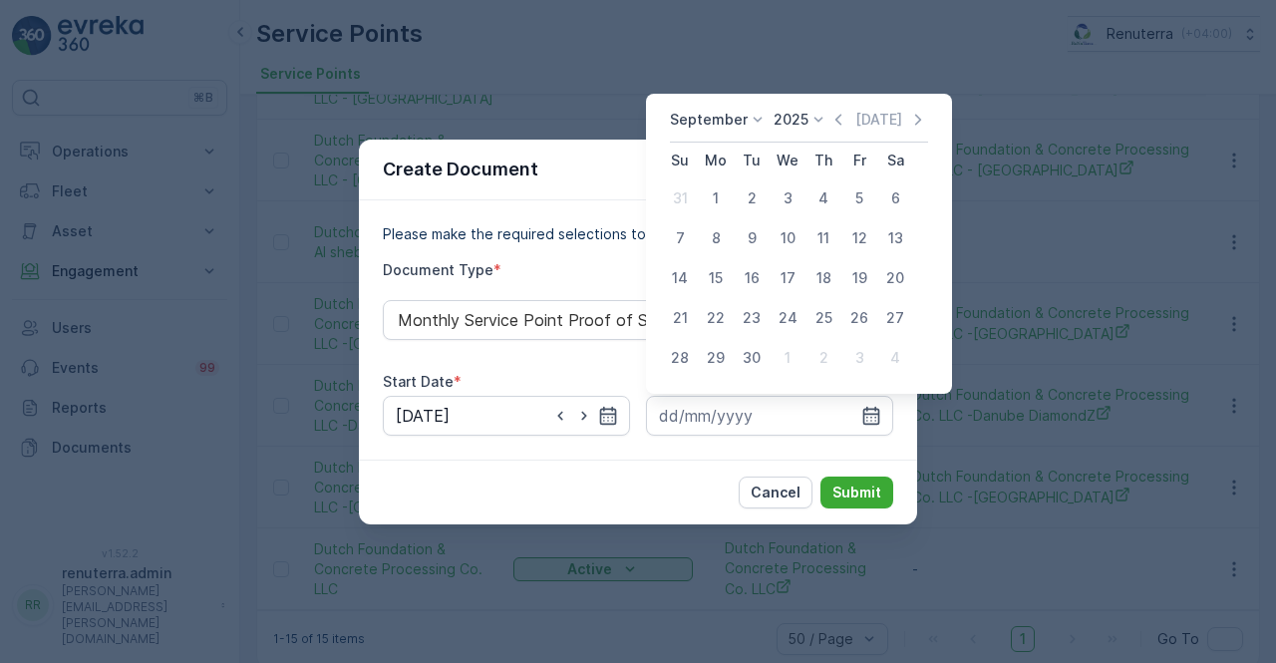
drag, startPoint x: 754, startPoint y: 356, endPoint x: 761, endPoint y: 392, distance: 36.6
click at [752, 356] on div "30" at bounding box center [752, 358] width 32 height 32
type input "30.09.2025"
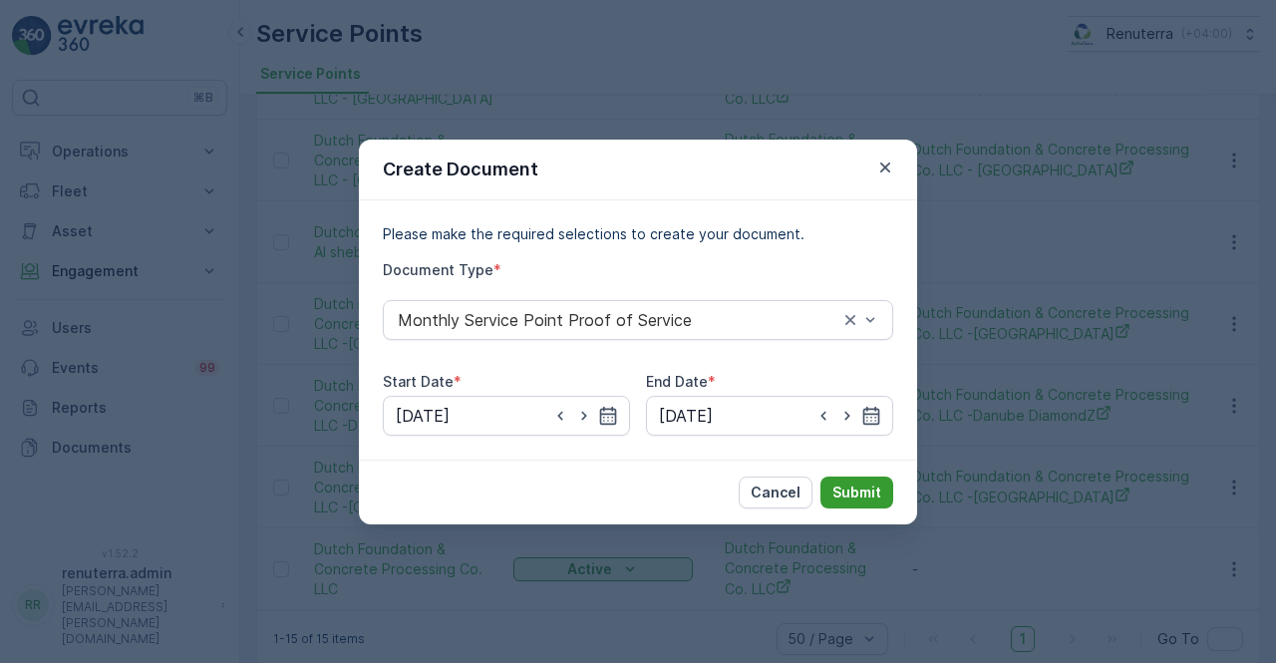
click at [855, 488] on p "Submit" at bounding box center [856, 492] width 49 height 20
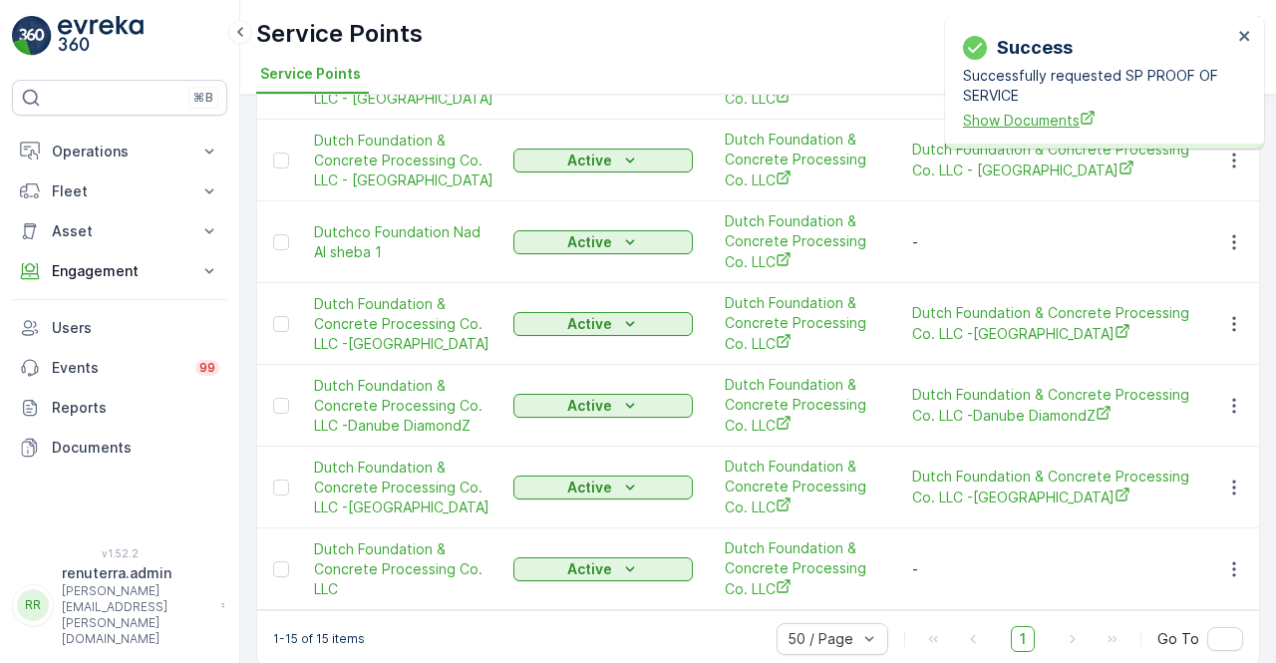
click at [1033, 121] on span "Show Documents" at bounding box center [1097, 120] width 269 height 21
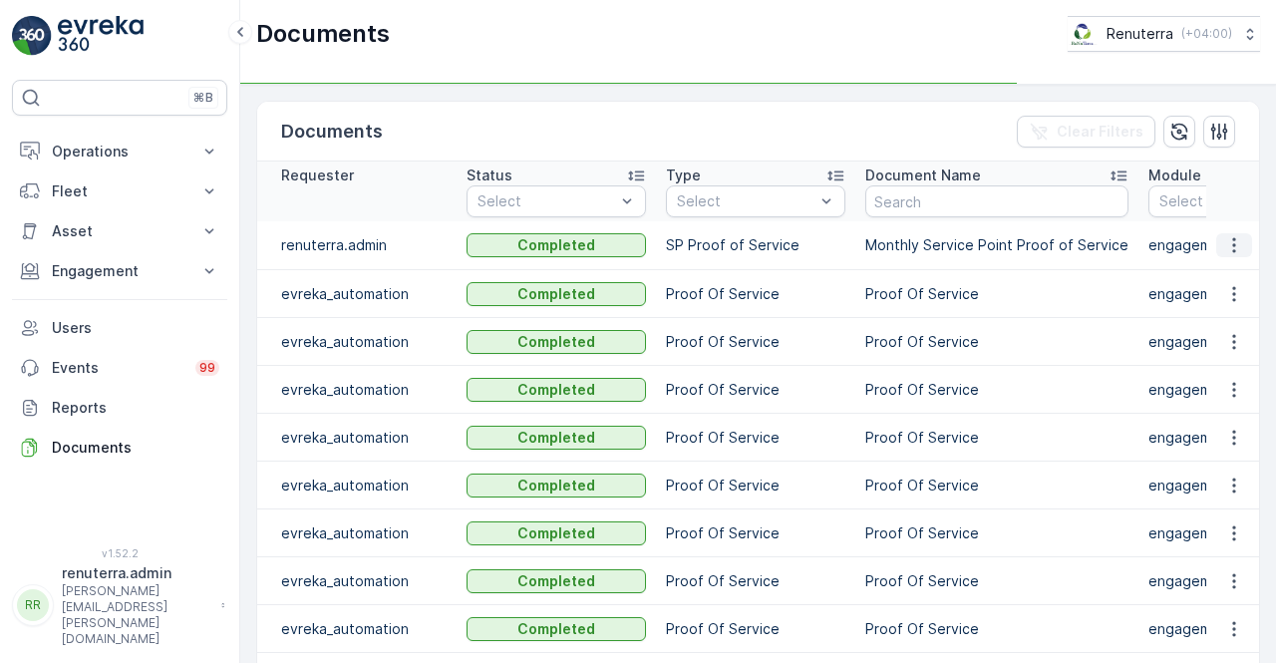
click at [1232, 243] on icon "button" at bounding box center [1233, 245] width 3 height 15
click at [1226, 240] on icon "button" at bounding box center [1234, 245] width 20 height 20
click at [1236, 271] on span "See Details" at bounding box center [1228, 273] width 77 height 20
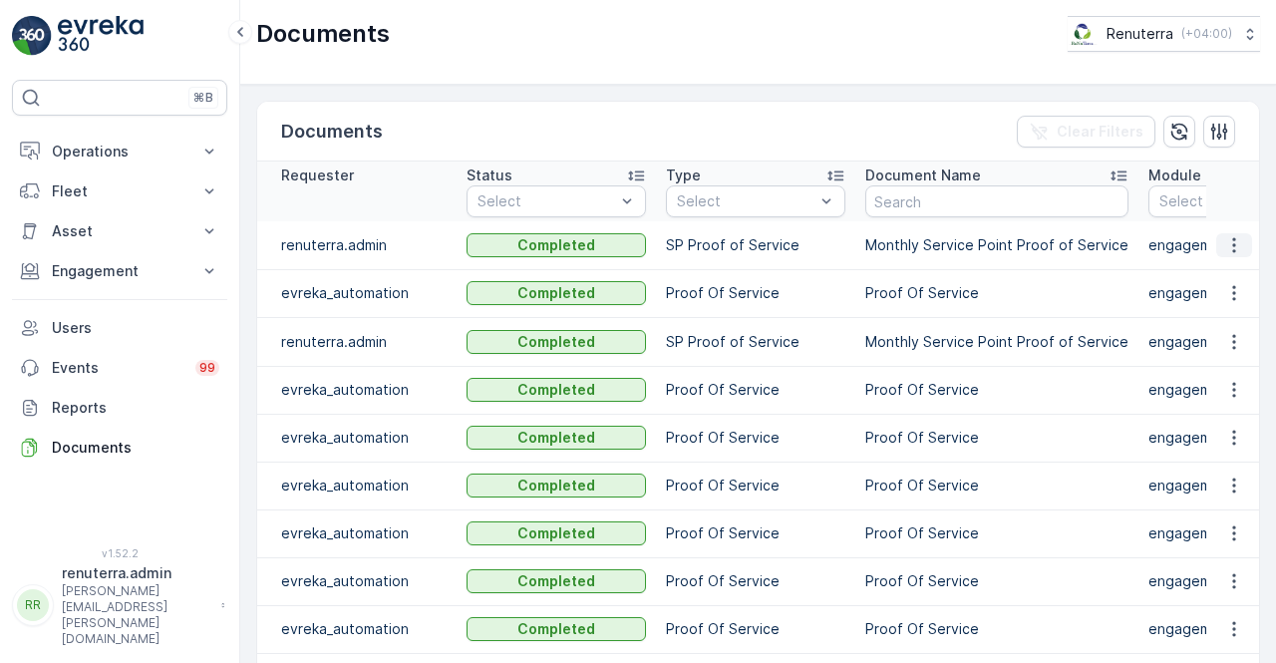
click at [1224, 246] on icon "button" at bounding box center [1234, 245] width 20 height 20
click at [1231, 264] on span "See Details" at bounding box center [1228, 273] width 77 height 20
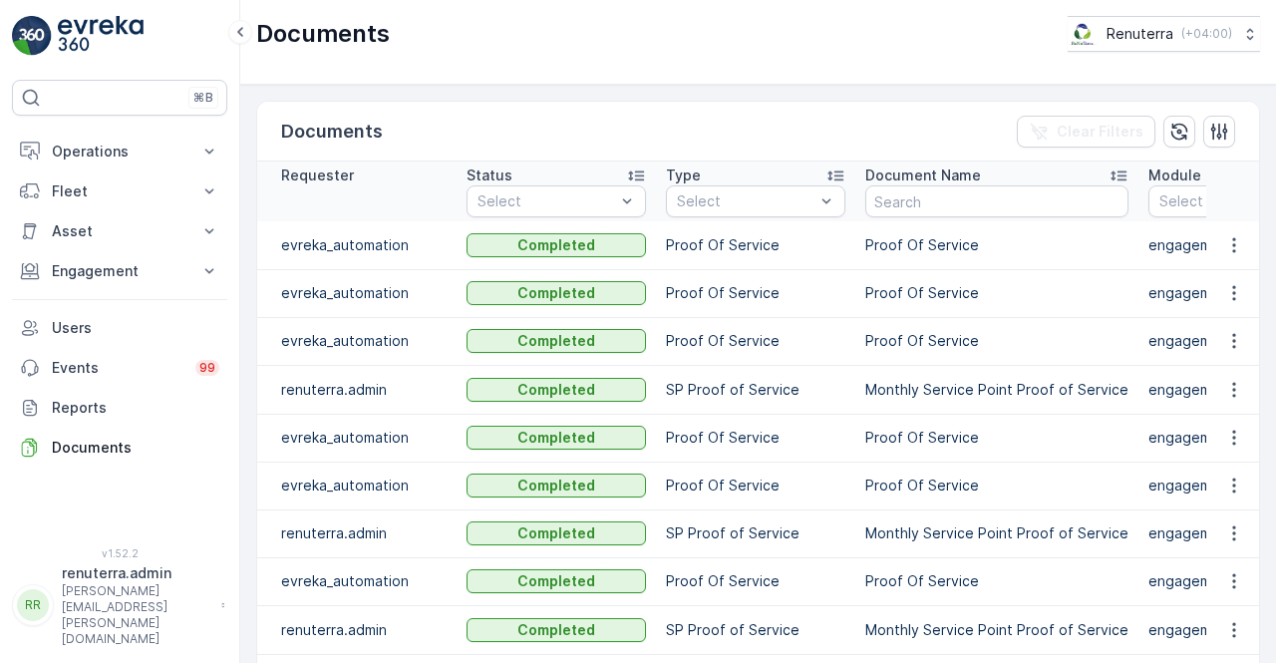
click at [846, 441] on td "Proof Of Service" at bounding box center [755, 438] width 199 height 48
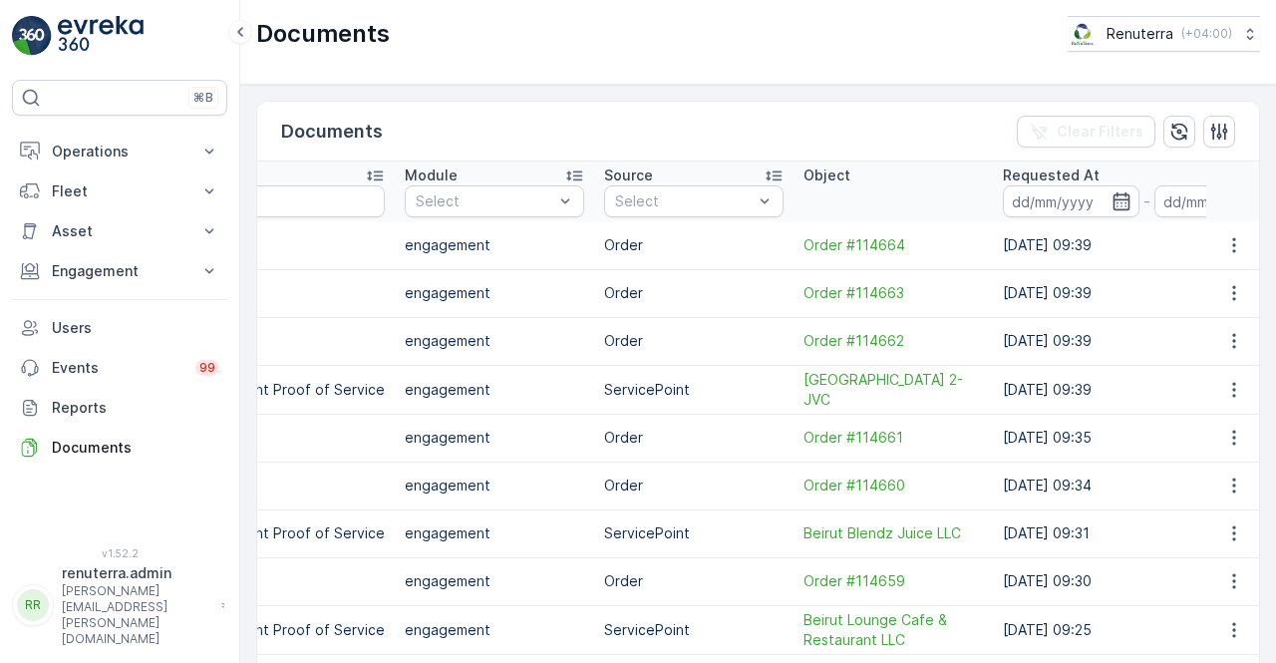
scroll to position [0, 833]
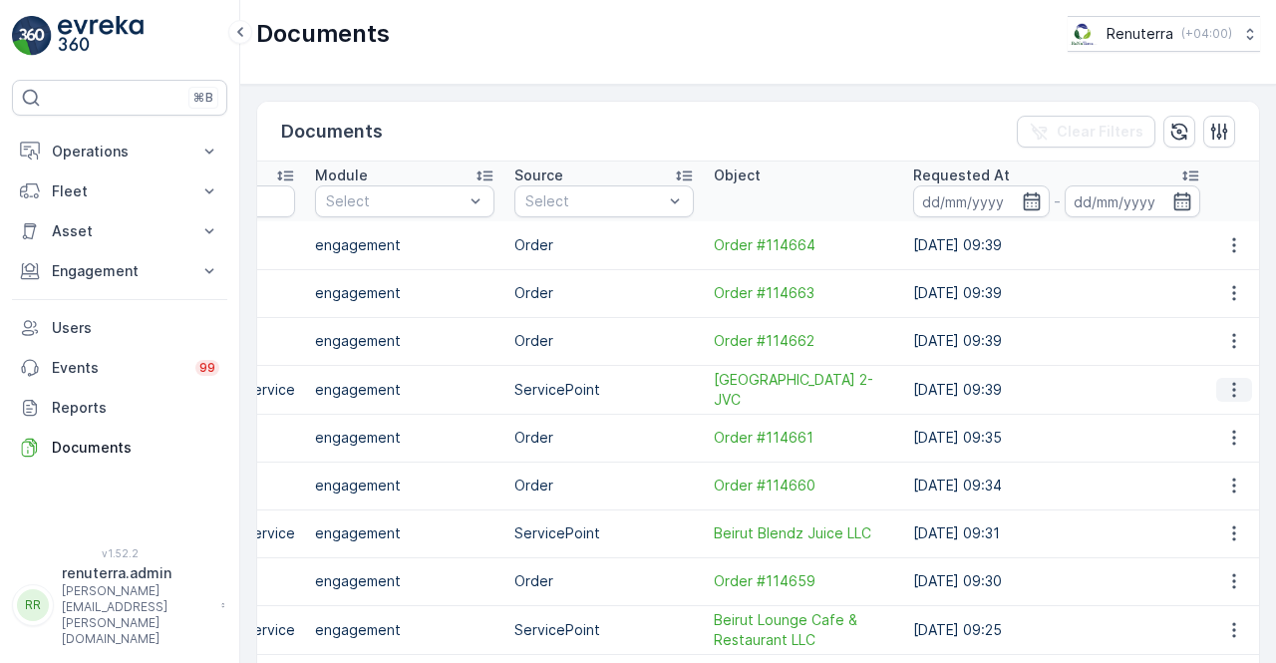
click at [1237, 394] on icon "button" at bounding box center [1234, 390] width 20 height 20
click at [1210, 413] on span "See Details" at bounding box center [1228, 417] width 77 height 20
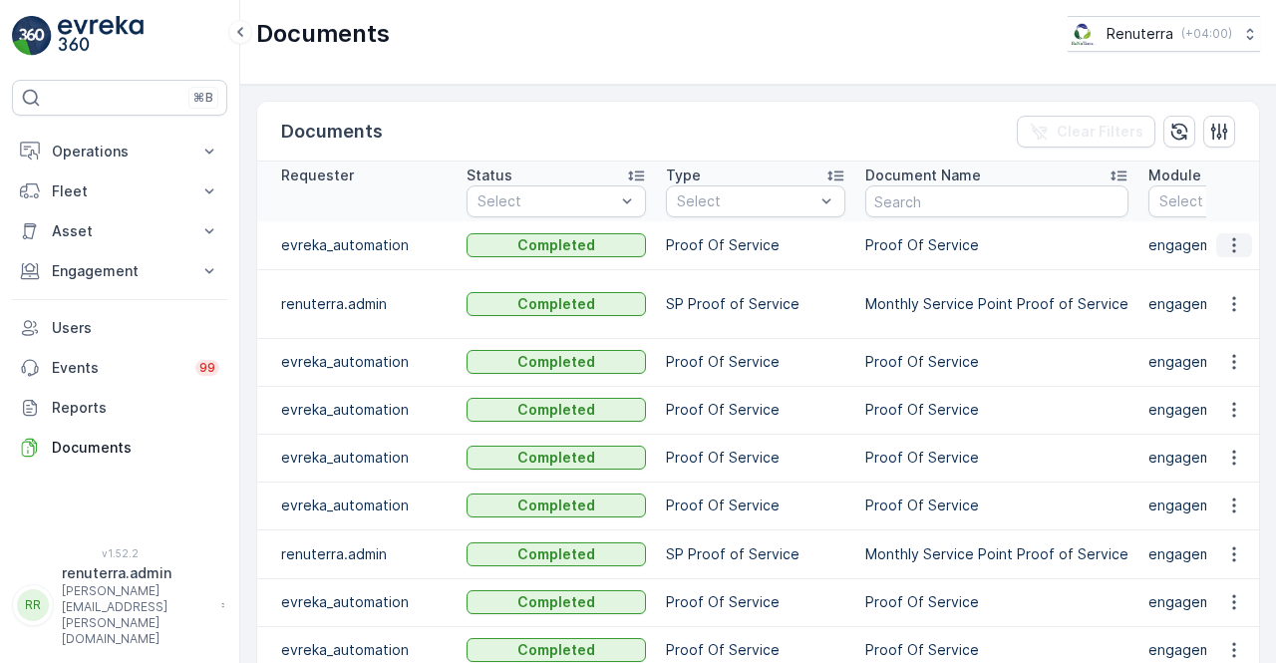
click at [1236, 233] on button "button" at bounding box center [1234, 245] width 36 height 24
click at [881, 338] on td "Proof Of Service" at bounding box center [996, 362] width 283 height 48
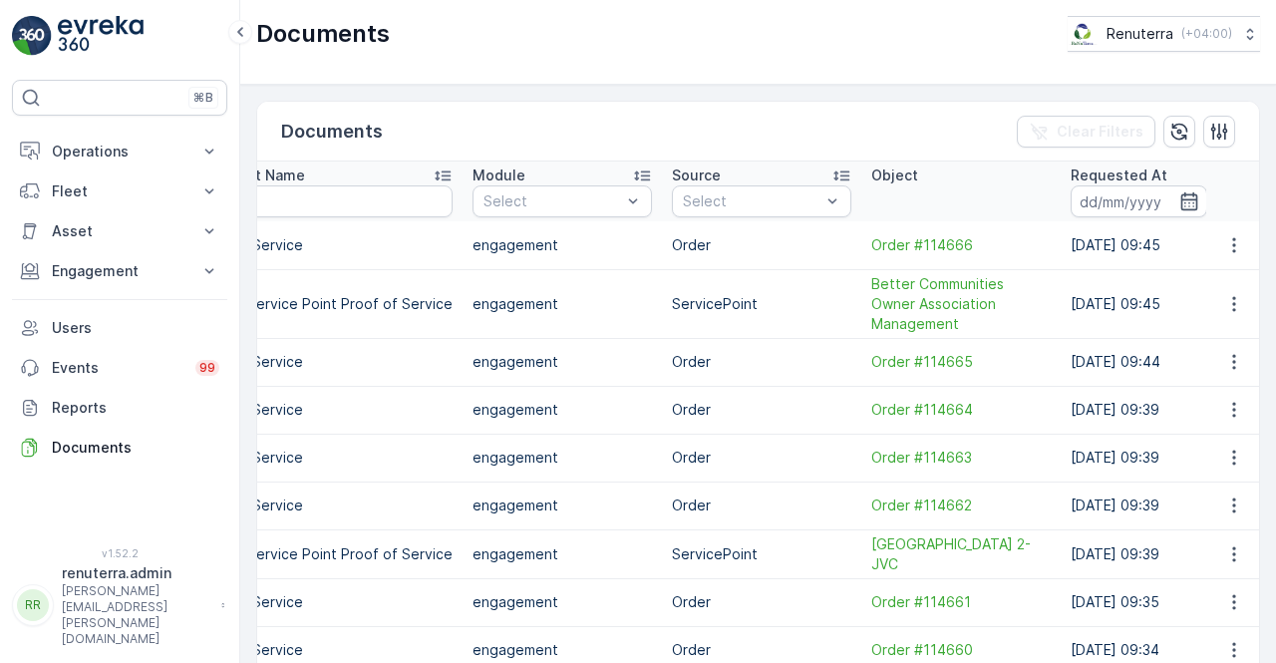
scroll to position [0, 678]
click at [1220, 279] on td at bounding box center [1233, 303] width 54 height 69
click at [1224, 294] on icon "button" at bounding box center [1234, 304] width 20 height 20
click at [1214, 315] on span "See Details" at bounding box center [1228, 322] width 77 height 20
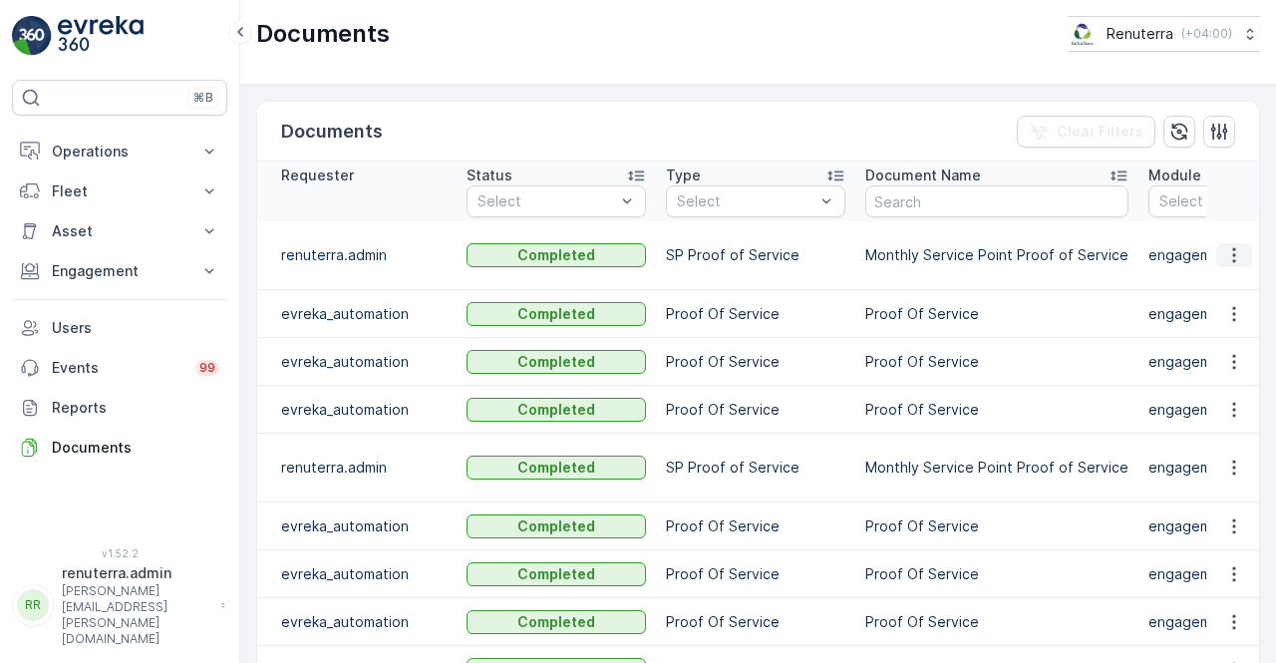
click at [1234, 245] on icon "button" at bounding box center [1234, 255] width 20 height 20
click at [1221, 262] on div "See Details" at bounding box center [1228, 273] width 93 height 28
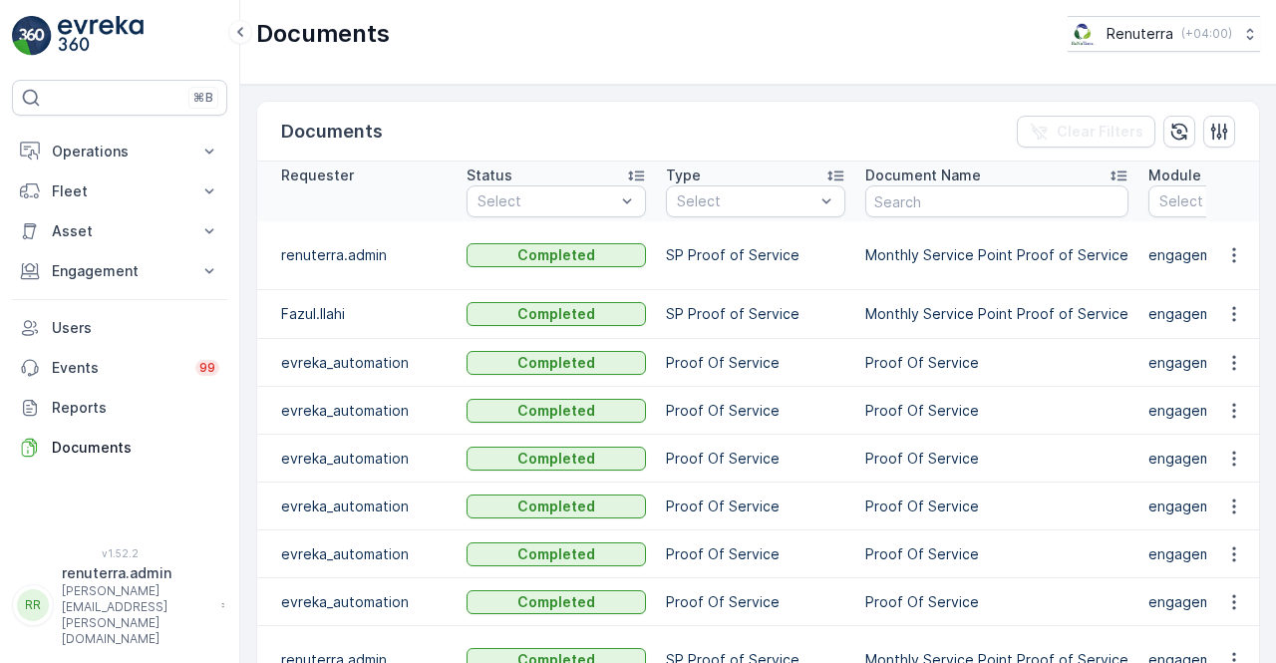
click at [1107, 387] on td "Proof Of Service" at bounding box center [996, 411] width 283 height 48
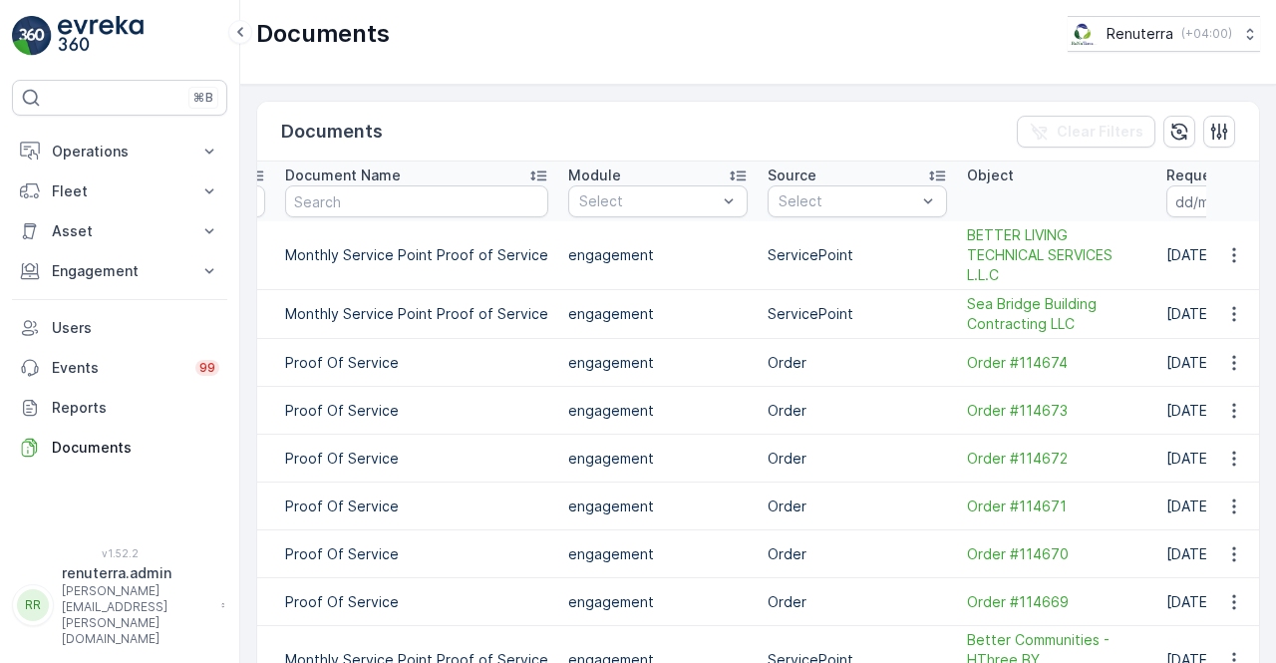
scroll to position [0, 638]
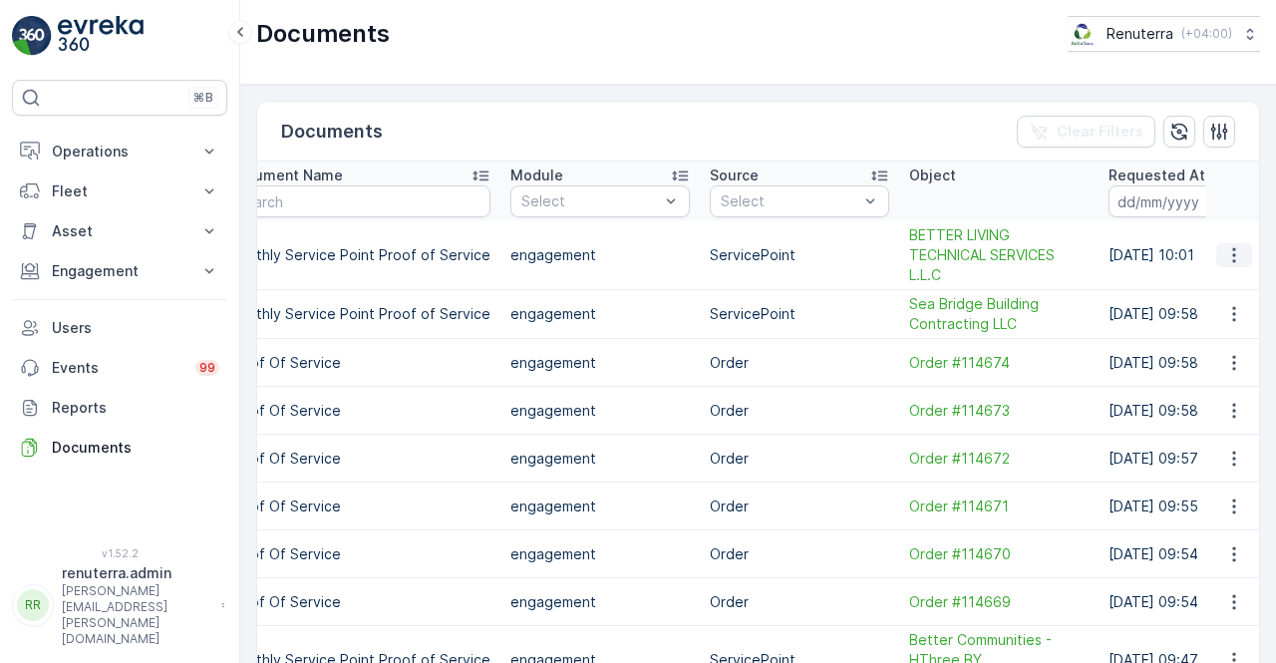
click at [1230, 257] on icon "button" at bounding box center [1234, 255] width 20 height 20
click at [1225, 294] on div "See Details" at bounding box center [1228, 283] width 93 height 28
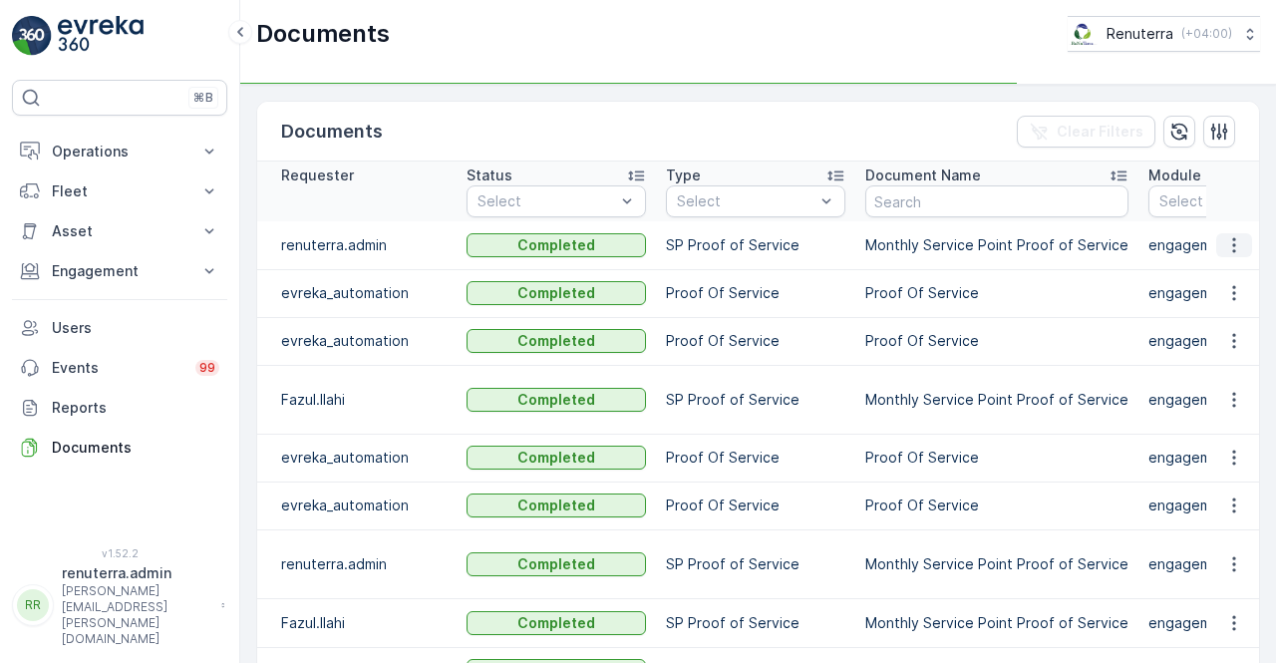
click at [1232, 244] on icon "button" at bounding box center [1233, 244] width 3 height 15
click at [1229, 265] on span "See Details" at bounding box center [1228, 273] width 77 height 20
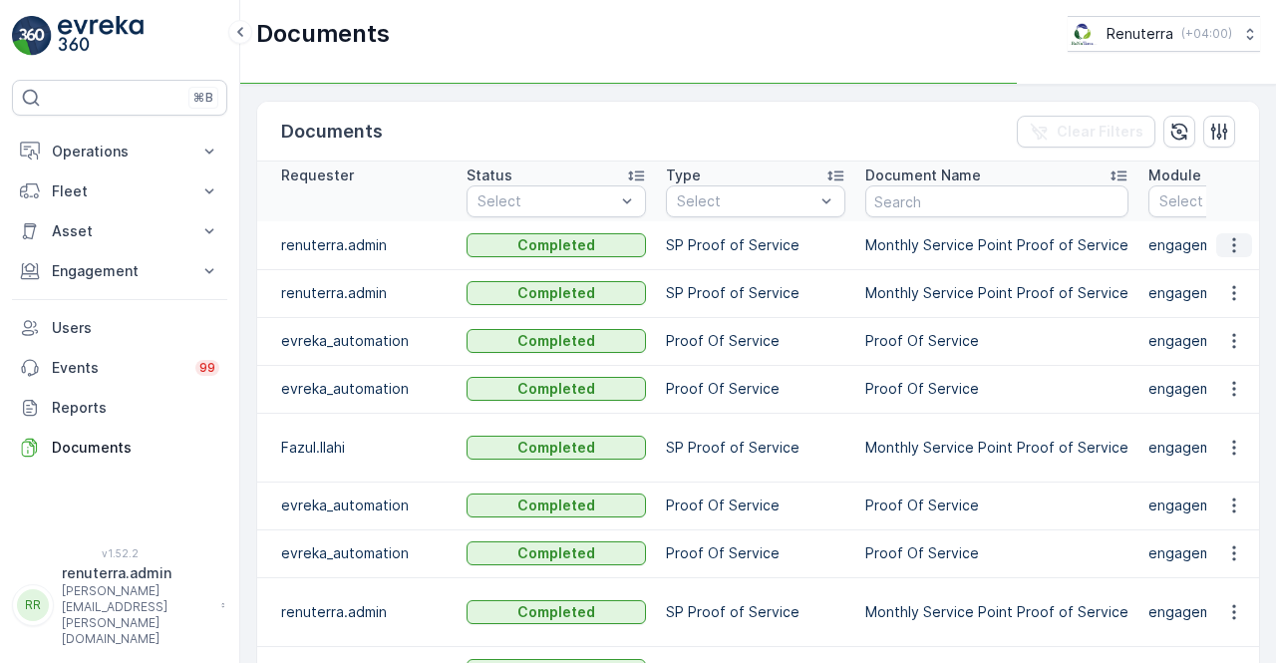
click at [1240, 246] on button "button" at bounding box center [1234, 245] width 36 height 24
click at [1226, 242] on icon "button" at bounding box center [1234, 245] width 20 height 20
click at [1226, 264] on span "See Details" at bounding box center [1228, 273] width 77 height 20
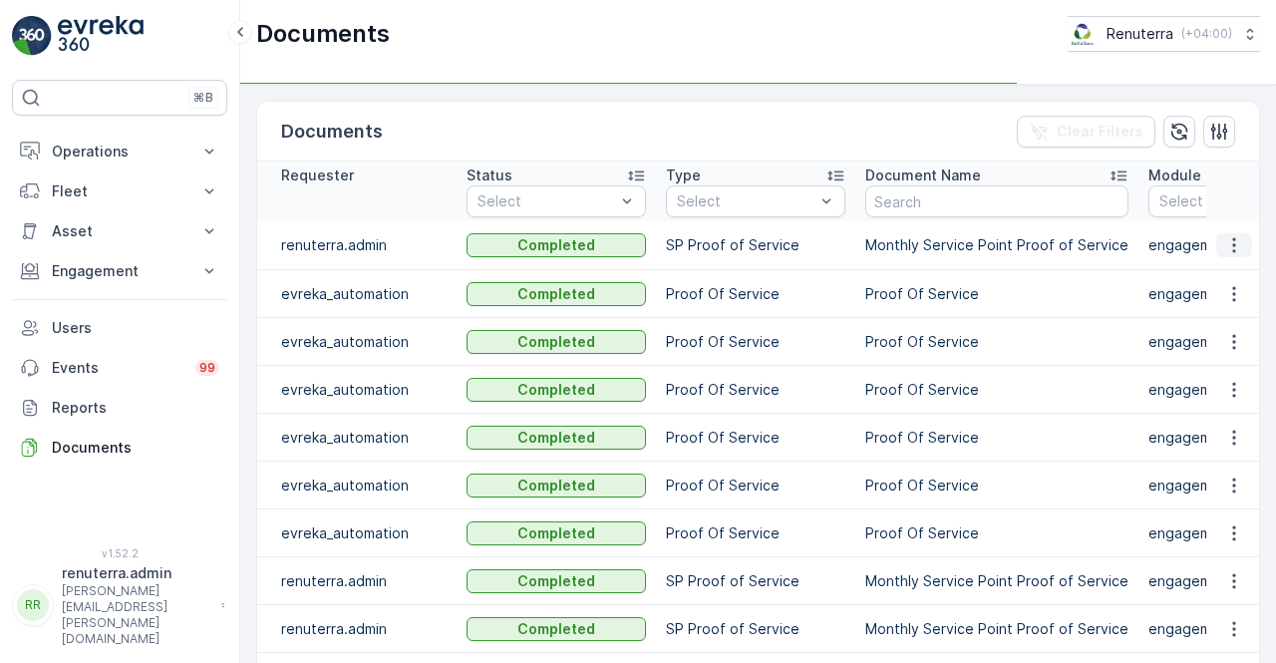
click at [1216, 248] on button "button" at bounding box center [1234, 245] width 36 height 24
click at [1216, 266] on td at bounding box center [1233, 245] width 54 height 49
drag, startPoint x: 1238, startPoint y: 241, endPoint x: 1230, endPoint y: 252, distance: 13.6
click at [1238, 240] on icon "button" at bounding box center [1234, 245] width 20 height 20
click at [1228, 260] on div "See Details" at bounding box center [1228, 273] width 93 height 28
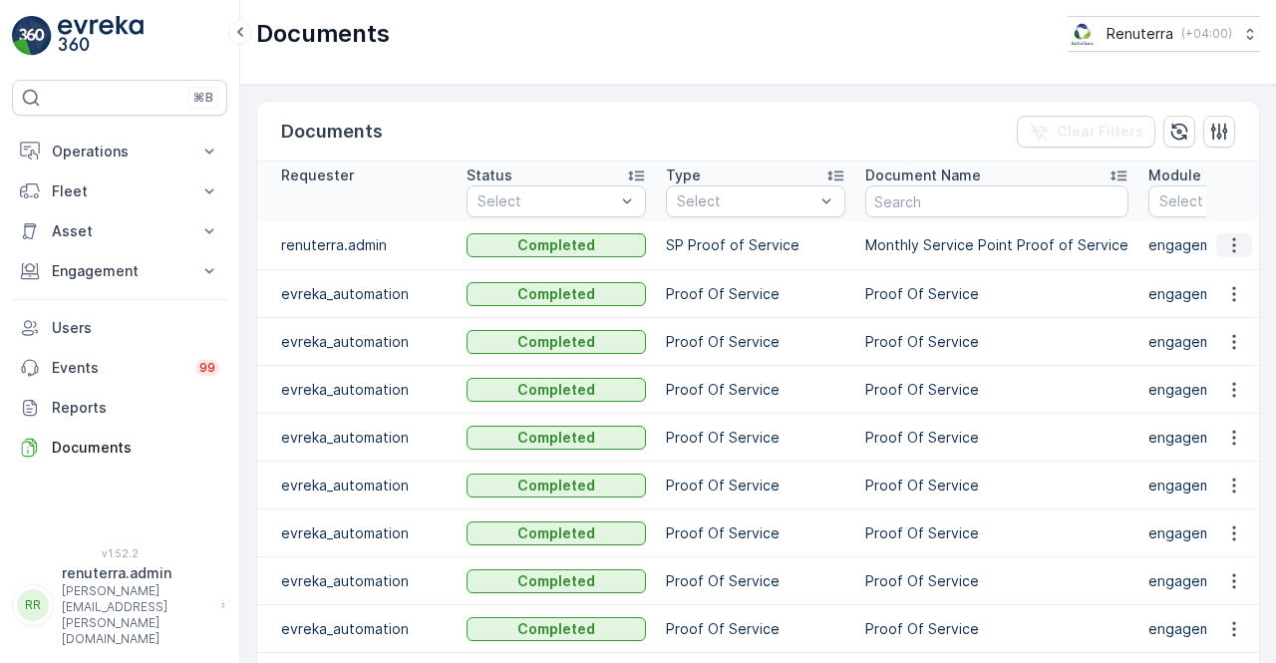
click at [1224, 238] on icon "button" at bounding box center [1234, 245] width 20 height 20
click at [1222, 262] on div "See Details" at bounding box center [1228, 273] width 93 height 28
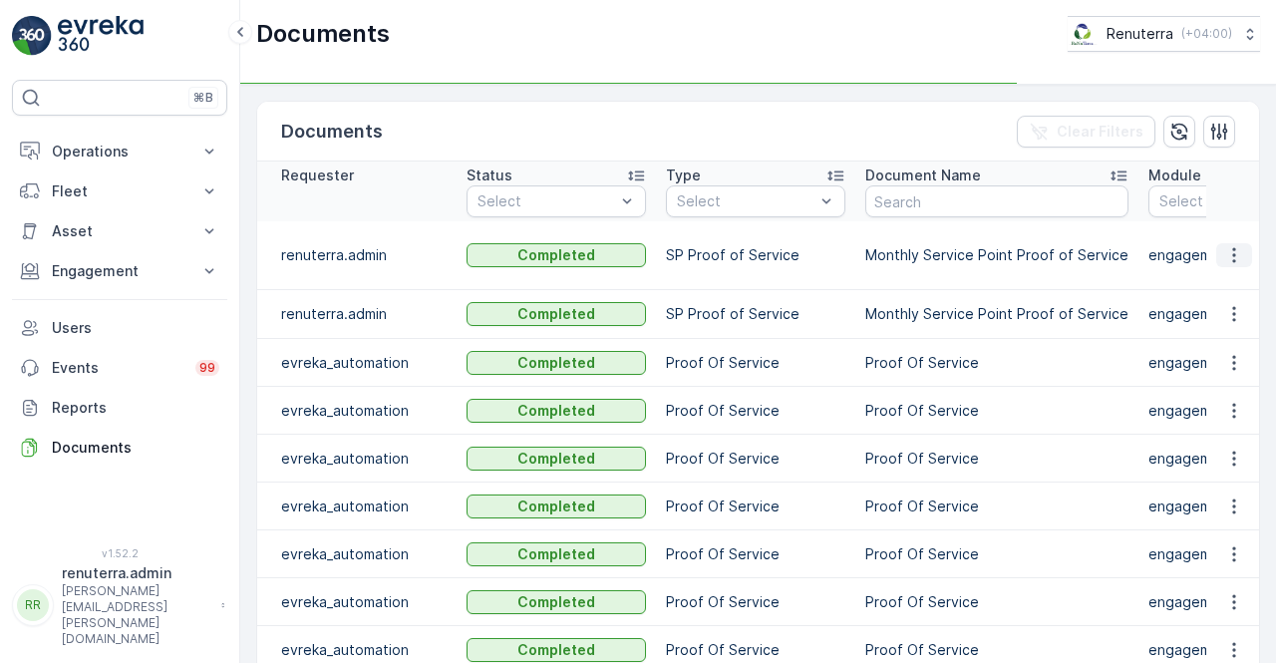
click at [1224, 257] on icon "button" at bounding box center [1234, 255] width 20 height 20
click at [1221, 276] on td at bounding box center [1233, 255] width 54 height 69
click at [1224, 258] on icon "button" at bounding box center [1234, 255] width 20 height 20
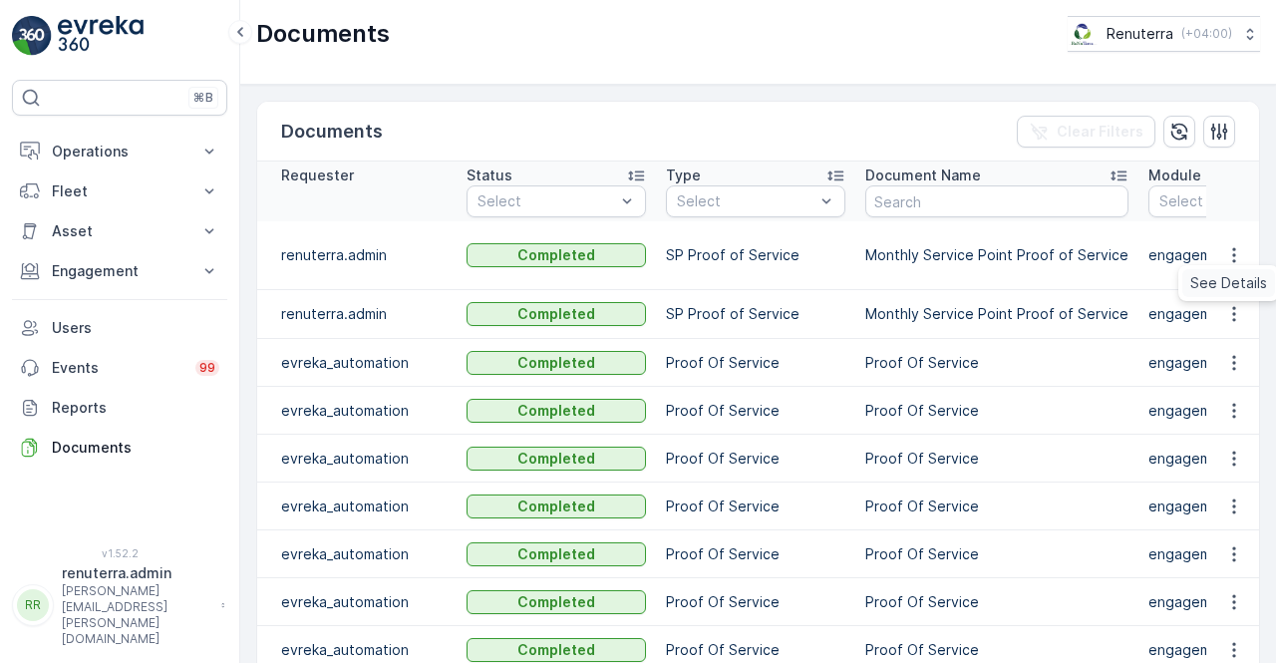
click at [1221, 278] on span "See Details" at bounding box center [1228, 283] width 77 height 20
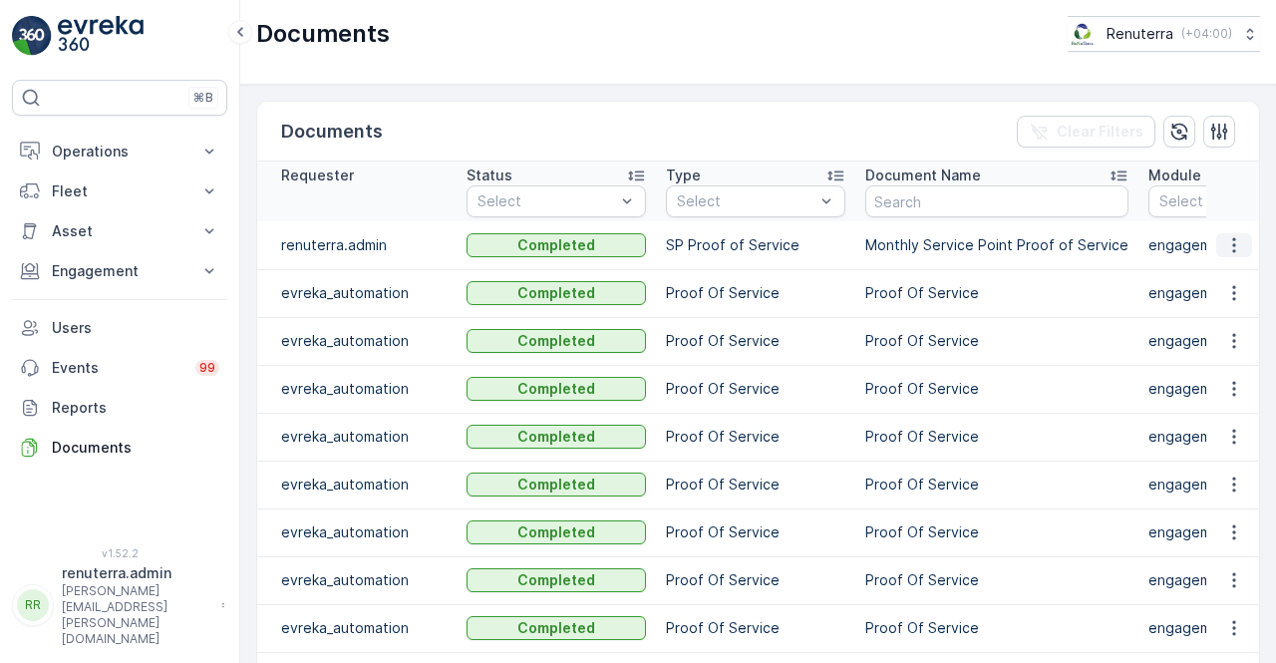
click at [1227, 241] on icon "button" at bounding box center [1234, 245] width 20 height 20
click at [1209, 276] on span "See Details" at bounding box center [1228, 273] width 77 height 20
click at [1234, 248] on icon "button" at bounding box center [1234, 245] width 20 height 20
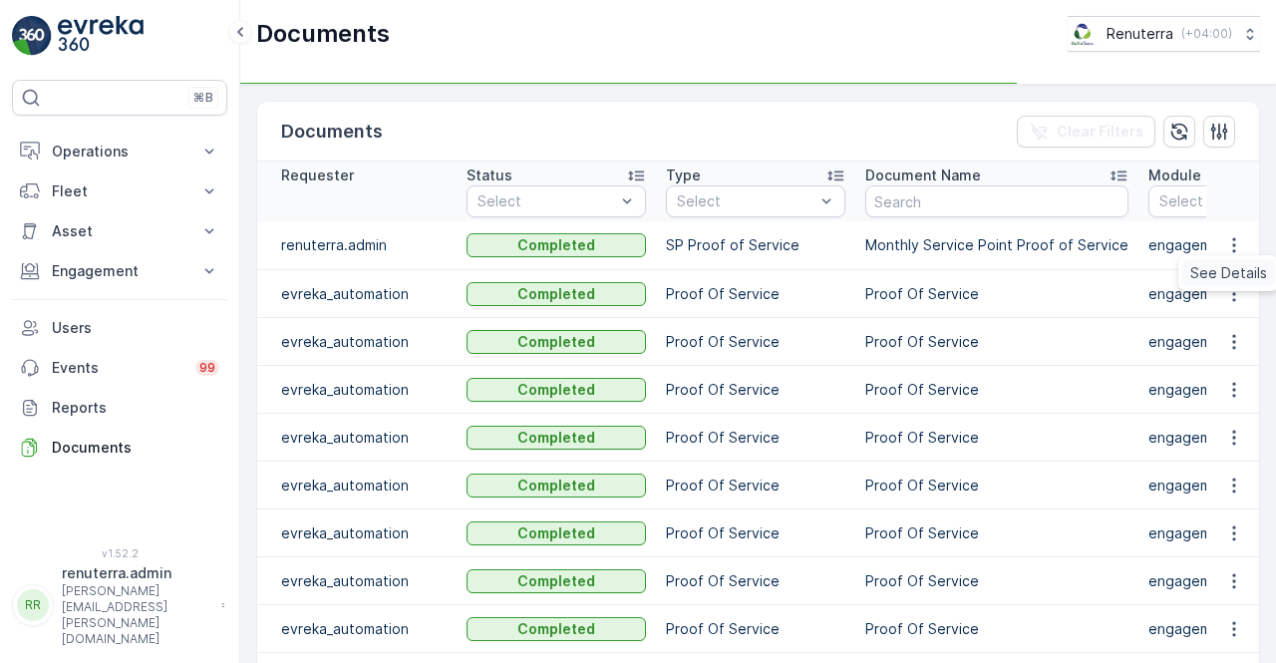
click at [1224, 268] on span "See Details" at bounding box center [1228, 273] width 77 height 20
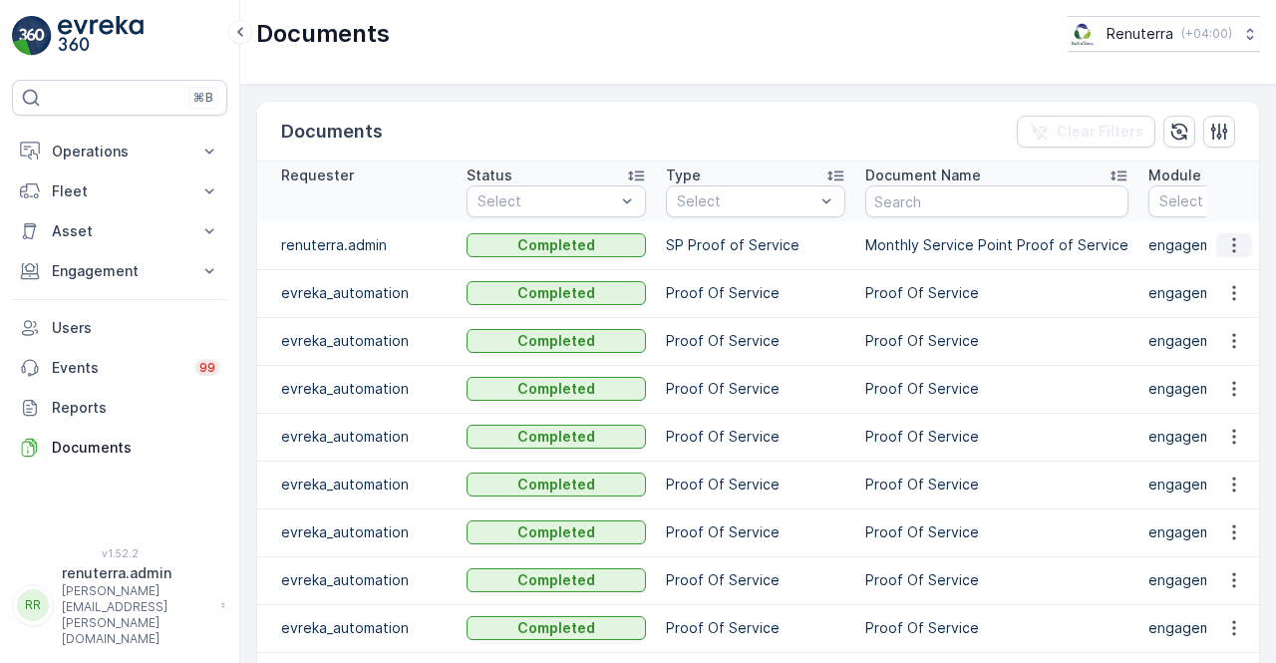
click at [1225, 235] on icon "button" at bounding box center [1234, 245] width 20 height 20
click at [1220, 268] on span "See Details" at bounding box center [1228, 273] width 77 height 20
click at [1224, 244] on icon "button" at bounding box center [1234, 245] width 20 height 20
click at [1220, 274] on span "See Details" at bounding box center [1228, 273] width 77 height 20
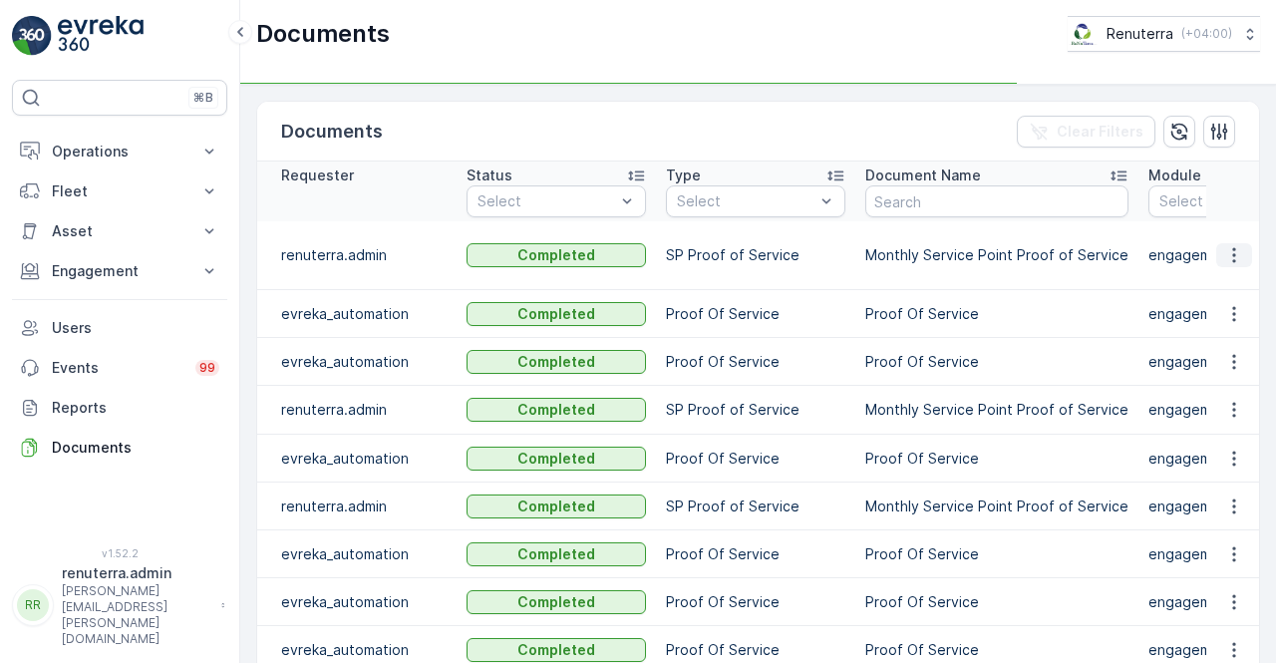
click at [1225, 252] on icon "button" at bounding box center [1234, 255] width 20 height 20
click at [1233, 245] on icon "button" at bounding box center [1234, 255] width 20 height 20
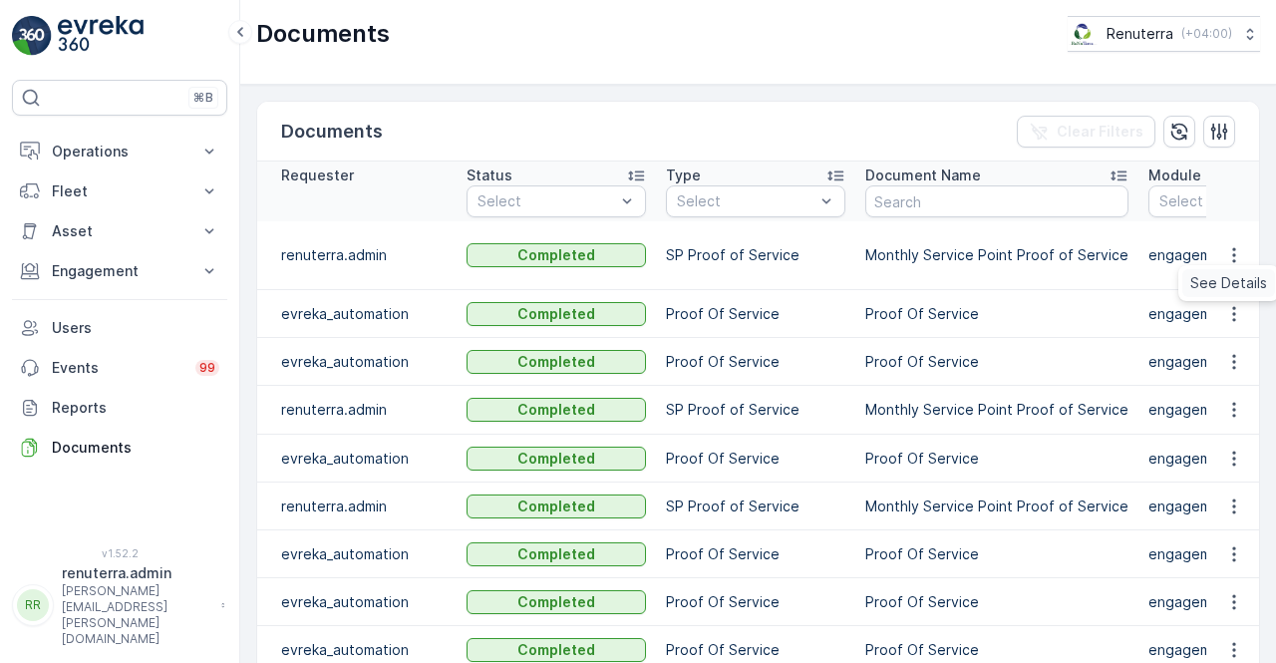
click at [1233, 272] on div "See Details" at bounding box center [1228, 283] width 93 height 28
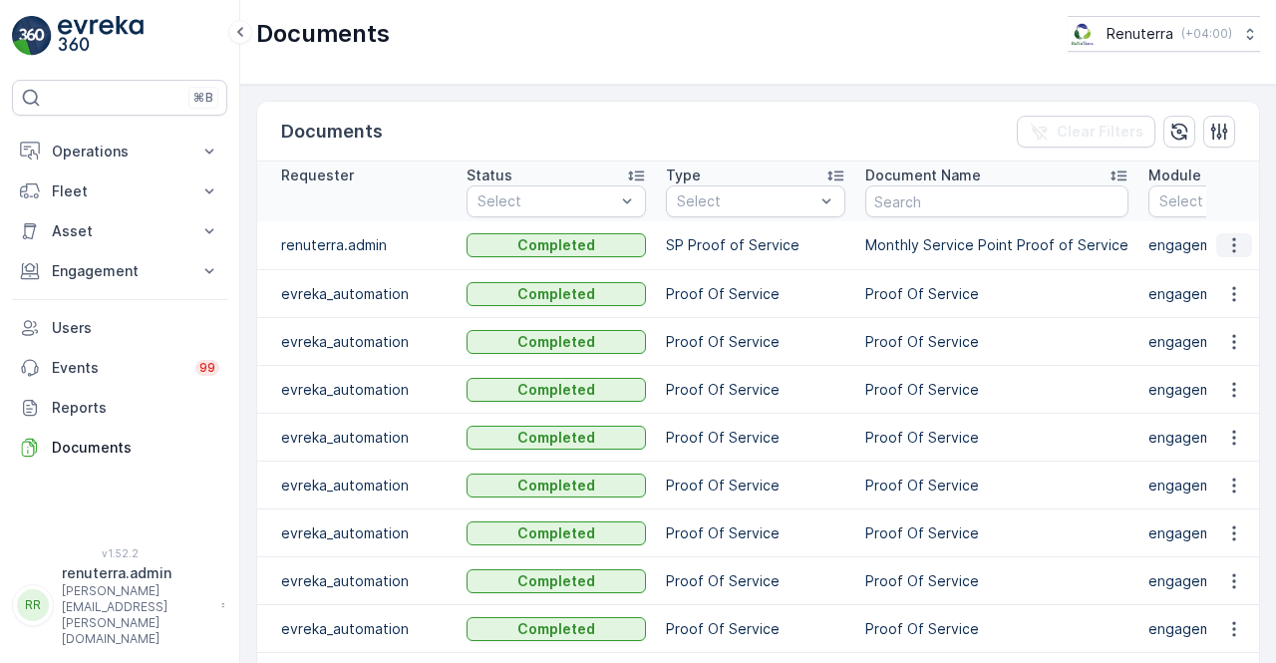
click at [1238, 238] on icon "button" at bounding box center [1234, 245] width 20 height 20
click at [1237, 270] on span "See Details" at bounding box center [1228, 273] width 77 height 20
click at [145, 270] on p "Engagement" at bounding box center [120, 271] width 136 height 20
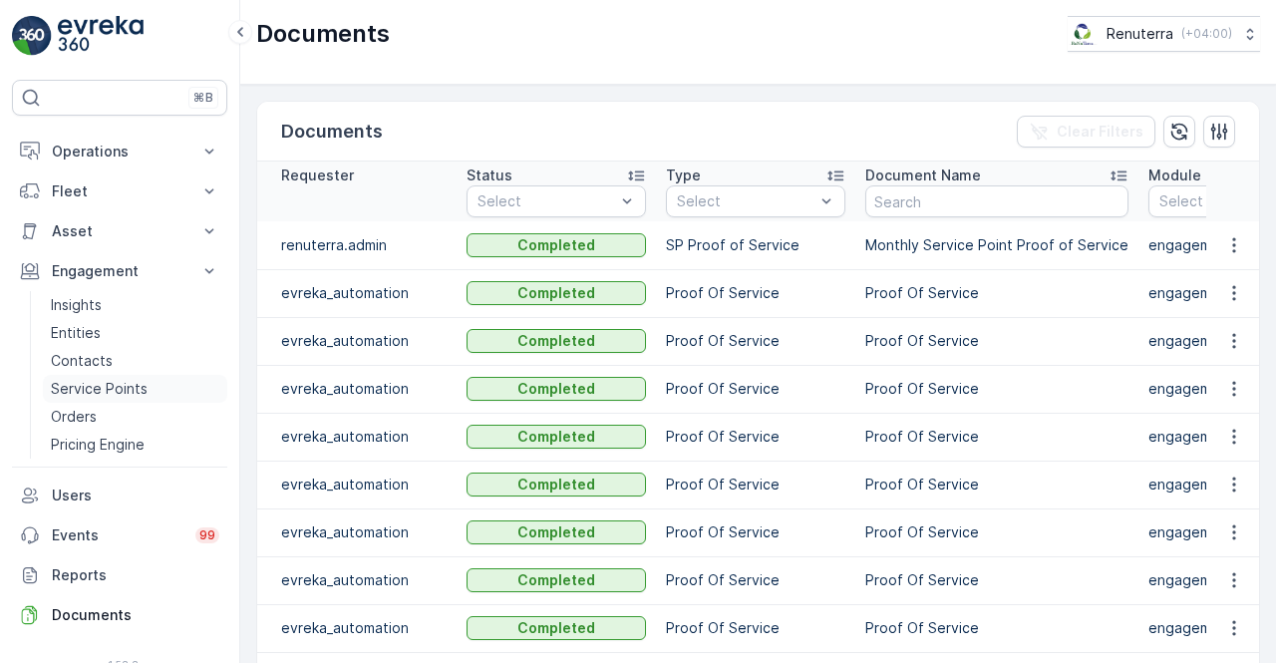
click at [120, 384] on p "Service Points" at bounding box center [99, 389] width 97 height 20
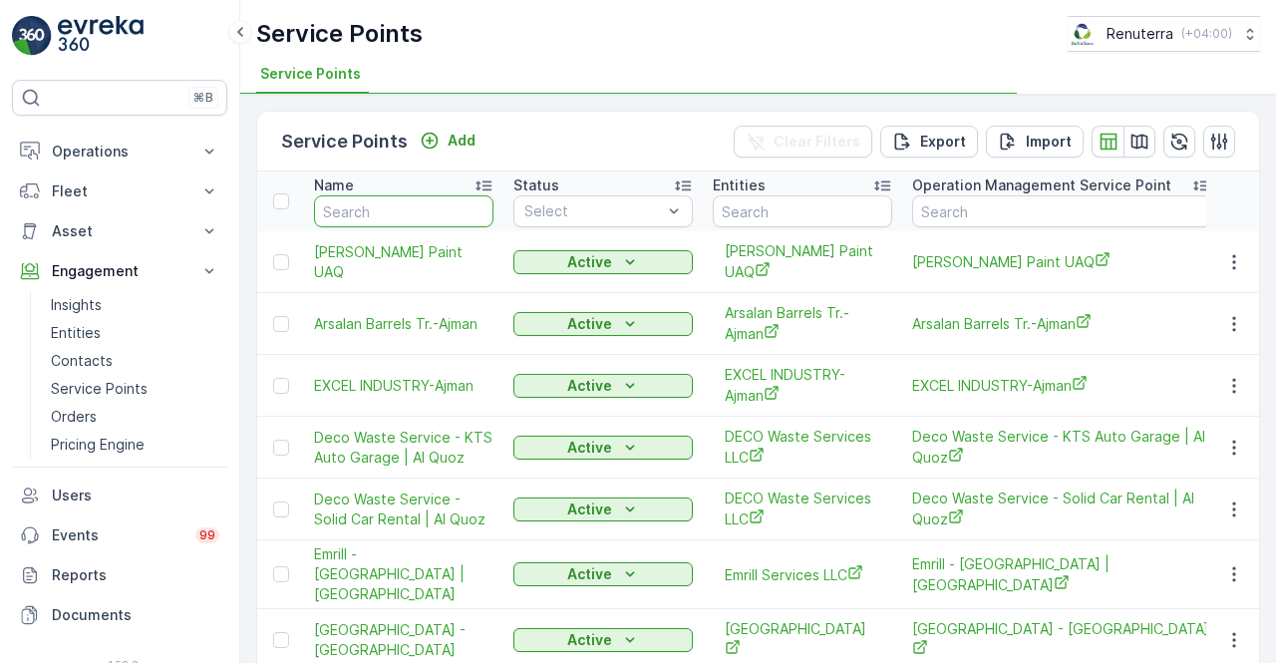
click at [377, 200] on input "text" at bounding box center [403, 211] width 179 height 32
type input "cost"
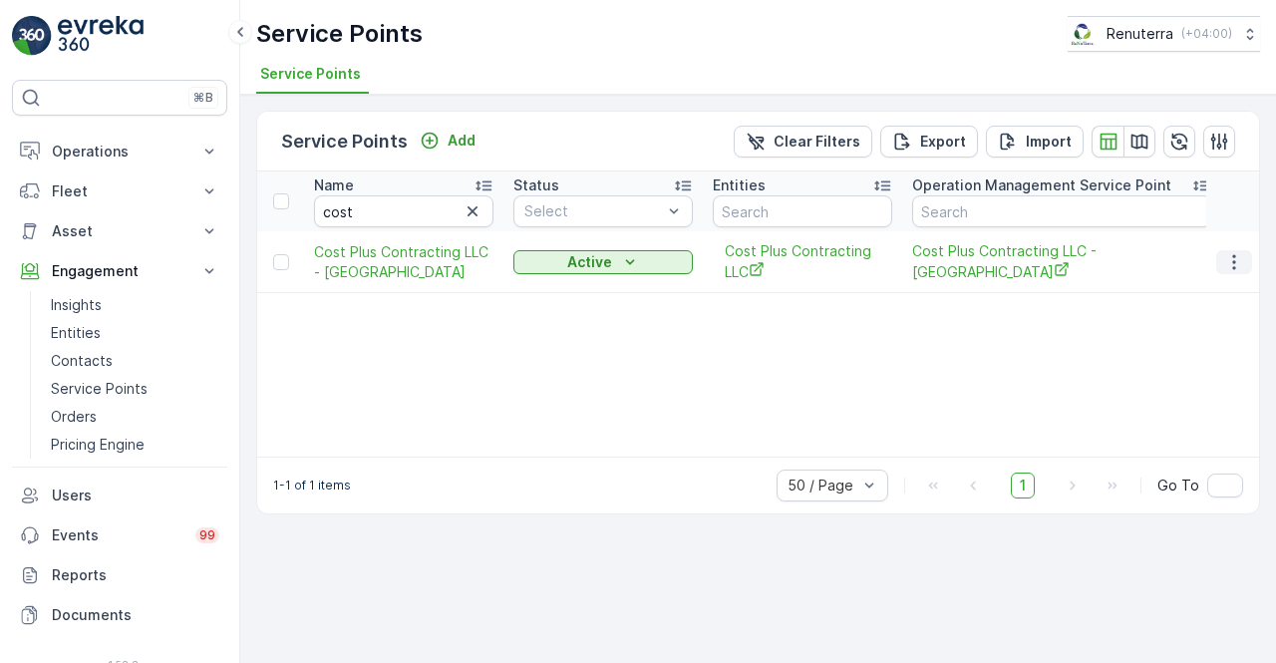
click at [1235, 255] on icon "button" at bounding box center [1233, 261] width 3 height 15
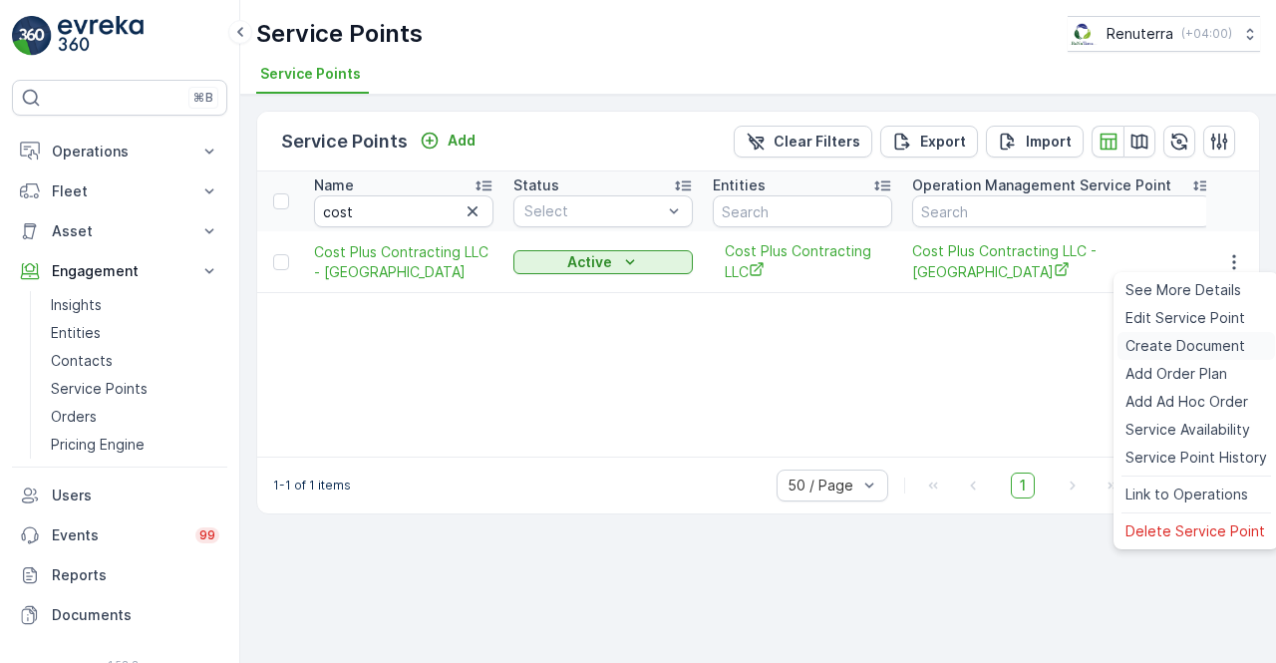
click at [1195, 337] on span "Create Document" at bounding box center [1185, 346] width 120 height 20
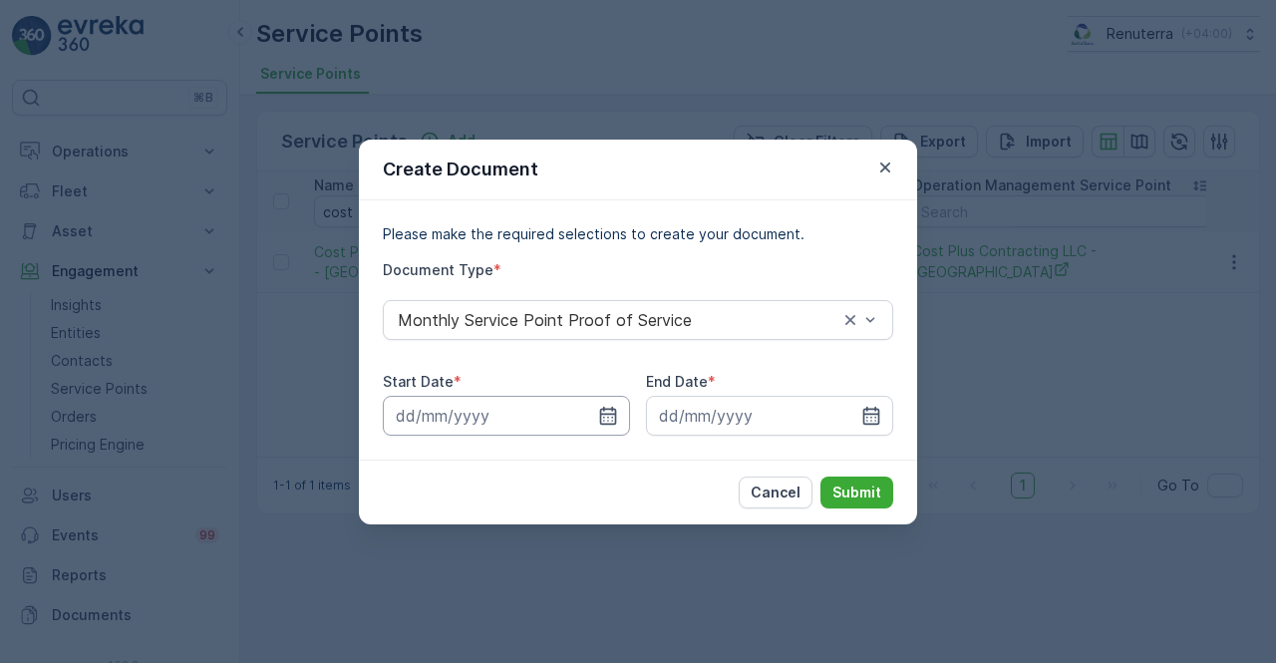
click at [589, 409] on input at bounding box center [506, 416] width 247 height 40
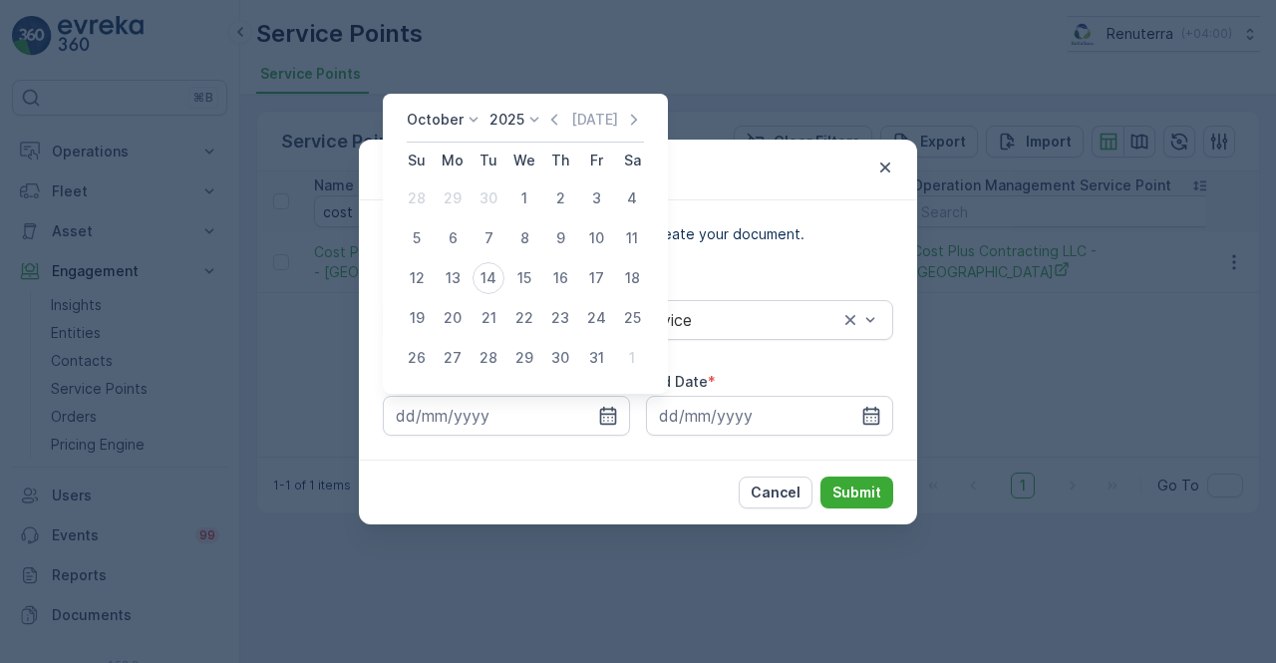
drag, startPoint x: 560, startPoint y: 116, endPoint x: 538, endPoint y: 168, distance: 57.2
click at [559, 115] on icon "button" at bounding box center [554, 120] width 20 height 20
click at [449, 200] on div "1" at bounding box center [453, 198] width 32 height 32
type input "01.09.2025"
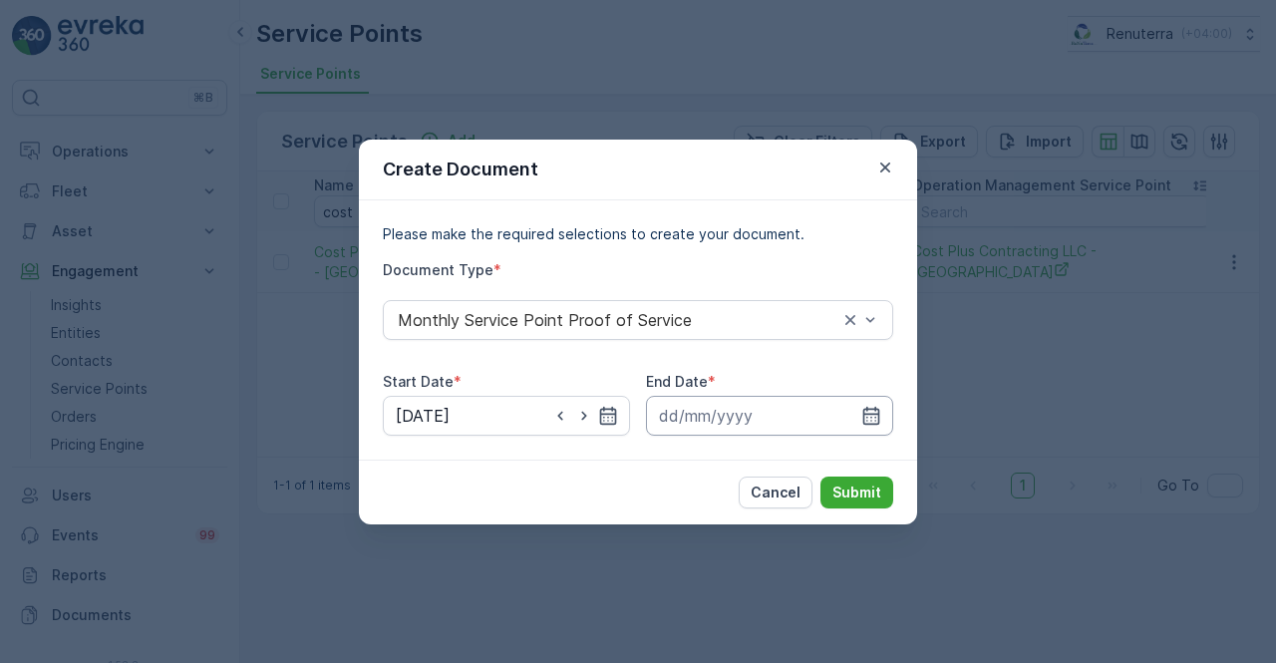
click at [881, 418] on input at bounding box center [769, 416] width 247 height 40
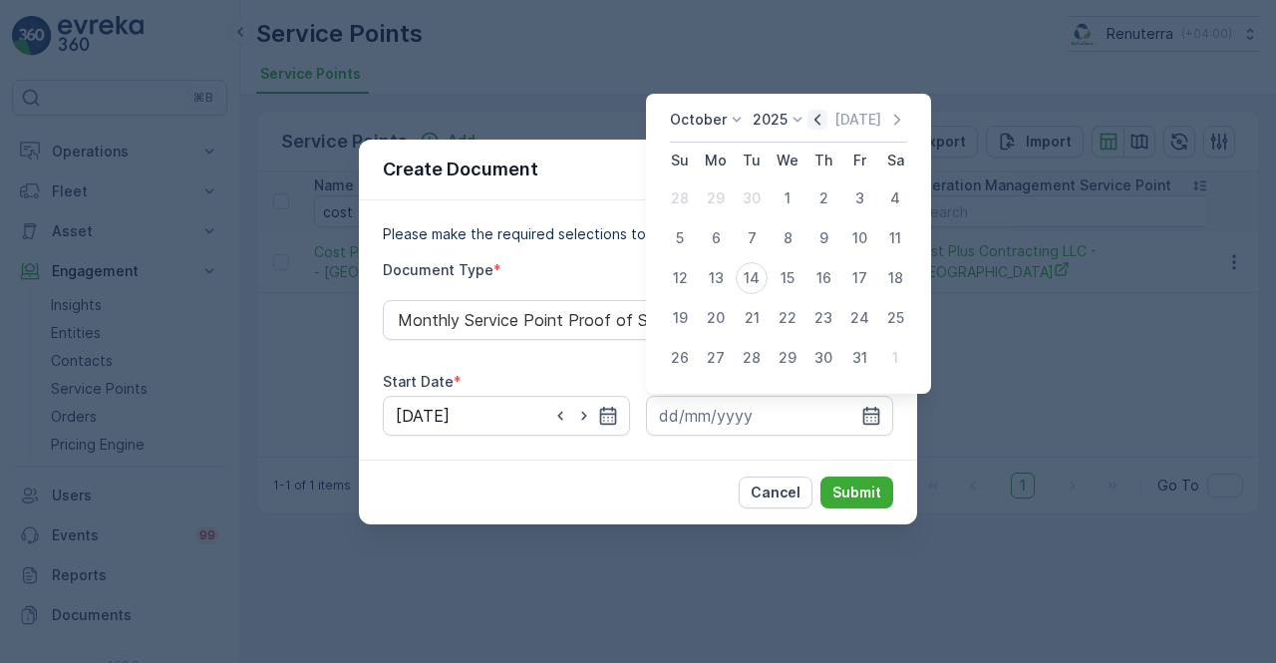
click at [819, 118] on icon "button" at bounding box center [817, 120] width 20 height 20
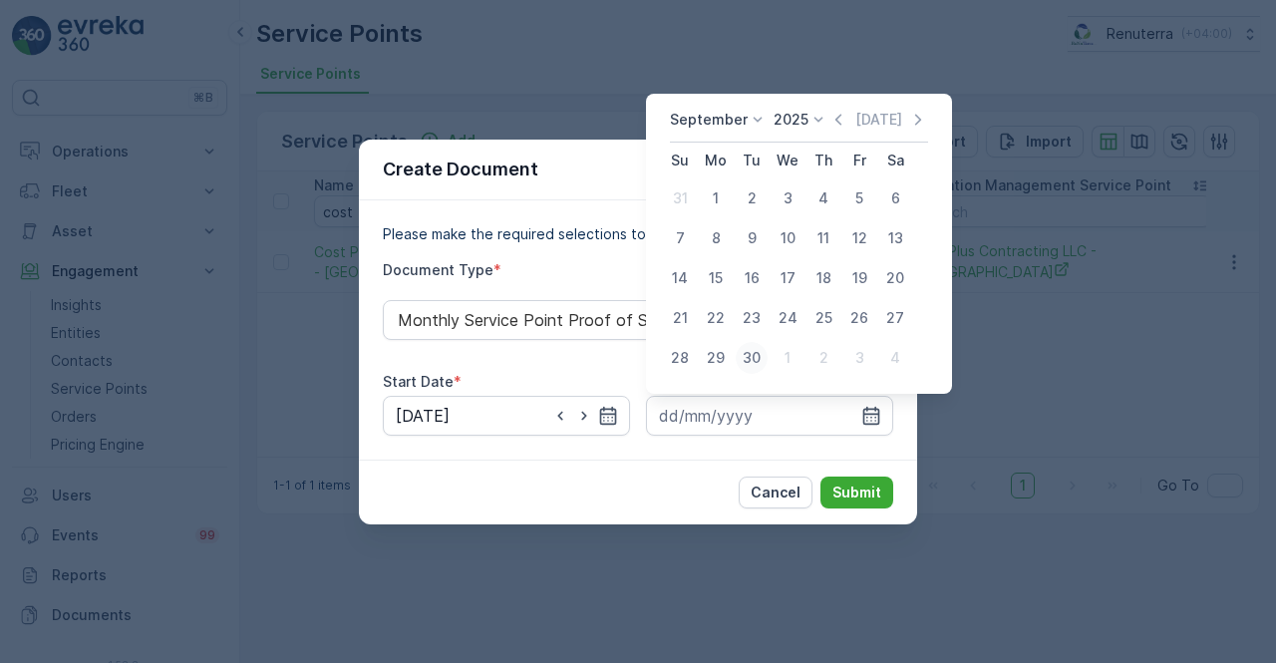
click at [754, 356] on div "30" at bounding box center [752, 358] width 32 height 32
type input "30.09.2025"
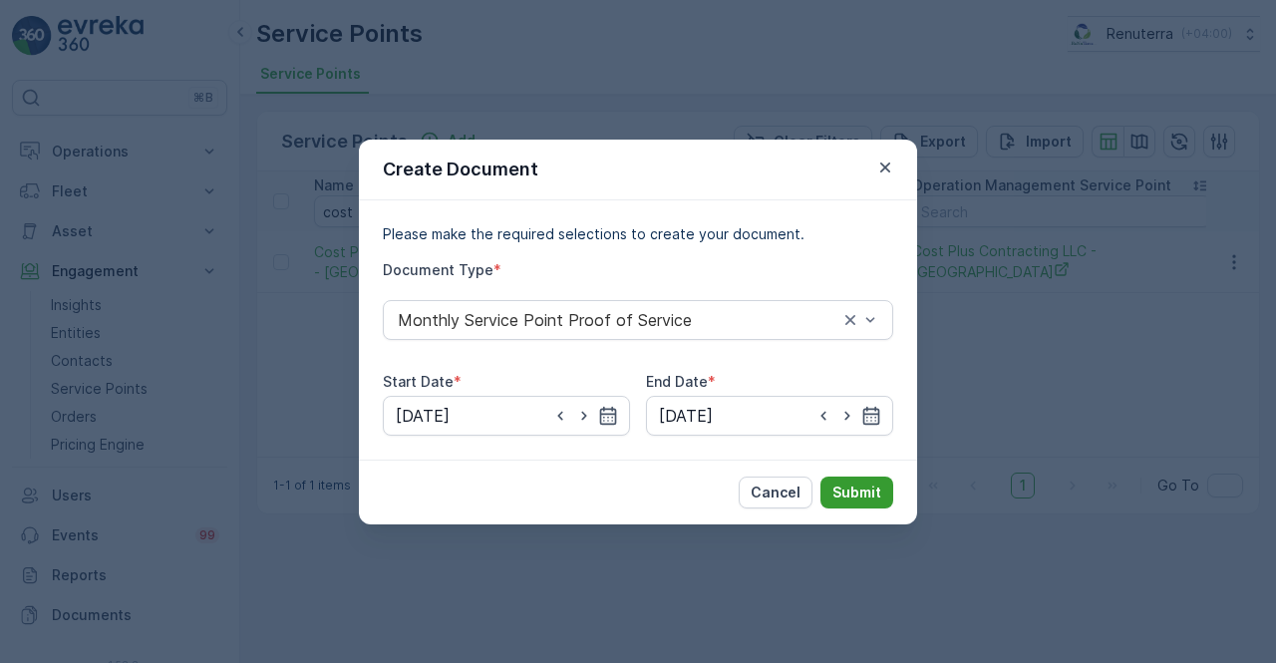
click at [889, 495] on button "Submit" at bounding box center [856, 493] width 73 height 32
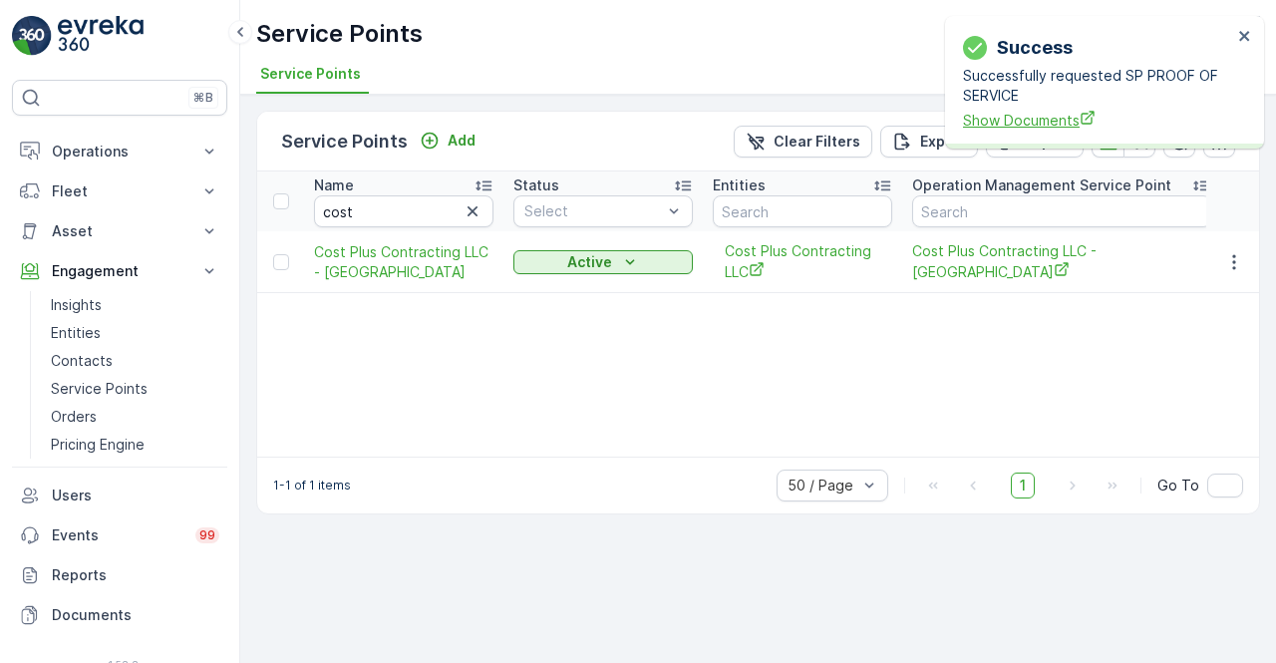
click at [1032, 121] on span "Show Documents" at bounding box center [1097, 120] width 269 height 21
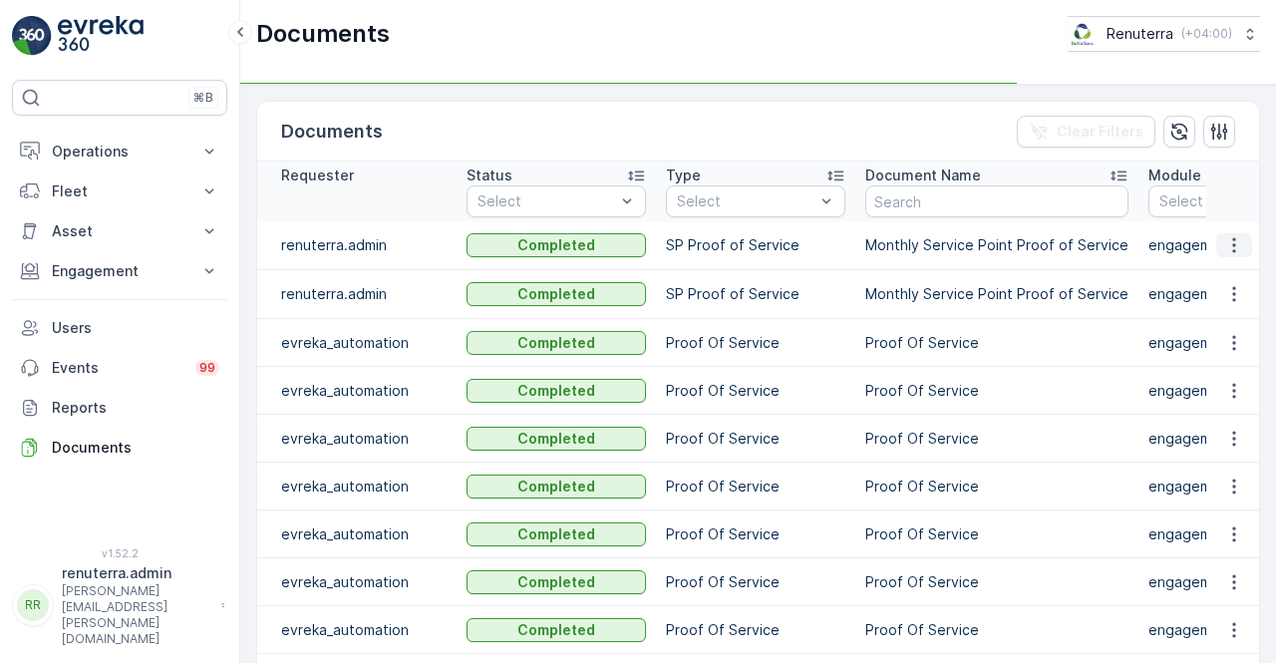
click at [1224, 250] on icon "button" at bounding box center [1234, 245] width 20 height 20
click at [1220, 268] on span "See Details" at bounding box center [1228, 273] width 77 height 20
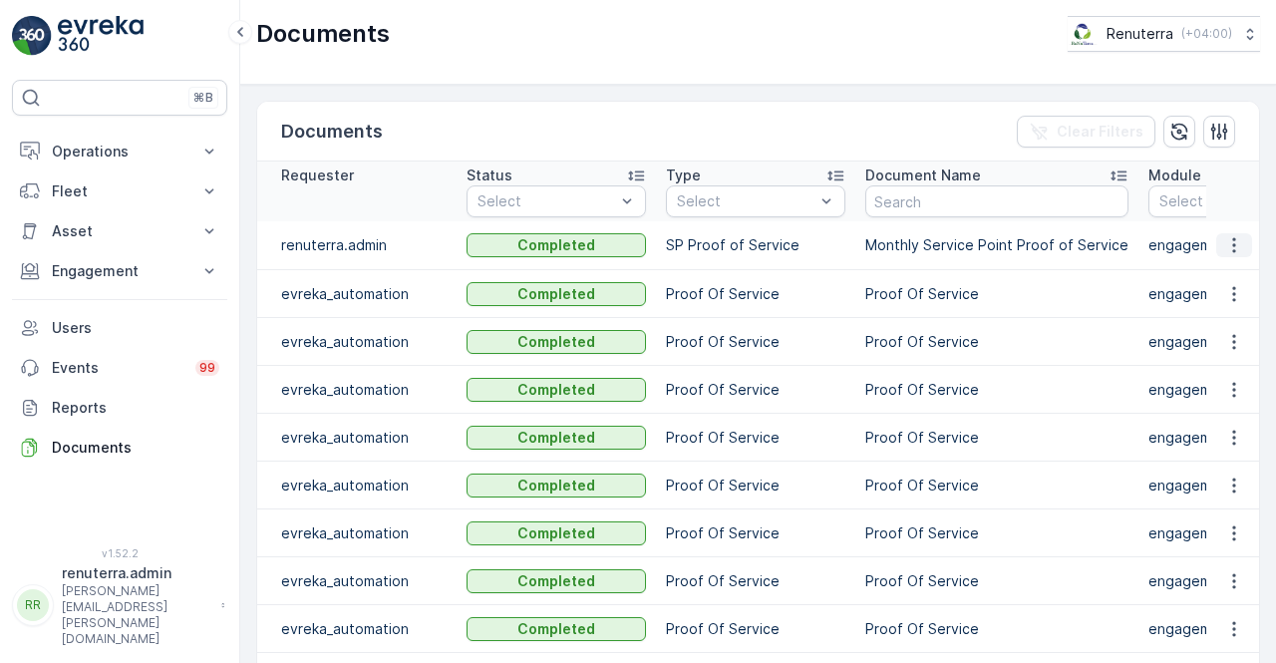
drag, startPoint x: 1248, startPoint y: 248, endPoint x: 1234, endPoint y: 245, distance: 14.3
click at [1245, 248] on td at bounding box center [1233, 245] width 54 height 49
click at [1231, 244] on icon "button" at bounding box center [1234, 245] width 20 height 20
click at [1229, 270] on td at bounding box center [1233, 294] width 54 height 48
click at [1217, 250] on button "button" at bounding box center [1234, 245] width 36 height 24
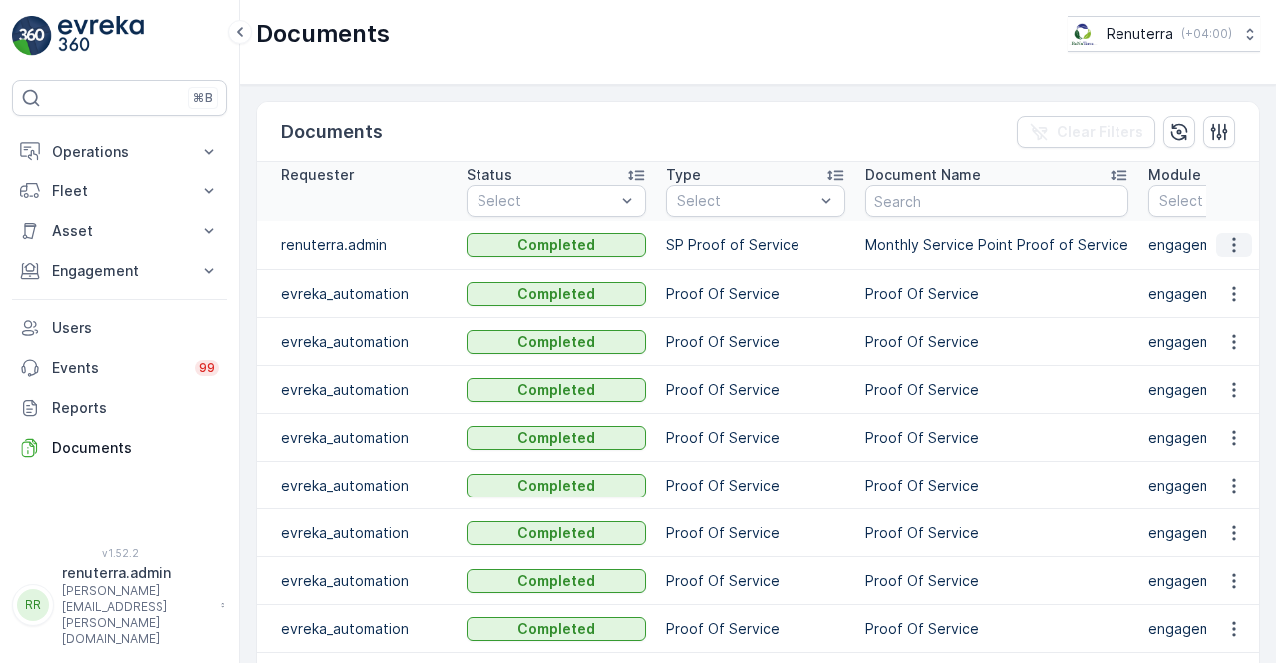
click at [1228, 240] on icon "button" at bounding box center [1234, 245] width 20 height 20
click at [1227, 274] on span "See Details" at bounding box center [1228, 273] width 77 height 20
click at [1236, 247] on icon "button" at bounding box center [1234, 245] width 20 height 20
click at [1229, 273] on span "See Details" at bounding box center [1228, 273] width 77 height 20
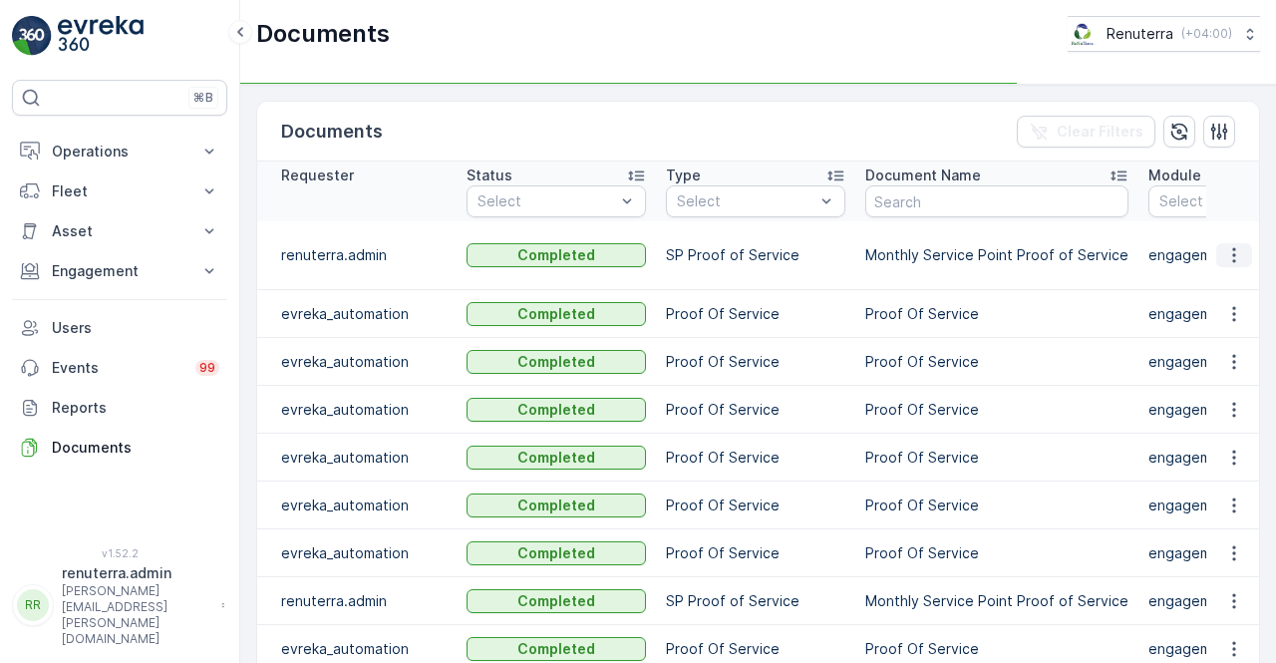
click at [1231, 259] on icon "button" at bounding box center [1234, 255] width 20 height 20
click at [1231, 284] on span "See Details" at bounding box center [1228, 283] width 77 height 20
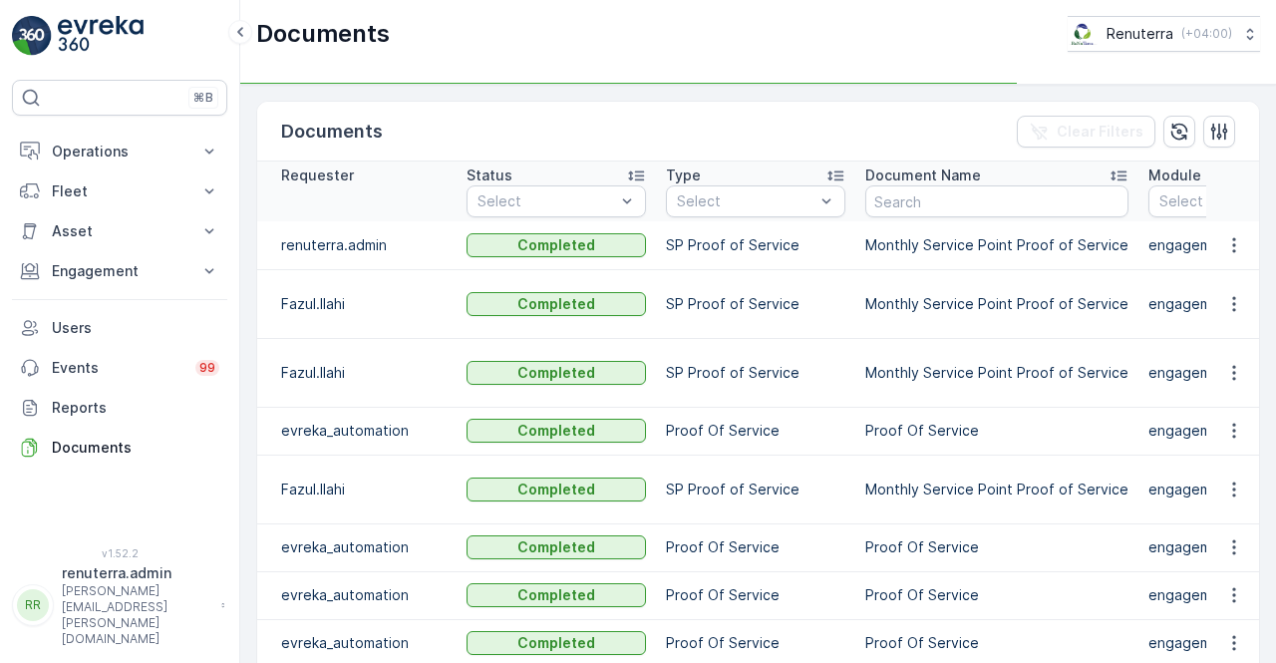
drag, startPoint x: 1227, startPoint y: 242, endPoint x: 1227, endPoint y: 268, distance: 25.9
click at [1228, 242] on icon "button" at bounding box center [1234, 245] width 20 height 20
click at [1227, 269] on td at bounding box center [1233, 303] width 54 height 69
click at [1224, 246] on icon "button" at bounding box center [1234, 245] width 20 height 20
click at [1224, 281] on span "See Details" at bounding box center [1228, 273] width 77 height 20
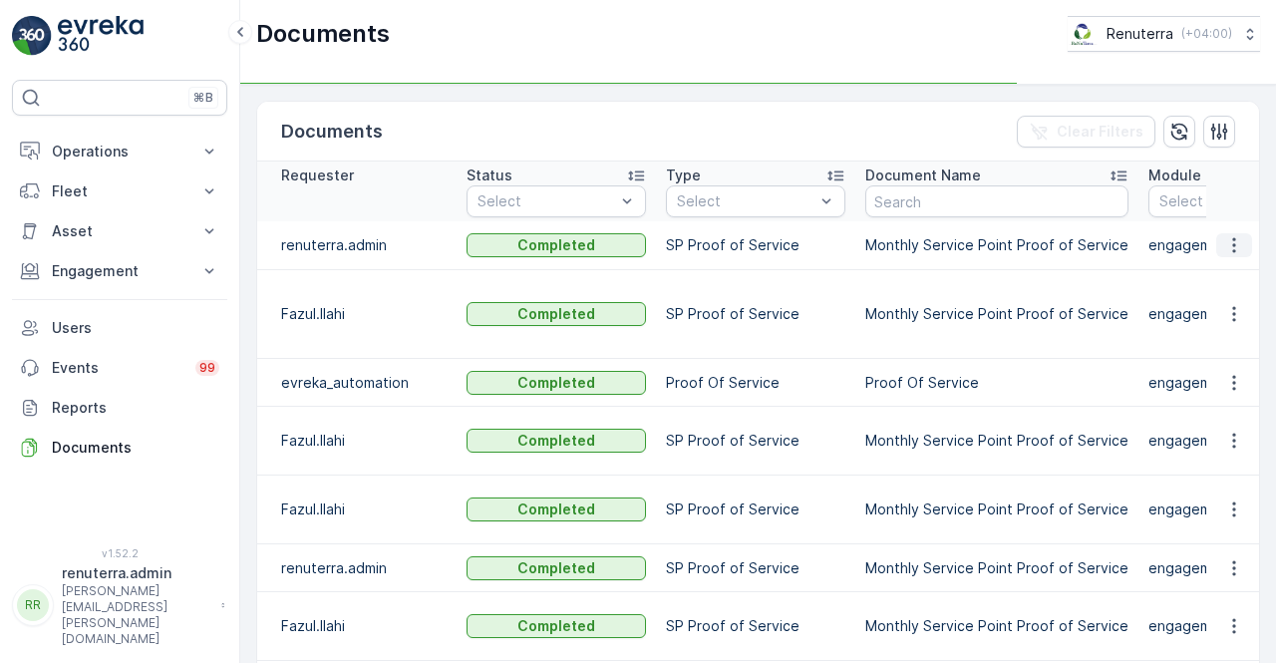
click at [1227, 252] on icon "button" at bounding box center [1234, 245] width 20 height 20
click at [1212, 270] on span "See Details" at bounding box center [1228, 273] width 77 height 20
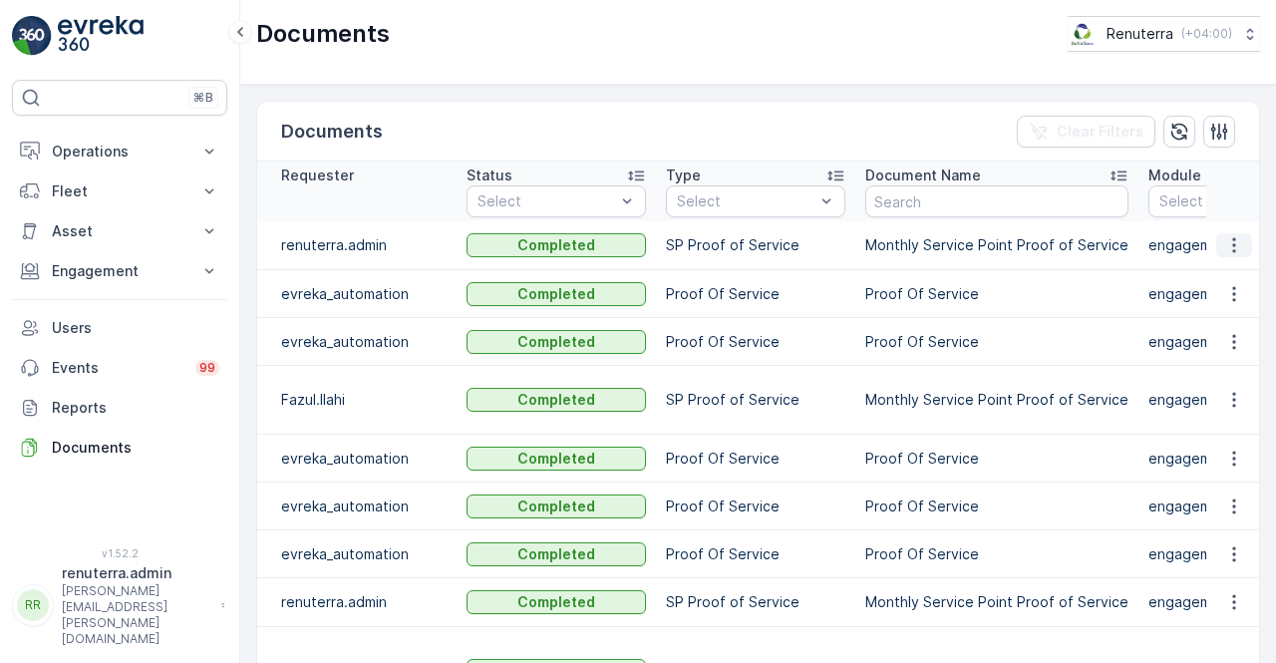
click at [1229, 241] on icon "button" at bounding box center [1234, 245] width 20 height 20
click at [1242, 247] on button "button" at bounding box center [1234, 245] width 36 height 24
click at [1222, 275] on span "See Details" at bounding box center [1228, 273] width 77 height 20
